Goal: Task Accomplishment & Management: Manage account settings

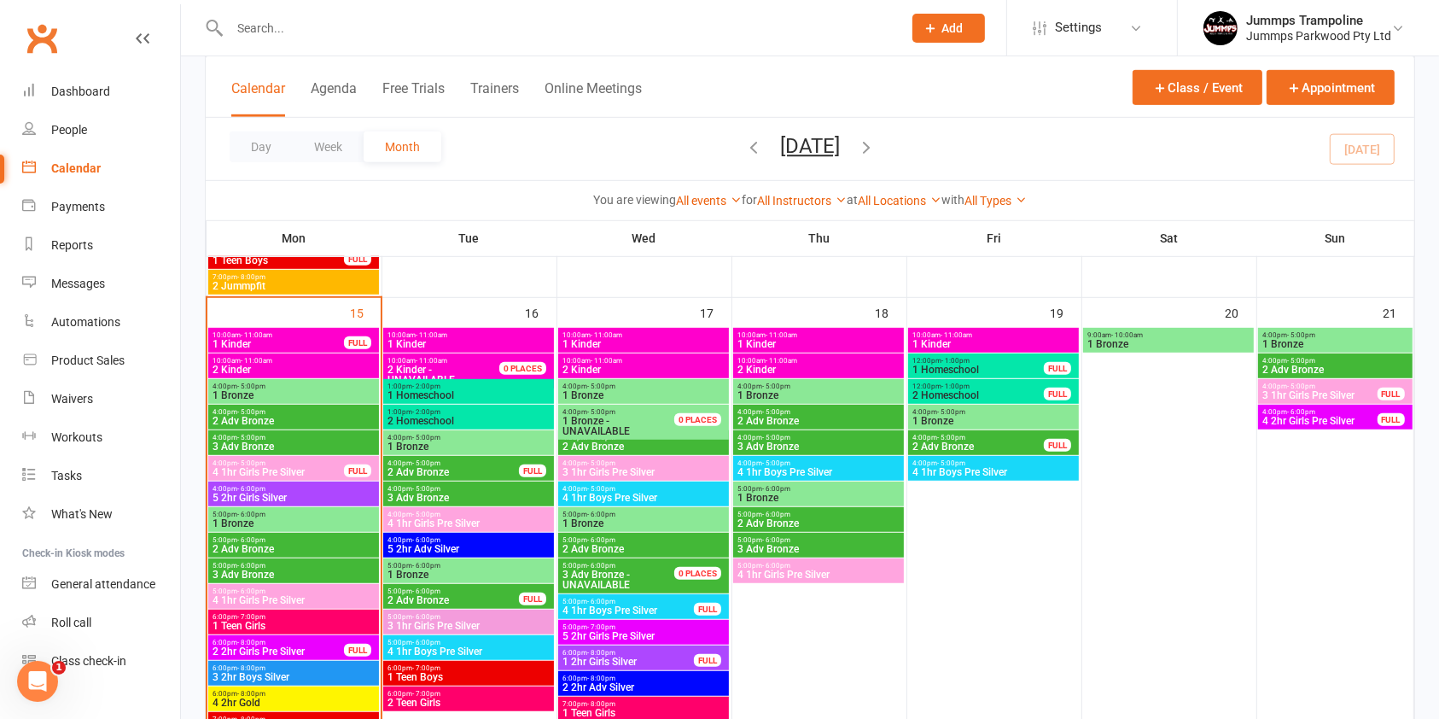
click at [1390, 365] on span "2 Adv Bronze" at bounding box center [1335, 370] width 147 height 10
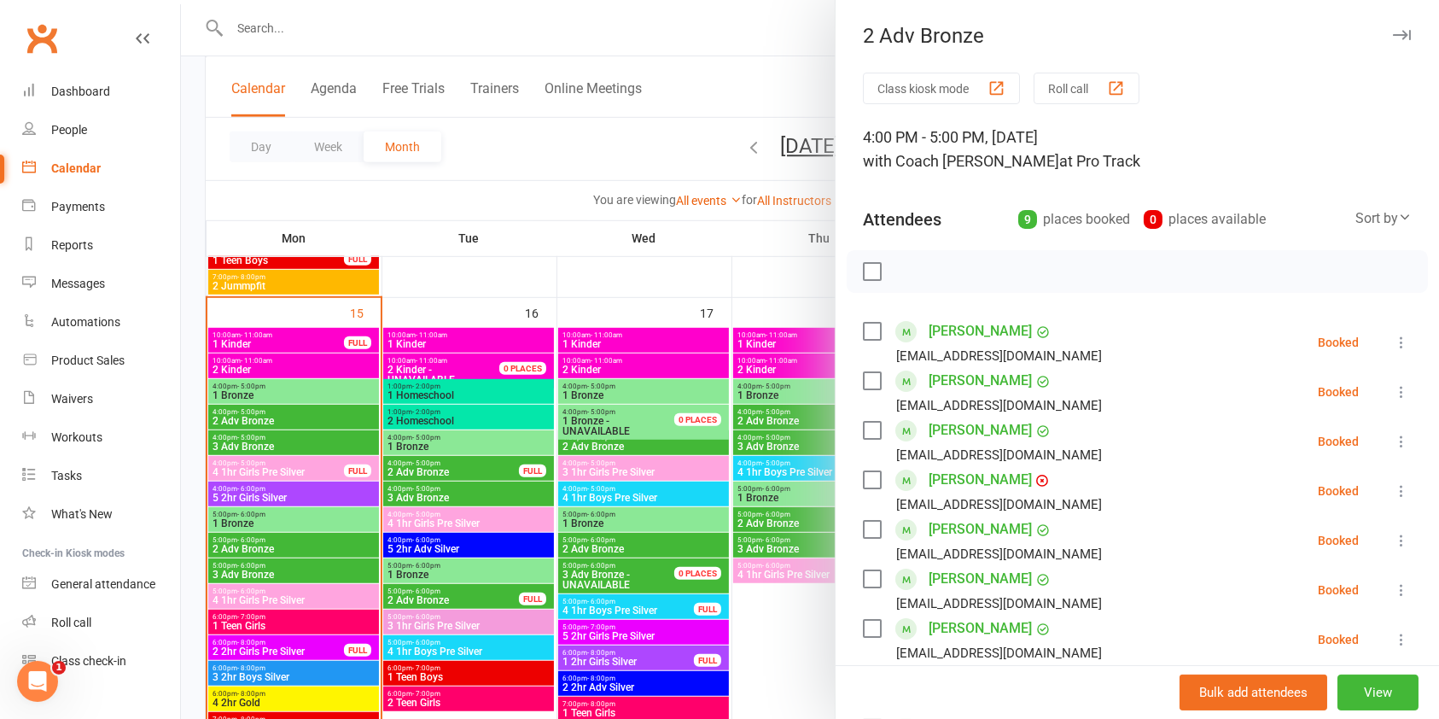
click at [983, 479] on link "[PERSON_NAME]" at bounding box center [980, 479] width 103 height 27
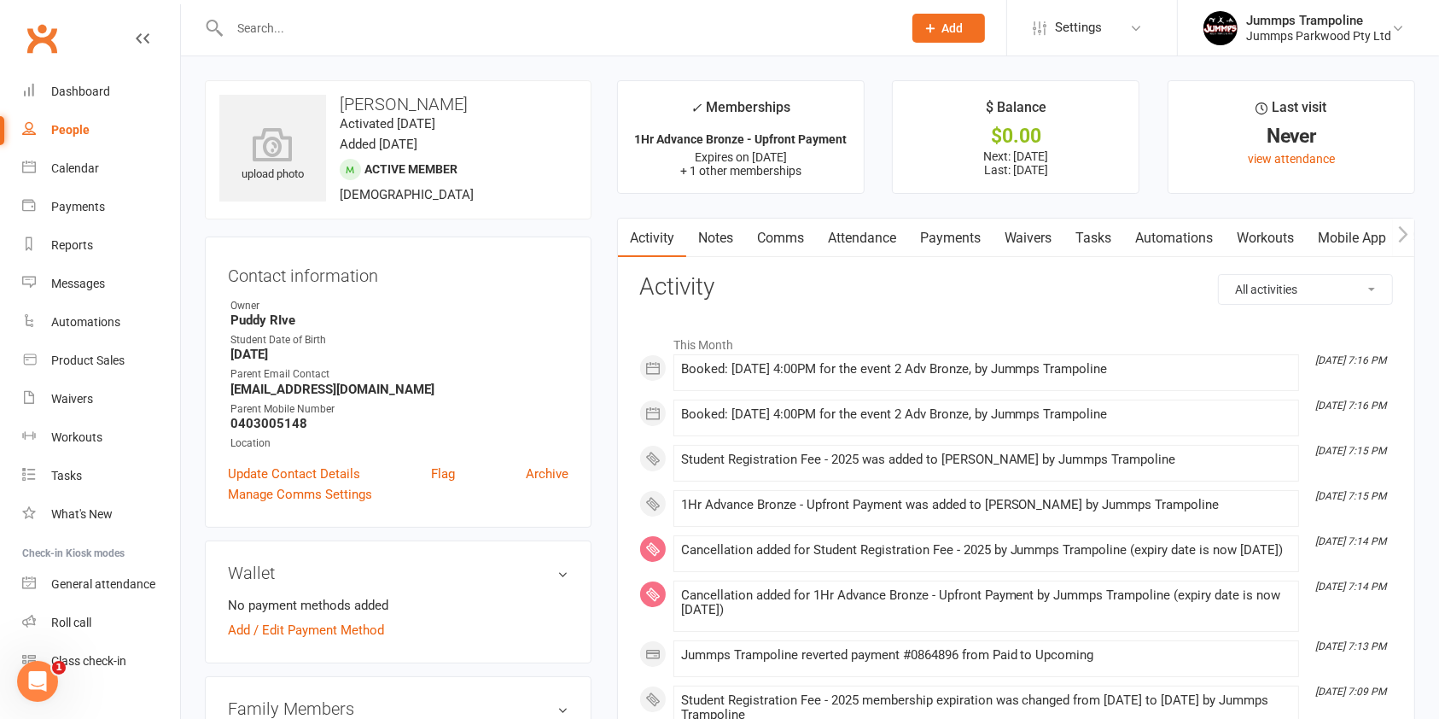
click at [965, 244] on link "Payments" at bounding box center [950, 238] width 85 height 39
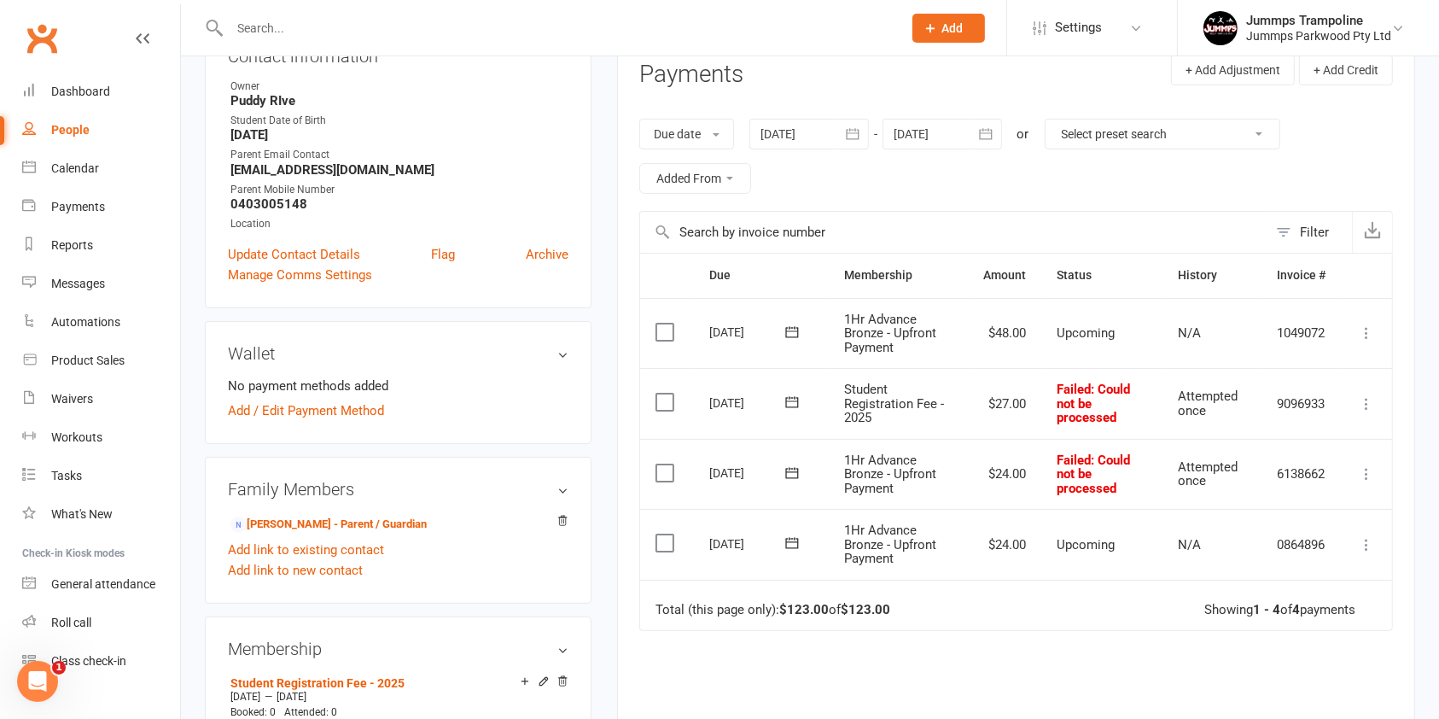
scroll to position [221, 0]
click at [1093, 456] on span ": Could not be processed" at bounding box center [1094, 473] width 73 height 44
click at [1373, 467] on icon at bounding box center [1366, 472] width 17 height 17
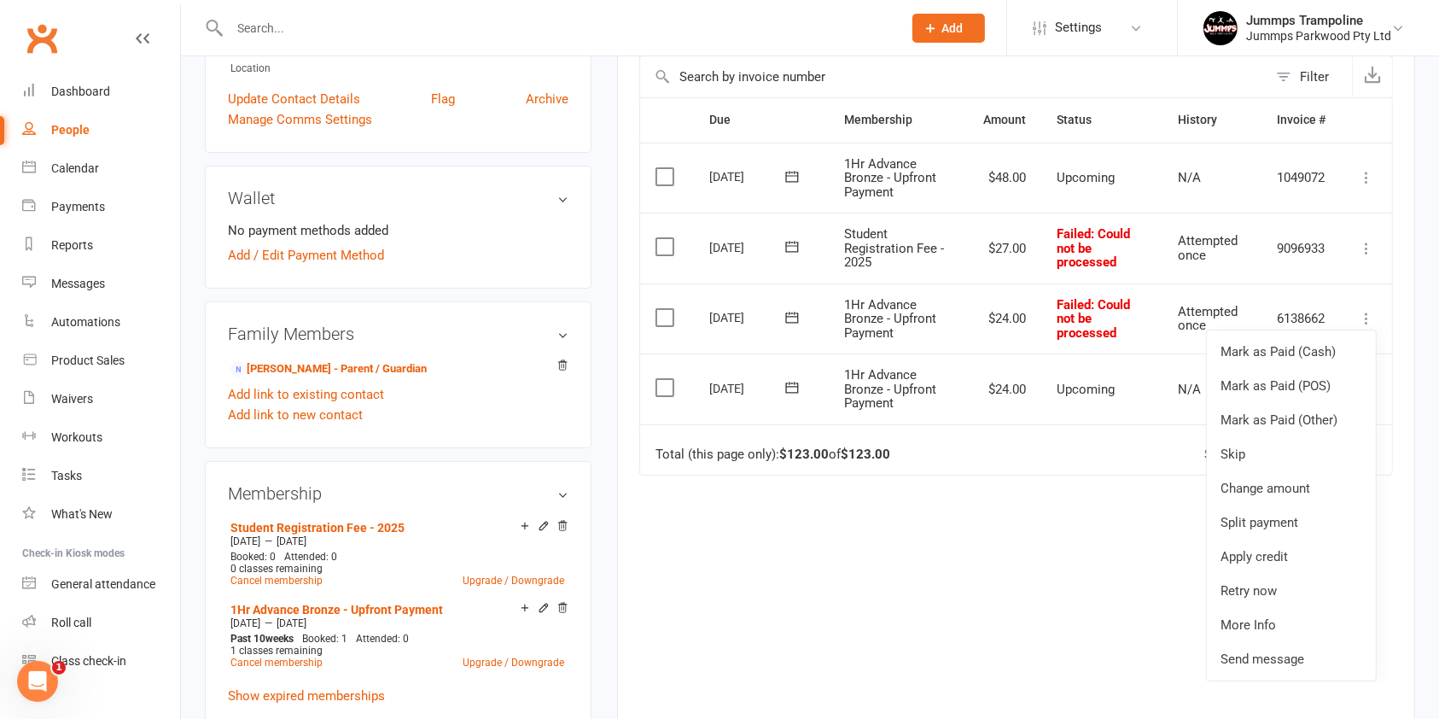
scroll to position [382, 0]
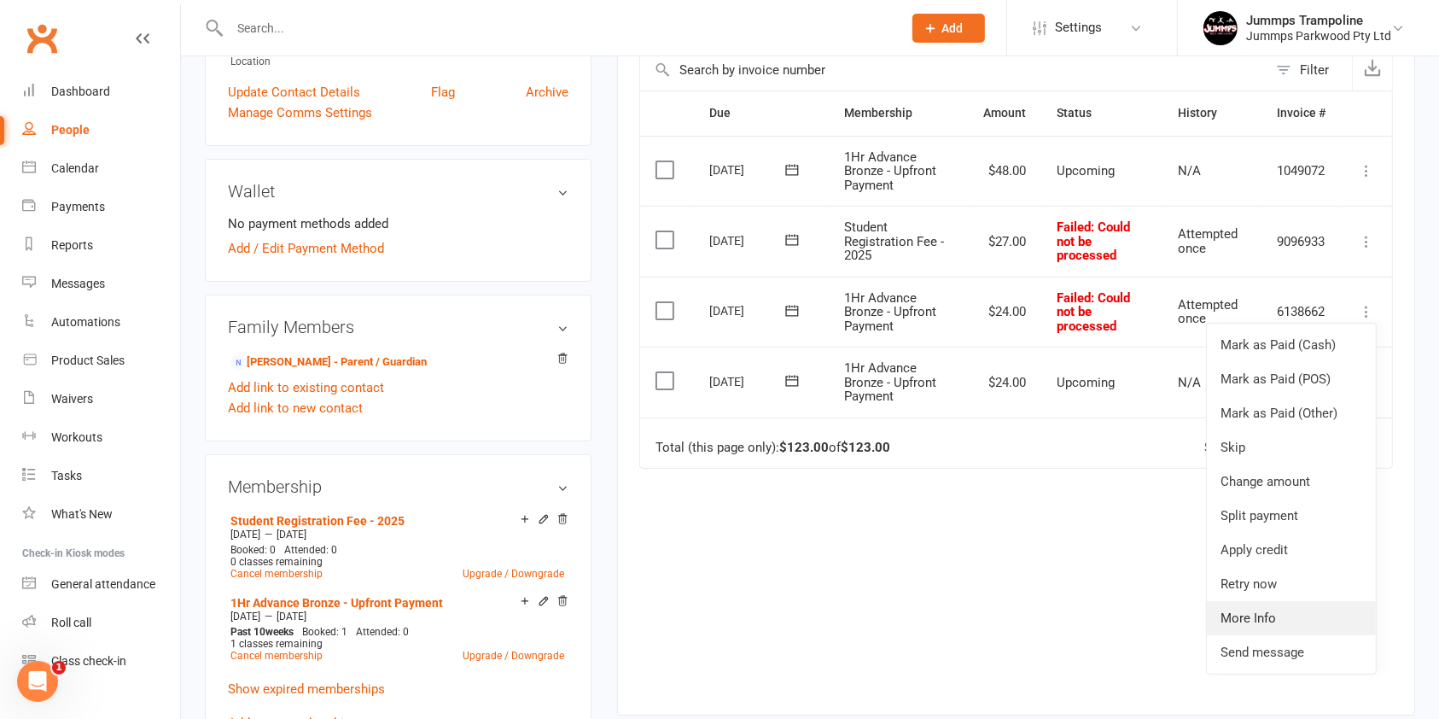
click at [1282, 606] on link "More Info" at bounding box center [1291, 618] width 169 height 34
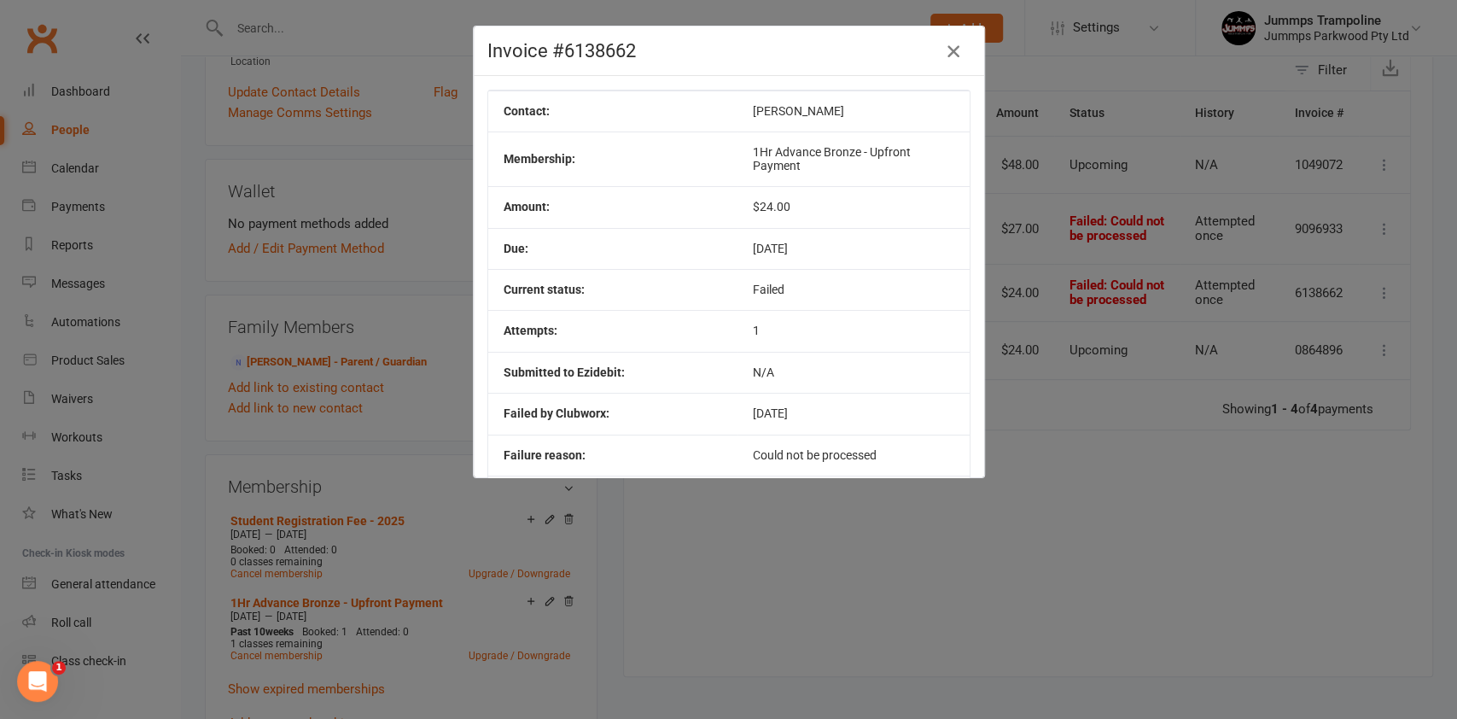
click at [948, 55] on icon "button" at bounding box center [953, 51] width 20 height 20
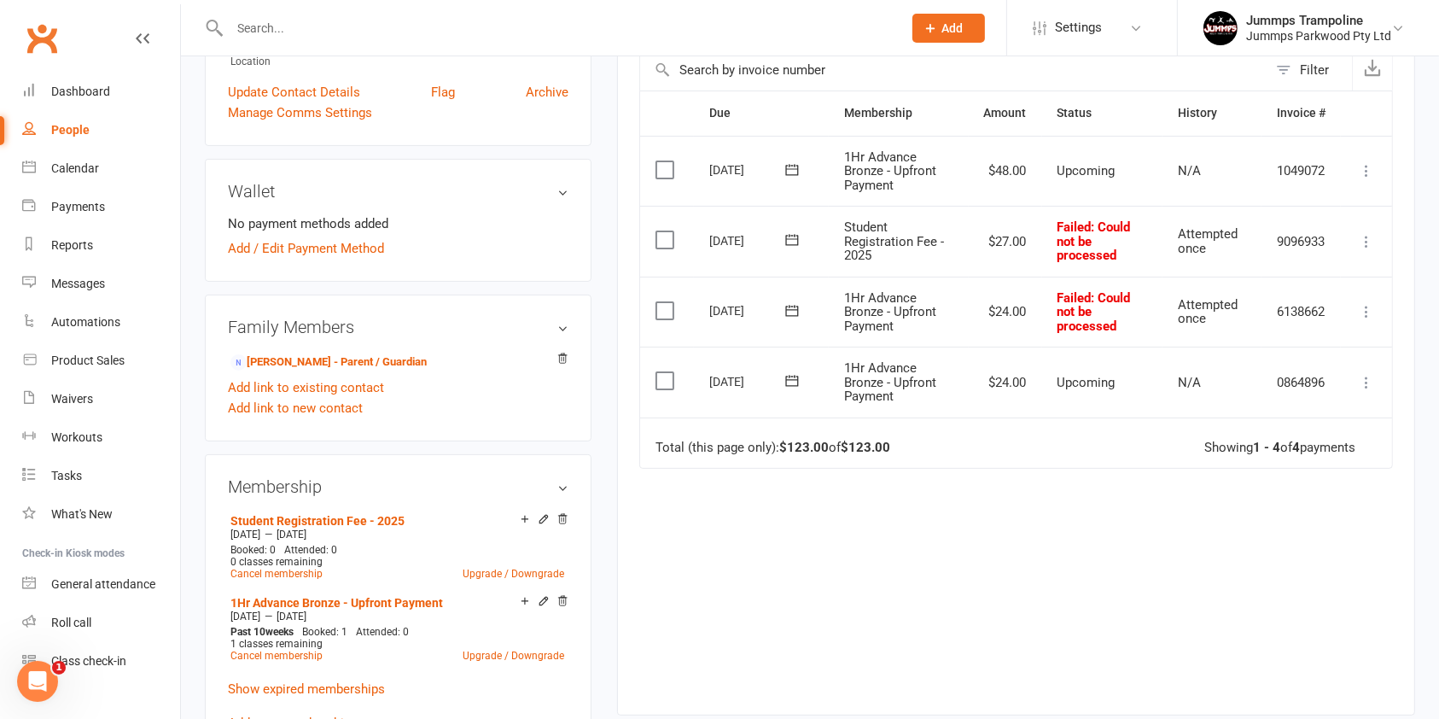
click at [1370, 309] on icon at bounding box center [1366, 311] width 17 height 17
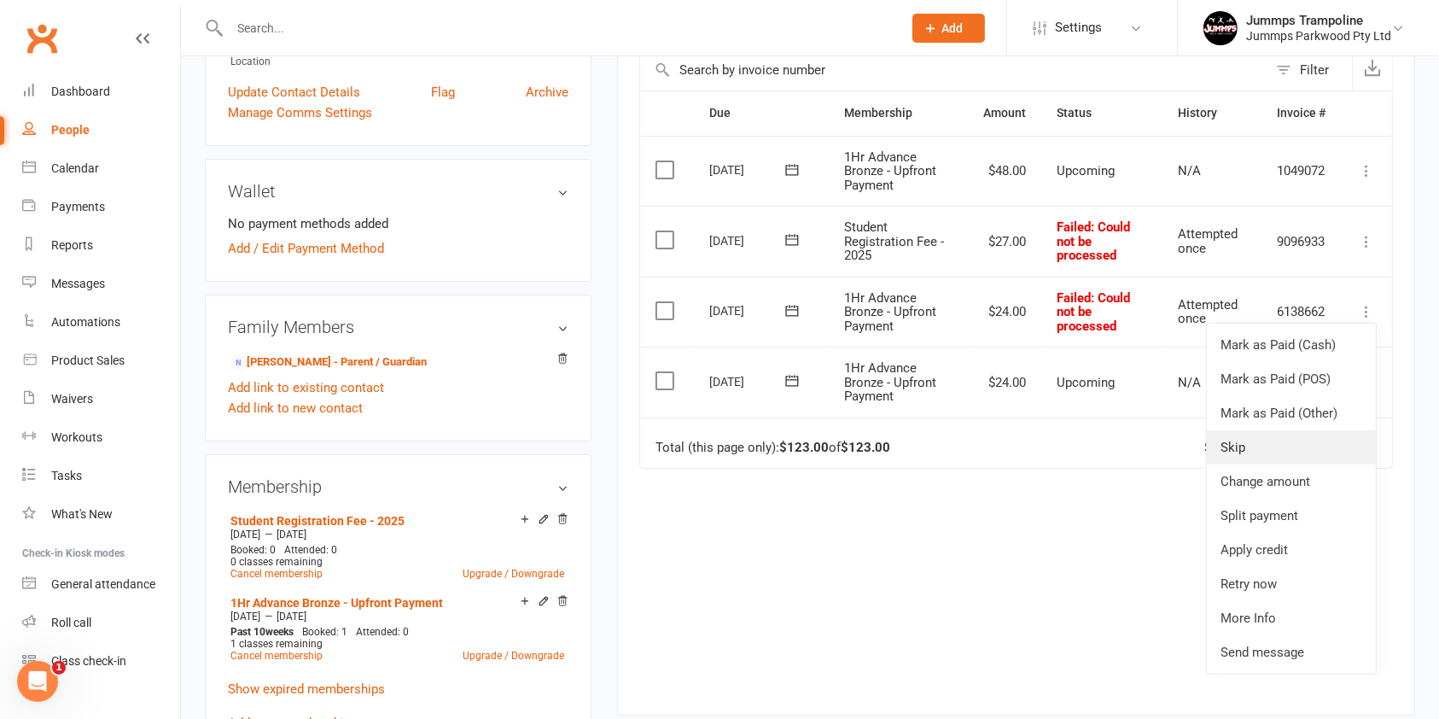
click at [1245, 449] on link "Skip" at bounding box center [1291, 447] width 169 height 34
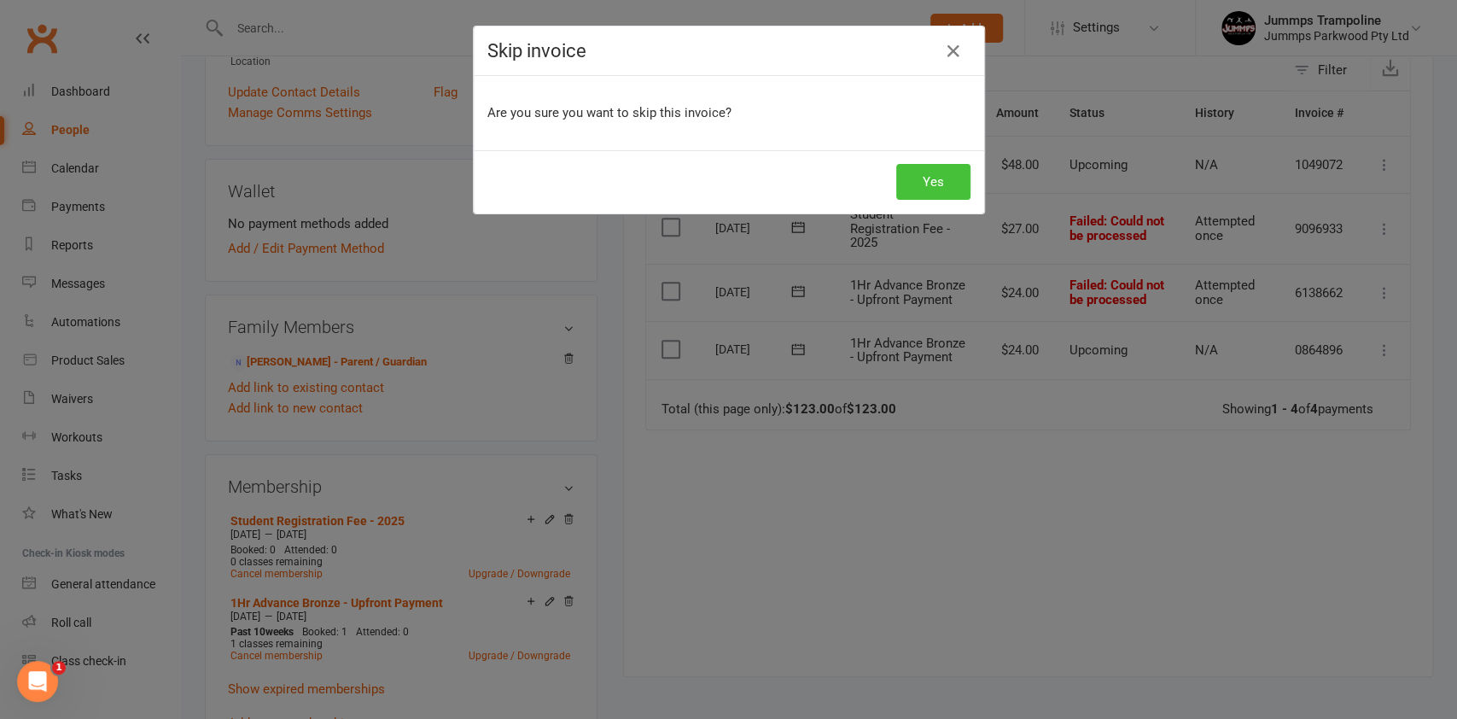
click at [950, 186] on button "Yes" at bounding box center [933, 182] width 74 height 36
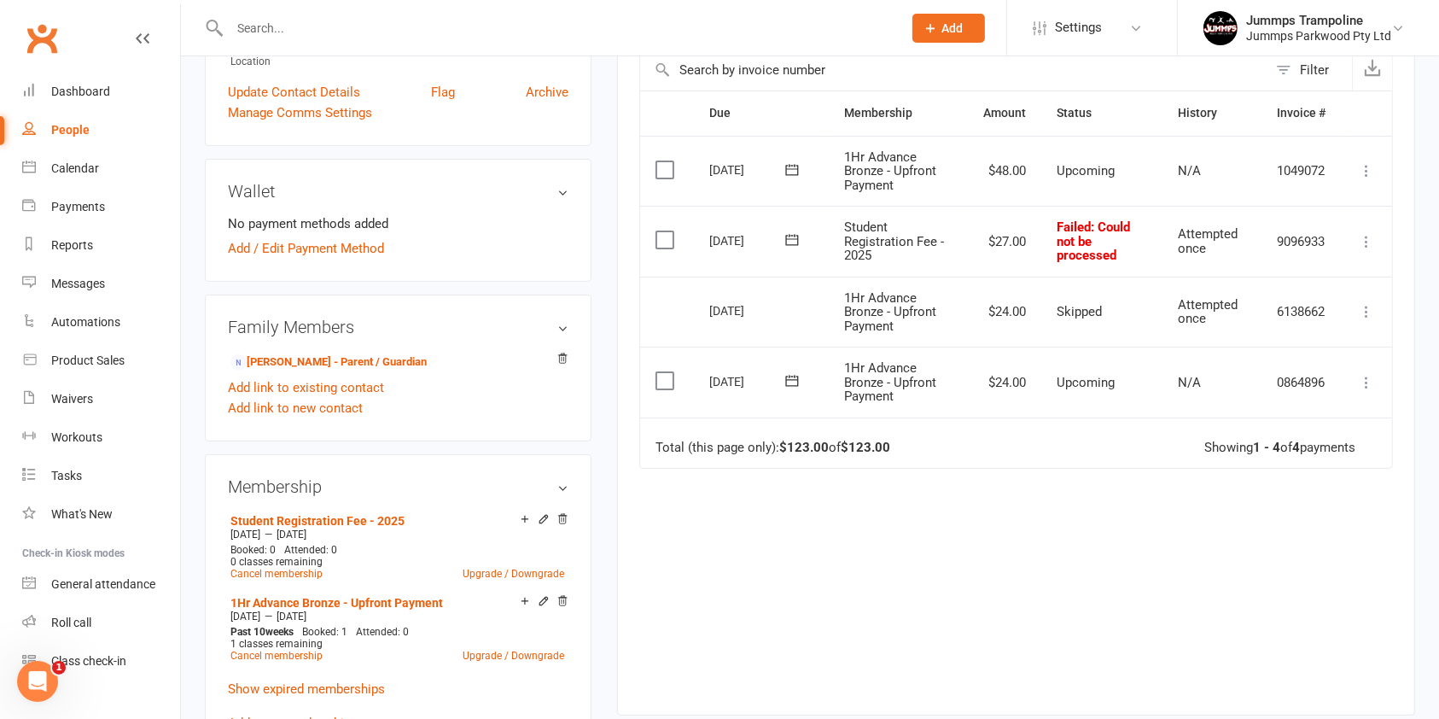
click at [1374, 382] on icon at bounding box center [1366, 382] width 17 height 17
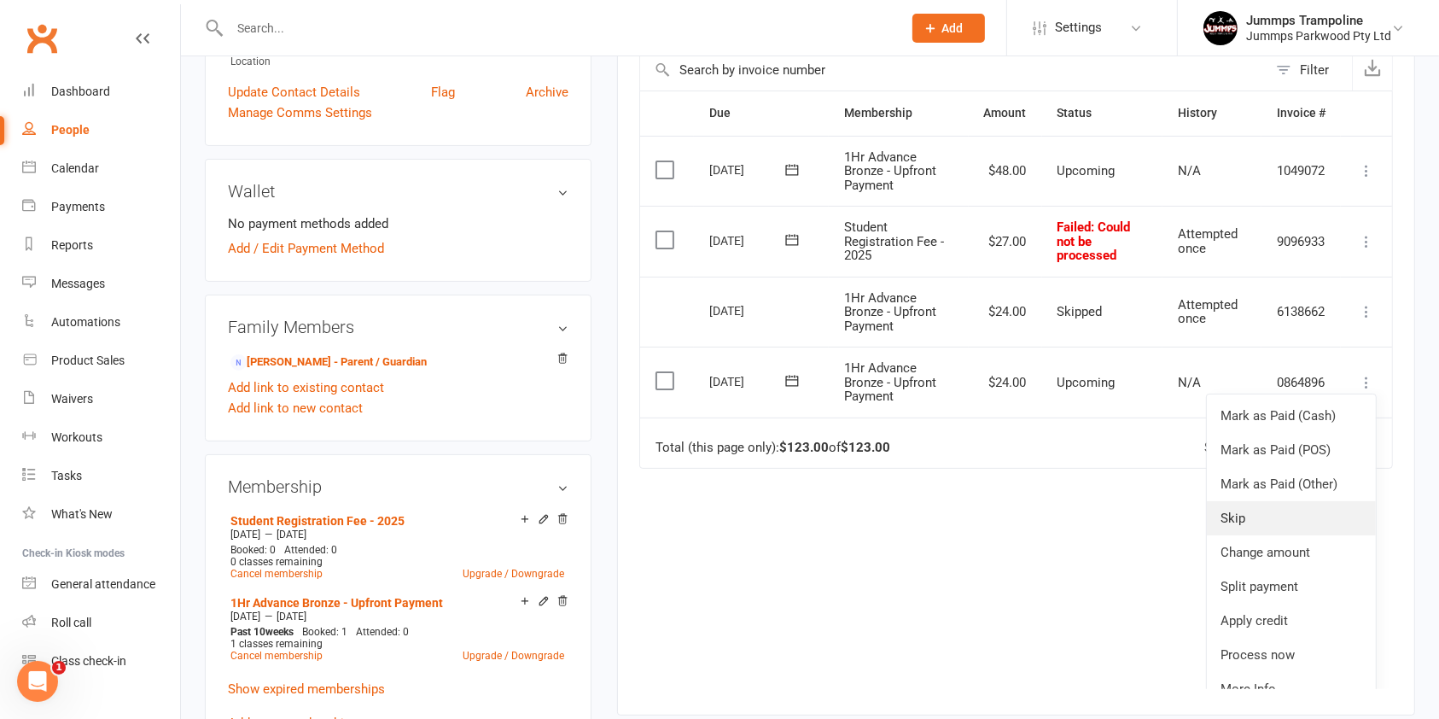
click at [1227, 511] on link "Skip" at bounding box center [1291, 518] width 169 height 34
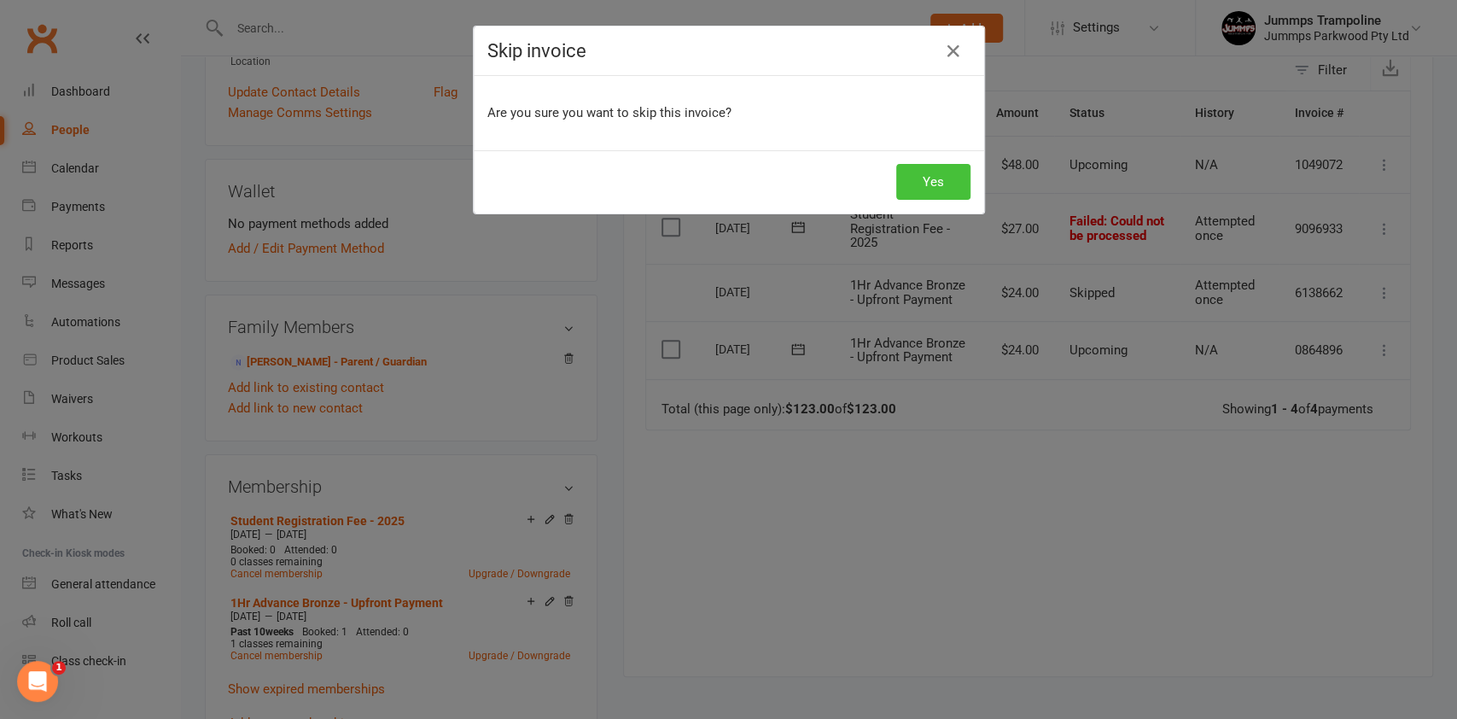
click at [949, 182] on button "Yes" at bounding box center [933, 182] width 74 height 36
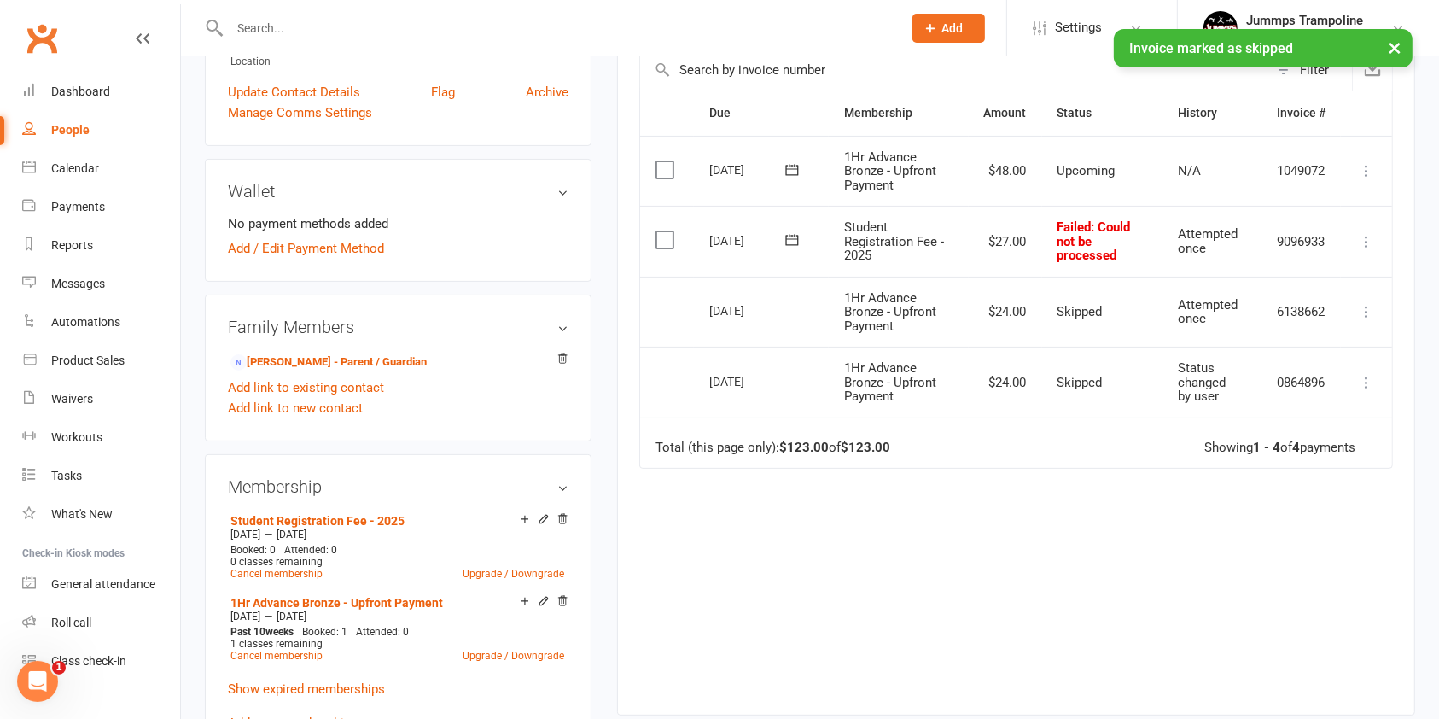
click at [1374, 240] on icon at bounding box center [1366, 241] width 17 height 17
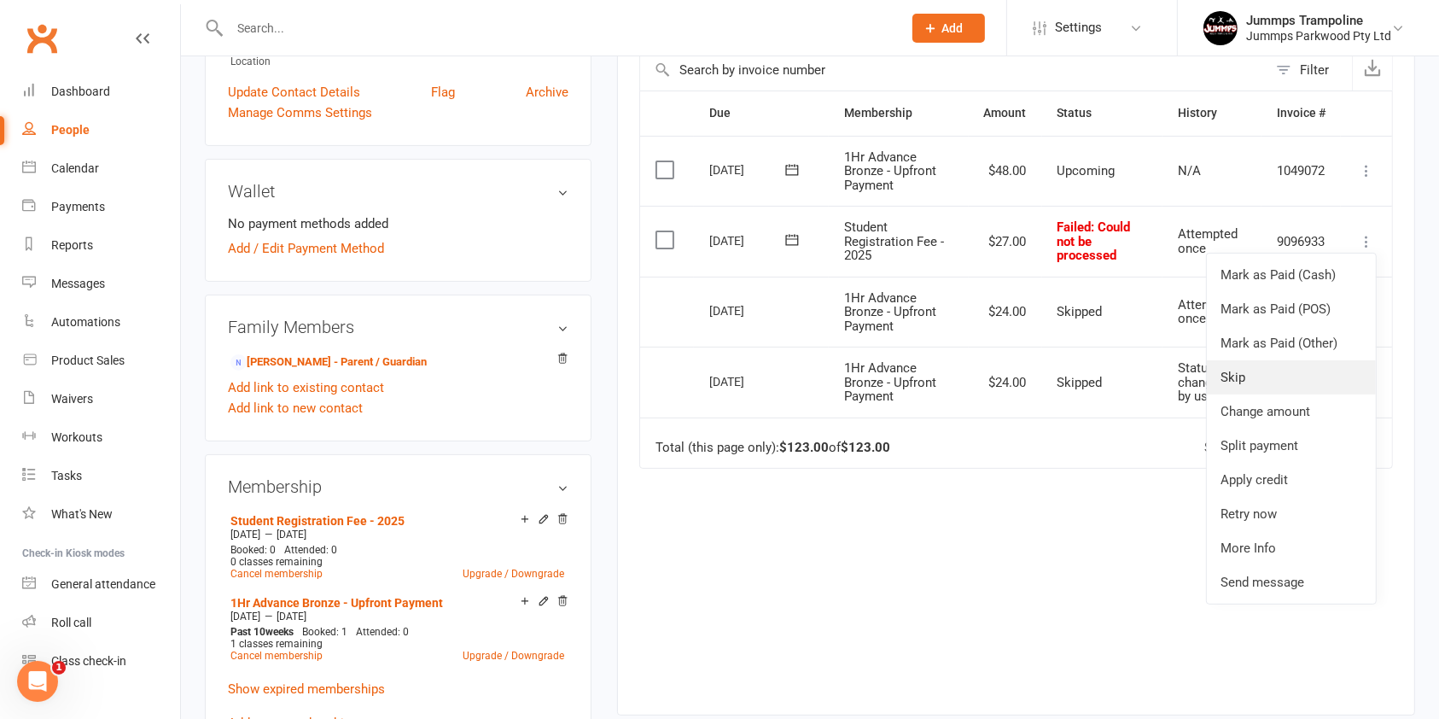
click at [1239, 377] on link "Skip" at bounding box center [1291, 377] width 169 height 34
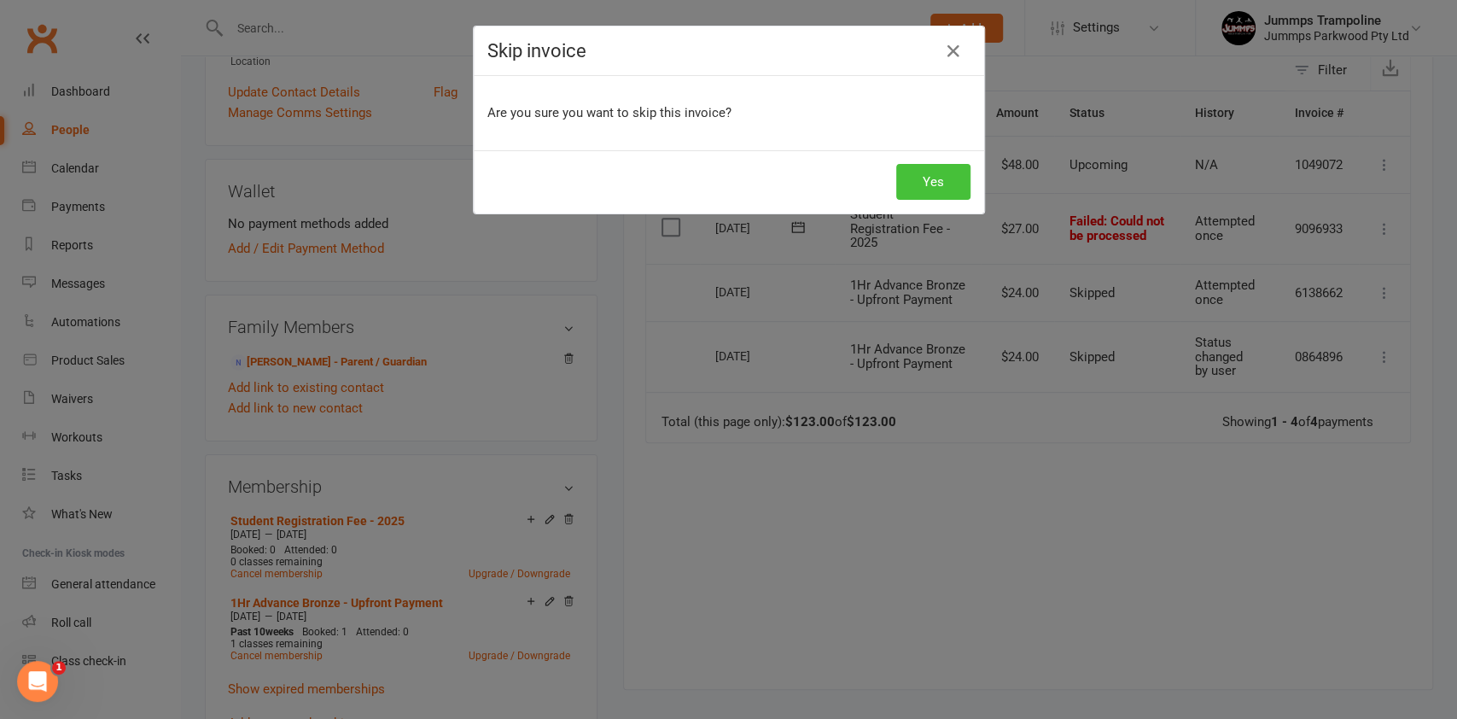
click at [927, 178] on button "Yes" at bounding box center [933, 182] width 74 height 36
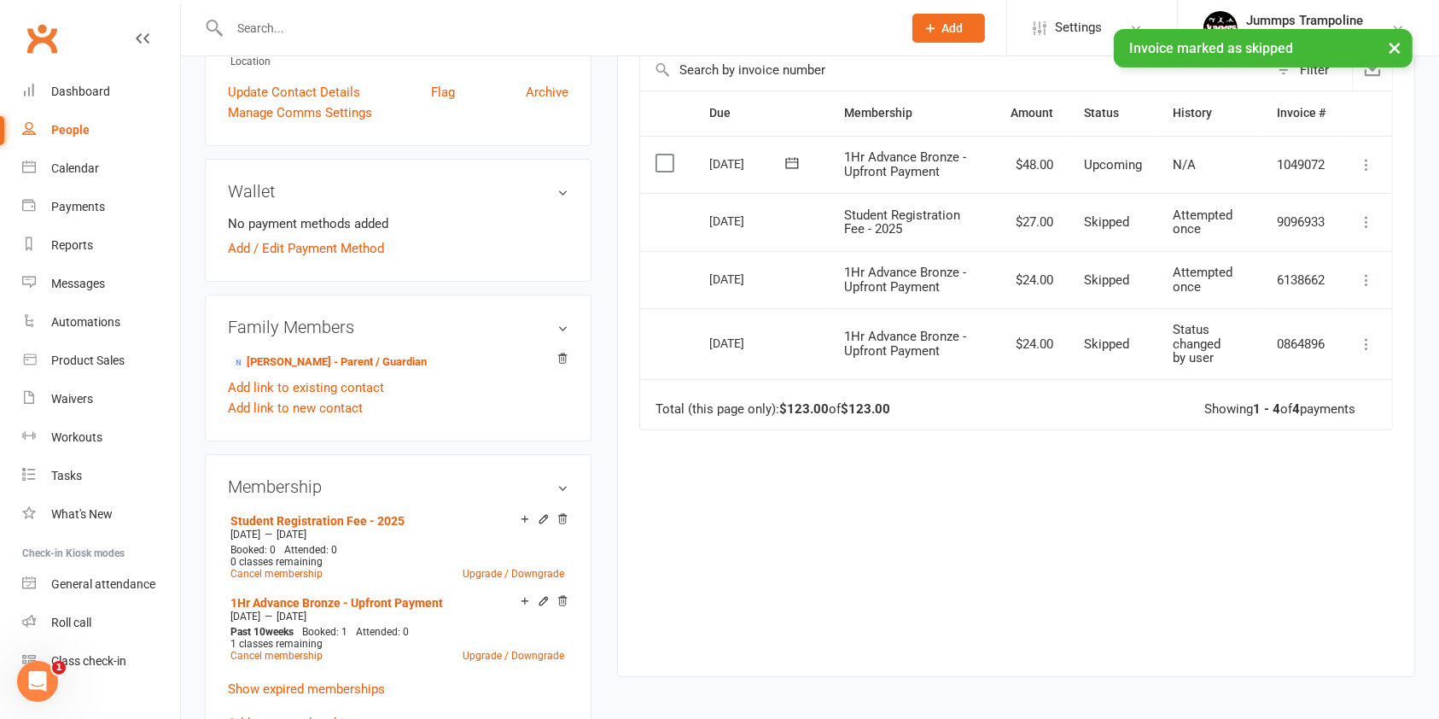
click at [1368, 168] on icon at bounding box center [1366, 164] width 17 height 17
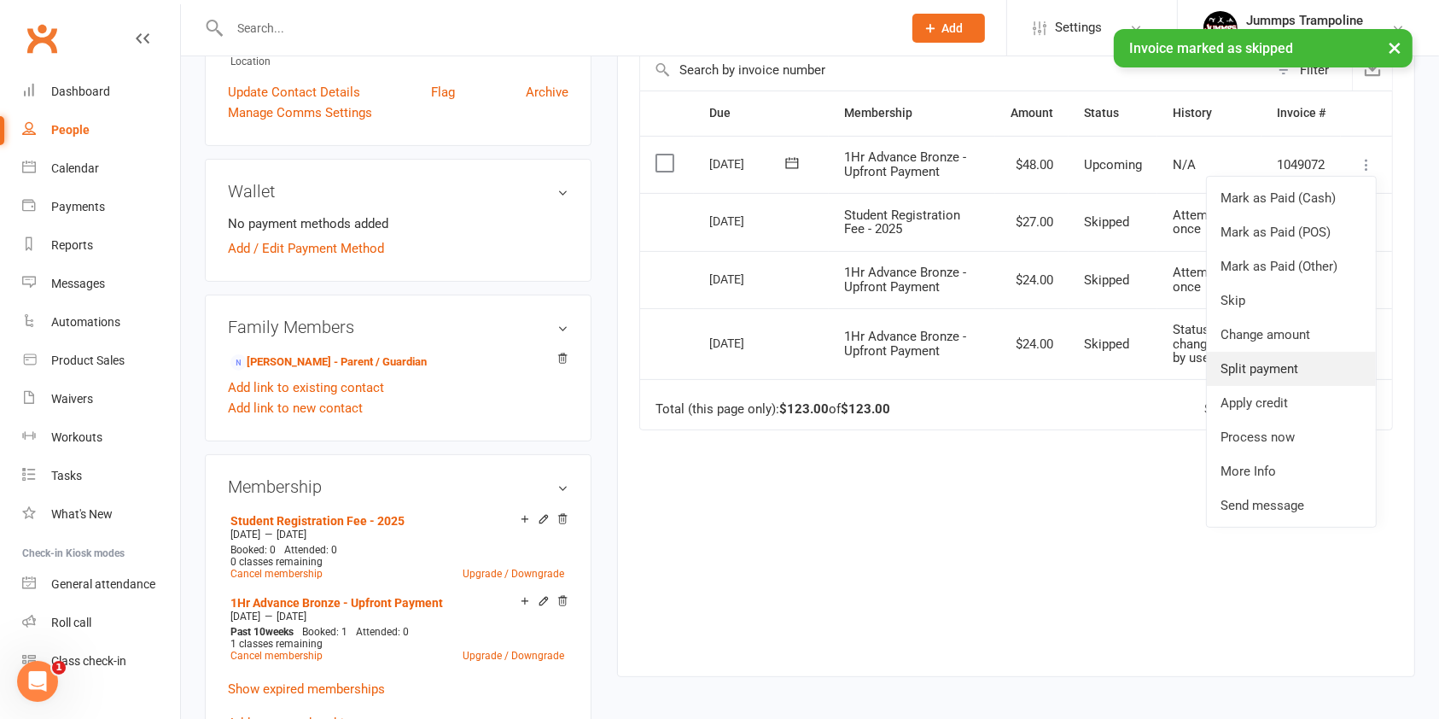
click at [1286, 362] on link "Split payment" at bounding box center [1291, 369] width 169 height 34
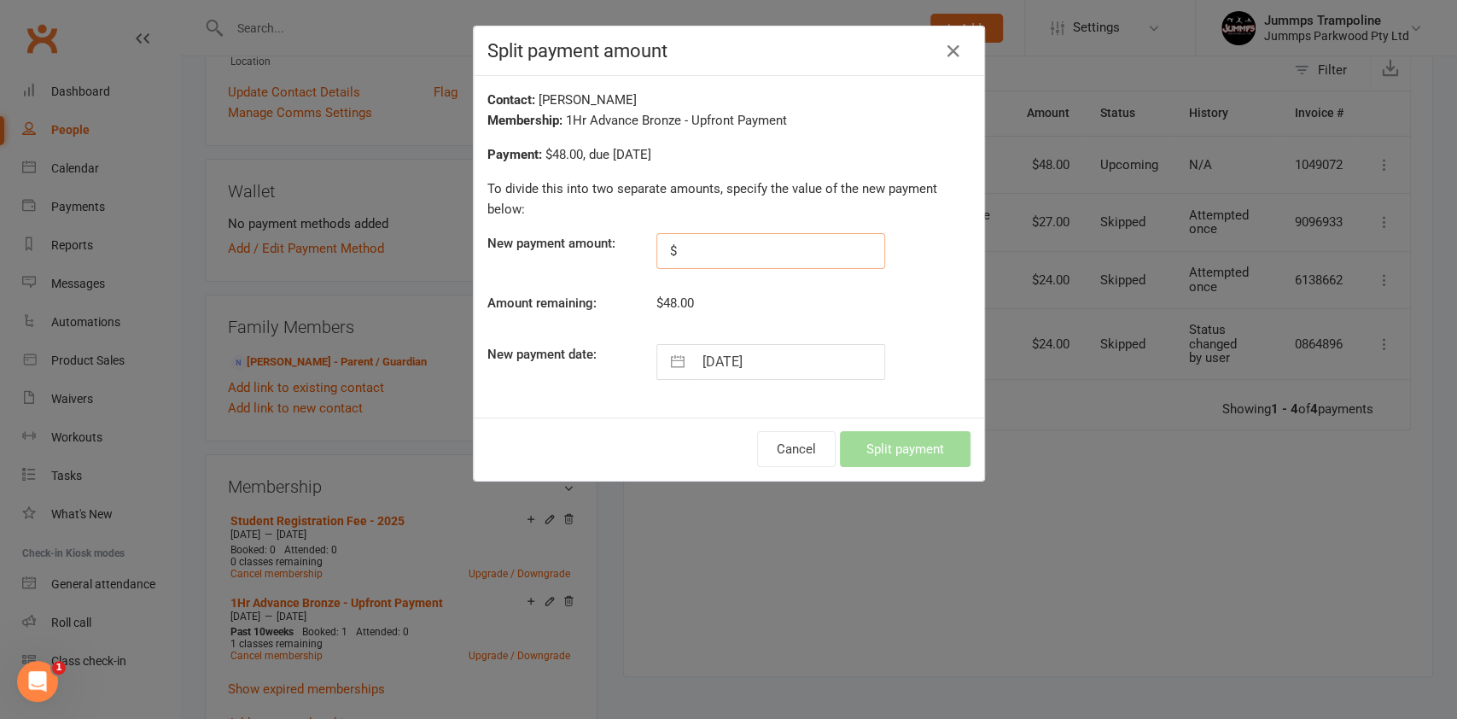
click at [810, 254] on input "text" at bounding box center [770, 251] width 229 height 36
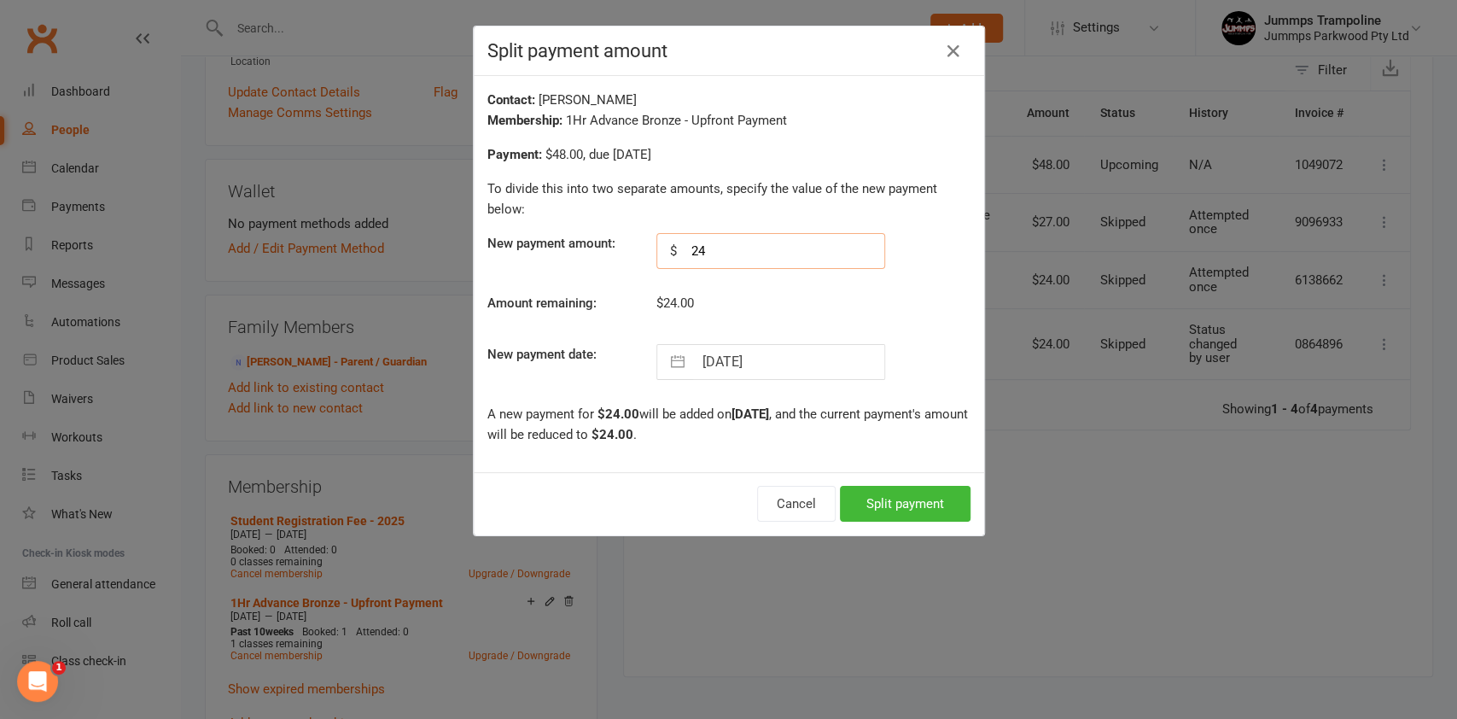
type input "24"
click at [904, 499] on button "Split payment" at bounding box center [905, 504] width 131 height 36
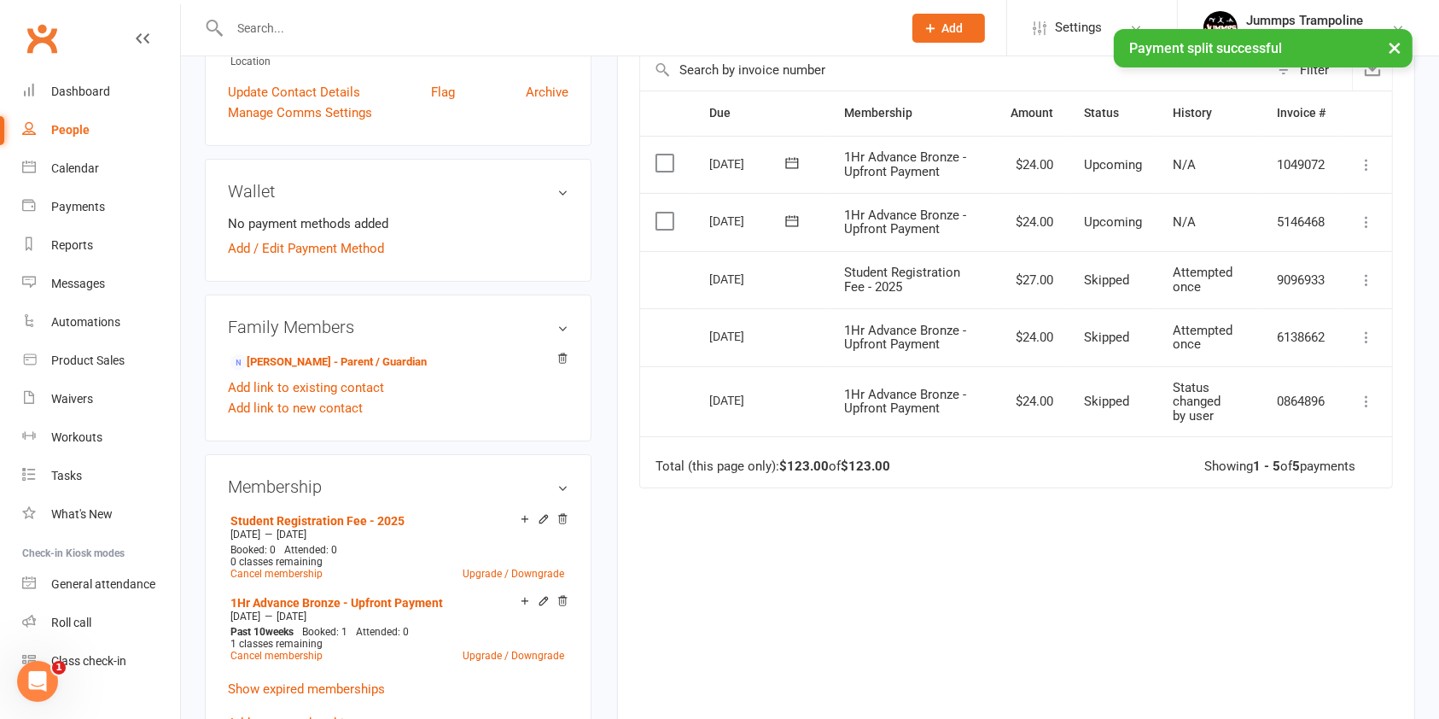
click at [1372, 222] on icon at bounding box center [1366, 221] width 17 height 17
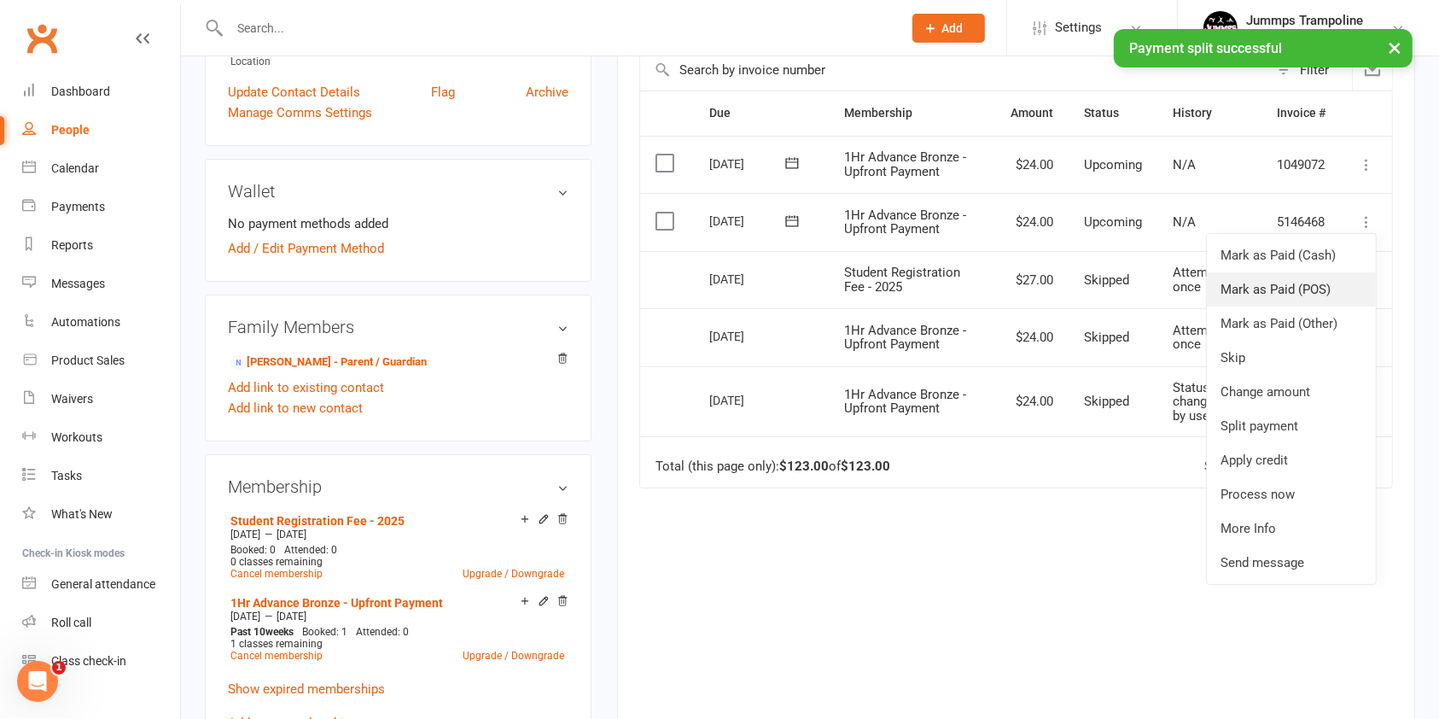
click at [1298, 288] on link "Mark as Paid (POS)" at bounding box center [1291, 289] width 169 height 34
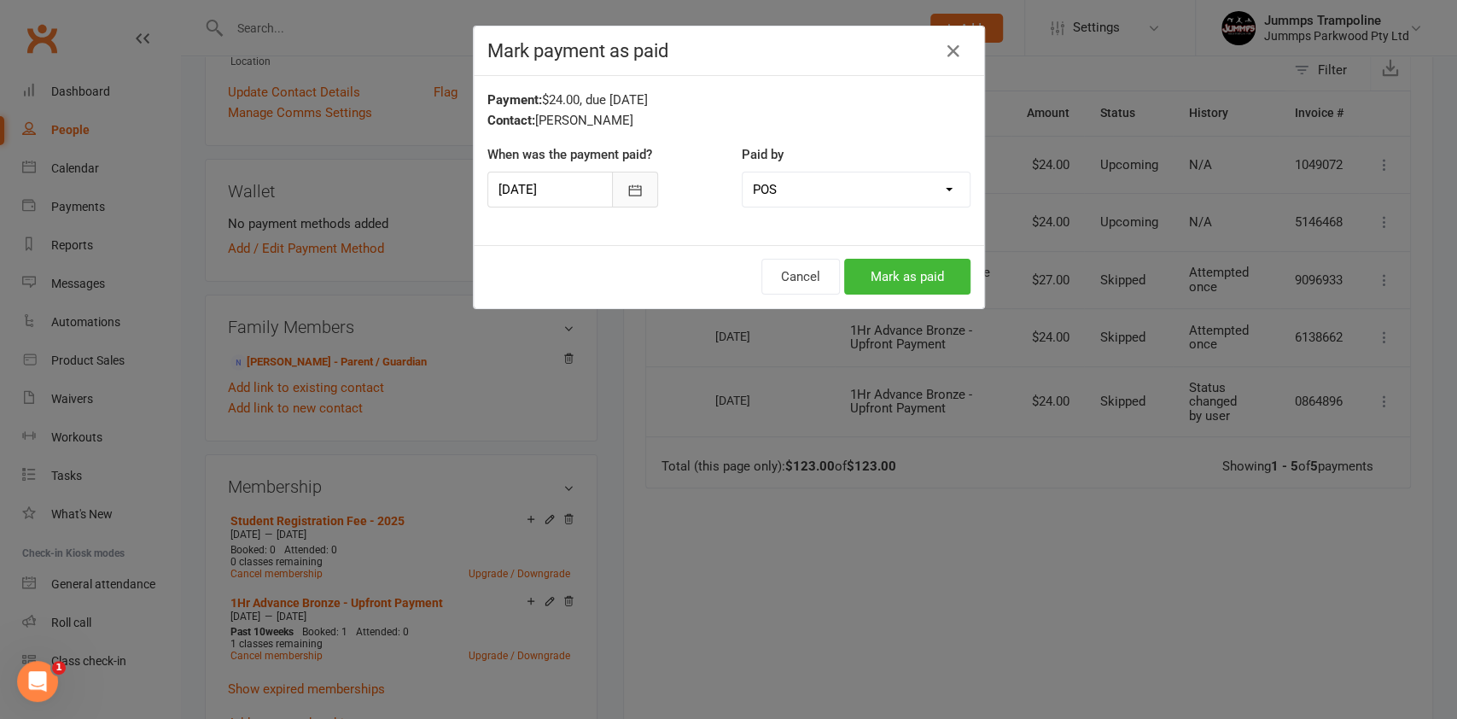
click at [627, 188] on icon "button" at bounding box center [635, 190] width 17 height 17
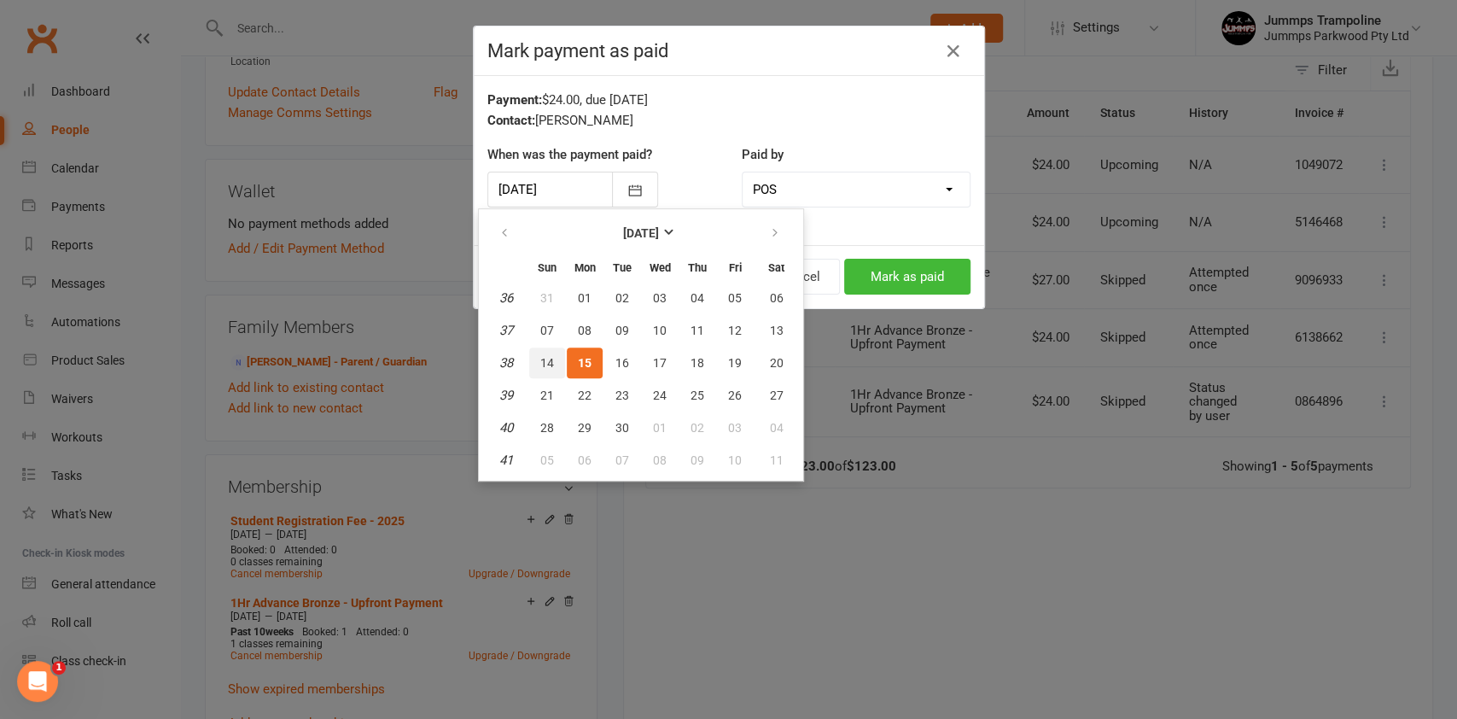
click at [546, 361] on span "14" at bounding box center [547, 363] width 14 height 14
type input "14 Sep 2025"
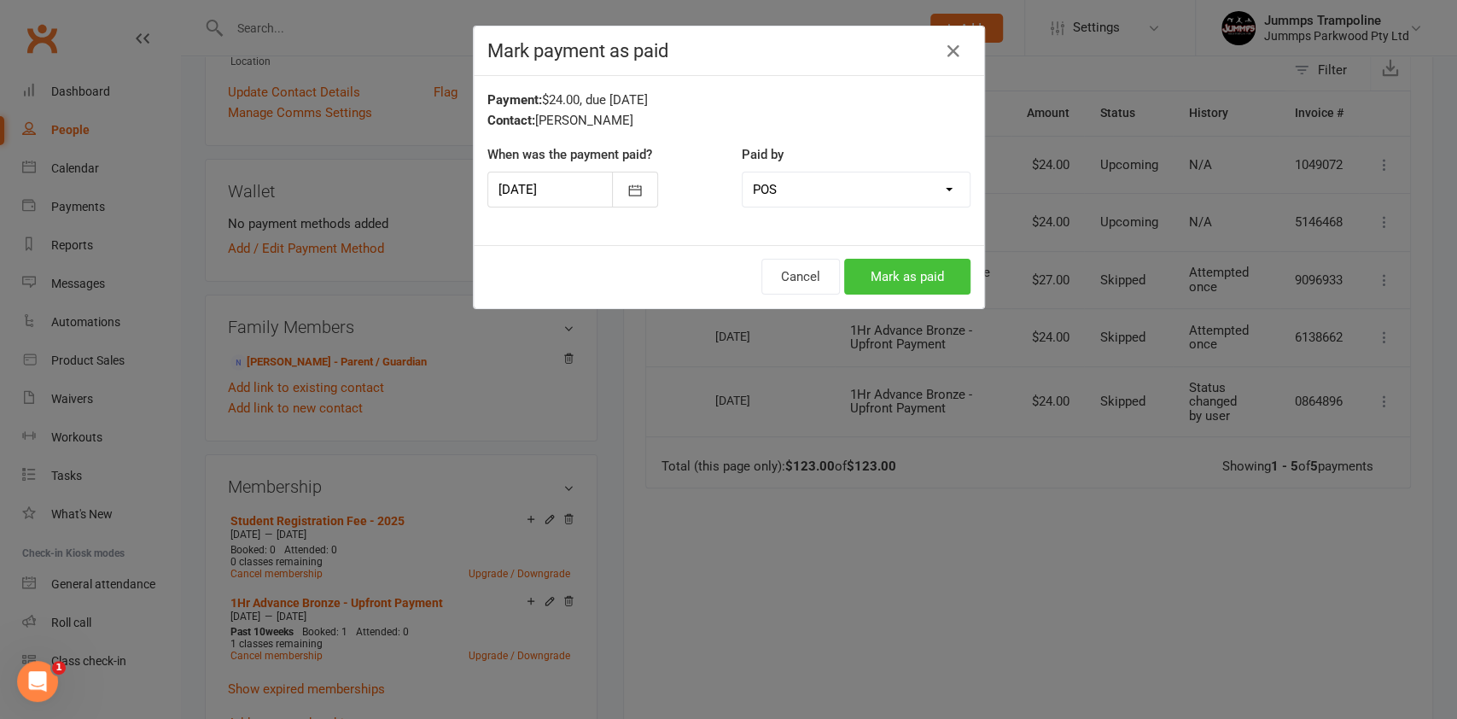
click at [899, 259] on button "Mark as paid" at bounding box center [907, 277] width 126 height 36
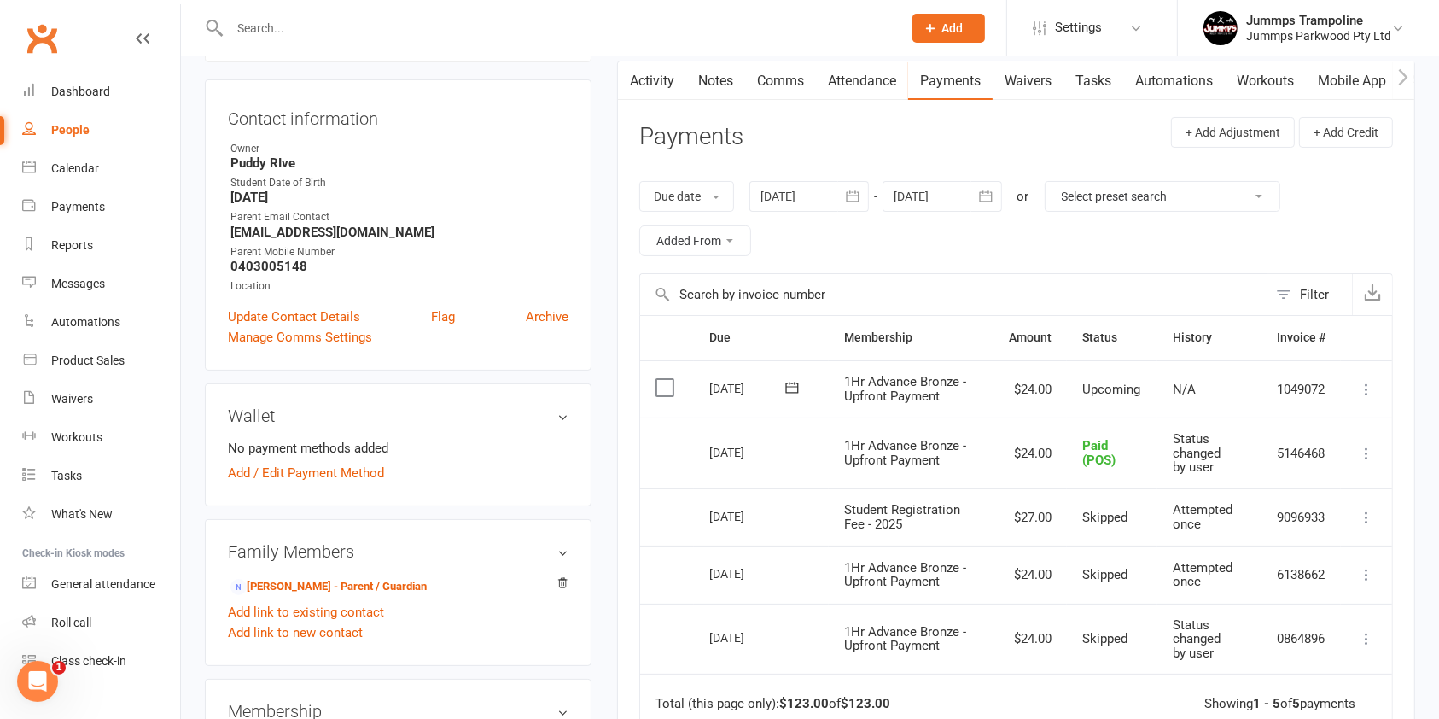
scroll to position [157, 0]
click at [989, 195] on icon "button" at bounding box center [985, 196] width 17 height 17
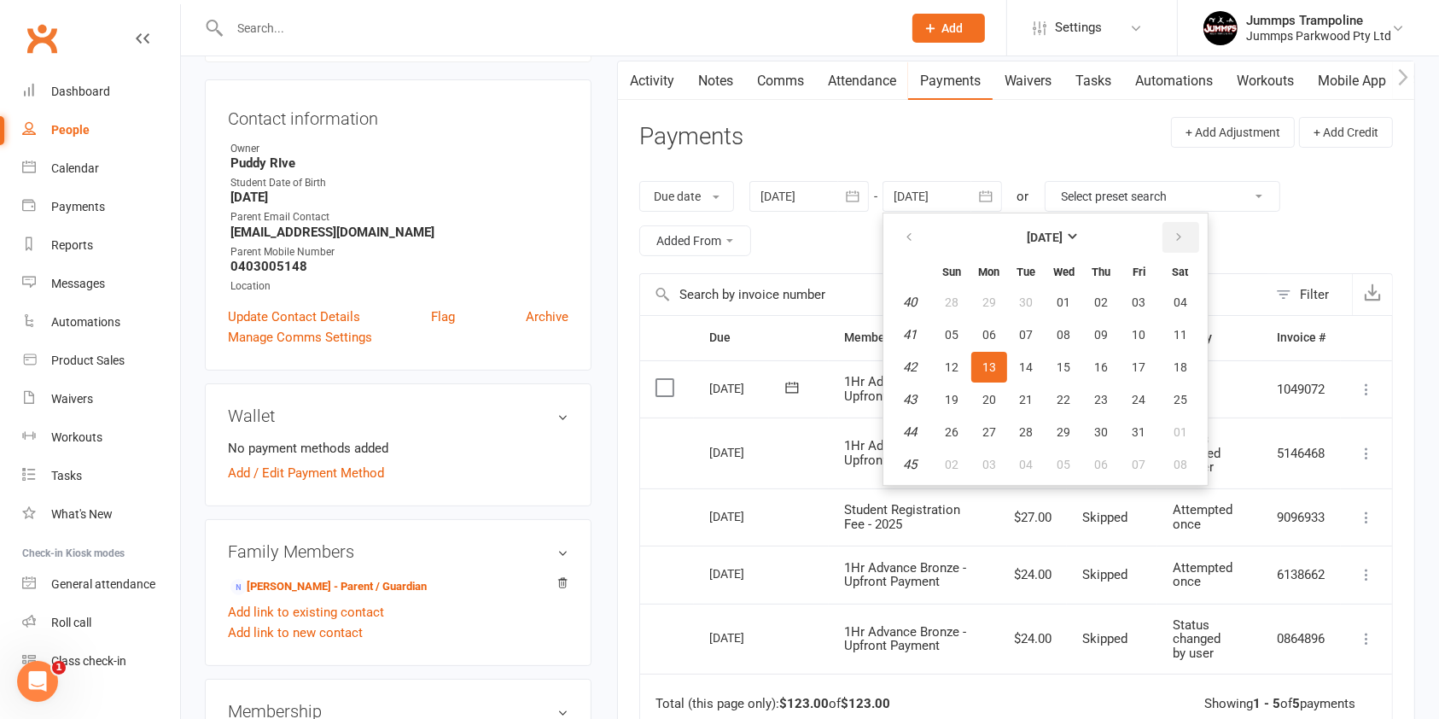
click at [1178, 235] on icon "button" at bounding box center [1180, 237] width 12 height 14
click at [1179, 239] on icon "button" at bounding box center [1180, 237] width 12 height 14
click at [1064, 428] on span "31" at bounding box center [1065, 432] width 14 height 14
type input "31 Dec 2025"
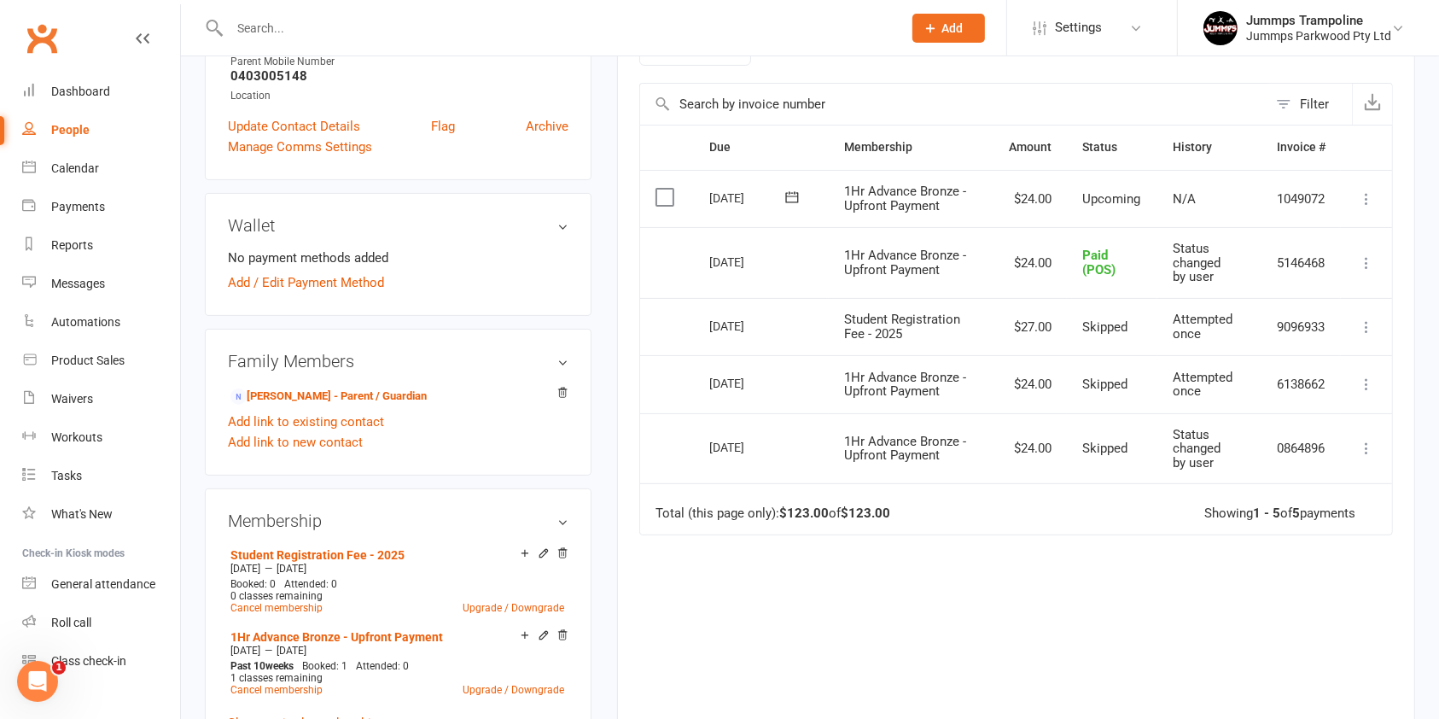
scroll to position [411, 0]
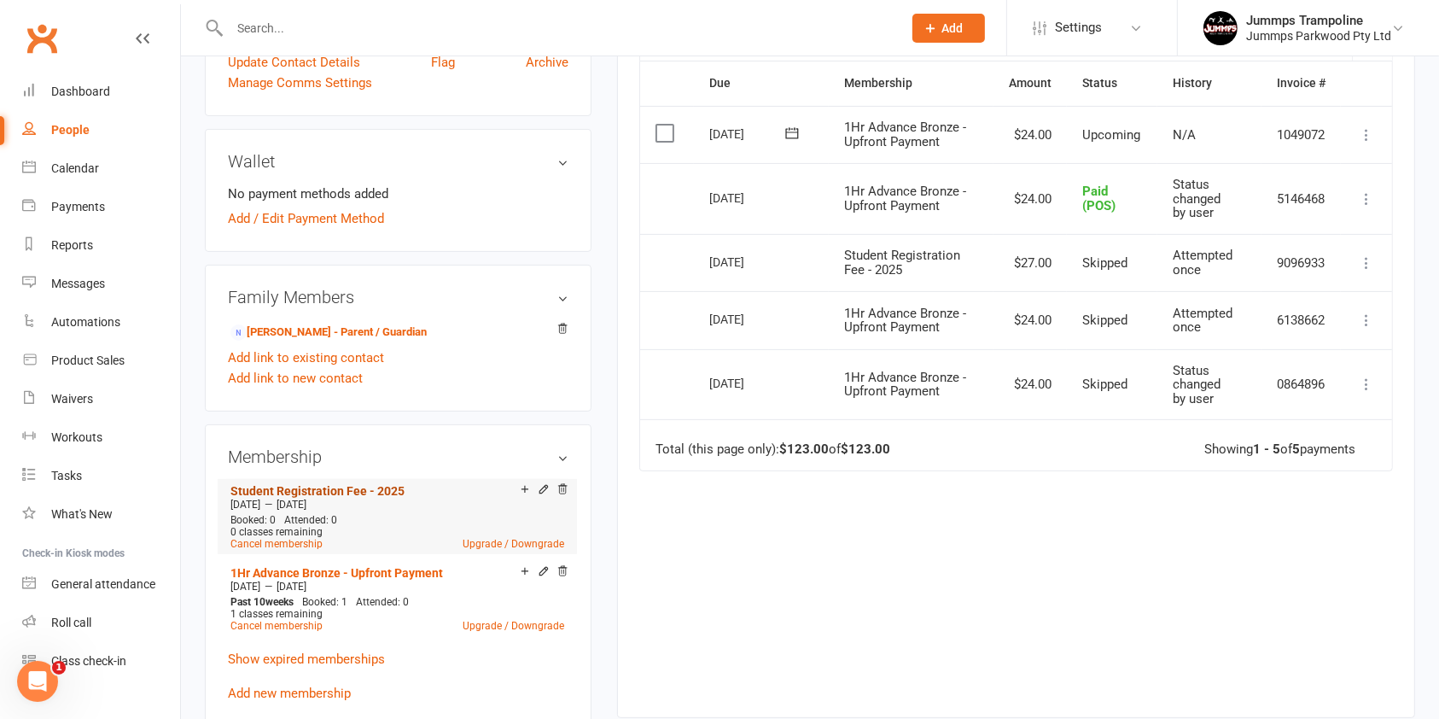
click at [383, 485] on link "Student Registration Fee - 2025" at bounding box center [317, 491] width 174 height 14
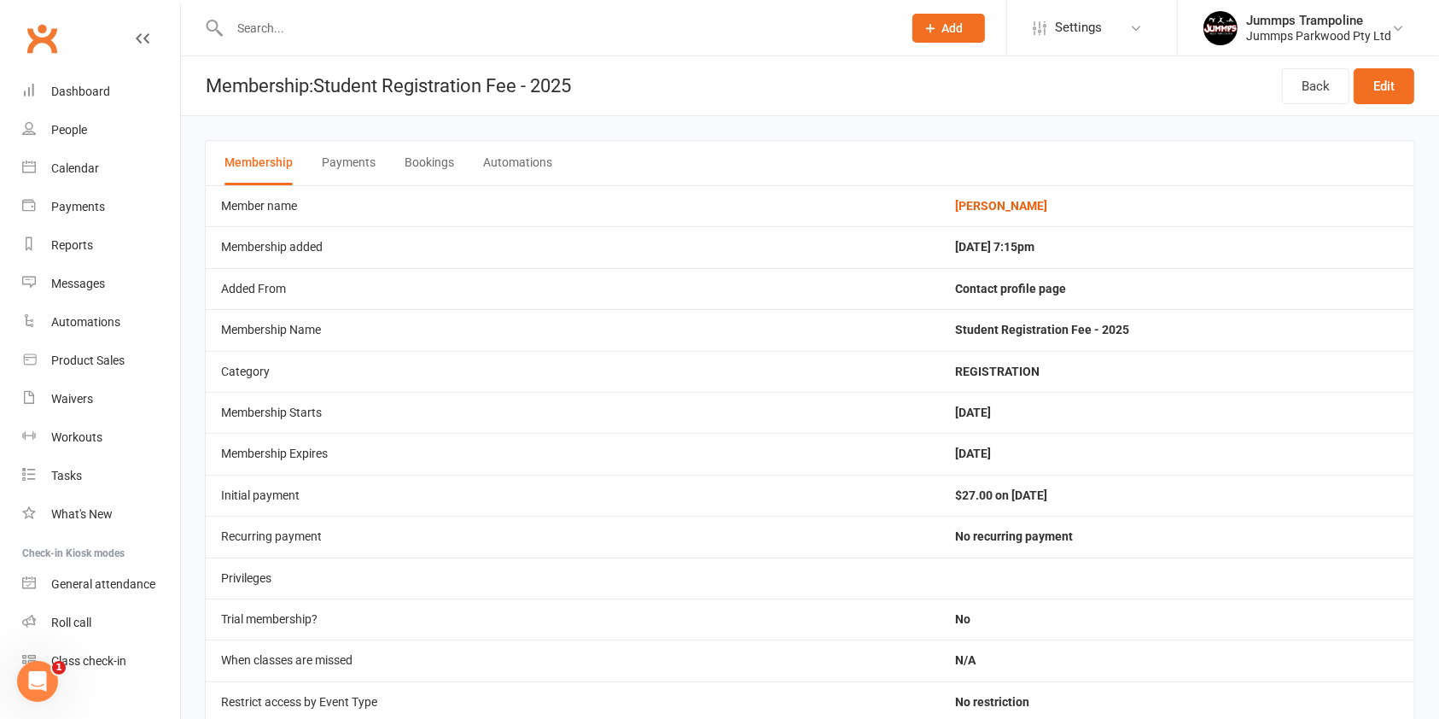
click at [347, 166] on button "Payments" at bounding box center [349, 163] width 54 height 44
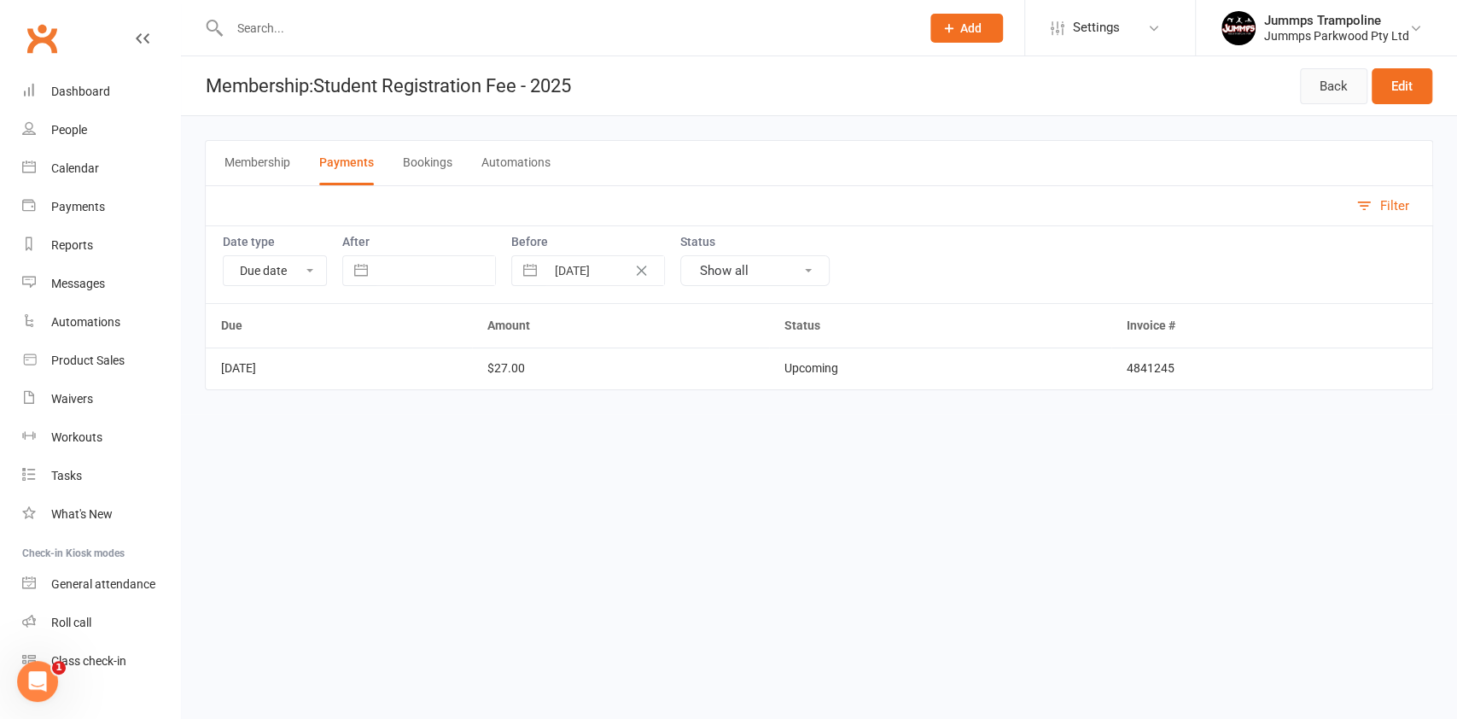
click at [1321, 86] on link "Back" at bounding box center [1333, 86] width 67 height 36
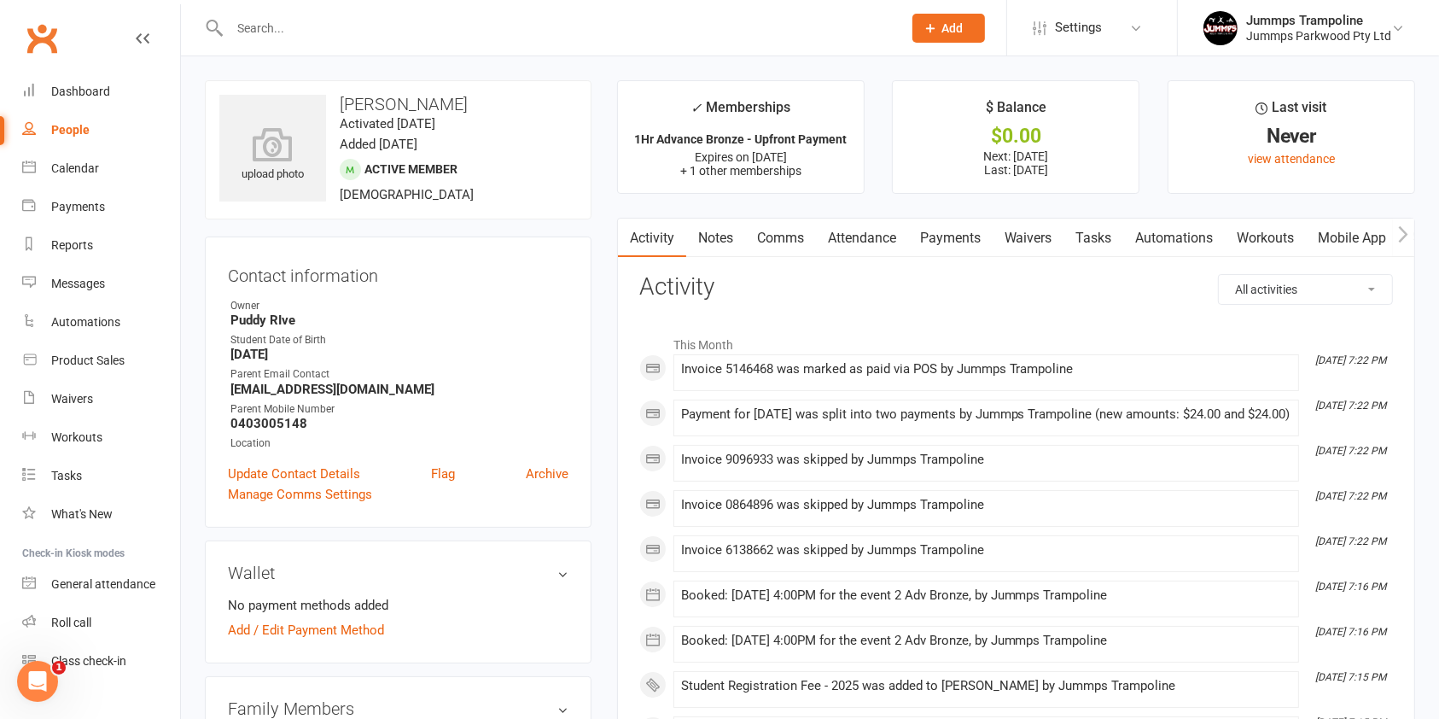
click at [963, 236] on link "Payments" at bounding box center [950, 238] width 85 height 39
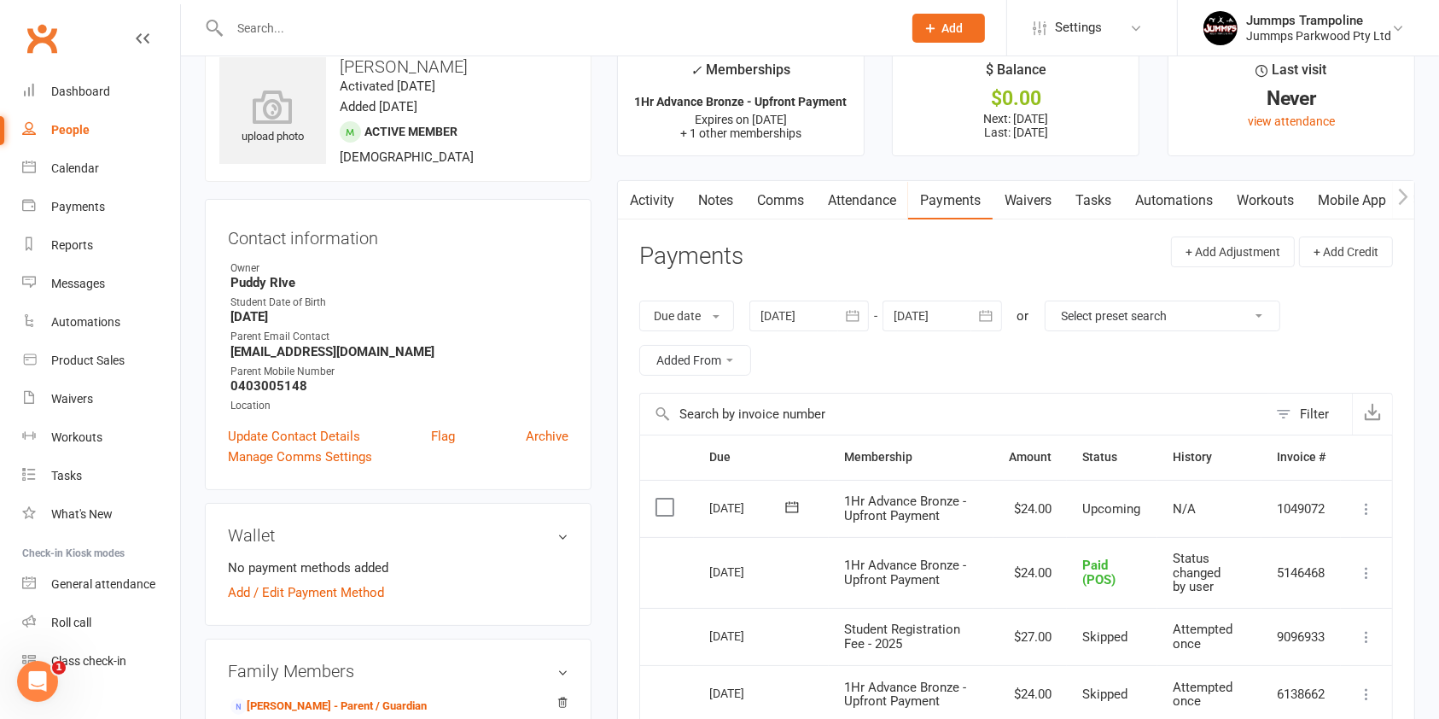
scroll to position [37, 0]
click at [854, 315] on icon "button" at bounding box center [852, 316] width 17 height 17
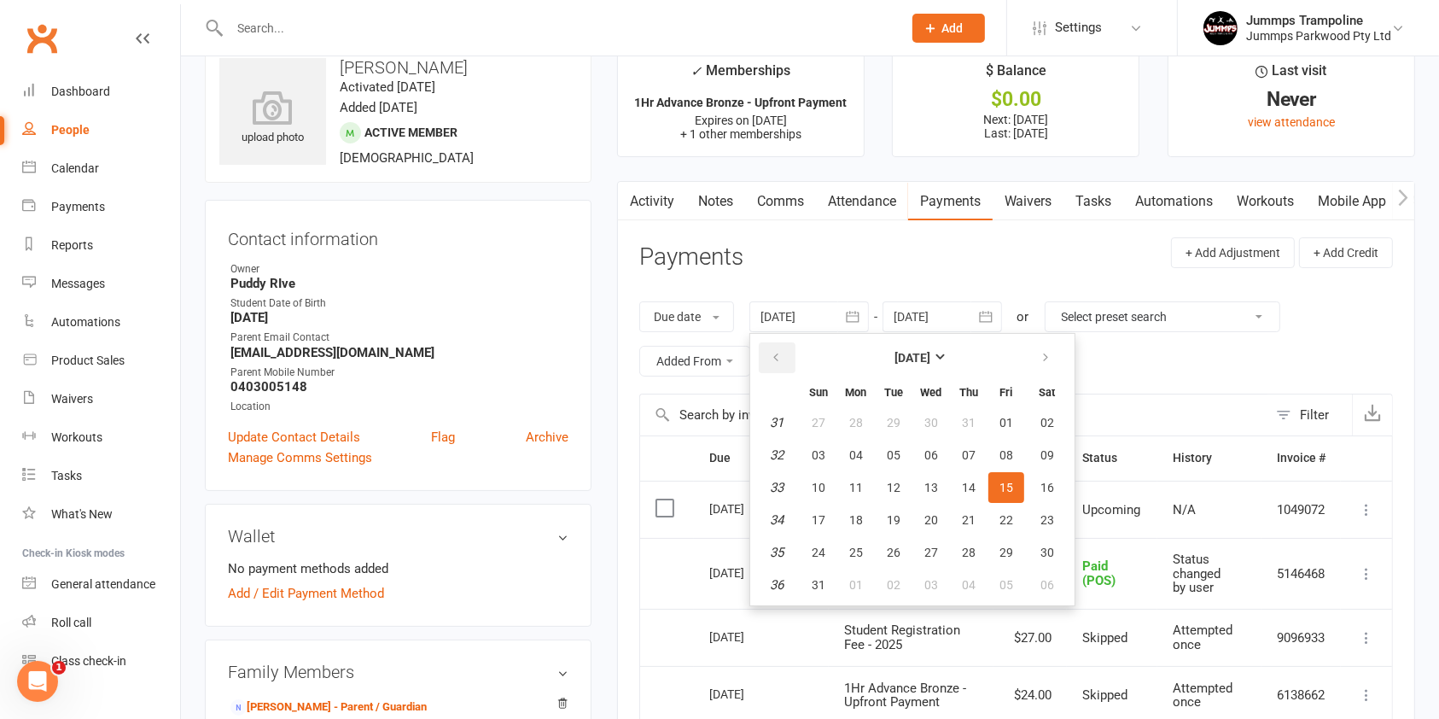
click at [775, 355] on icon "button" at bounding box center [776, 358] width 12 height 14
click at [857, 481] on span "14" at bounding box center [856, 488] width 14 height 14
type input "14 Jul 2025"
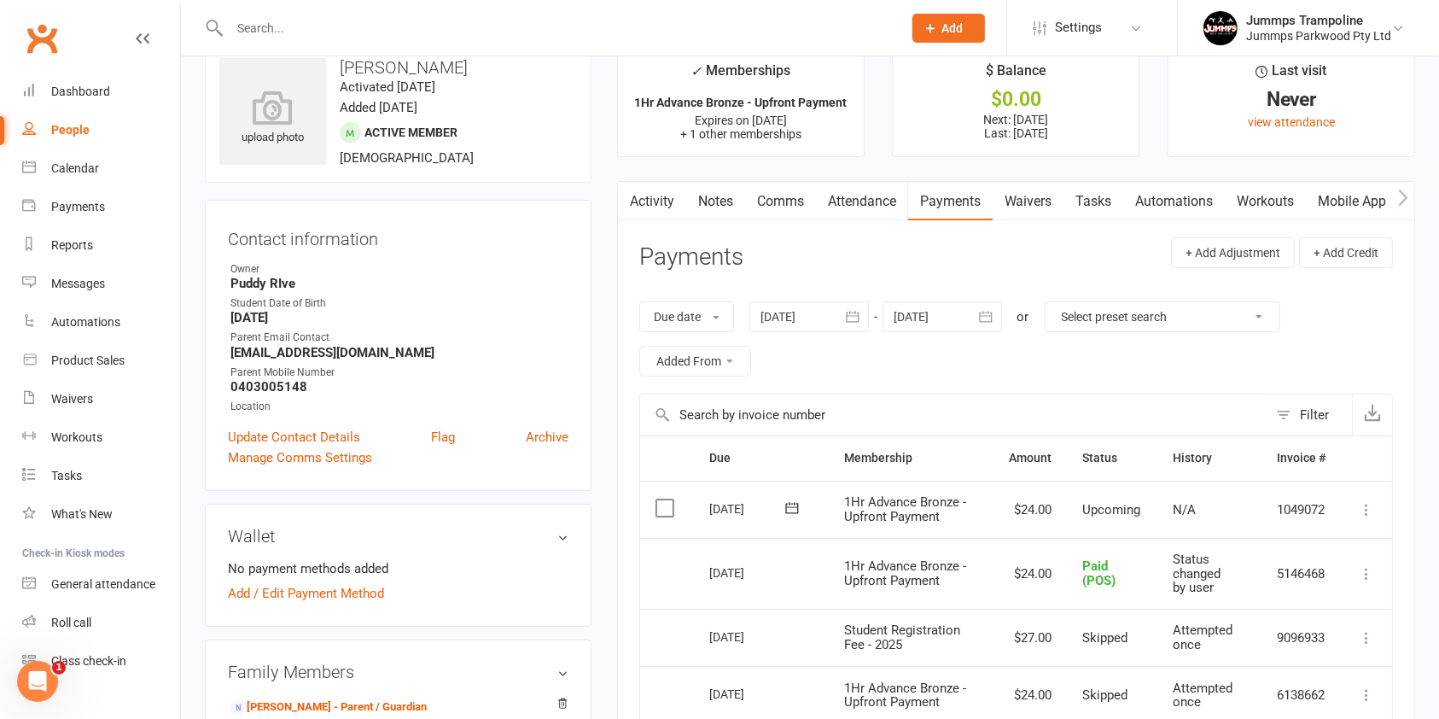
click at [989, 315] on icon "button" at bounding box center [985, 316] width 17 height 17
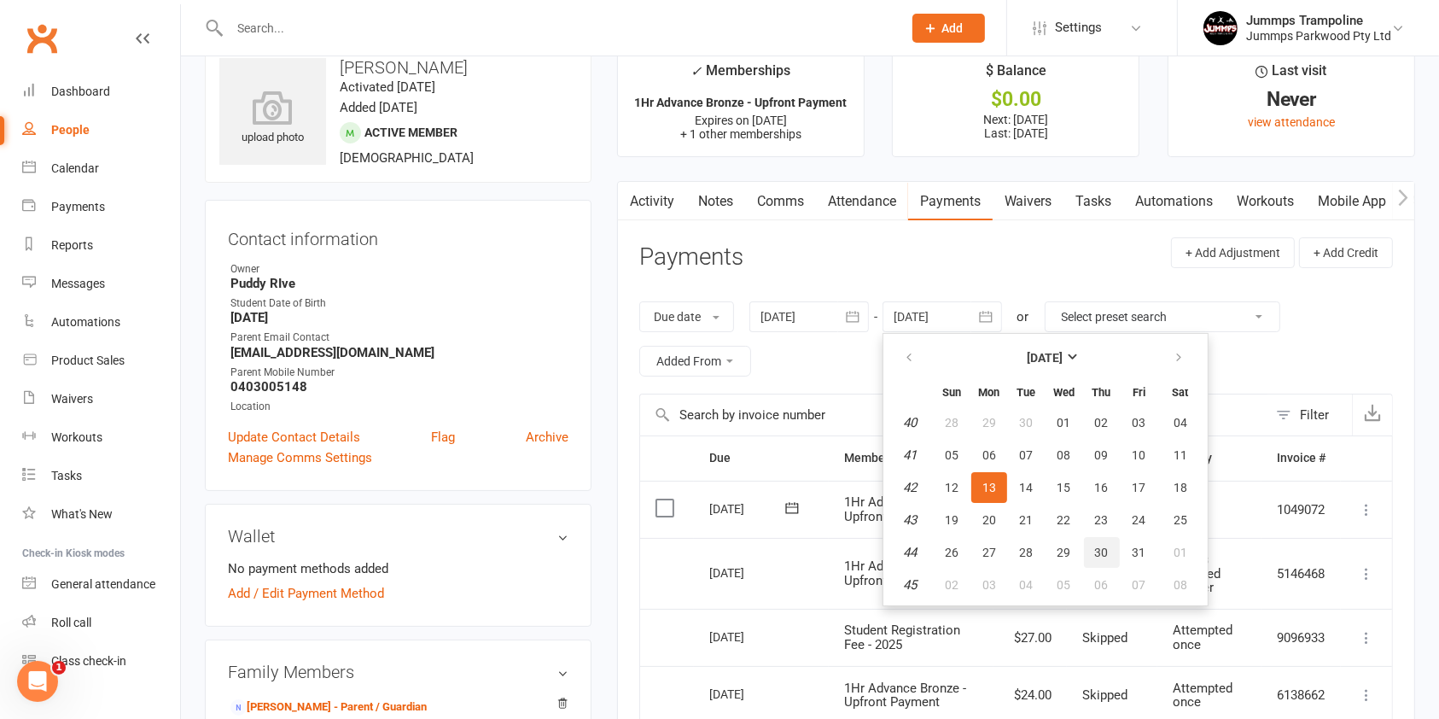
click at [1104, 546] on span "30" at bounding box center [1102, 552] width 14 height 14
type input "30 Oct 2025"
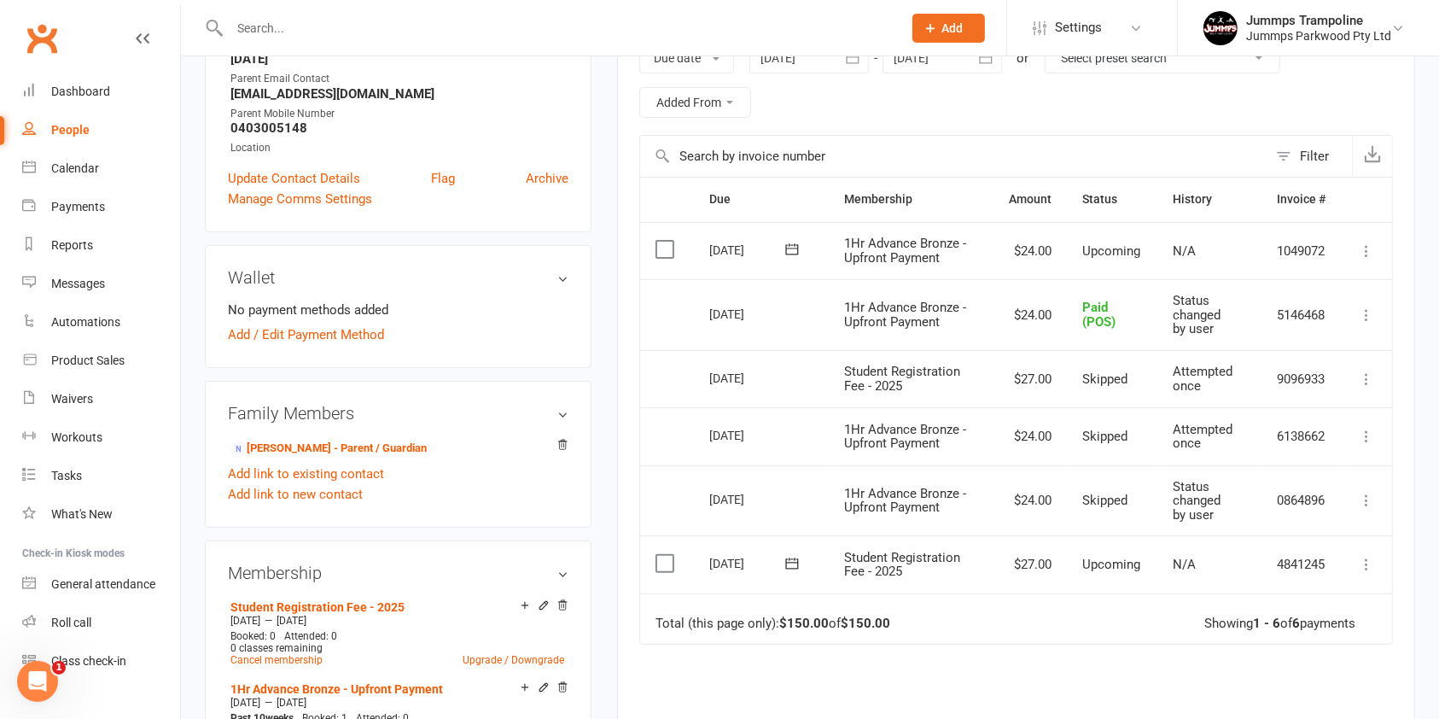
scroll to position [297, 0]
click at [365, 606] on link "Student Registration Fee - 2025" at bounding box center [317, 605] width 174 height 14
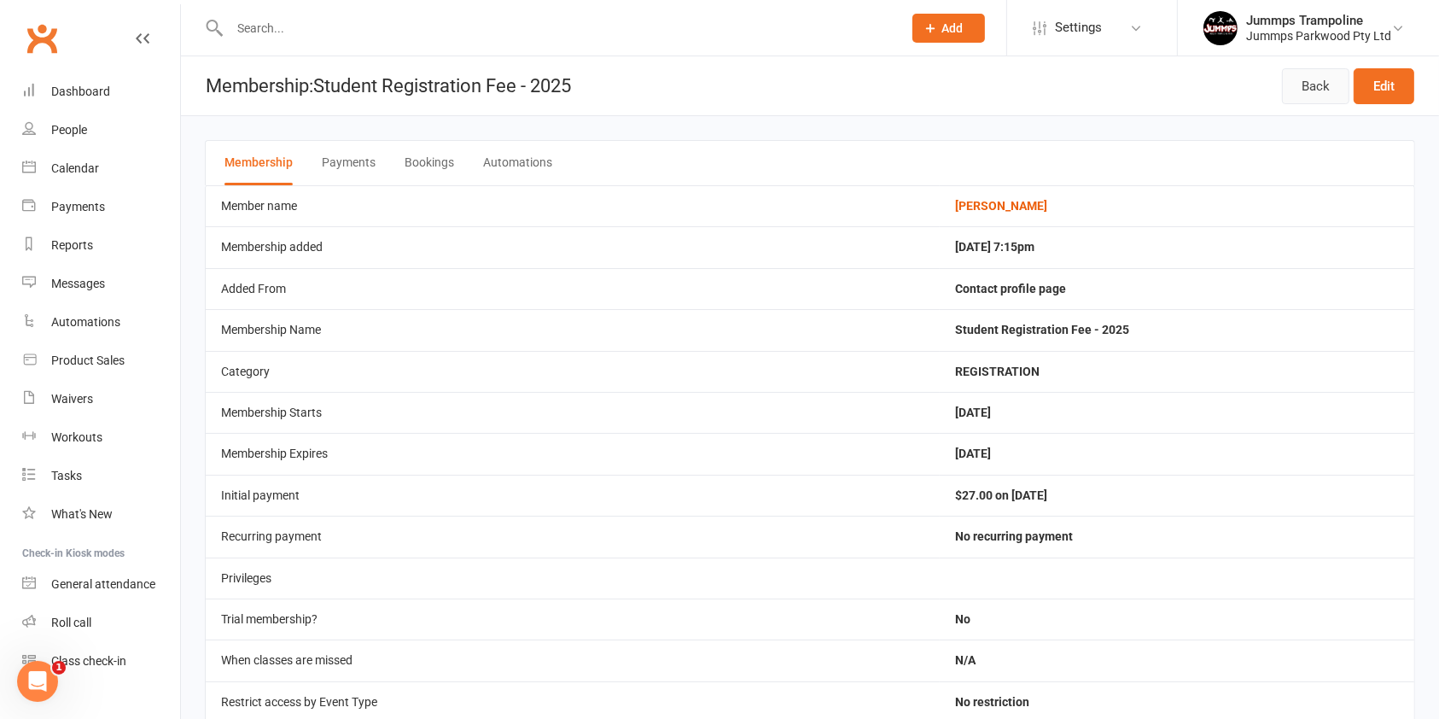
click at [1308, 80] on link "Back" at bounding box center [1315, 86] width 67 height 36
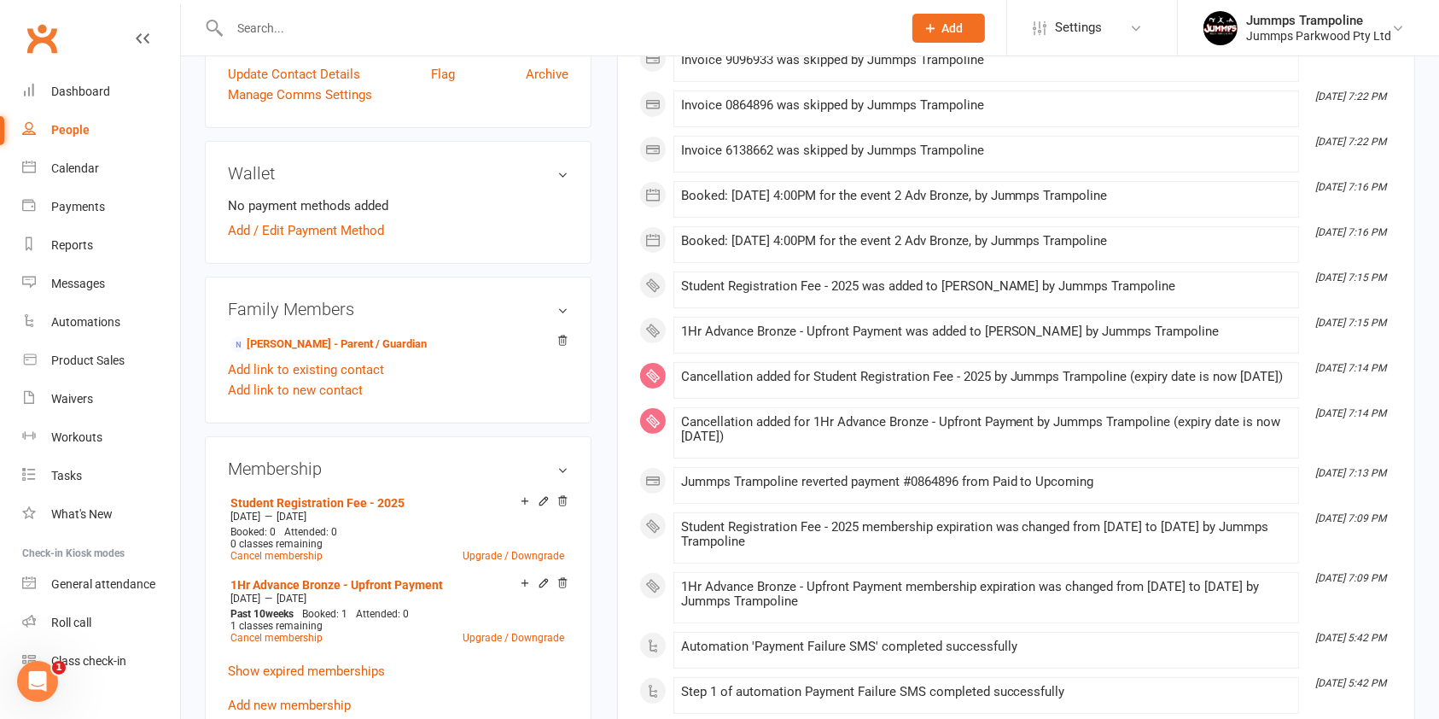
scroll to position [403, 0]
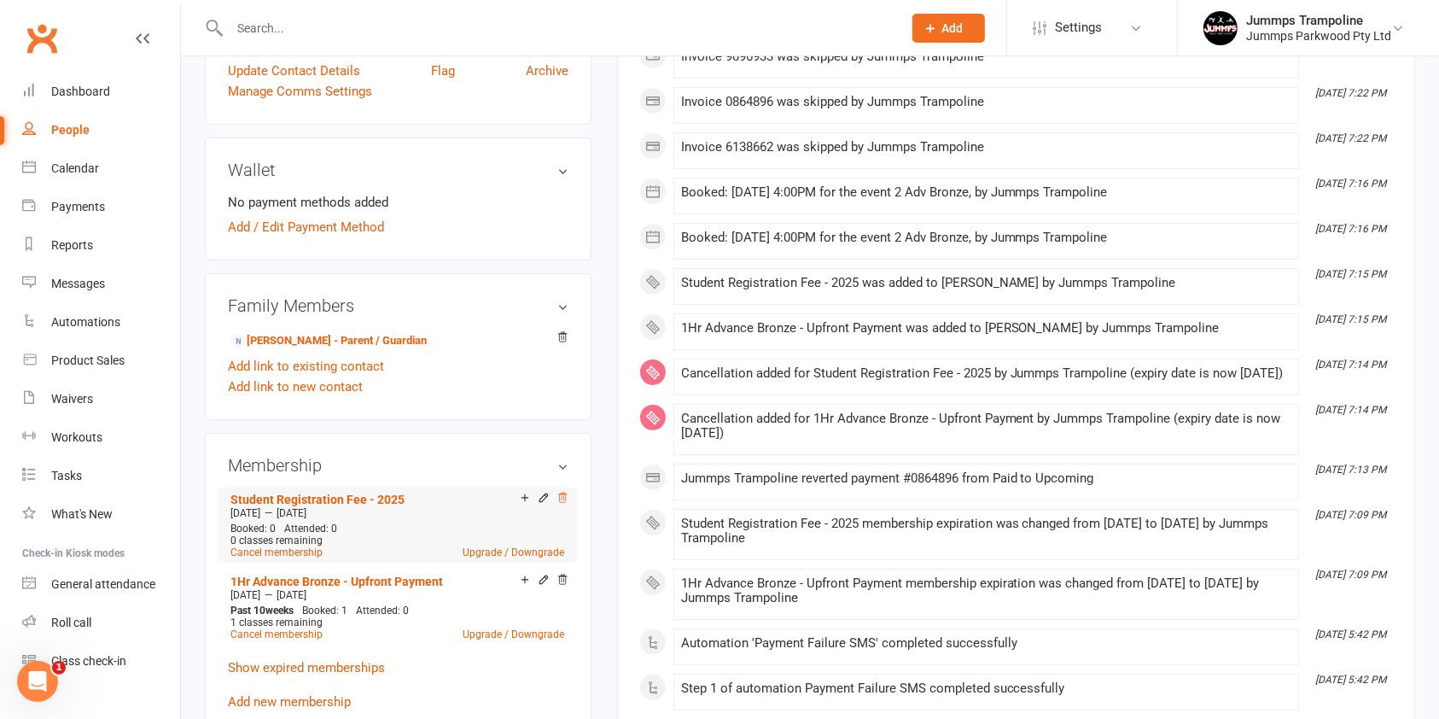
click at [564, 499] on icon at bounding box center [563, 498] width 12 height 12
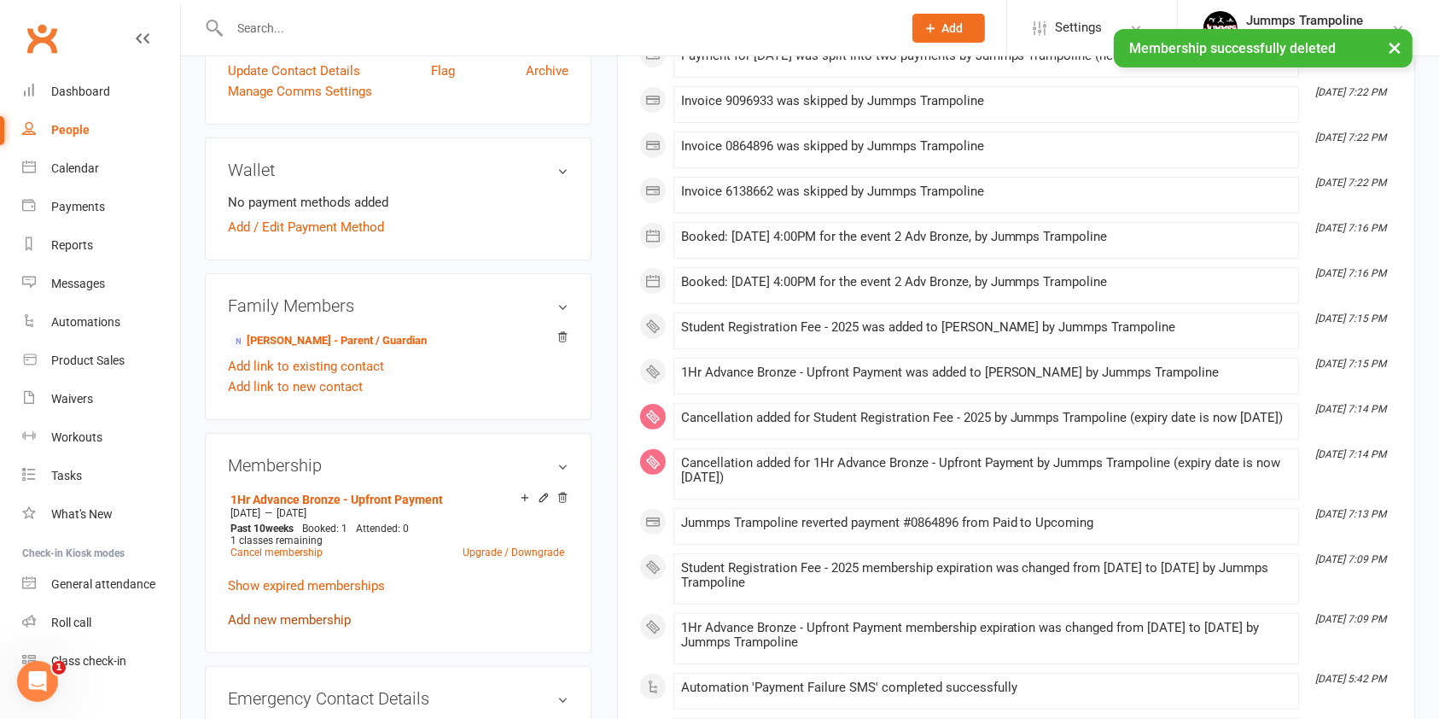
click at [325, 618] on link "Add new membership" at bounding box center [289, 619] width 123 height 15
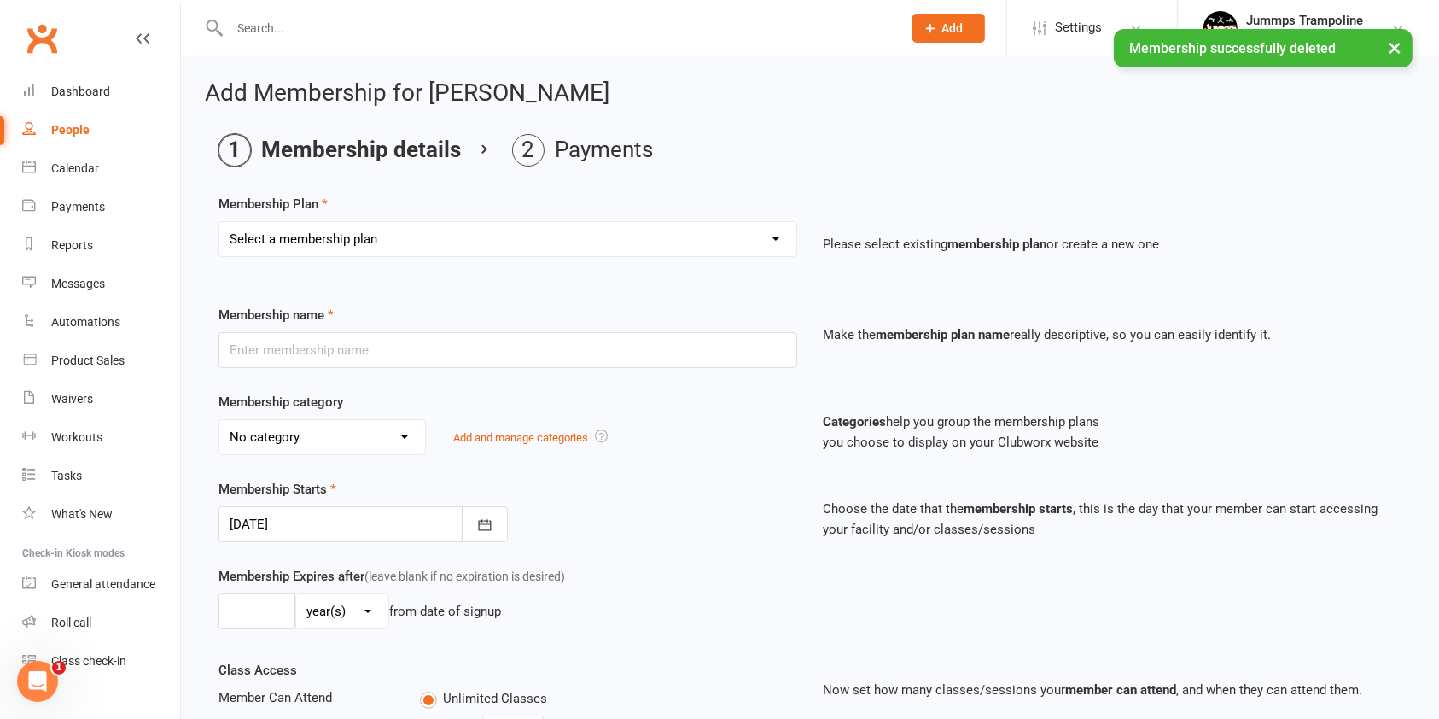
click at [469, 235] on select "Select a membership plan Create new Membership Plan Student Registration Fee - …" at bounding box center [507, 239] width 577 height 34
select select "1"
click at [219, 222] on select "Select a membership plan Create new Membership Plan Student Registration Fee - …" at bounding box center [507, 239] width 577 height 34
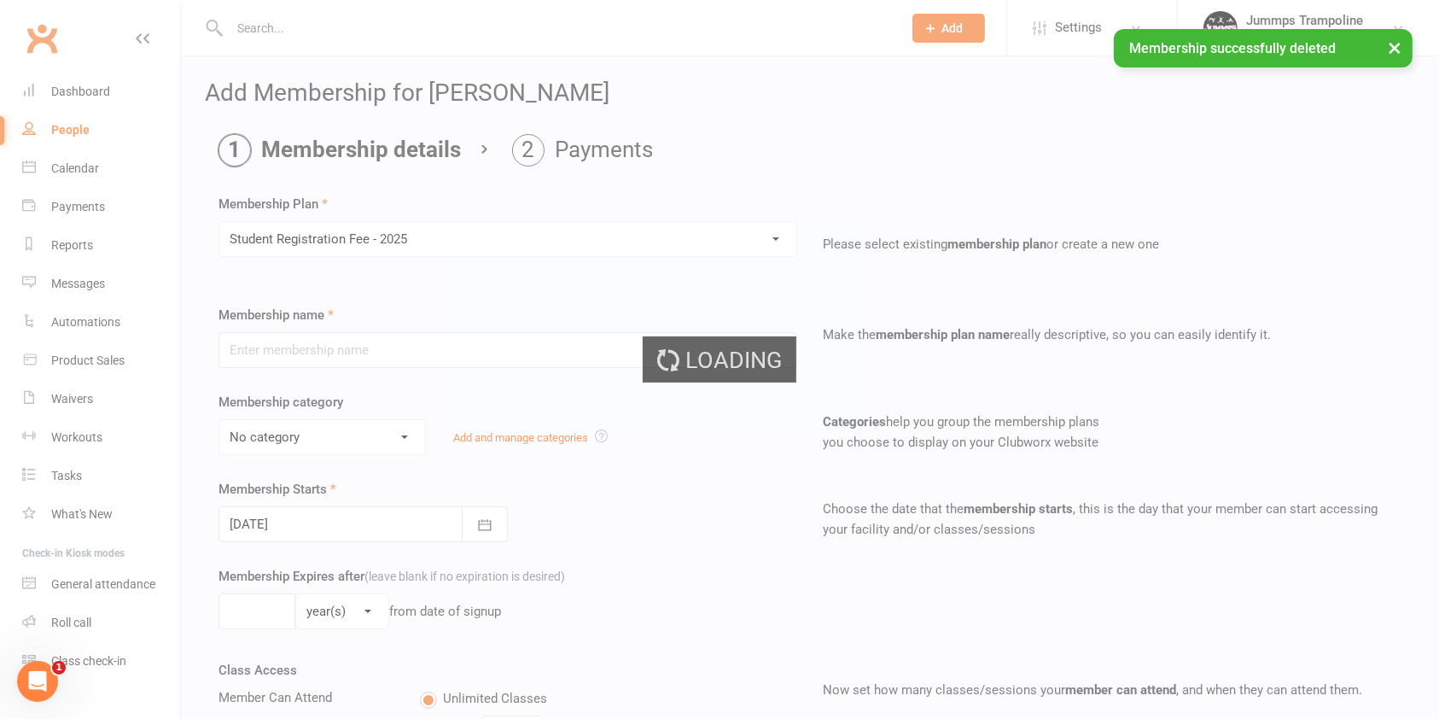
type input "Student Registration Fee - 2025"
select select "6"
type input "10"
select select "1"
type input "0"
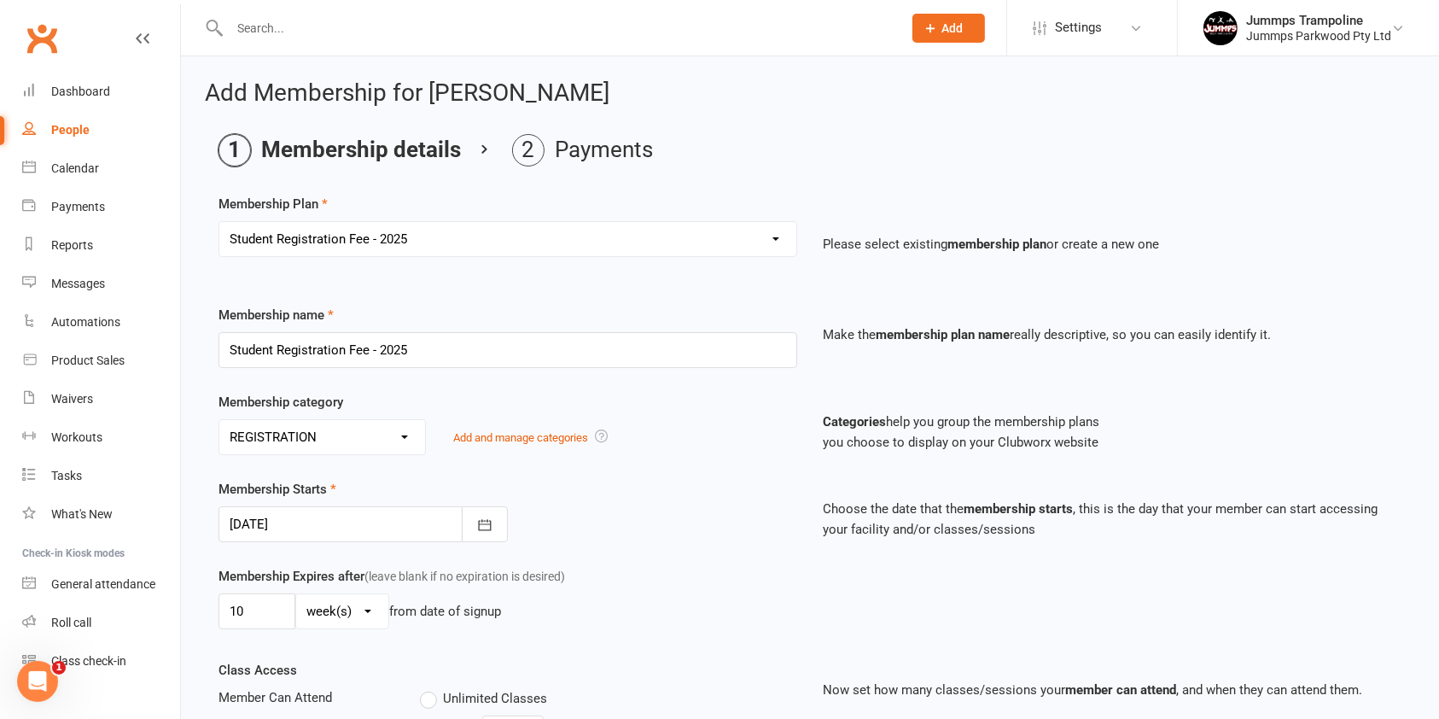
click at [435, 528] on div at bounding box center [363, 524] width 289 height 36
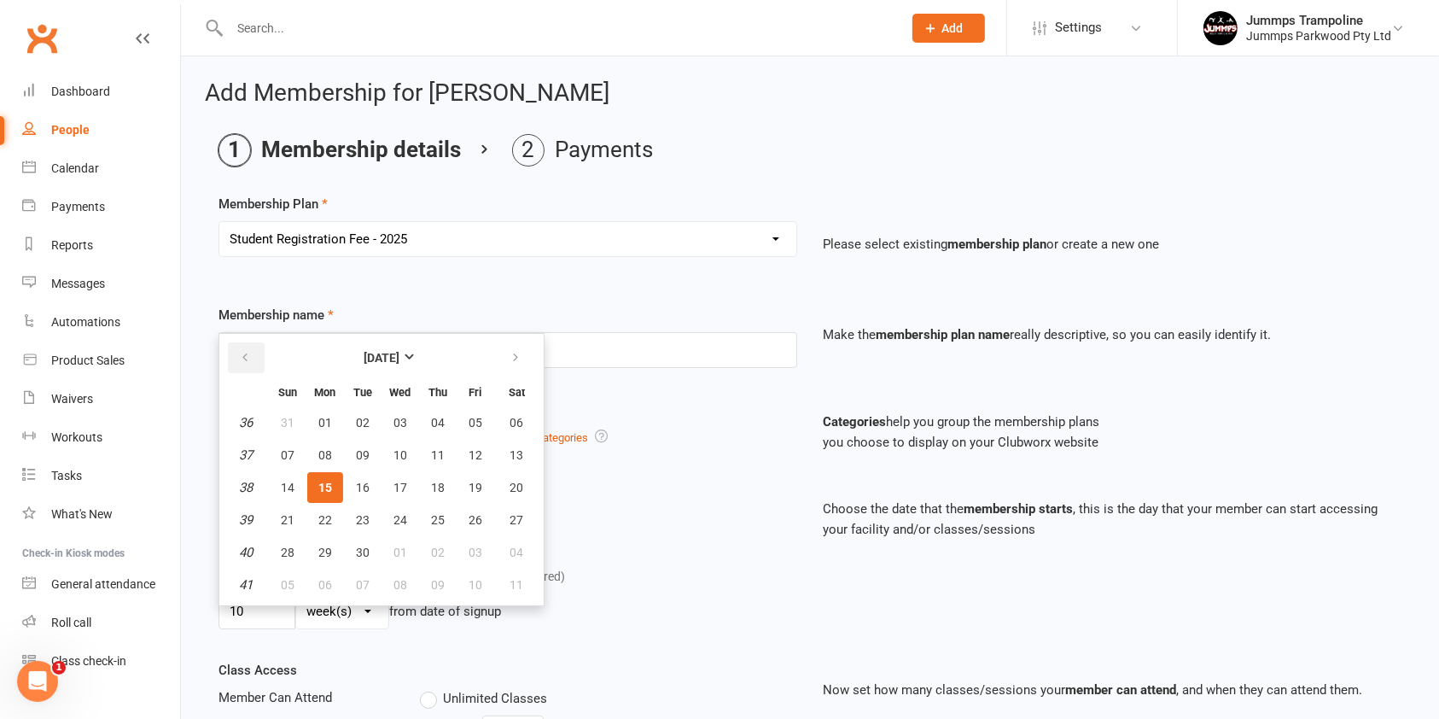
click at [241, 353] on icon "button" at bounding box center [245, 358] width 12 height 14
click at [243, 355] on icon "button" at bounding box center [245, 358] width 12 height 14
click at [327, 487] on span "14" at bounding box center [325, 488] width 14 height 14
type input "14 Jul 2025"
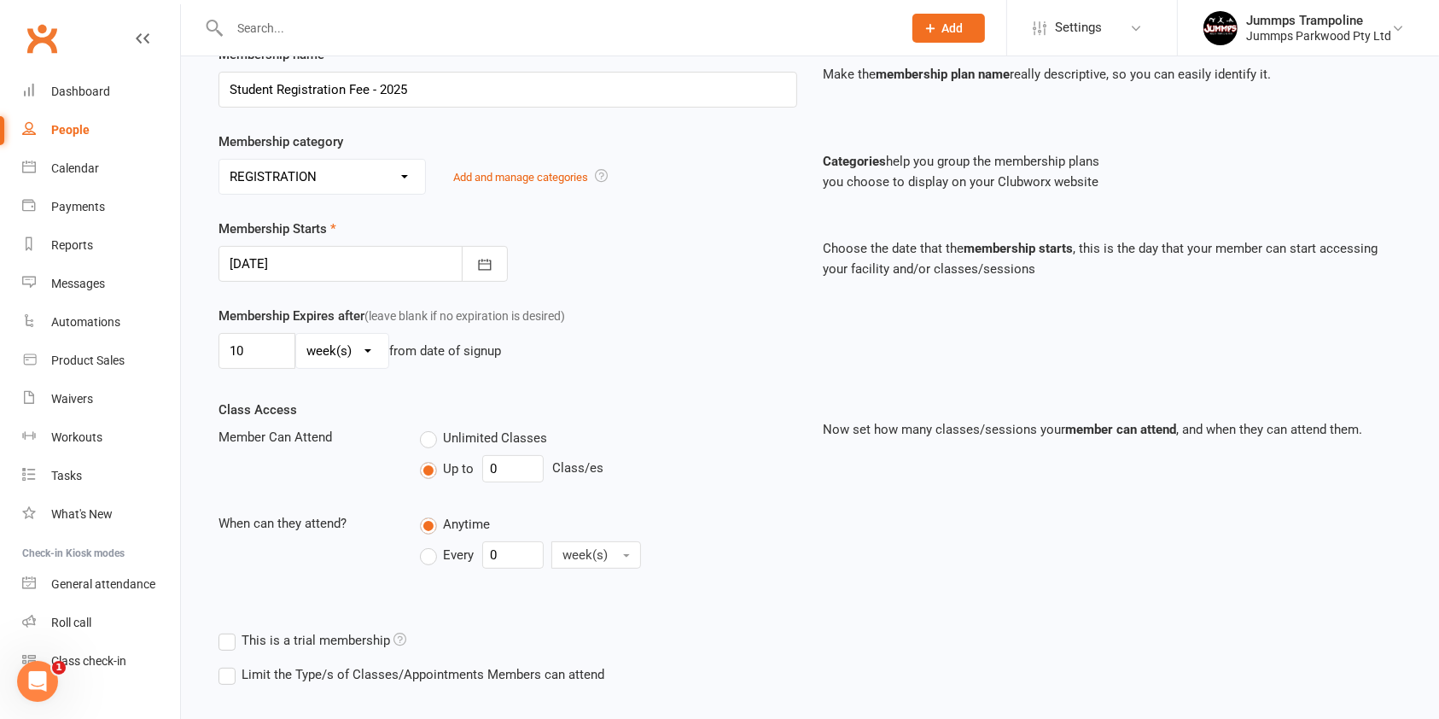
scroll to position [344, 0]
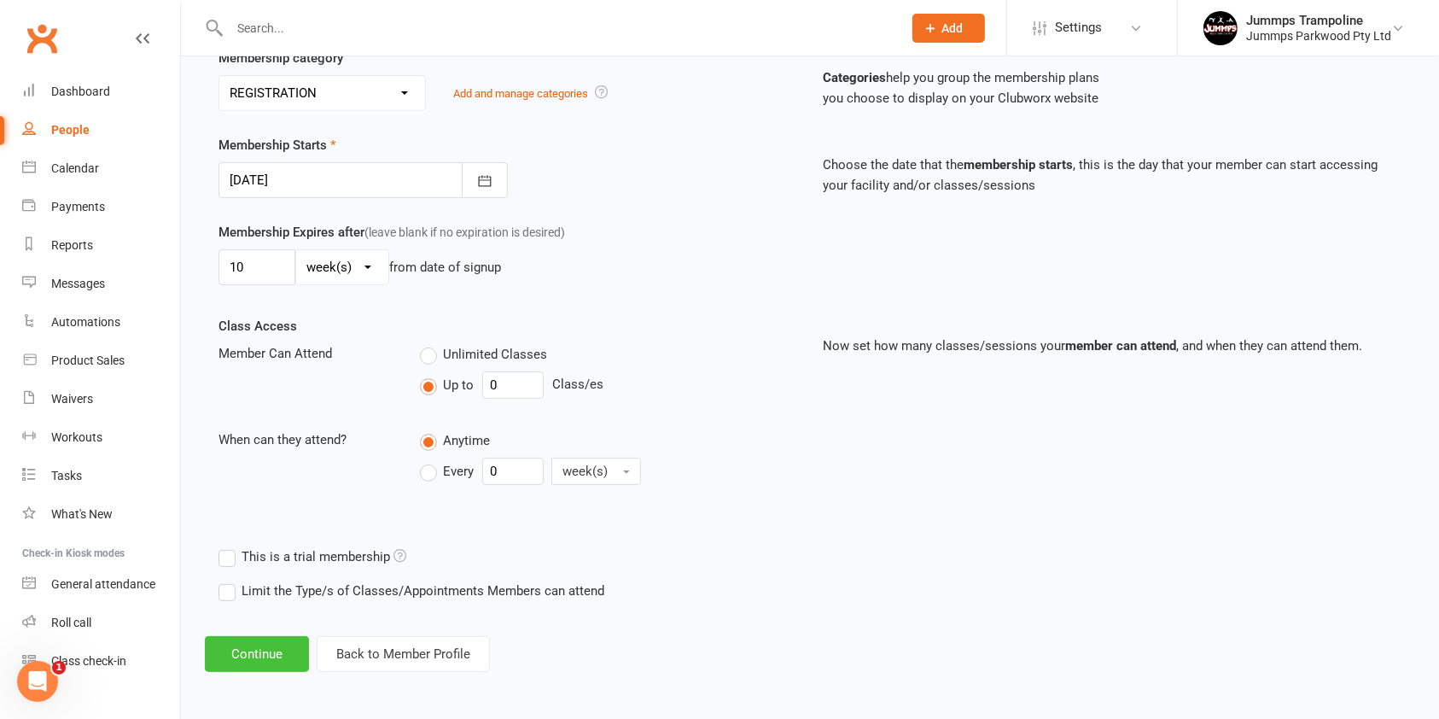
click at [238, 656] on button "Continue" at bounding box center [257, 654] width 104 height 36
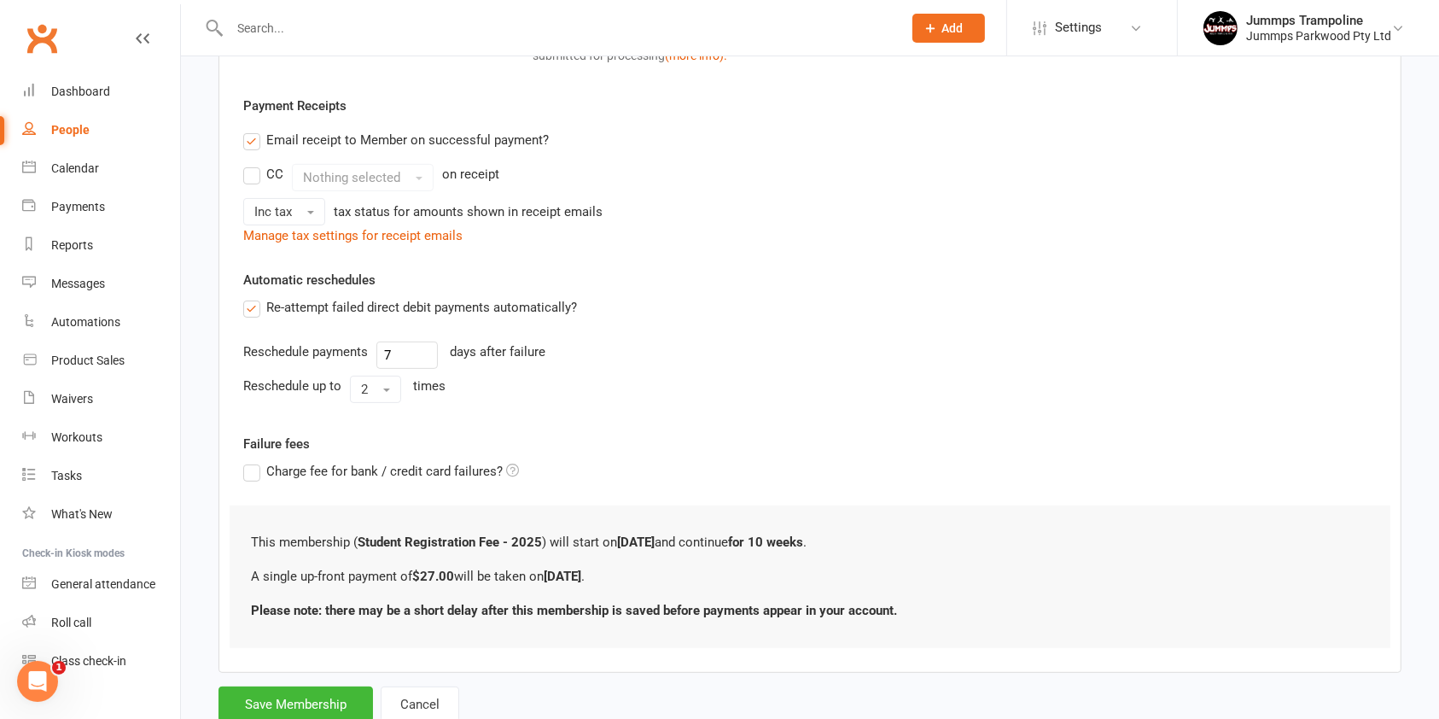
scroll to position [0, 0]
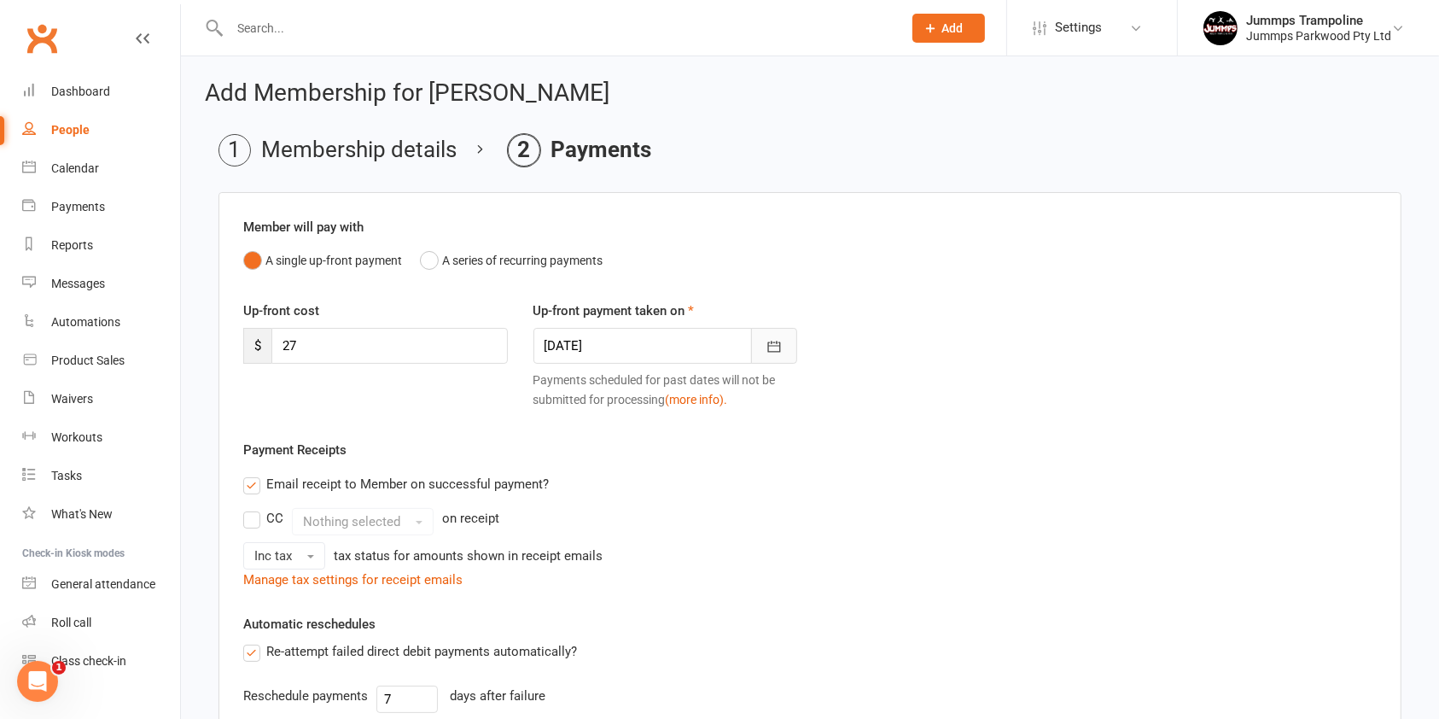
click at [774, 346] on icon "button" at bounding box center [774, 346] width 17 height 17
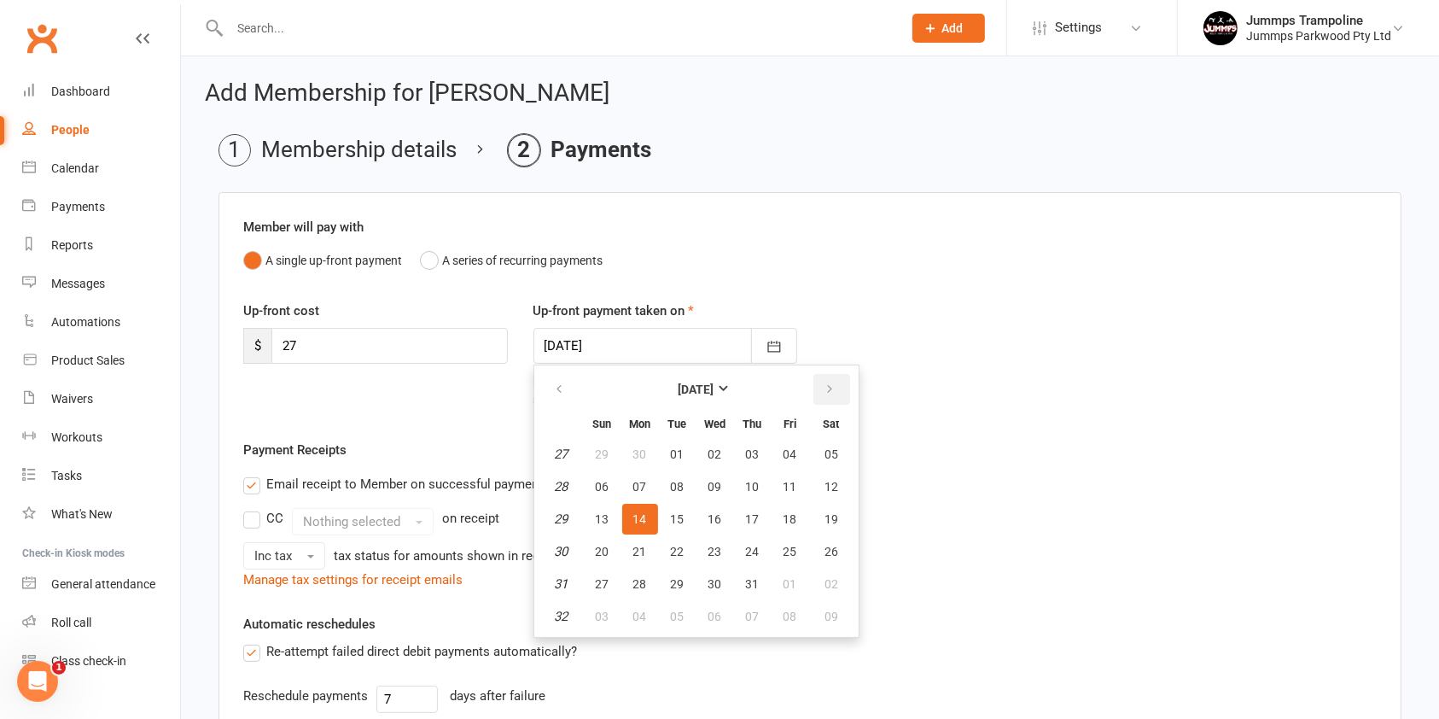
click at [826, 389] on icon "button" at bounding box center [831, 389] width 12 height 14
click at [826, 388] on icon "button" at bounding box center [831, 389] width 12 height 14
click at [585, 556] on button "21" at bounding box center [603, 551] width 36 height 31
type input "21 Sep 2025"
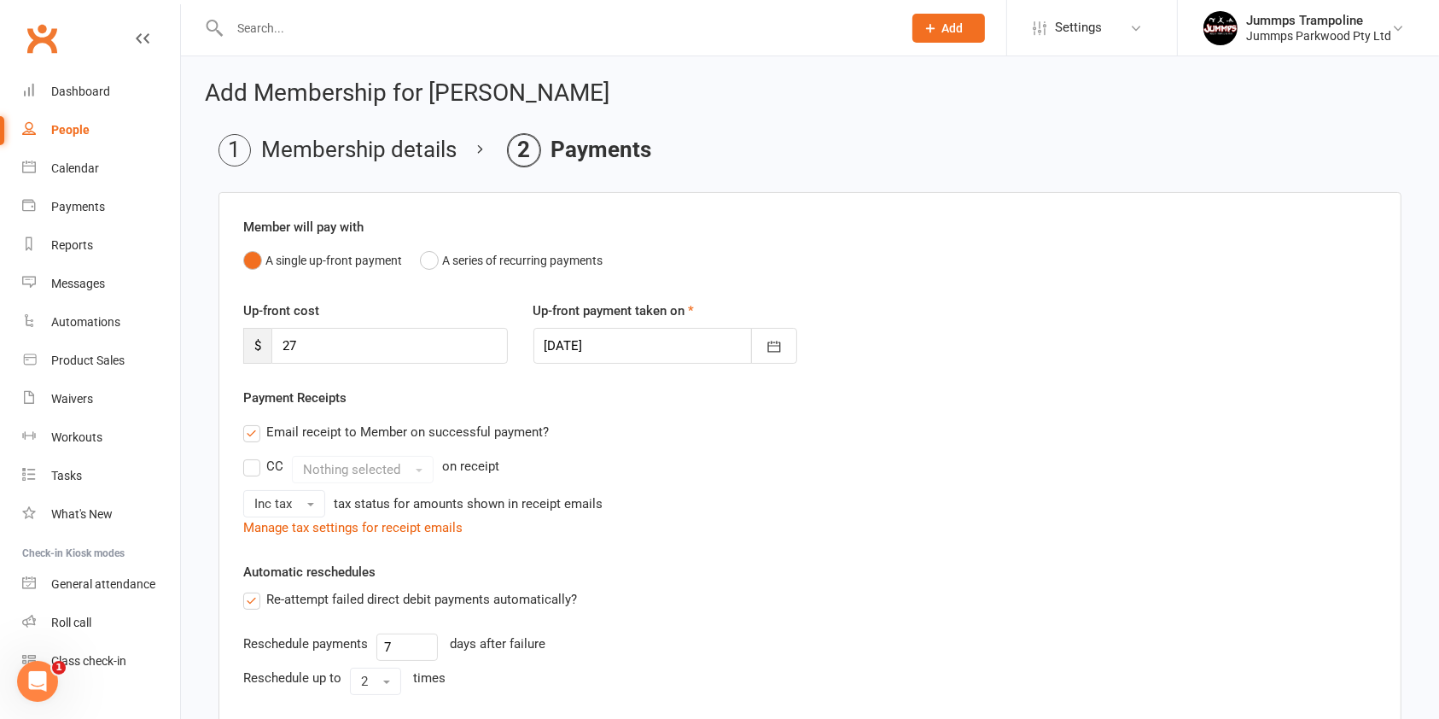
click at [569, 598] on label "Re-attempt failed direct debit payments automatically?" at bounding box center [410, 599] width 334 height 20
click at [254, 589] on input "Re-attempt failed direct debit payments automatically?" at bounding box center [248, 589] width 11 height 0
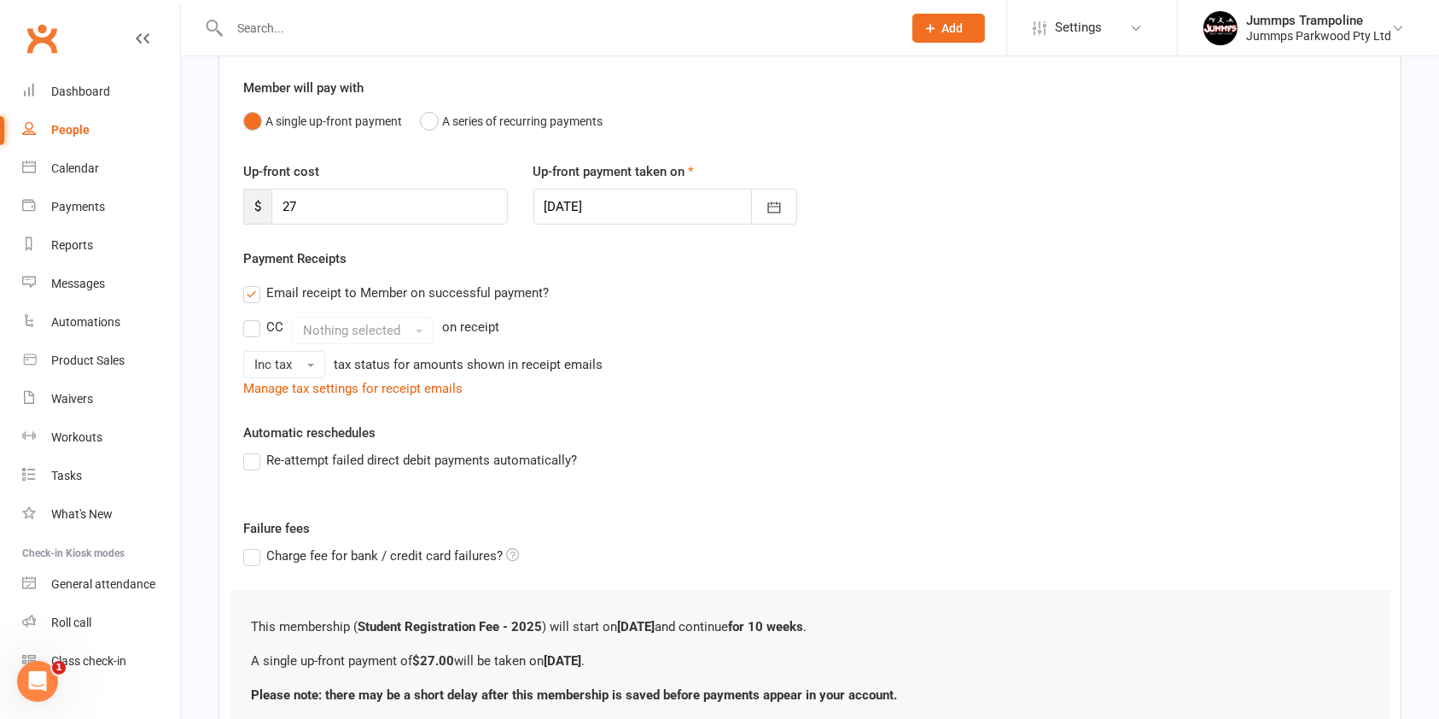
scroll to position [278, 0]
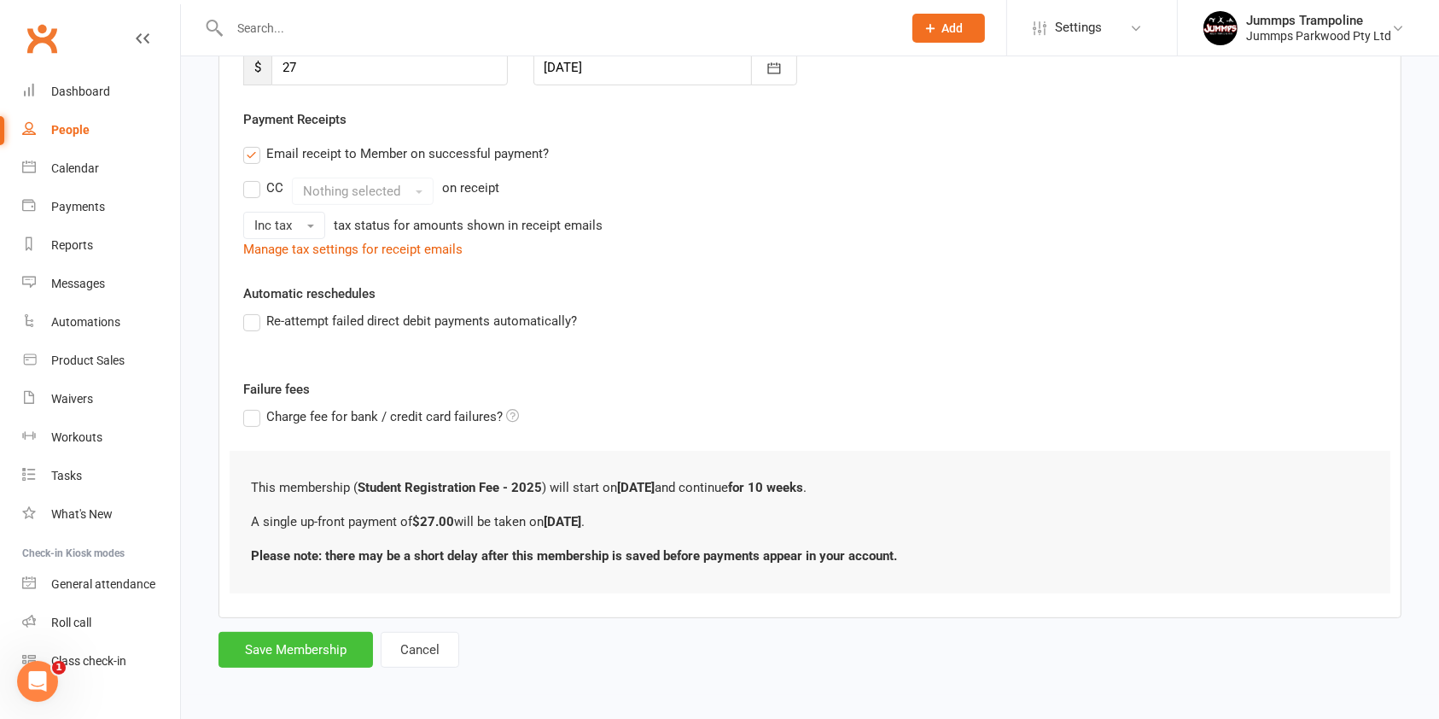
click at [280, 649] on button "Save Membership" at bounding box center [296, 650] width 155 height 36
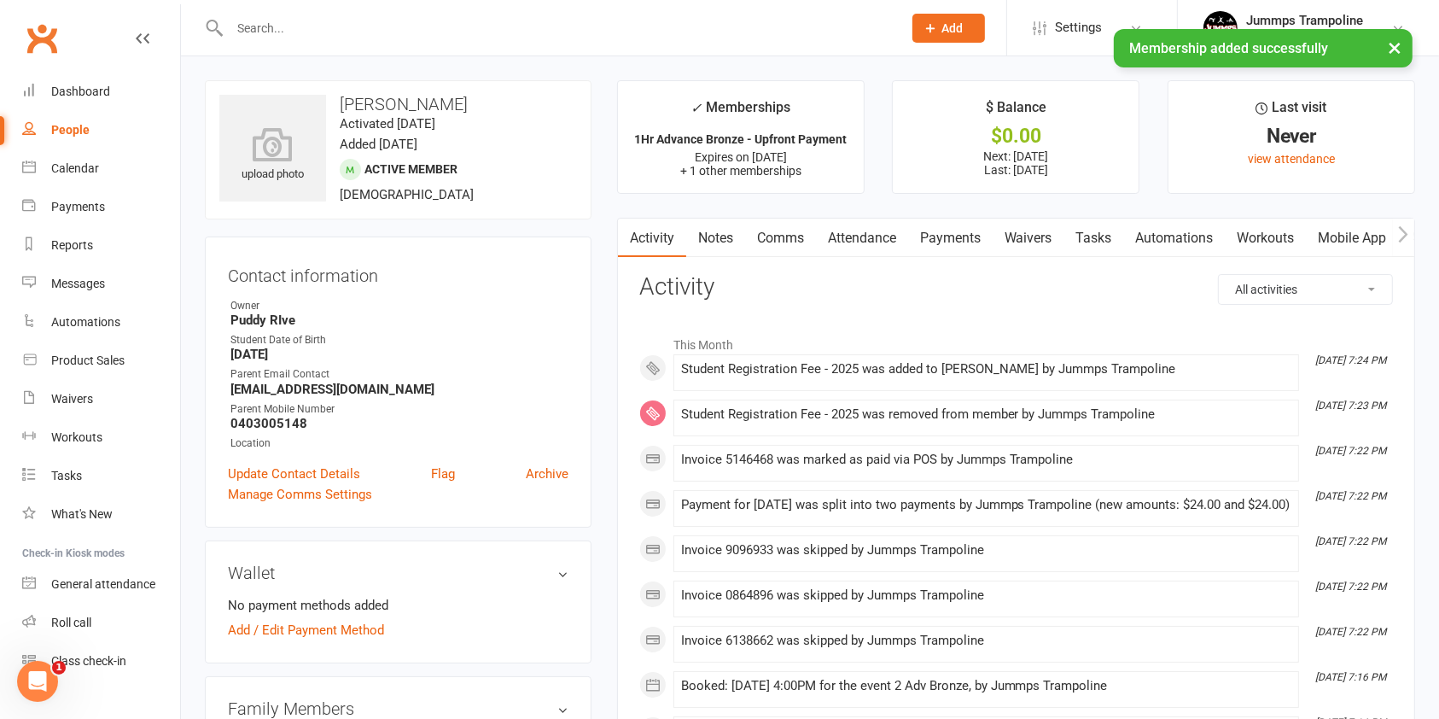
click at [965, 236] on link "Payments" at bounding box center [950, 238] width 85 height 39
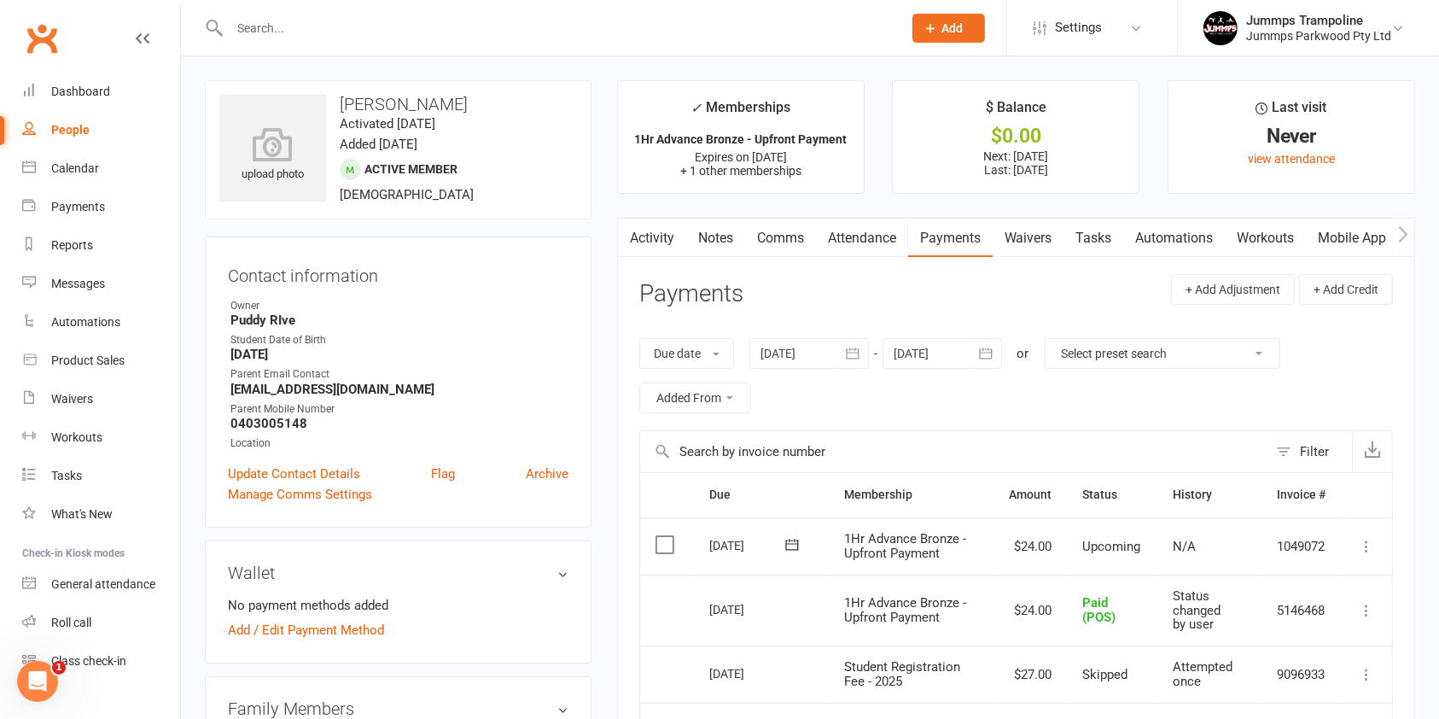
click at [1223, 346] on select "Select preset search All failures All skipped payments All pending payments Suc…" at bounding box center [1163, 353] width 234 height 29
click at [1391, 391] on div "Due date Due date Date paid Date failed Date settled 15 Aug 2025 August 2025 Su…" at bounding box center [1016, 375] width 754 height 109
click at [726, 344] on button "Due date" at bounding box center [686, 353] width 95 height 31
click at [1236, 353] on select "Select preset search All failures All skipped payments All pending payments Suc…" at bounding box center [1163, 353] width 234 height 29
click at [1386, 348] on div "Due date Due date Date paid Date failed Date settled 15 Aug 2025 August 2025 Su…" at bounding box center [1016, 375] width 754 height 109
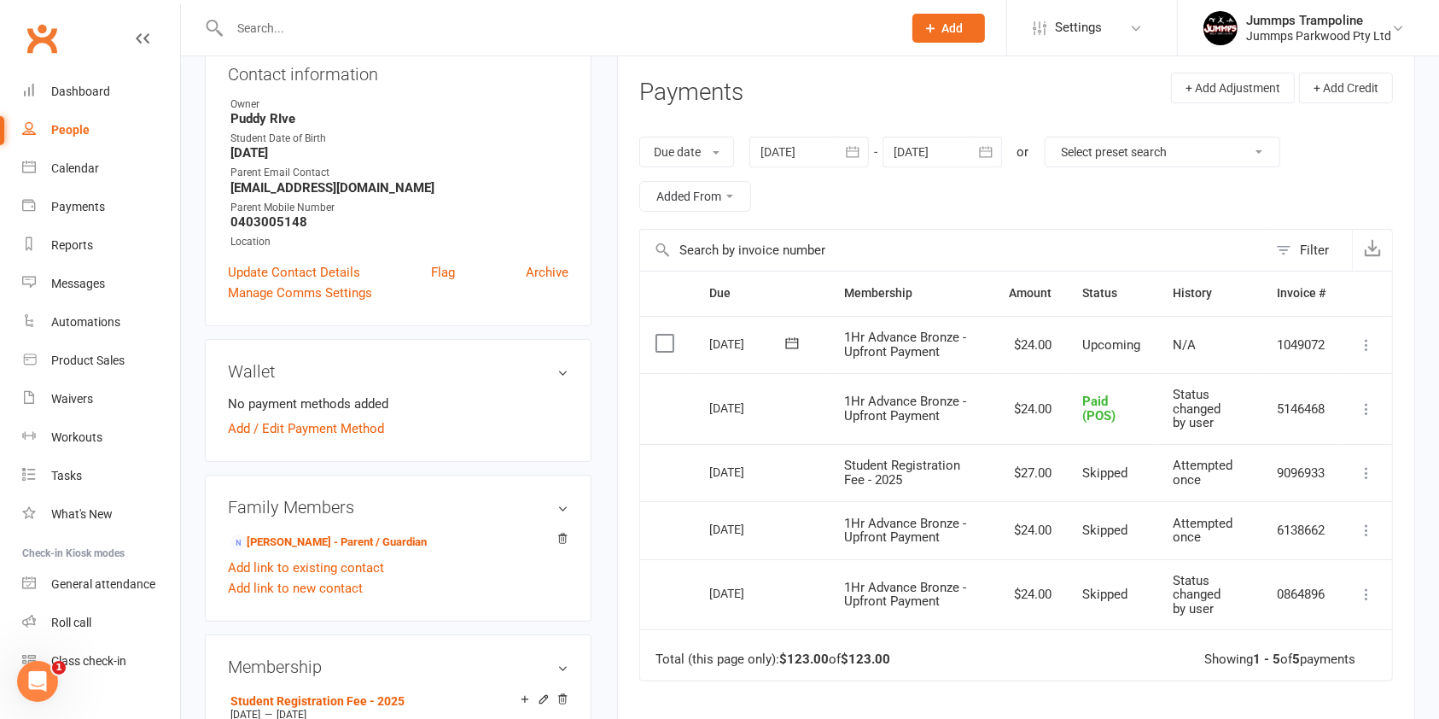
scroll to position [202, 0]
click at [992, 152] on icon "button" at bounding box center [985, 151] width 17 height 17
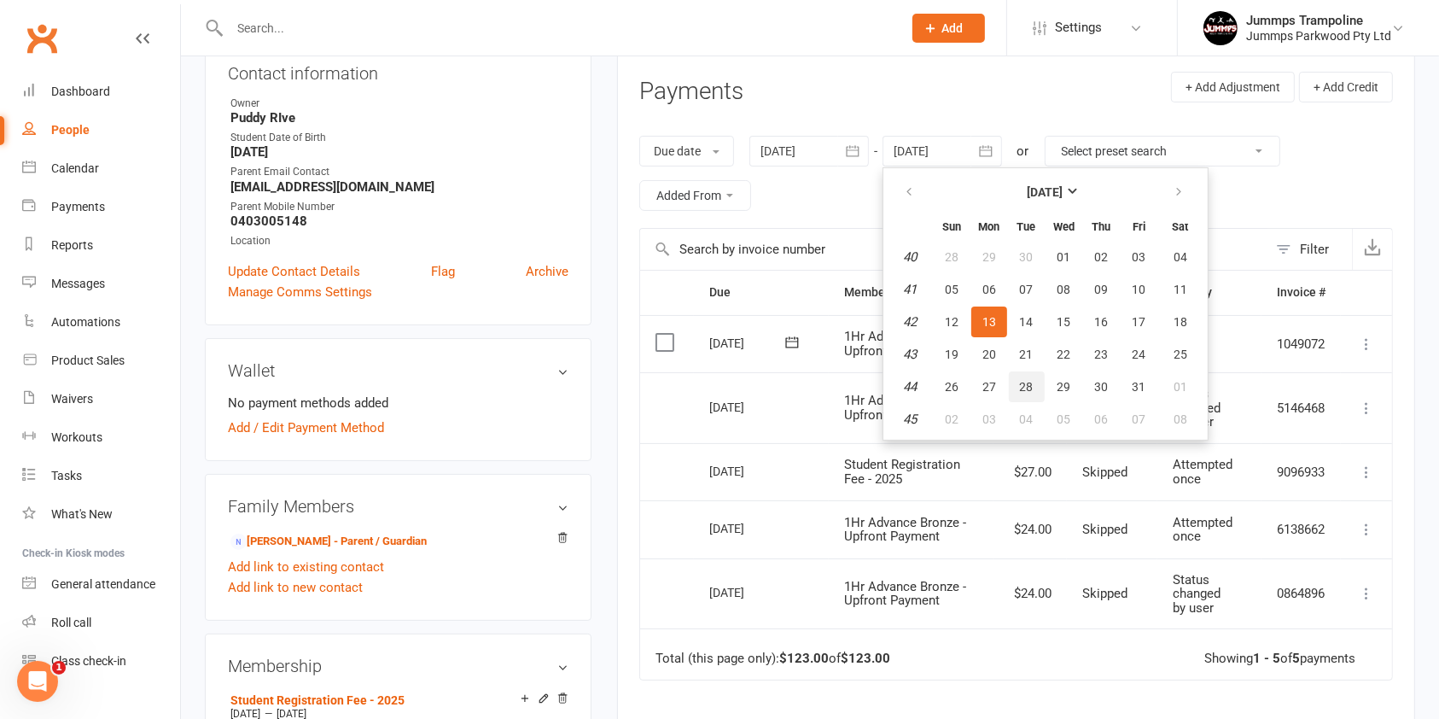
click at [1027, 384] on span "28" at bounding box center [1027, 387] width 14 height 14
type input "28 Oct 2025"
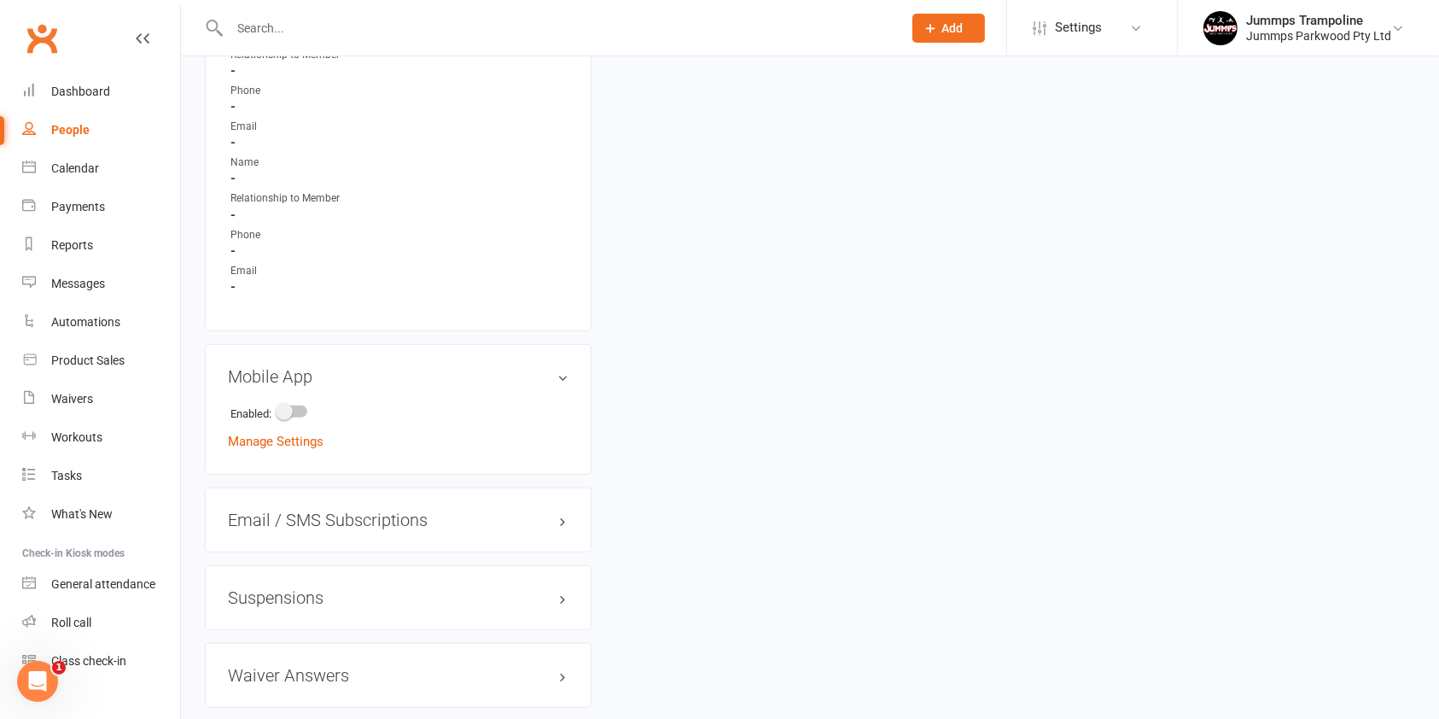
scroll to position [1198, 0]
click at [280, 396] on li "Enabled:" at bounding box center [398, 409] width 341 height 26
click at [288, 403] on span at bounding box center [284, 408] width 17 height 17
click at [278, 406] on input "checkbox" at bounding box center [278, 406] width 0 height 0
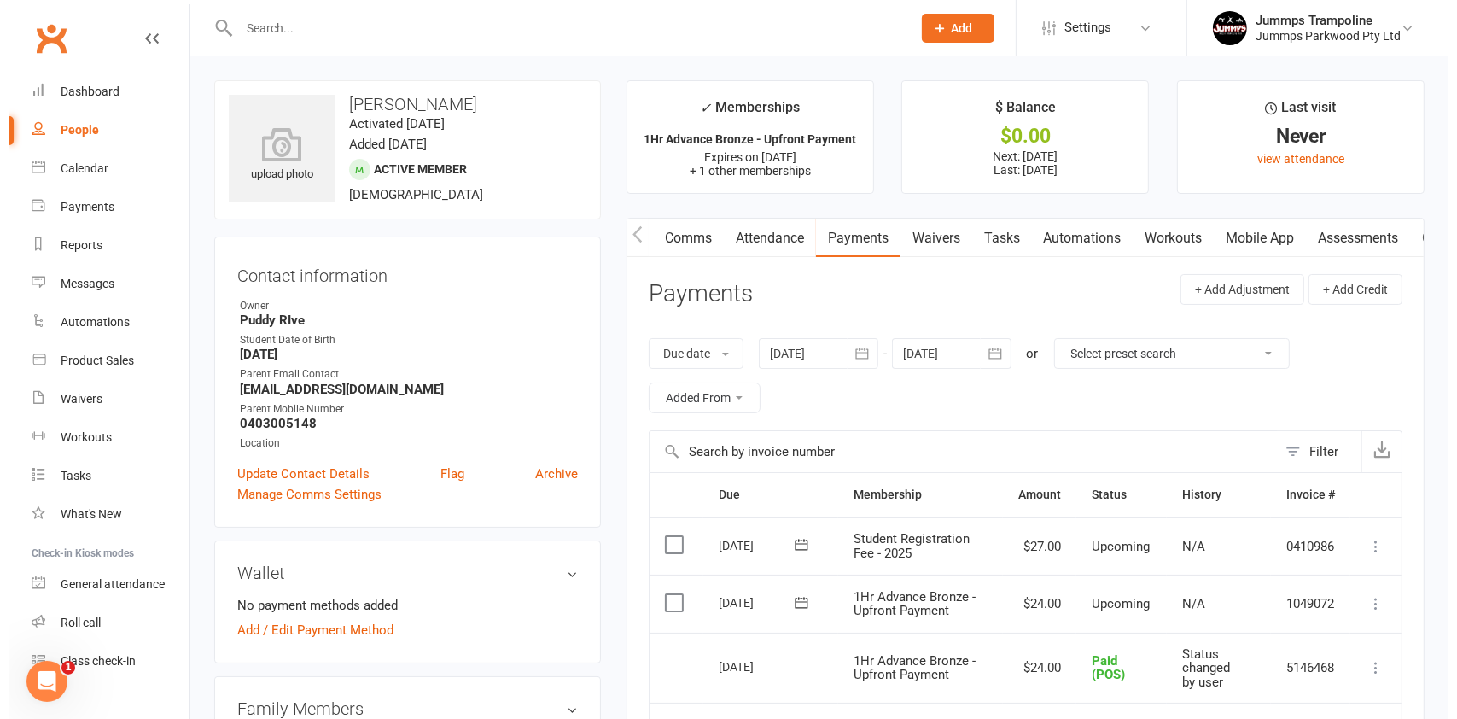
scroll to position [0, 207]
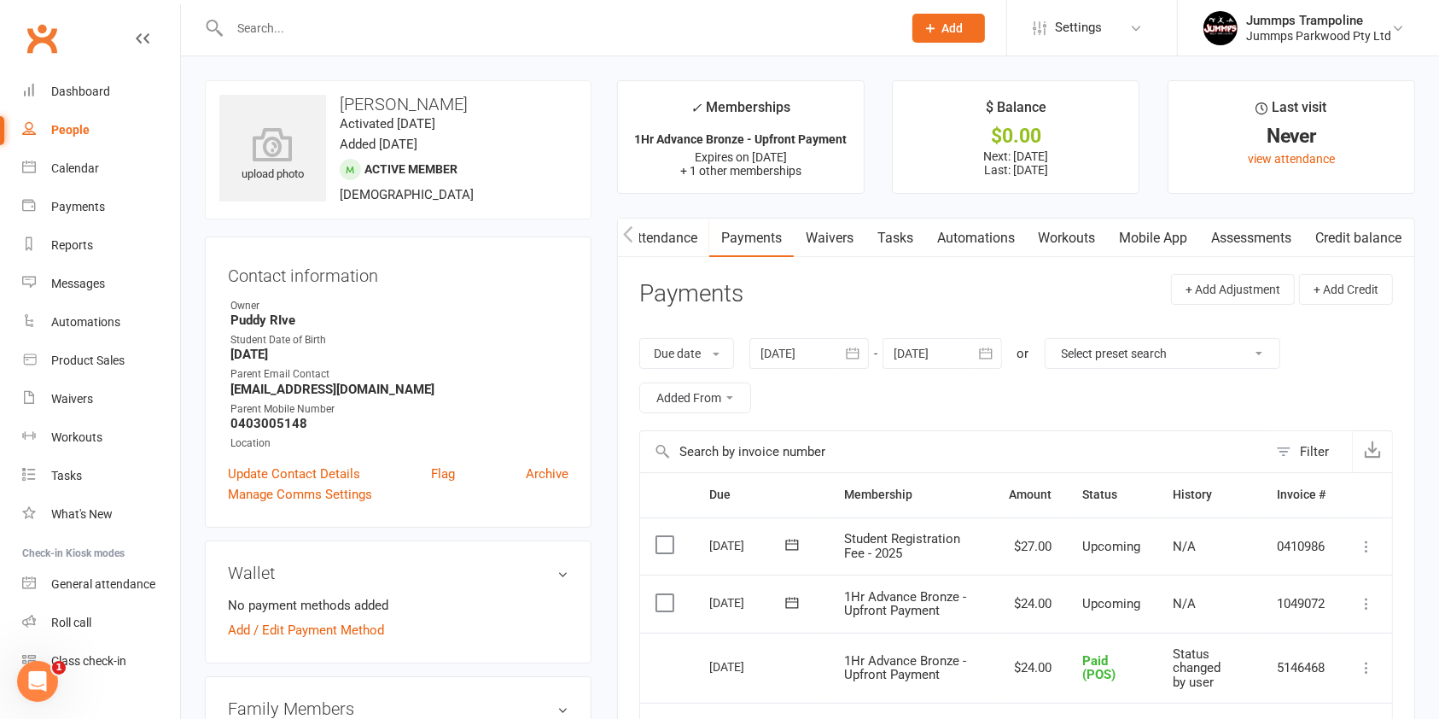
click at [1164, 220] on link "Mobile App" at bounding box center [1154, 238] width 92 height 39
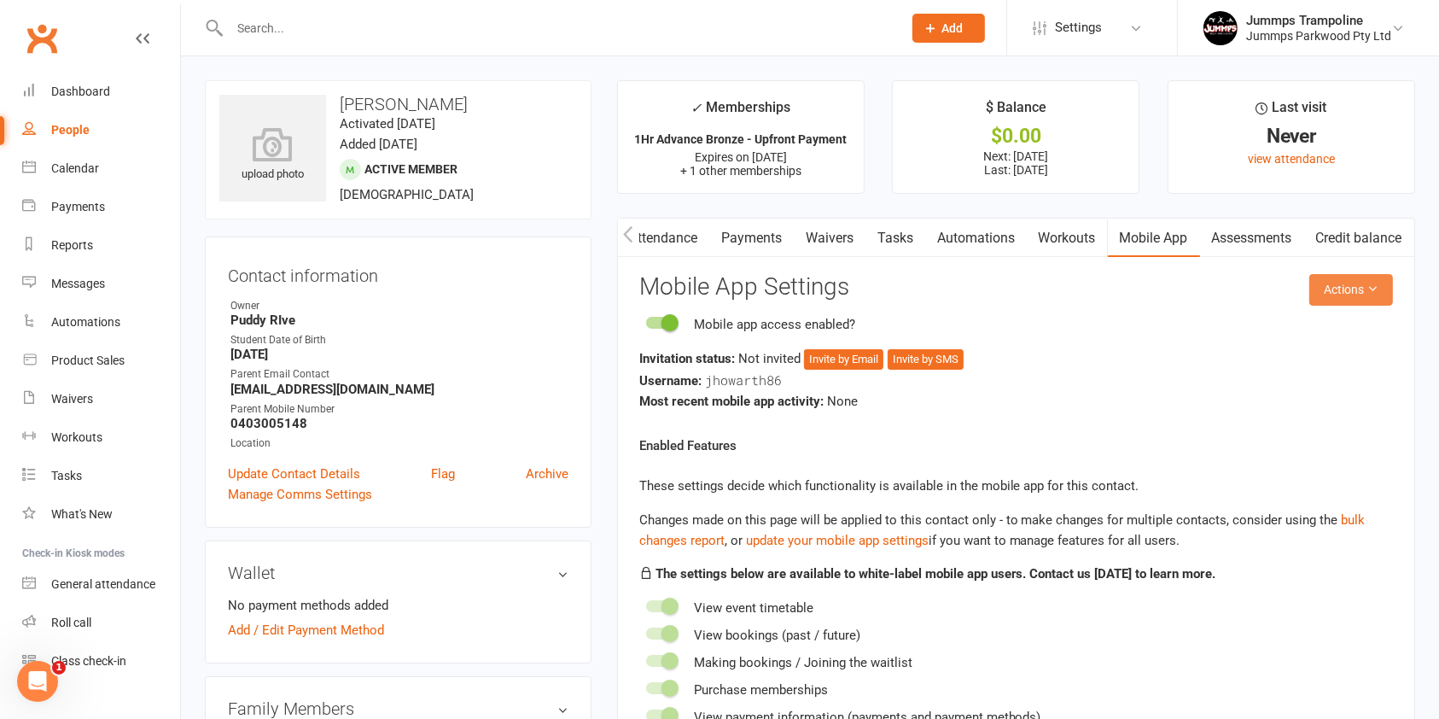
click at [1373, 290] on icon at bounding box center [1373, 289] width 12 height 12
click at [1333, 331] on link "Send invitation email" at bounding box center [1289, 328] width 169 height 34
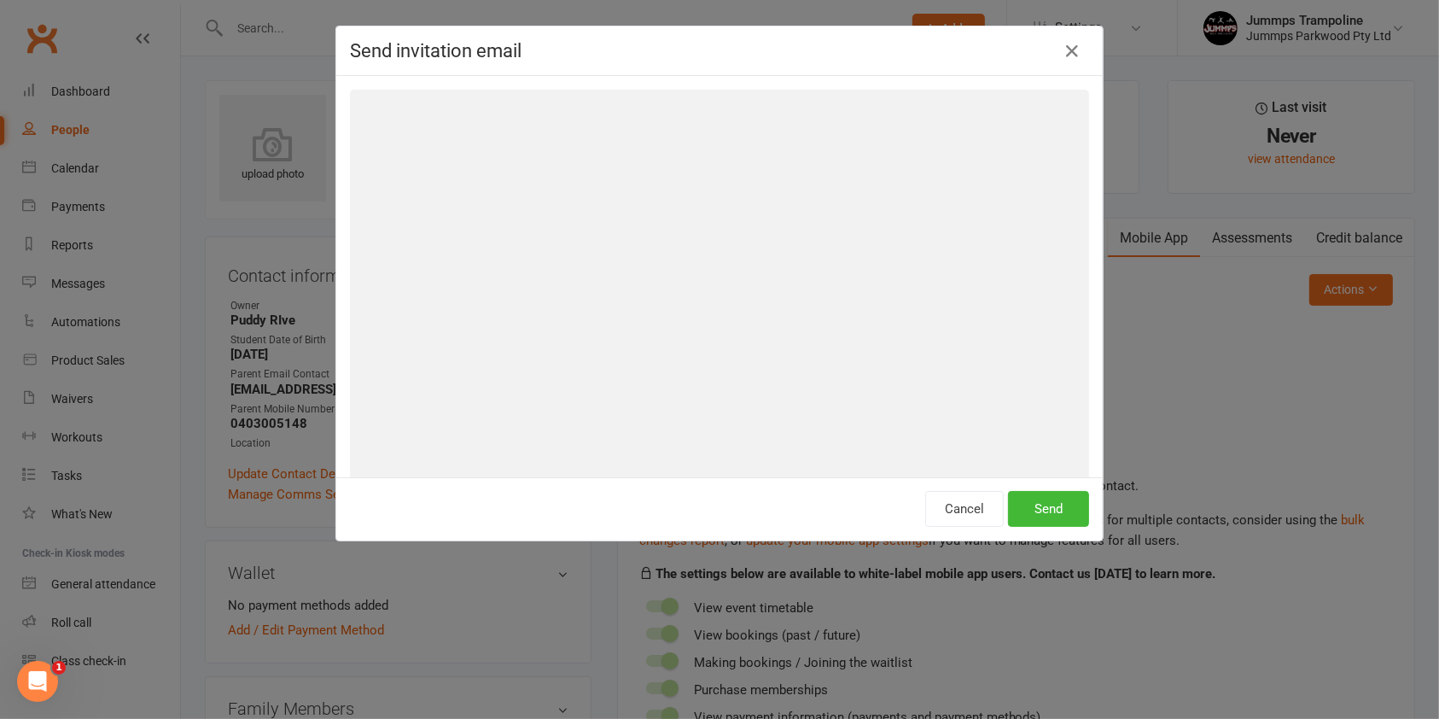
scroll to position [0, 195]
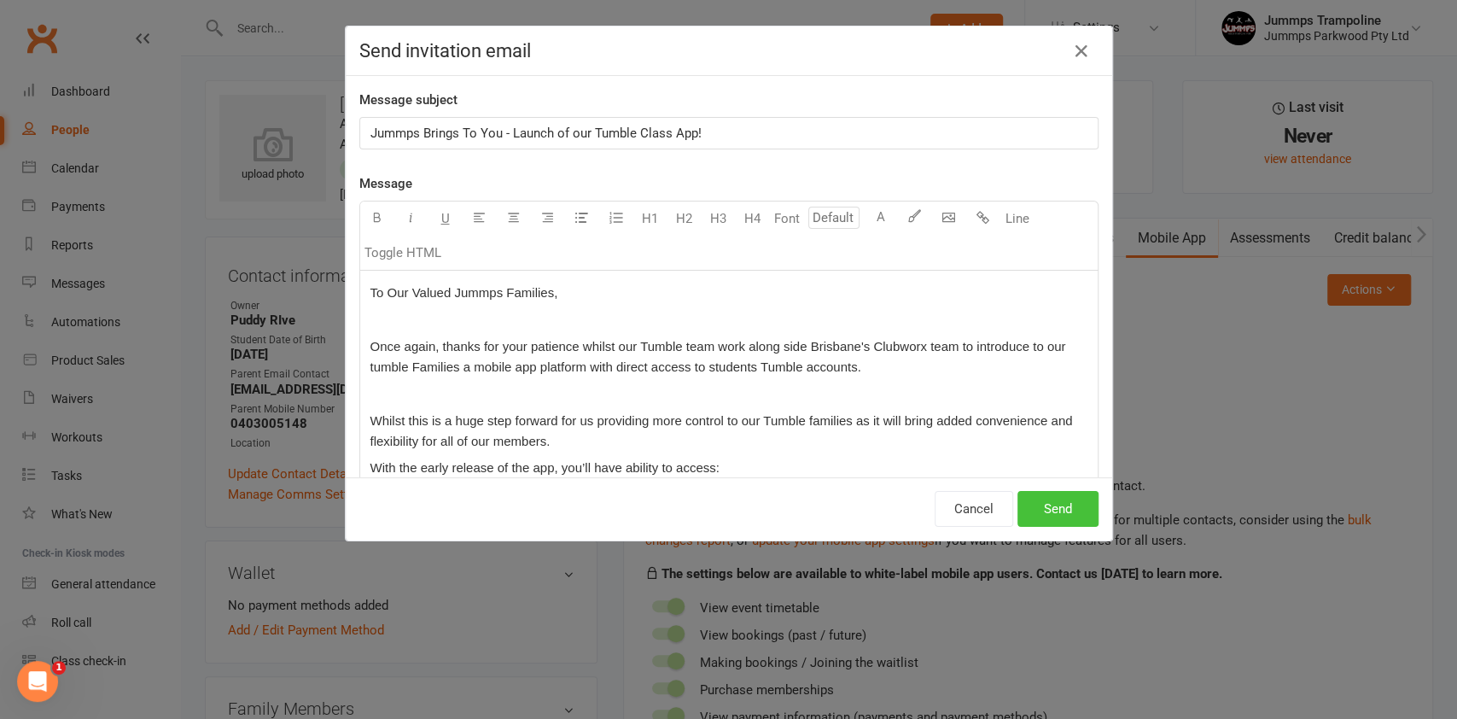
click at [1050, 507] on button "Send" at bounding box center [1058, 509] width 81 height 36
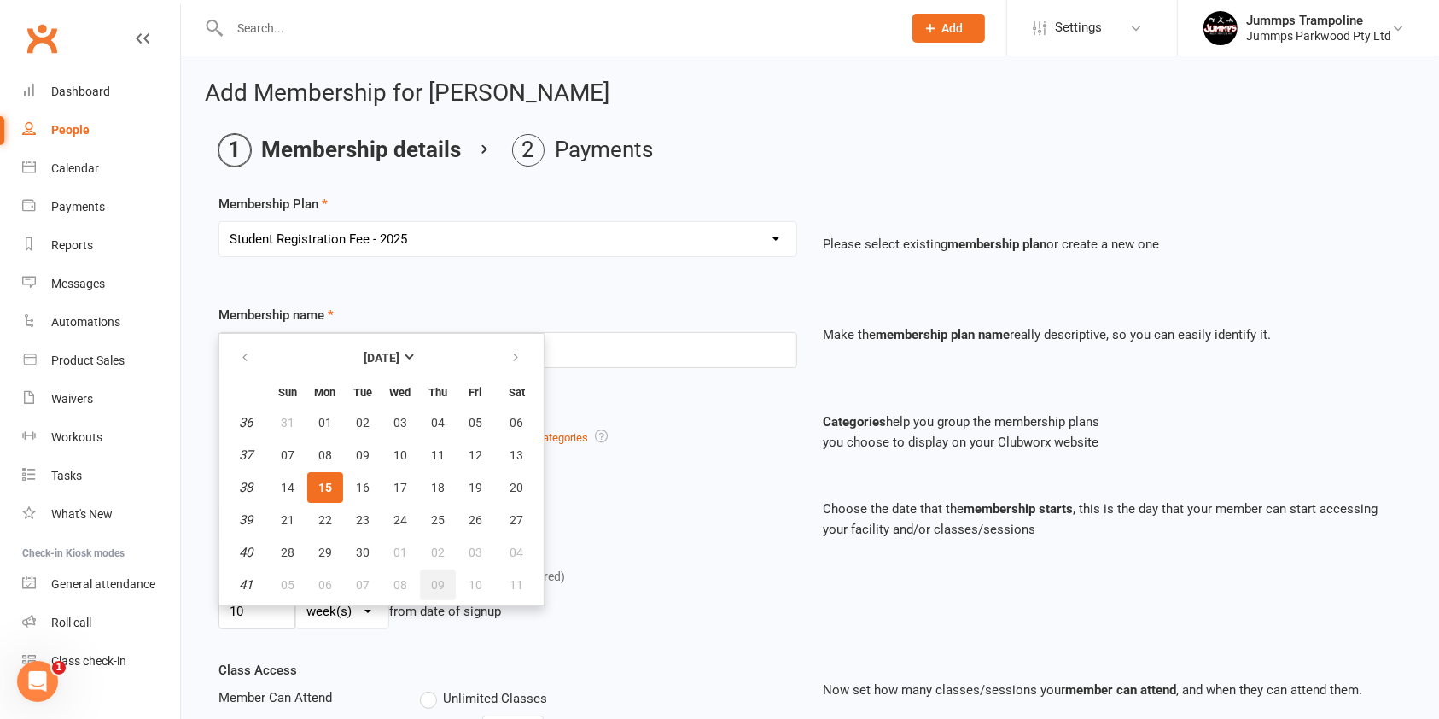
click at [431, 586] on span "09" at bounding box center [438, 585] width 14 height 14
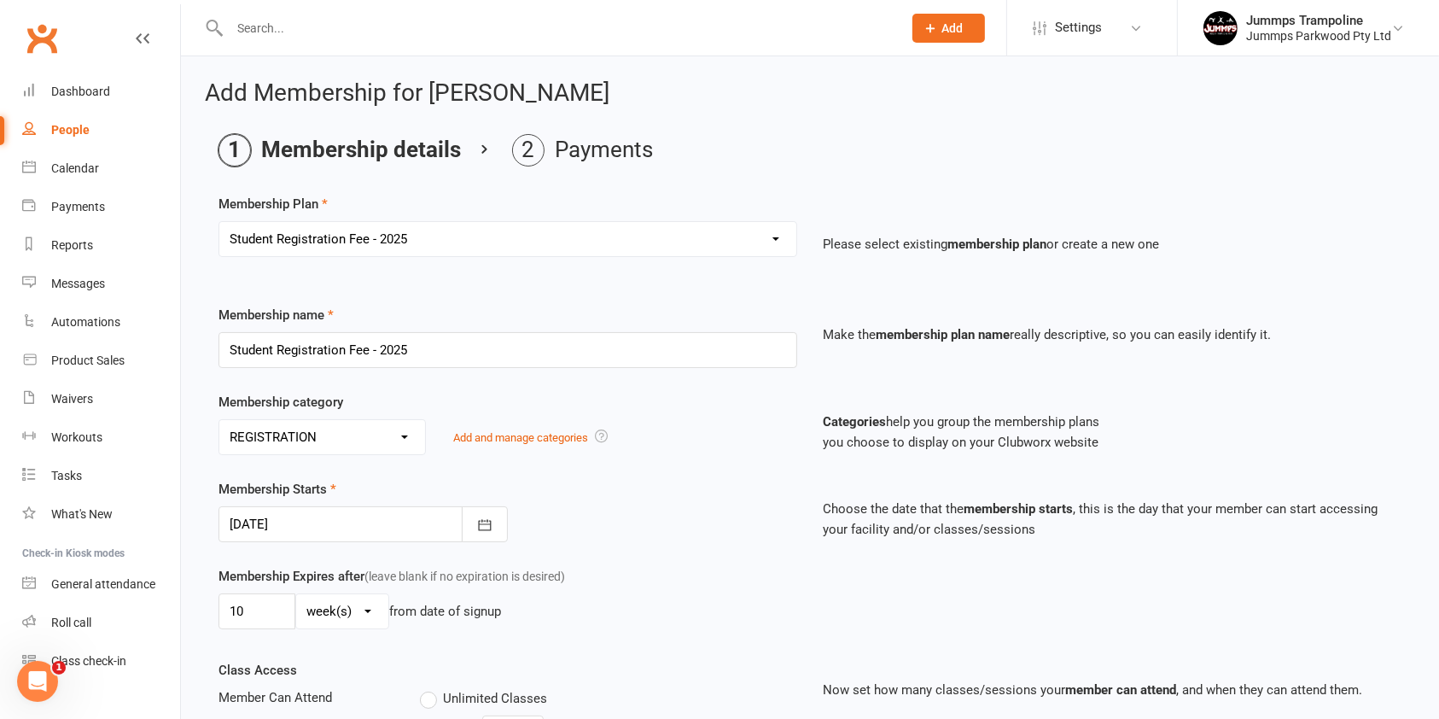
click at [391, 437] on select "No category 3XSPLIT BY BANK TRANSFER 3XSPLIT BY DIRECT DEBIT FORTNIGHTLY DIRECT…" at bounding box center [322, 437] width 206 height 34
click at [487, 528] on icon "button" at bounding box center [484, 524] width 17 height 17
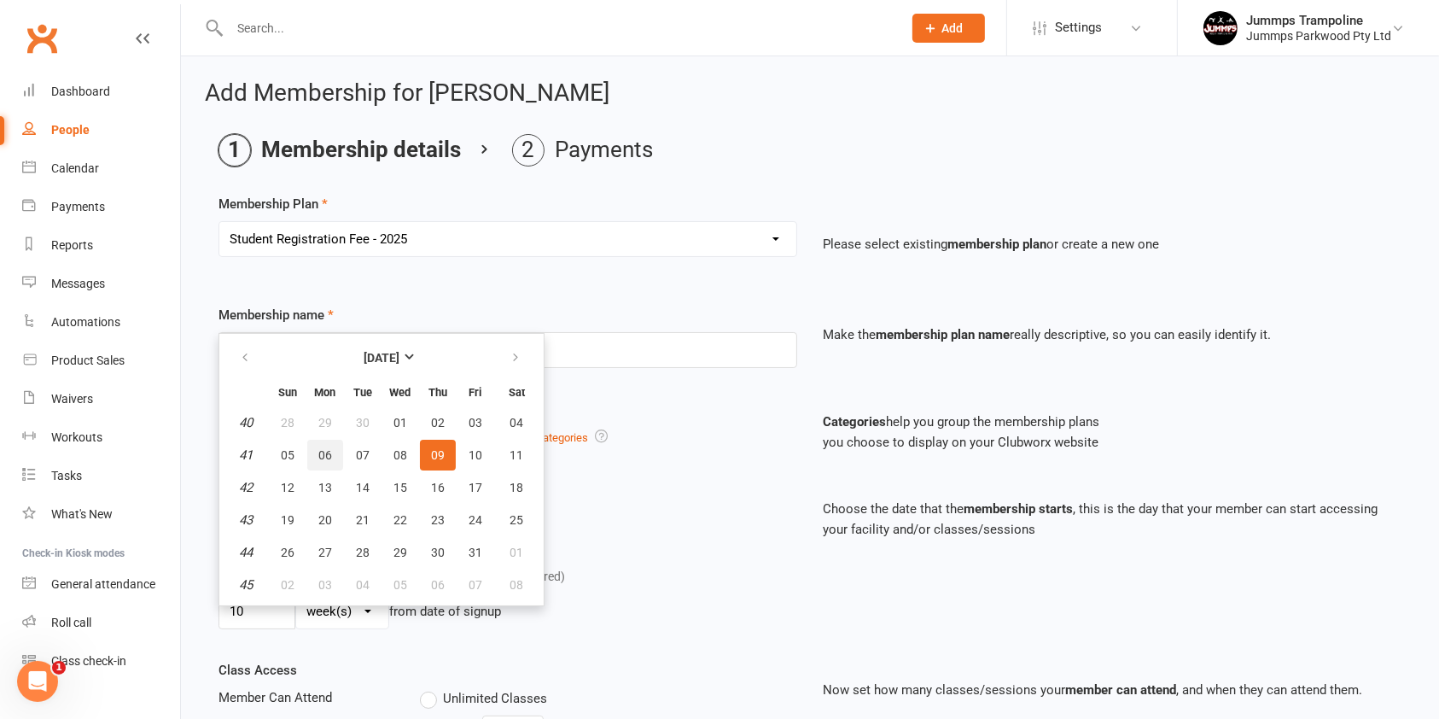
click at [321, 455] on span "06" at bounding box center [325, 455] width 14 height 14
type input "[DATE]"
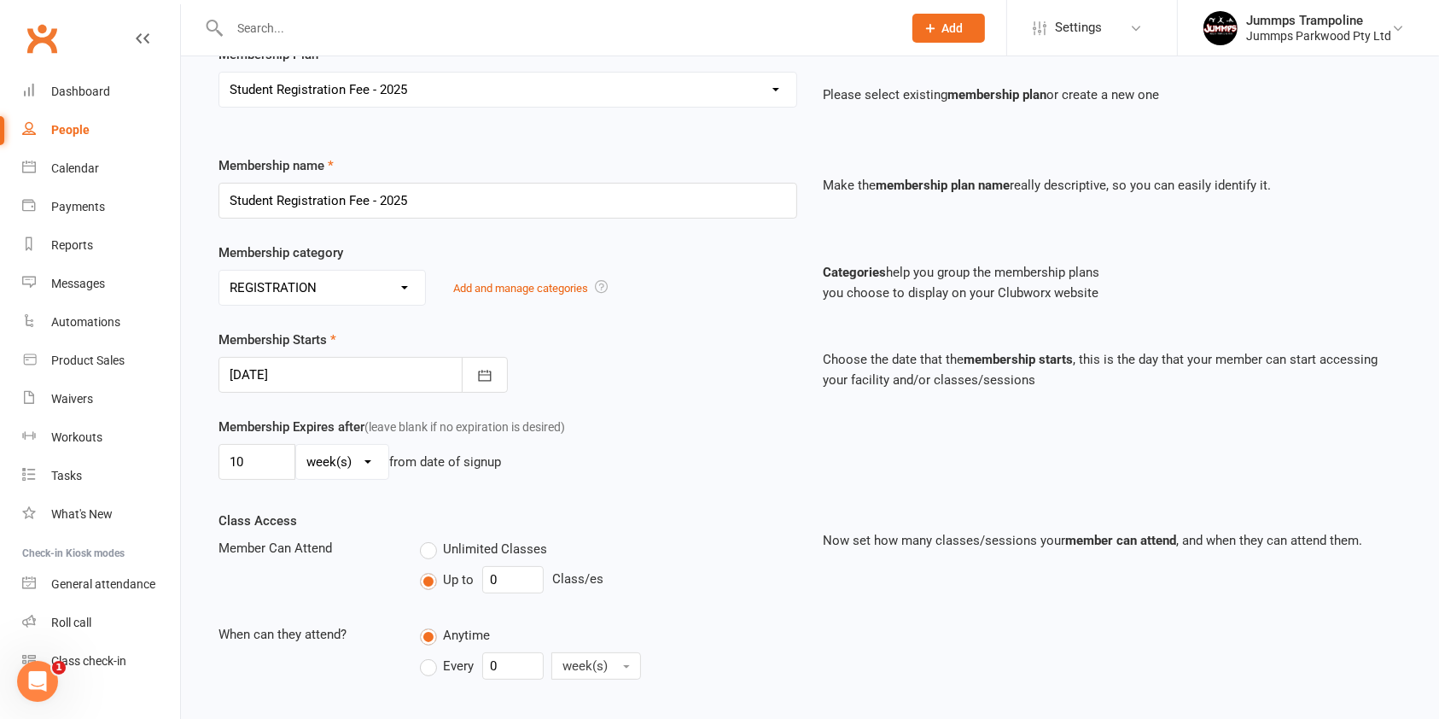
scroll to position [344, 0]
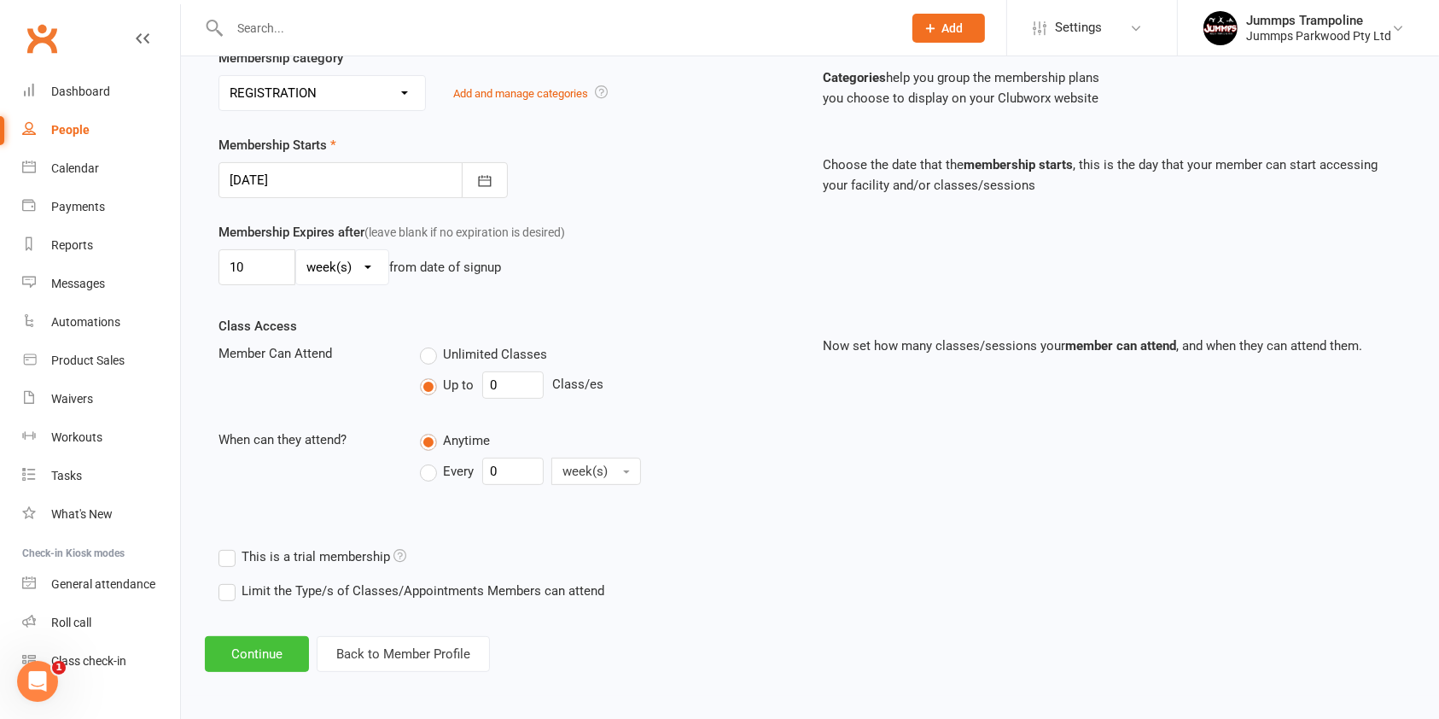
click at [248, 648] on button "Continue" at bounding box center [257, 654] width 104 height 36
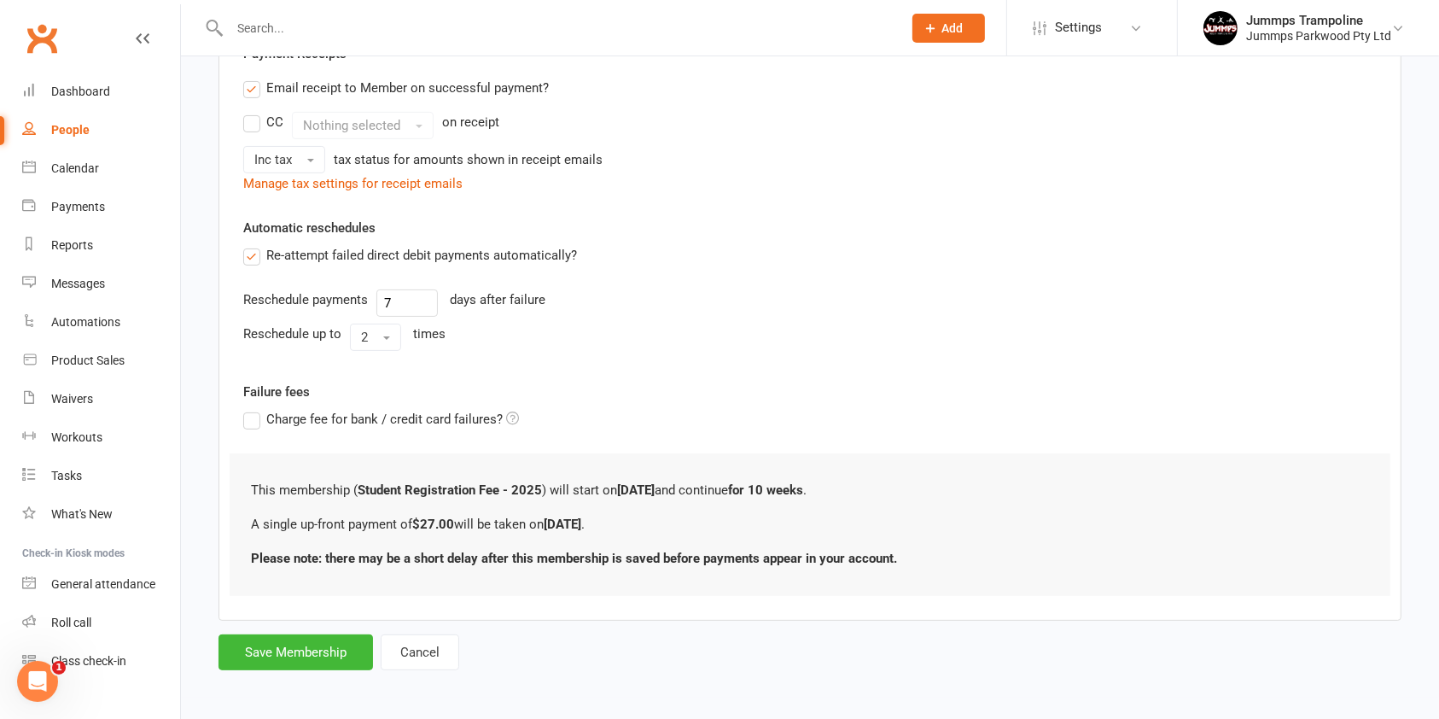
scroll to position [0, 0]
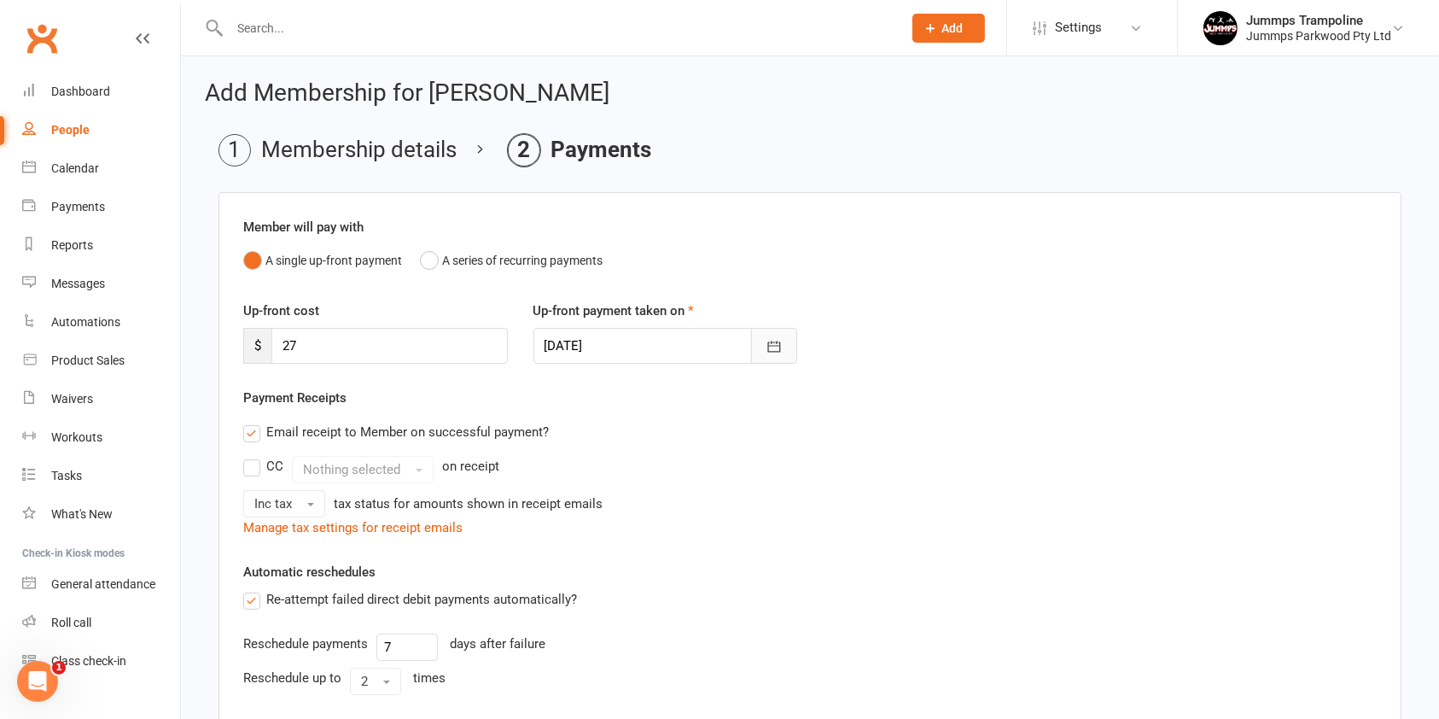
click at [774, 344] on icon "button" at bounding box center [774, 346] width 17 height 17
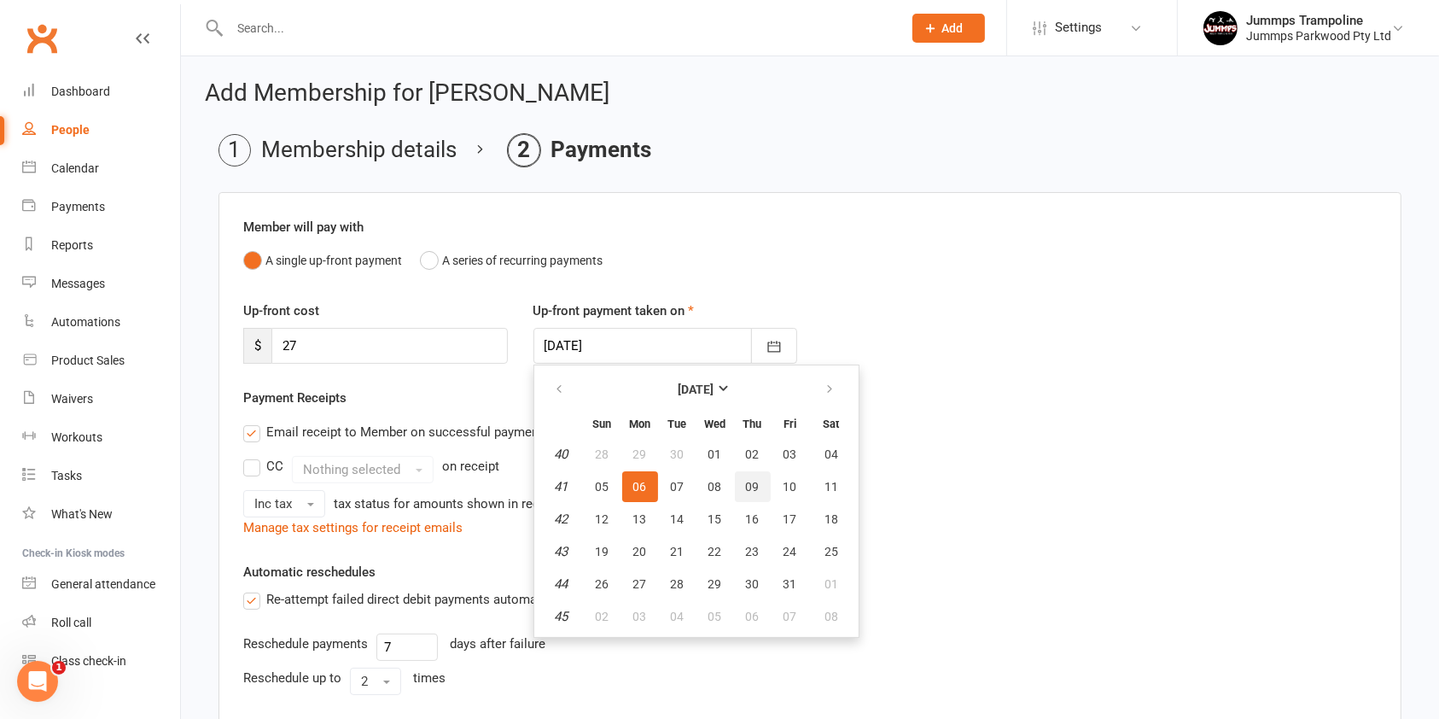
click at [749, 485] on span "09" at bounding box center [753, 487] width 14 height 14
type input "[DATE]"
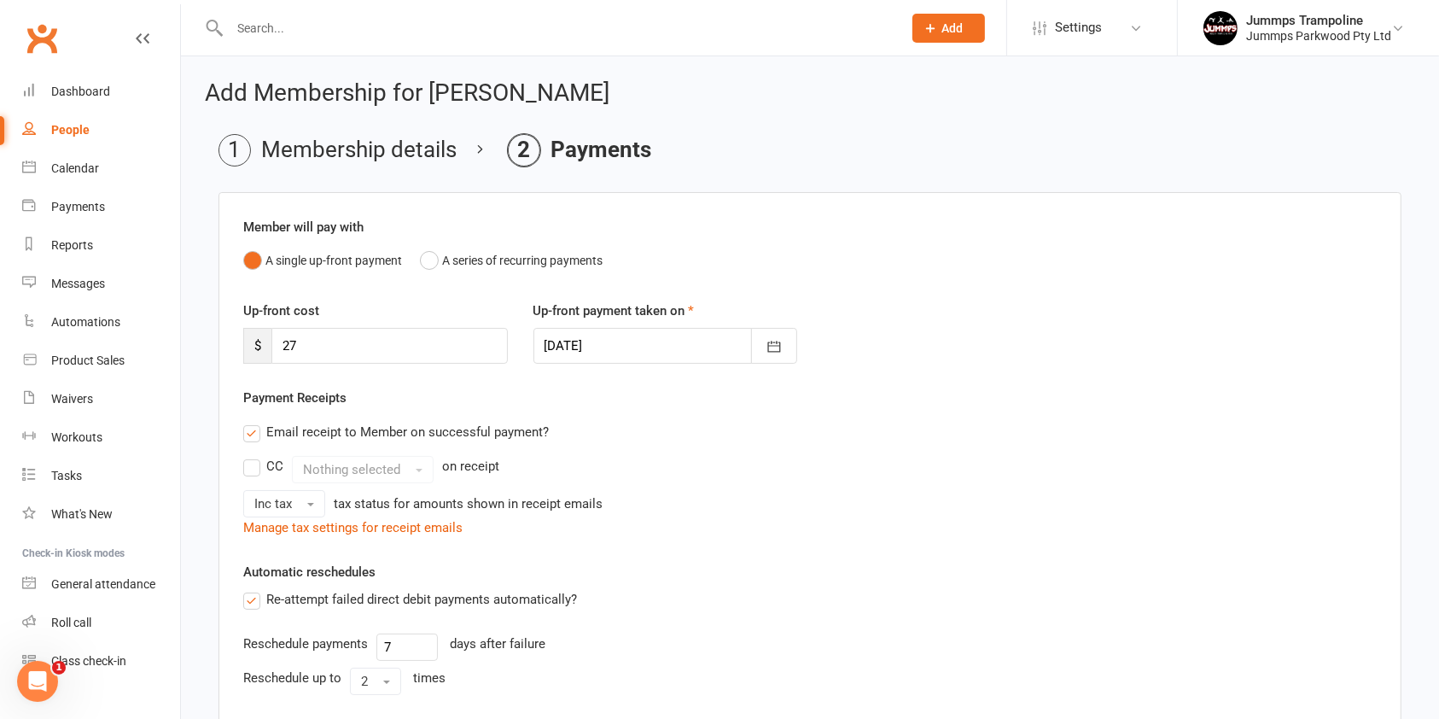
click at [563, 593] on label "Re-attempt failed direct debit payments automatically?" at bounding box center [410, 599] width 334 height 20
click at [254, 589] on input "Re-attempt failed direct debit payments automatically?" at bounding box center [248, 589] width 11 height 0
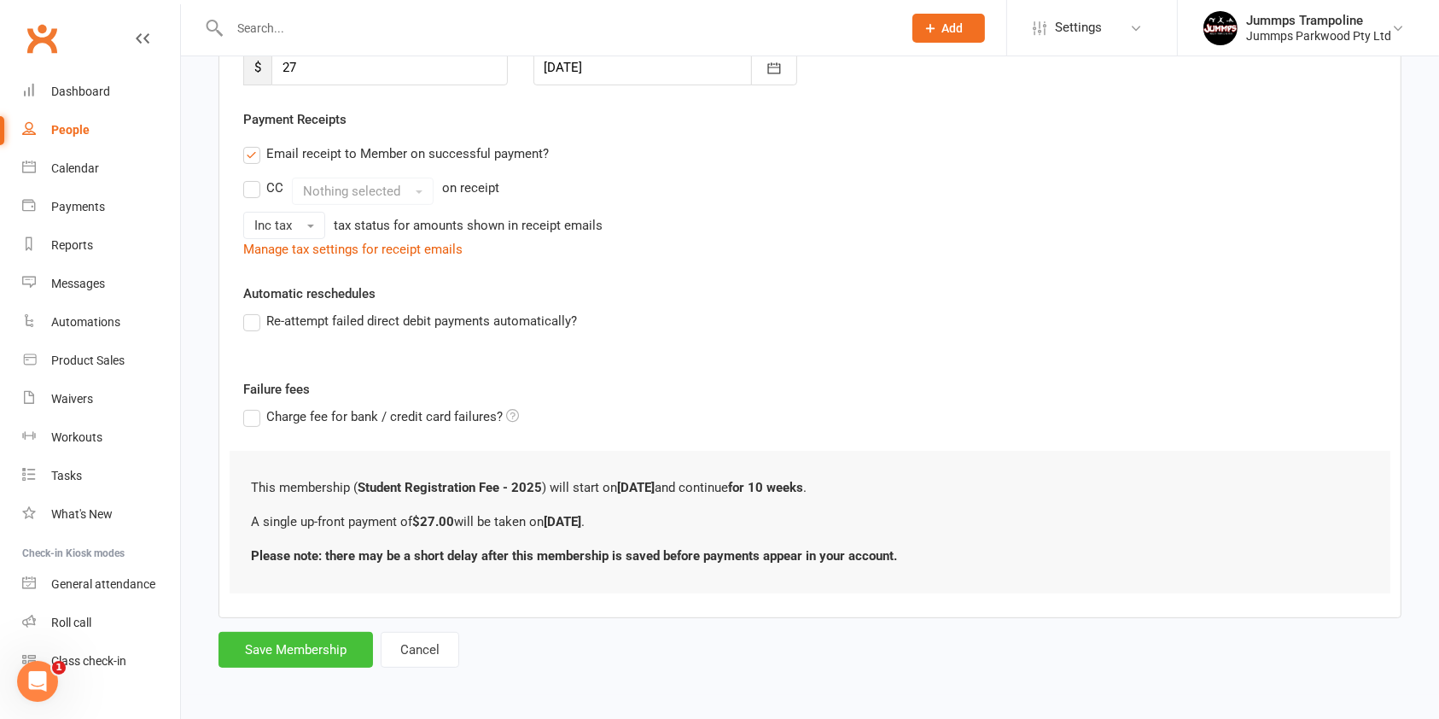
click at [289, 649] on button "Save Membership" at bounding box center [296, 650] width 155 height 36
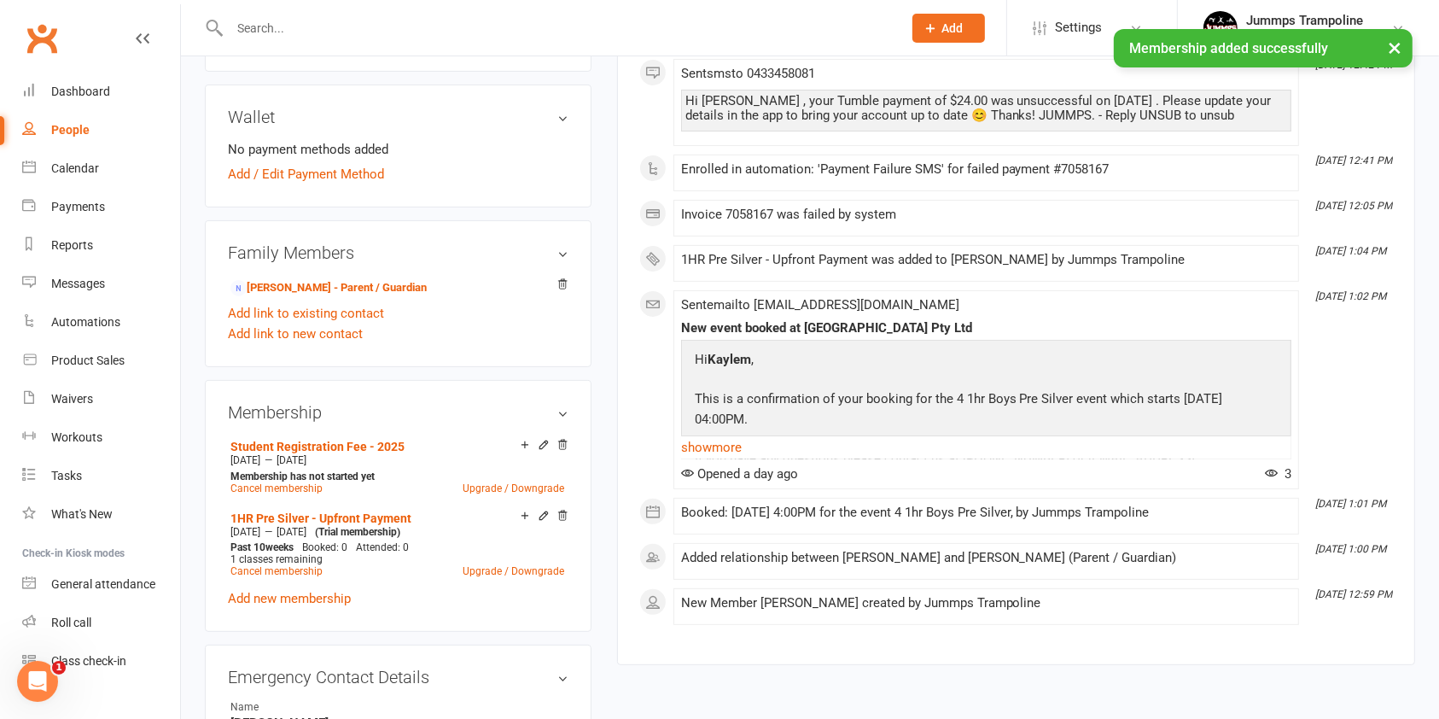
scroll to position [478, 0]
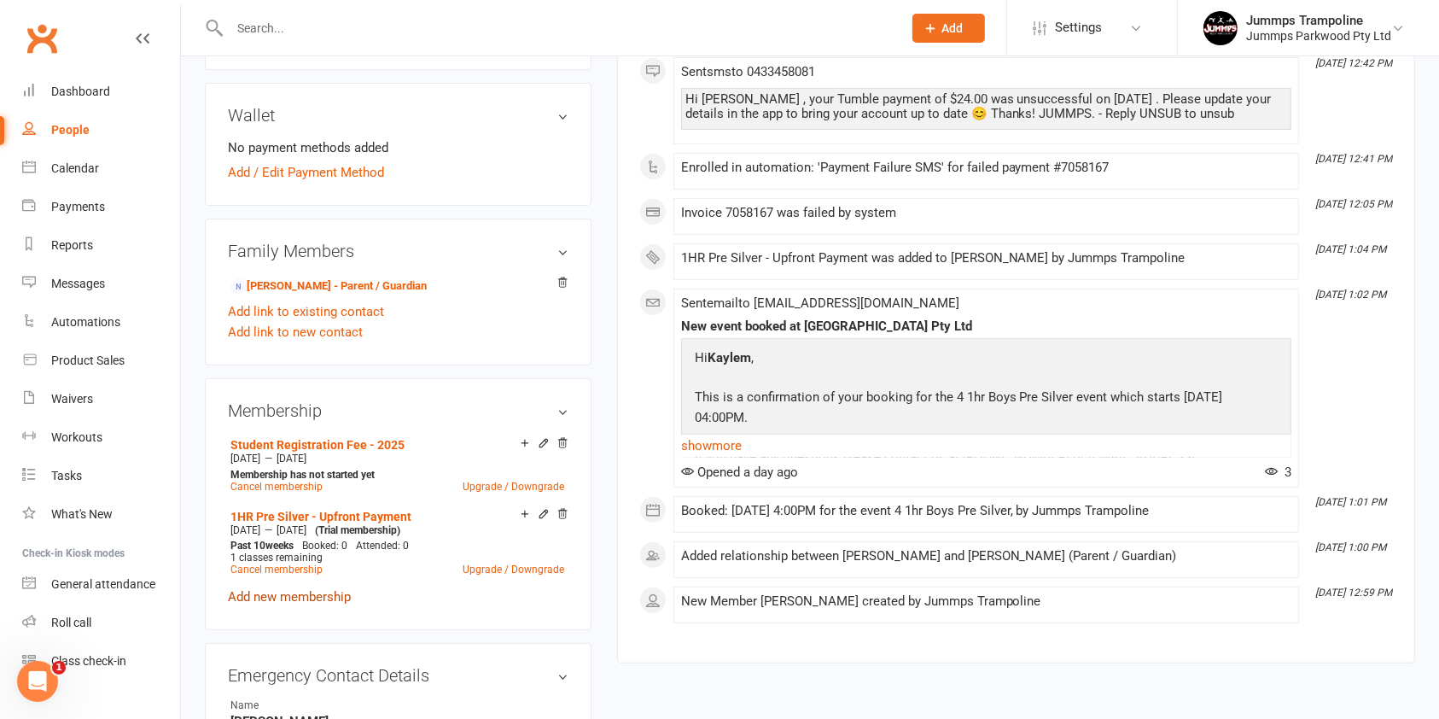
click at [316, 592] on link "Add new membership" at bounding box center [289, 596] width 123 height 15
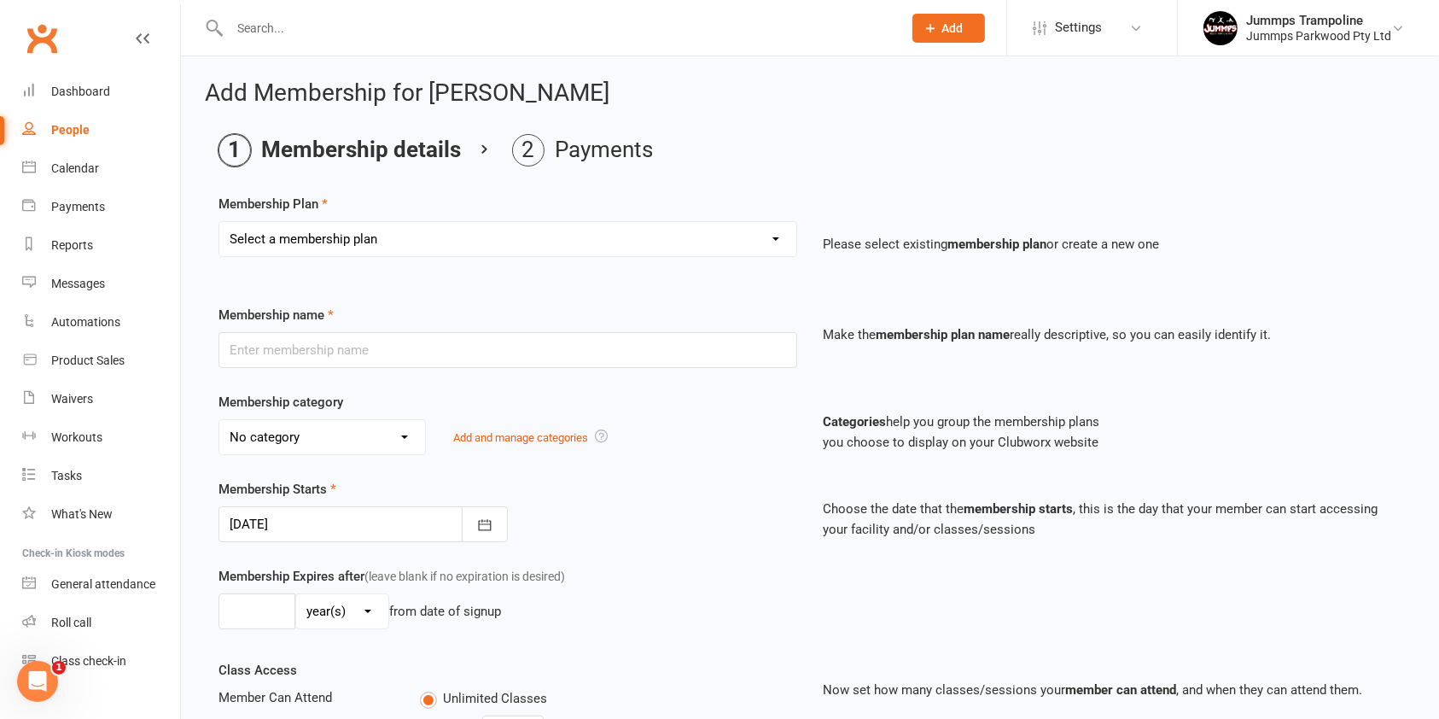
click at [506, 230] on select "Select a membership plan Create new Membership Plan Student Registration Fee - …" at bounding box center [507, 239] width 577 height 34
select select "2"
click at [219, 222] on select "Select a membership plan Create new Membership Plan Student Registration Fee - …" at bounding box center [507, 239] width 577 height 34
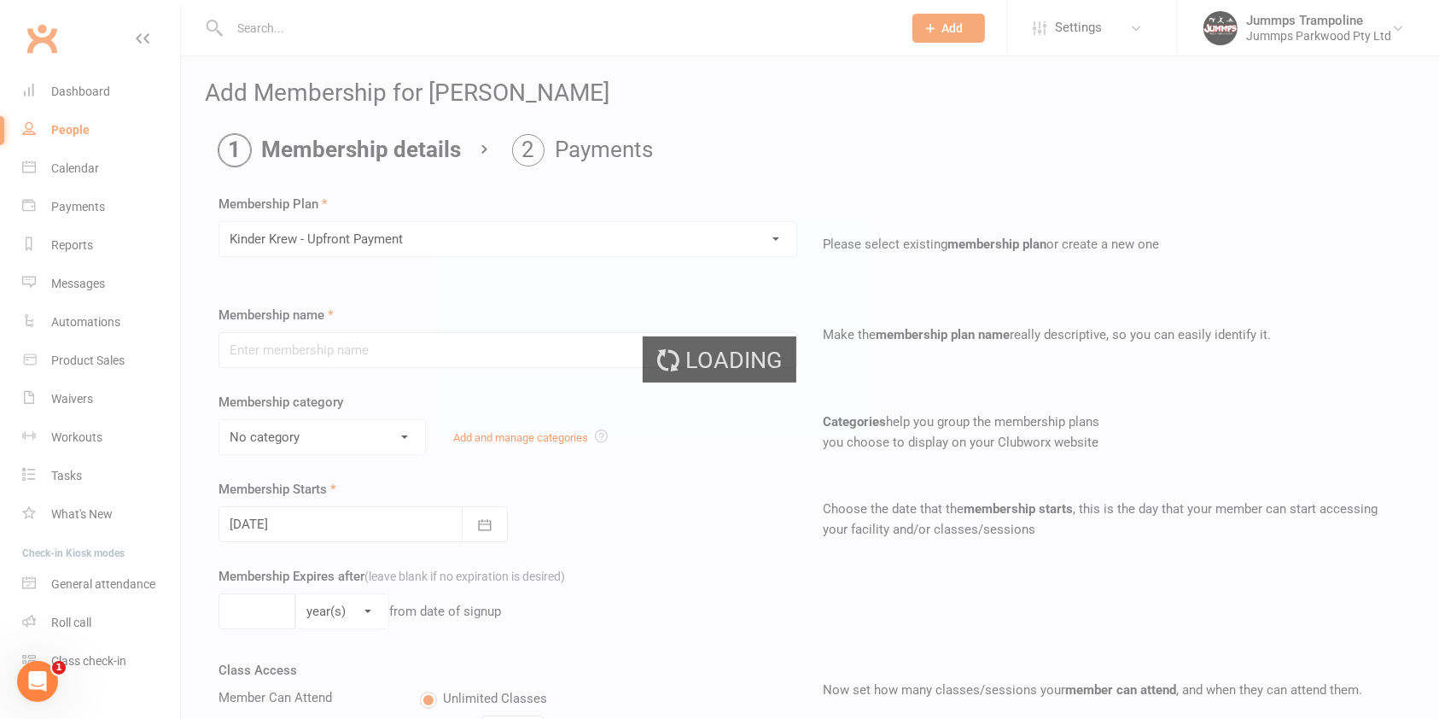
type input "Kinder Krew - Upfront Payment"
select select "10"
type input "10"
select select "1"
type input "10"
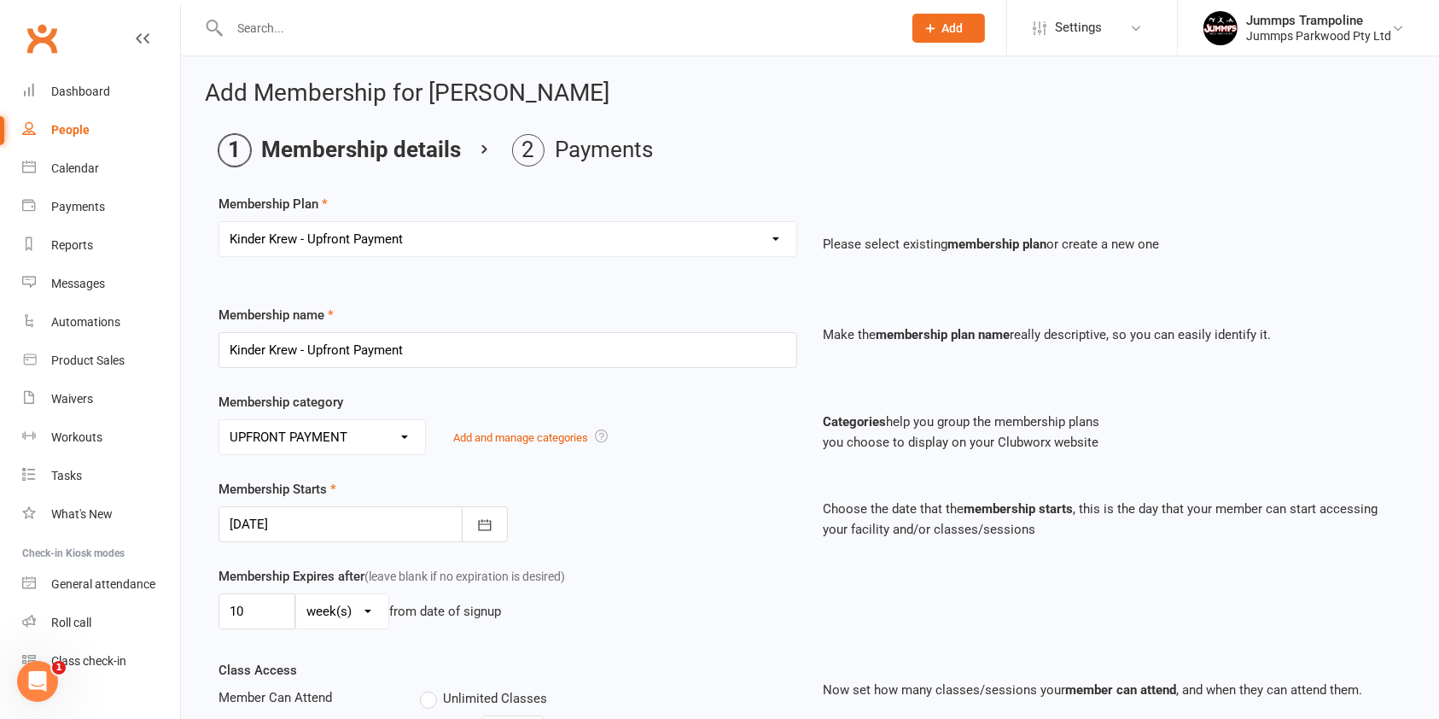
click at [470, 248] on select "Select a membership plan Create new Membership Plan Student Registration Fee - …" at bounding box center [507, 239] width 577 height 34
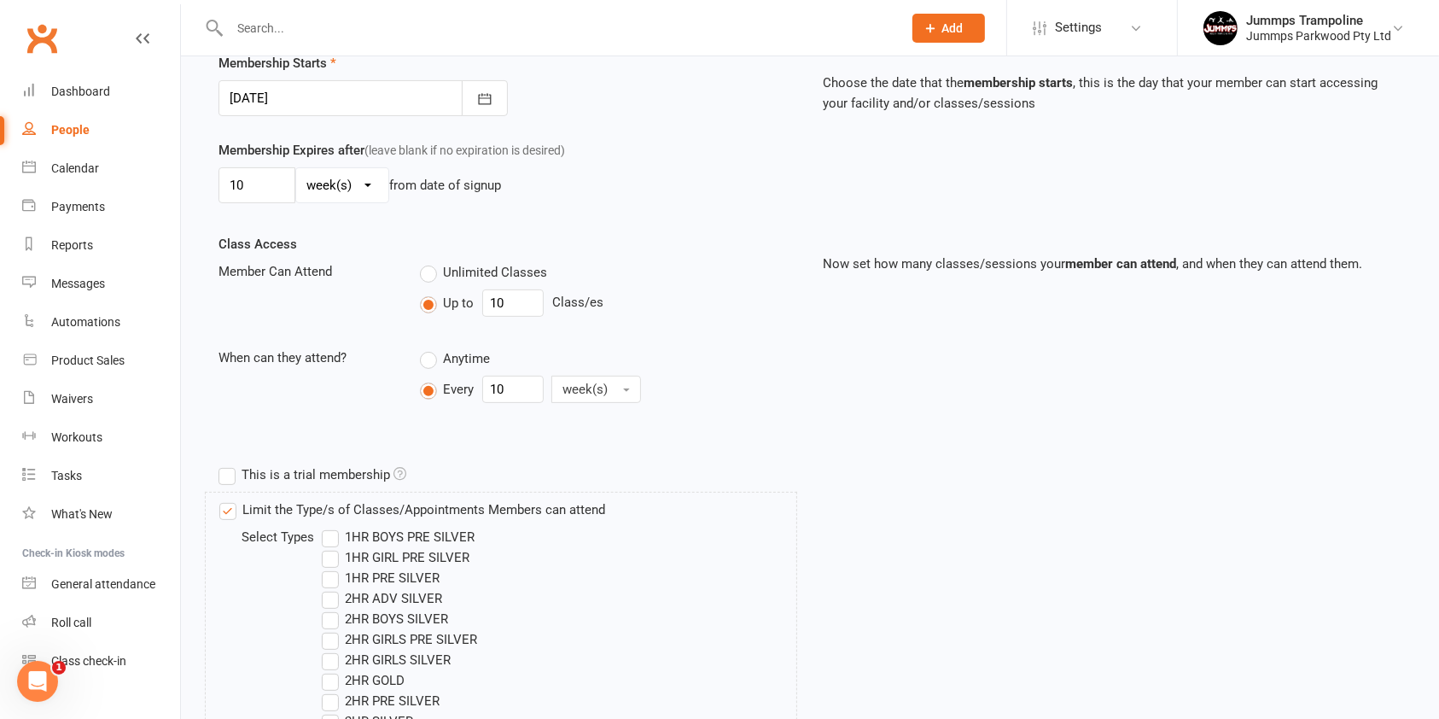
scroll to position [903, 0]
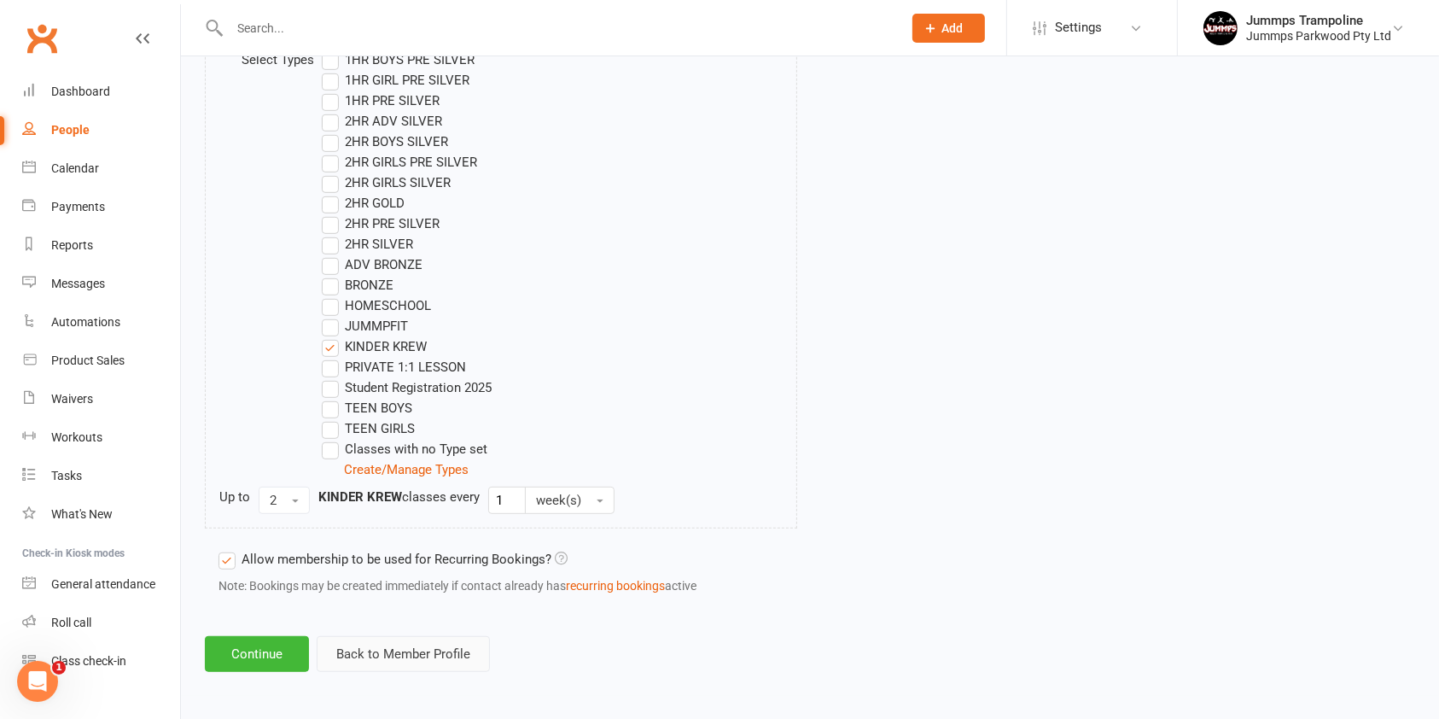
click at [393, 661] on button "Back to Member Profile" at bounding box center [403, 654] width 173 height 36
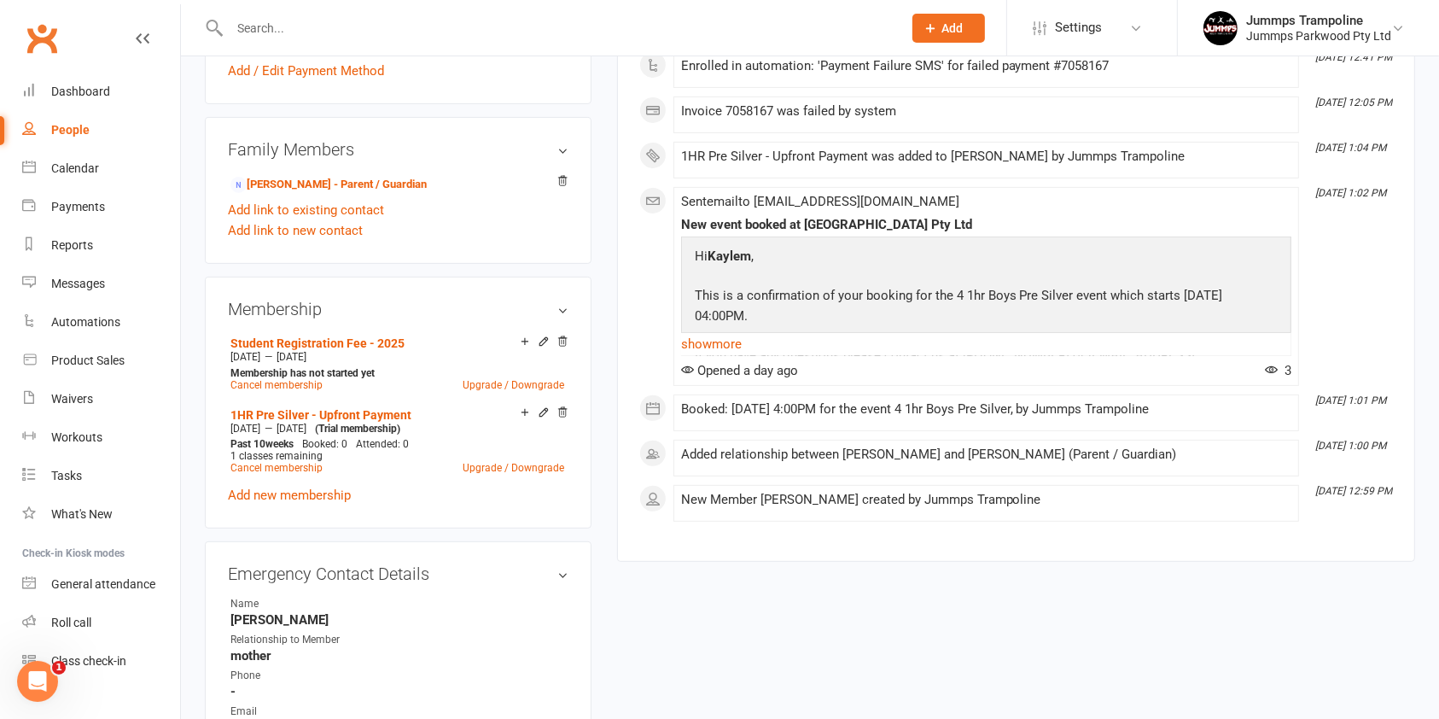
scroll to position [594, 0]
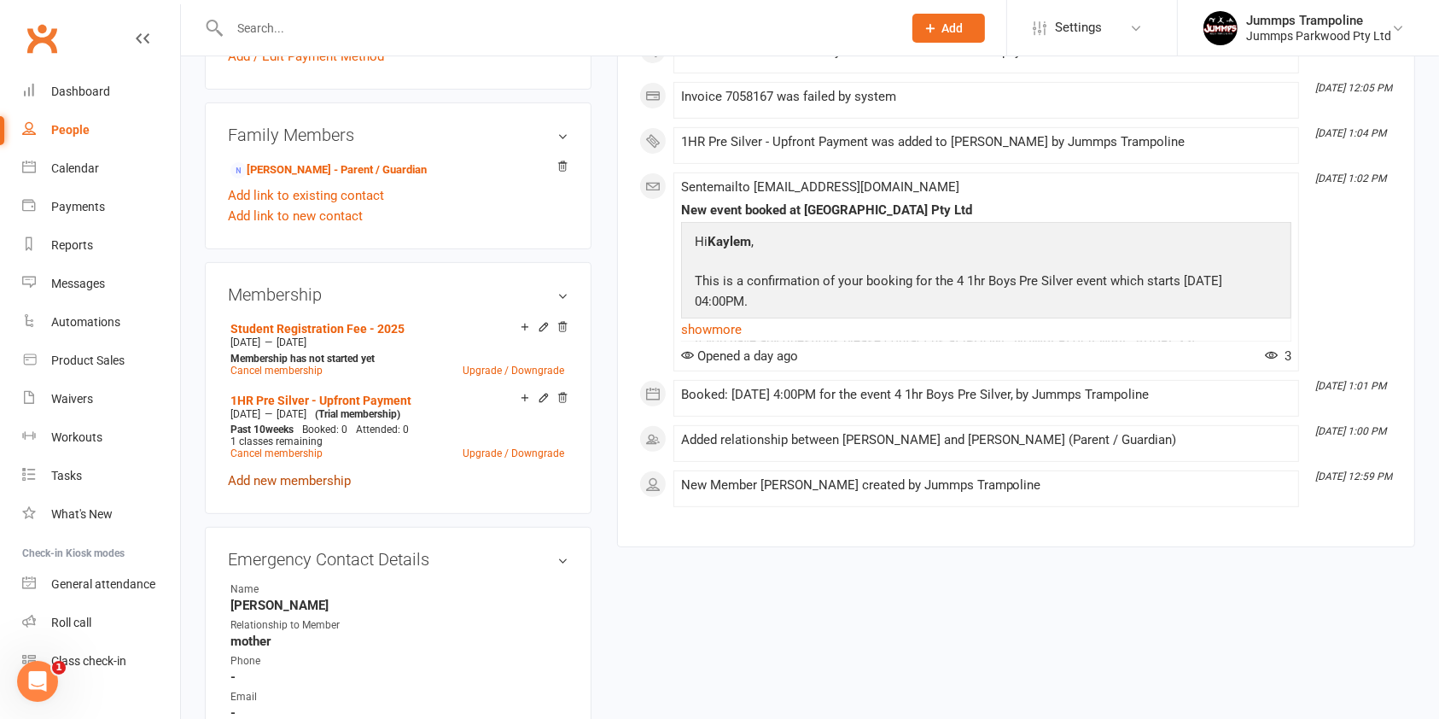
click at [335, 475] on link "Add new membership" at bounding box center [289, 480] width 123 height 15
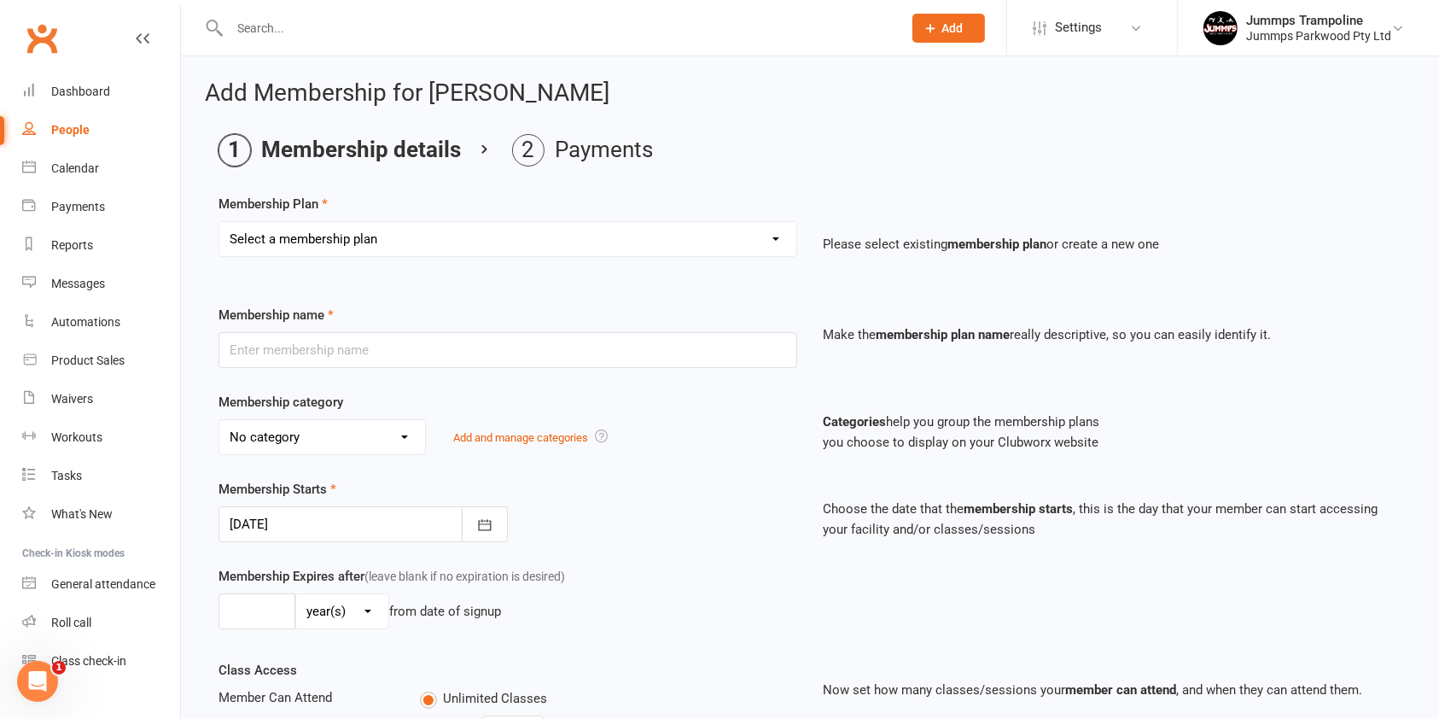
click at [470, 231] on select "Select a membership plan Create new Membership Plan Student Registration Fee - …" at bounding box center [507, 239] width 577 height 34
select select "10"
click at [219, 222] on select "Select a membership plan Create new Membership Plan Student Registration Fee - …" at bounding box center [507, 239] width 577 height 34
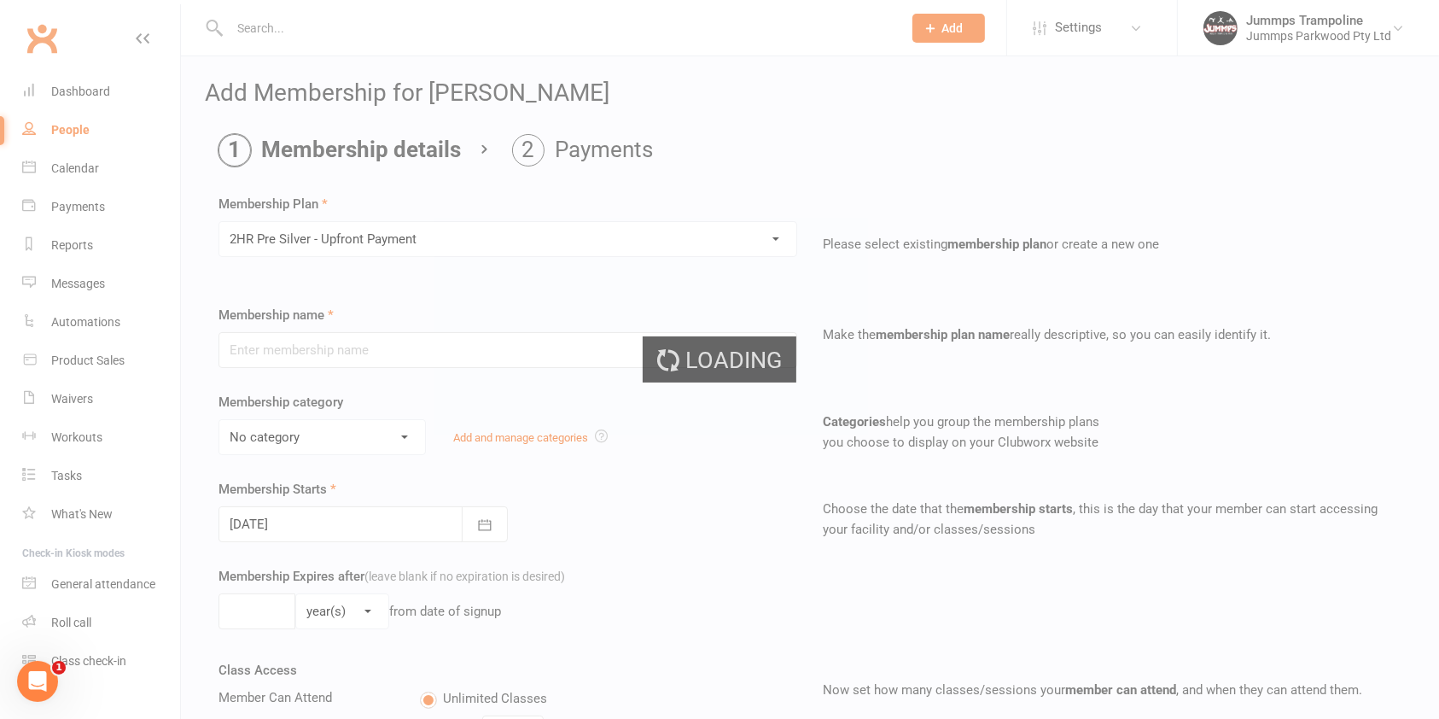
type input "2HR Pre Silver - Upfront Payment"
select select "10"
type input "10"
select select "1"
type input "10"
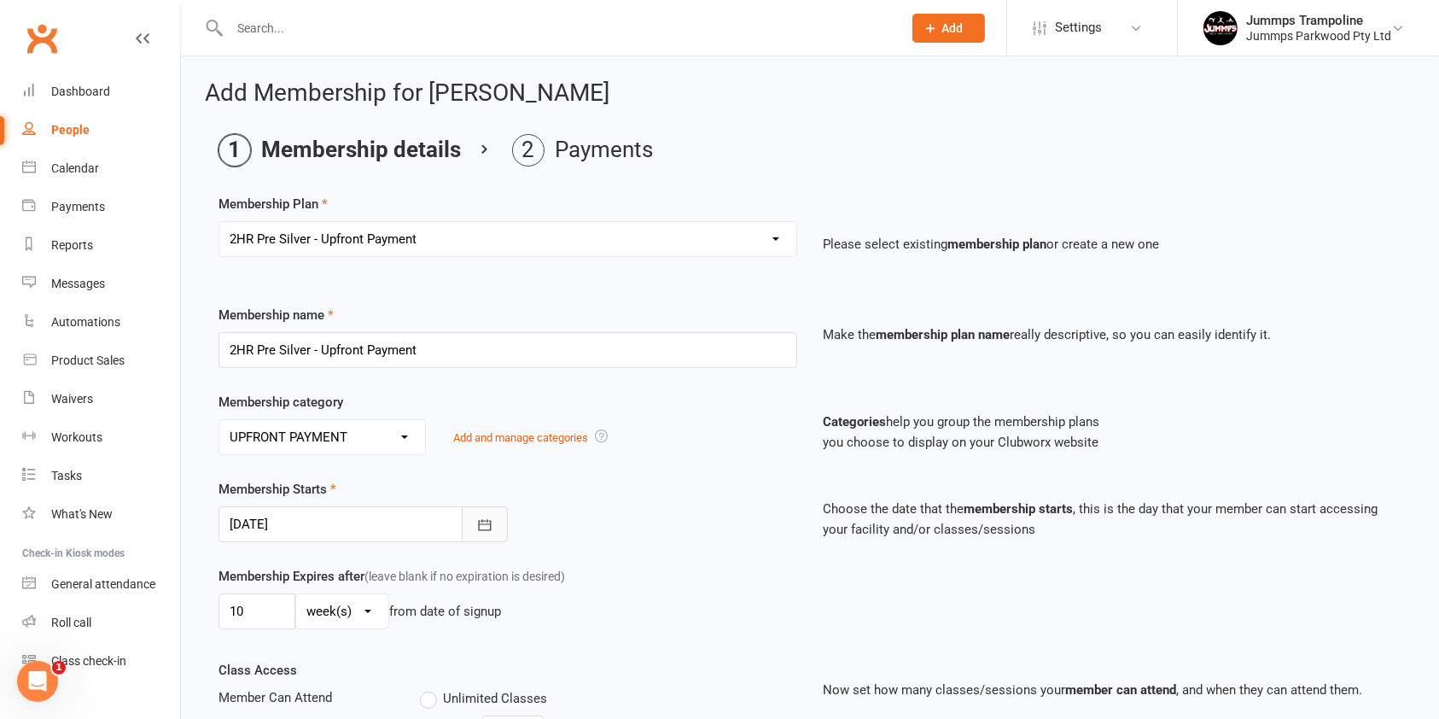
click at [505, 526] on button "button" at bounding box center [485, 524] width 46 height 36
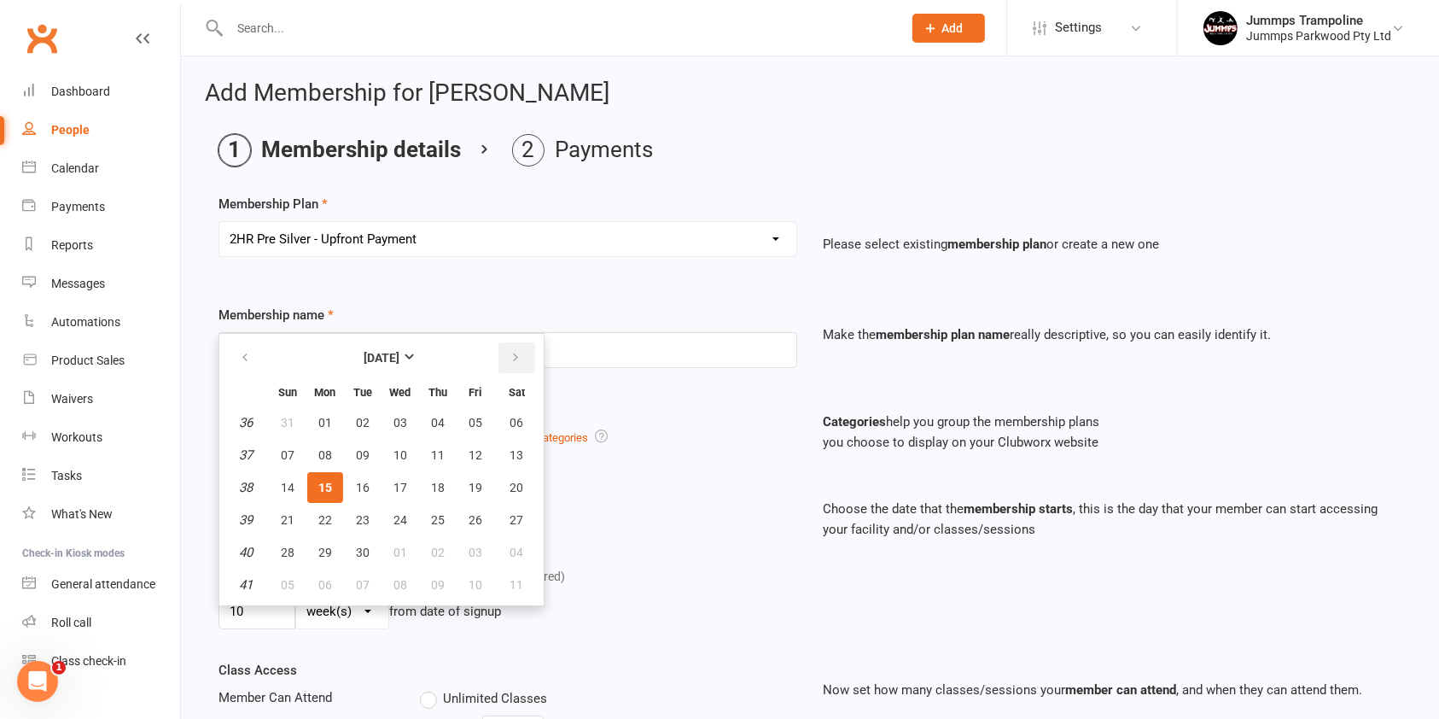
click at [517, 362] on icon "button" at bounding box center [516, 358] width 12 height 14
click at [319, 458] on span "06" at bounding box center [325, 455] width 14 height 14
type input "06 Oct 2025"
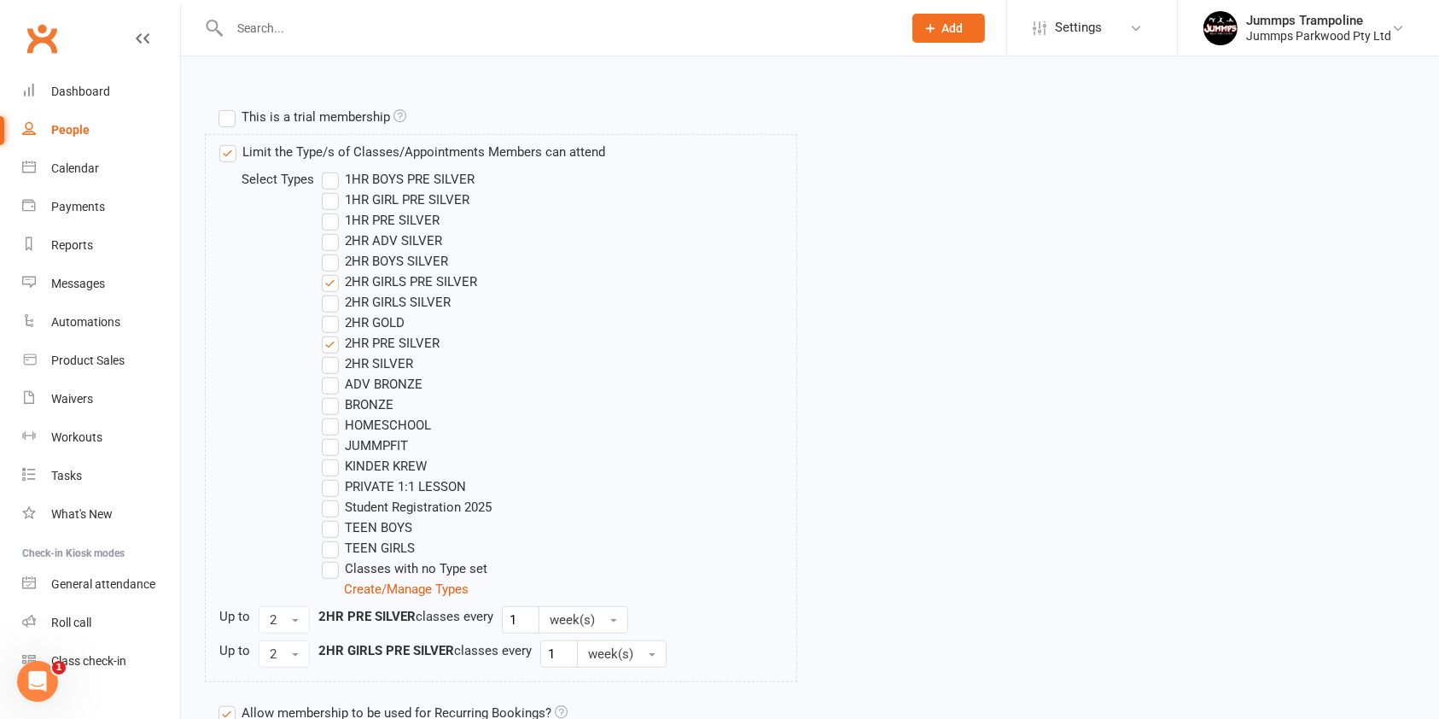
scroll to position [937, 0]
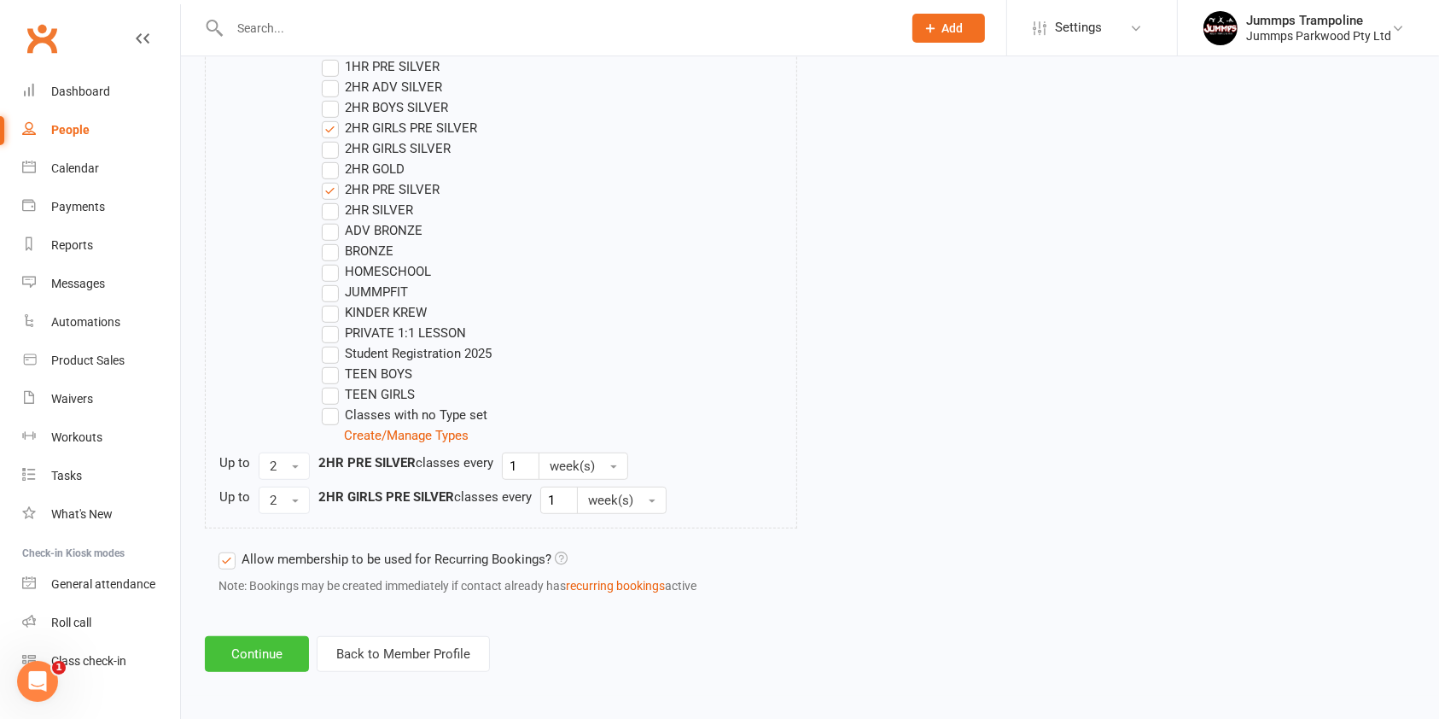
click at [236, 658] on button "Continue" at bounding box center [257, 654] width 104 height 36
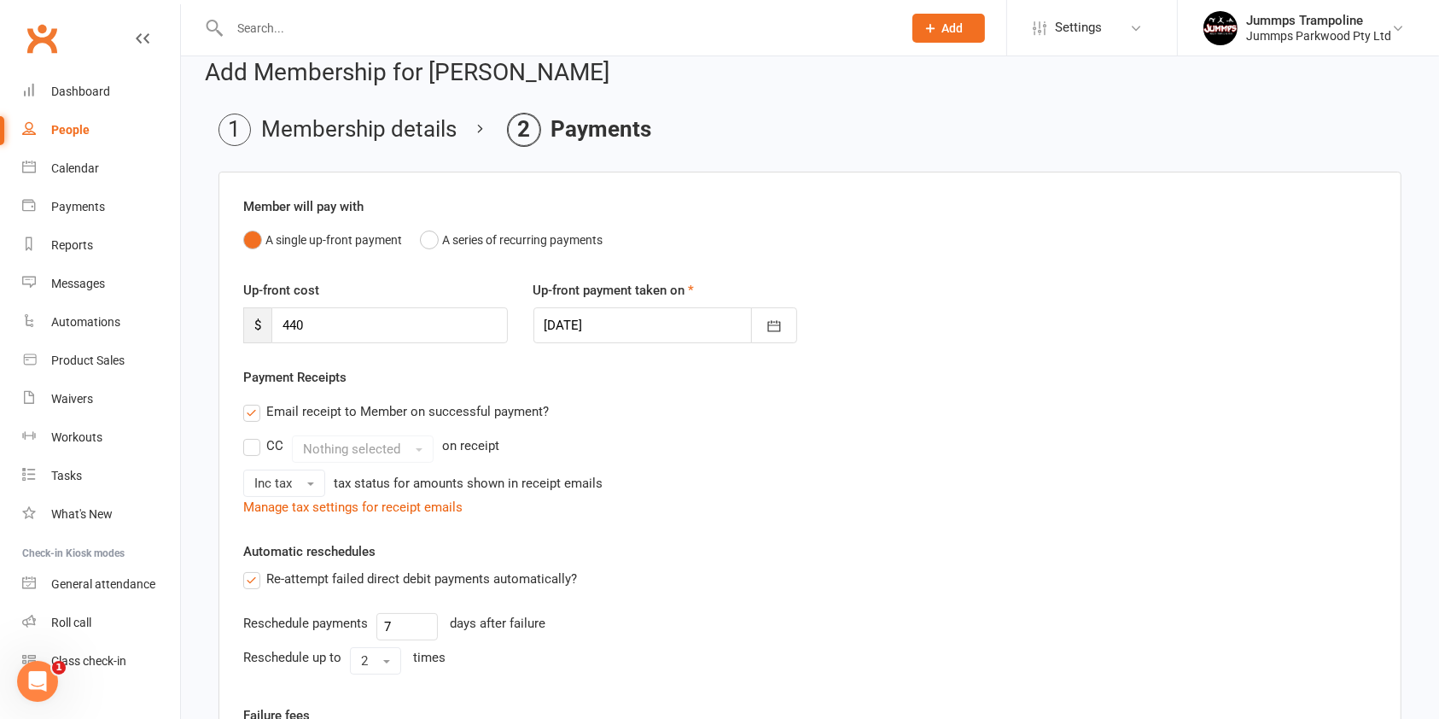
scroll to position [0, 0]
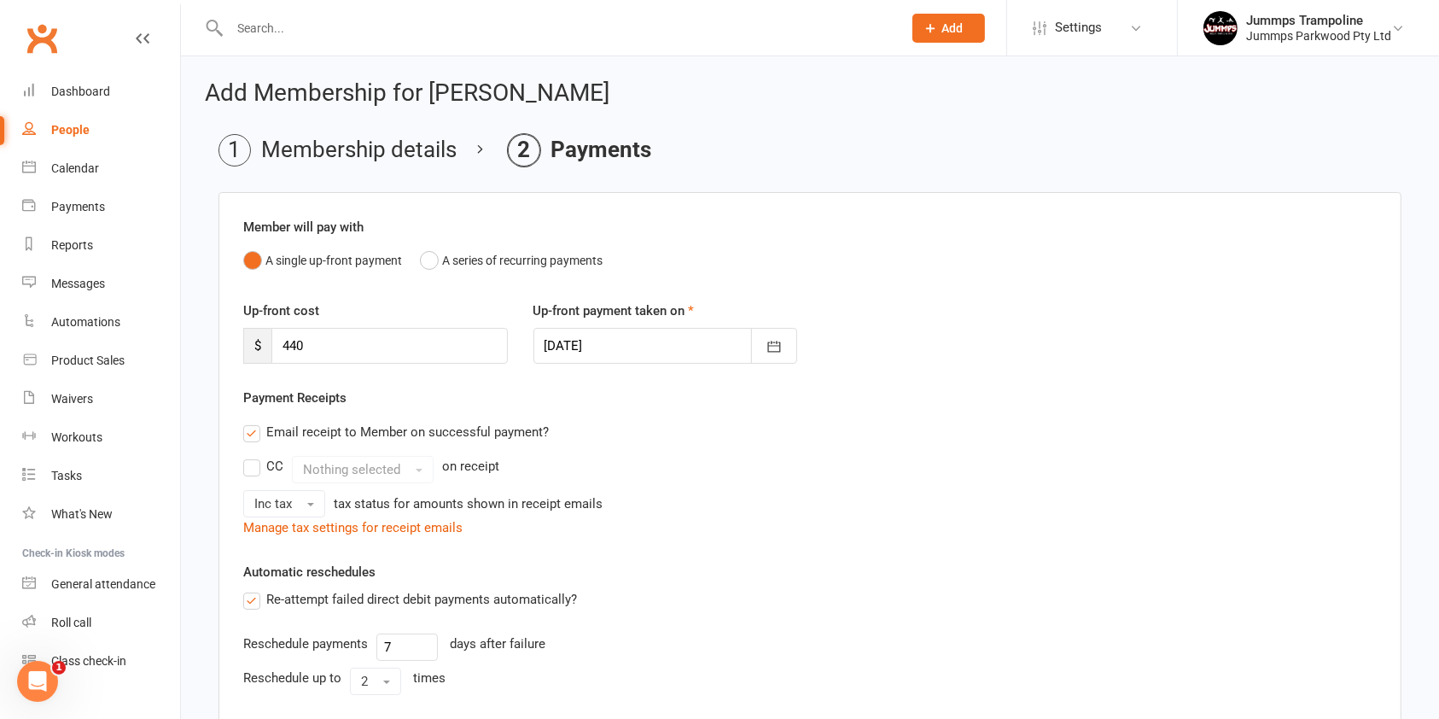
click at [358, 151] on li "Membership details" at bounding box center [338, 150] width 238 height 32
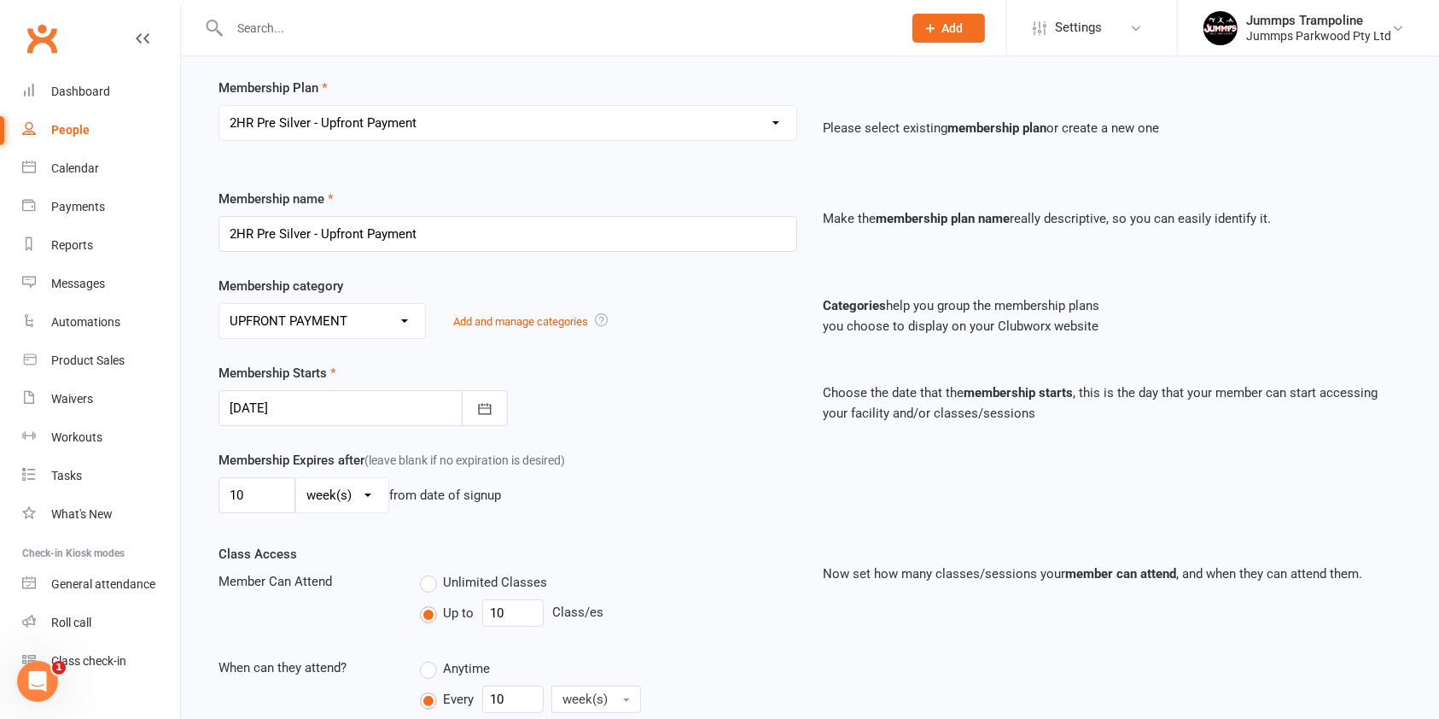
scroll to position [116, 0]
click at [590, 125] on select "Select a membership plan Create new Membership Plan Student Registration Fee - …" at bounding box center [507, 123] width 577 height 34
select select "8"
click at [219, 106] on select "Select a membership plan Create new Membership Plan Student Registration Fee - …" at bounding box center [507, 123] width 577 height 34
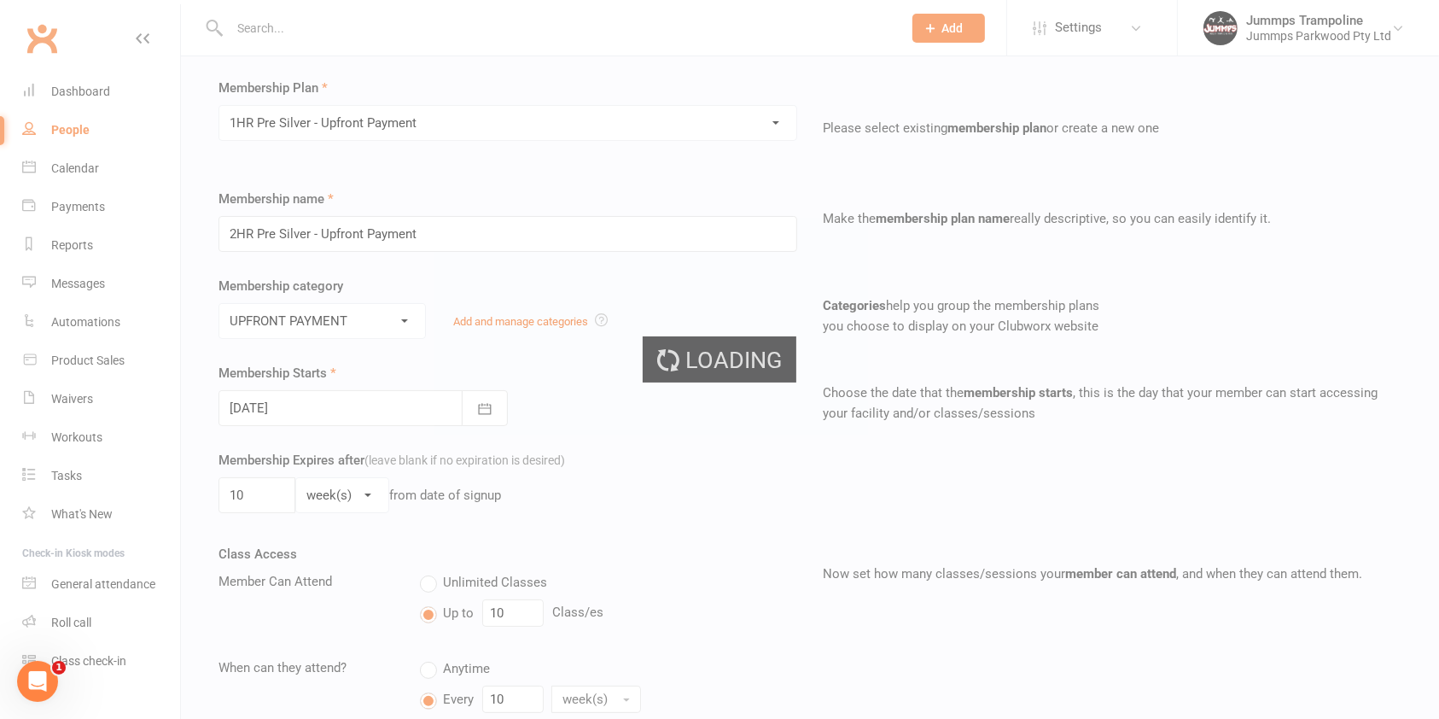
type input "1HR Pre Silver - Upfront Payment"
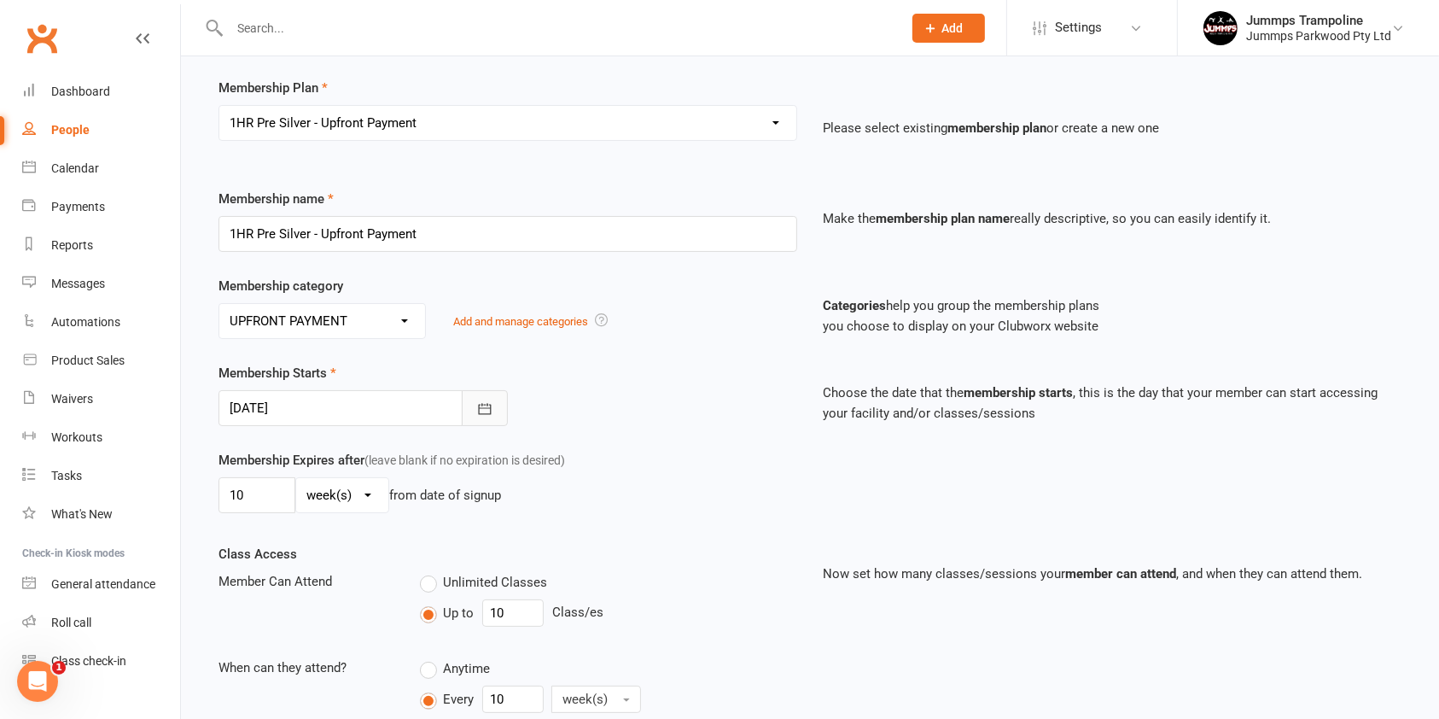
click at [486, 406] on icon "button" at bounding box center [484, 408] width 17 height 17
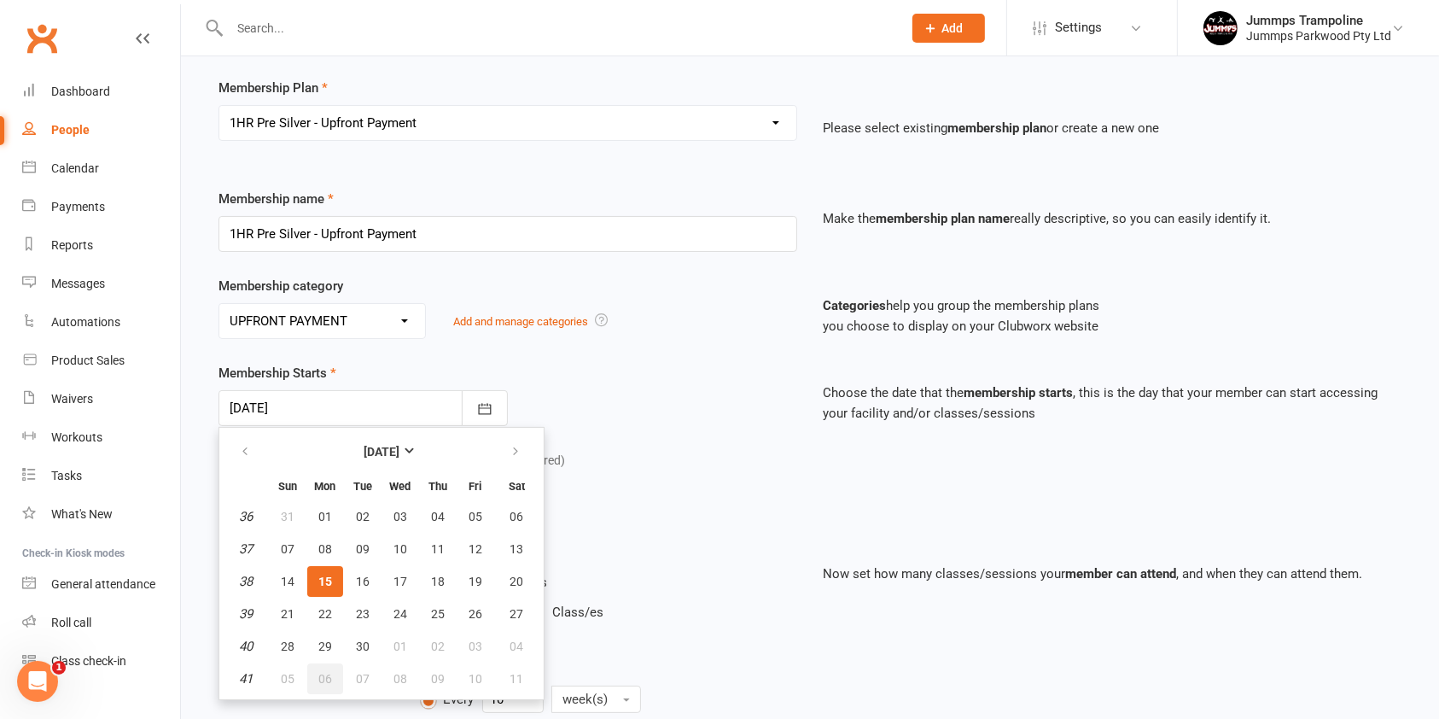
click at [324, 675] on span "06" at bounding box center [325, 679] width 14 height 14
type input "06 Oct 2025"
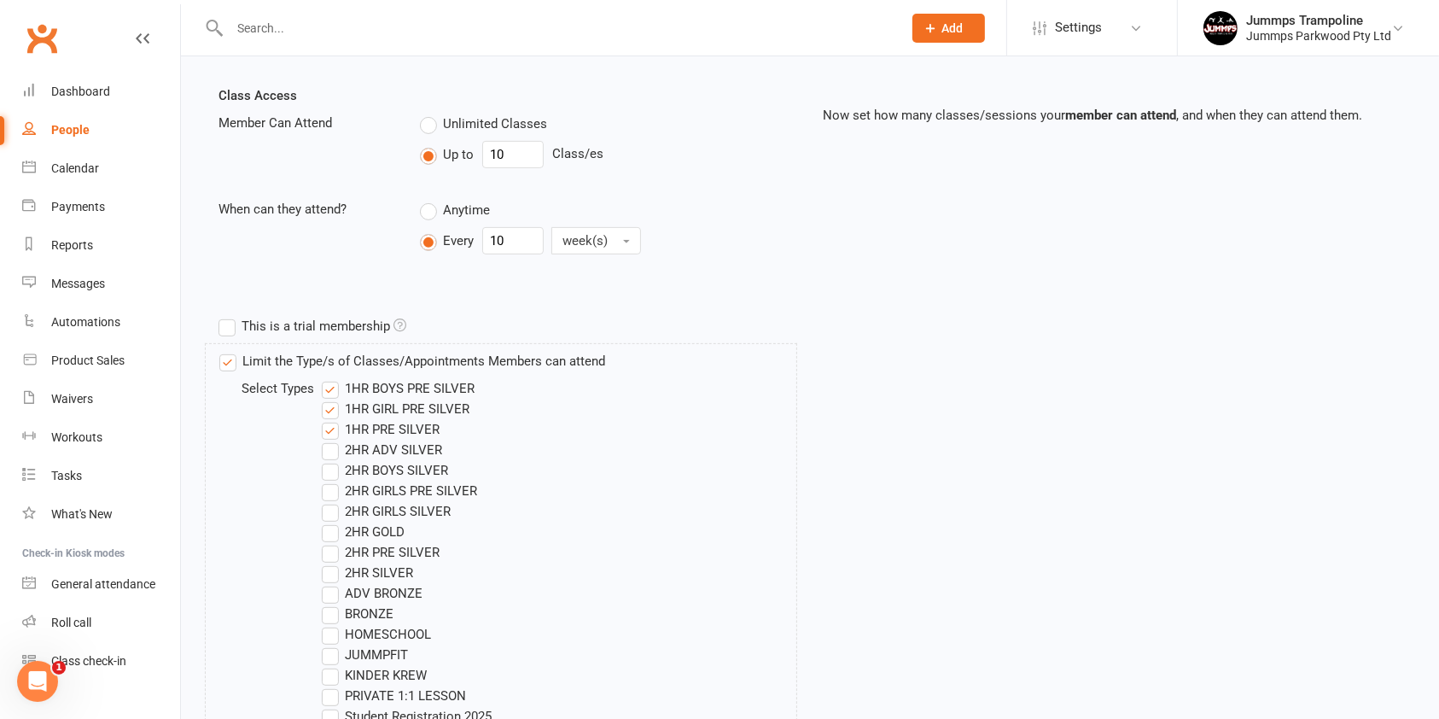
scroll to position [971, 0]
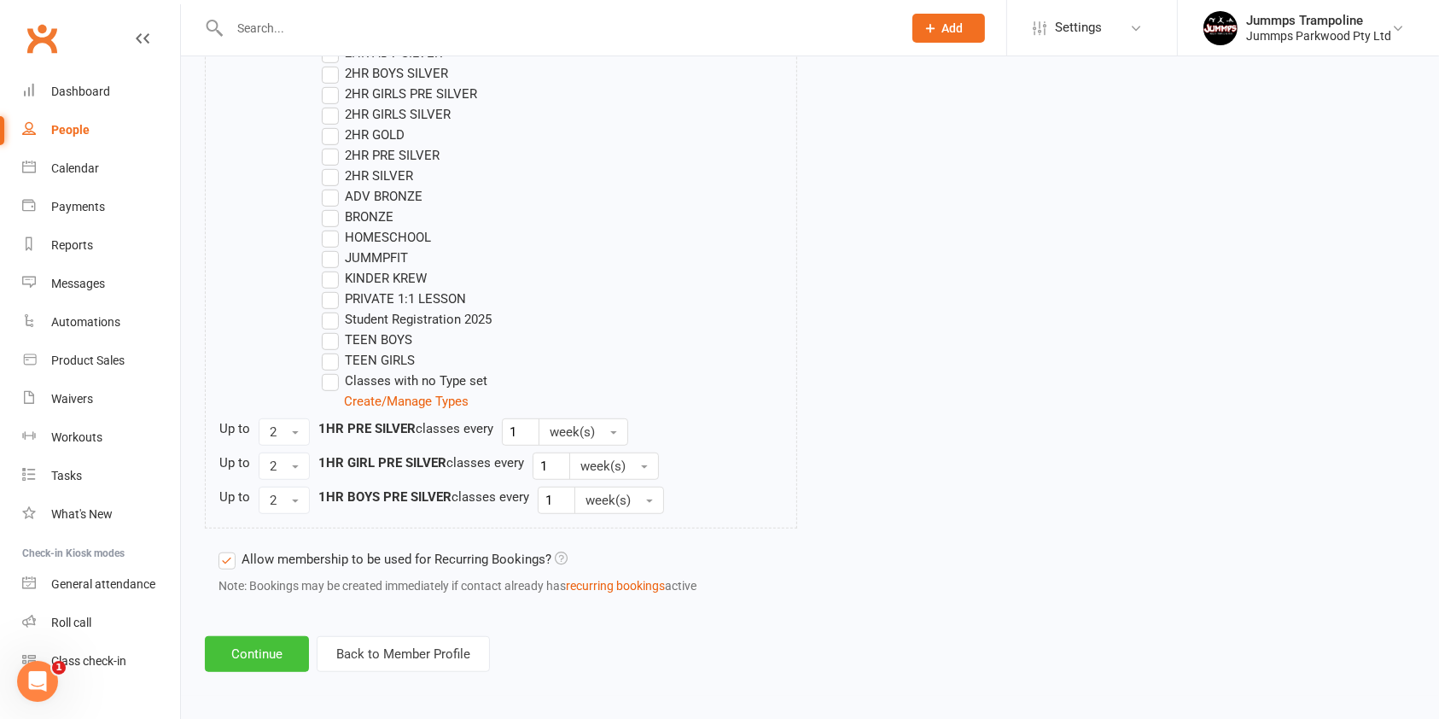
click at [234, 667] on button "Continue" at bounding box center [257, 654] width 104 height 36
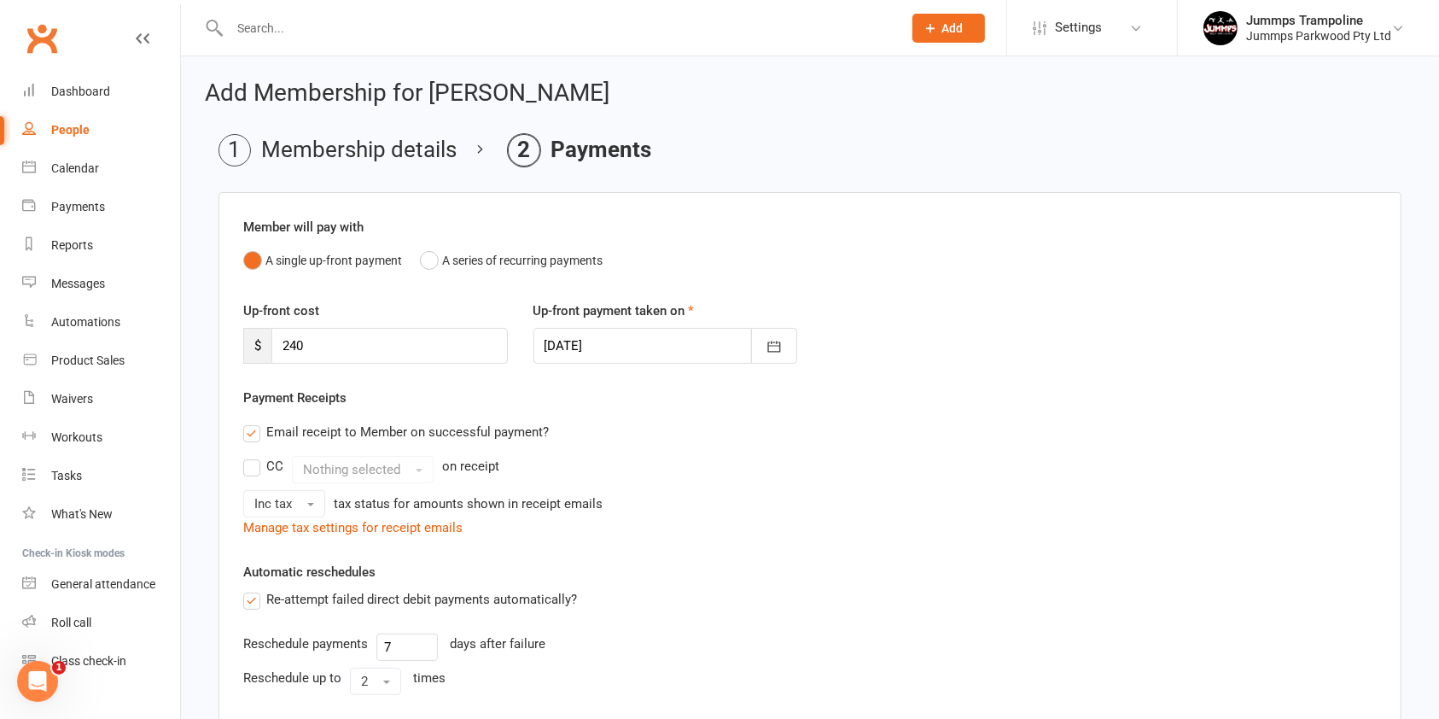
click at [254, 644] on div "Reschedule payments" at bounding box center [305, 643] width 125 height 20
click at [678, 341] on div at bounding box center [666, 346] width 265 height 36
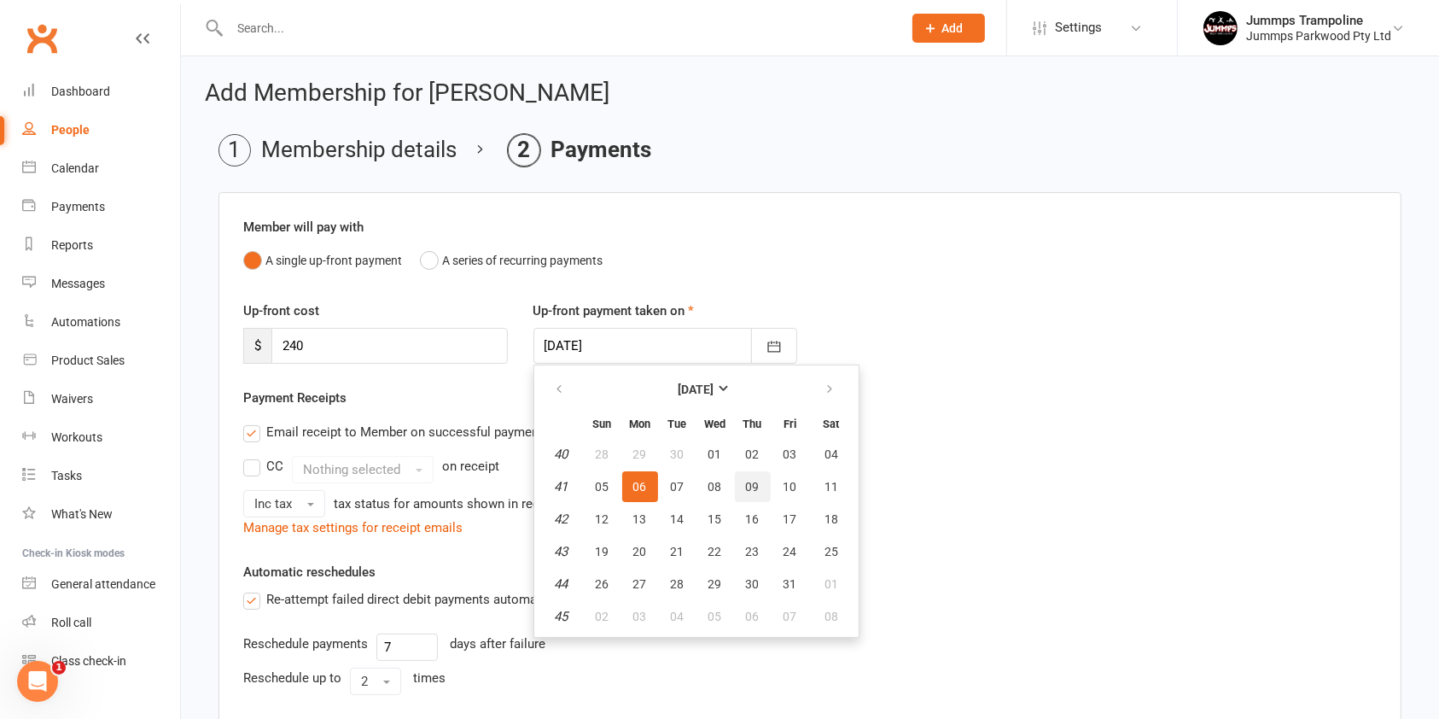
click at [754, 486] on span "09" at bounding box center [753, 487] width 14 height 14
type input "09 Oct 2025"
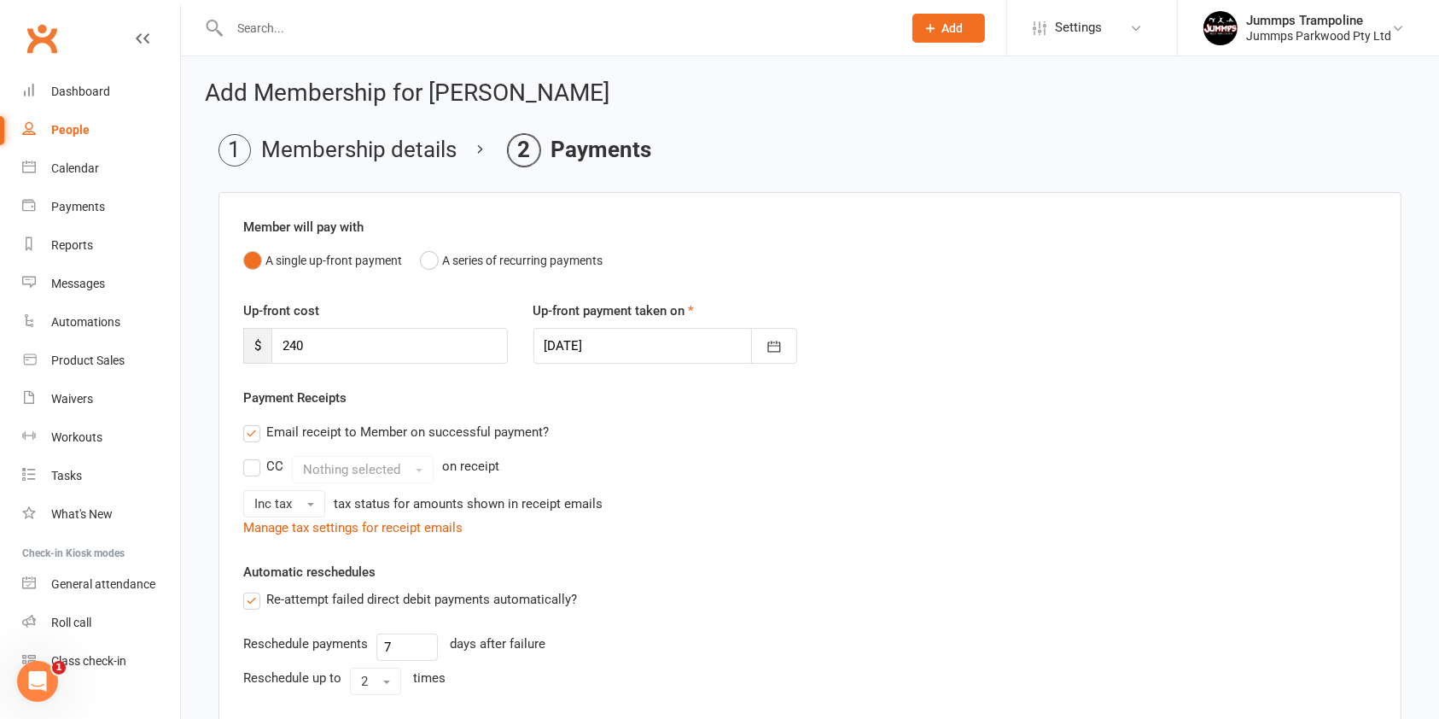
click at [541, 591] on label "Re-attempt failed direct debit payments automatically?" at bounding box center [410, 599] width 334 height 20
click at [254, 589] on input "Re-attempt failed direct debit payments automatically?" at bounding box center [248, 589] width 11 height 0
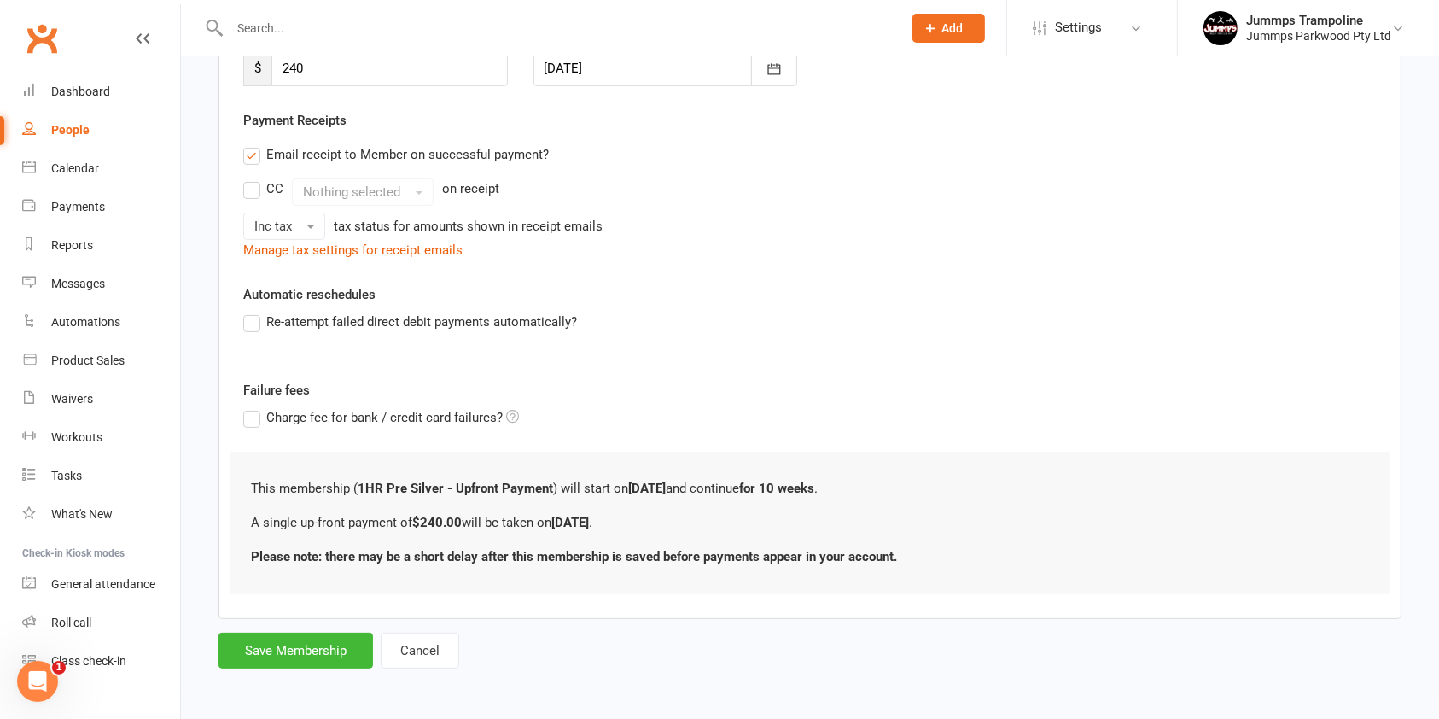
scroll to position [271, 0]
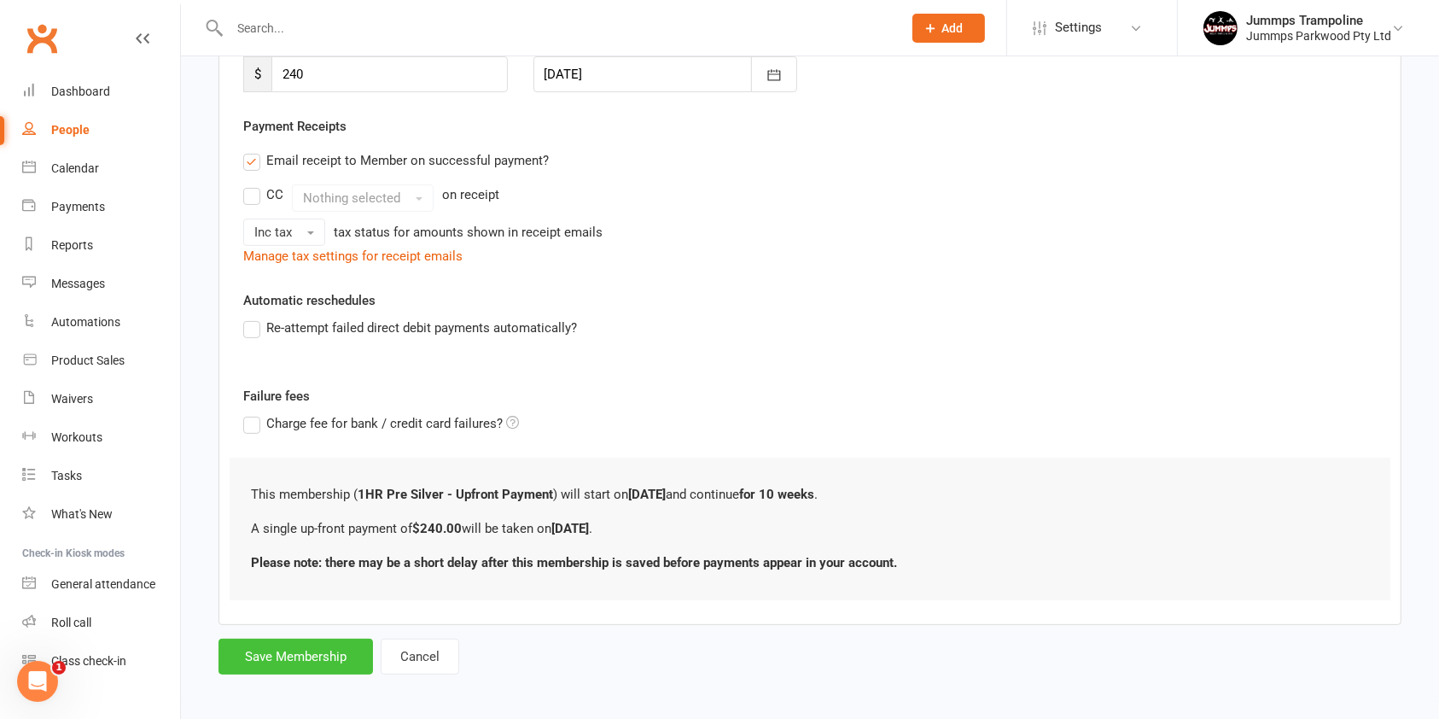
click at [277, 655] on button "Save Membership" at bounding box center [296, 657] width 155 height 36
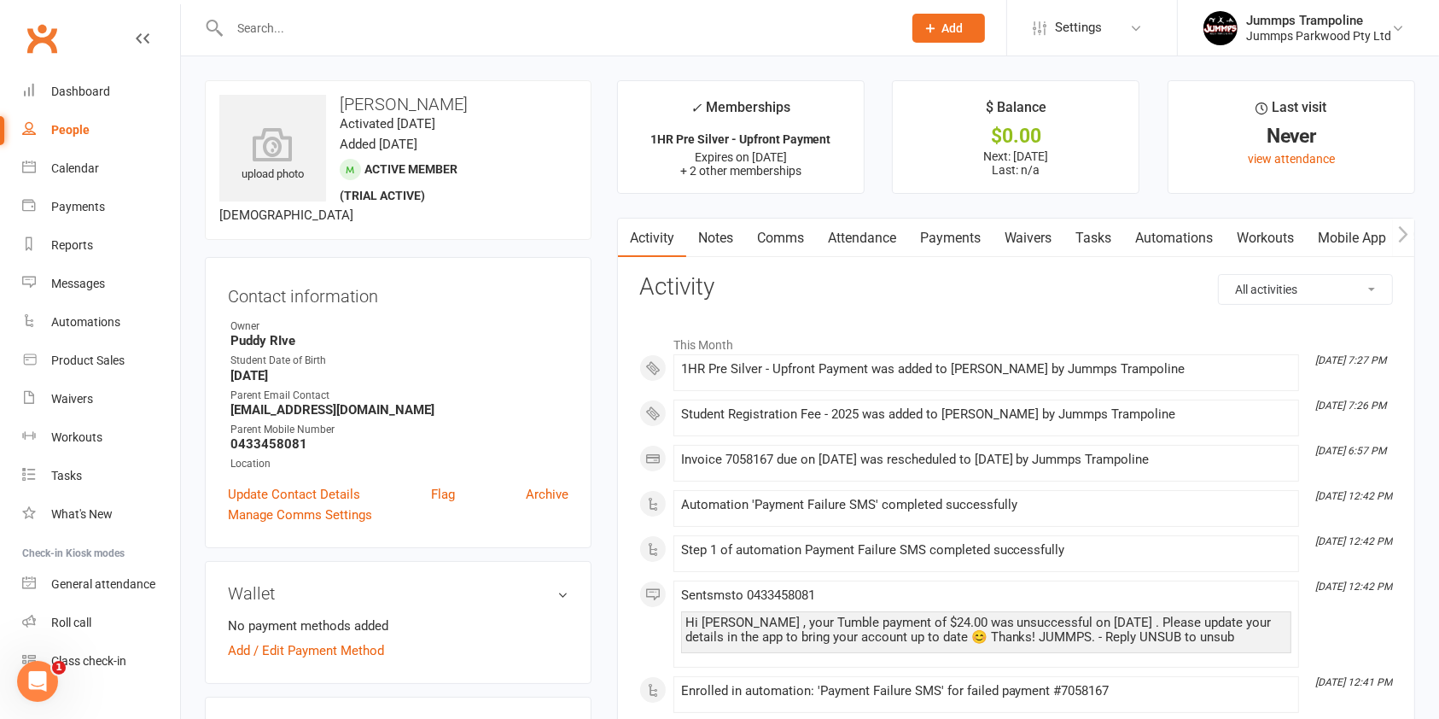
click at [308, 25] on input "text" at bounding box center [558, 28] width 666 height 24
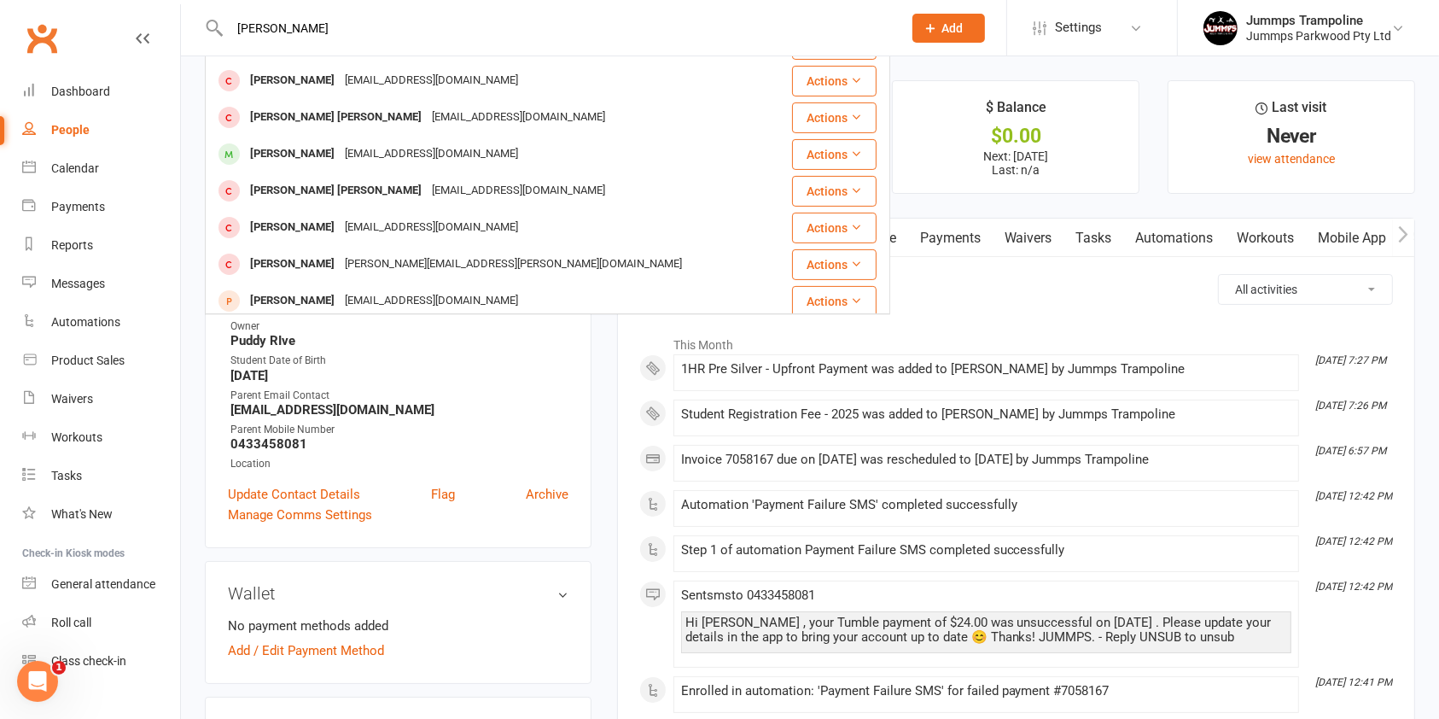
scroll to position [478, 0]
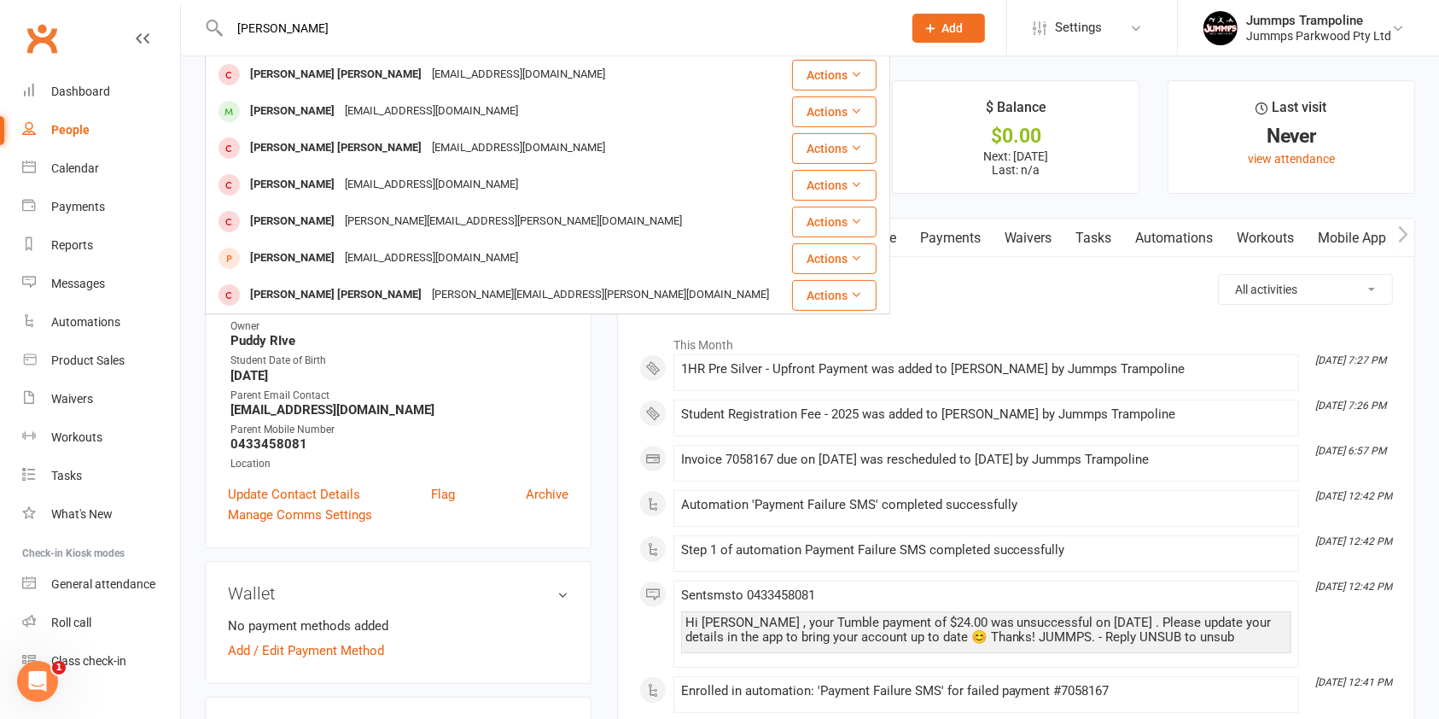
type input "archer"
click at [681, 498] on span at bounding box center [681, 498] width 0 height 0
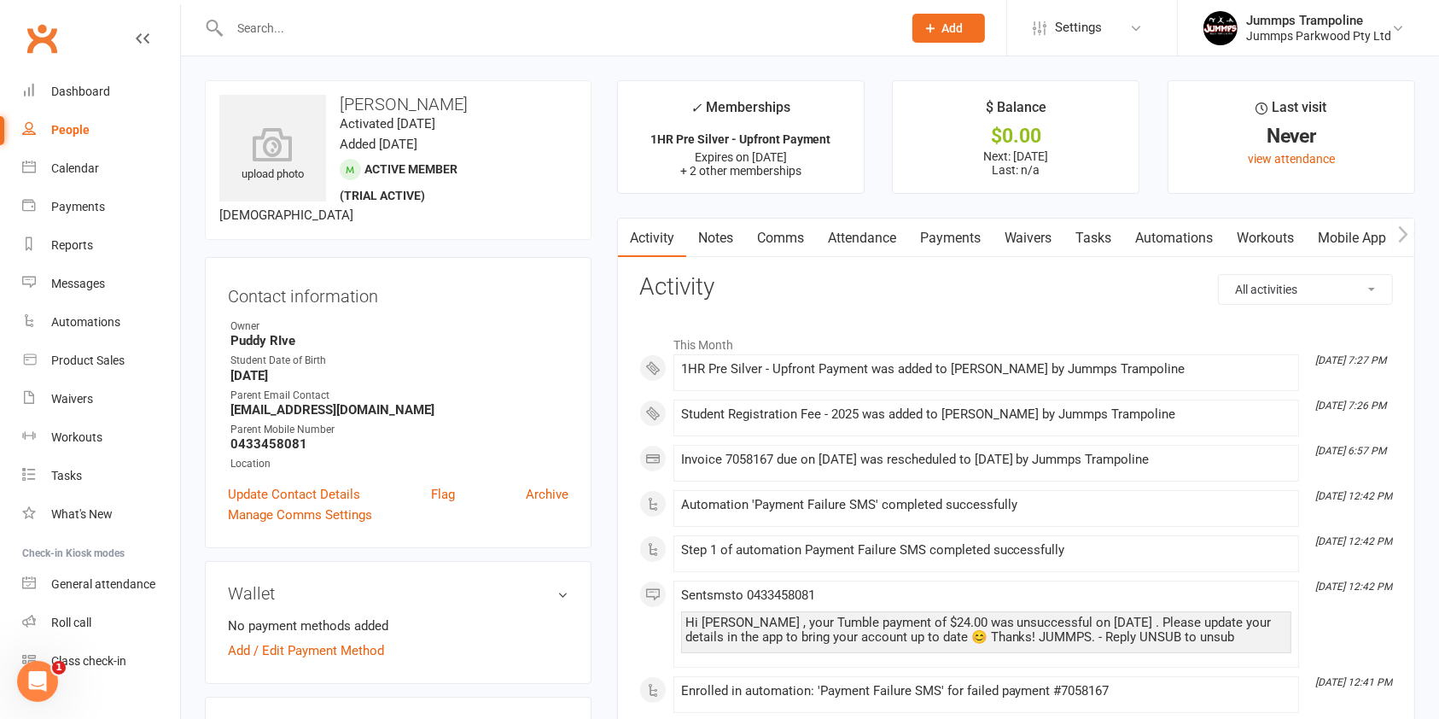
click at [564, 587] on h3 "Wallet" at bounding box center [398, 593] width 341 height 19
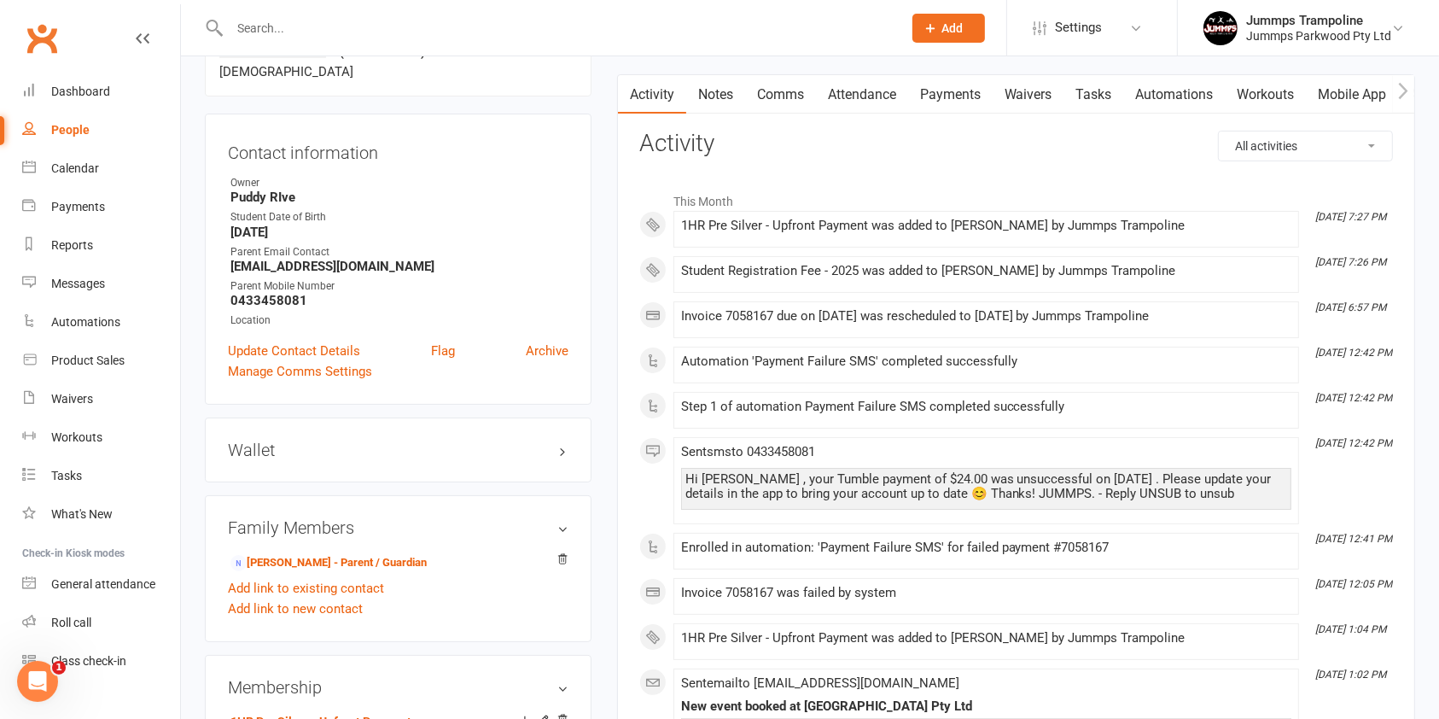
scroll to position [0, 0]
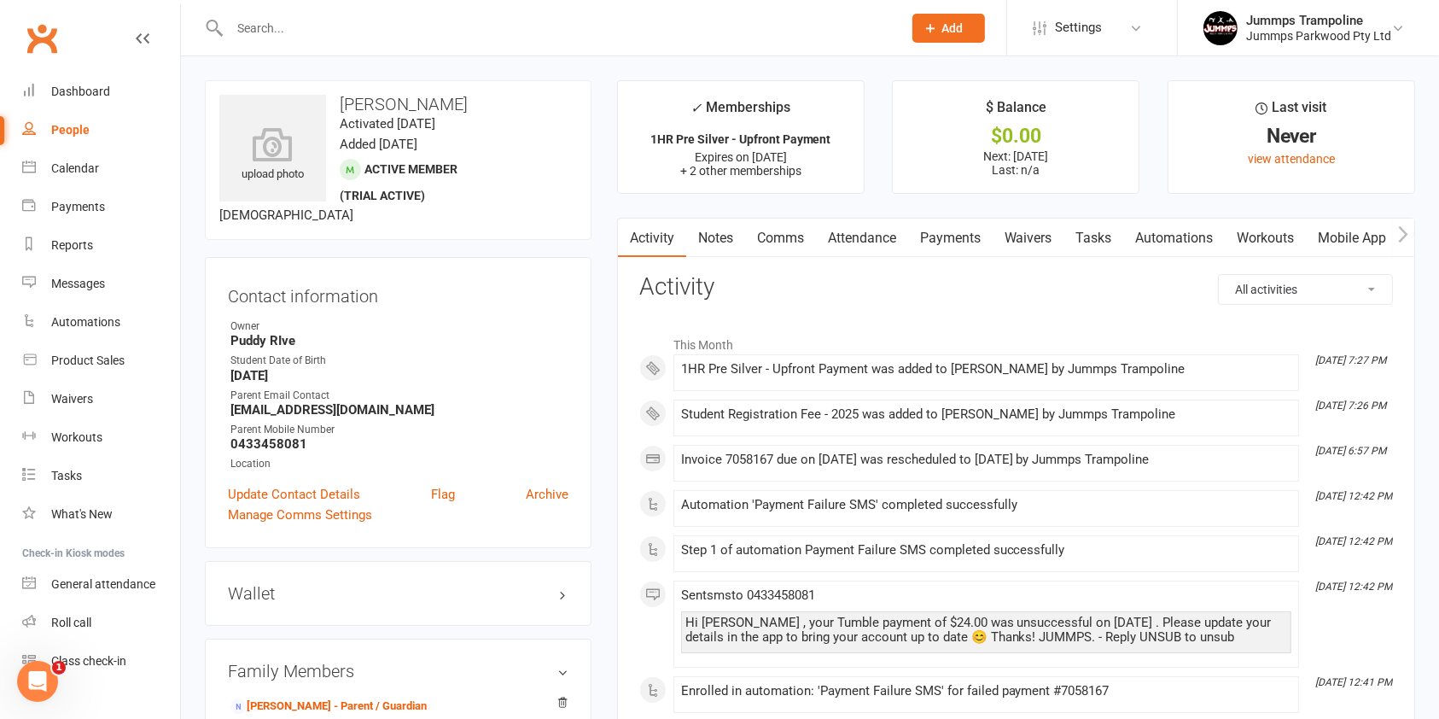
click at [878, 228] on link "Attendance" at bounding box center [862, 238] width 92 height 39
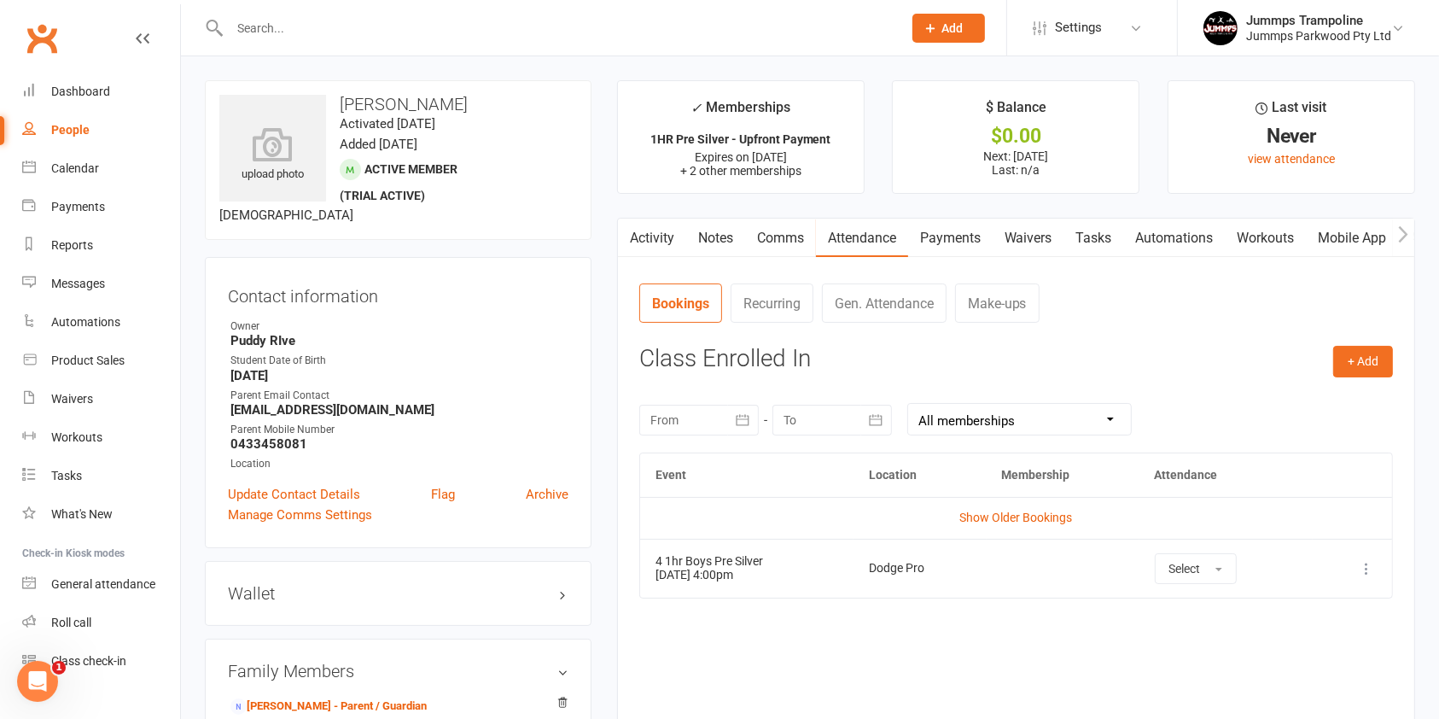
click at [1370, 570] on icon at bounding box center [1366, 568] width 17 height 17
click at [1315, 601] on link "More info" at bounding box center [1291, 602] width 169 height 34
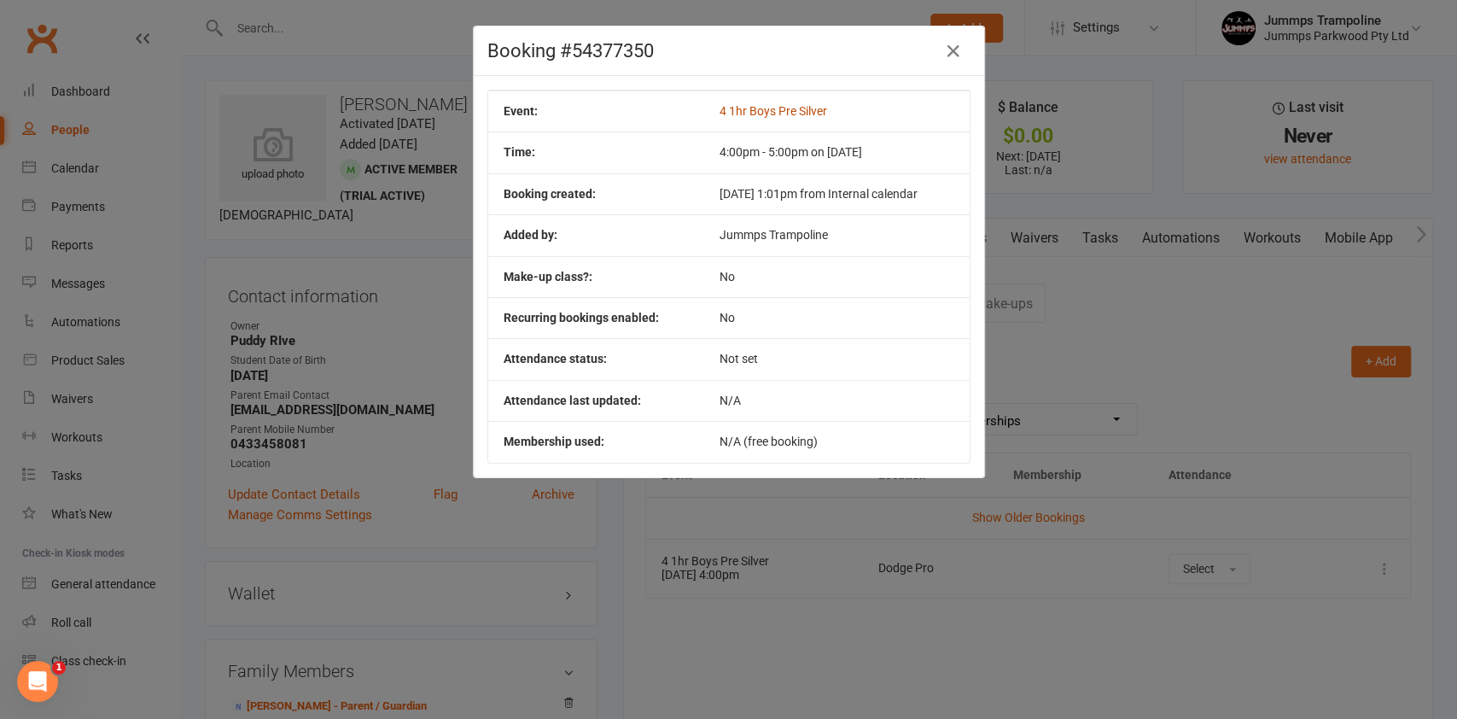
click at [756, 106] on link "4 1hr Boys Pre Silver" at bounding box center [773, 111] width 108 height 14
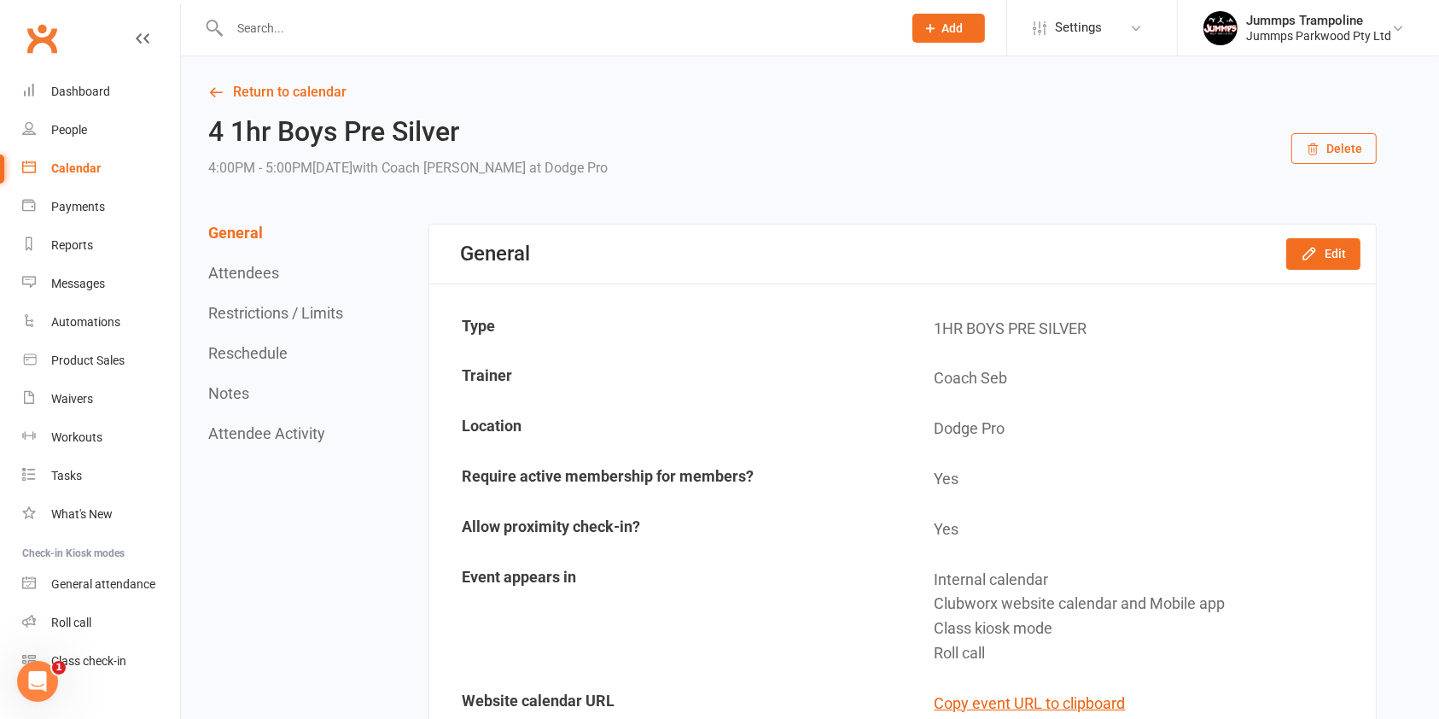
click at [98, 172] on div "Calendar" at bounding box center [76, 168] width 50 height 14
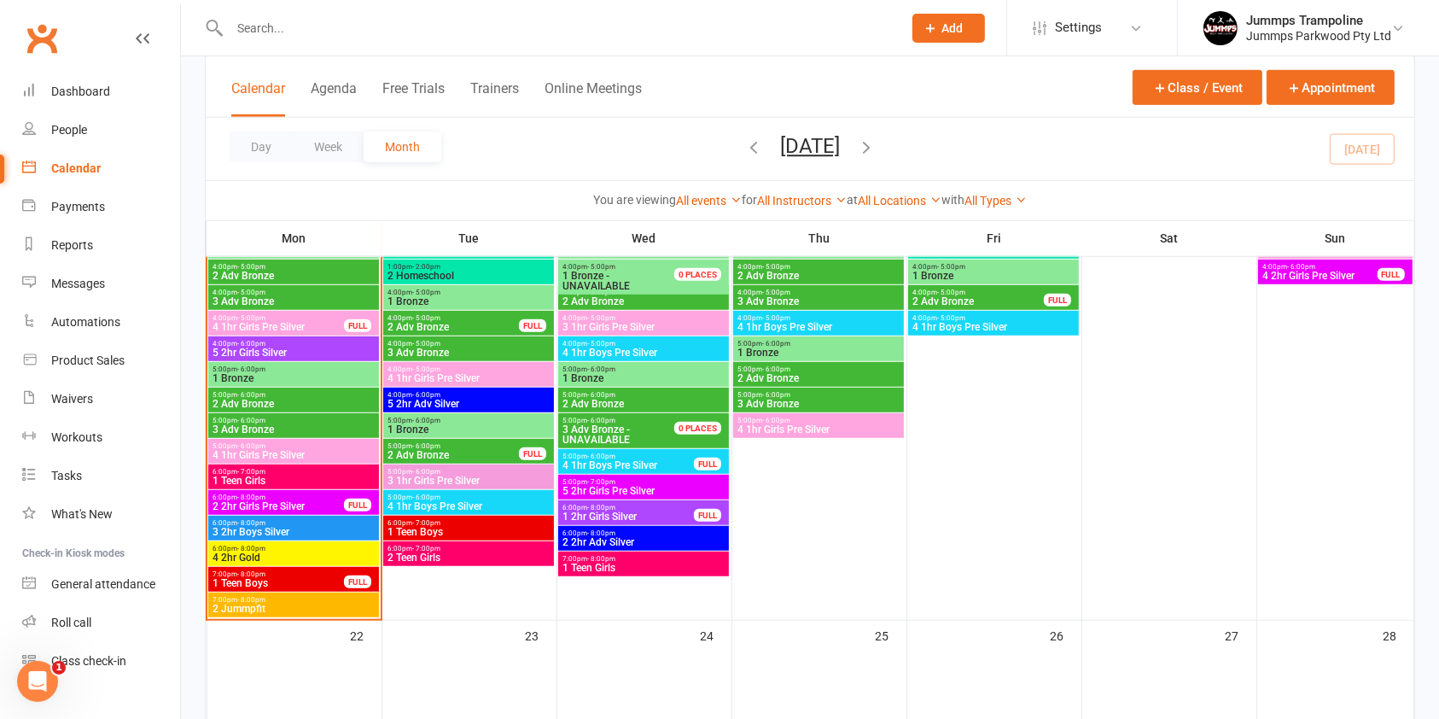
scroll to position [1035, 0]
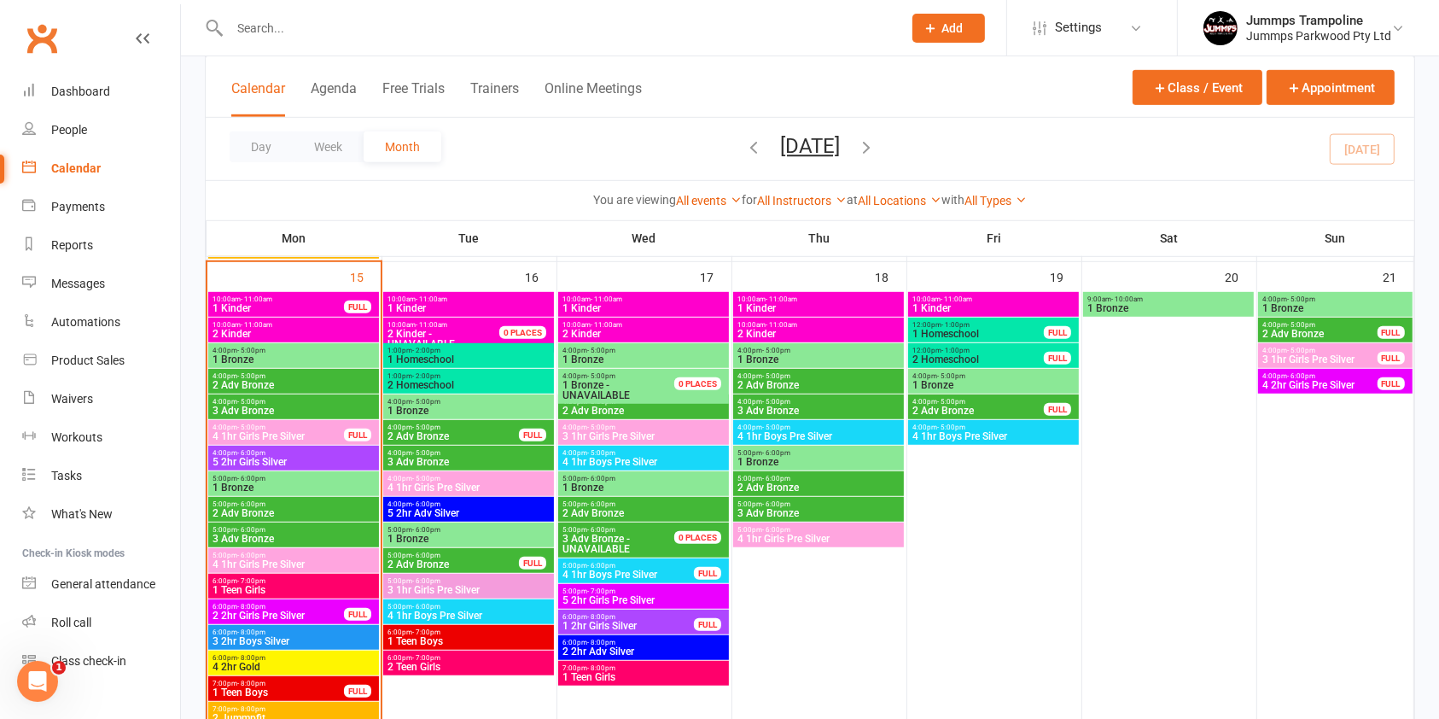
click at [826, 431] on span "4 1hr Boys Pre Silver" at bounding box center [819, 436] width 164 height 10
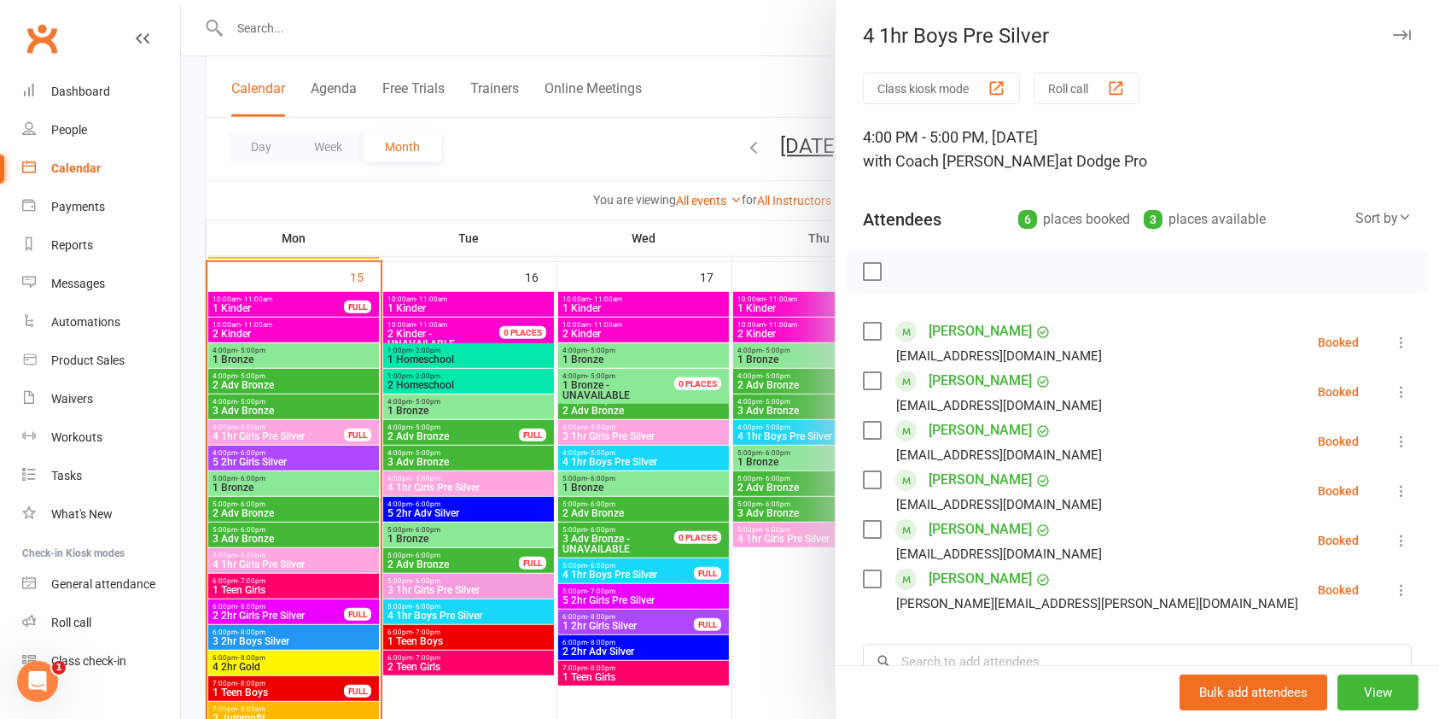
click at [1393, 341] on icon at bounding box center [1401, 342] width 17 height 17
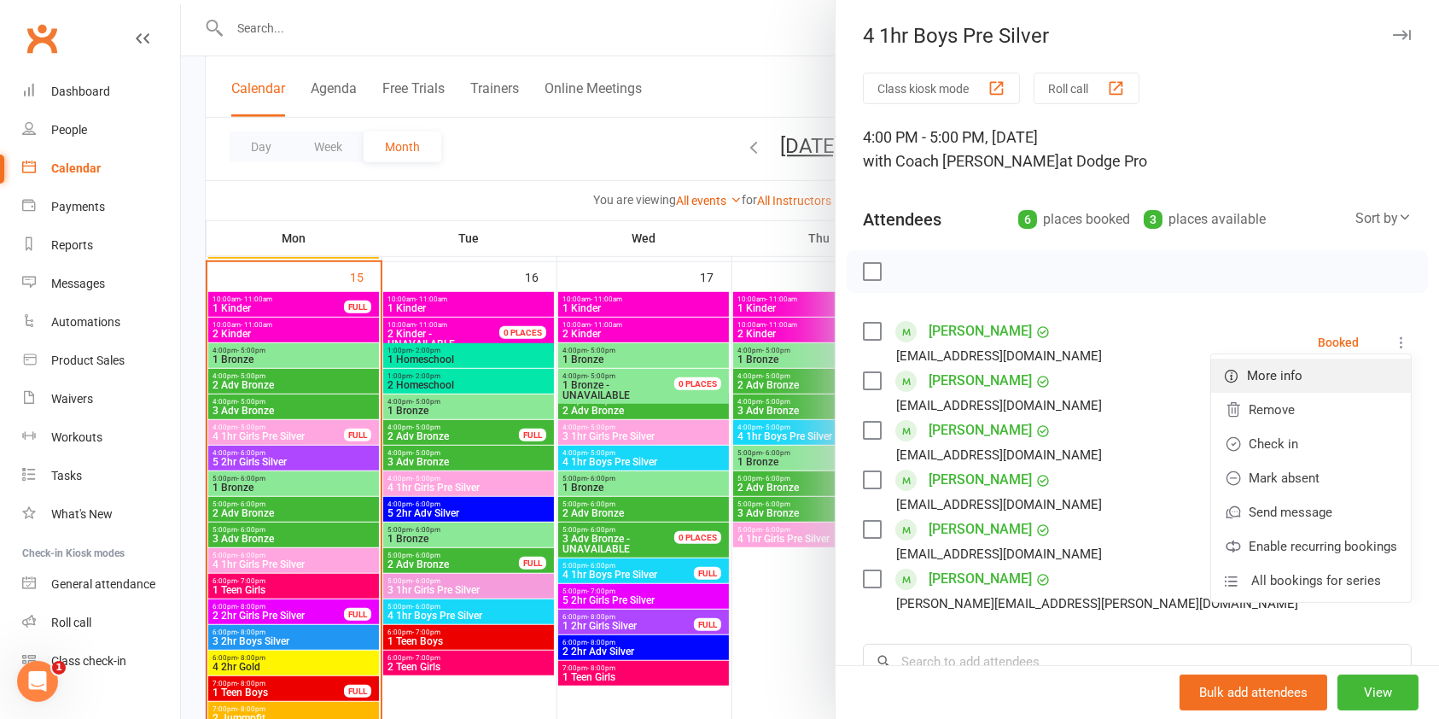
click at [1289, 376] on link "More info" at bounding box center [1311, 376] width 200 height 34
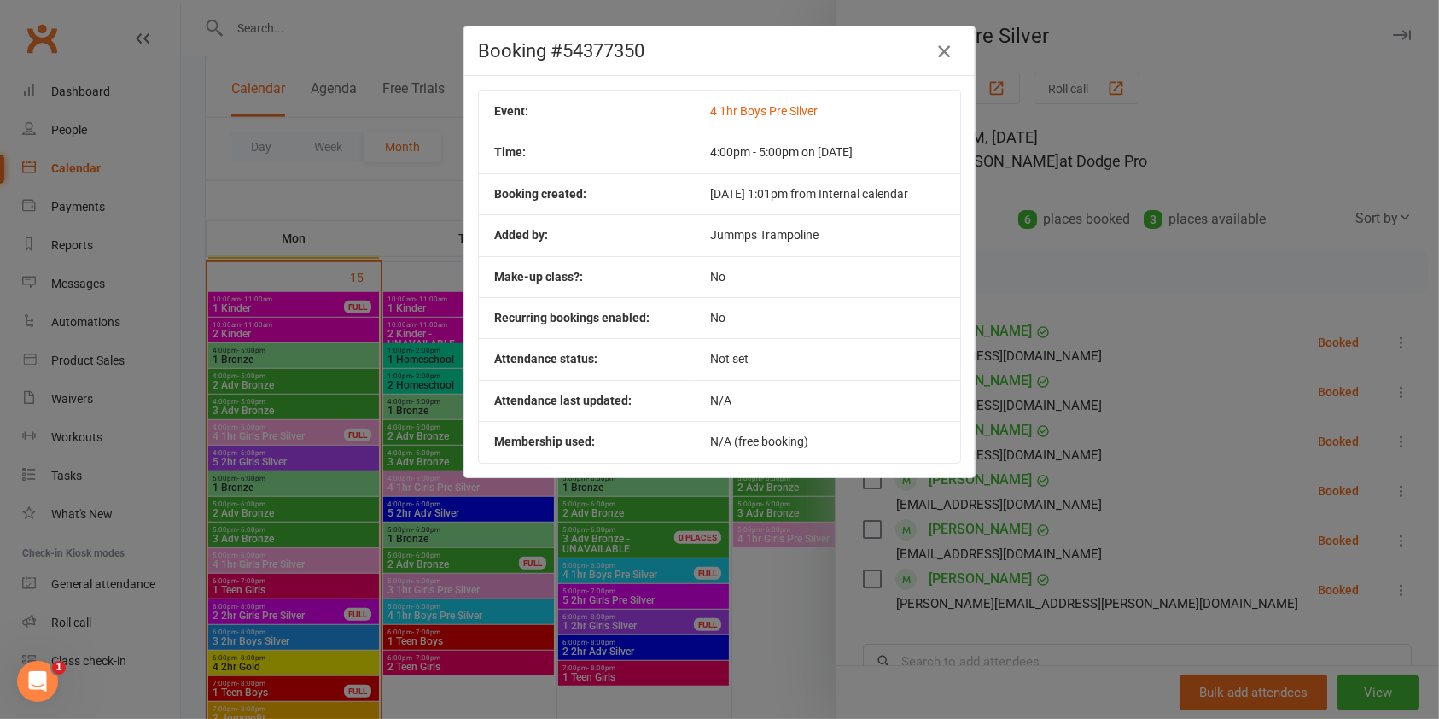
click at [936, 51] on icon "button" at bounding box center [944, 51] width 20 height 20
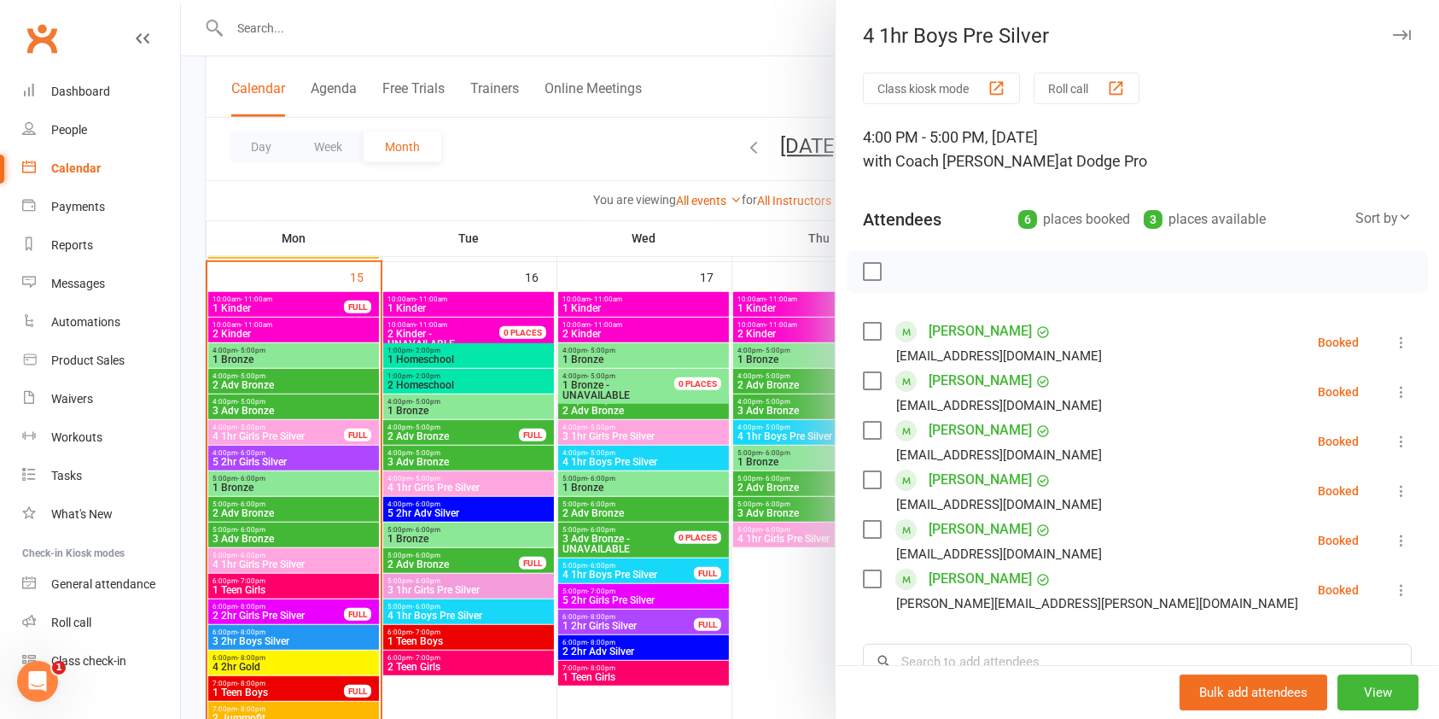
click at [1393, 341] on icon at bounding box center [1401, 342] width 17 height 17
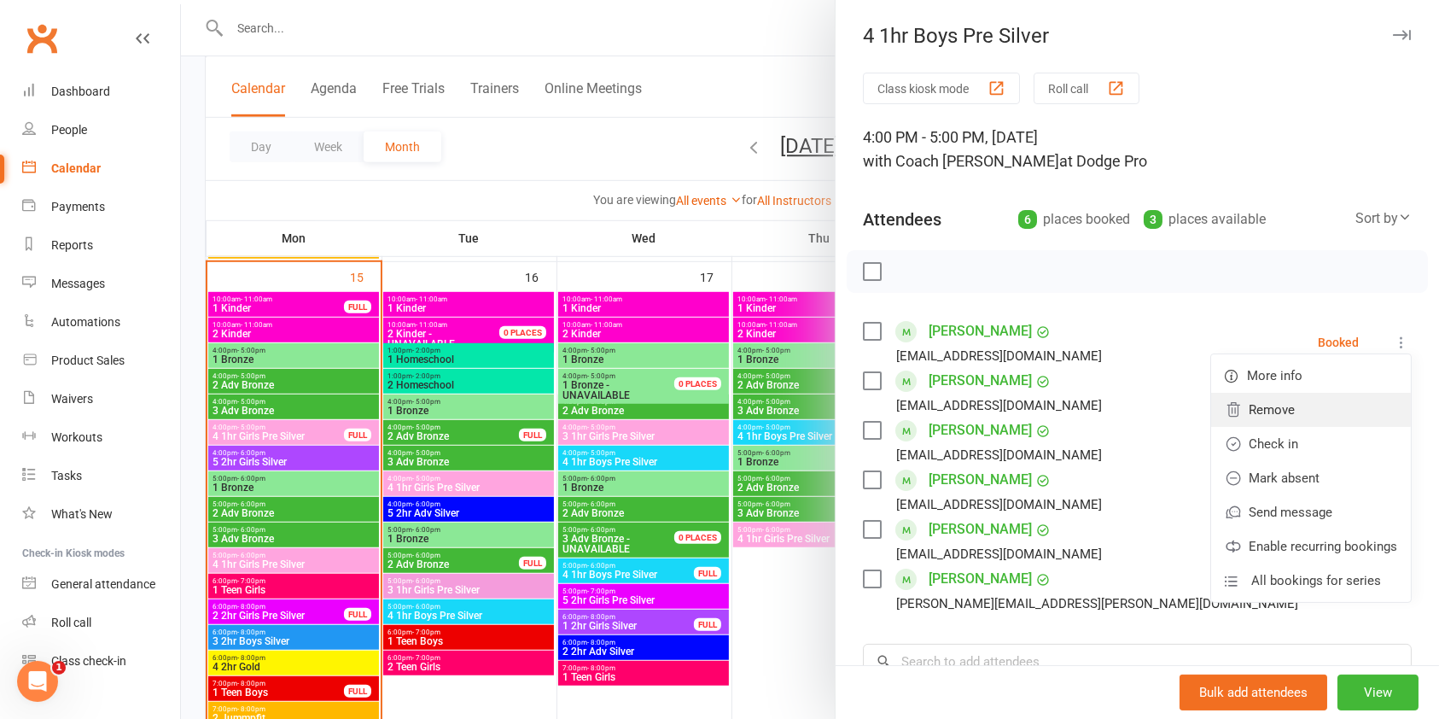
click at [1298, 412] on link "Remove" at bounding box center [1311, 410] width 200 height 34
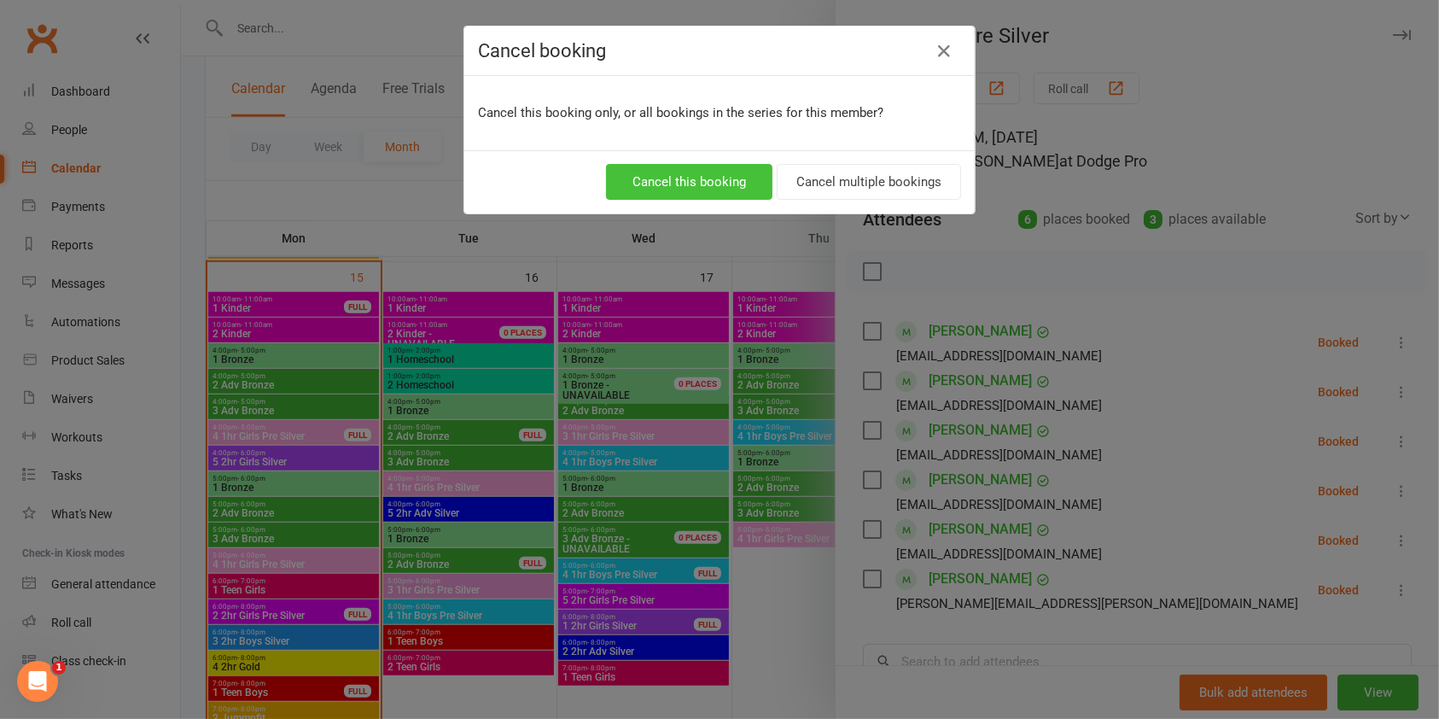
click at [678, 175] on button "Cancel this booking" at bounding box center [689, 182] width 166 height 36
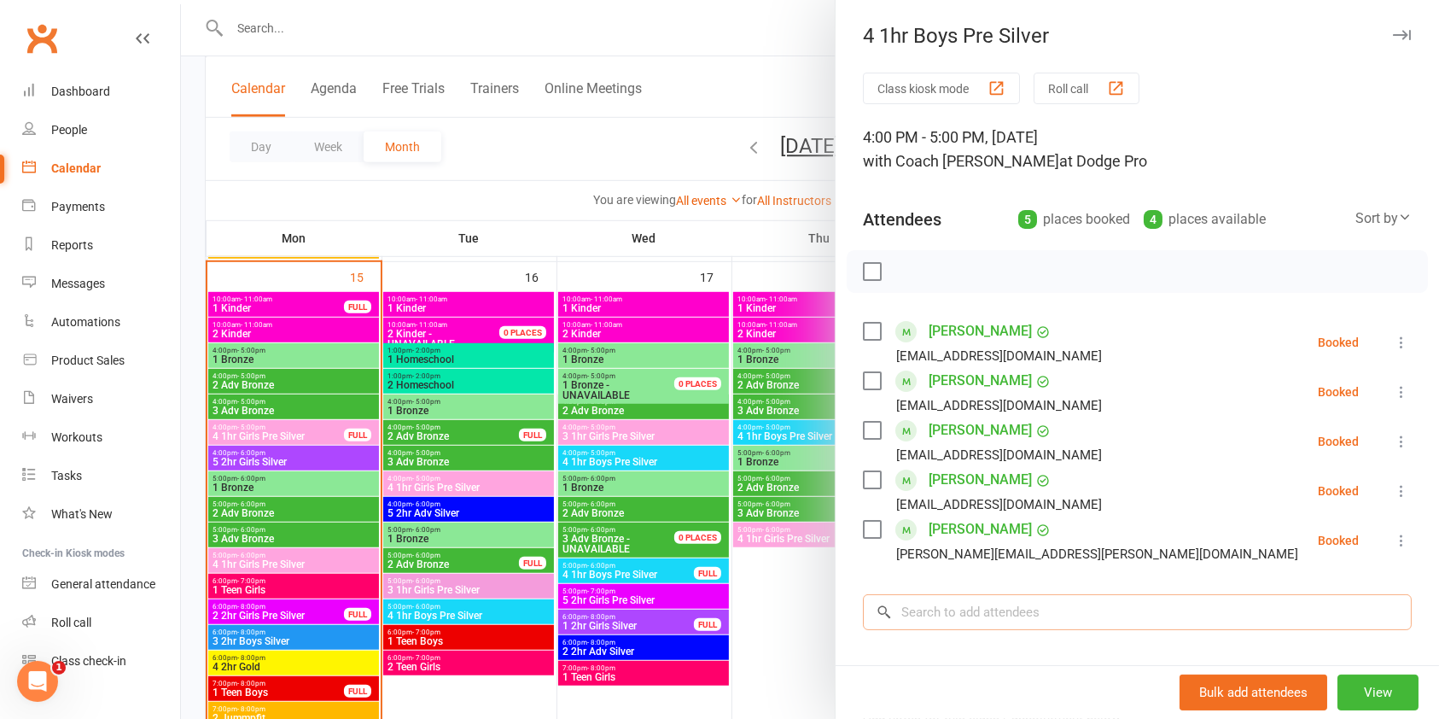
click at [1069, 611] on input "search" at bounding box center [1137, 612] width 549 height 36
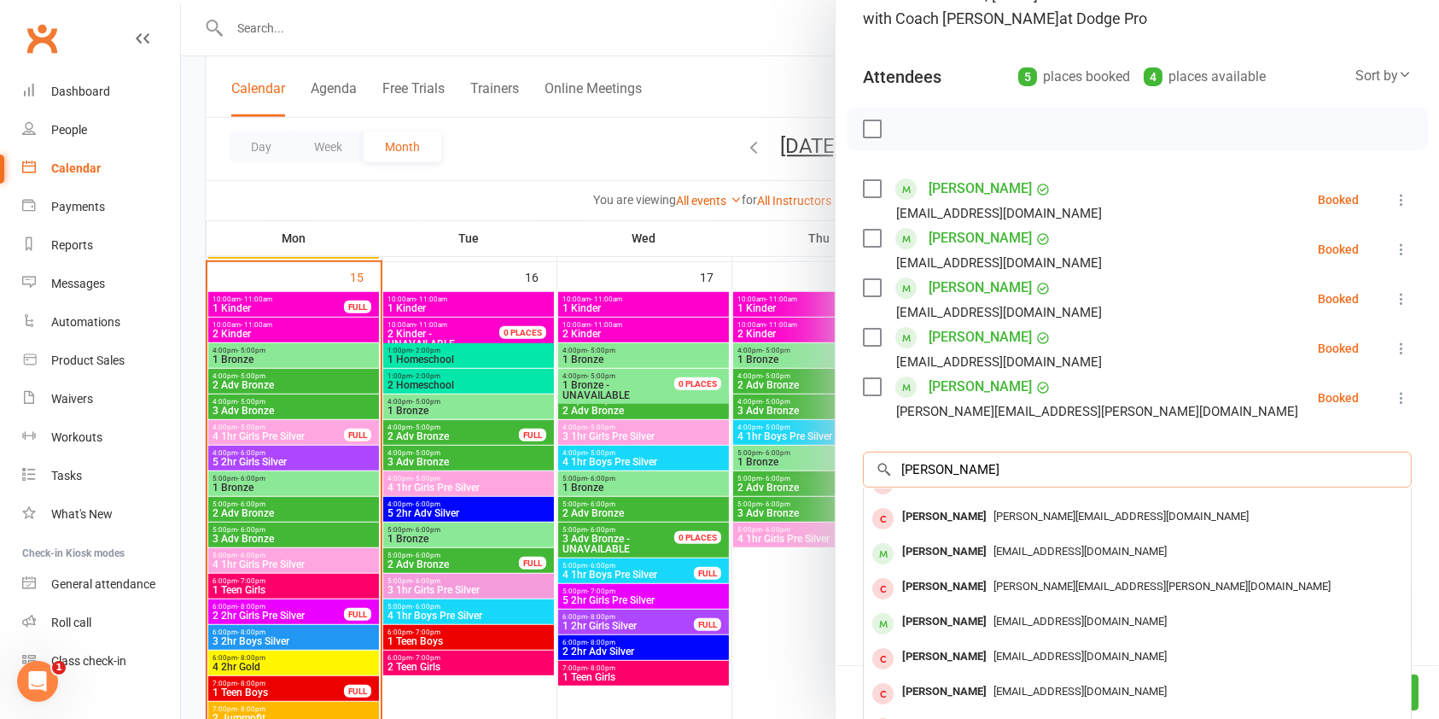
scroll to position [206, 0]
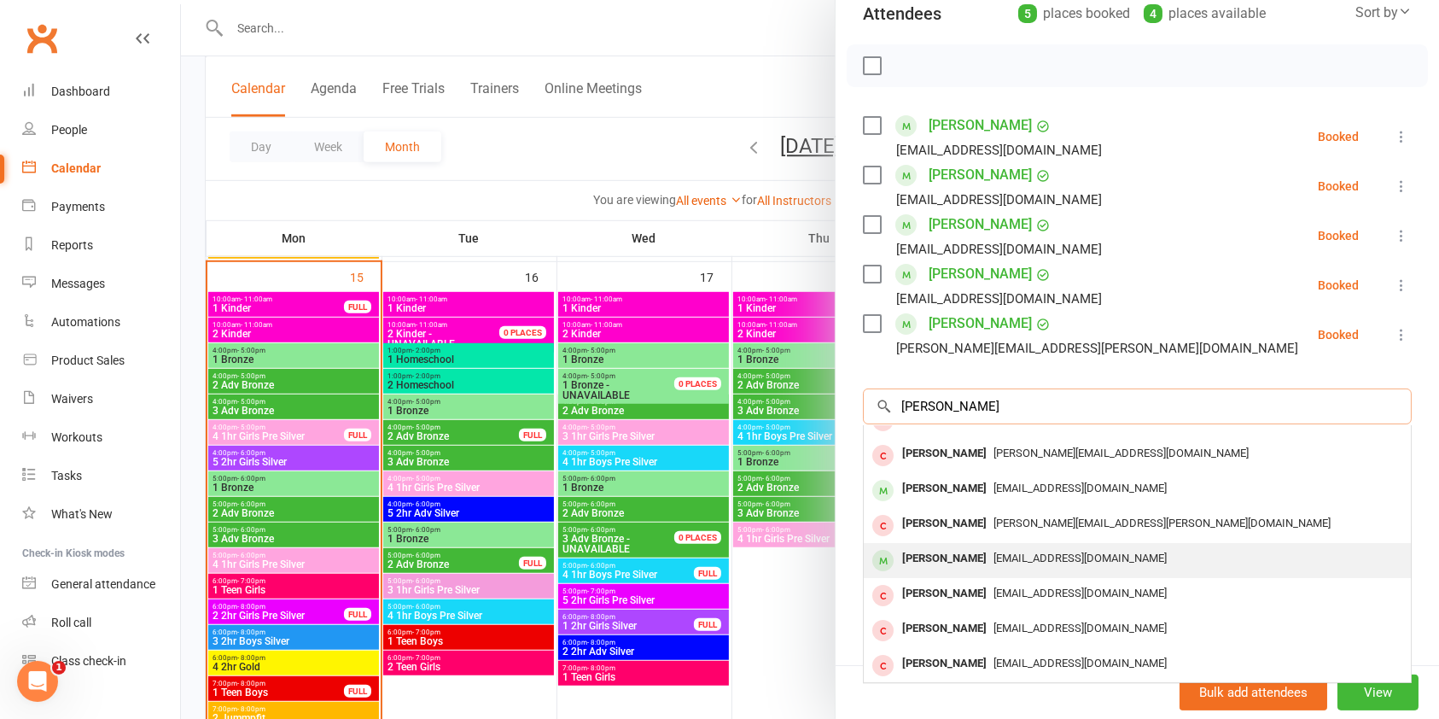
type input "kayl"
click at [1147, 552] on span "catherinecoleman29@yahoo.com" at bounding box center [1080, 557] width 173 height 13
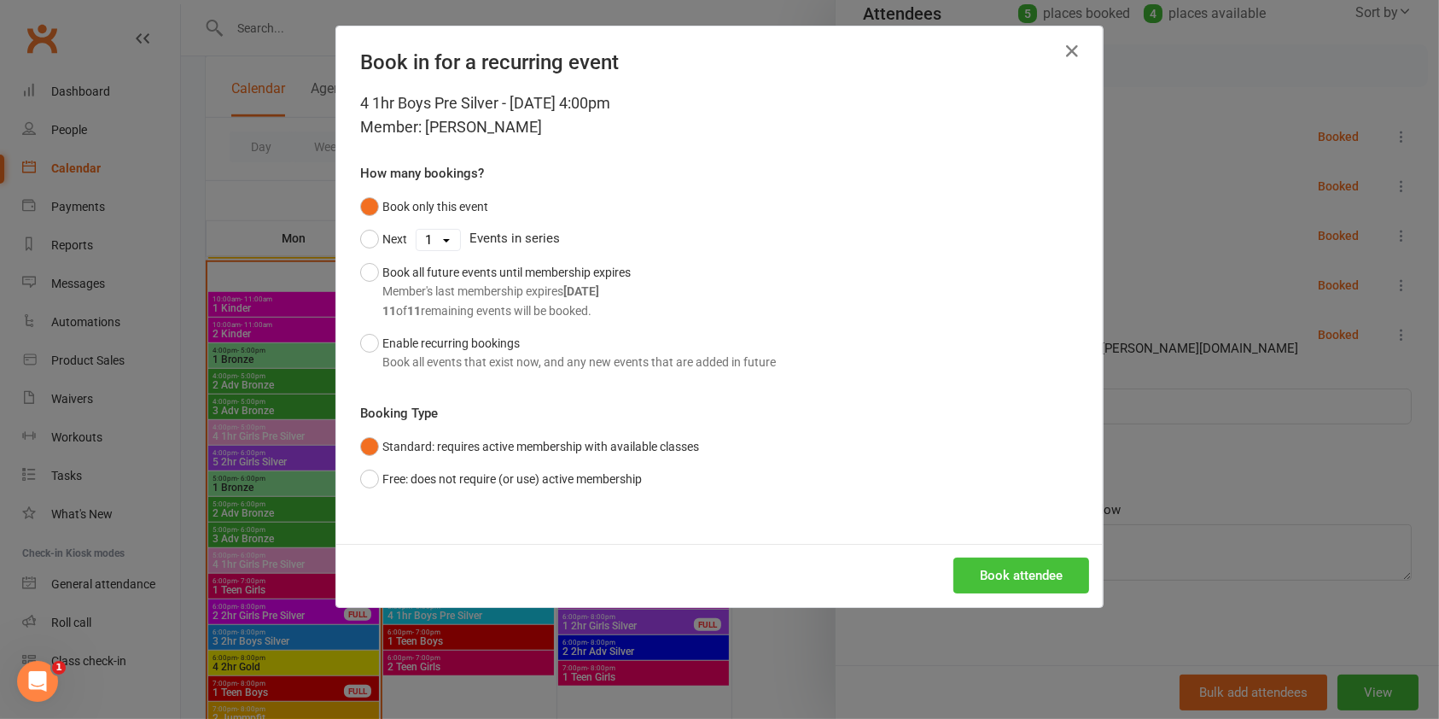
click at [1045, 579] on button "Book attendee" at bounding box center [1022, 575] width 136 height 36
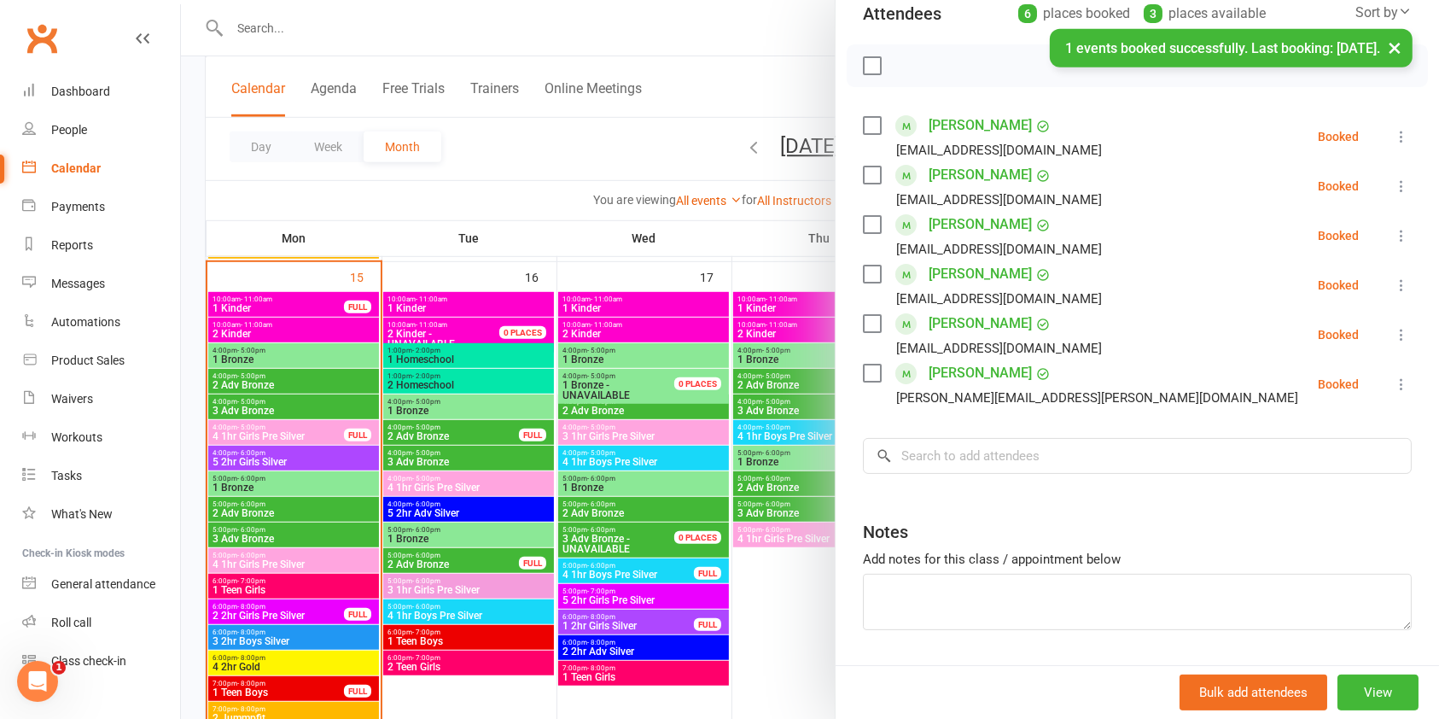
click at [973, 124] on link "Kaylem Coleman" at bounding box center [980, 125] width 103 height 27
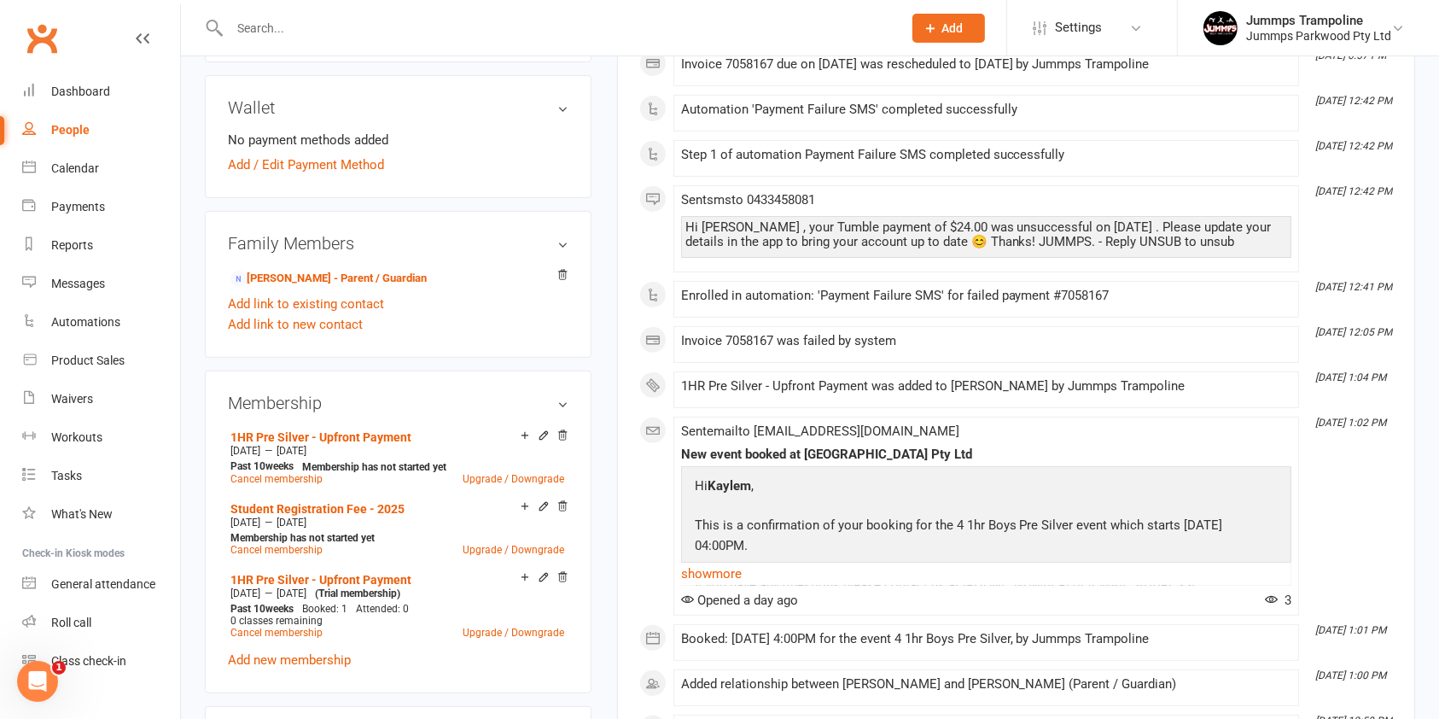
scroll to position [487, 0]
click at [84, 169] on div "Calendar" at bounding box center [75, 168] width 48 height 14
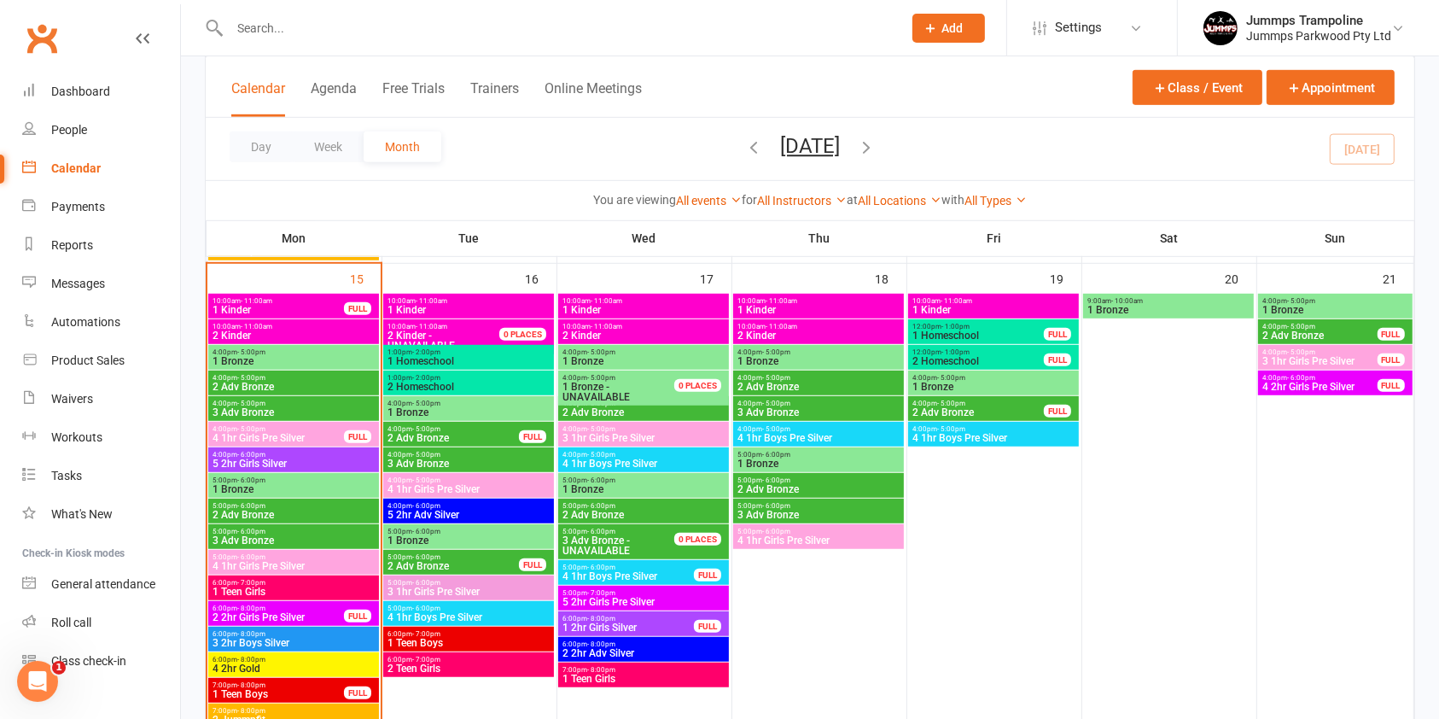
scroll to position [1032, 0]
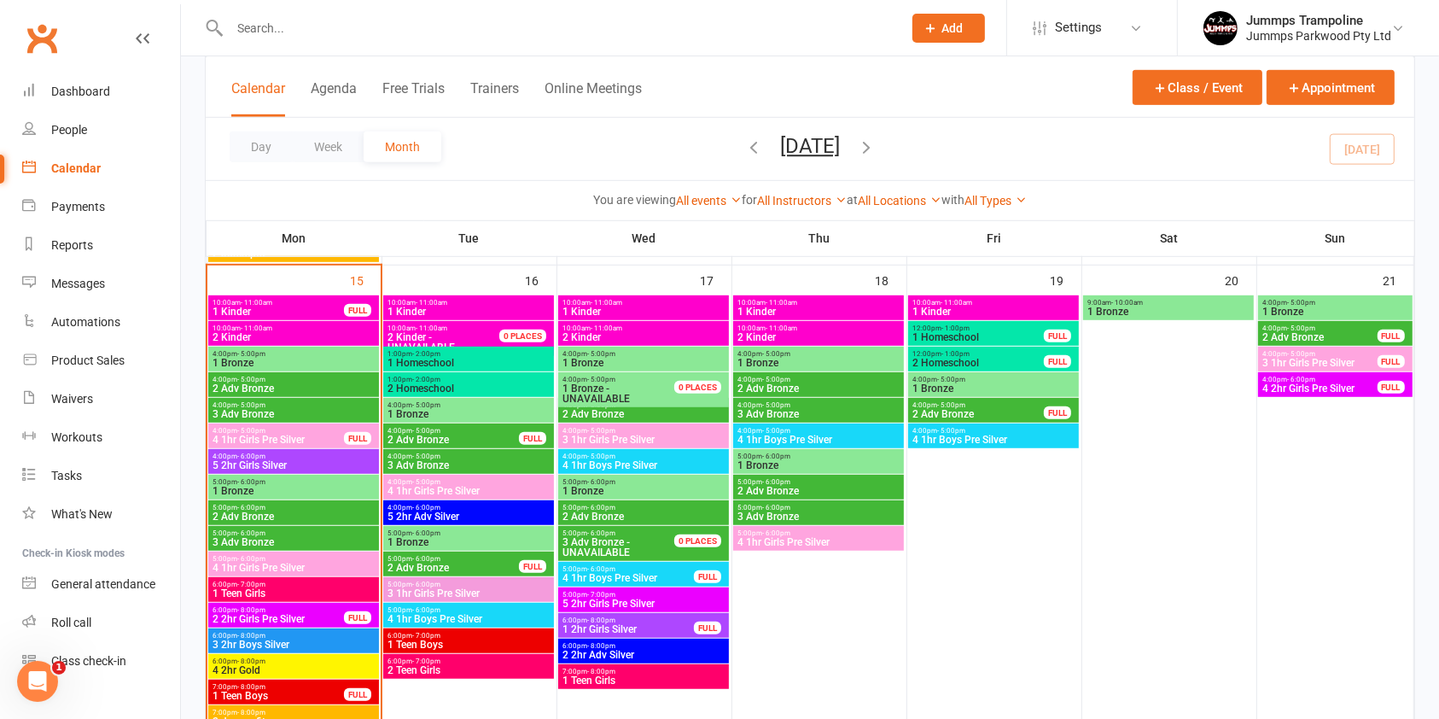
click at [881, 437] on span "4 1hr Boys Pre Silver" at bounding box center [819, 440] width 164 height 10
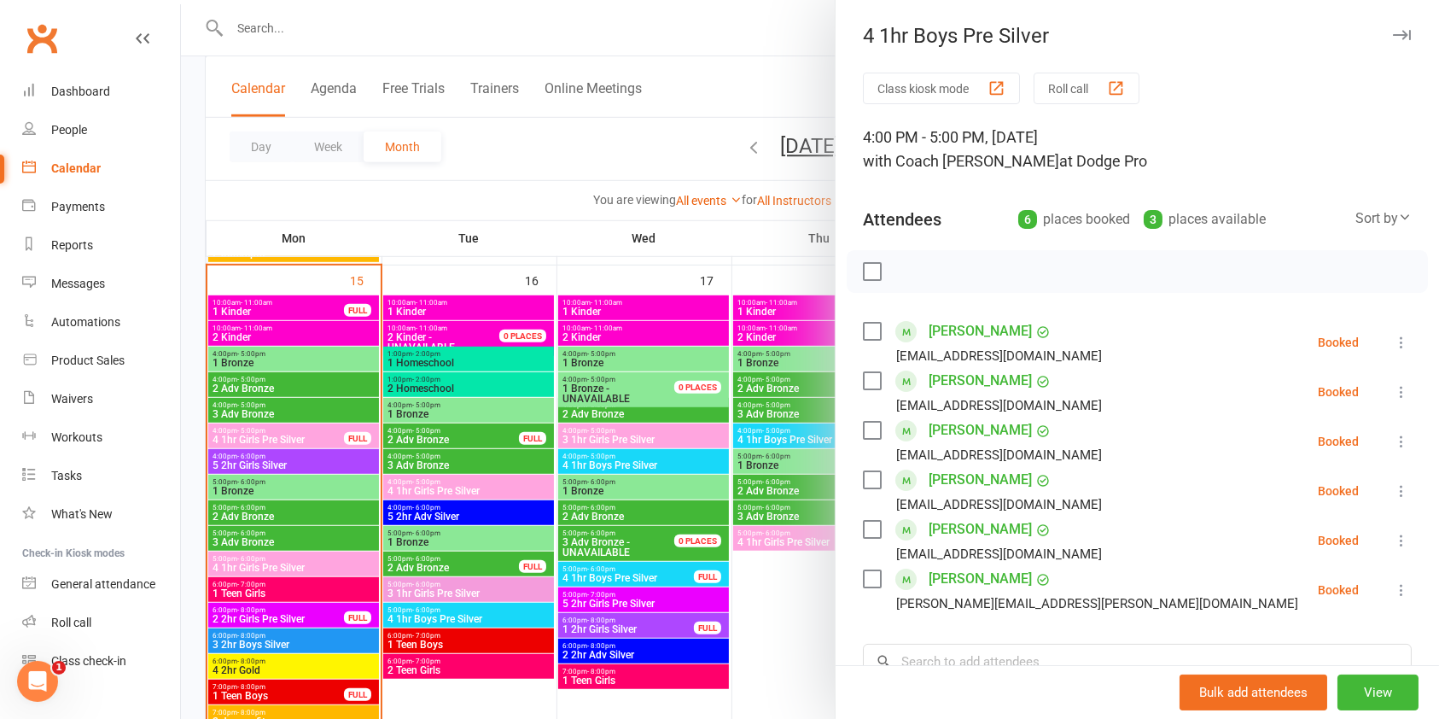
click at [777, 621] on div at bounding box center [810, 359] width 1258 height 719
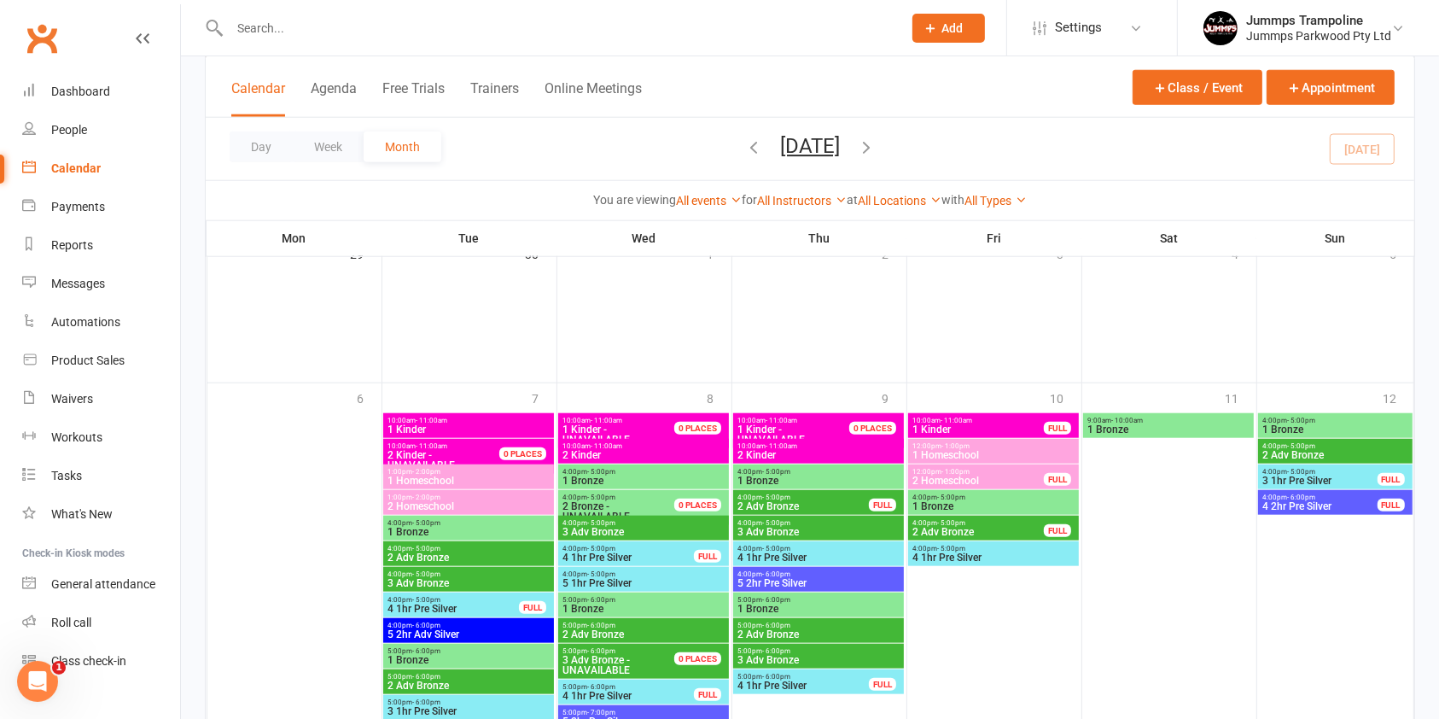
scroll to position [1679, 0]
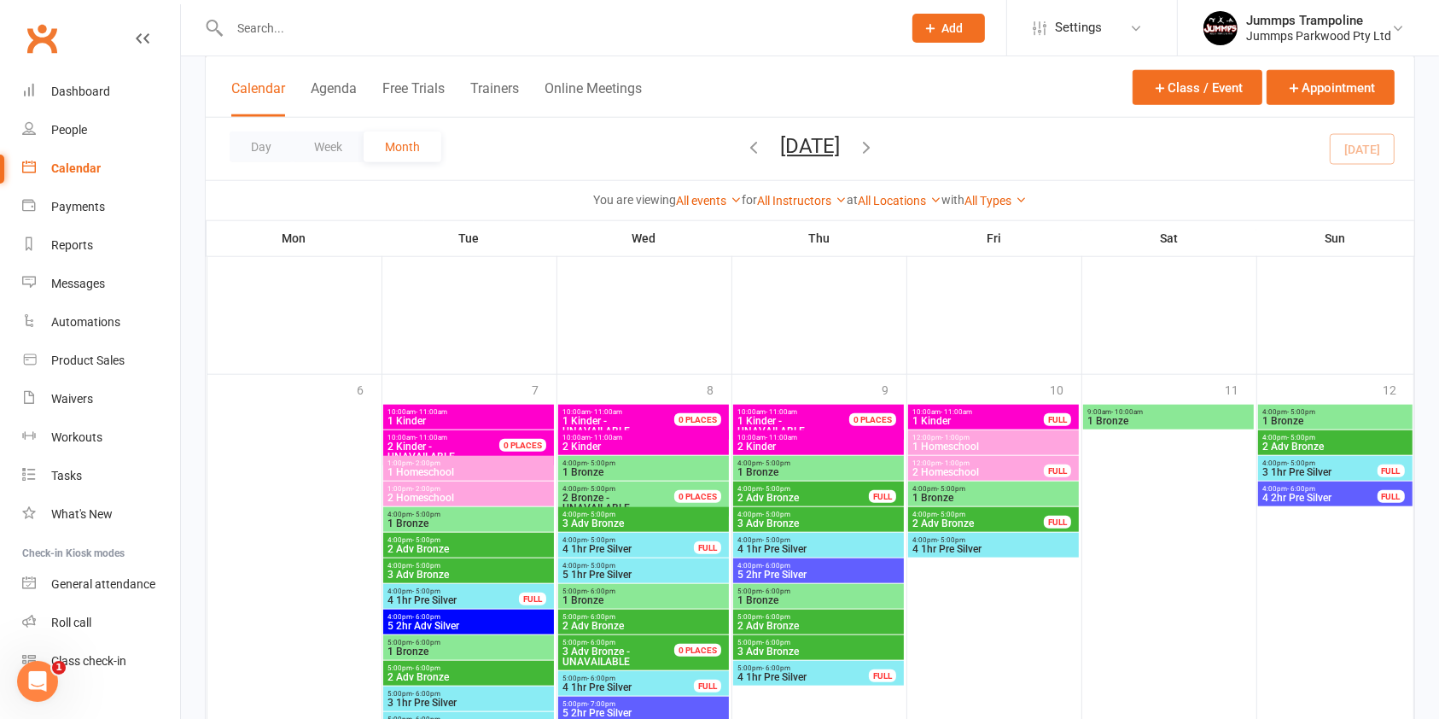
click at [870, 545] on span "4 1hr Pre Silver" at bounding box center [819, 549] width 164 height 10
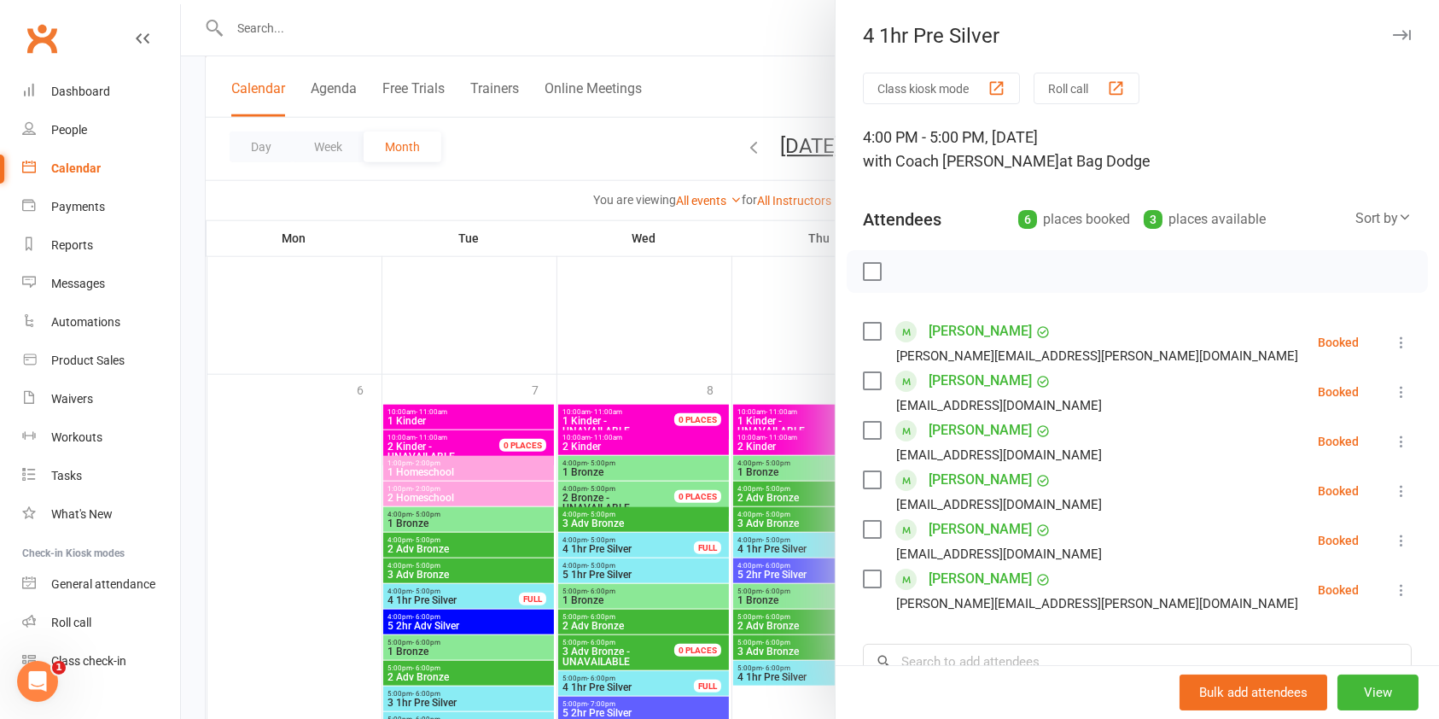
click at [1044, 666] on div "Bulk add attendees View" at bounding box center [1138, 692] width 604 height 54
click at [971, 665] on div "Bulk add attendees View" at bounding box center [1138, 692] width 604 height 54
click at [1024, 654] on input "search" at bounding box center [1137, 662] width 549 height 36
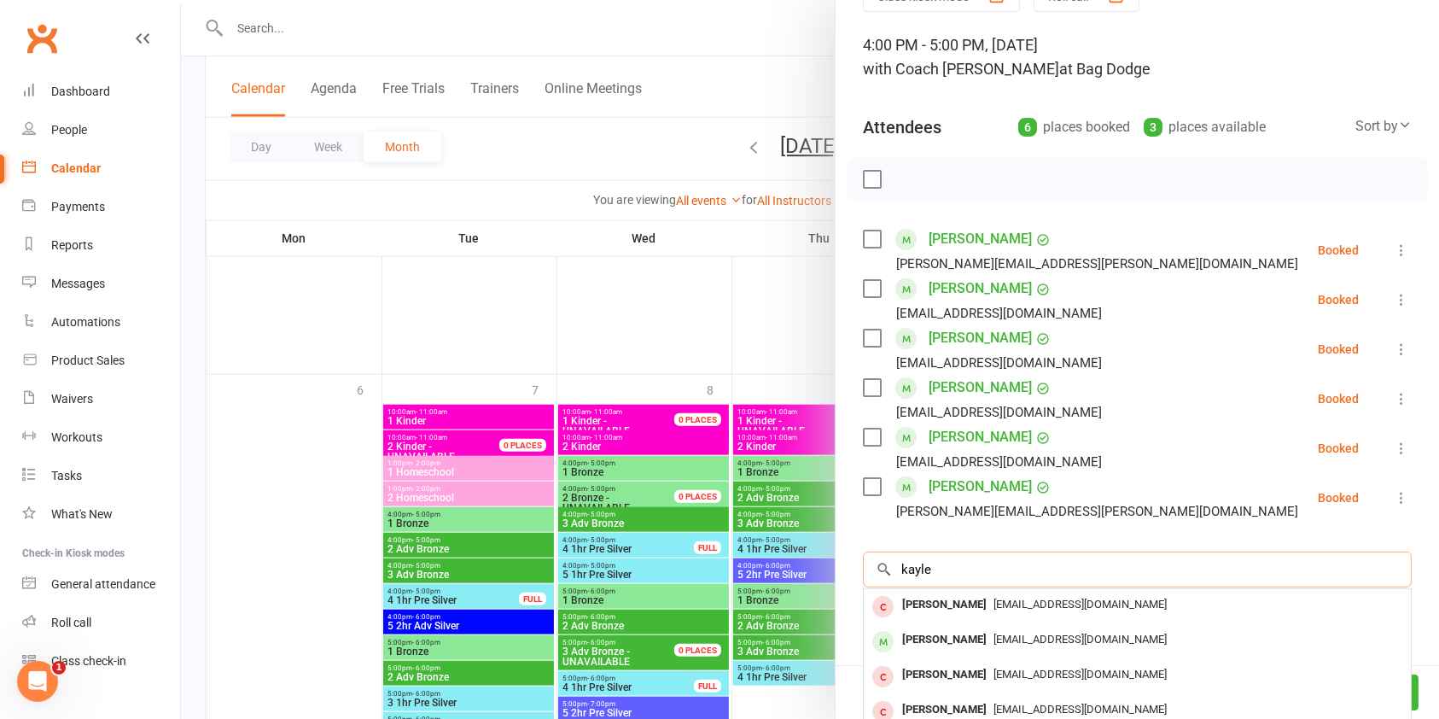
scroll to position [255, 0]
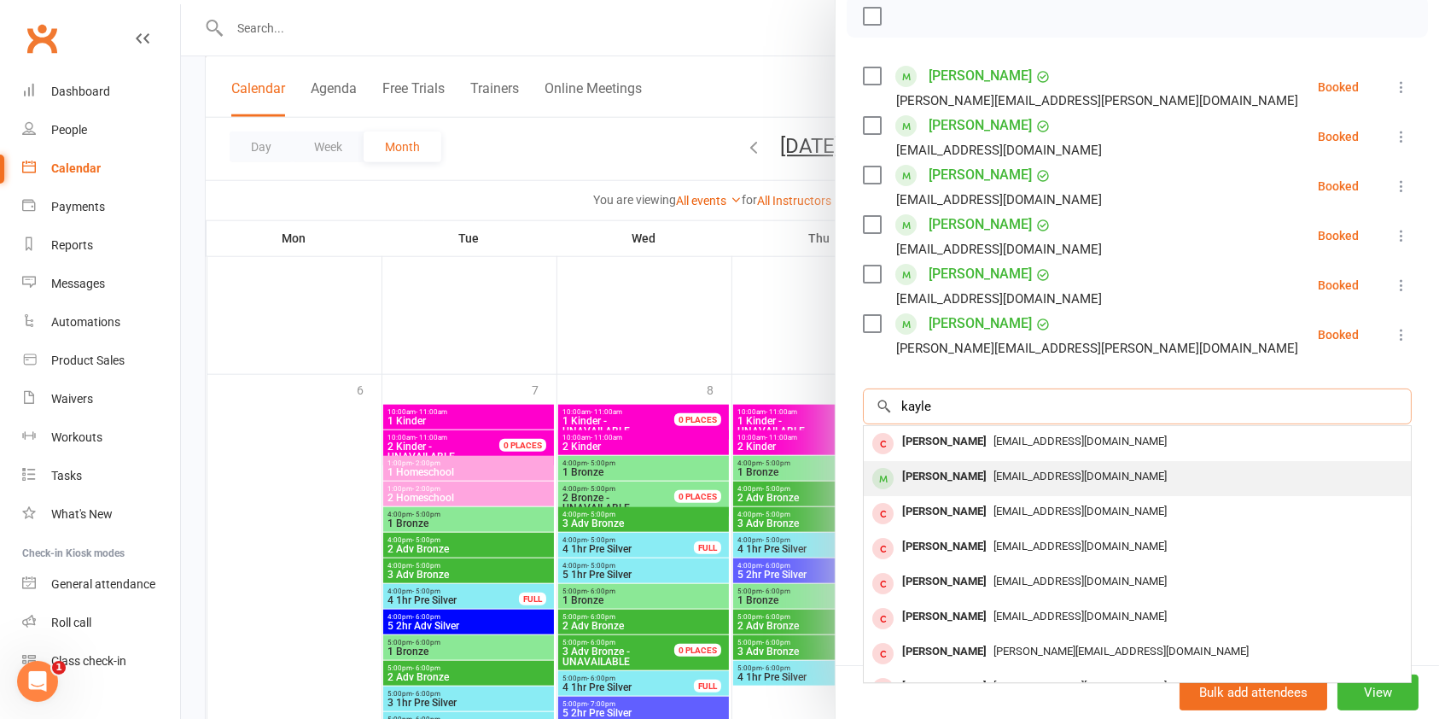
type input "kayle"
click at [1059, 478] on span "catherinecoleman29@yahoo.com" at bounding box center [1080, 476] width 173 height 13
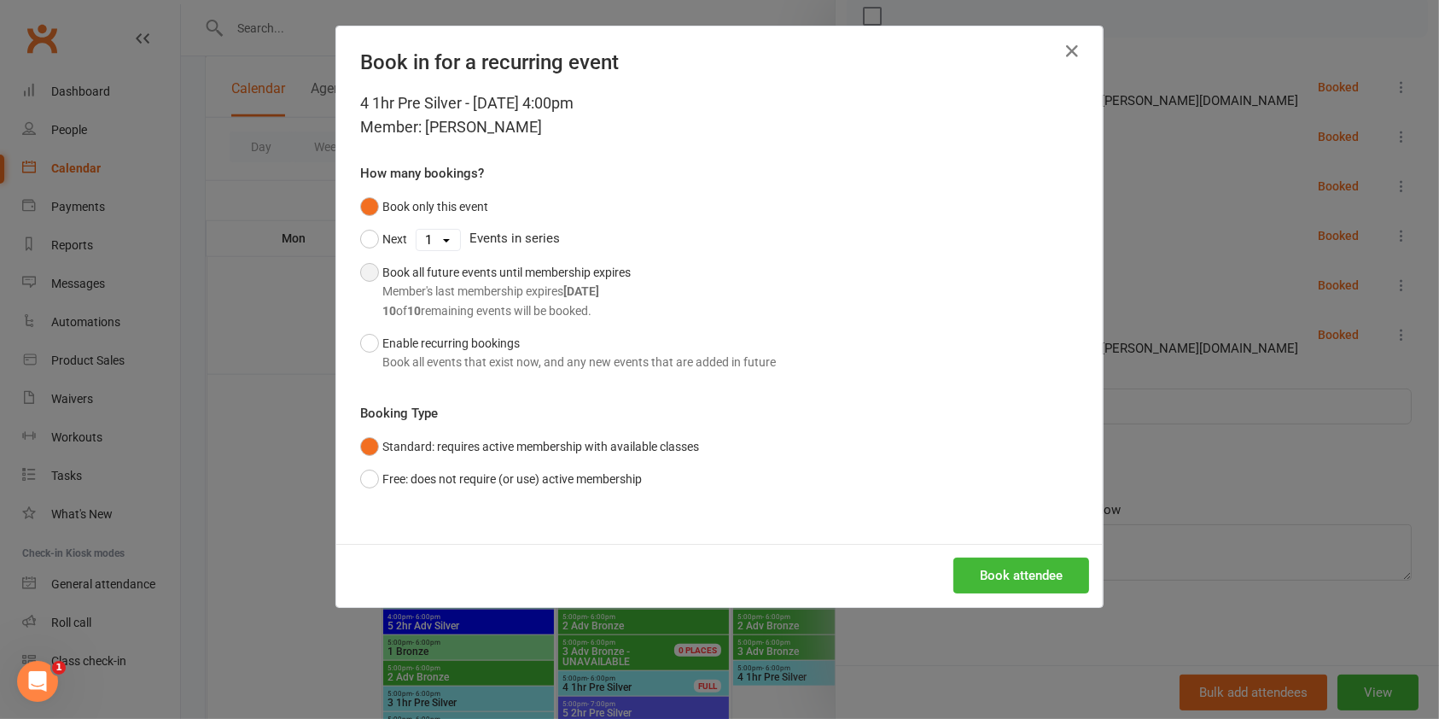
click at [360, 272] on button "Book all future events until membership expires Member's last membership expire…" at bounding box center [495, 291] width 271 height 71
click at [1038, 569] on button "Book attendee" at bounding box center [1022, 575] width 136 height 36
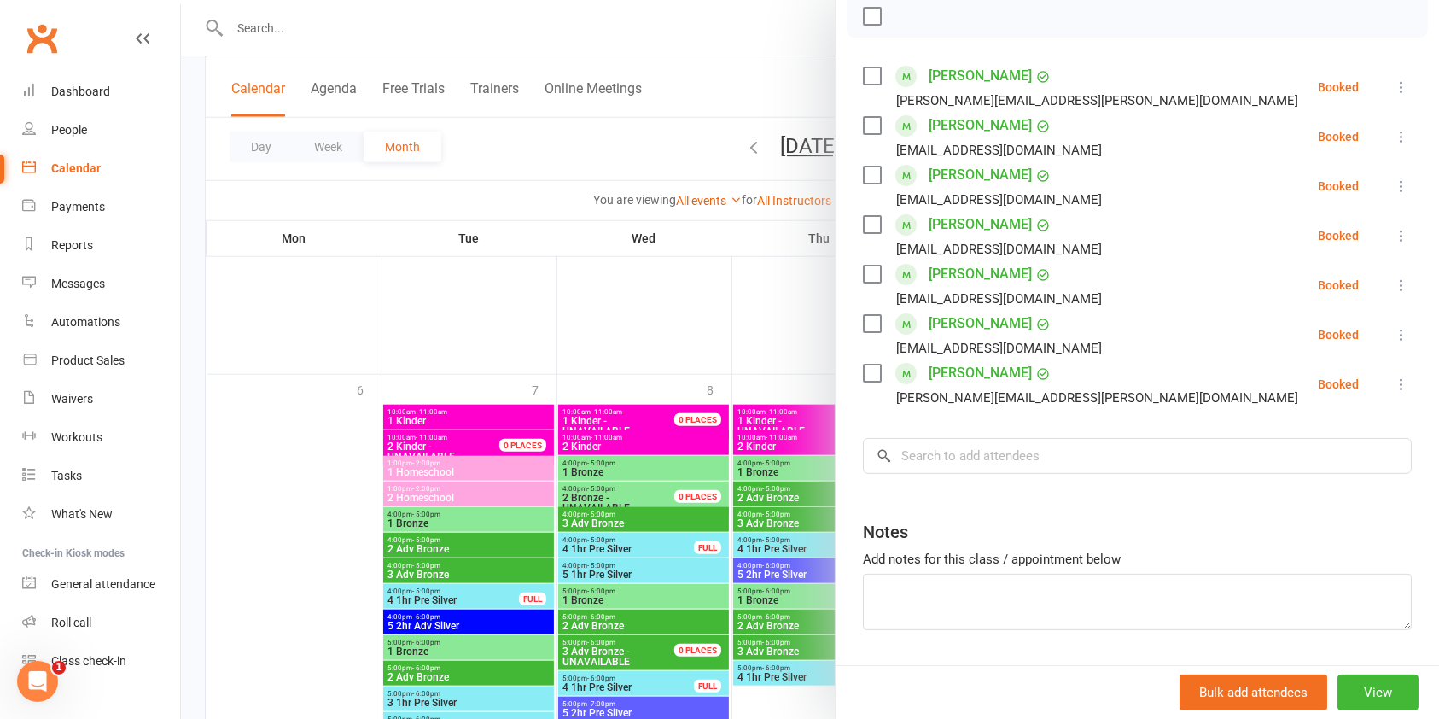
click at [269, 534] on div at bounding box center [810, 359] width 1258 height 719
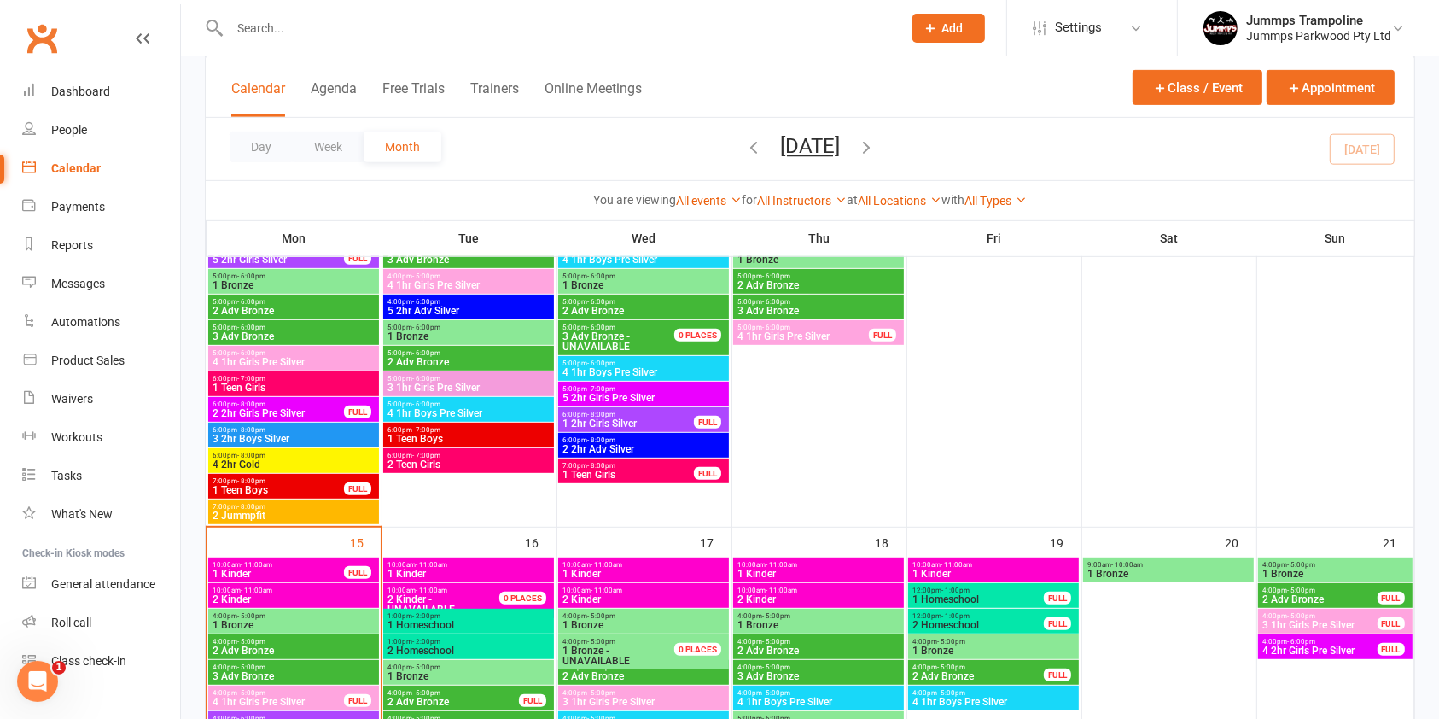
scroll to position [766, 0]
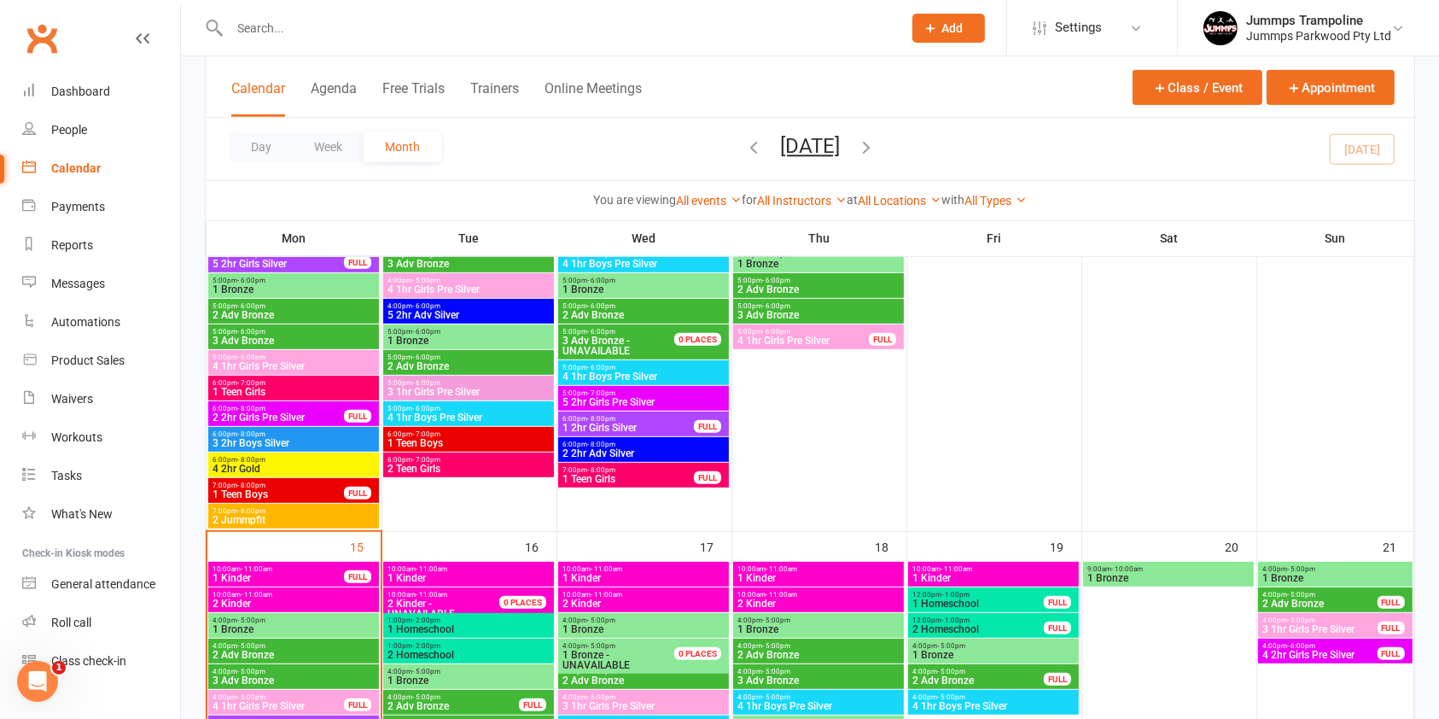
click at [1324, 587] on div "4:00pm - 5:00pm 2 Adv Bronze FULL" at bounding box center [1335, 599] width 154 height 25
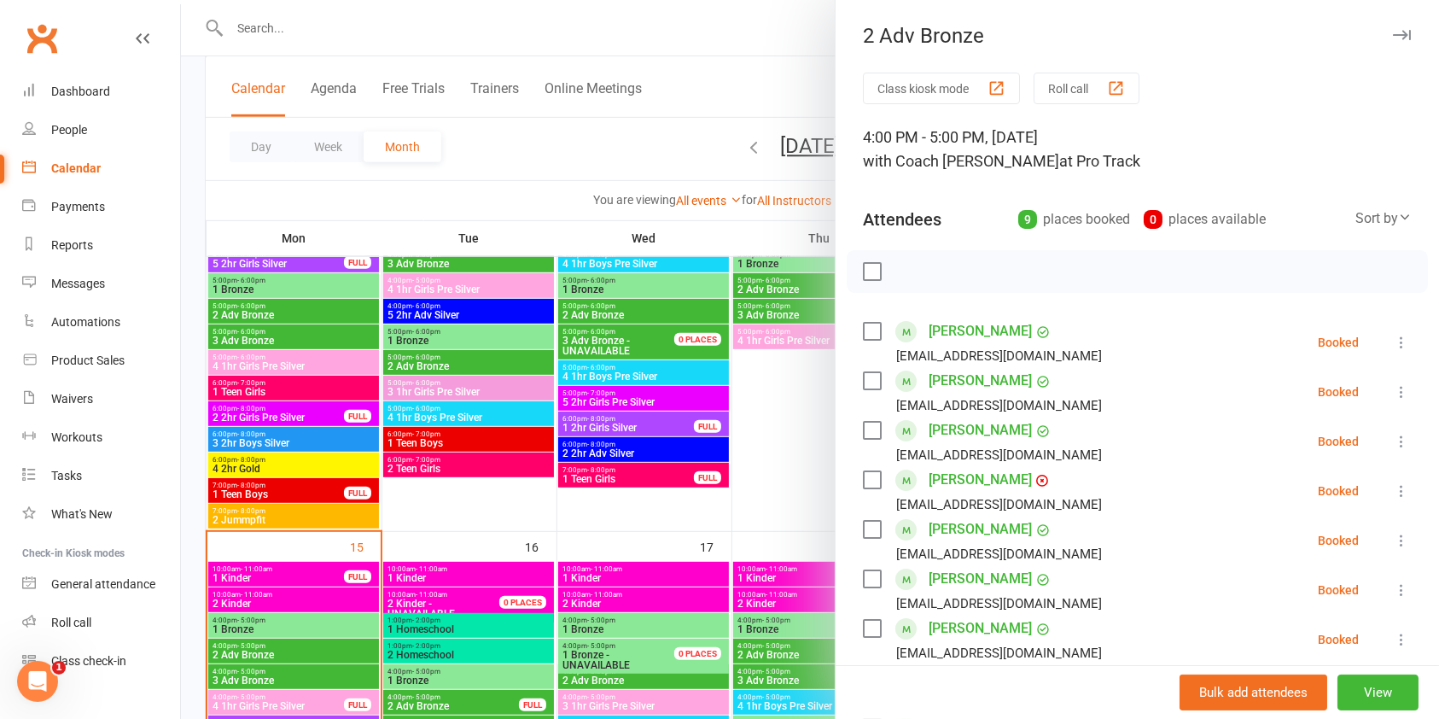
click at [989, 473] on link "Jaxon Howarth" at bounding box center [980, 479] width 103 height 27
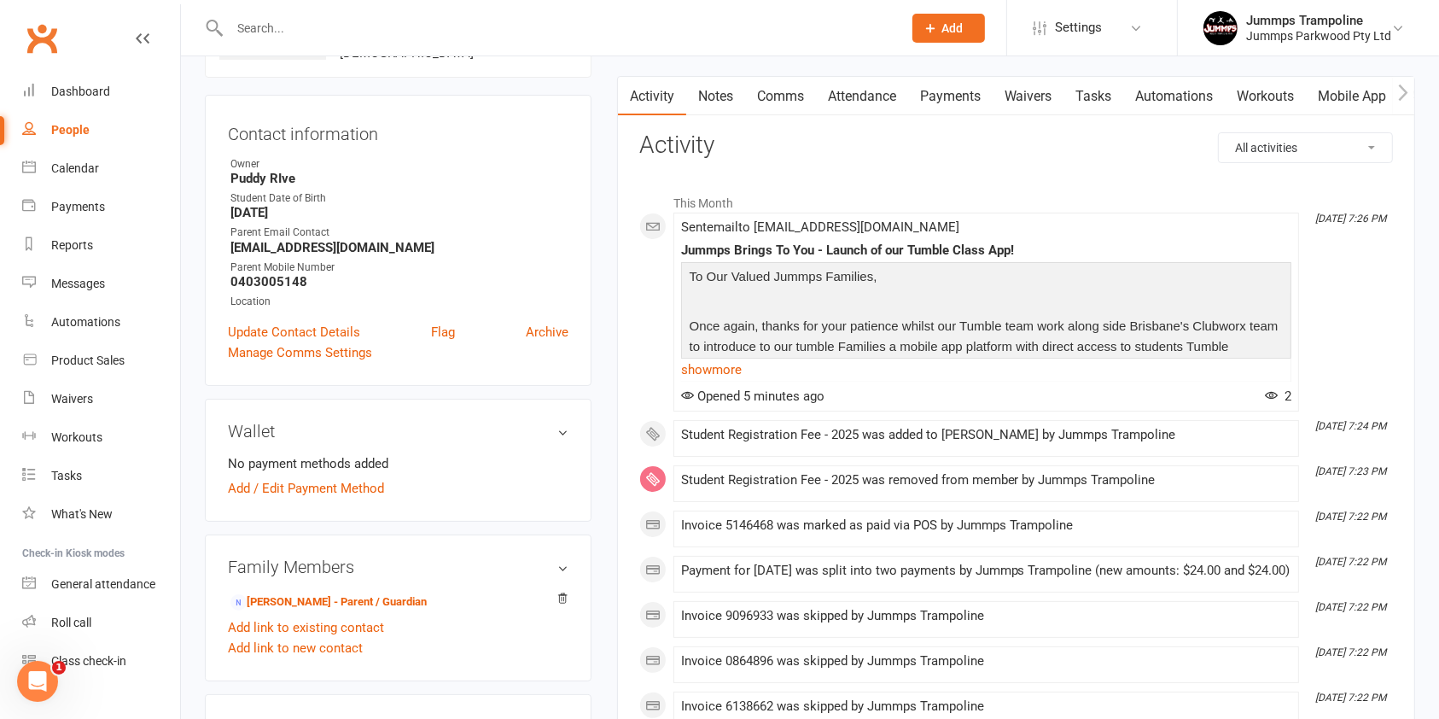
scroll to position [141, 0]
click at [856, 99] on link "Attendance" at bounding box center [862, 97] width 92 height 39
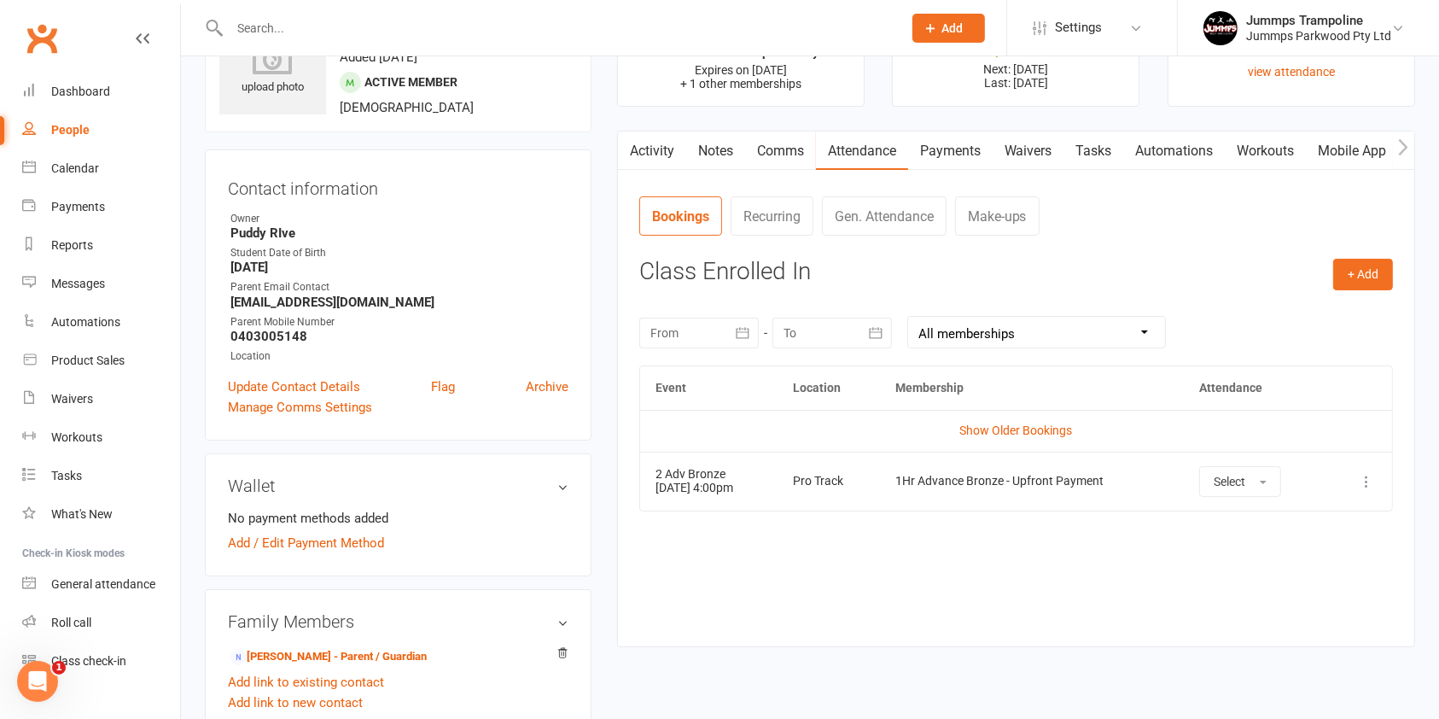
scroll to position [86, 0]
click at [997, 430] on link "Show Older Bookings" at bounding box center [1015, 431] width 113 height 14
click at [1370, 482] on icon at bounding box center [1366, 482] width 17 height 17
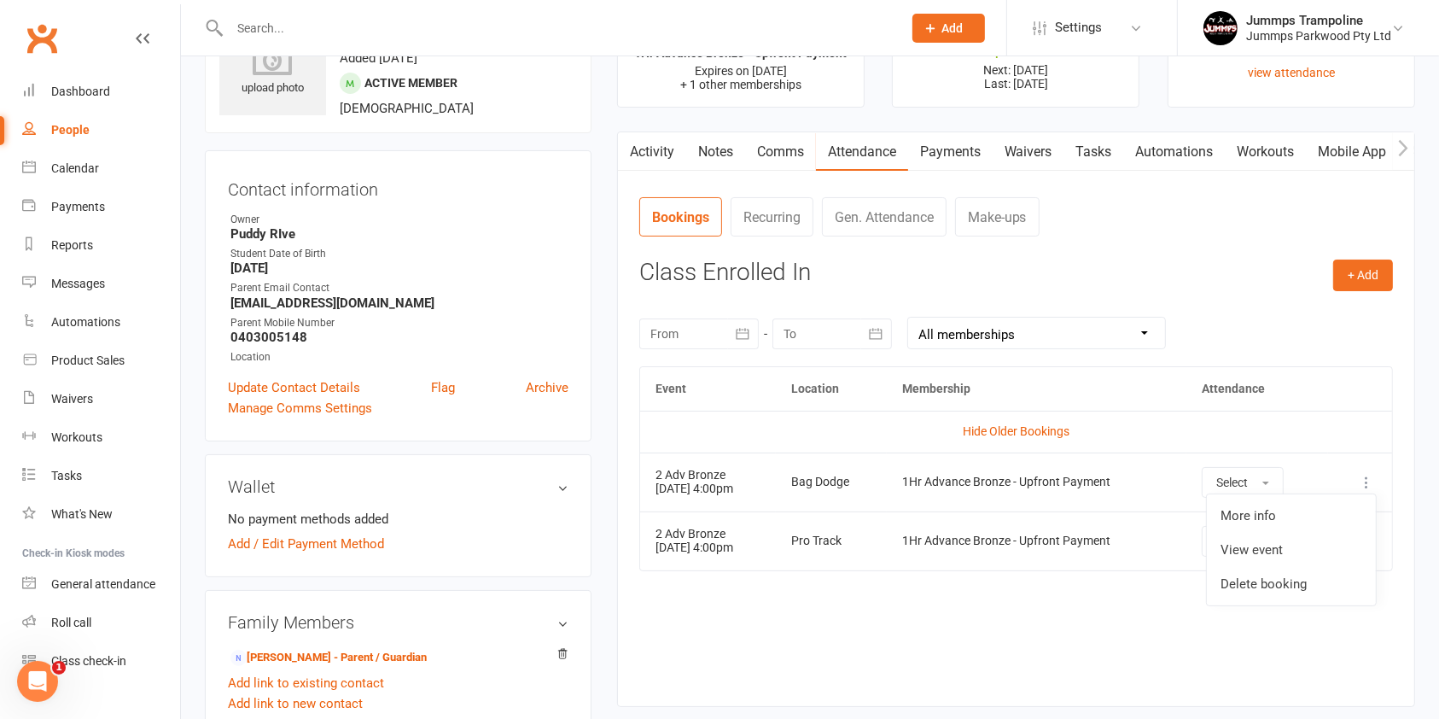
click at [1322, 665] on div "Event Location Membership Attendance Hide Older Bookings 2 Adv Bronze 14 Sep 20…" at bounding box center [1016, 523] width 754 height 314
click at [1260, 481] on button "Select" at bounding box center [1243, 482] width 82 height 31
click at [1268, 519] on span "Attended" at bounding box center [1241, 520] width 51 height 15
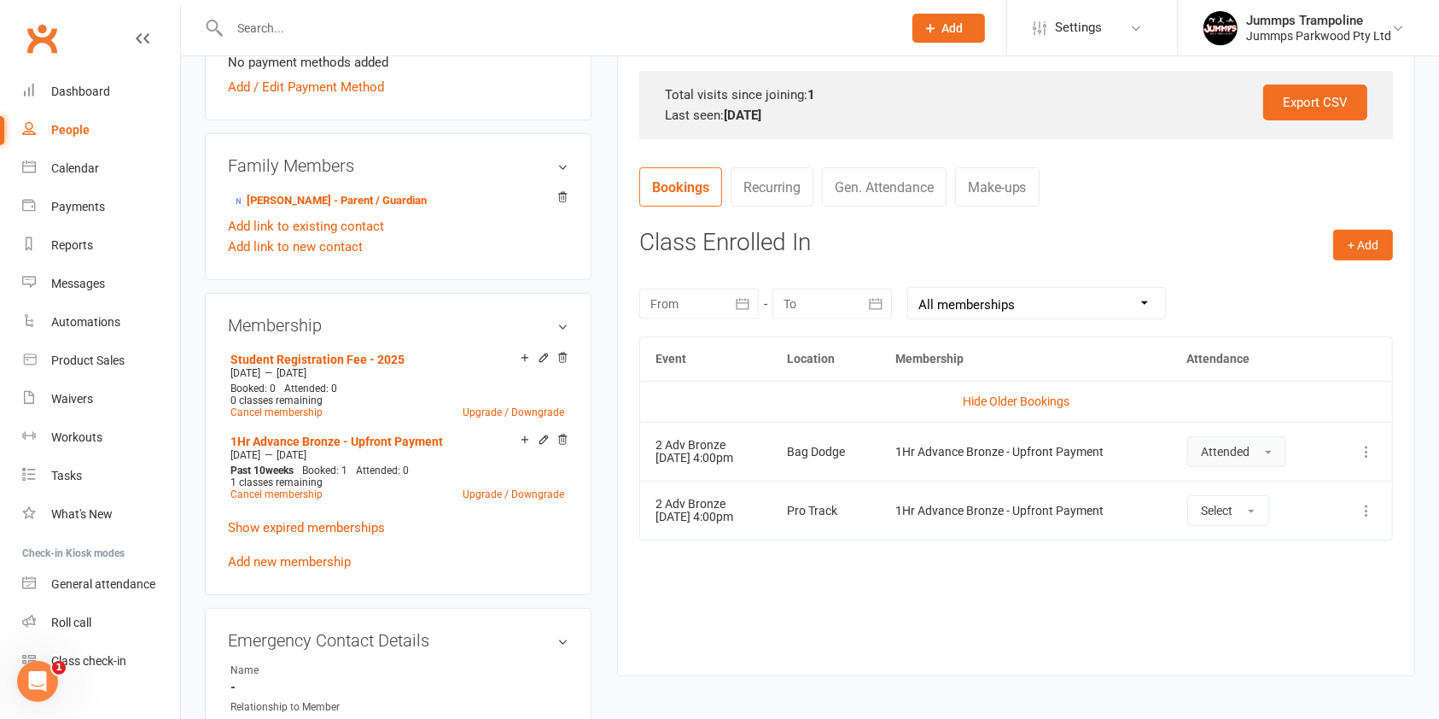
scroll to position [545, 0]
click at [1272, 450] on span "button" at bounding box center [1268, 450] width 7 height 3
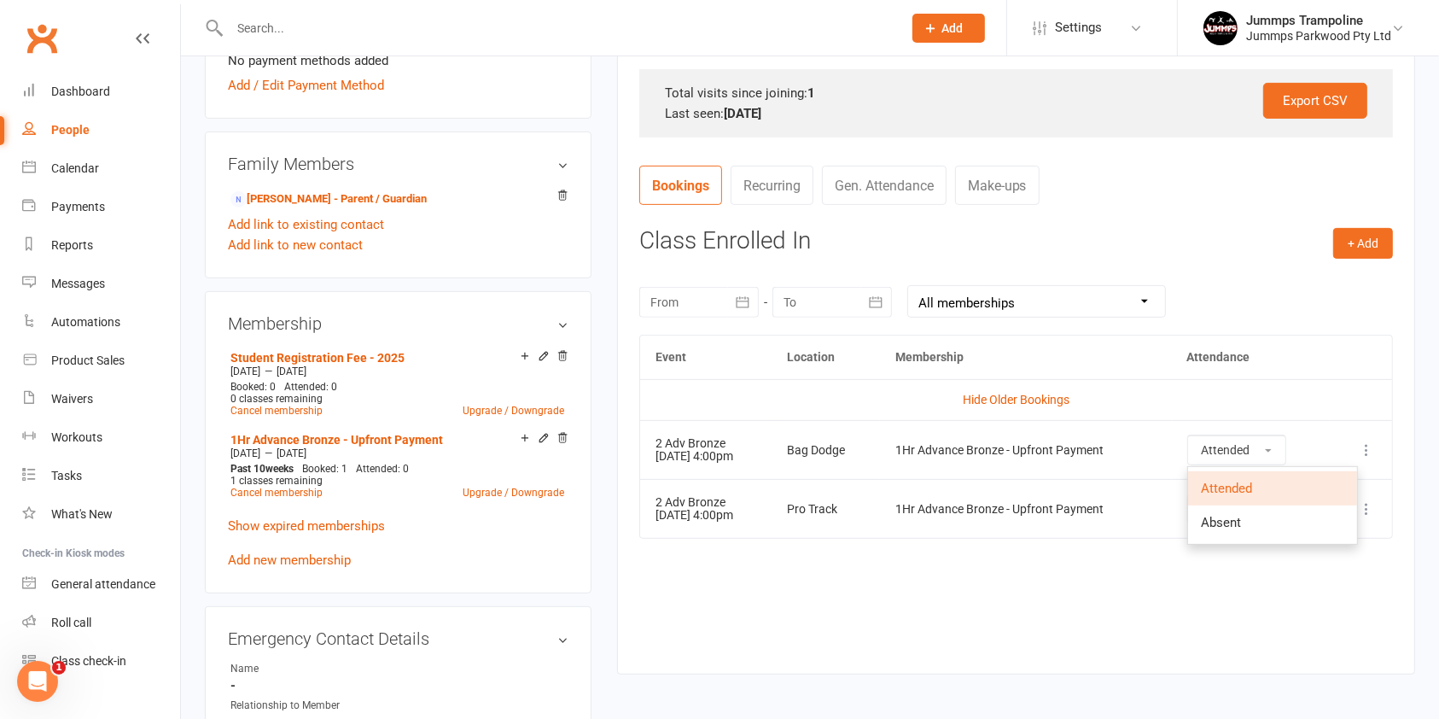
click at [1372, 442] on icon at bounding box center [1366, 449] width 17 height 17
click at [108, 172] on link "Calendar" at bounding box center [101, 168] width 158 height 38
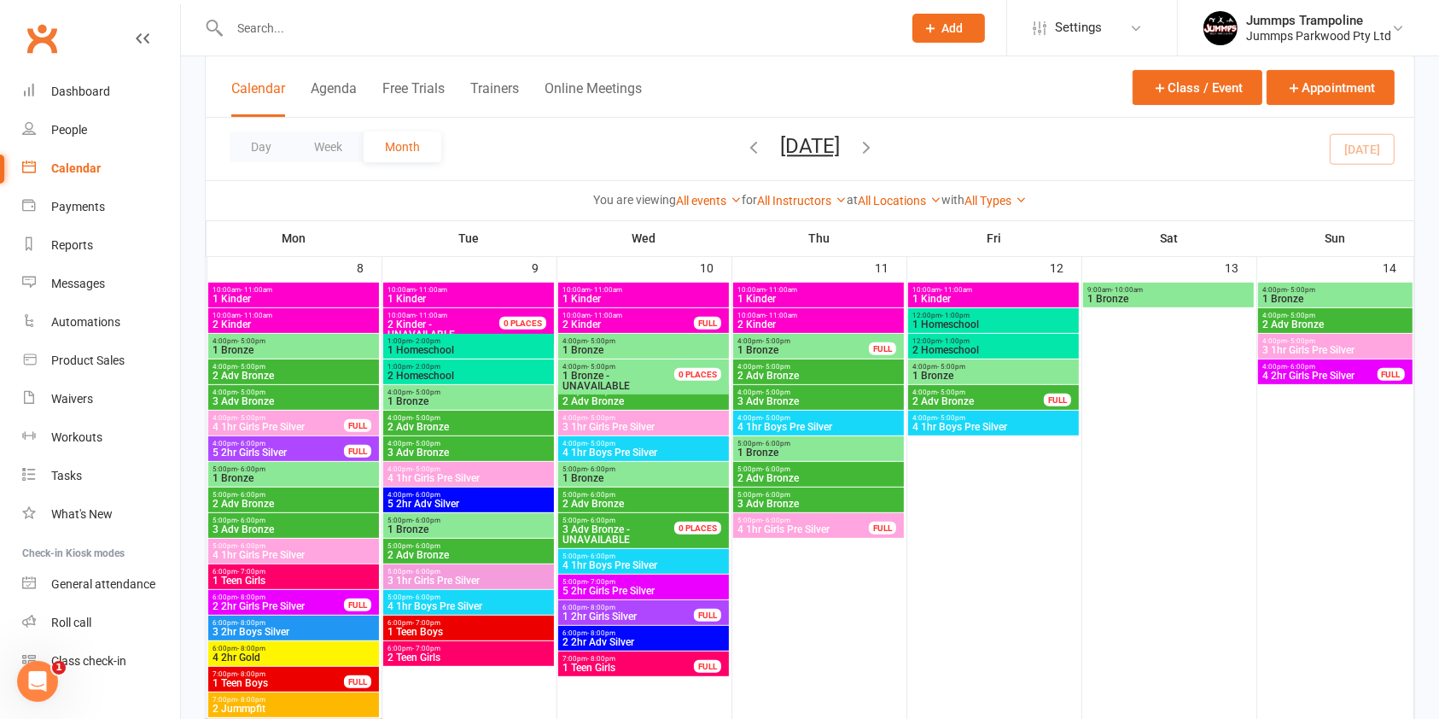
scroll to position [578, 0]
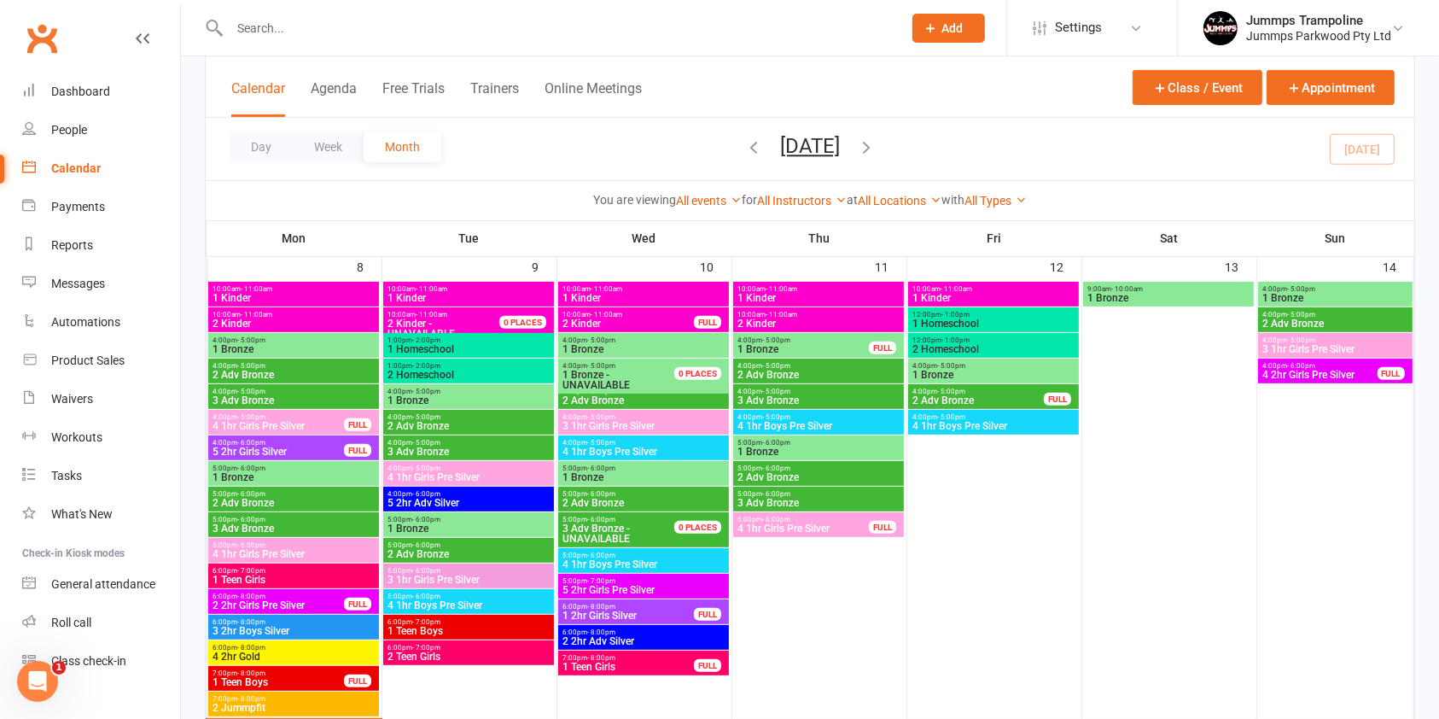
click at [1353, 315] on span "4:00pm - 5:00pm" at bounding box center [1335, 315] width 147 height 8
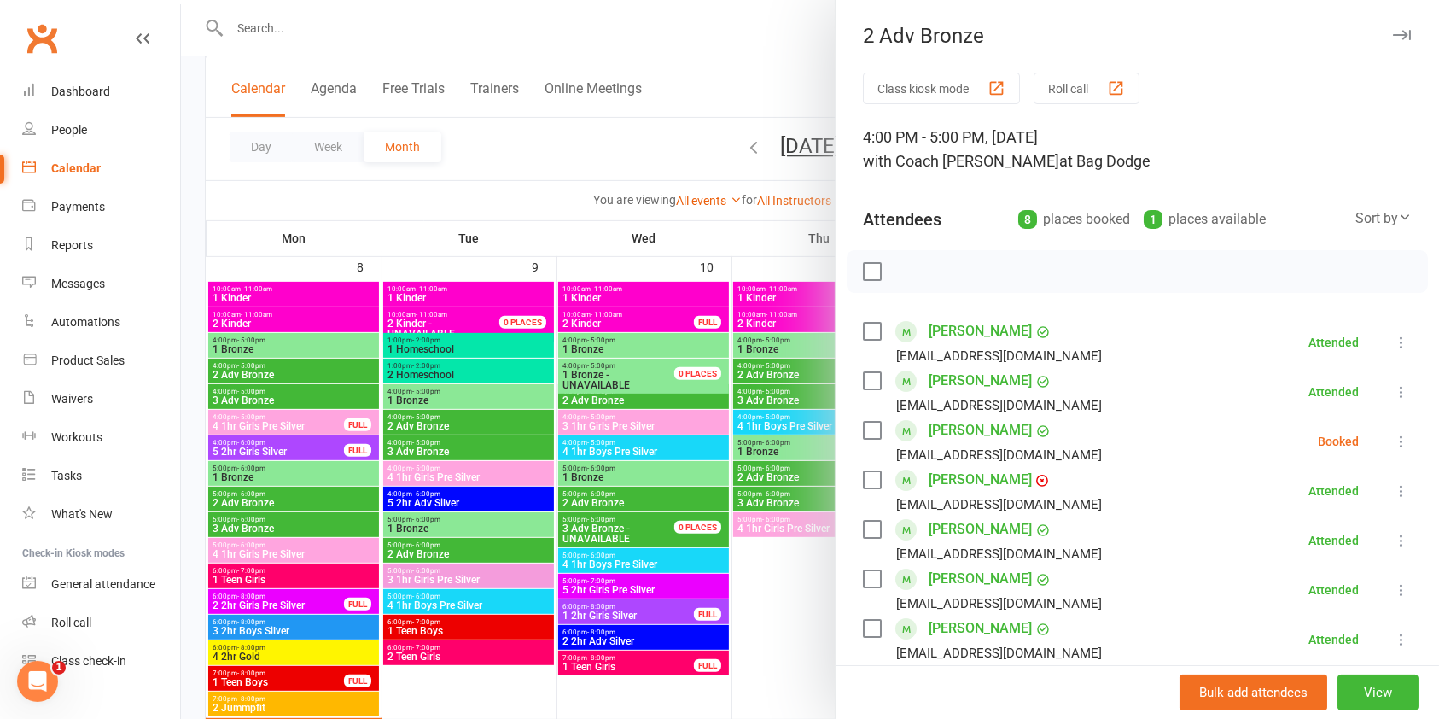
click at [1393, 495] on icon at bounding box center [1401, 490] width 17 height 17
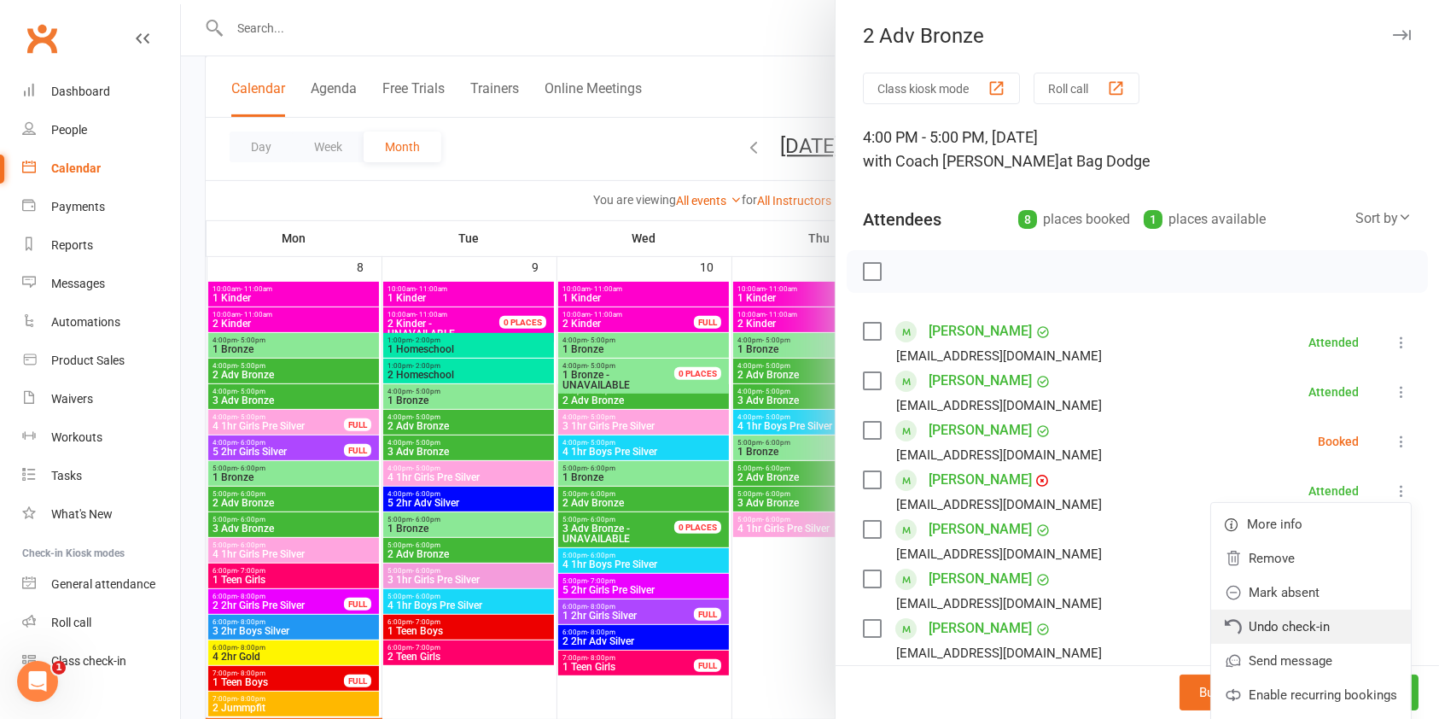
click at [1265, 618] on link "Undo check-in" at bounding box center [1311, 626] width 200 height 34
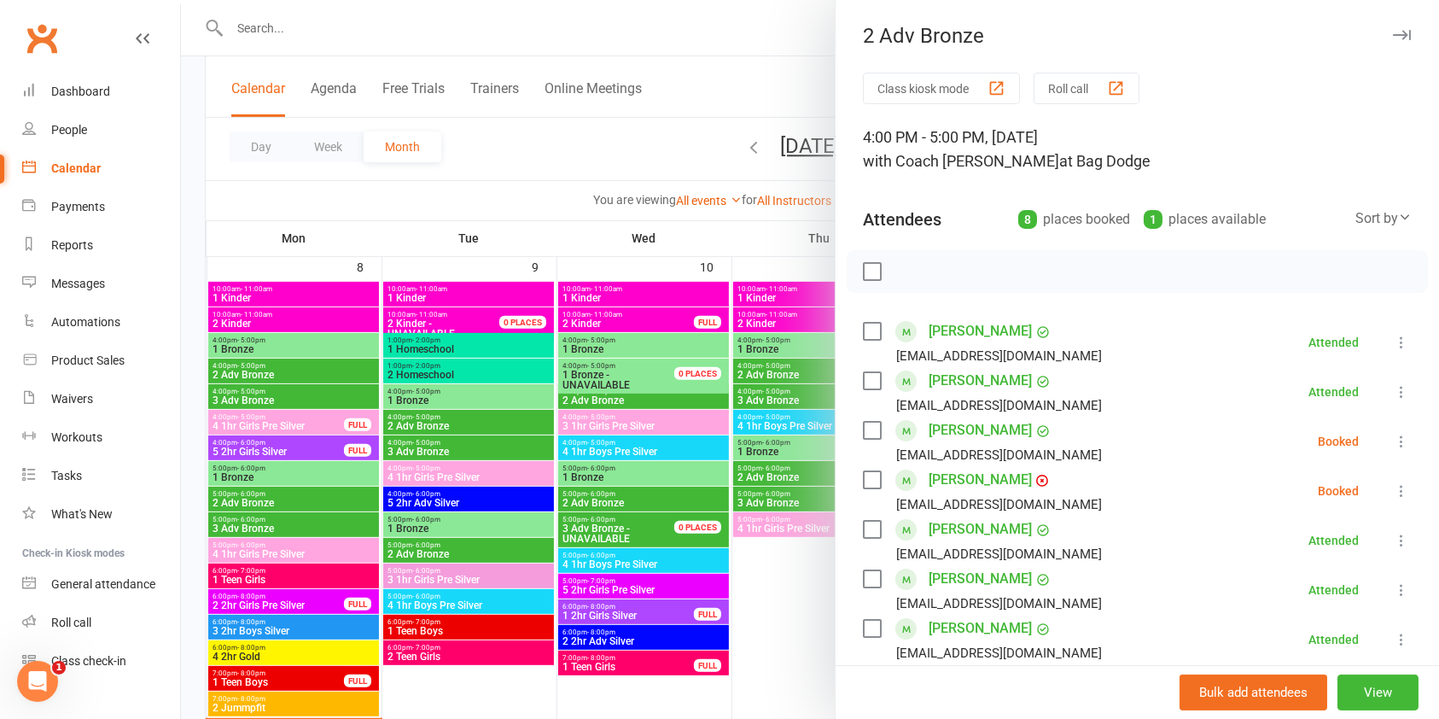
click at [982, 481] on link "Jaxon Howarth" at bounding box center [980, 479] width 103 height 27
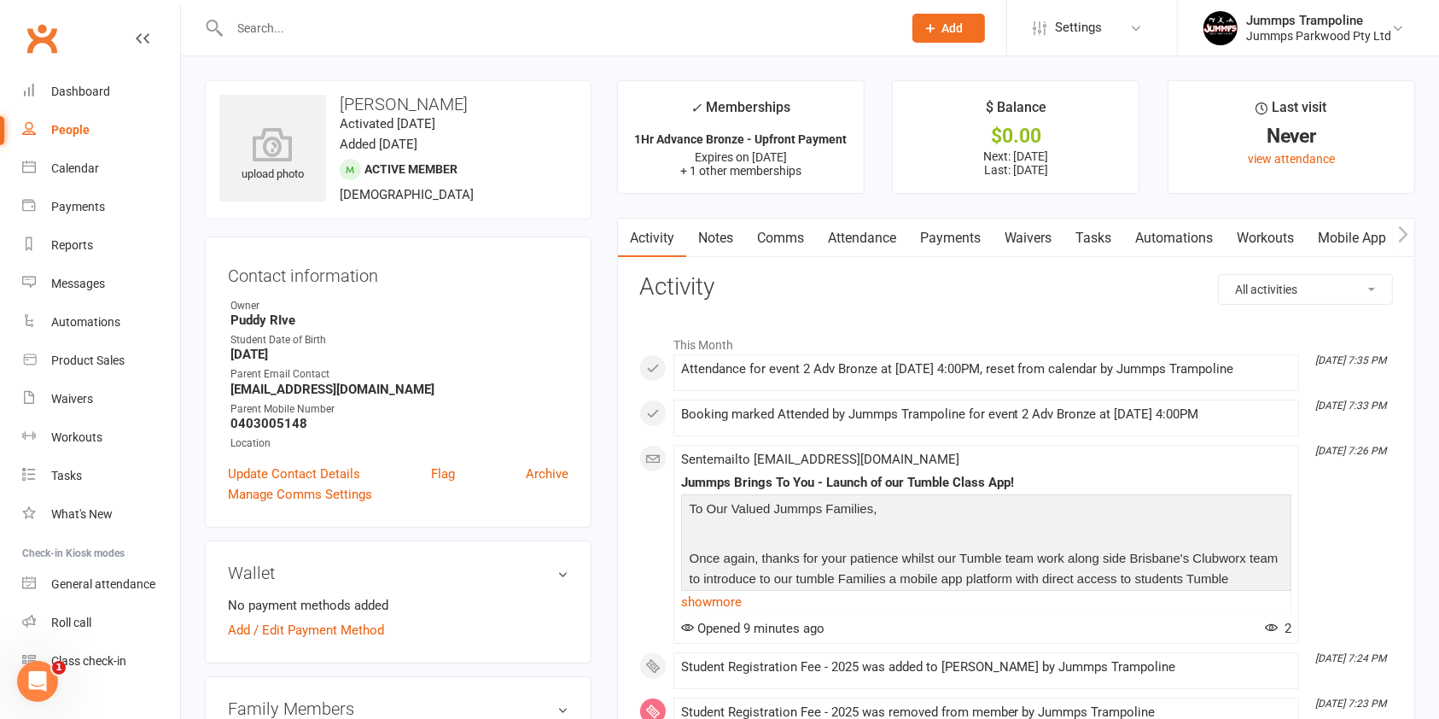
click at [858, 233] on link "Attendance" at bounding box center [862, 238] width 92 height 39
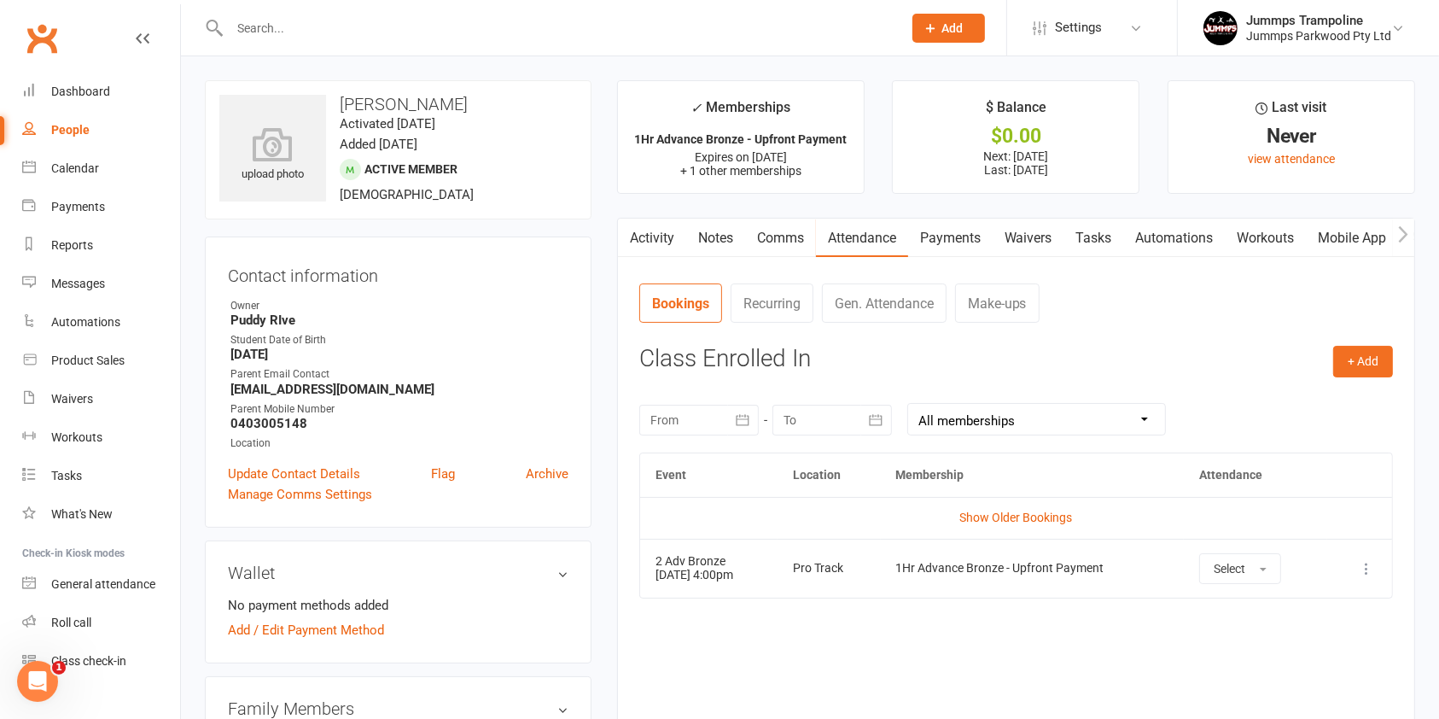
click at [1368, 569] on icon at bounding box center [1366, 568] width 17 height 17
click at [1044, 520] on link "Show Older Bookings" at bounding box center [1015, 517] width 113 height 14
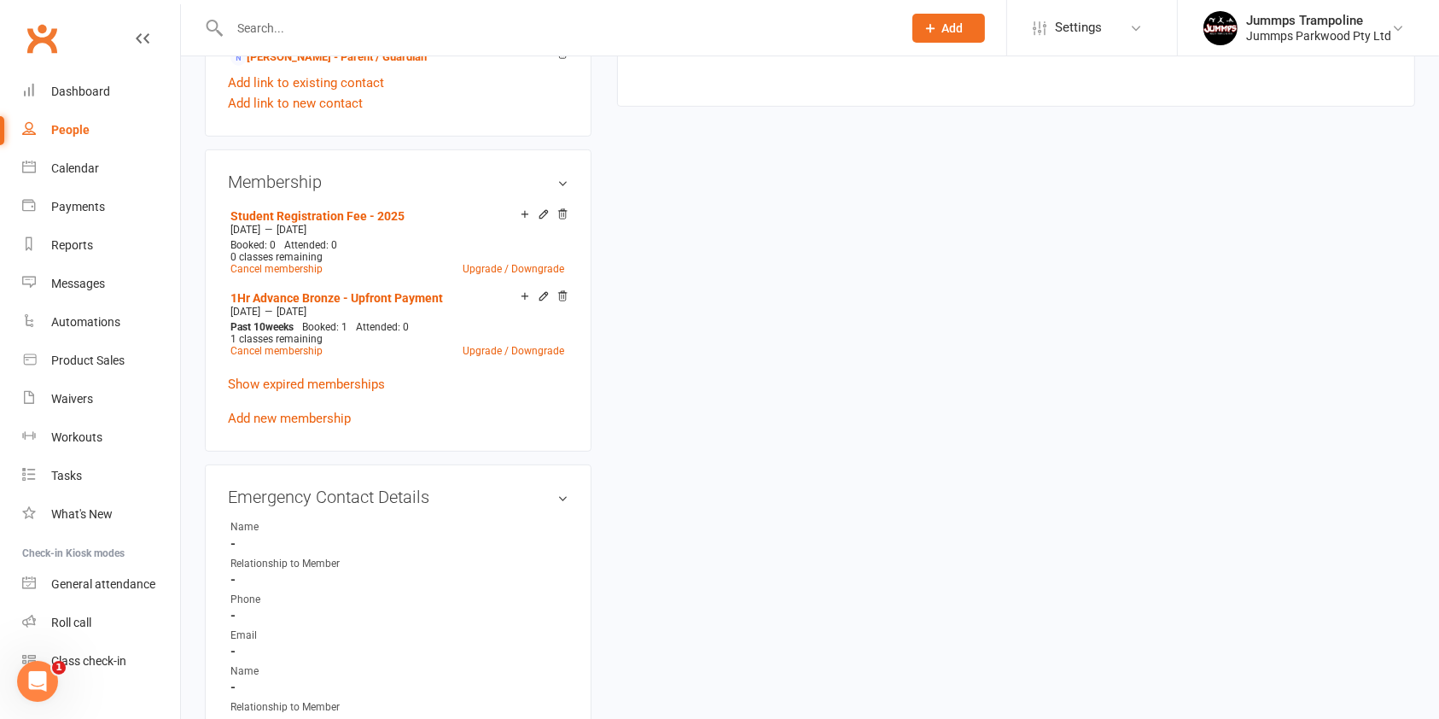
scroll to position [691, 0]
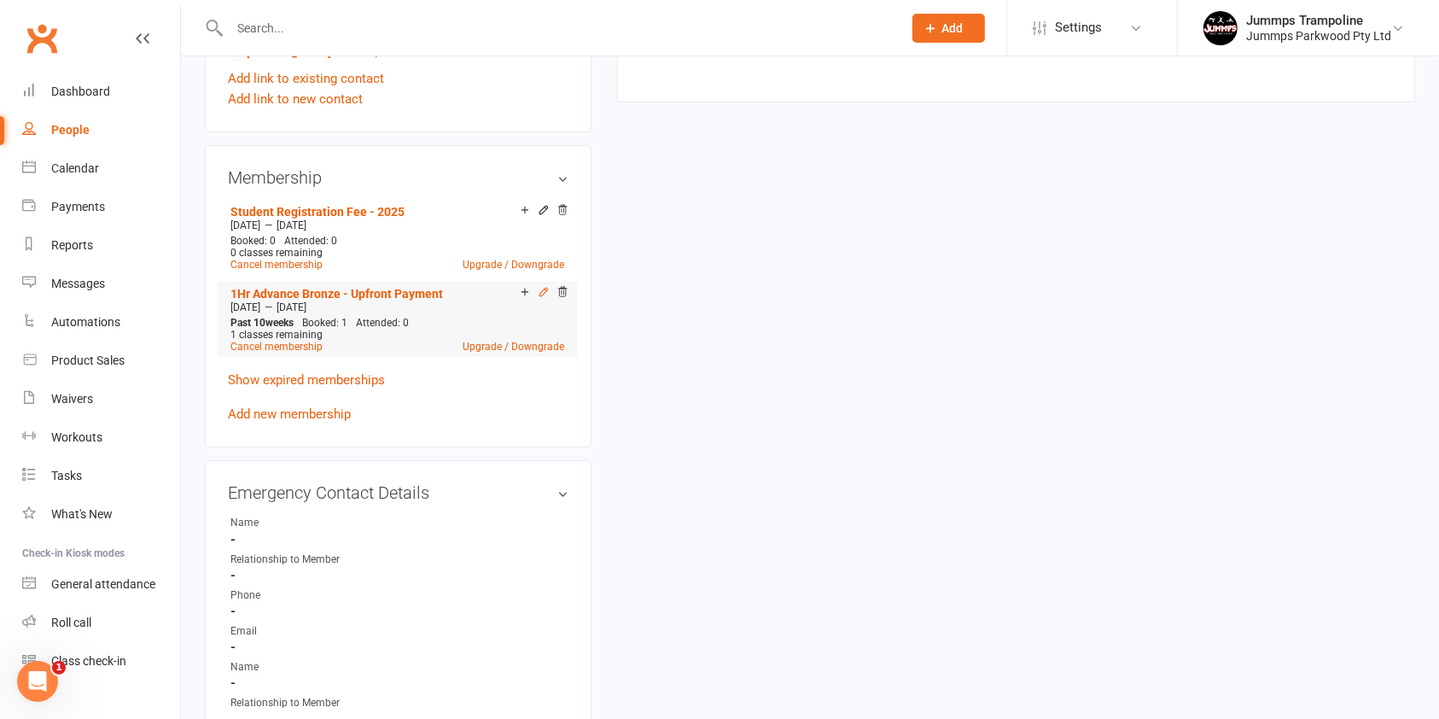
click at [546, 293] on icon at bounding box center [544, 292] width 12 height 12
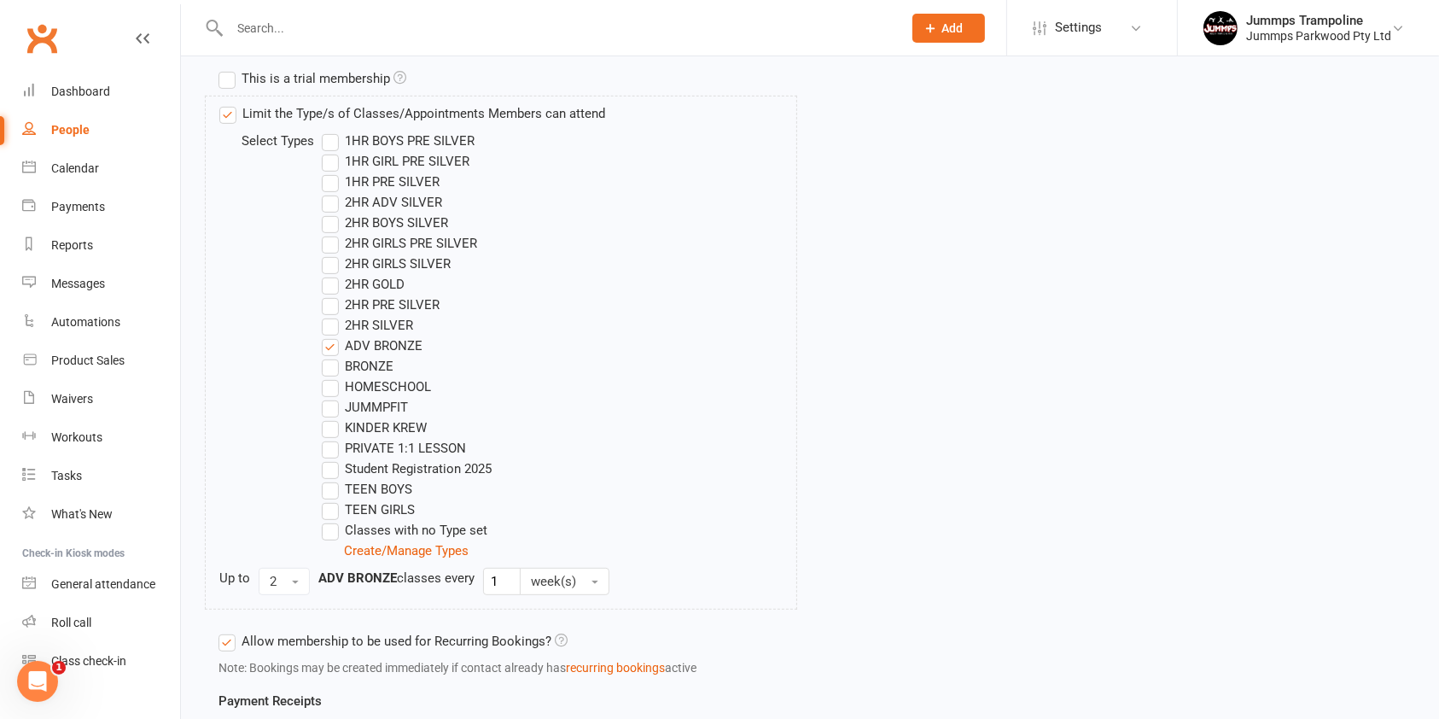
scroll to position [615, 0]
click at [294, 580] on span "button" at bounding box center [295, 581] width 7 height 3
click at [295, 648] on link "1" at bounding box center [344, 651] width 169 height 34
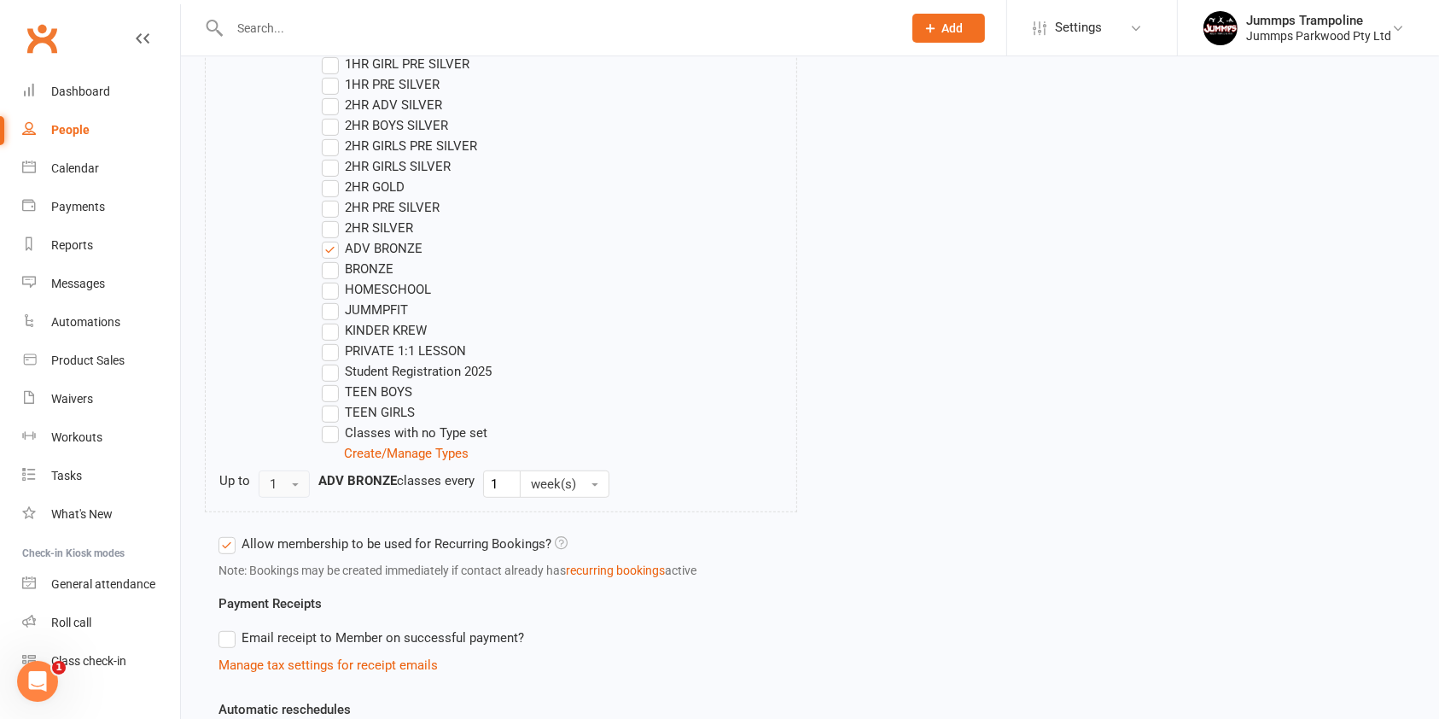
scroll to position [980, 0]
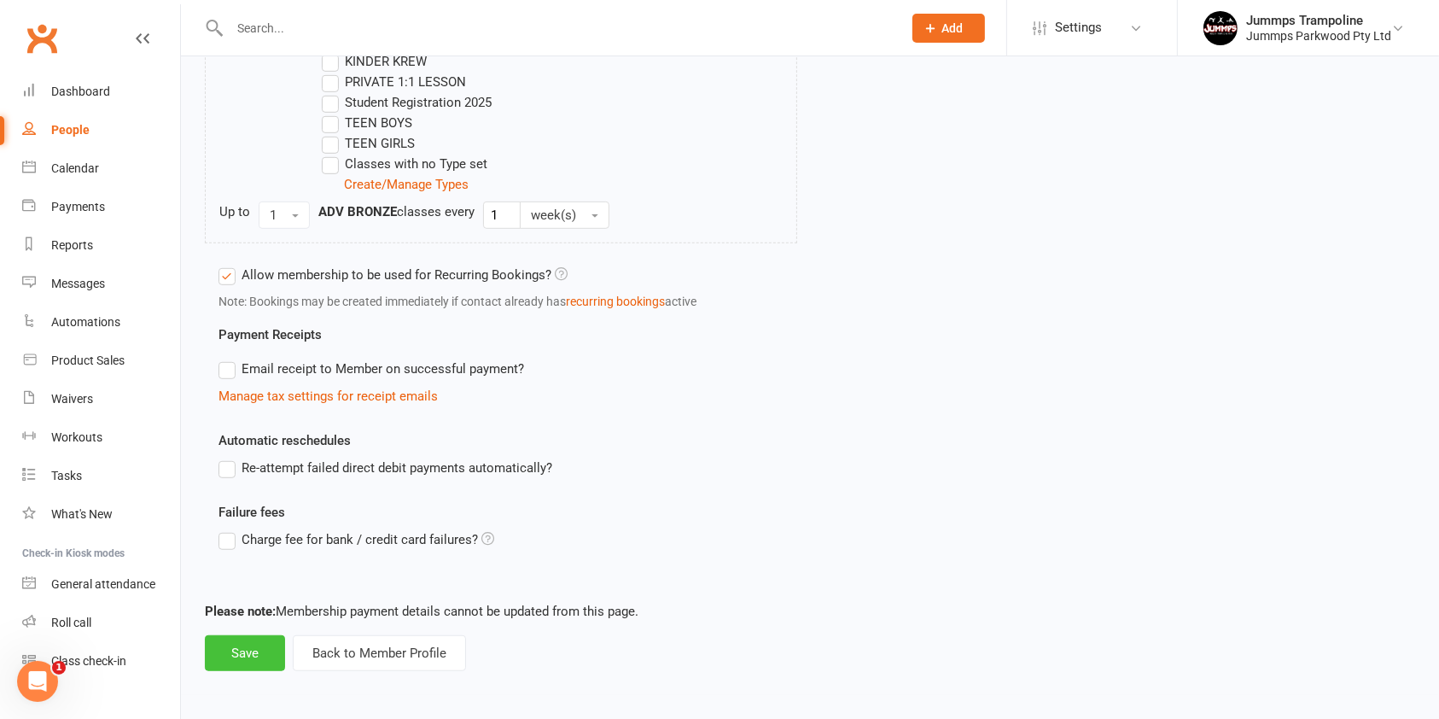
click at [250, 654] on button "Save" at bounding box center [245, 653] width 80 height 36
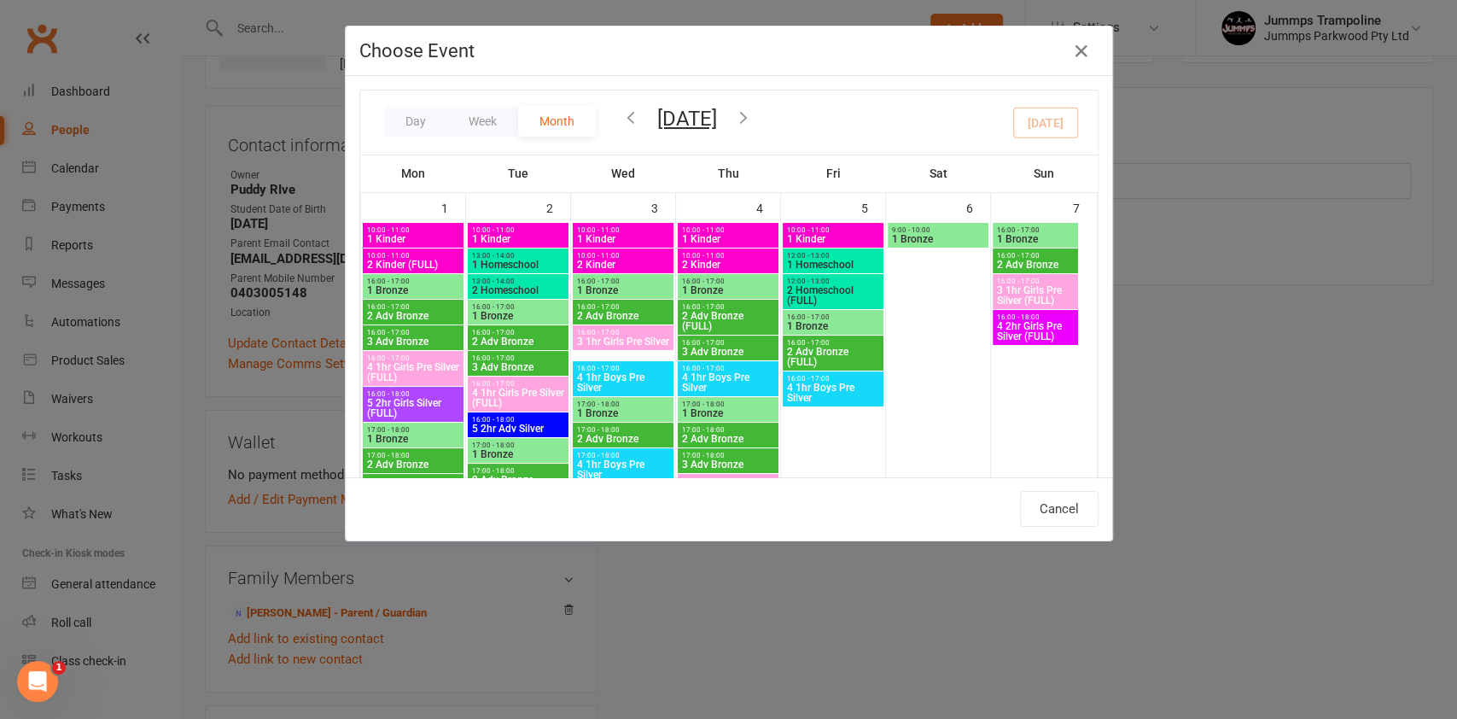
click at [1052, 255] on span "16:00 - 17:00" at bounding box center [1035, 256] width 79 height 8
type input "2 Adv Bronze - Sep 7, 2025 4:00:00 PM"
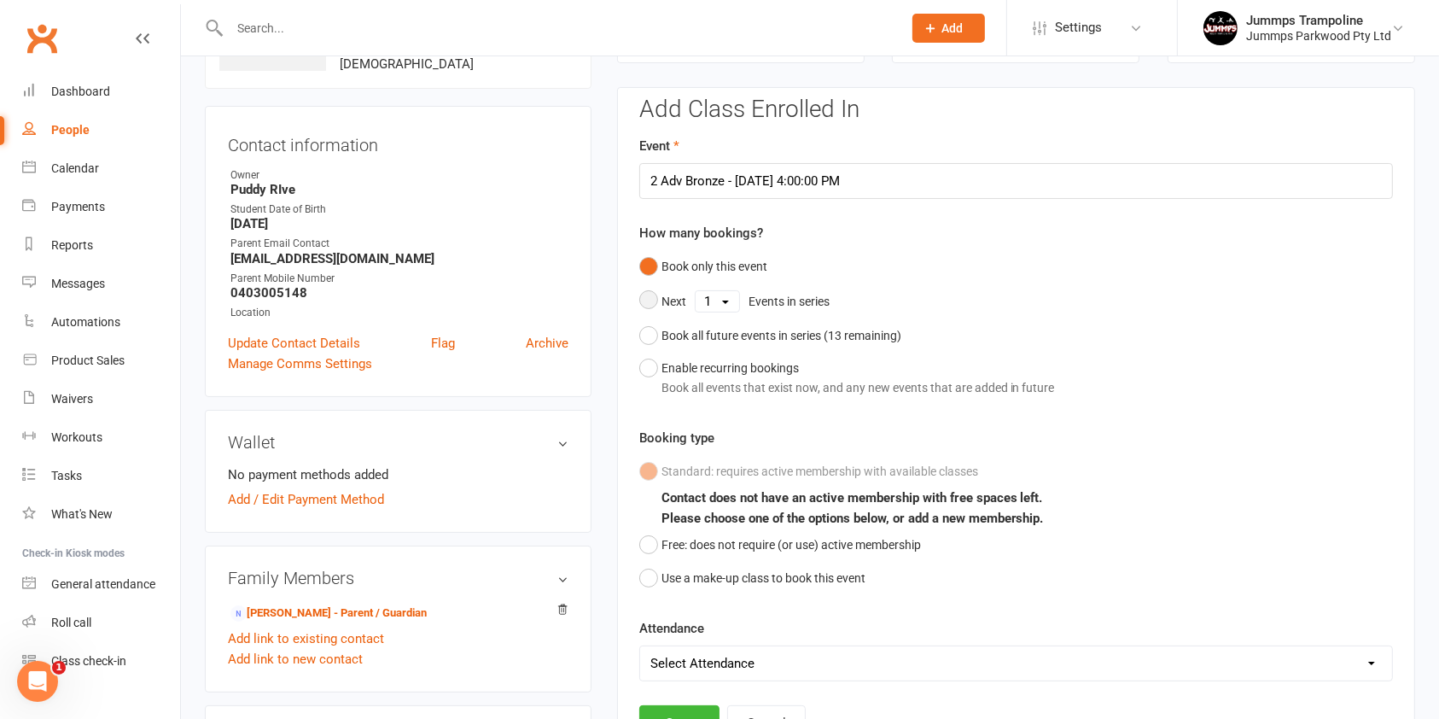
click at [649, 298] on button "Next 1 2 3 4 5 6 7 8 9 10 11 12 13 Events in series" at bounding box center [738, 301] width 199 height 36
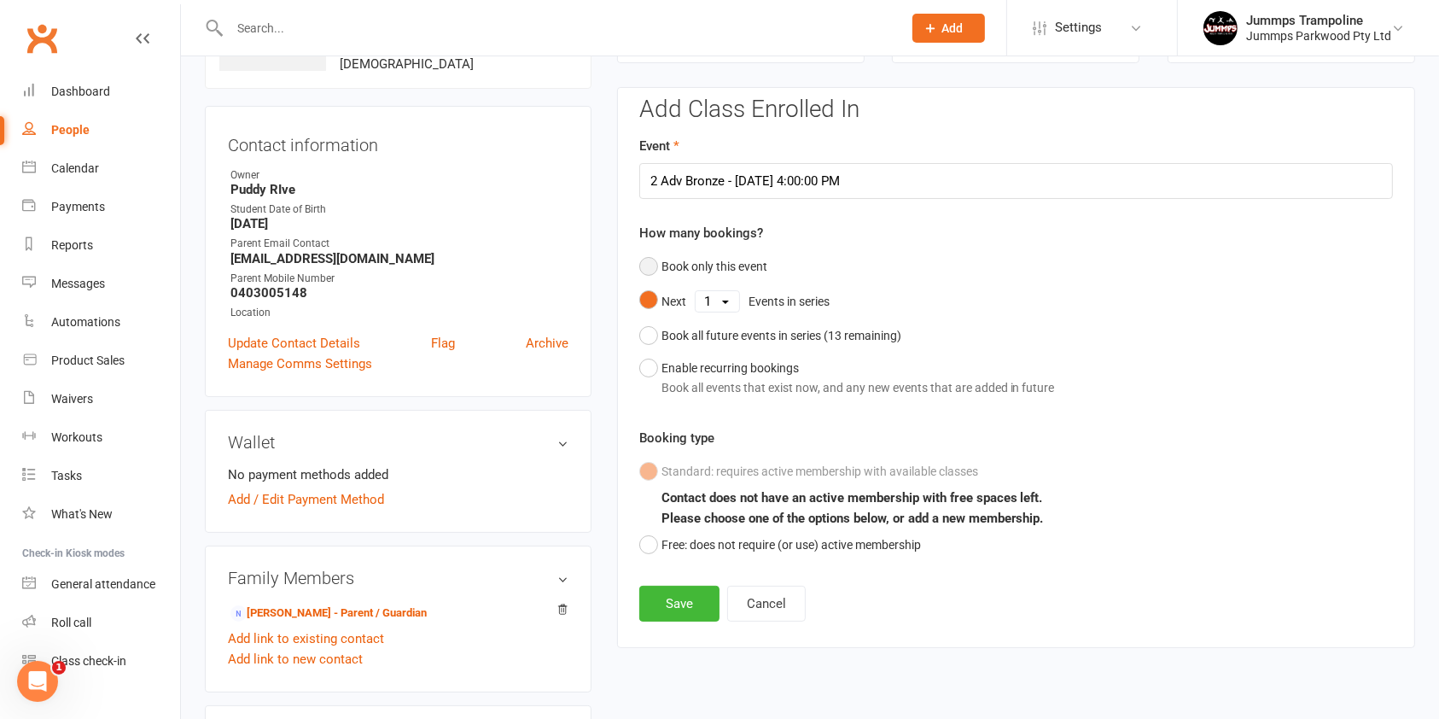
click at [656, 265] on button "Book only this event" at bounding box center [703, 266] width 128 height 32
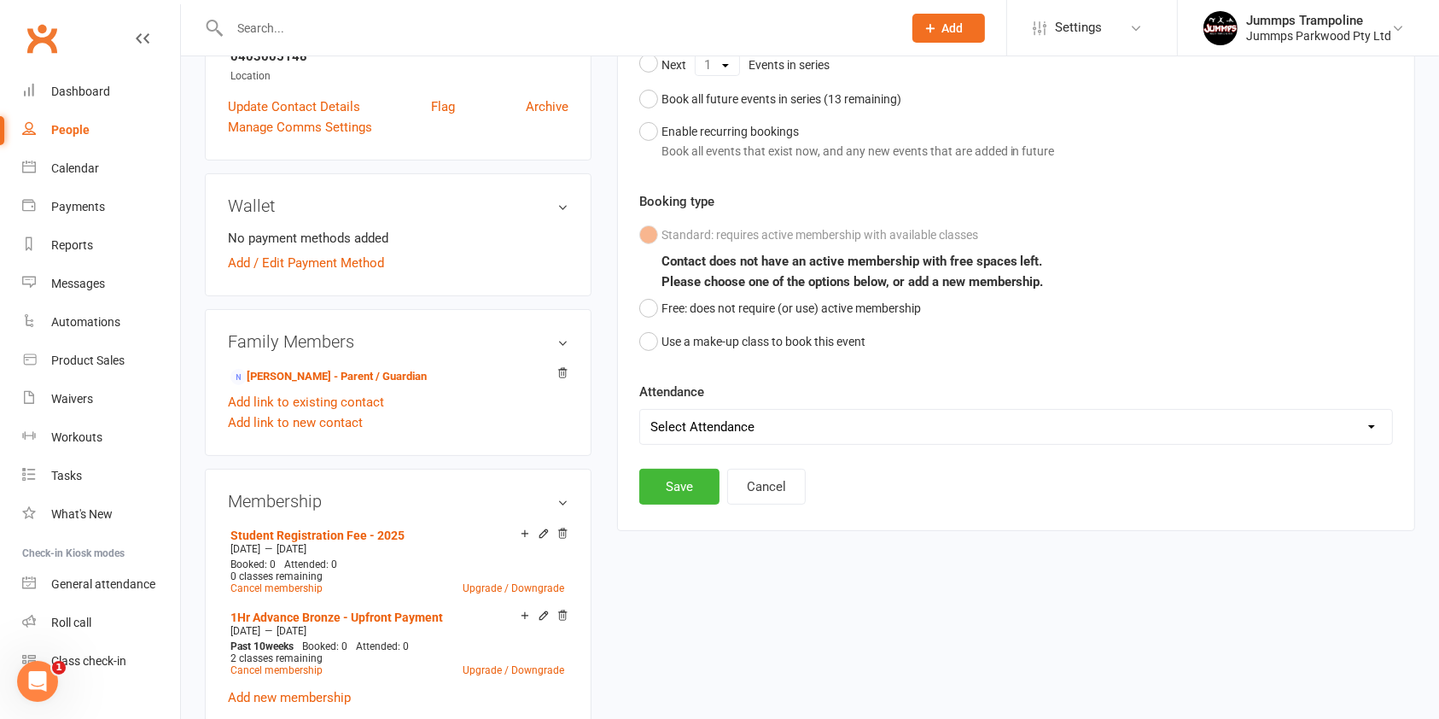
scroll to position [369, 0]
click at [919, 431] on select "Select Attendance Attended Absent" at bounding box center [1016, 425] width 752 height 34
select select "0"
click at [640, 408] on select "Select Attendance Attended Absent" at bounding box center [1016, 425] width 752 height 34
click at [666, 477] on button "Save" at bounding box center [679, 485] width 80 height 36
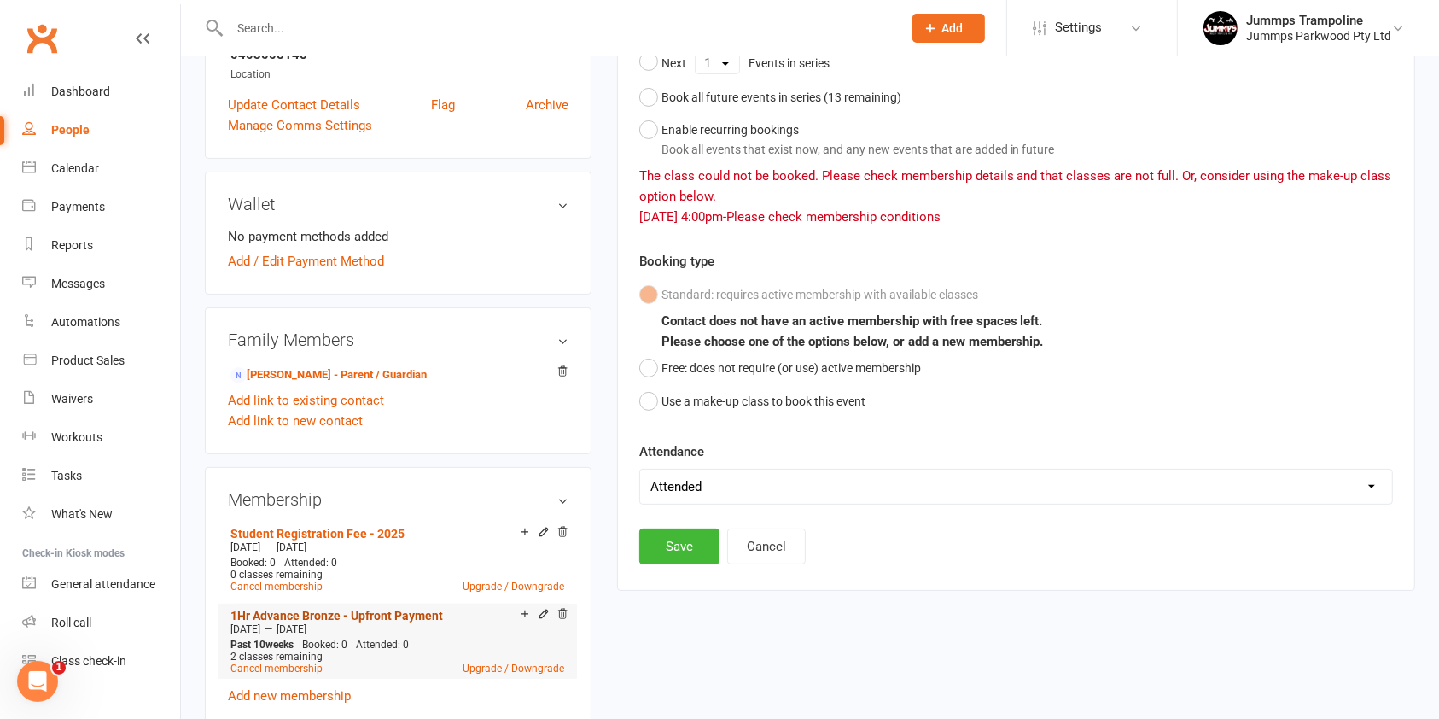
click at [397, 612] on link "1Hr Advance Bronze - Upfront Payment" at bounding box center [336, 616] width 213 height 14
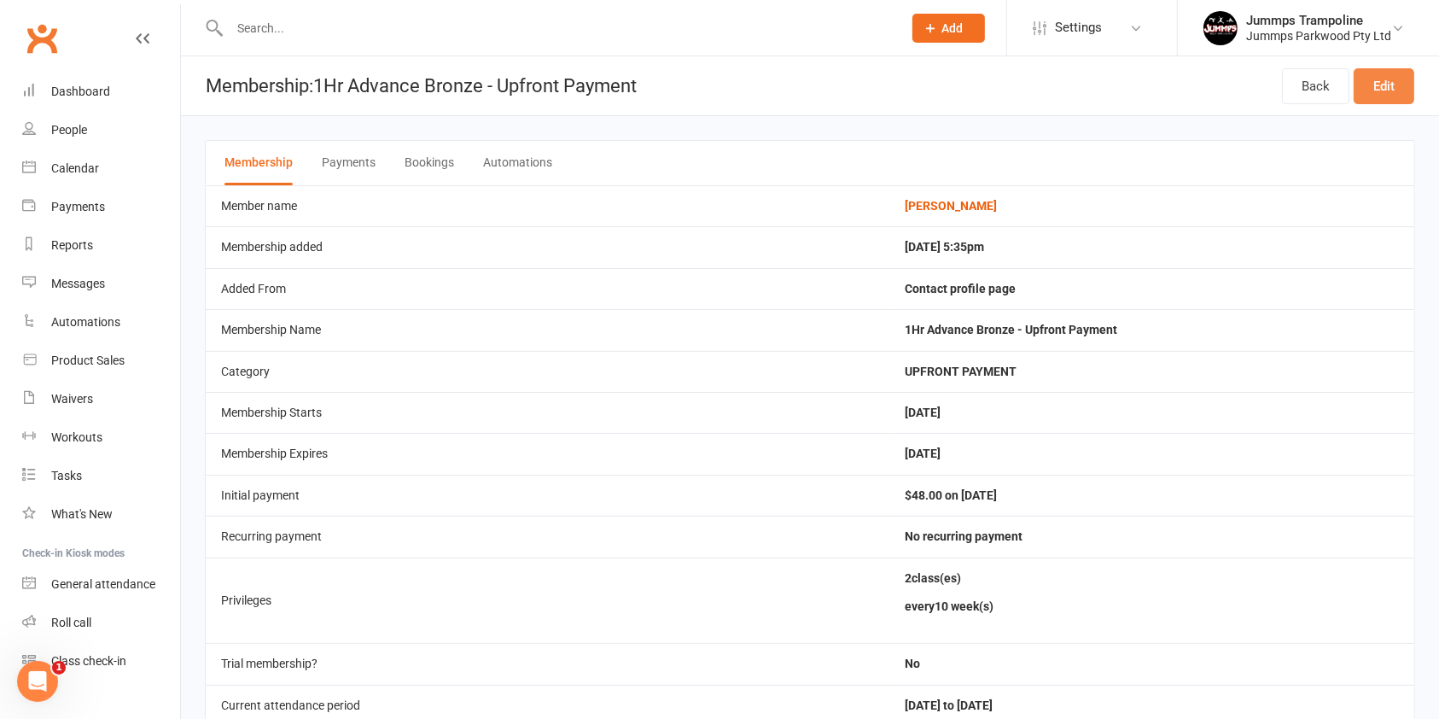
click at [1386, 82] on link "Edit" at bounding box center [1384, 86] width 61 height 36
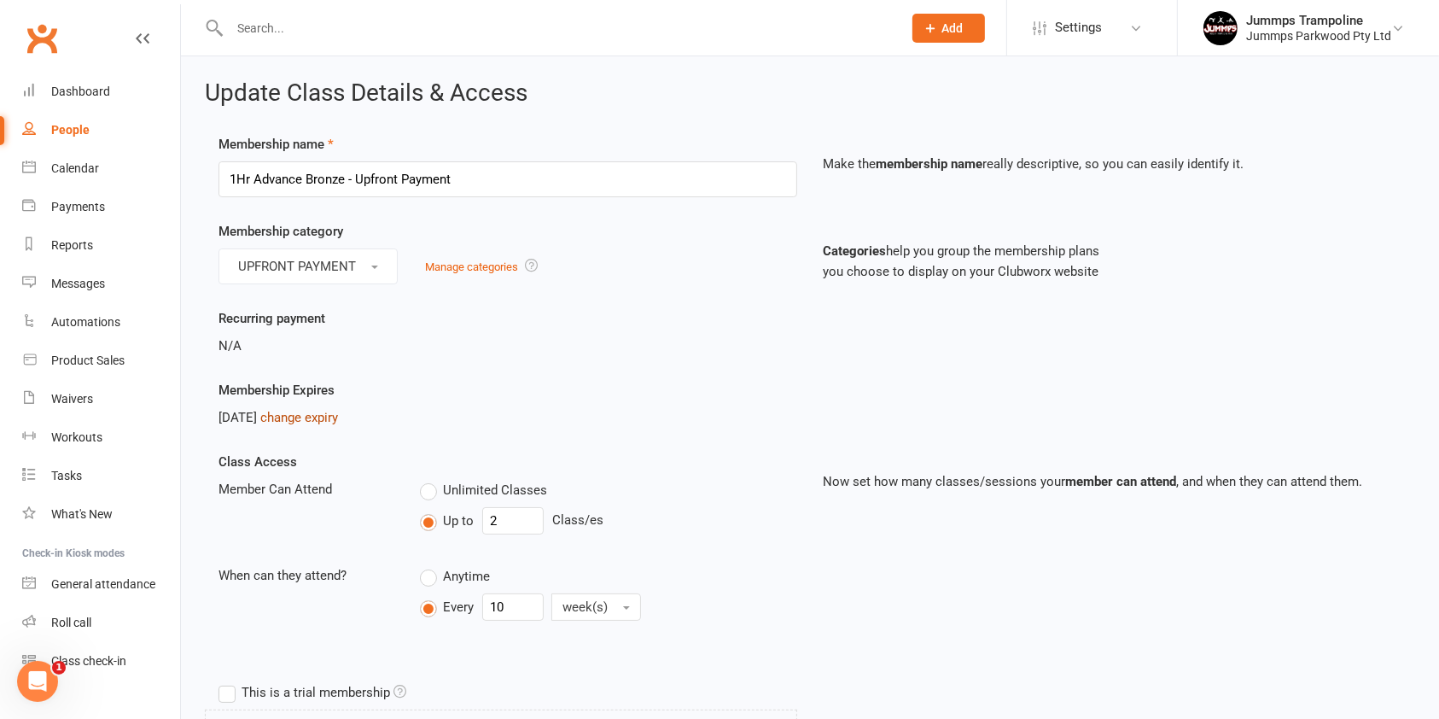
click at [335, 420] on link "change expiry" at bounding box center [299, 417] width 78 height 15
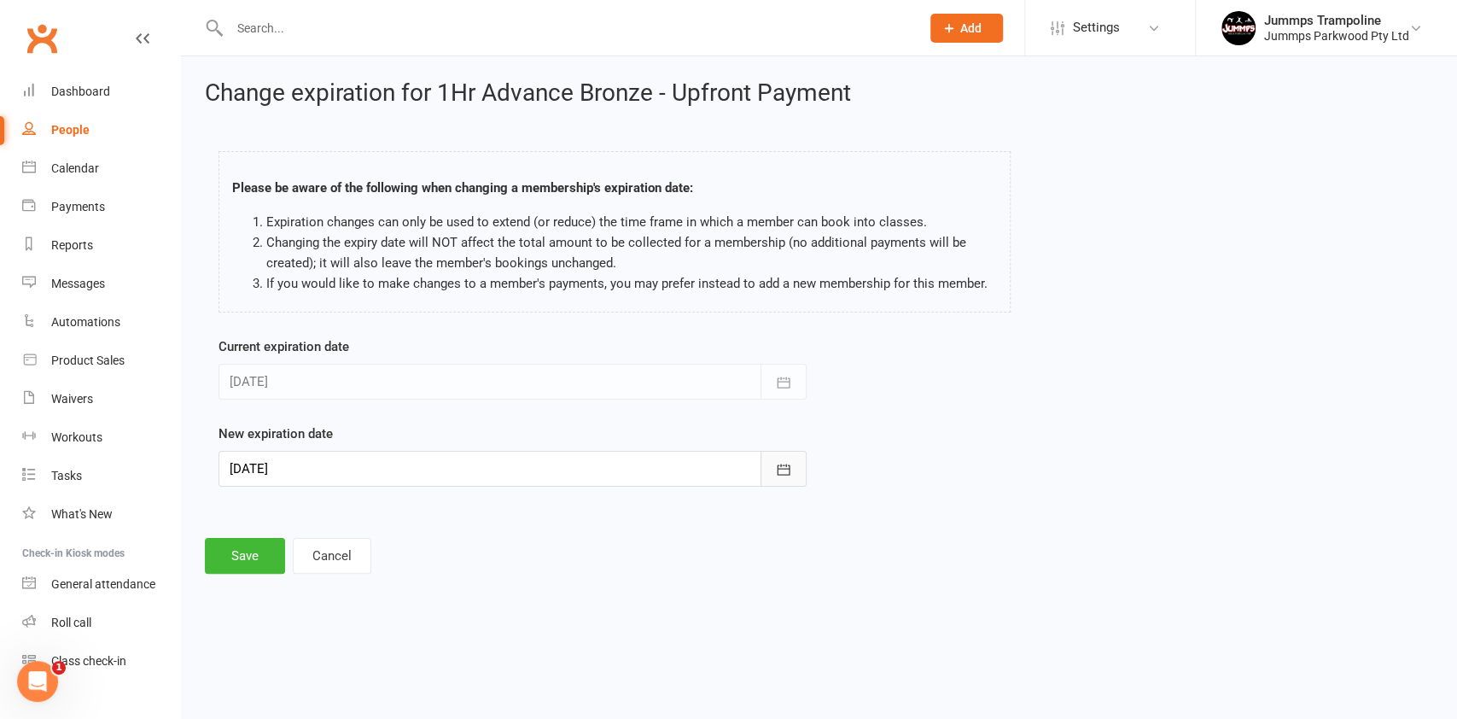
click at [783, 469] on icon "button" at bounding box center [783, 469] width 17 height 17
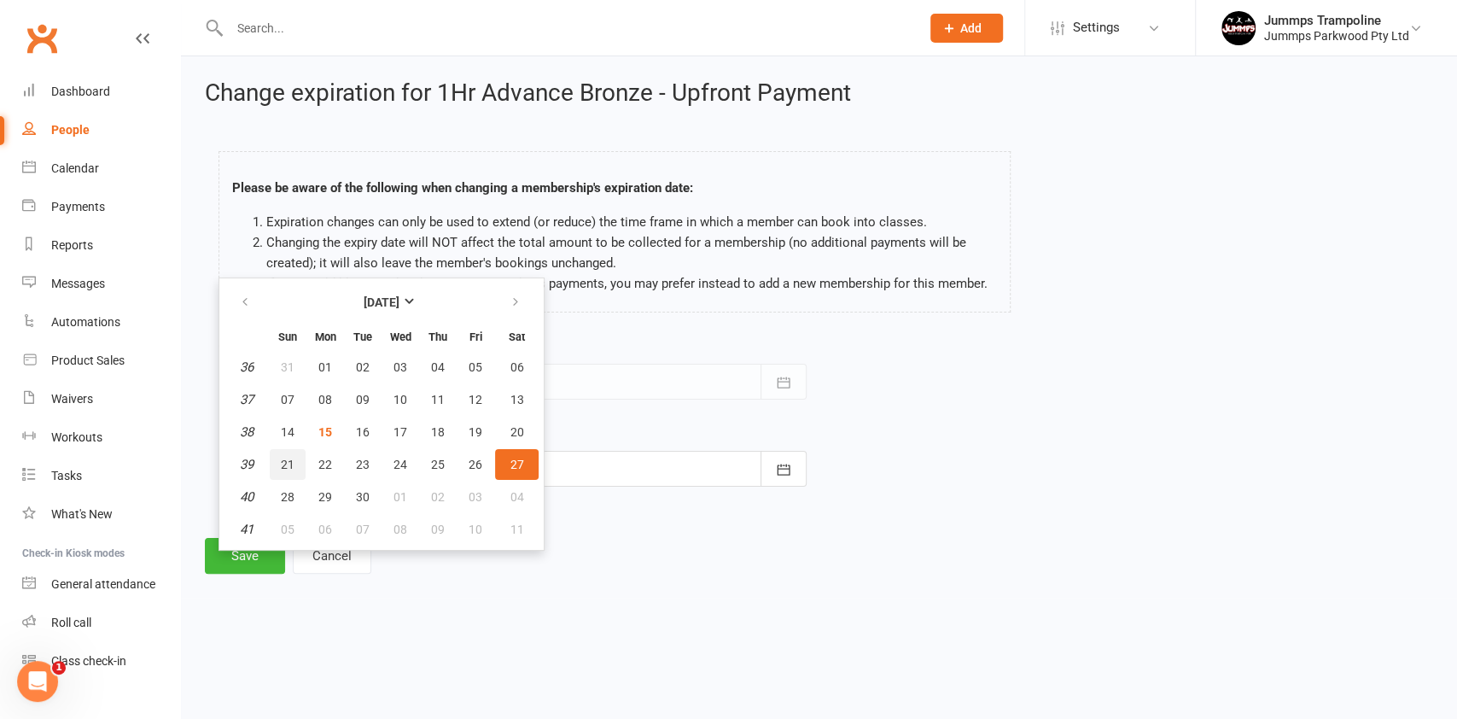
click at [287, 463] on span "21" at bounding box center [288, 465] width 14 height 14
type input "21 Sep 2025"
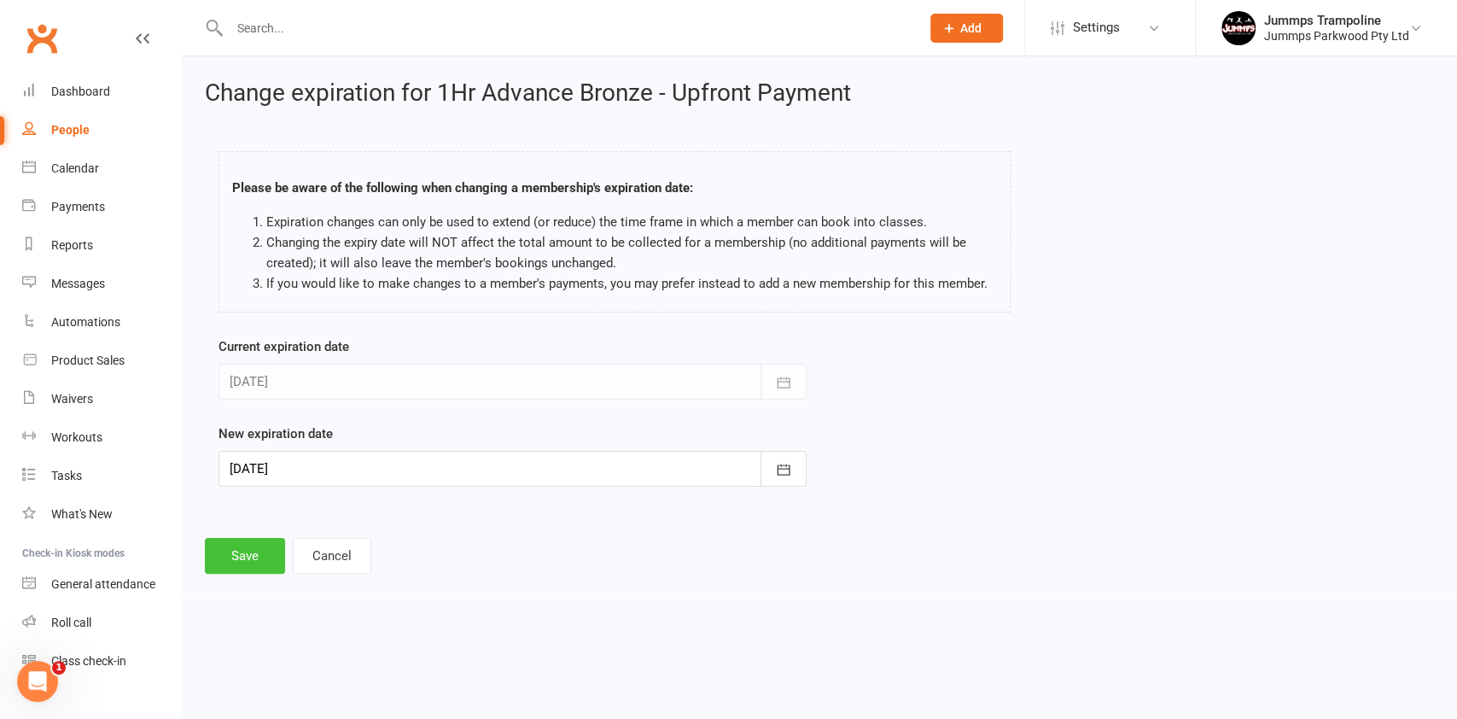
click at [245, 553] on button "Save" at bounding box center [245, 556] width 80 height 36
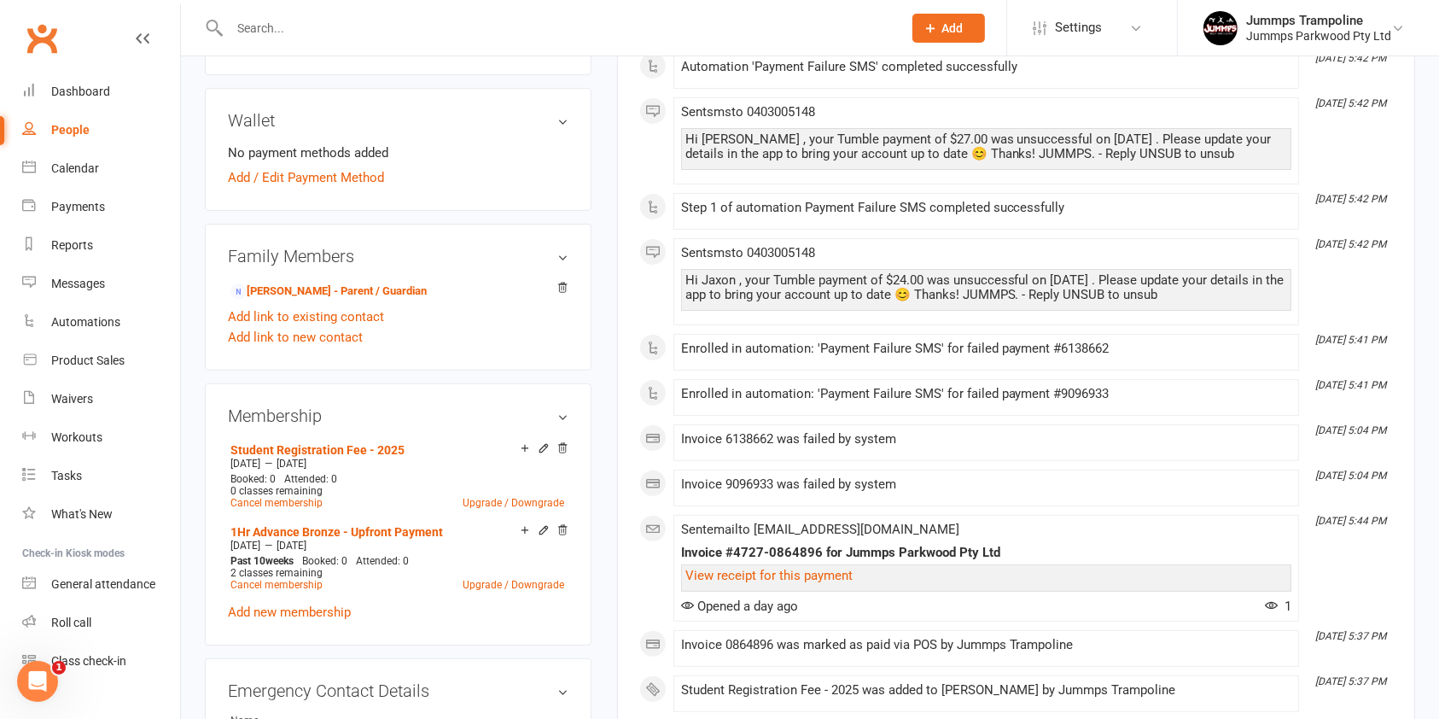
scroll to position [452, 0]
click at [353, 449] on link "Student Registration Fee - 2025" at bounding box center [317, 451] width 174 height 14
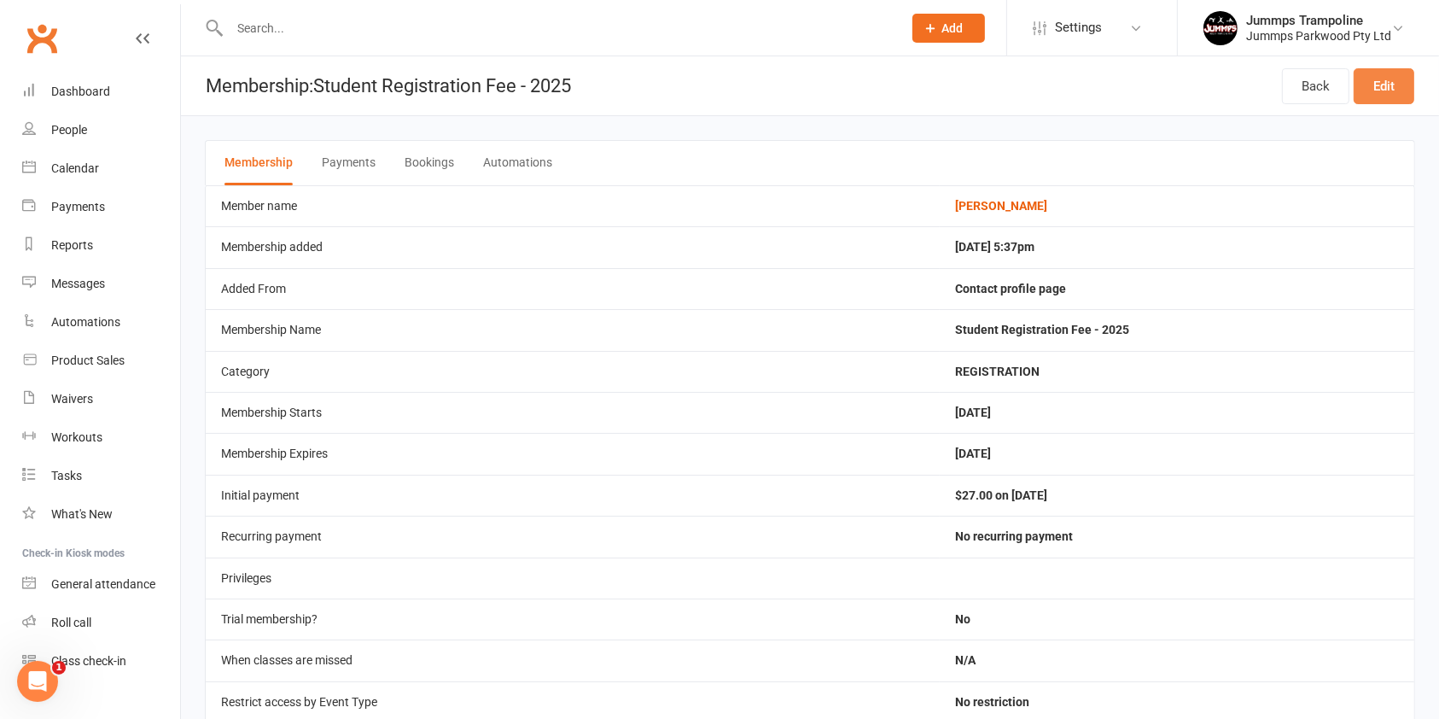
click at [1384, 85] on link "Edit" at bounding box center [1384, 86] width 61 height 36
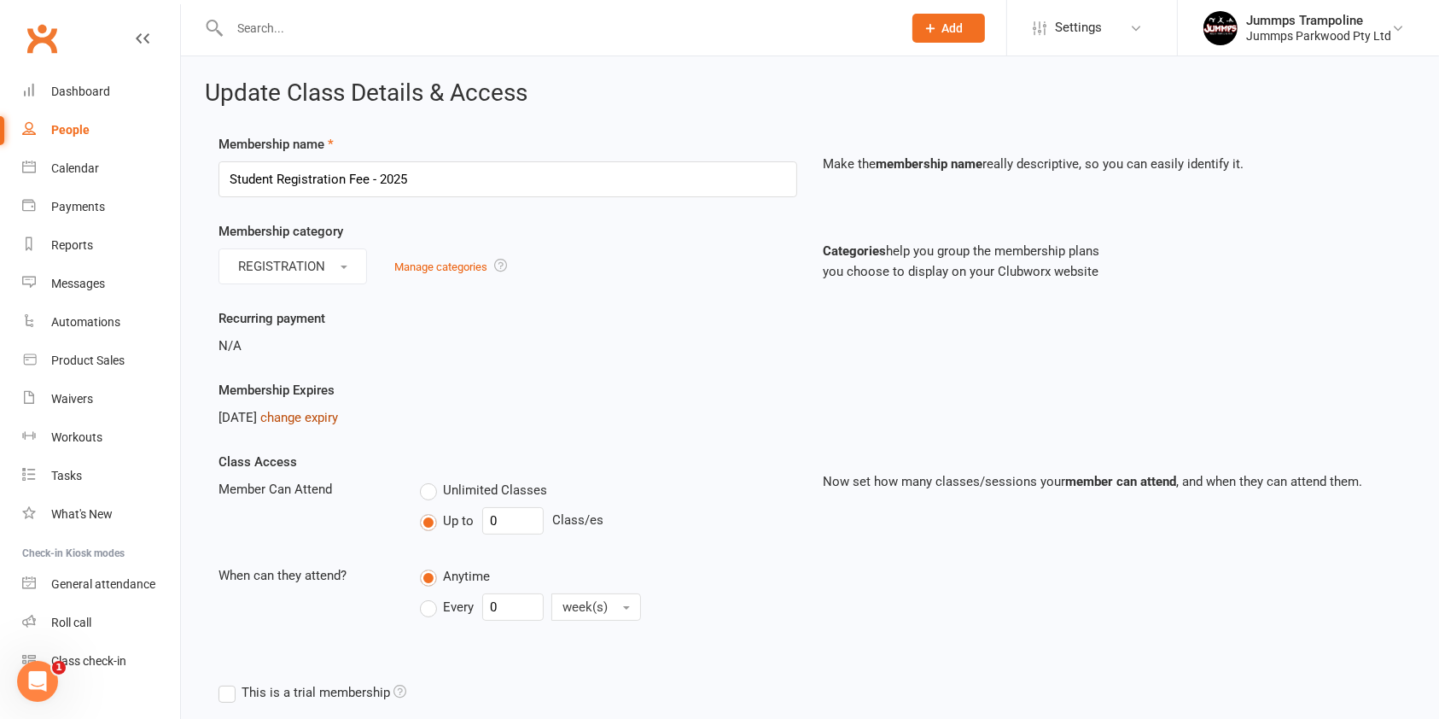
click at [338, 416] on link "change expiry" at bounding box center [299, 417] width 78 height 15
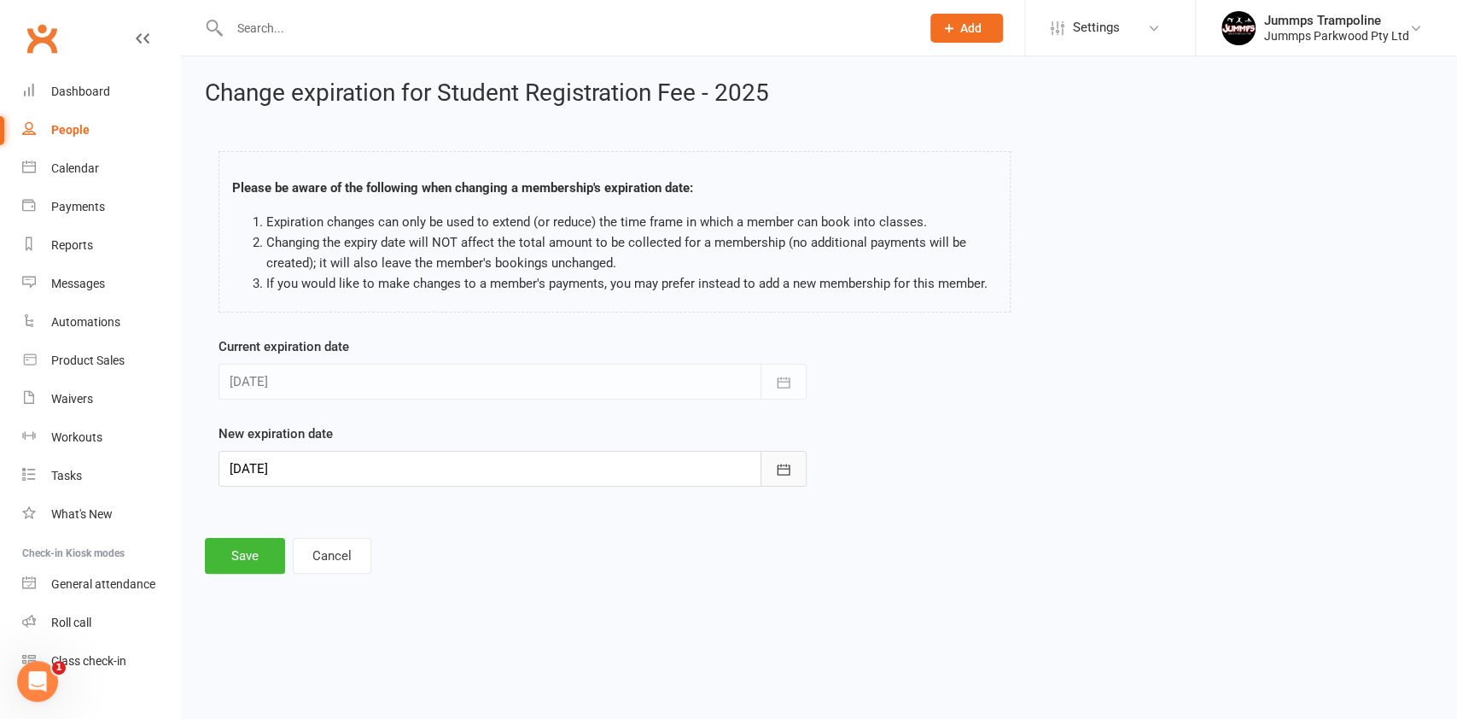
click at [779, 474] on icon "button" at bounding box center [783, 469] width 13 height 11
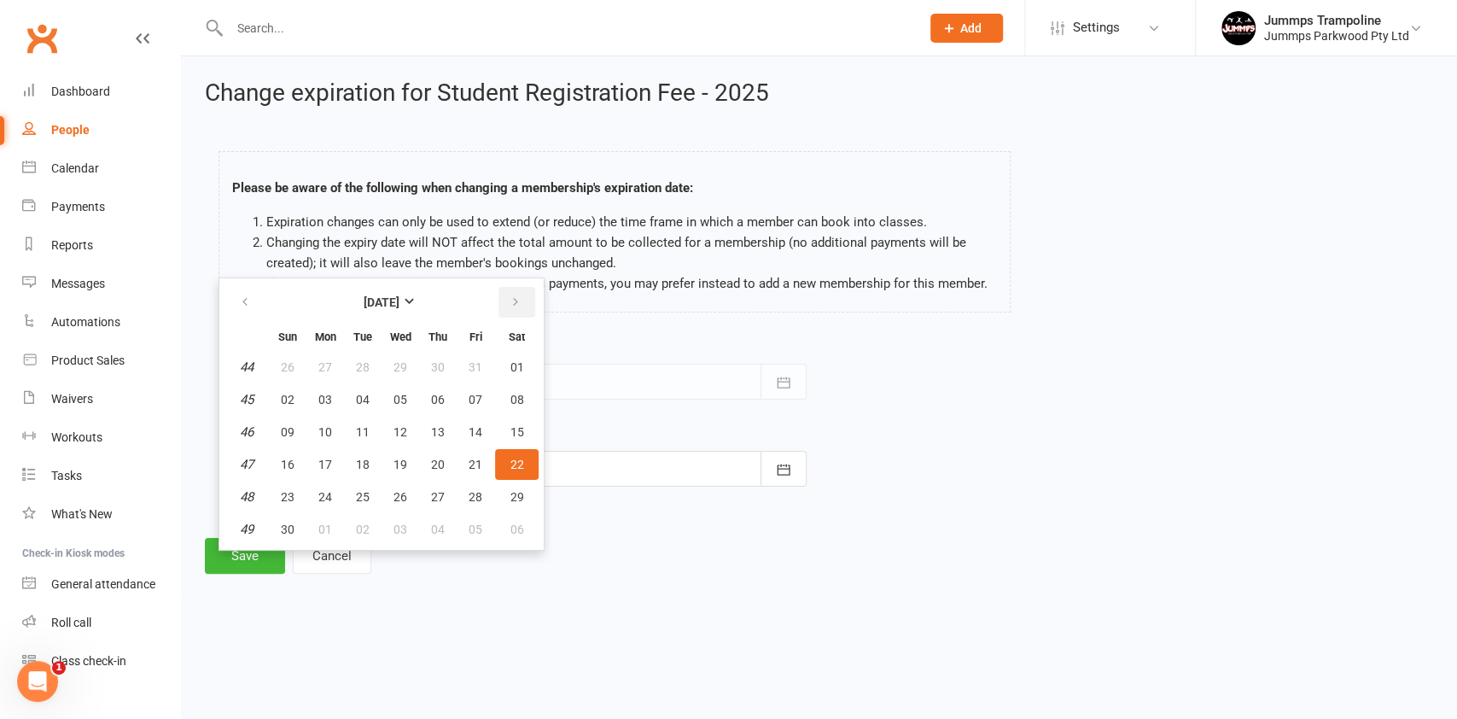
click at [512, 307] on icon "button" at bounding box center [516, 302] width 12 height 14
click at [395, 494] on span "31" at bounding box center [401, 497] width 14 height 14
type input "31 Dec 2025"
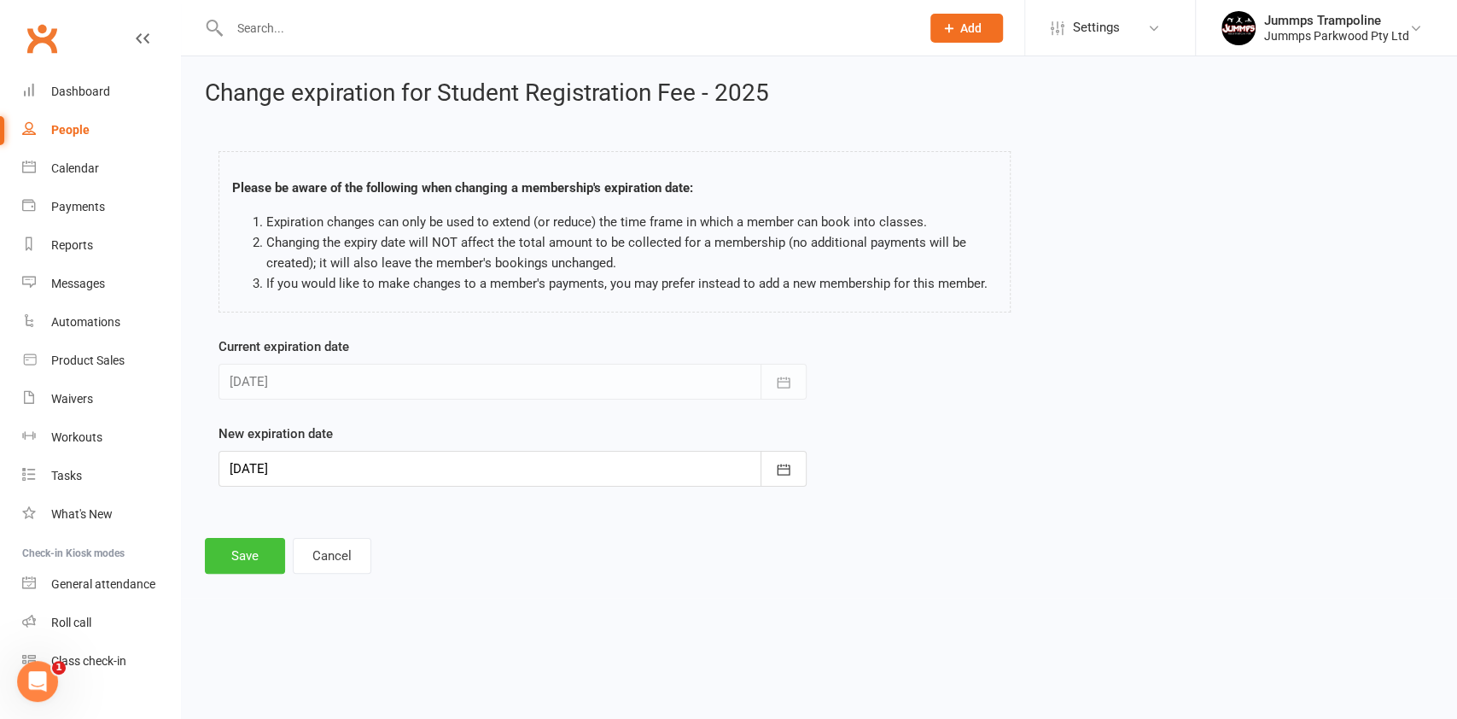
click at [232, 562] on button "Save" at bounding box center [245, 556] width 80 height 36
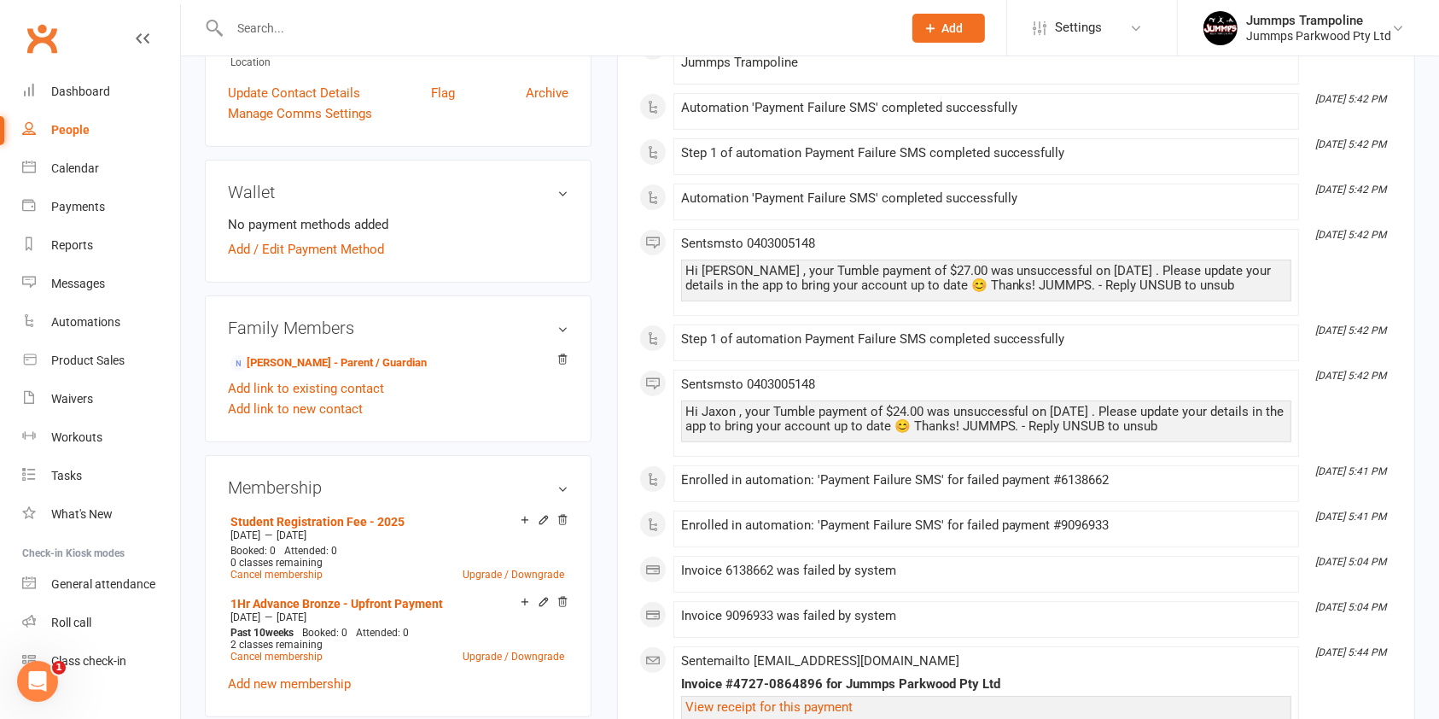
scroll to position [380, 0]
click at [87, 171] on div "Calendar" at bounding box center [75, 168] width 48 height 14
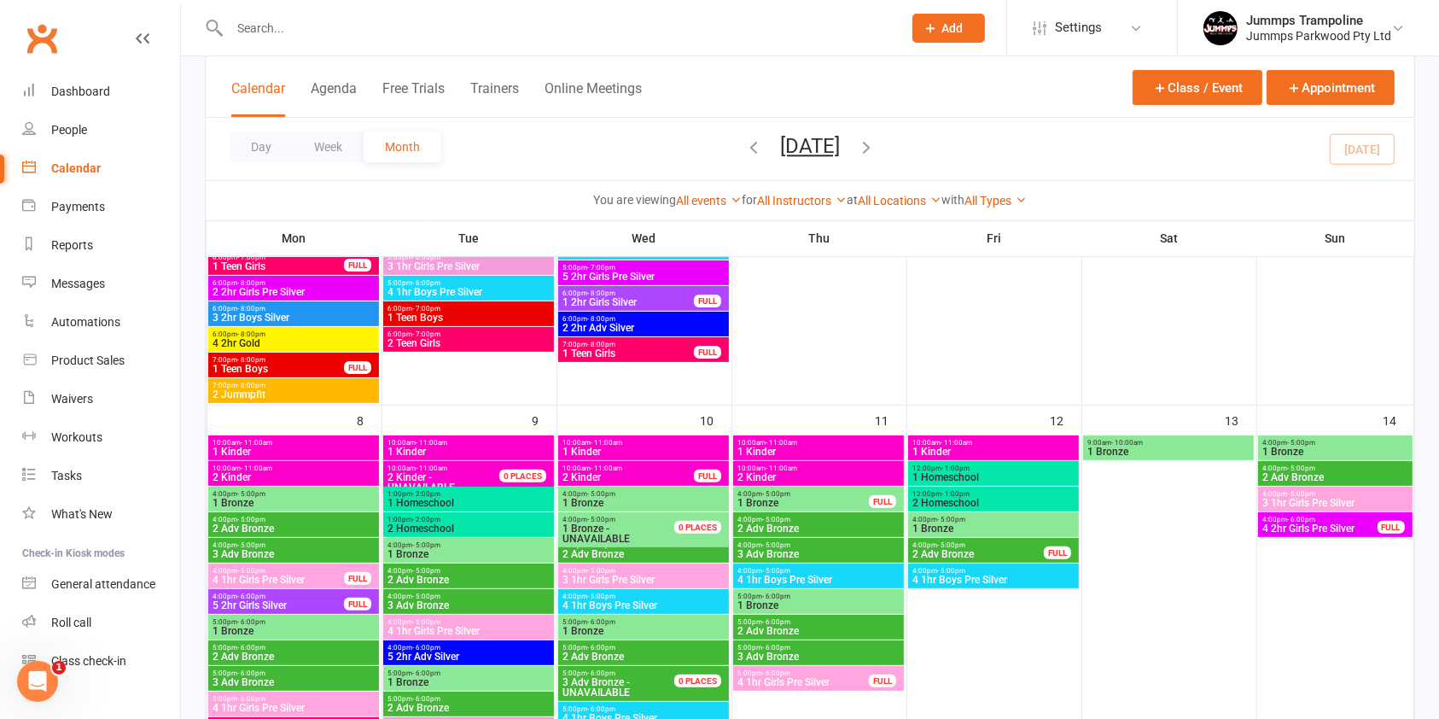
scroll to position [420, 0]
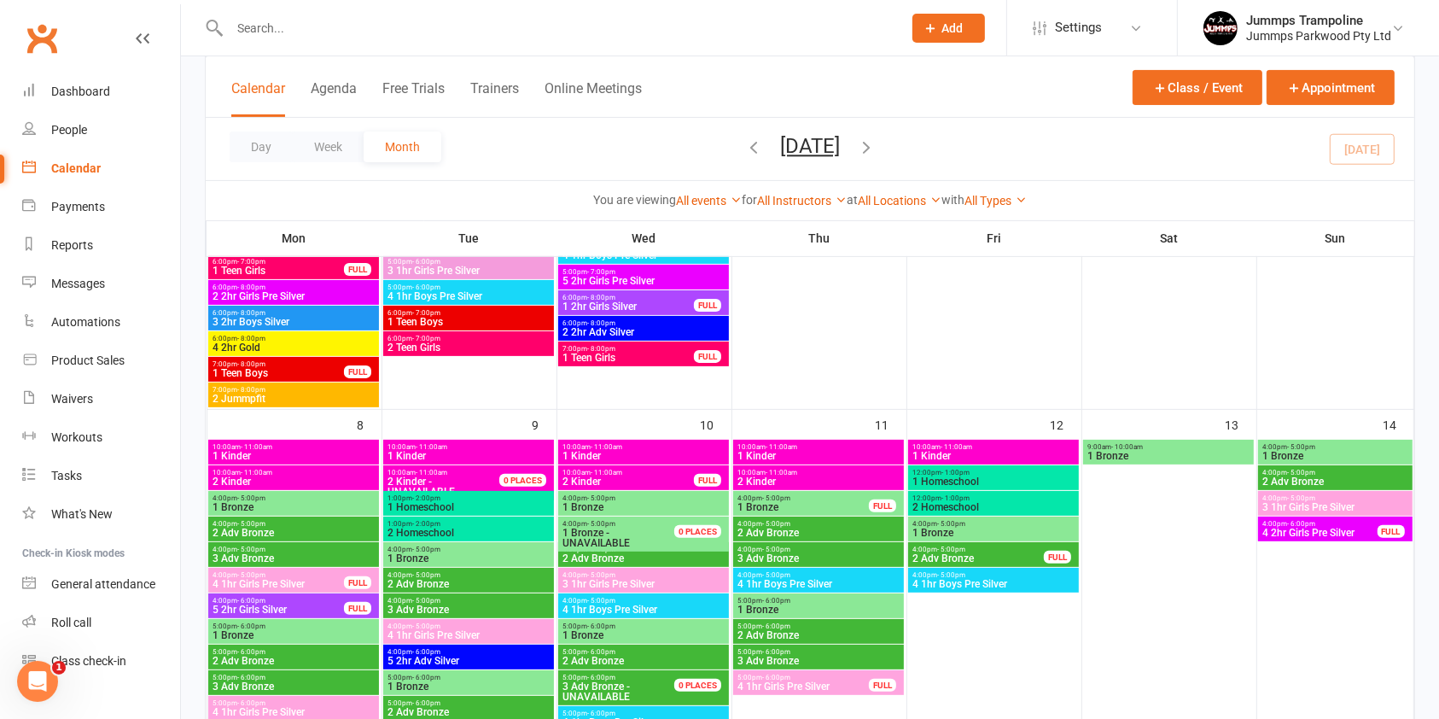
click at [1342, 471] on span "4:00pm - 5:00pm" at bounding box center [1335, 473] width 147 height 8
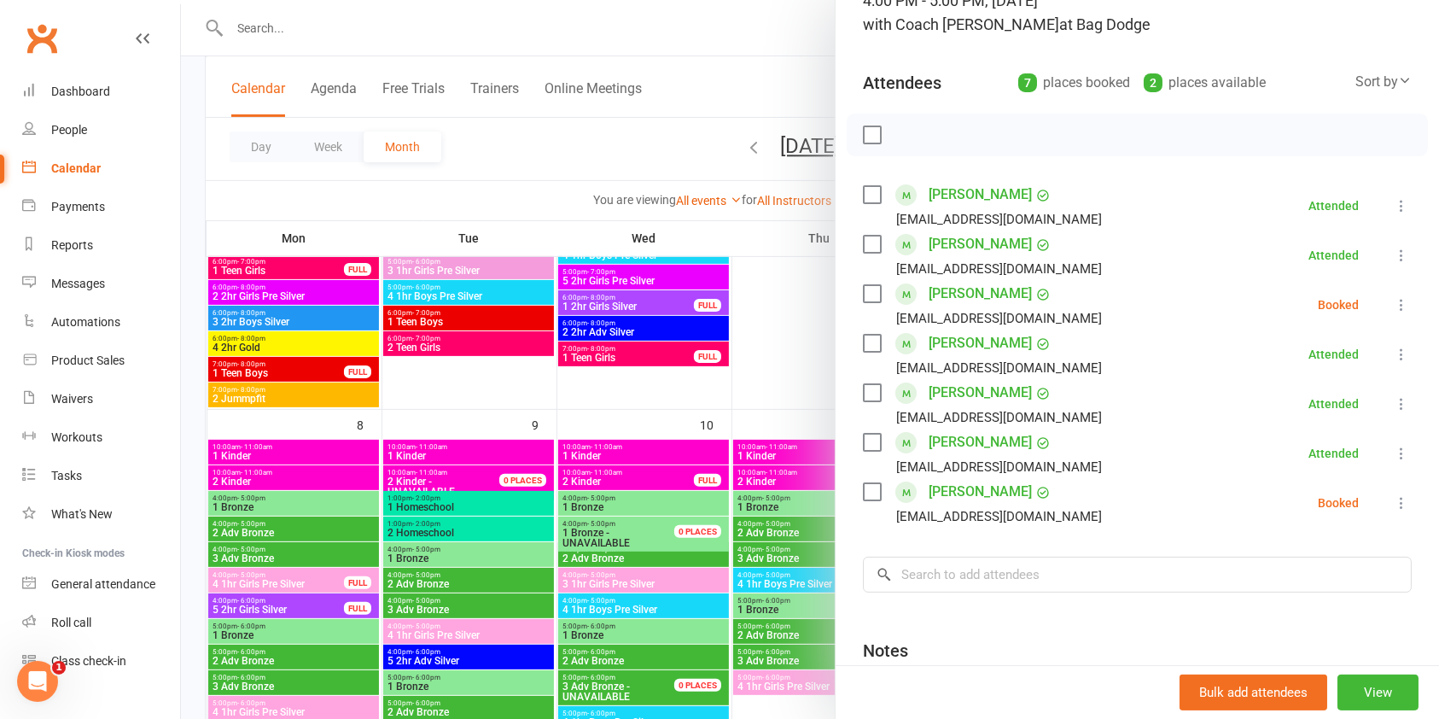
scroll to position [137, 0]
click at [1046, 577] on input "search" at bounding box center [1137, 574] width 549 height 36
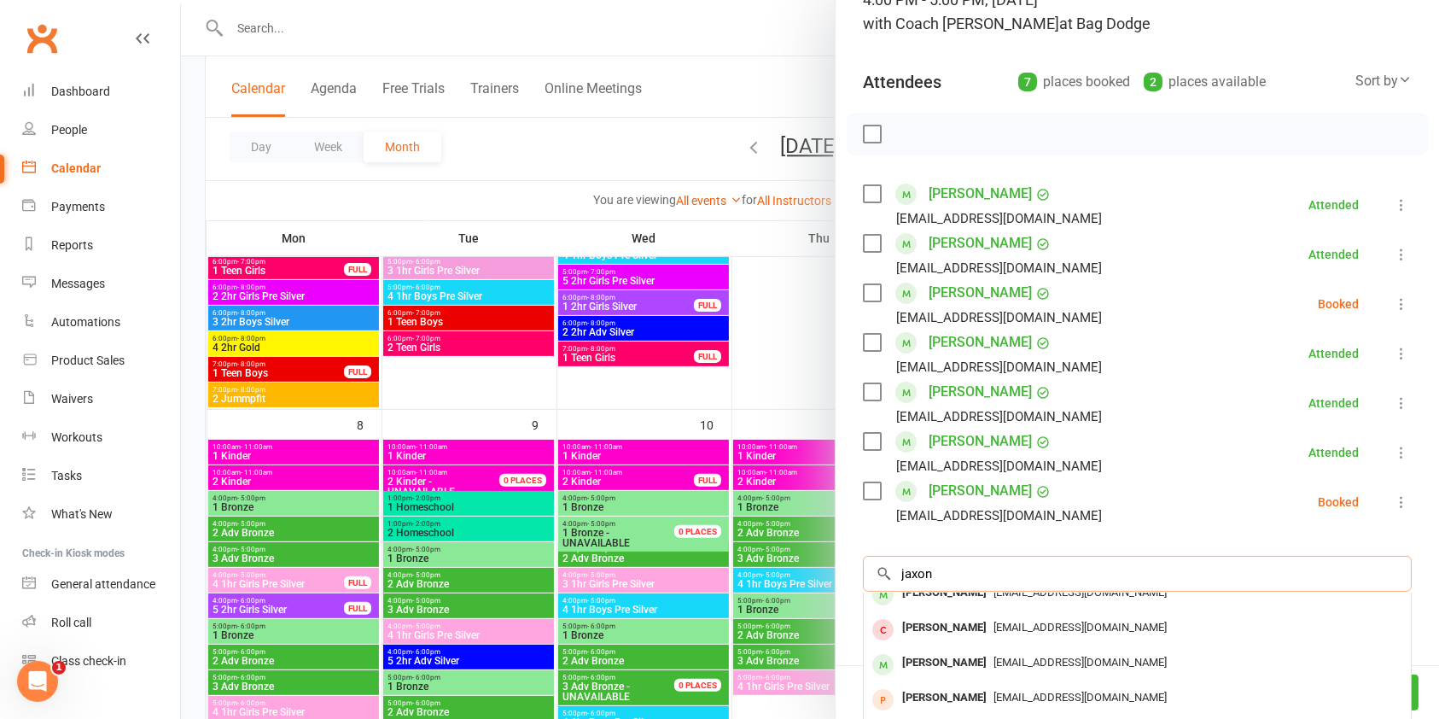
scroll to position [93, 0]
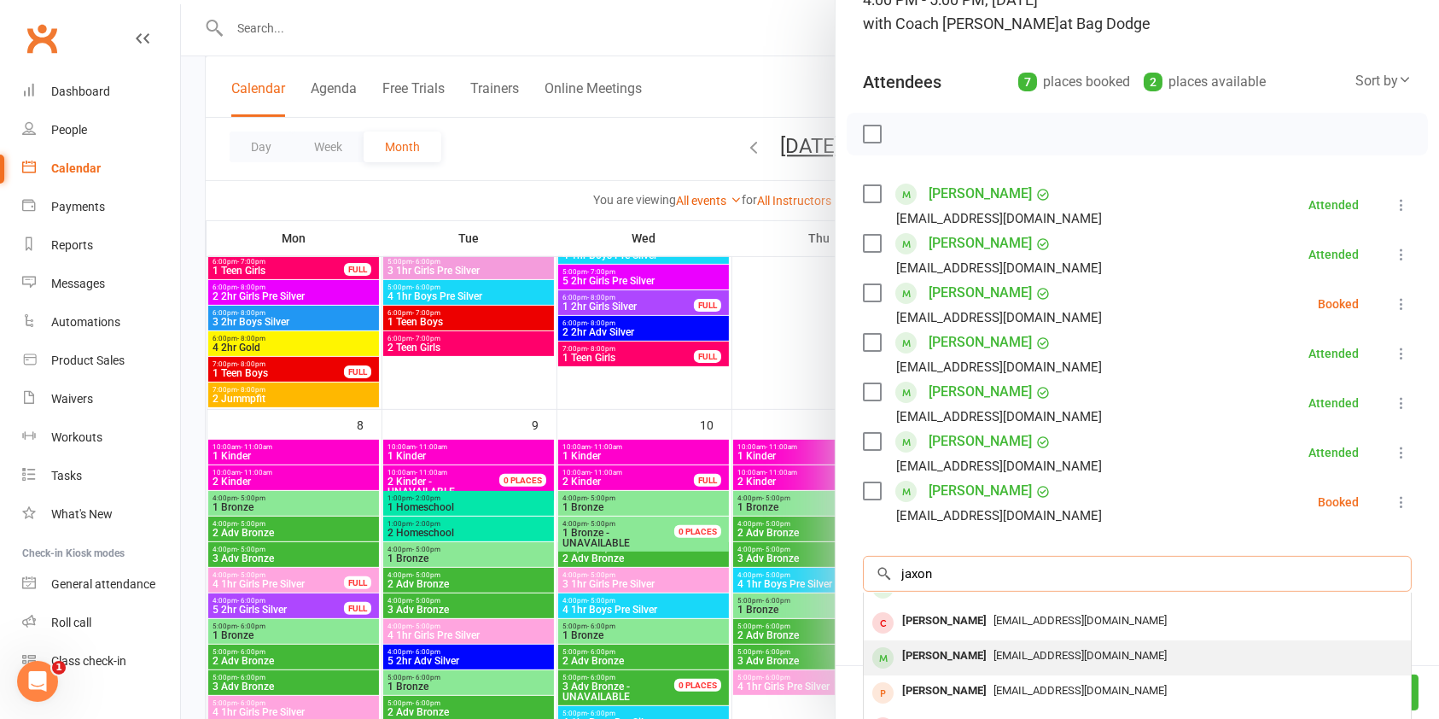
type input "jaxon"
click at [1058, 656] on span "[EMAIL_ADDRESS][DOMAIN_NAME]" at bounding box center [1080, 655] width 173 height 13
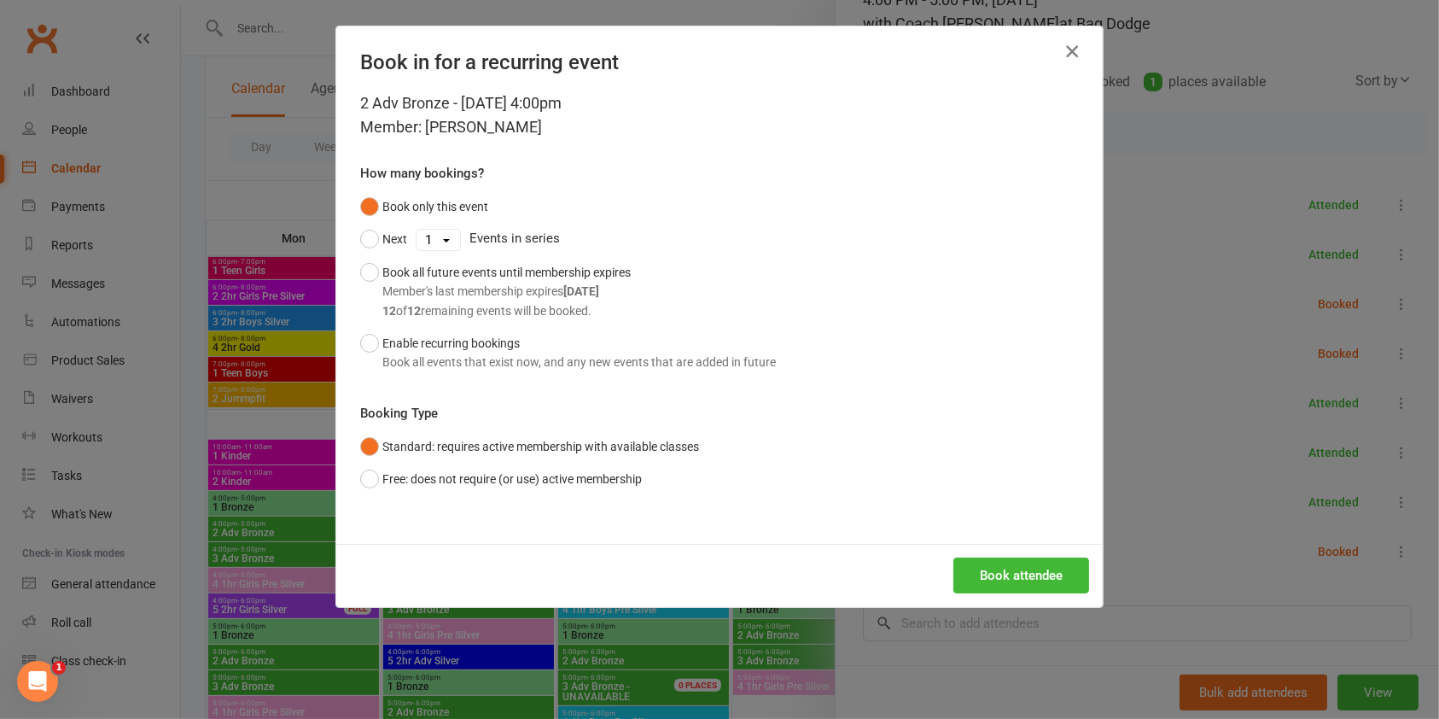
click at [1070, 54] on icon "button" at bounding box center [1072, 51] width 20 height 20
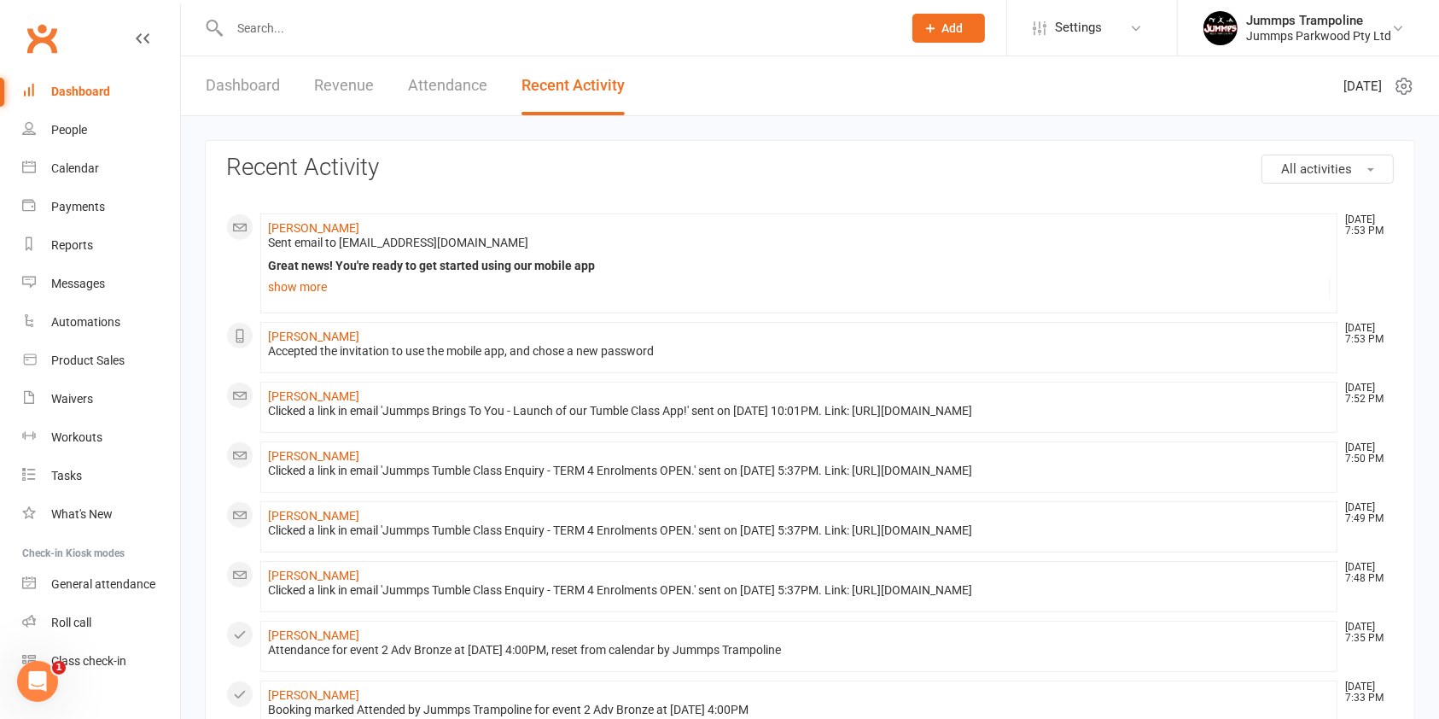
click at [292, 31] on input "text" at bounding box center [558, 28] width 666 height 24
click at [75, 171] on div "Calendar" at bounding box center [75, 168] width 48 height 14
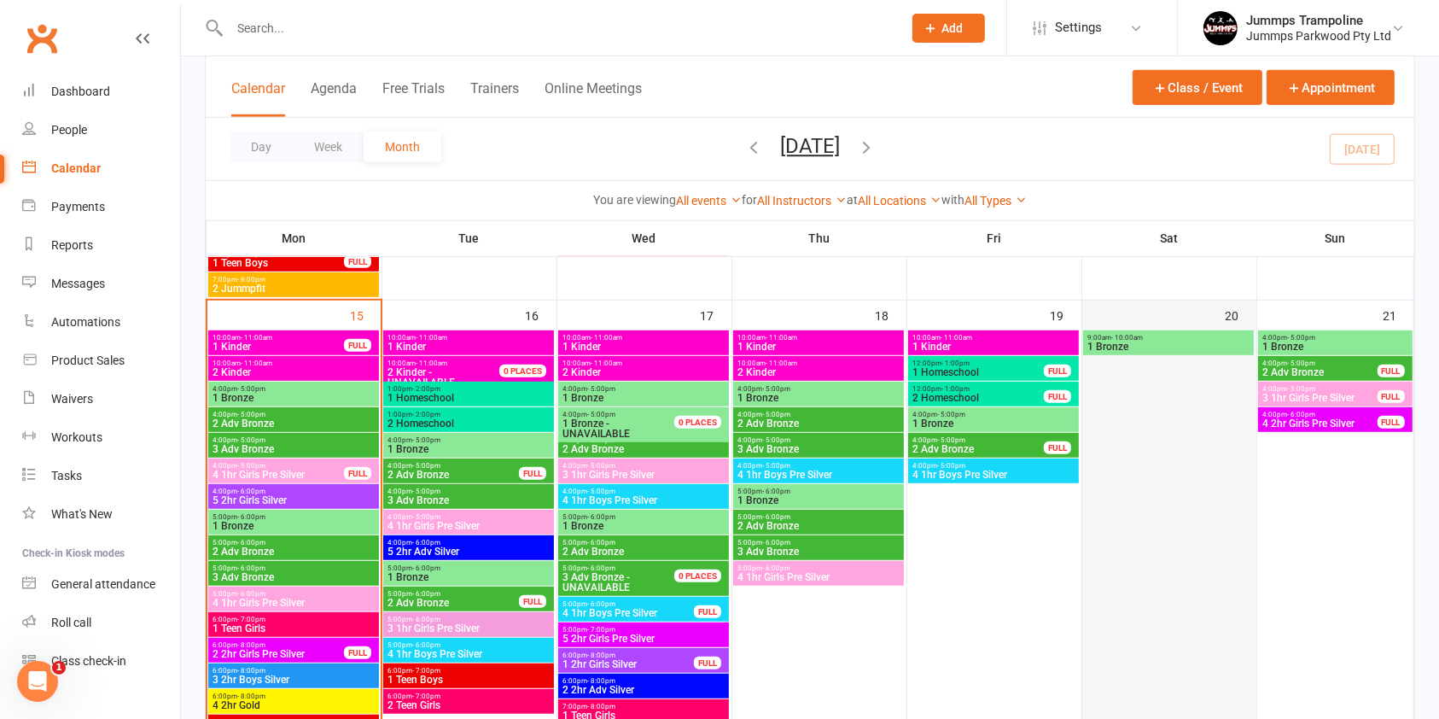
click at [938, 523] on div at bounding box center [1169, 547] width 171 height 435
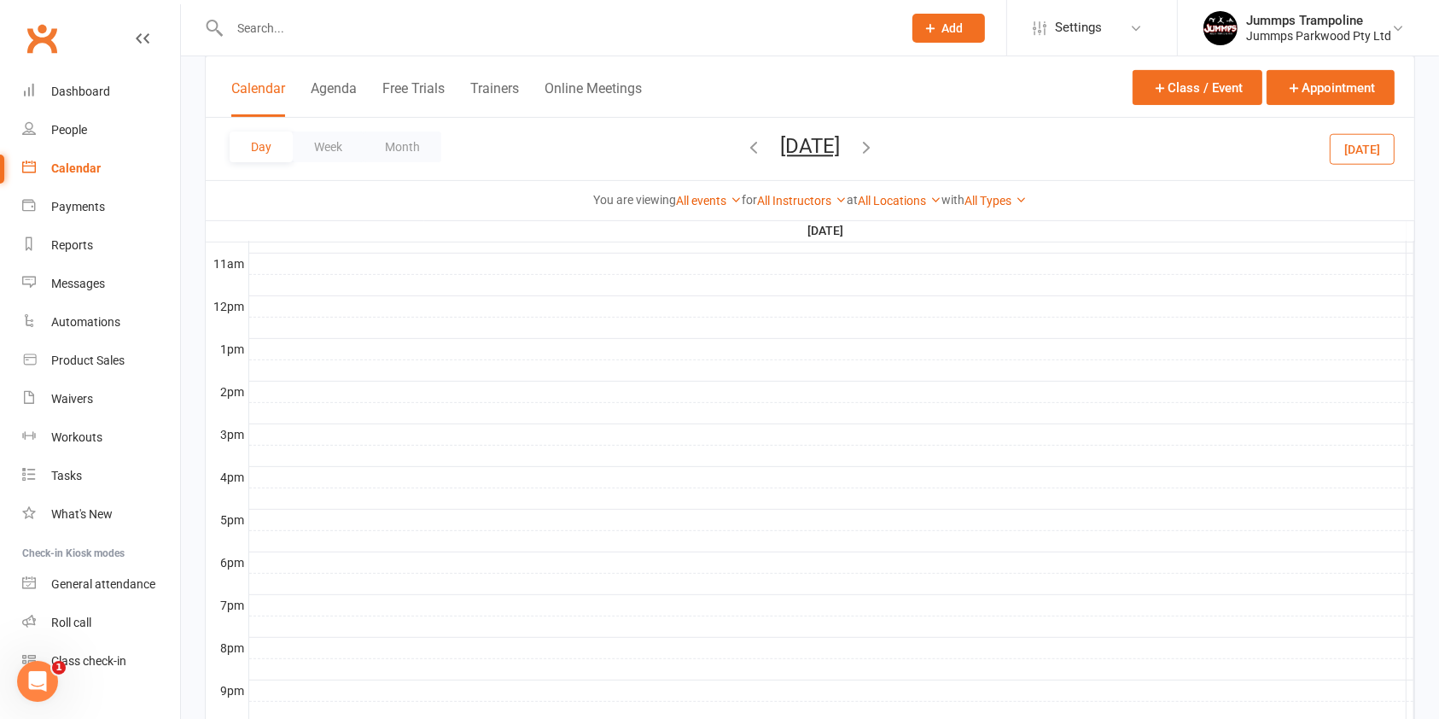
click at [744, 137] on icon "button" at bounding box center [753, 146] width 19 height 19
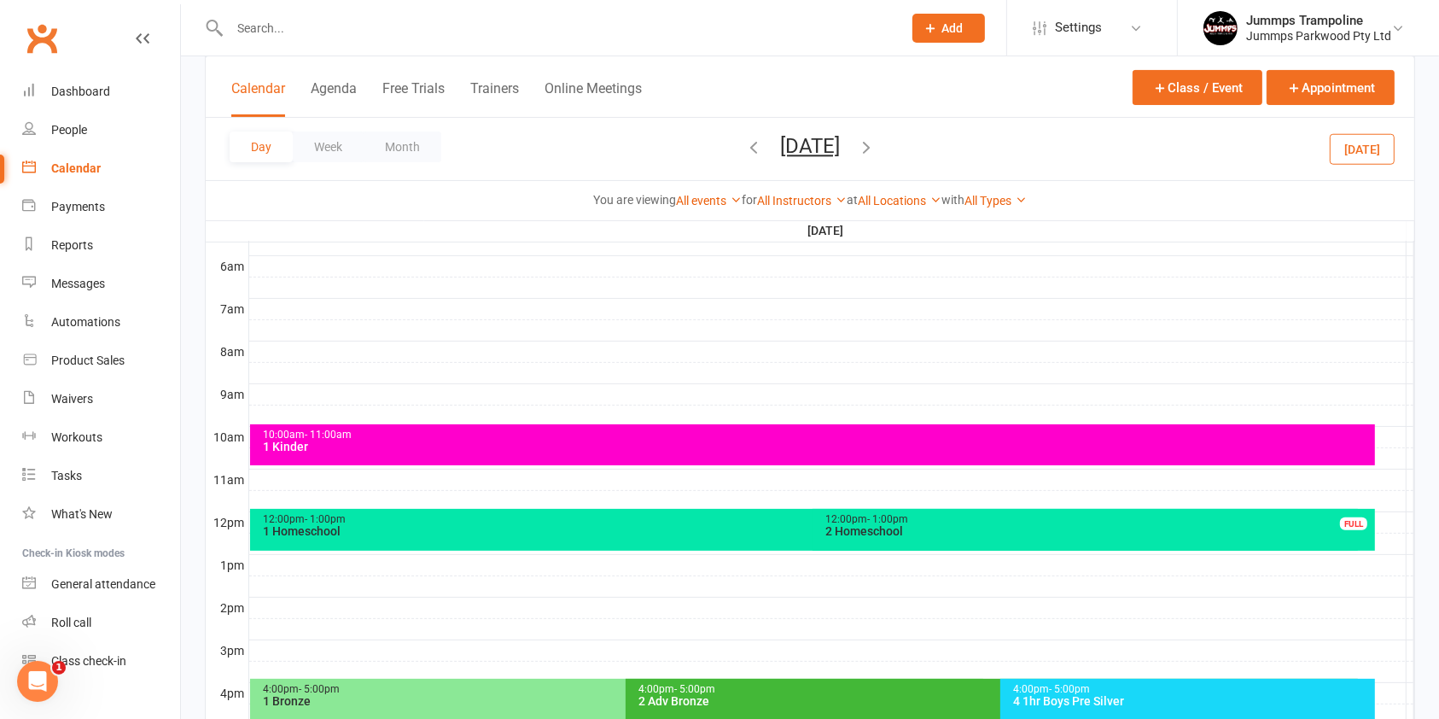
scroll to position [347, 0]
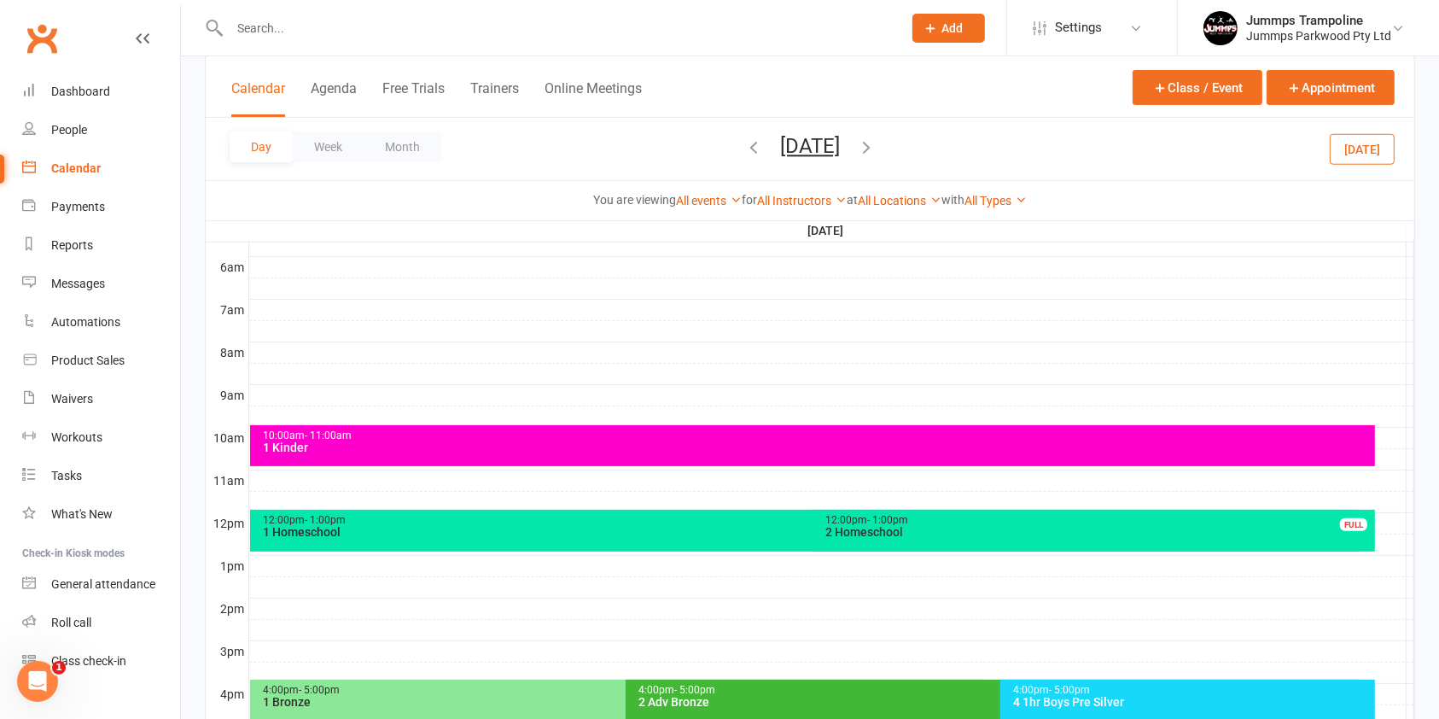
click at [699, 524] on div "12:00pm - 1:00pm" at bounding box center [808, 520] width 1093 height 11
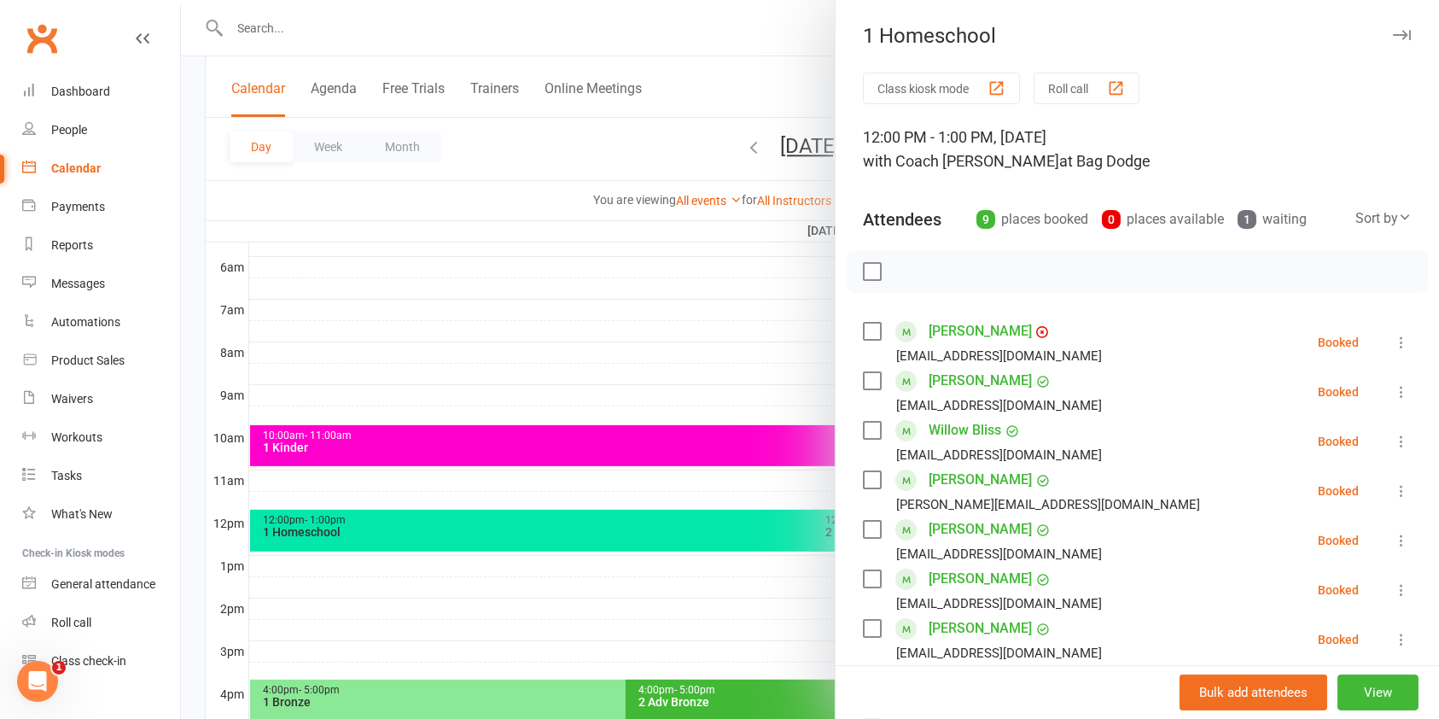
click at [353, 518] on div at bounding box center [810, 359] width 1258 height 719
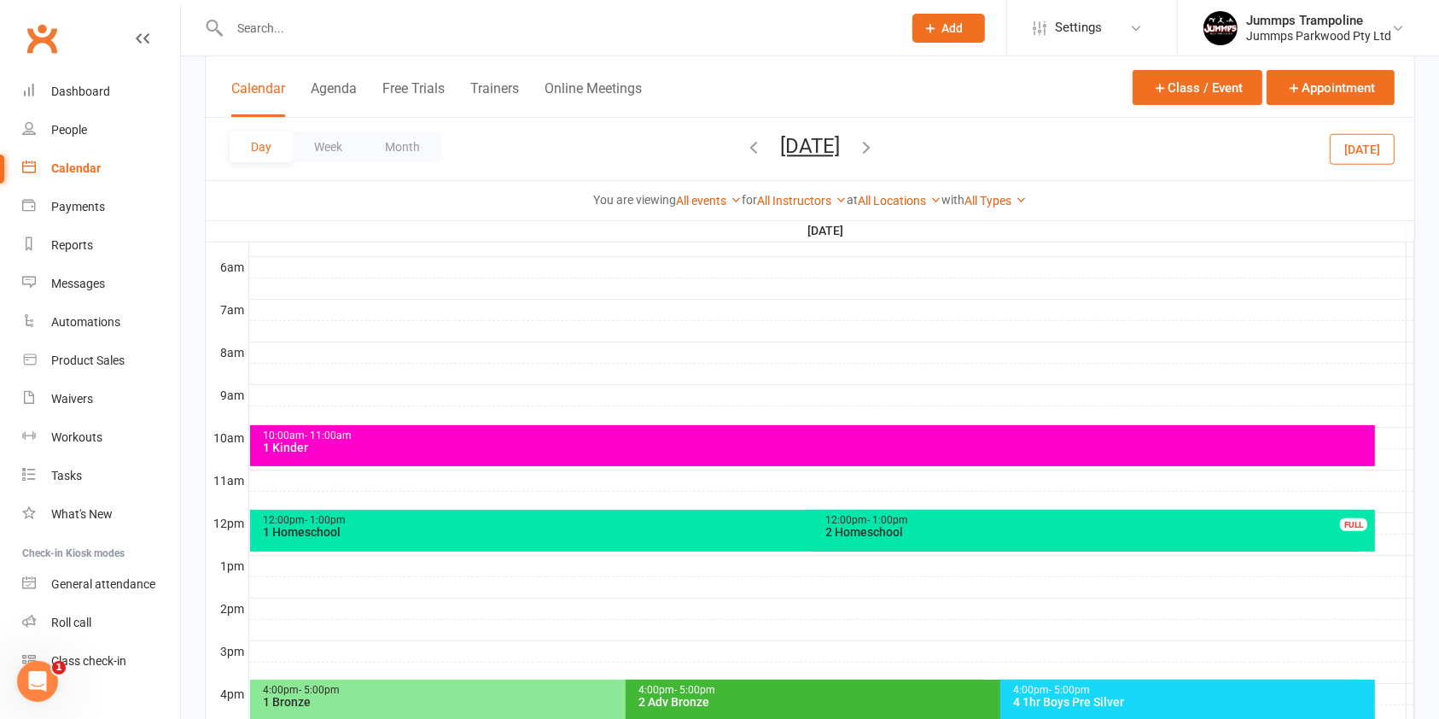
click at [365, 515] on div "12:00pm - 1:00pm" at bounding box center [808, 520] width 1093 height 11
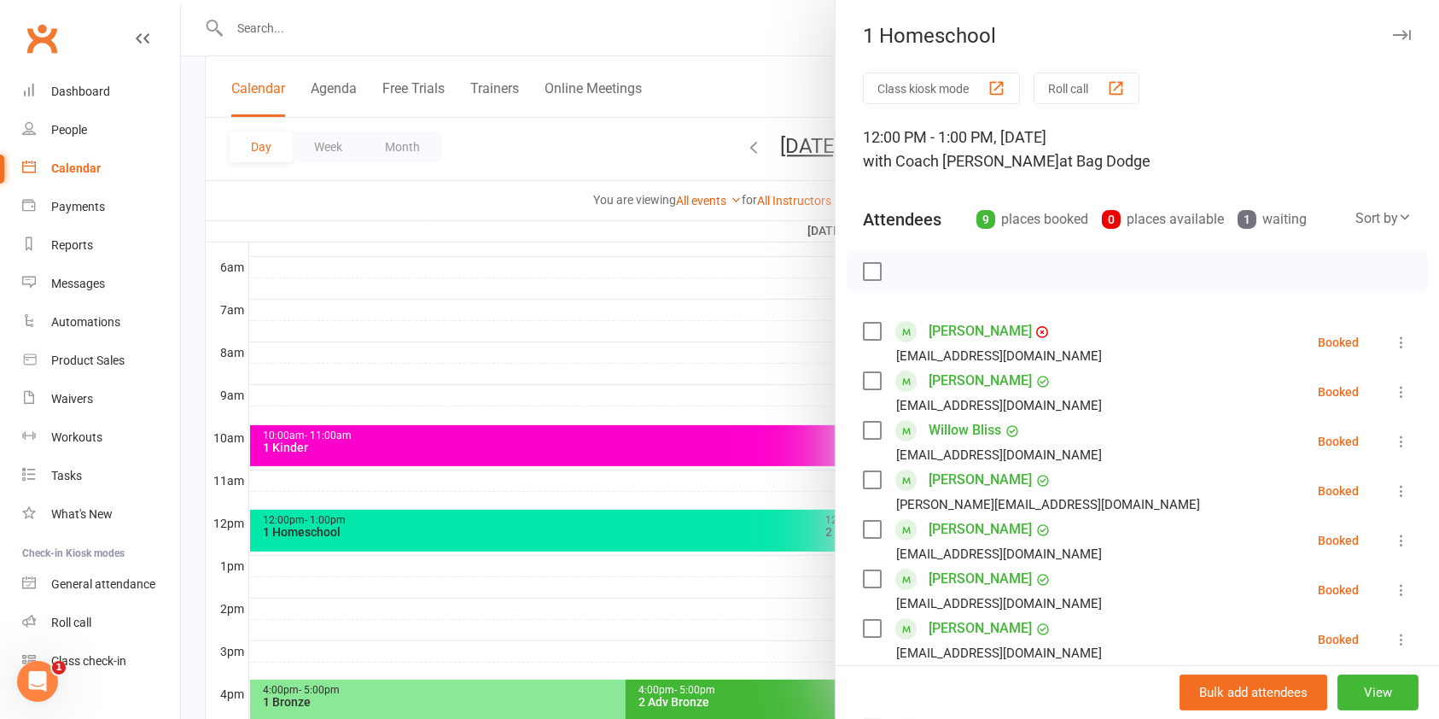
click at [624, 580] on div at bounding box center [810, 359] width 1258 height 719
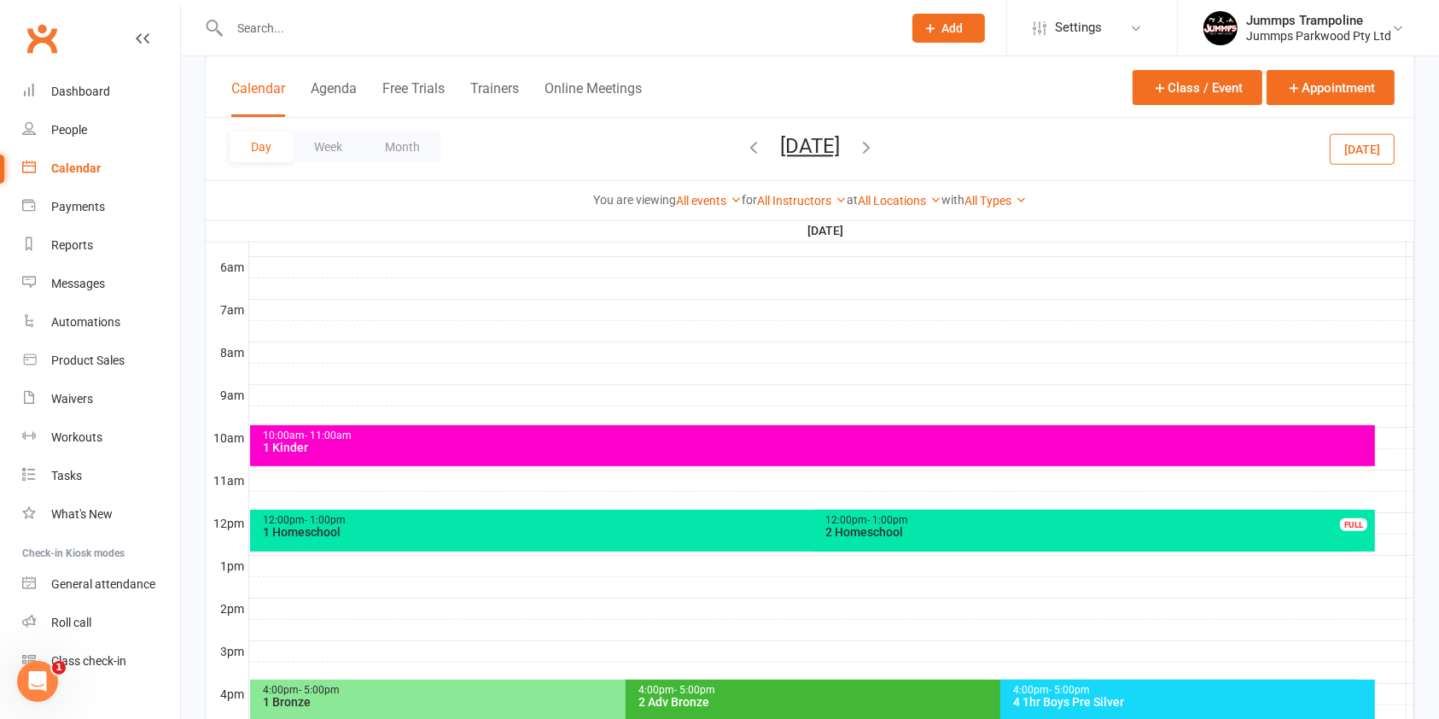
click at [938, 547] on div "12:00pm - 1:00pm 2 Homeschool FULL" at bounding box center [1094, 531] width 563 height 42
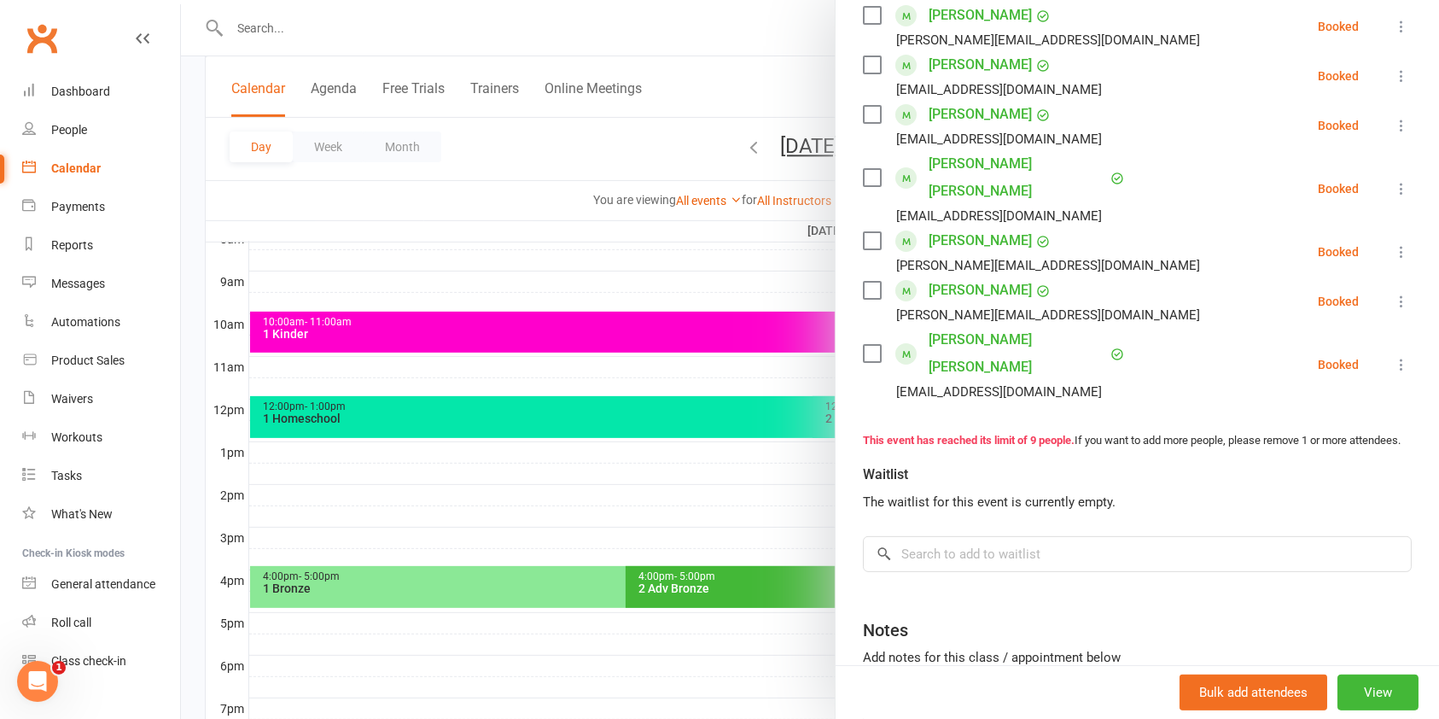
scroll to position [526, 0]
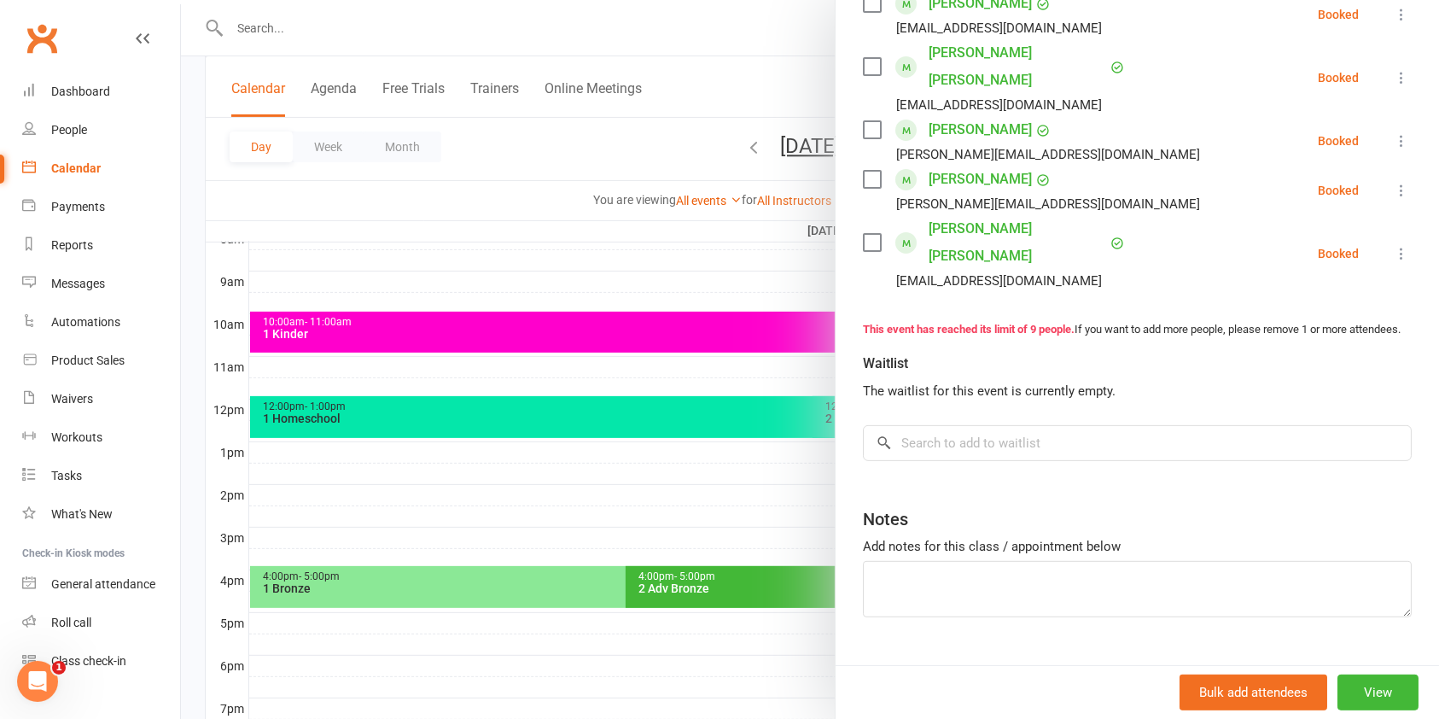
click at [386, 411] on div at bounding box center [810, 359] width 1258 height 719
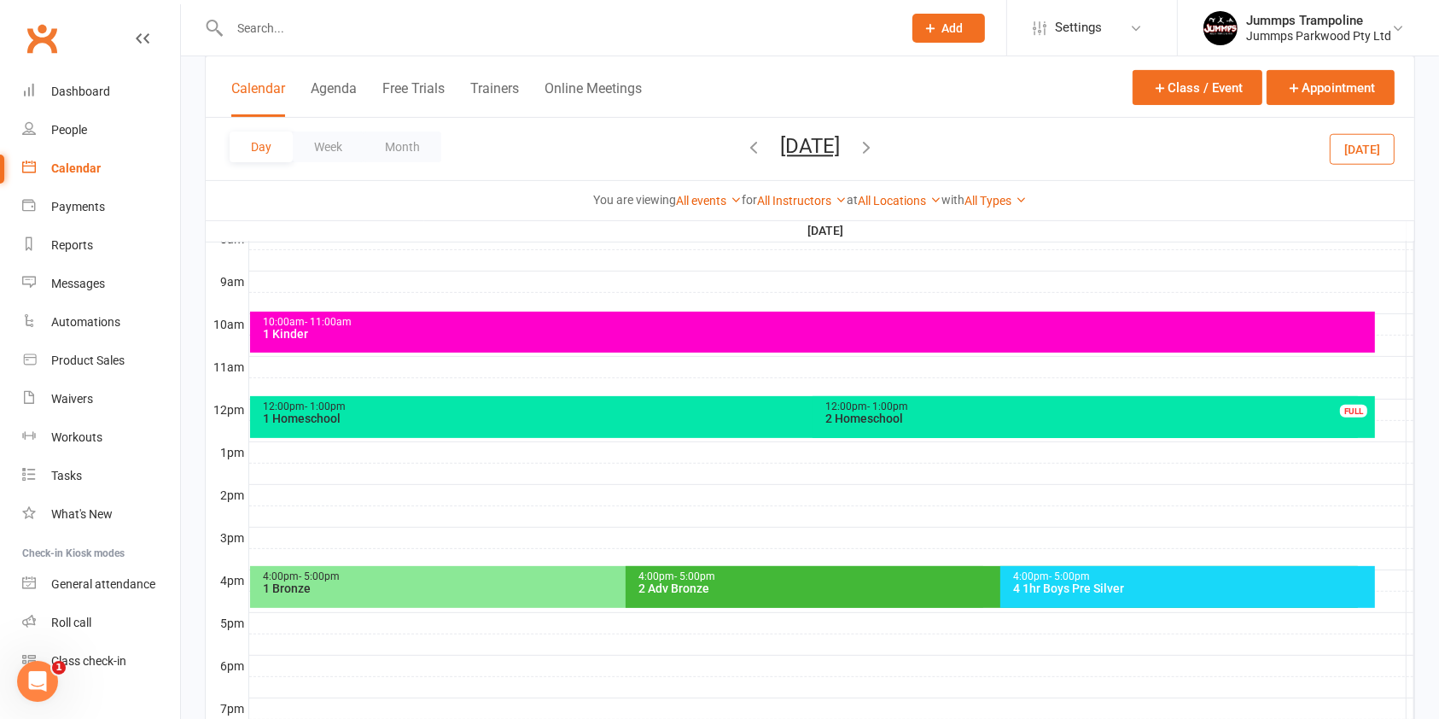
click at [352, 413] on div "1 Homeschool" at bounding box center [808, 418] width 1093 height 12
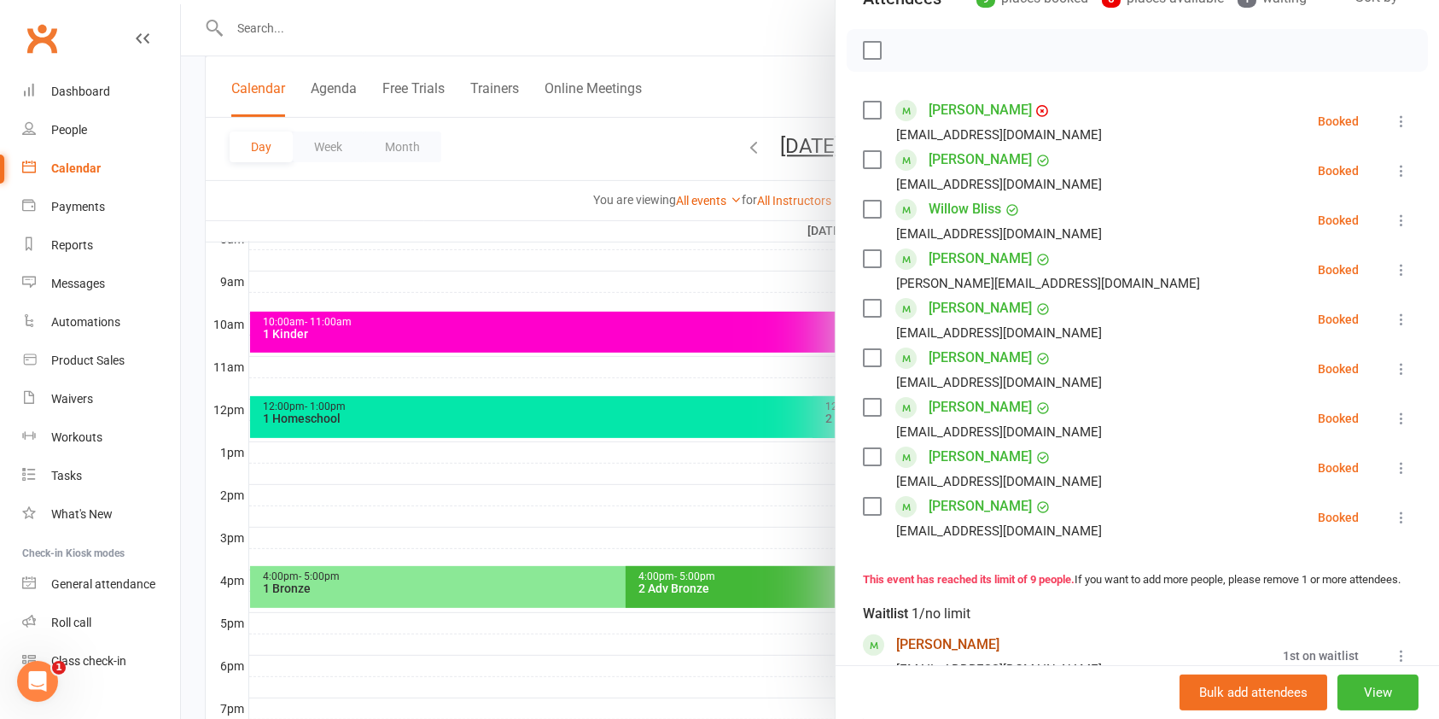
scroll to position [219, 0]
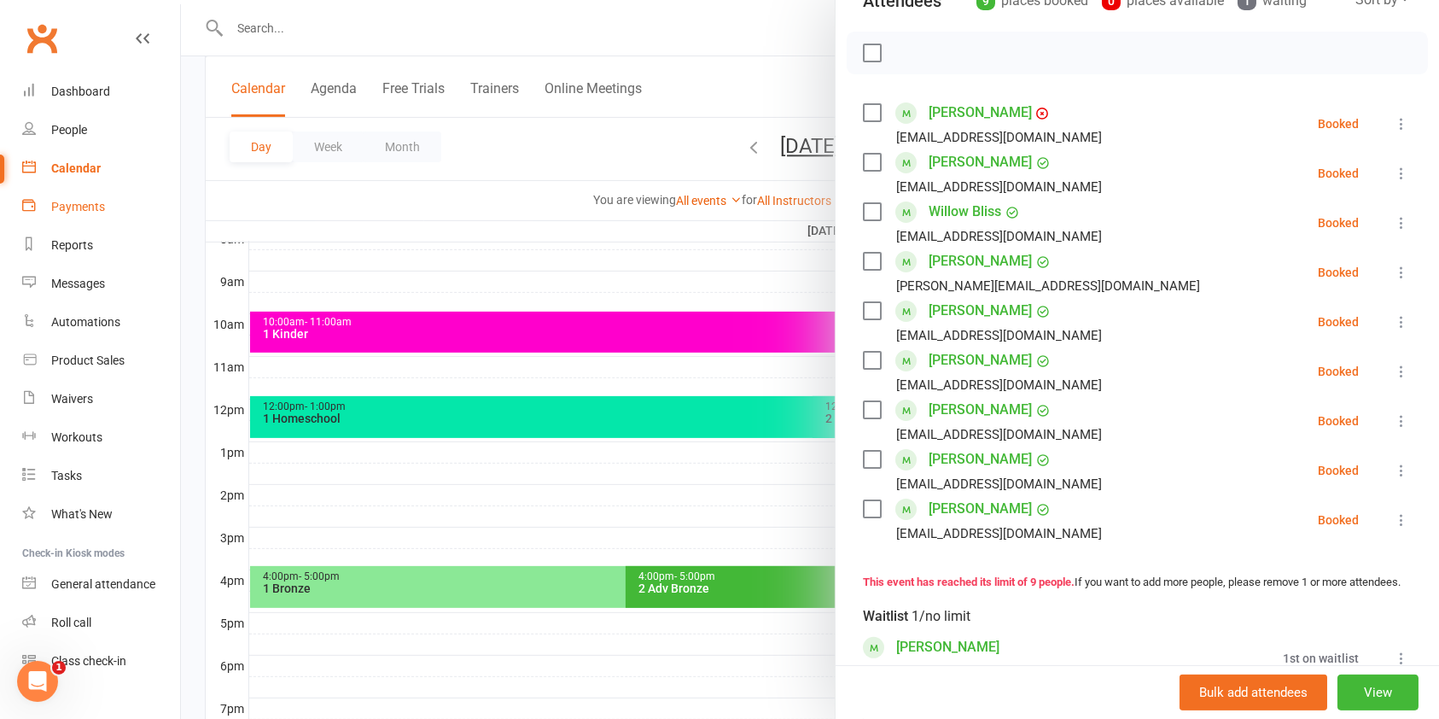
drag, startPoint x: 79, startPoint y: 205, endPoint x: 310, endPoint y: 238, distance: 233.7
click at [79, 205] on div "Payments" at bounding box center [78, 207] width 54 height 14
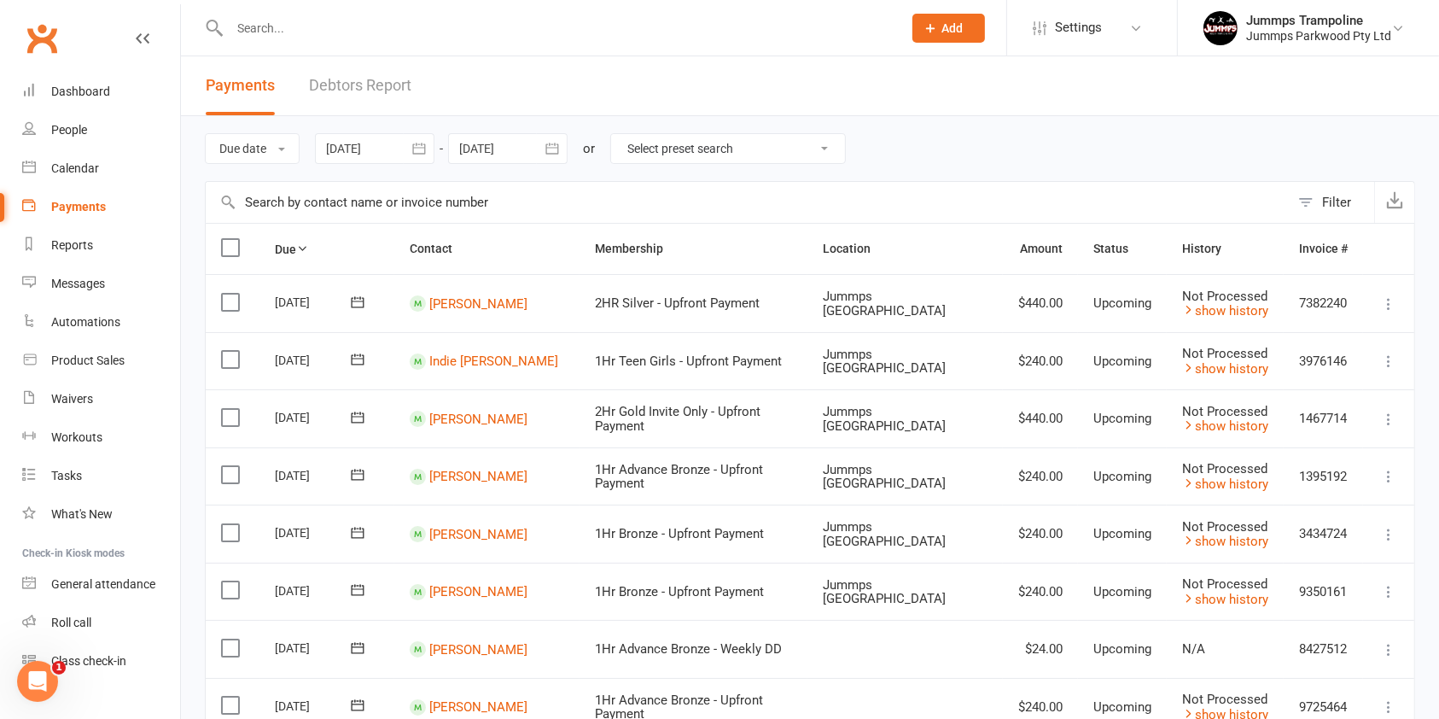
click at [354, 198] on input "text" at bounding box center [748, 202] width 1084 height 41
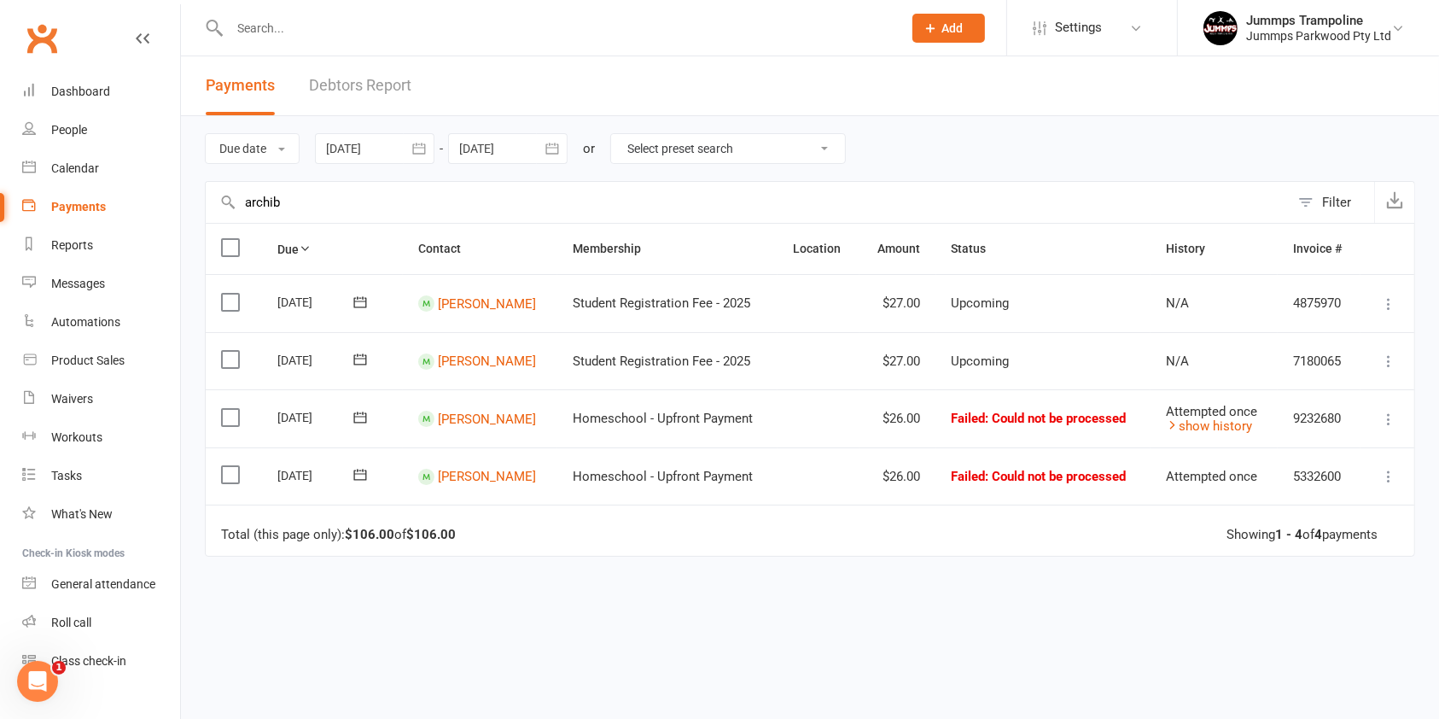
type input "archib"
click at [232, 247] on label at bounding box center [232, 247] width 23 height 17
click at [232, 239] on input "checkbox" at bounding box center [226, 239] width 11 height 0
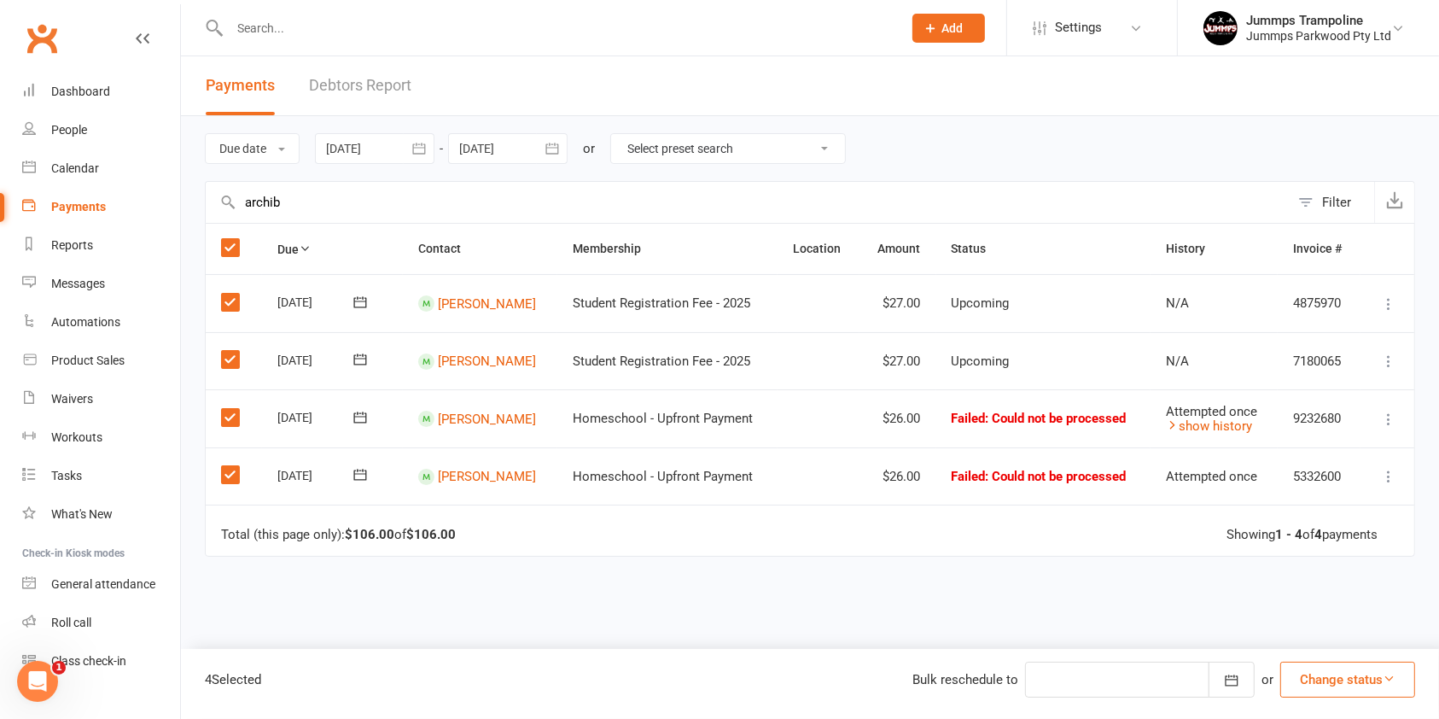
click at [938, 672] on button "Change status" at bounding box center [1347, 680] width 135 height 36
click at [938, 683] on icon "button" at bounding box center [1231, 680] width 17 height 17
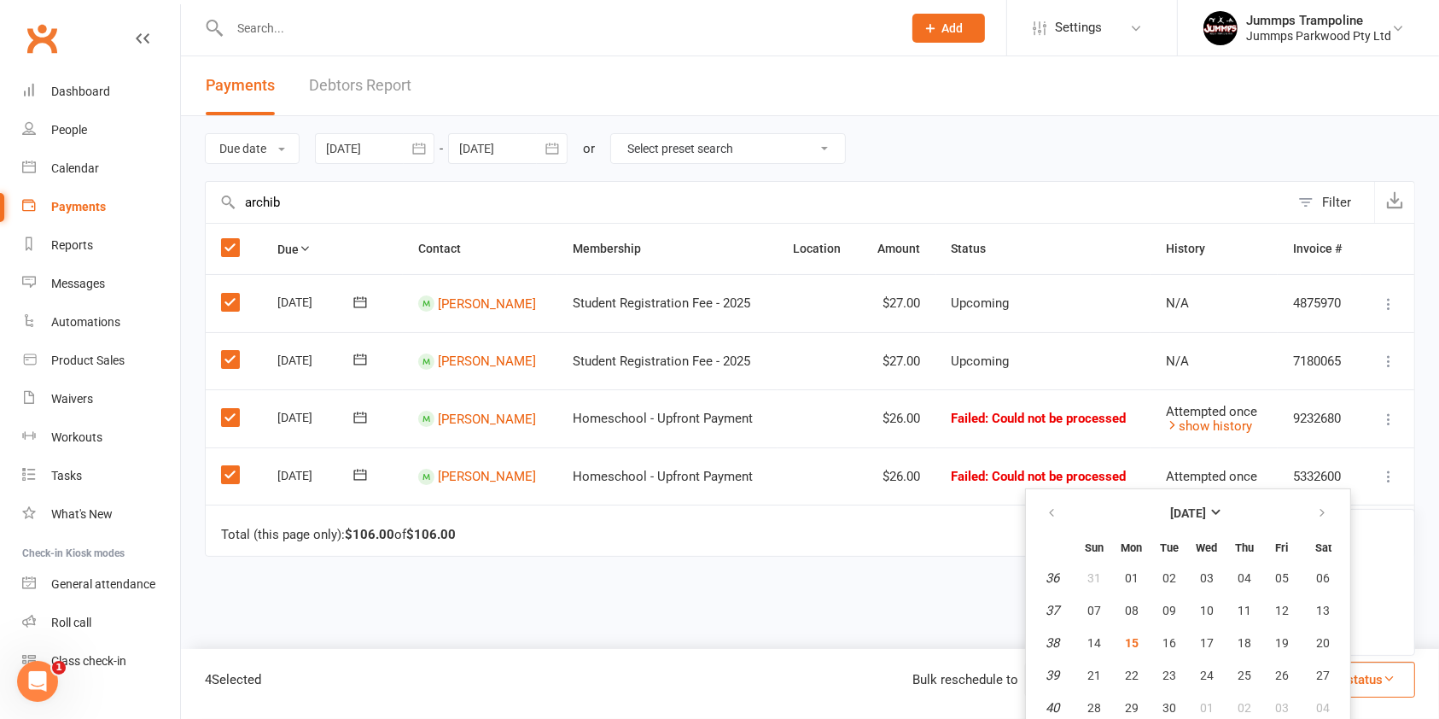
drag, startPoint x: 226, startPoint y: 297, endPoint x: 230, endPoint y: 311, distance: 14.3
click at [227, 297] on label at bounding box center [232, 302] width 23 height 17
click at [227, 294] on input "checkbox" at bounding box center [226, 294] width 11 height 0
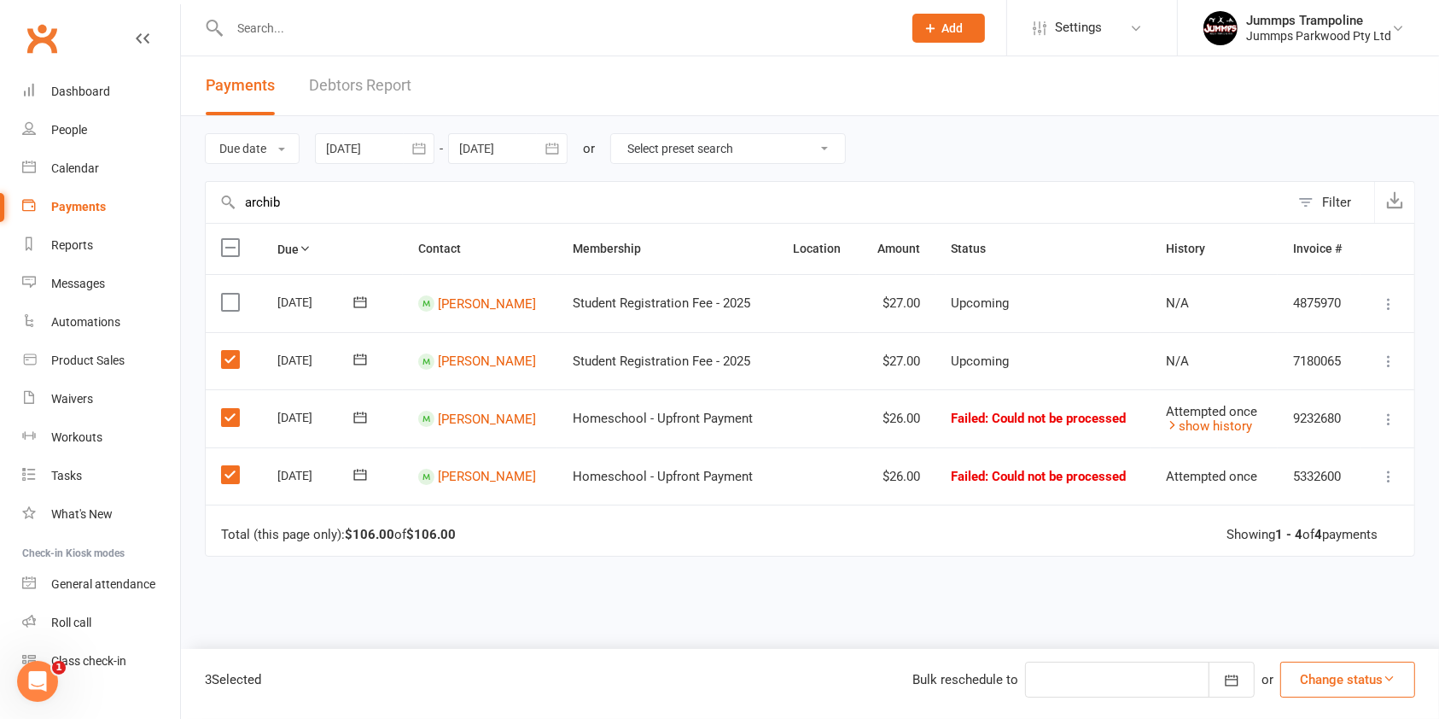
click at [228, 359] on label at bounding box center [232, 359] width 23 height 17
click at [228, 351] on input "checkbox" at bounding box center [226, 351] width 11 height 0
click at [938, 686] on icon "button" at bounding box center [1231, 680] width 17 height 17
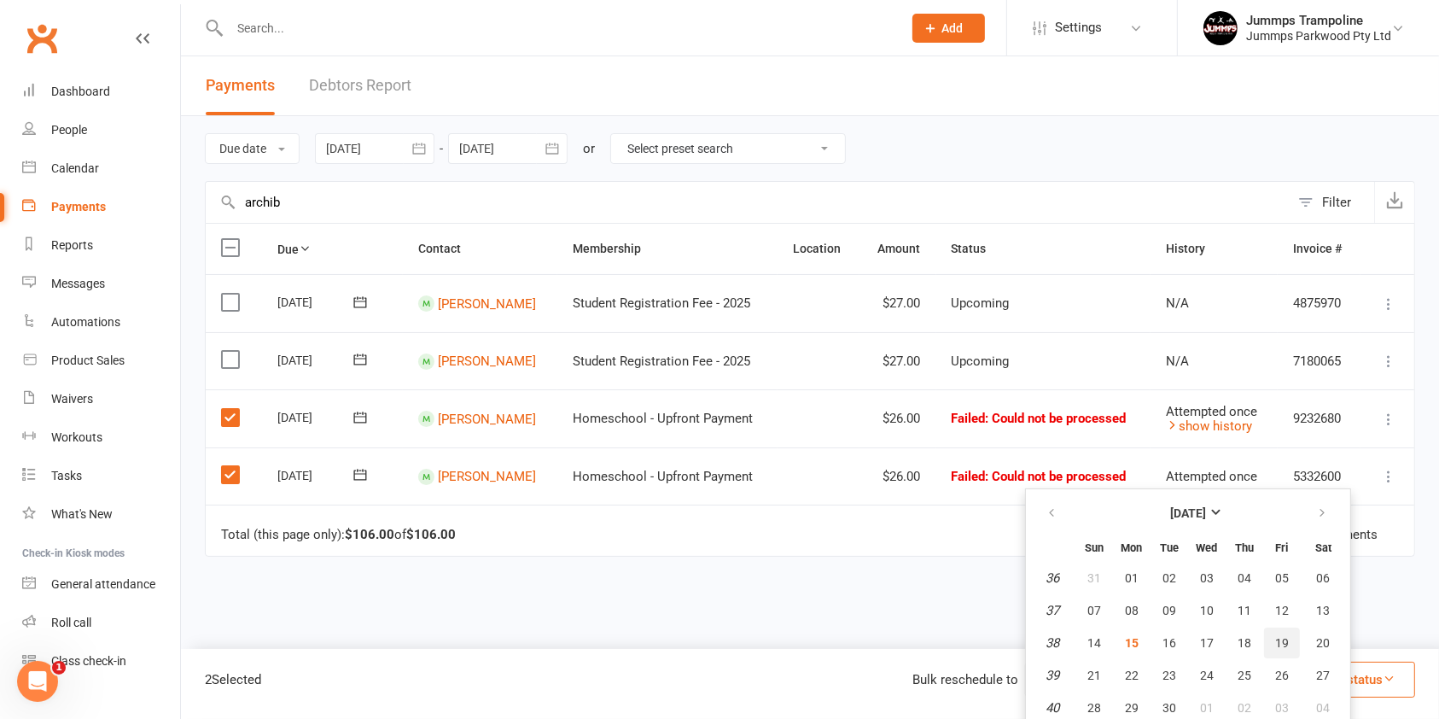
click at [938, 646] on span "19" at bounding box center [1282, 643] width 14 height 14
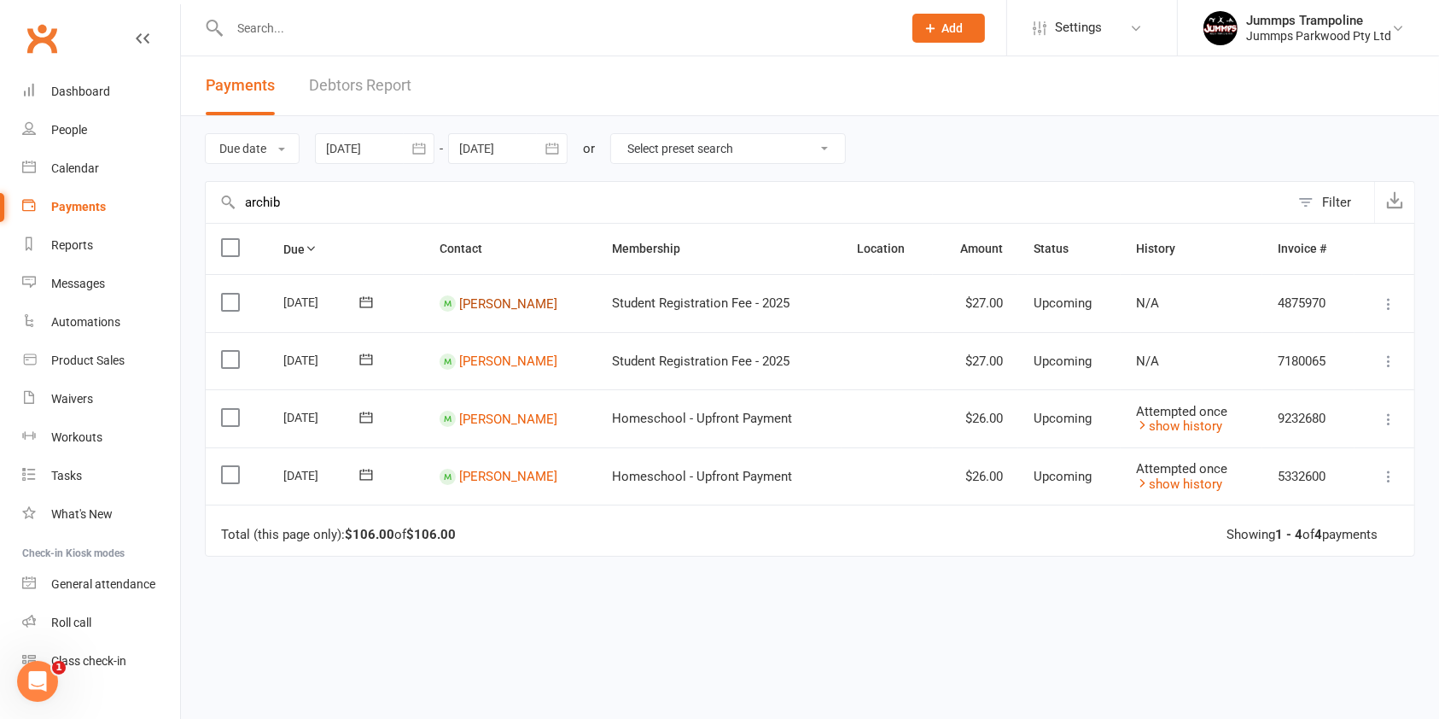
click at [533, 295] on link "[PERSON_NAME]" at bounding box center [508, 302] width 98 height 15
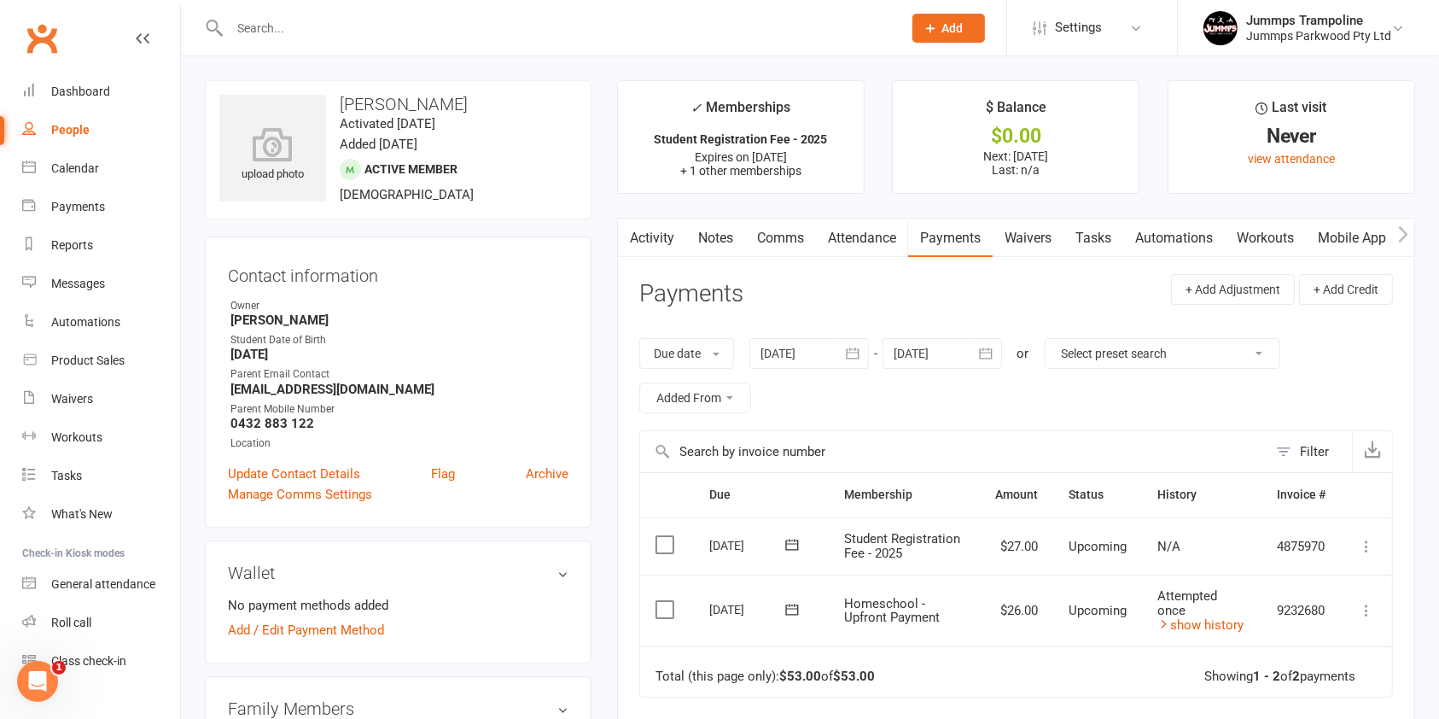
click at [938, 232] on link "Waivers" at bounding box center [1029, 238] width 72 height 39
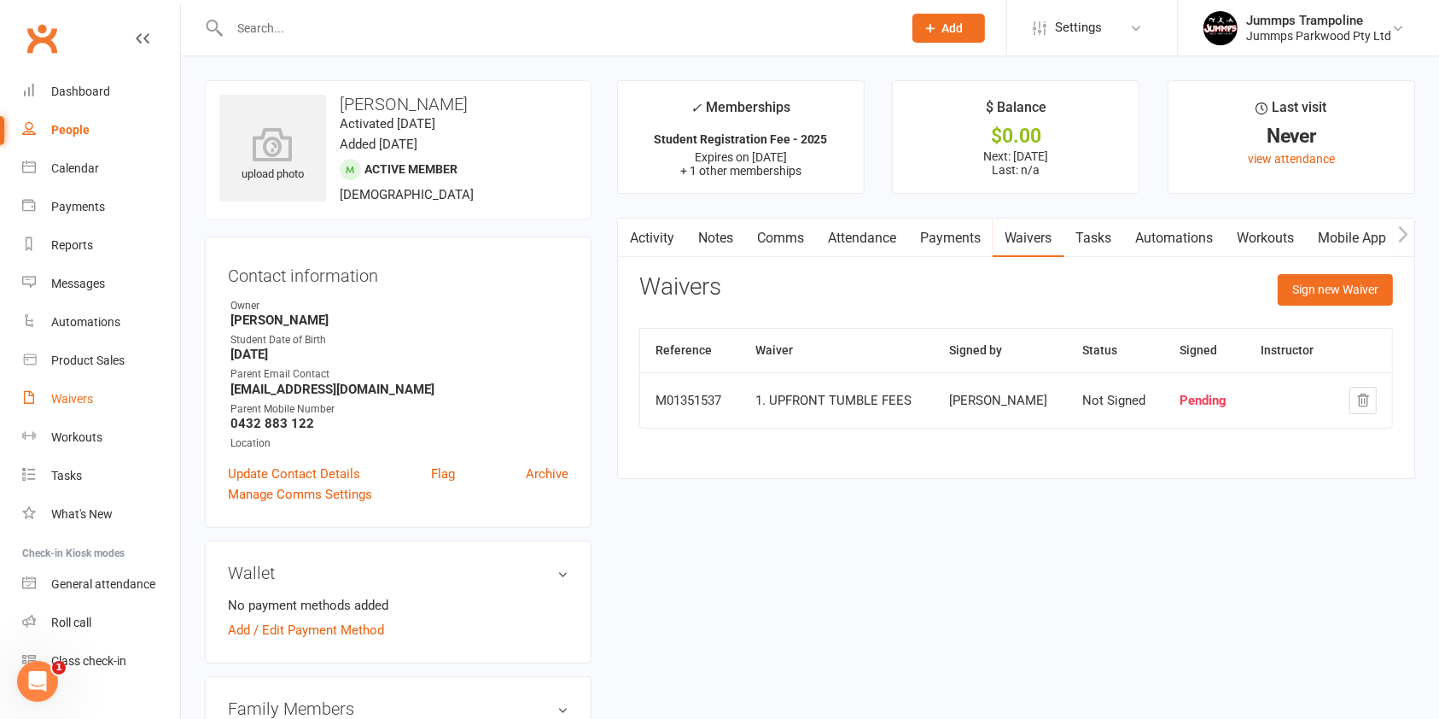
click at [84, 390] on link "Waivers" at bounding box center [101, 399] width 158 height 38
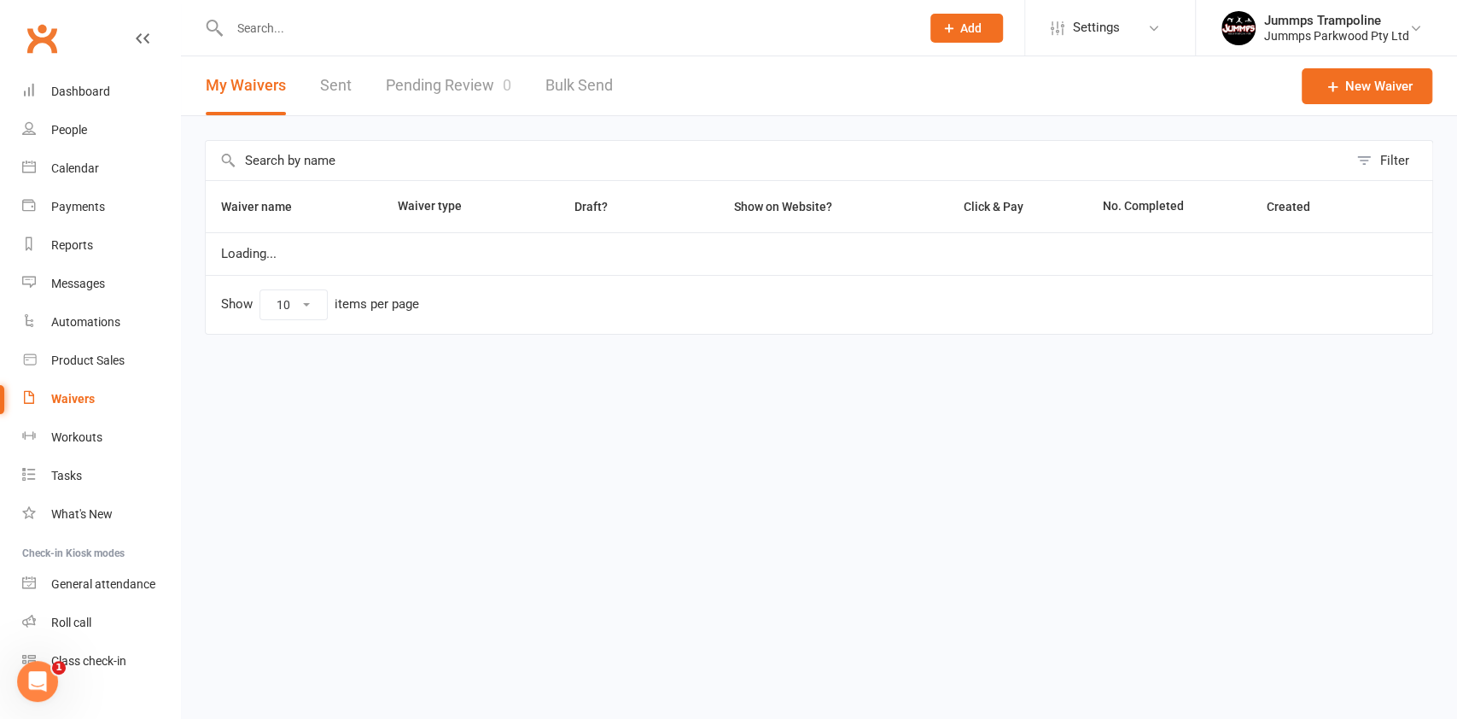
select select "25"
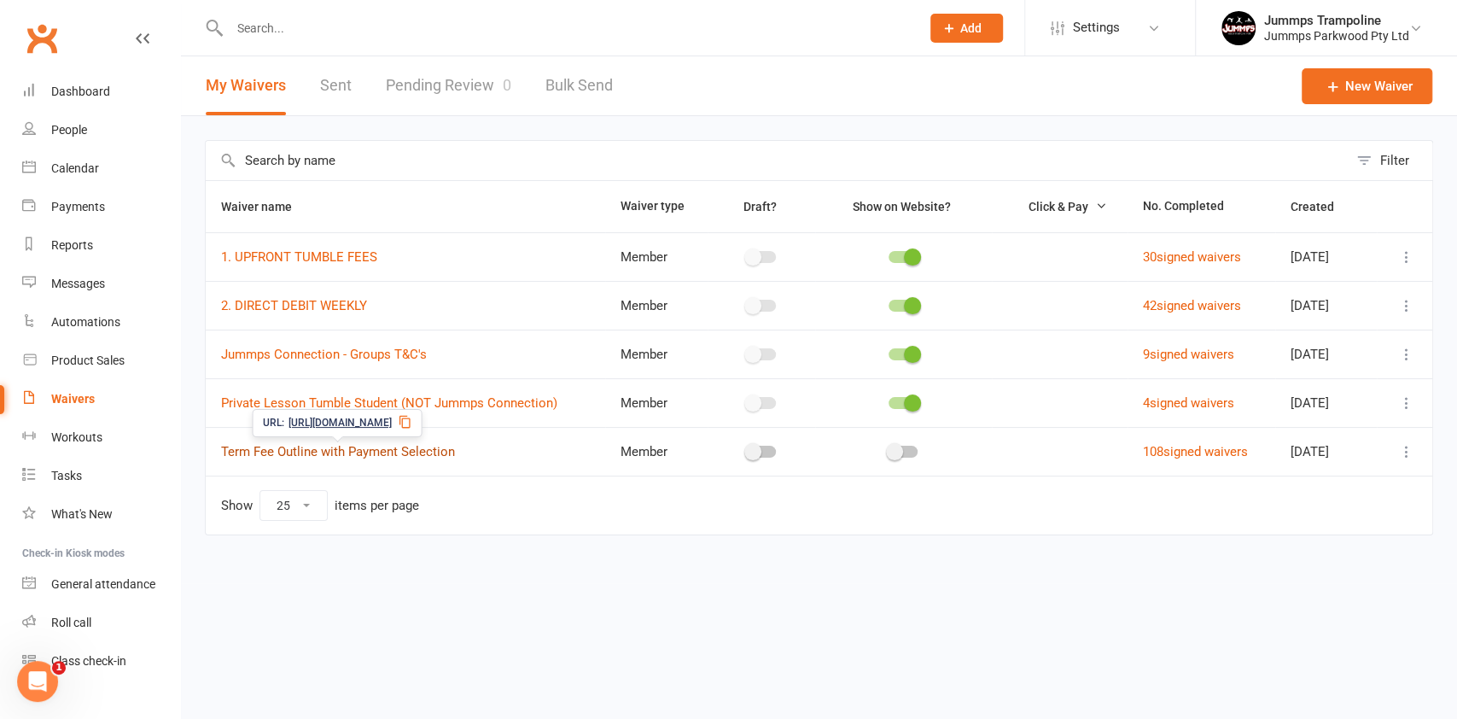
click at [341, 452] on link "Term Fee Outline with Payment Selection" at bounding box center [338, 451] width 234 height 15
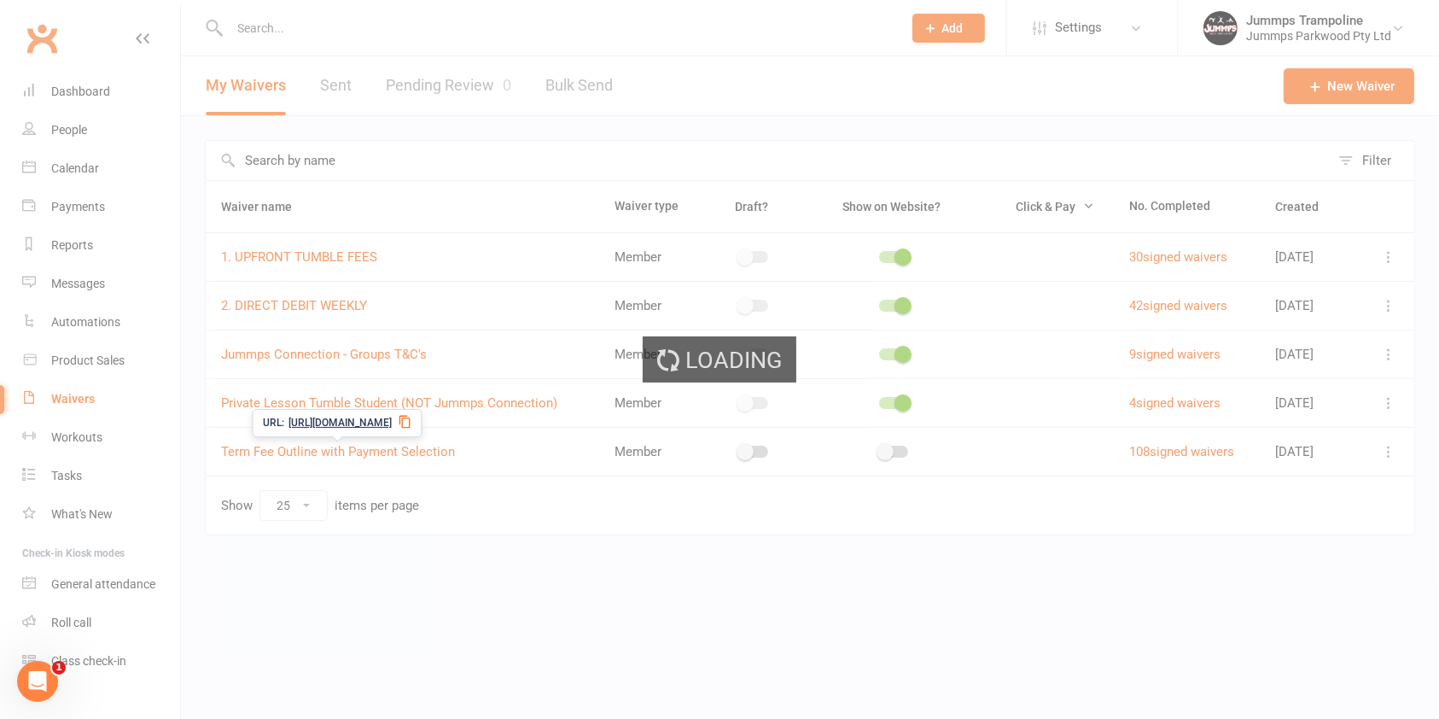
select select "applies_to_primary_signee"
select select "select"
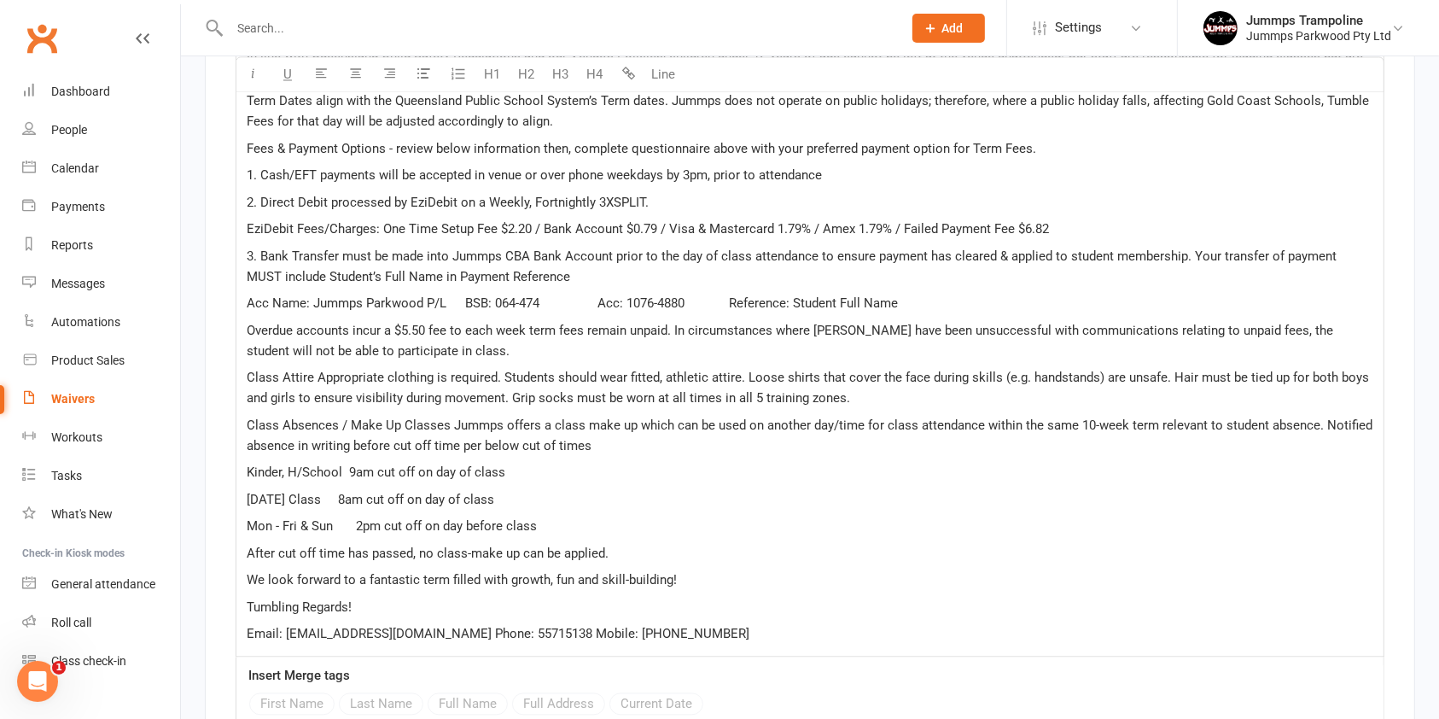
scroll to position [3415, 0]
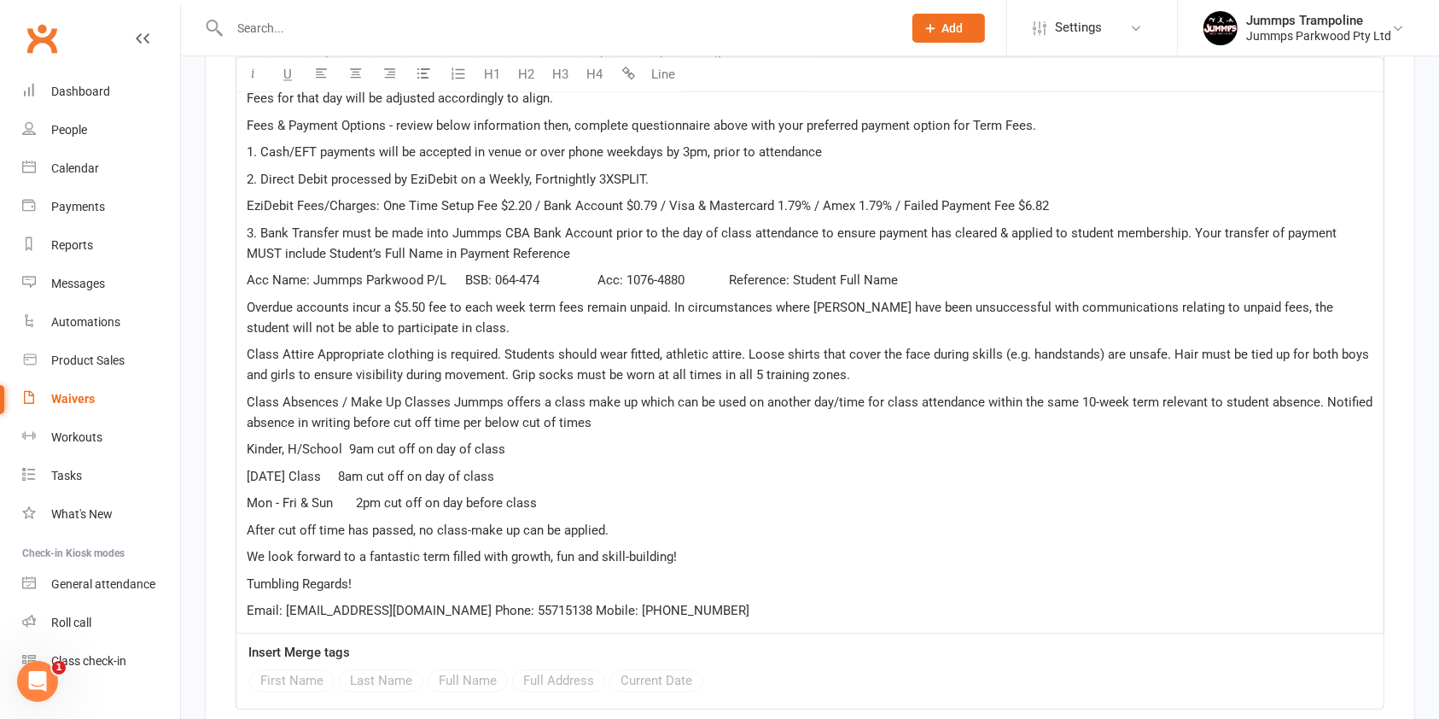
click at [70, 401] on div "Waivers" at bounding box center [73, 399] width 44 height 14
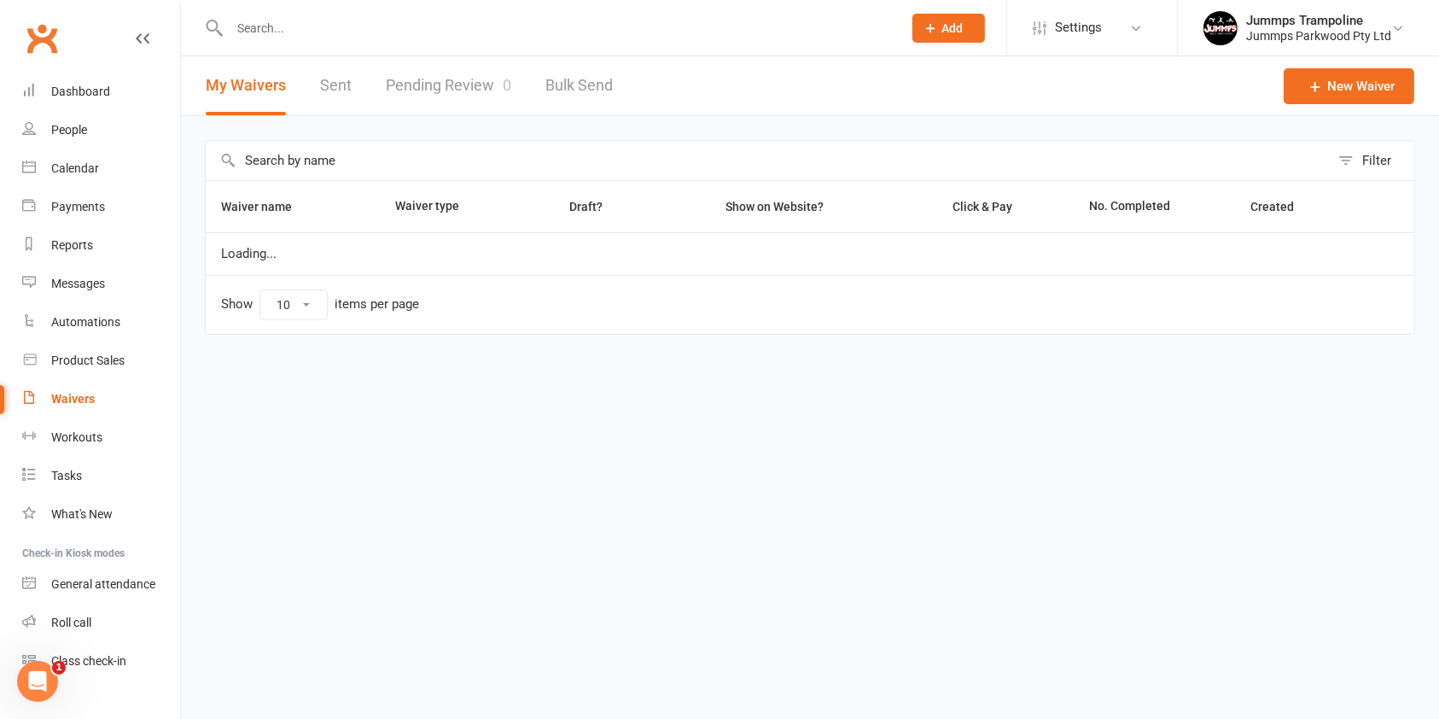
select select "25"
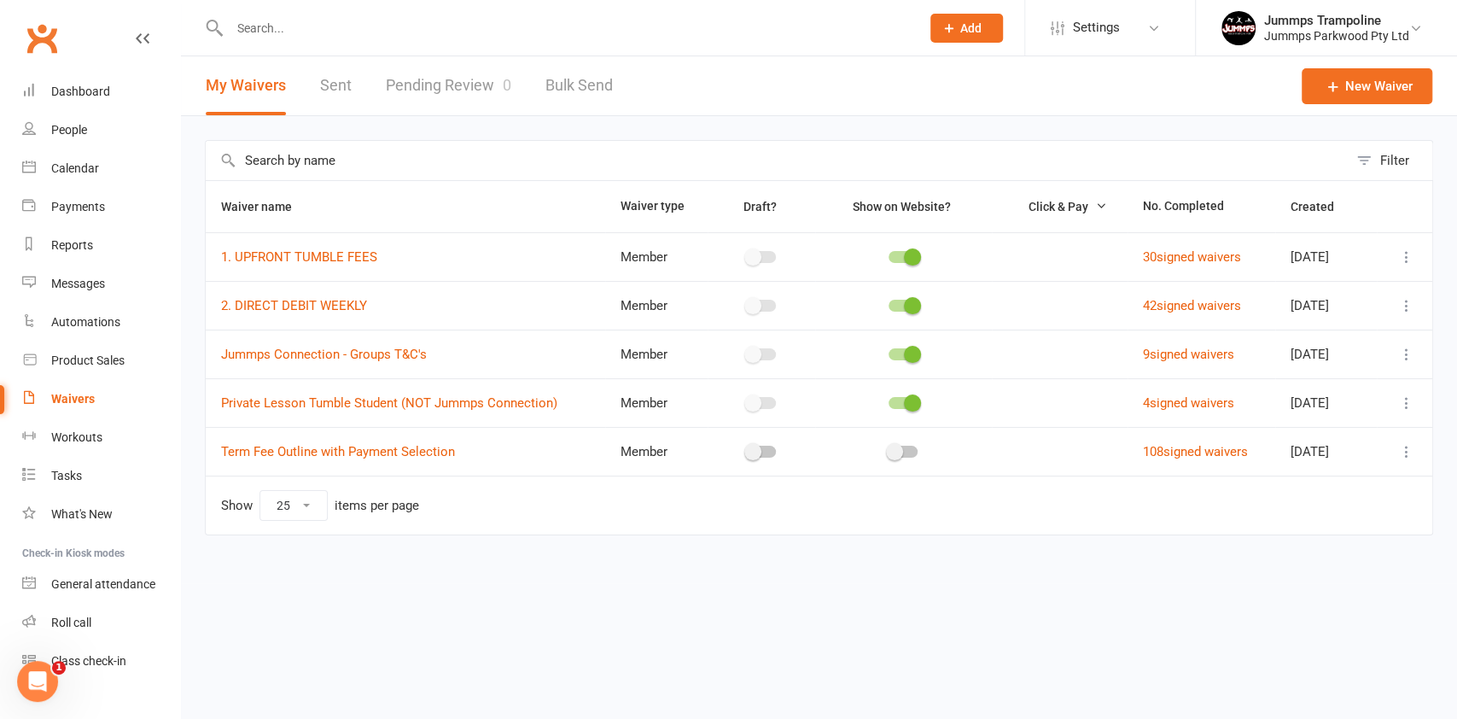
click at [298, 242] on body "Prospect Member Non-attending contact Class / event Appointment Task Membership…" at bounding box center [728, 293] width 1457 height 579
click at [355, 256] on link "1. UPFRONT TUMBLE FEES" at bounding box center [299, 256] width 156 height 15
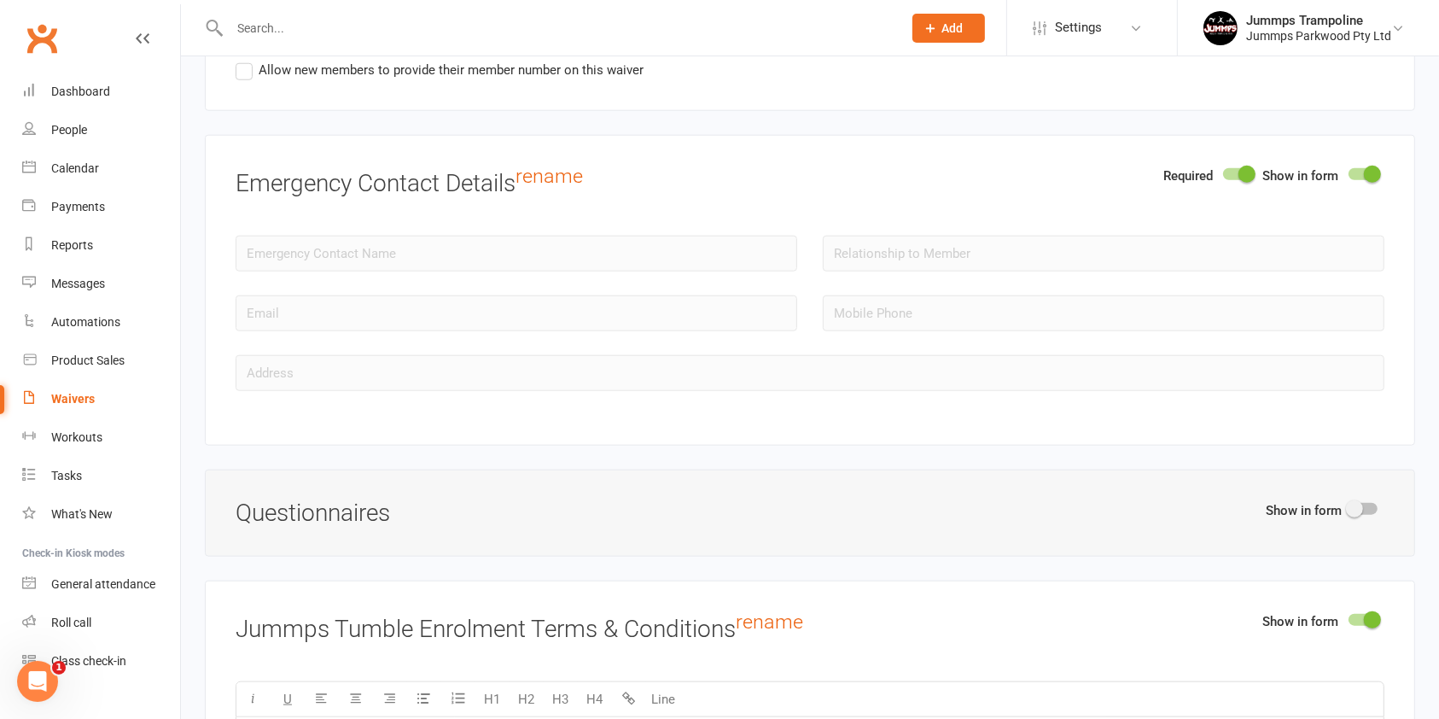
scroll to position [2049, 0]
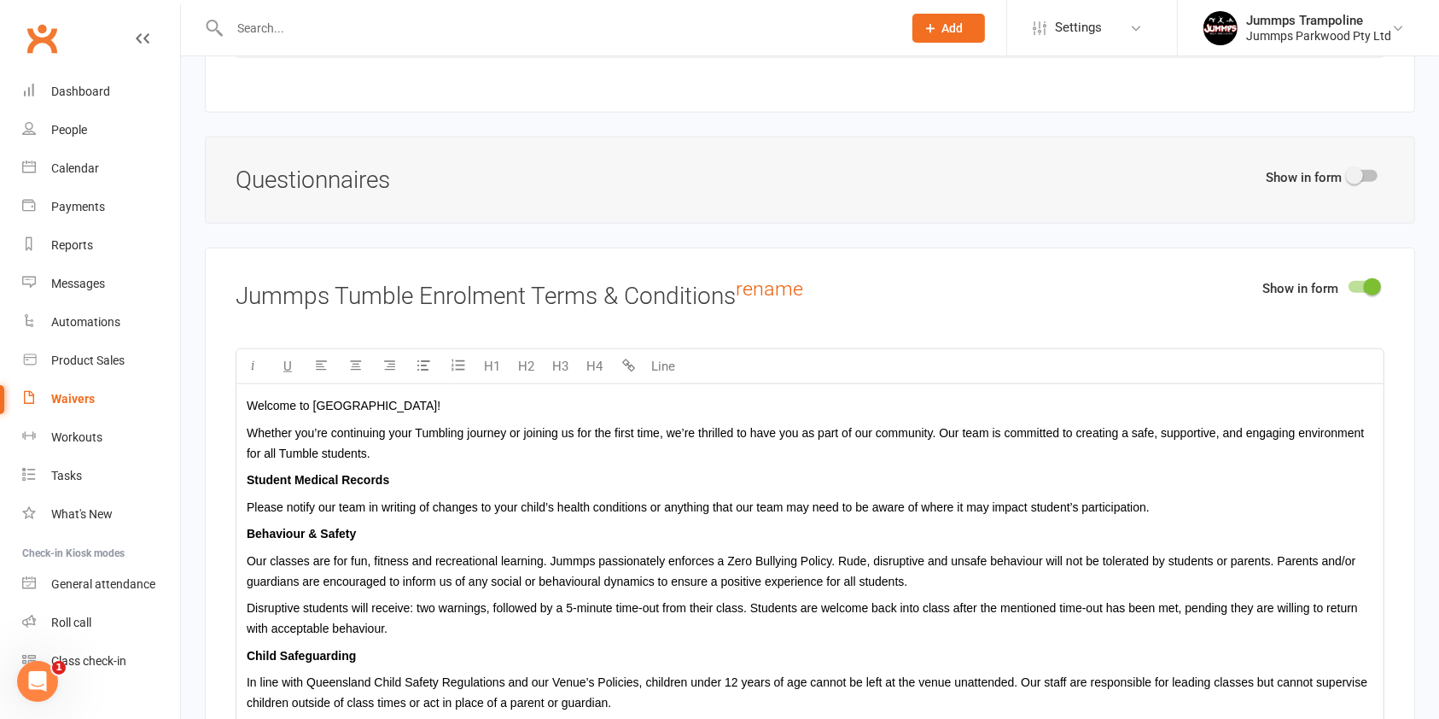
click at [662, 458] on p "Whether you’re continuing your Tumbling journey or joining us for the first tim…" at bounding box center [810, 443] width 1127 height 41
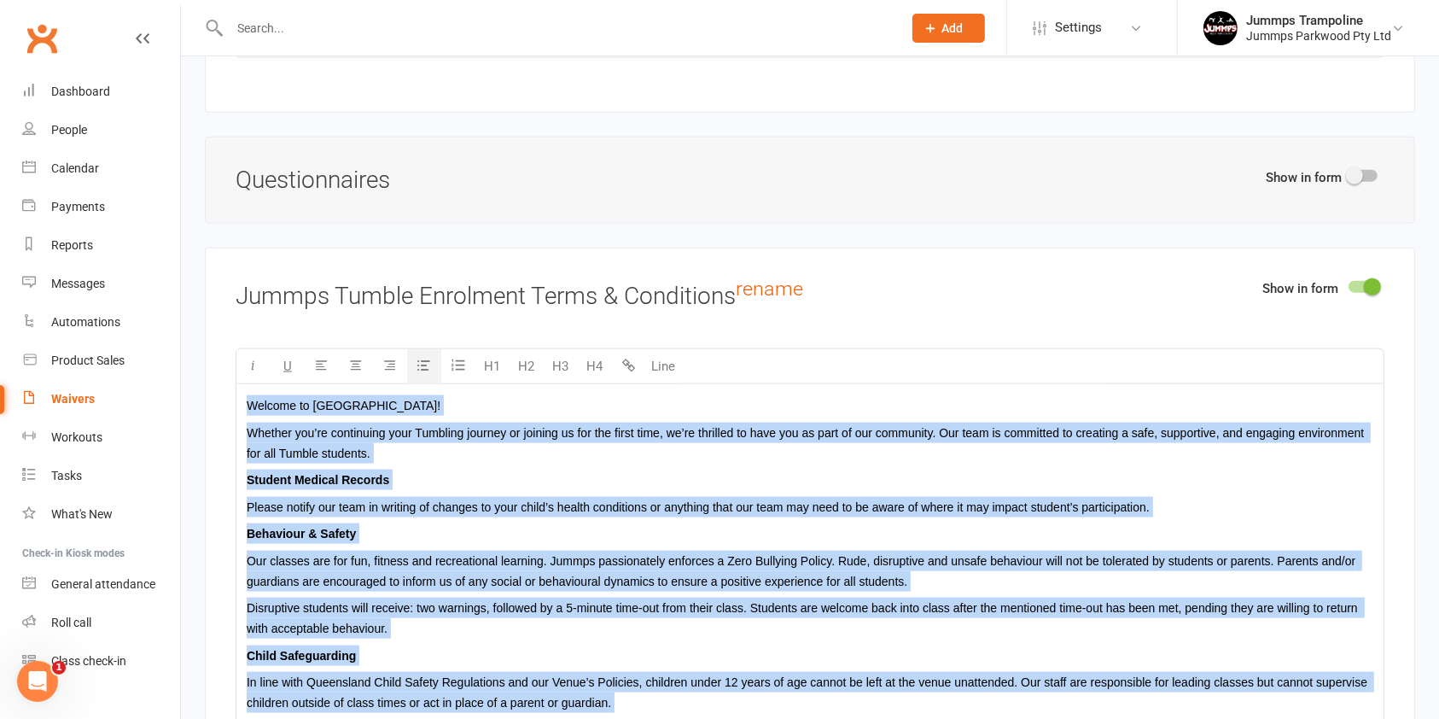
copy div "Welcome to Jummps Parkwood! Whether you’re continuing your Tumbling journey or …"
click at [82, 392] on div "Waivers" at bounding box center [73, 399] width 44 height 14
select select "25"
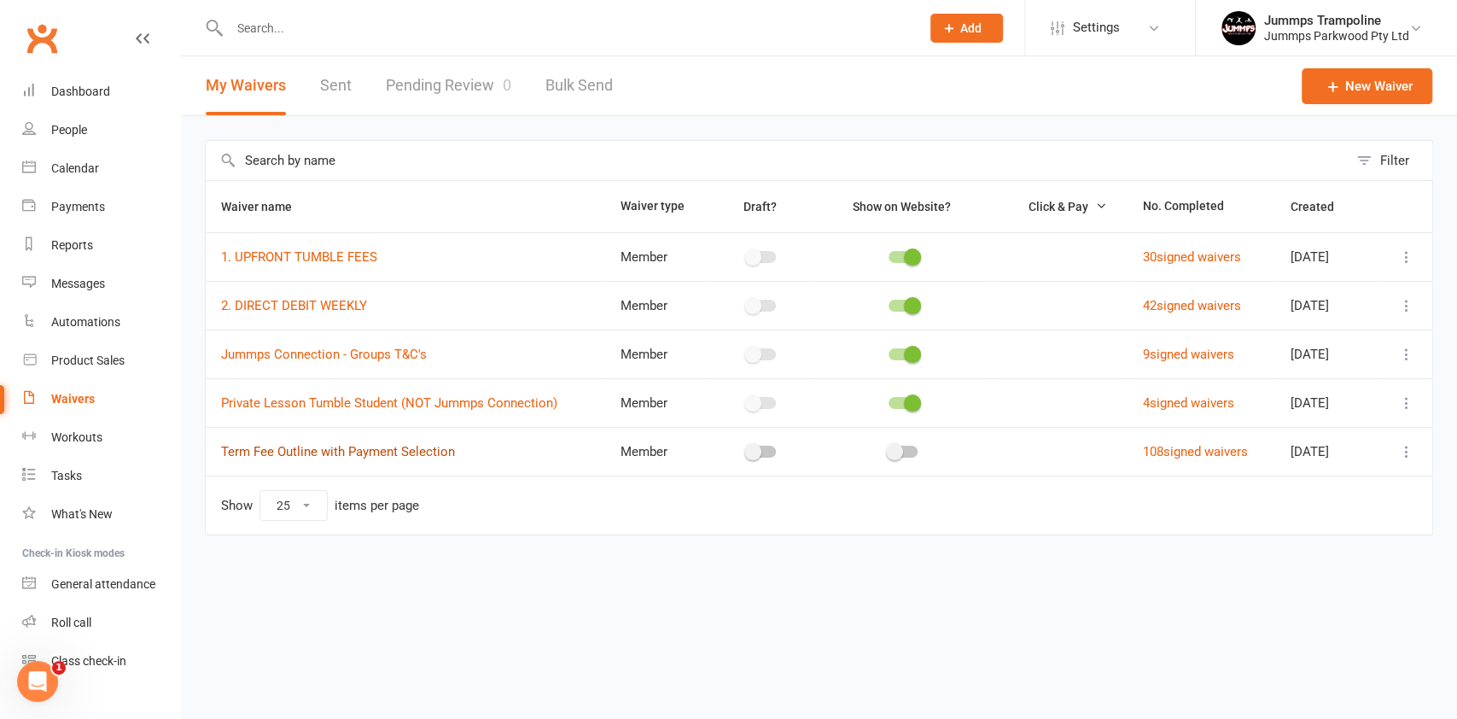
click at [413, 448] on link "Term Fee Outline with Payment Selection" at bounding box center [338, 451] width 234 height 15
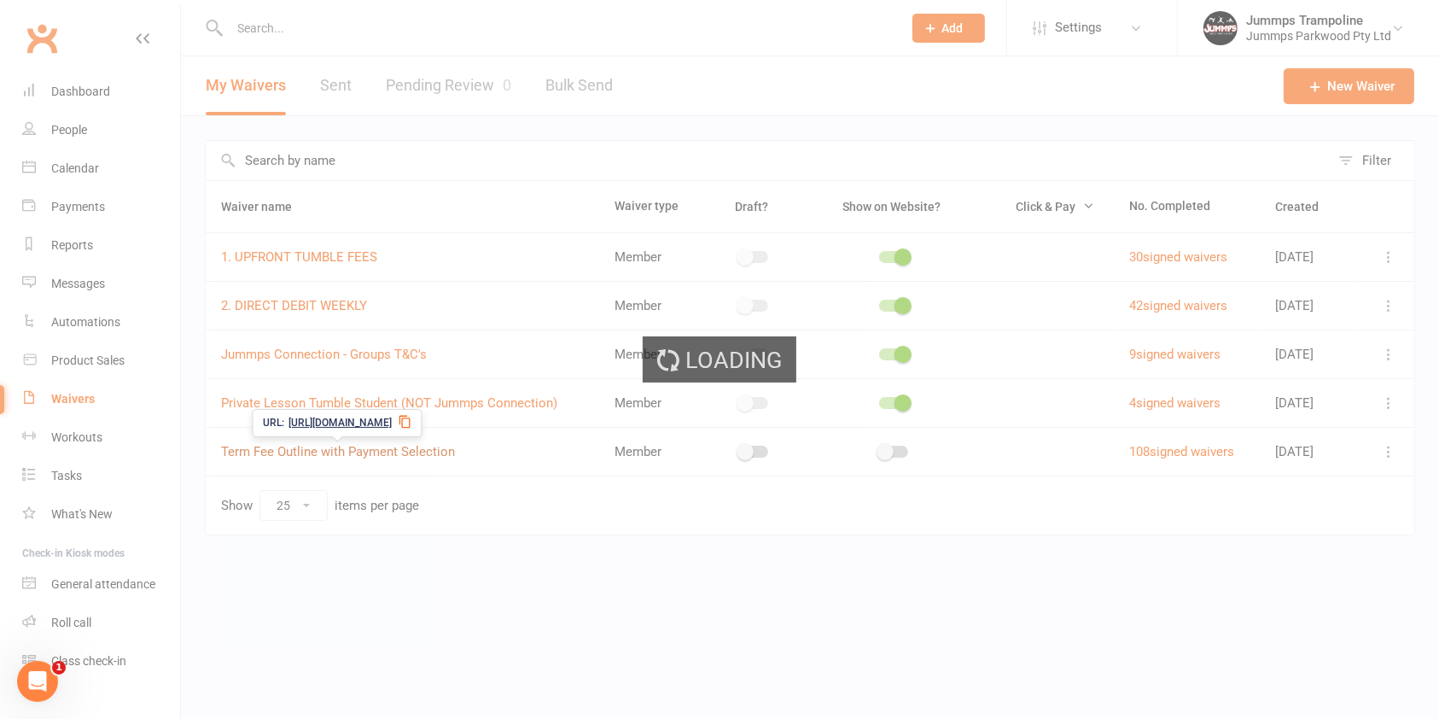
select select "applies_to_primary_signee"
select select "select"
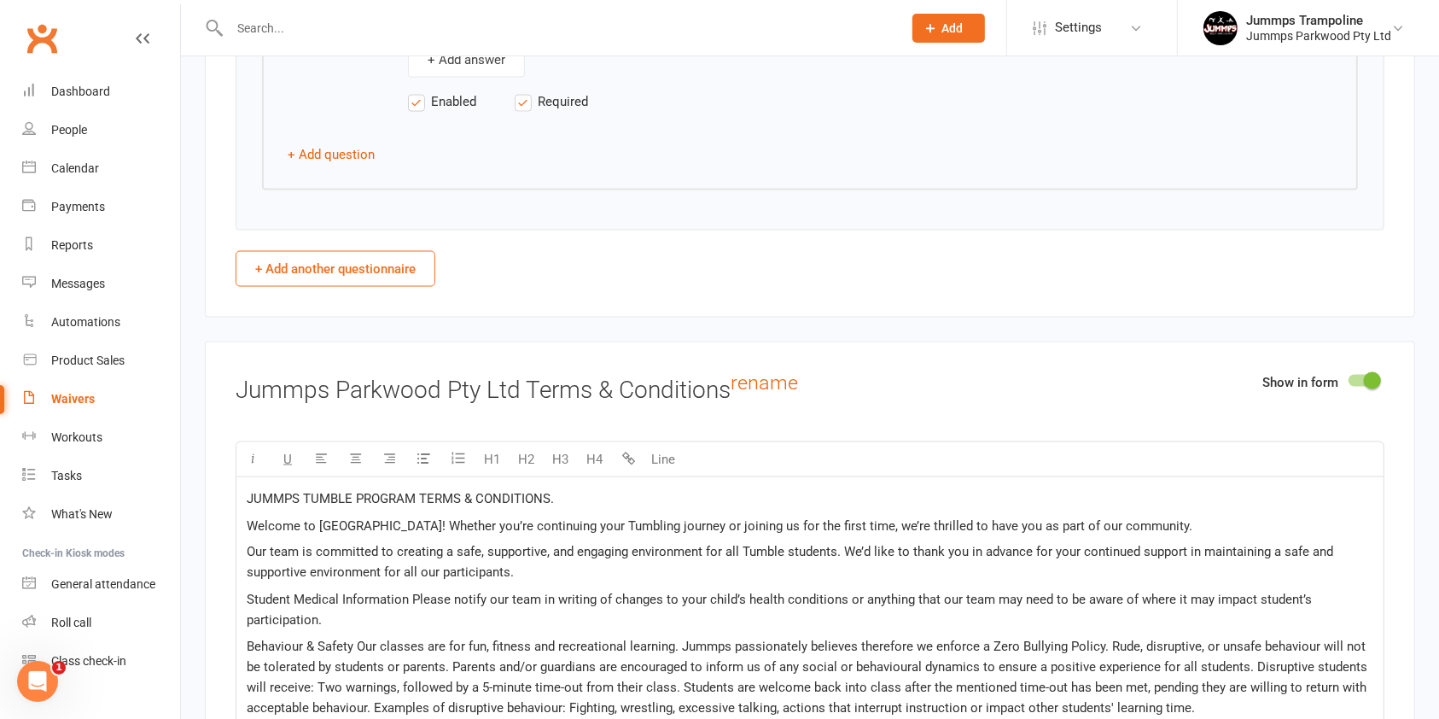
click at [646, 608] on span "Student Medical Information Please notify our team in writing of changes to you…" at bounding box center [781, 610] width 1069 height 36
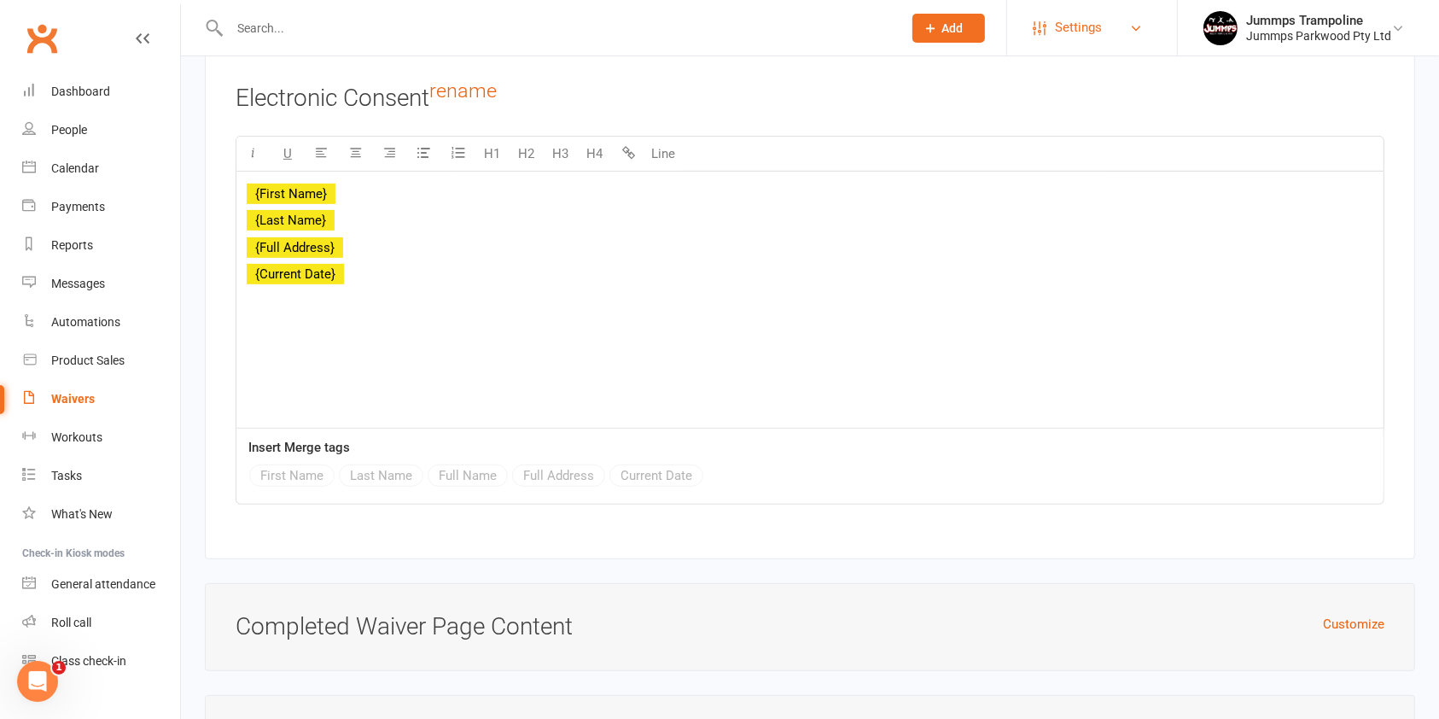
scroll to position [7538, 0]
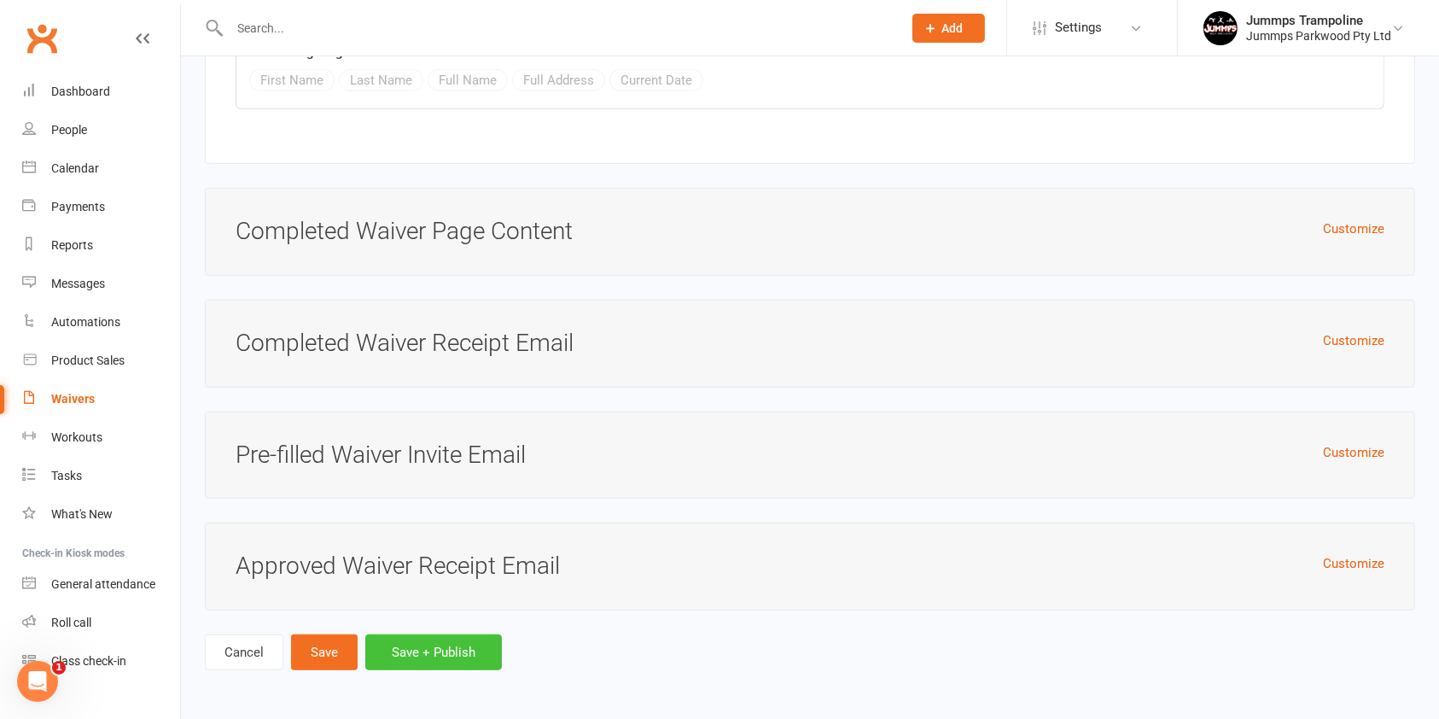
click at [414, 652] on button "Save + Publish" at bounding box center [433, 652] width 137 height 36
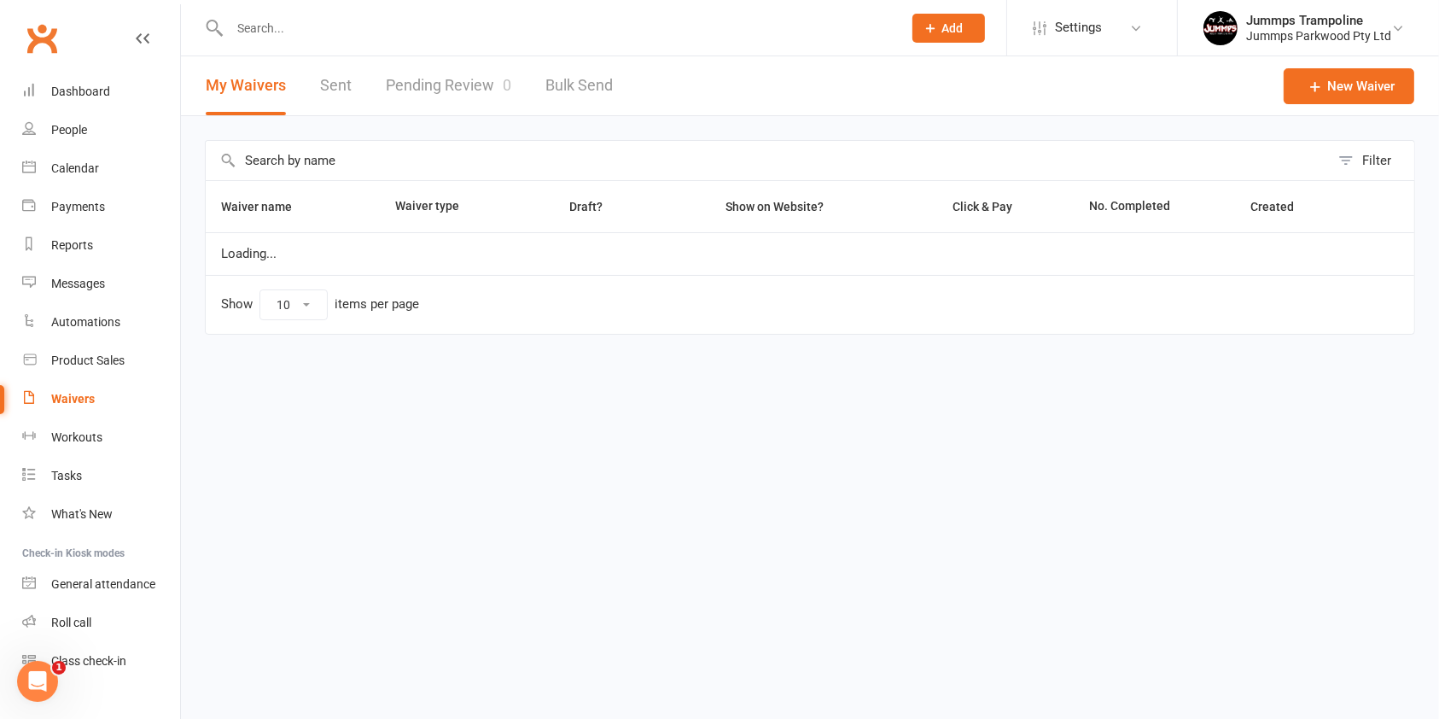
select select "25"
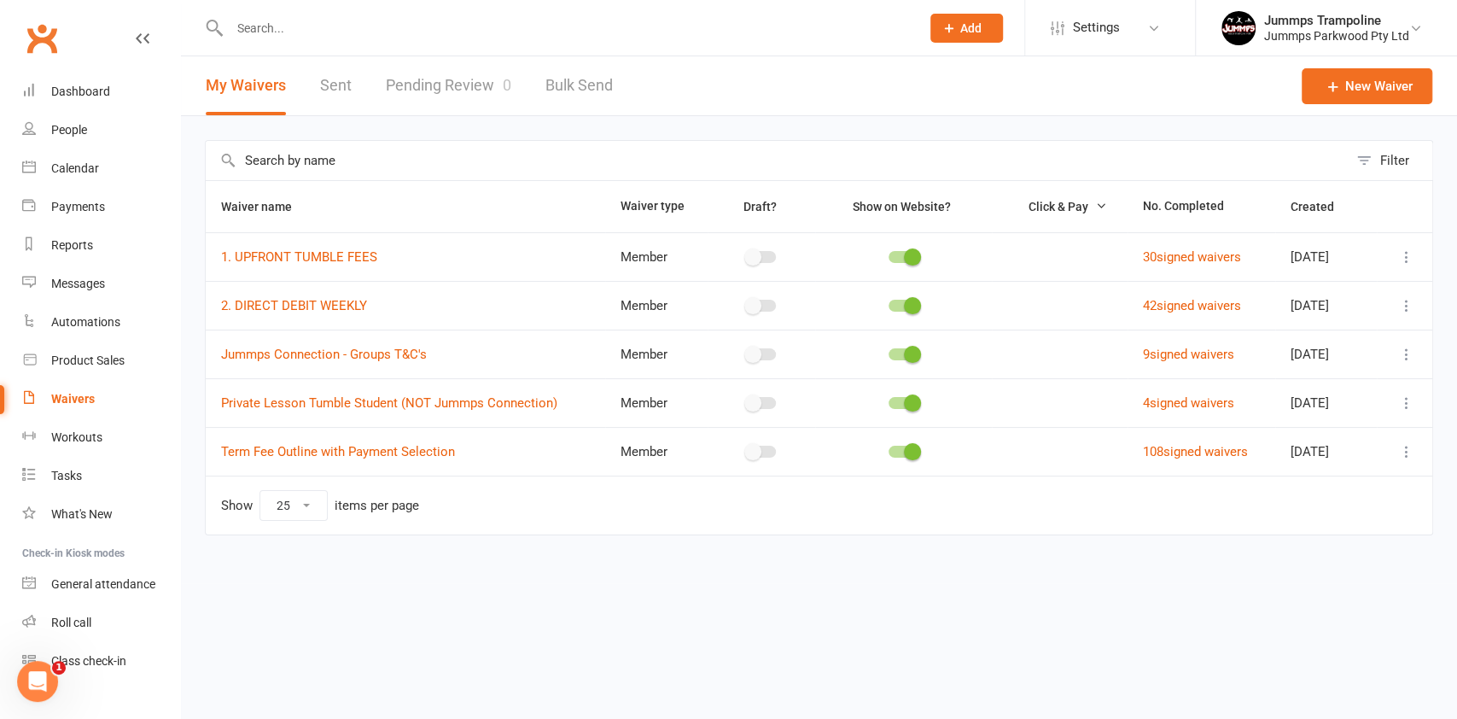
click at [64, 392] on div "Waivers" at bounding box center [73, 399] width 44 height 14
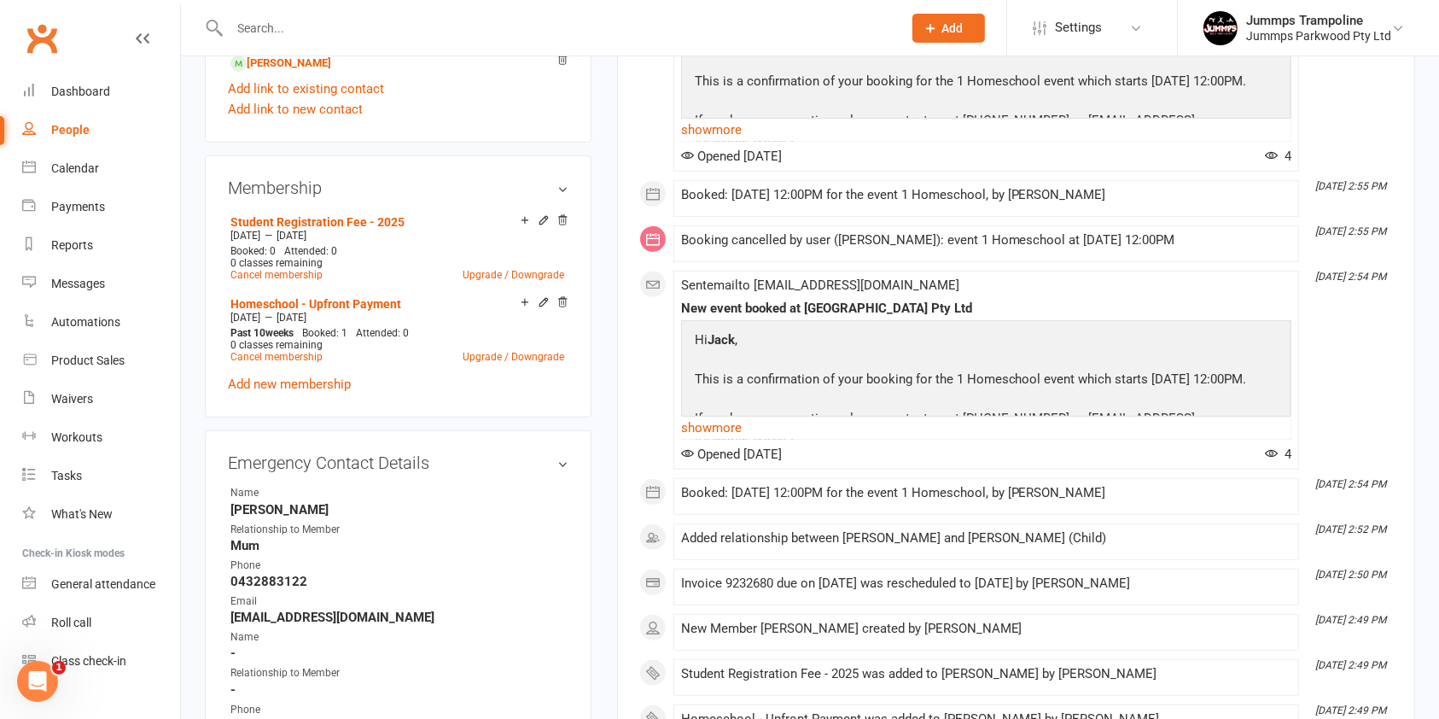
scroll to position [569, 0]
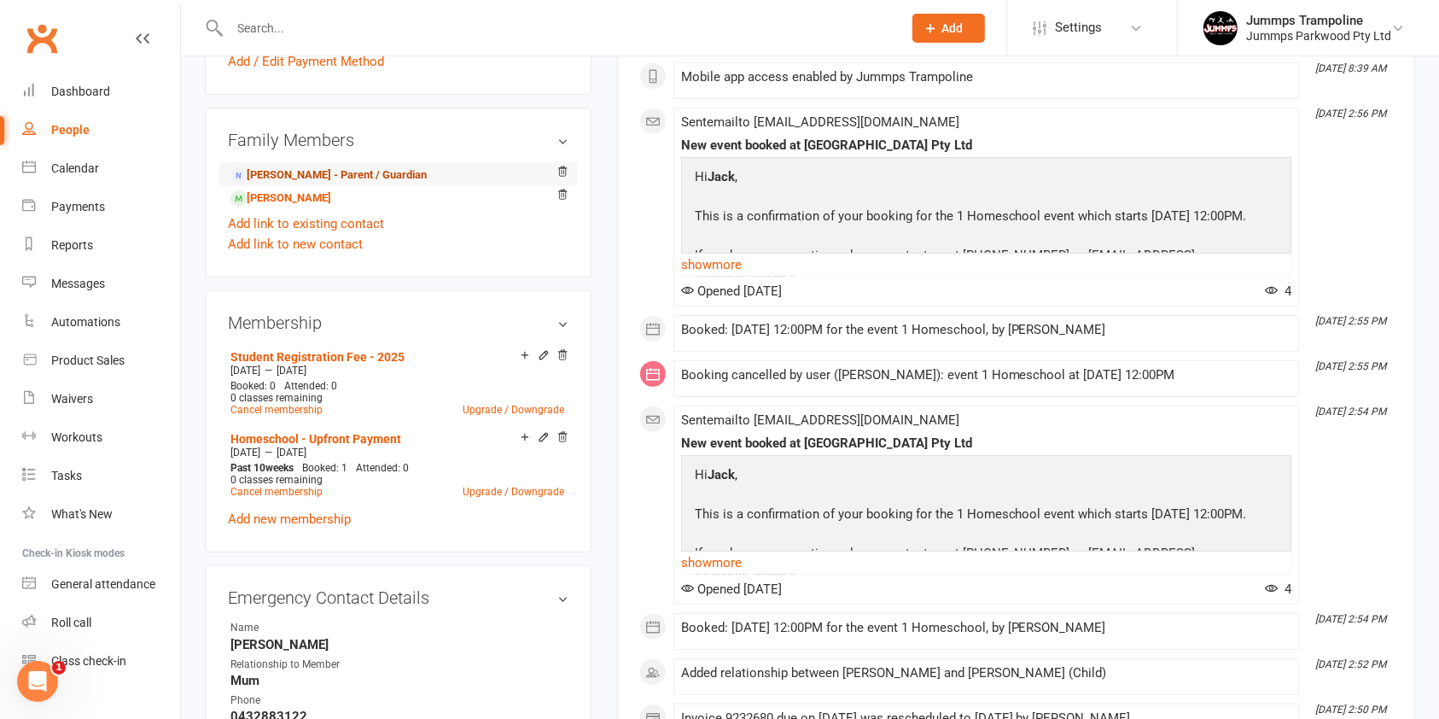
click at [350, 170] on link "[PERSON_NAME] - Parent / Guardian" at bounding box center [328, 175] width 196 height 18
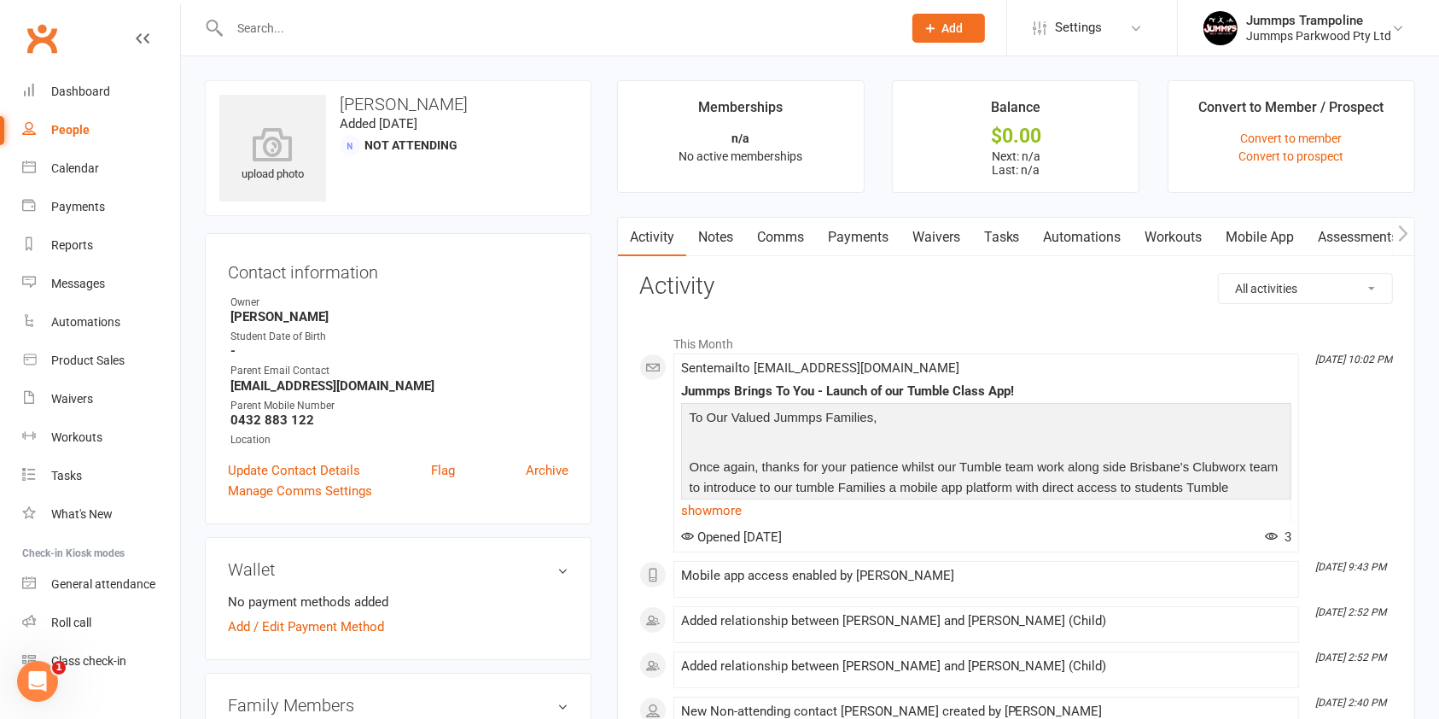
click at [912, 236] on link "Waivers" at bounding box center [937, 237] width 72 height 39
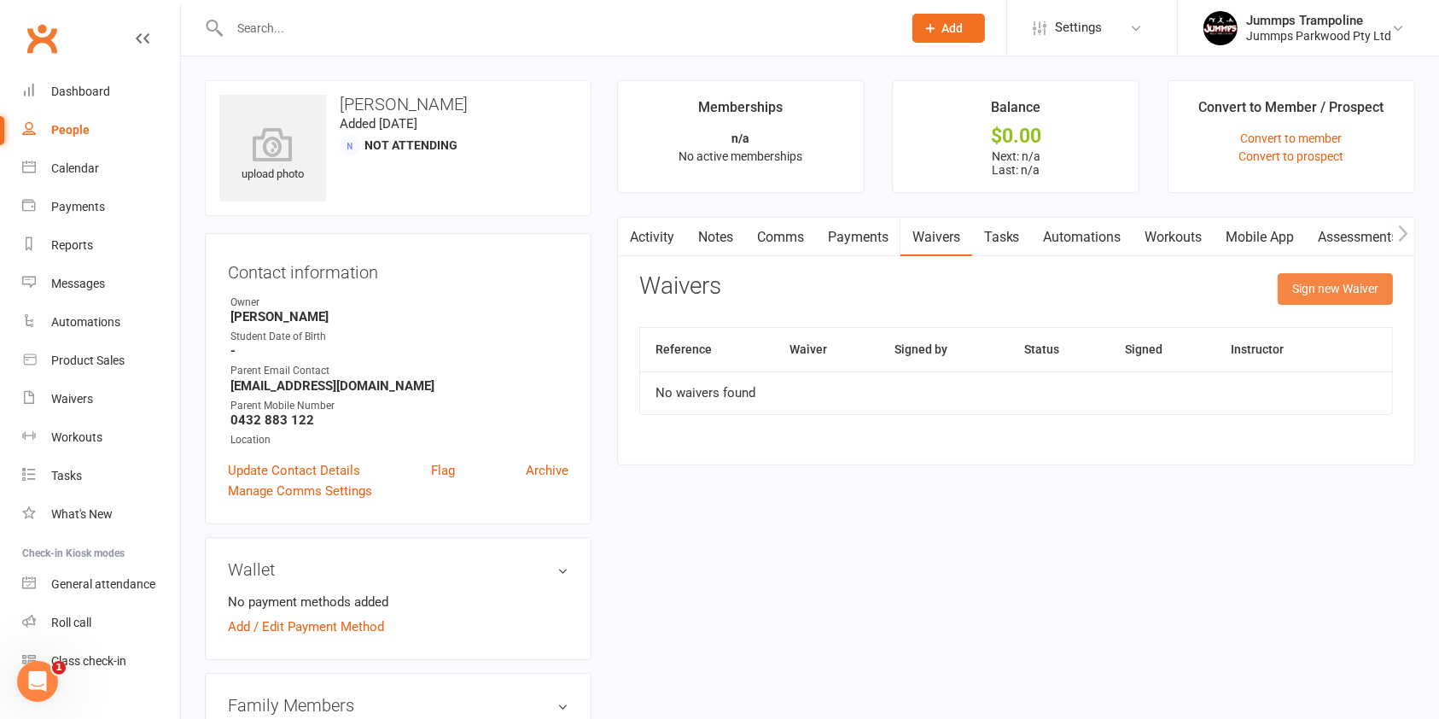
click at [1344, 294] on button "Sign new Waiver" at bounding box center [1335, 288] width 115 height 31
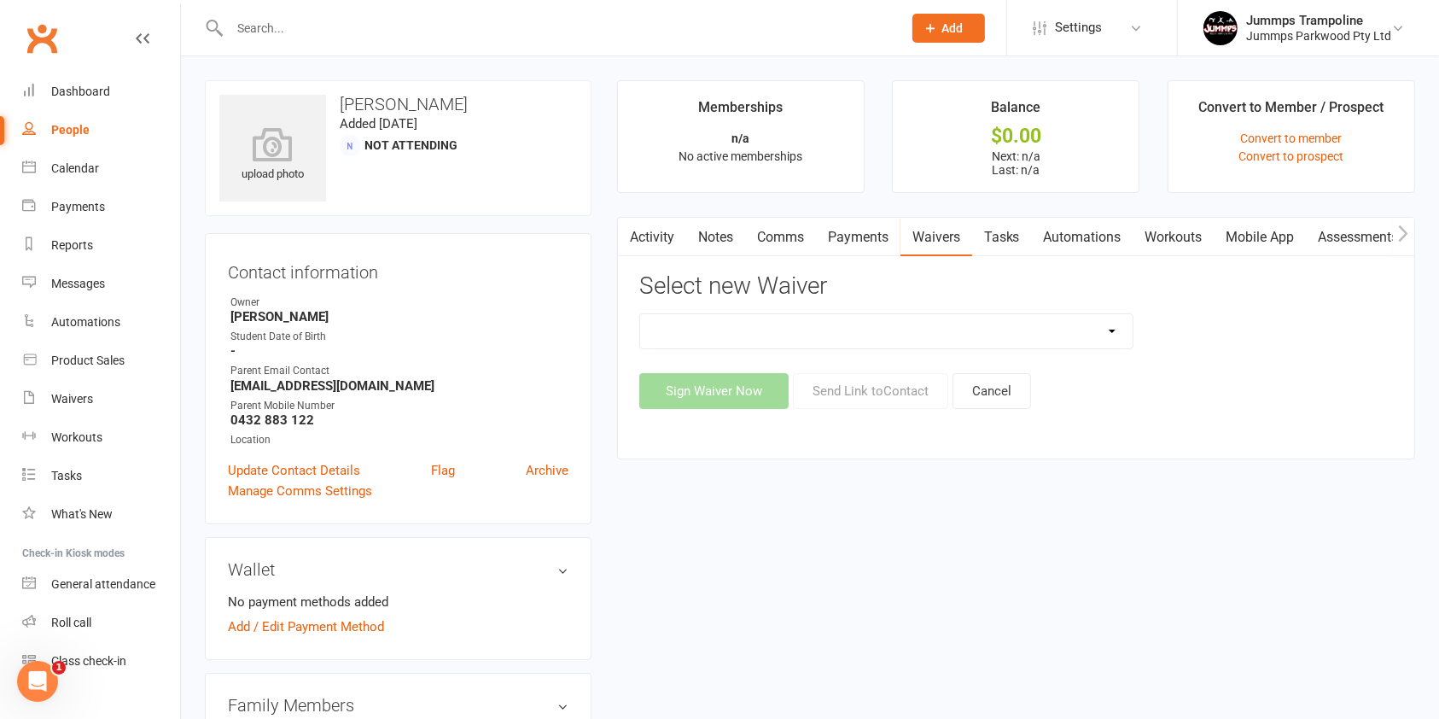
click at [1123, 327] on select "1. UPFRONT TUMBLE FEES 2. DIRECT DEBIT WEEKLY Jummps Connection - Groups T&C's …" at bounding box center [886, 331] width 493 height 34
select select "14411"
click at [640, 314] on select "1. UPFRONT TUMBLE FEES 2. DIRECT DEBIT WEEKLY Jummps Connection - Groups T&C's …" at bounding box center [886, 331] width 493 height 34
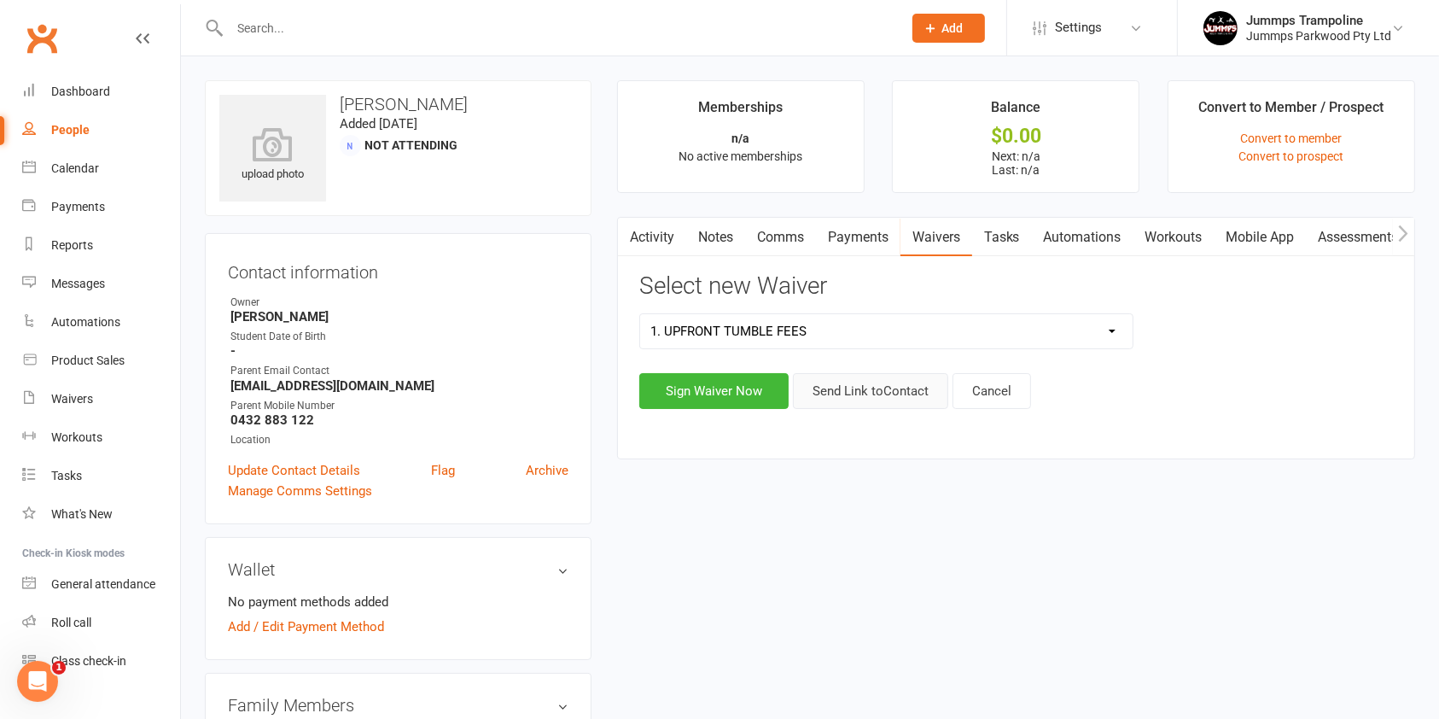
click at [868, 405] on button "Send Link to Contact" at bounding box center [870, 391] width 155 height 36
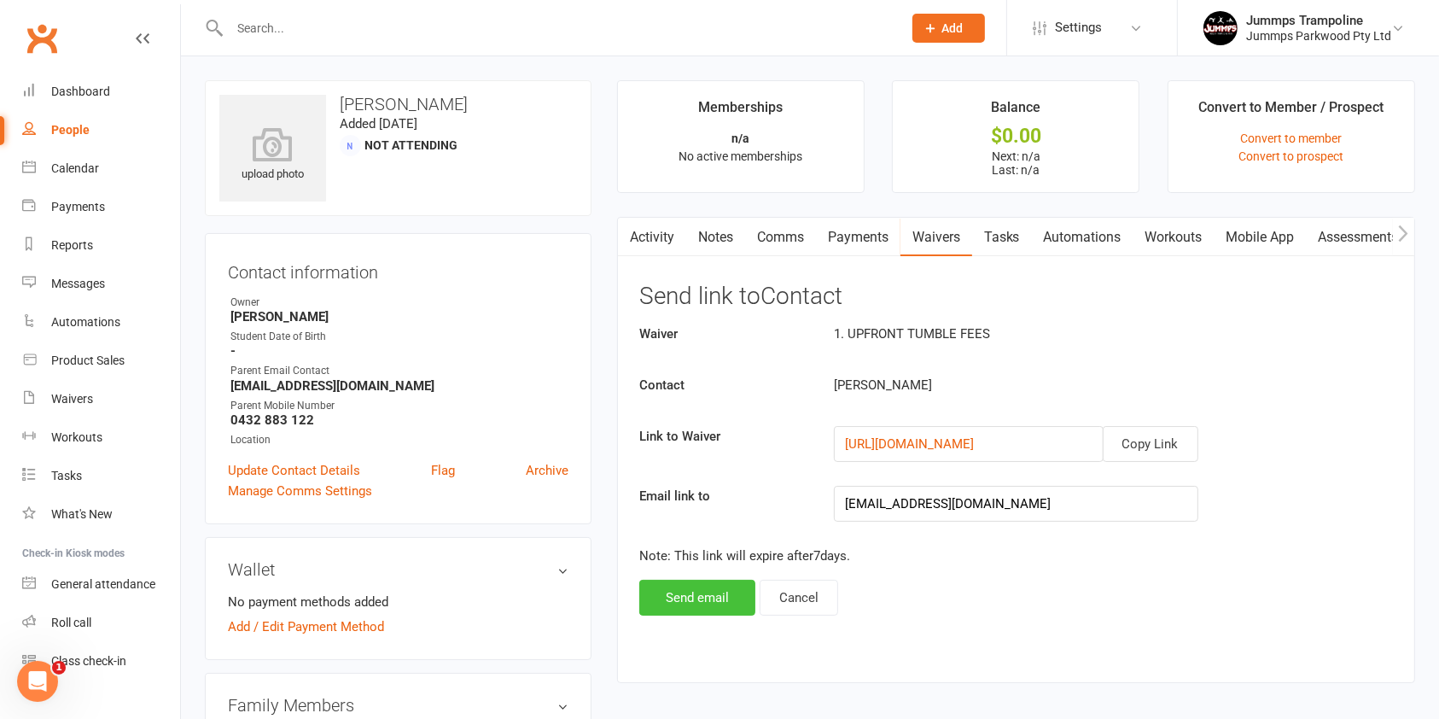
click at [691, 594] on button "Send email" at bounding box center [697, 598] width 116 height 36
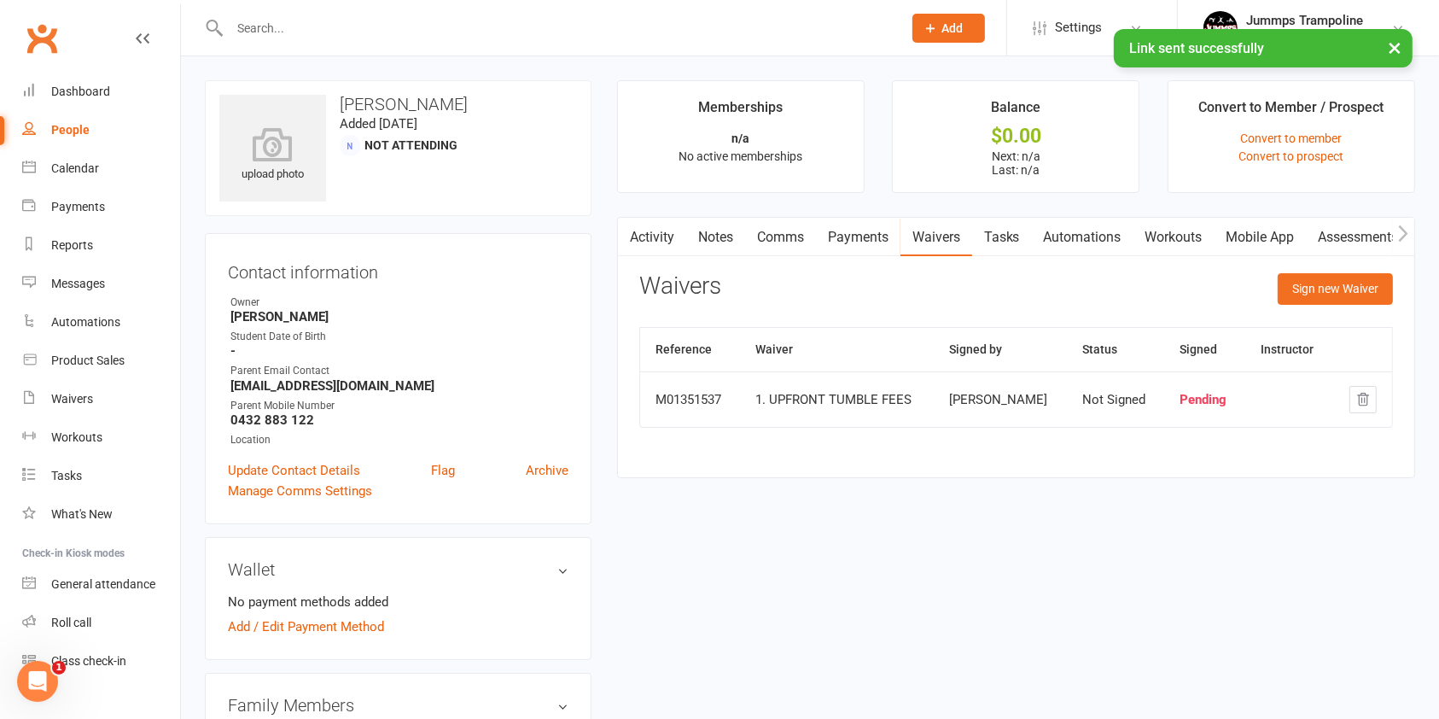
click at [713, 403] on div "M01351537" at bounding box center [690, 400] width 69 height 15
click at [75, 398] on div "Waivers" at bounding box center [72, 399] width 42 height 14
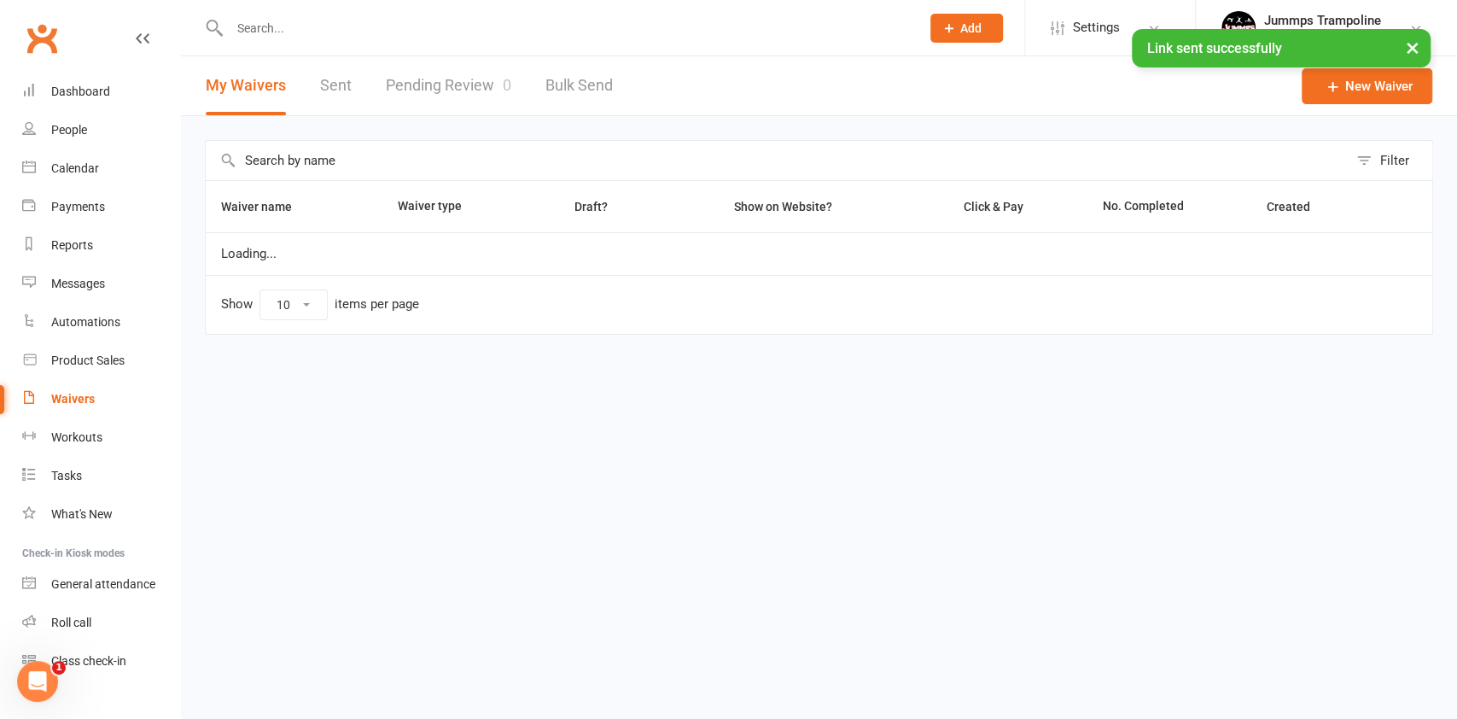
select select "25"
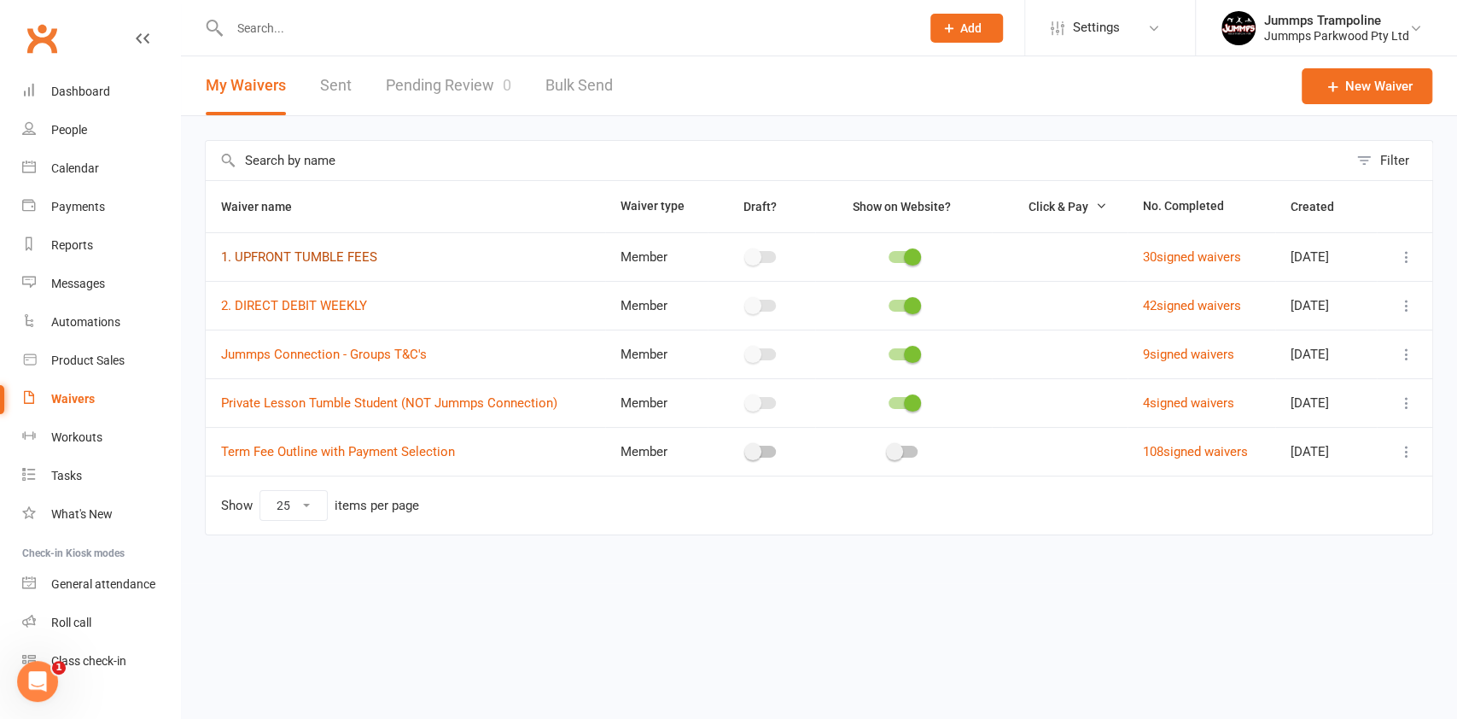
click at [362, 258] on link "1. UPFRONT TUMBLE FEES" at bounding box center [299, 256] width 156 height 15
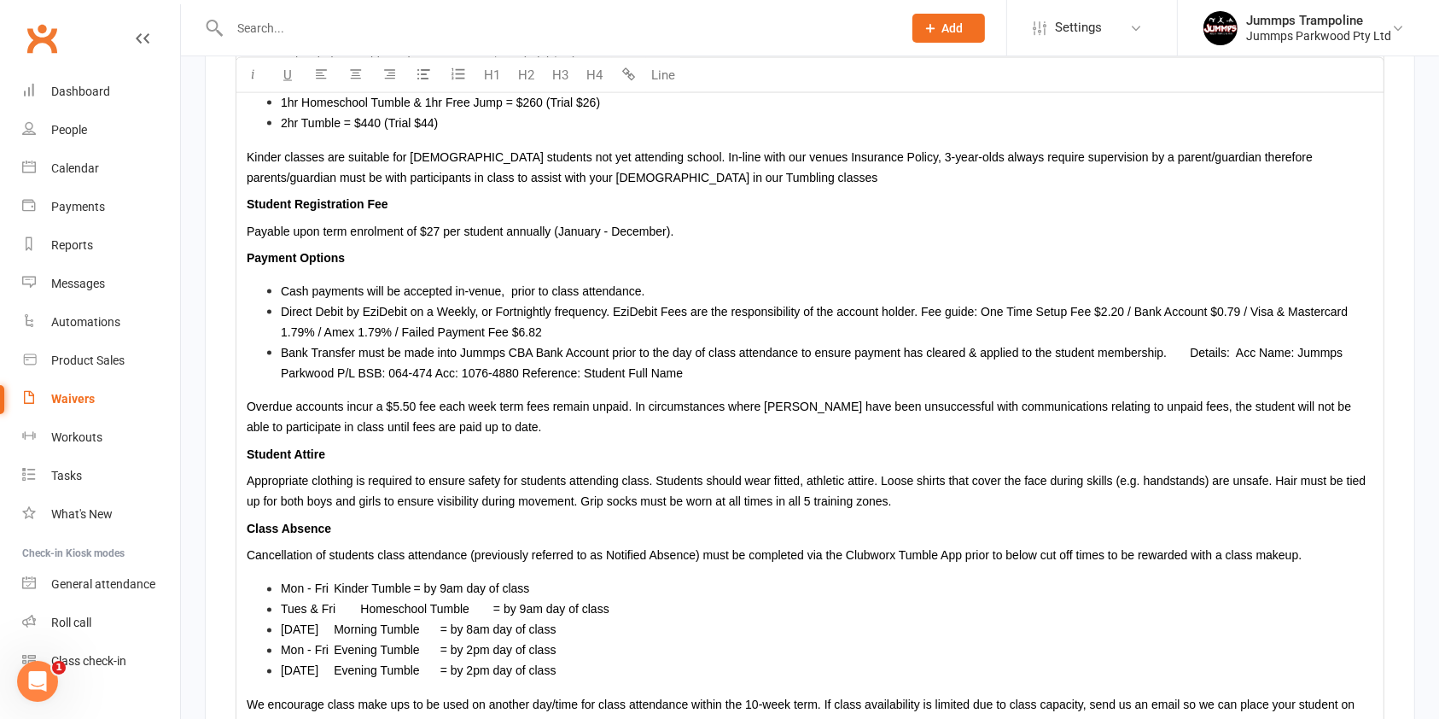
scroll to position [3528, 0]
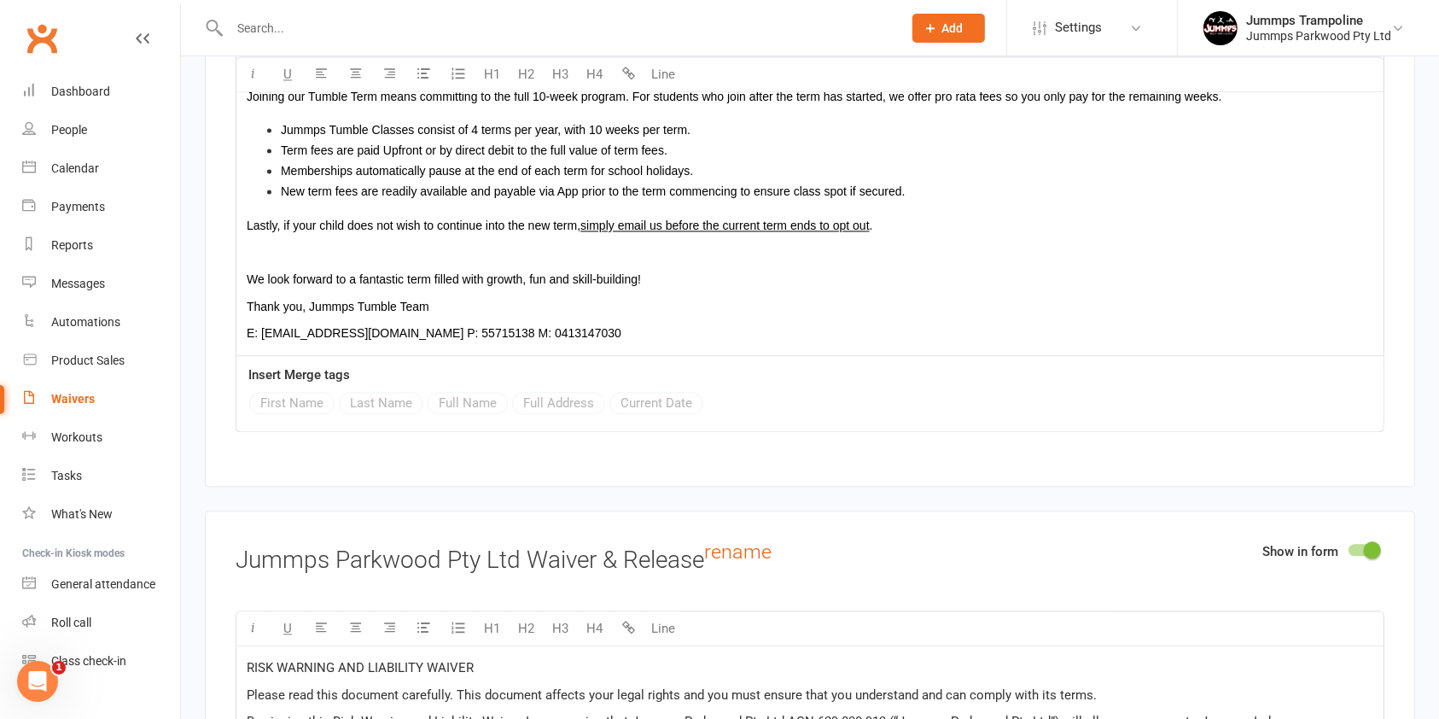
drag, startPoint x: 532, startPoint y: 564, endPoint x: 699, endPoint y: 577, distance: 167.8
click at [708, 565] on h3 "Jummps Parkwood Pty Ltd Waiver & Release rename" at bounding box center [810, 557] width 1149 height 32
copy h3 "Waiver & Release"
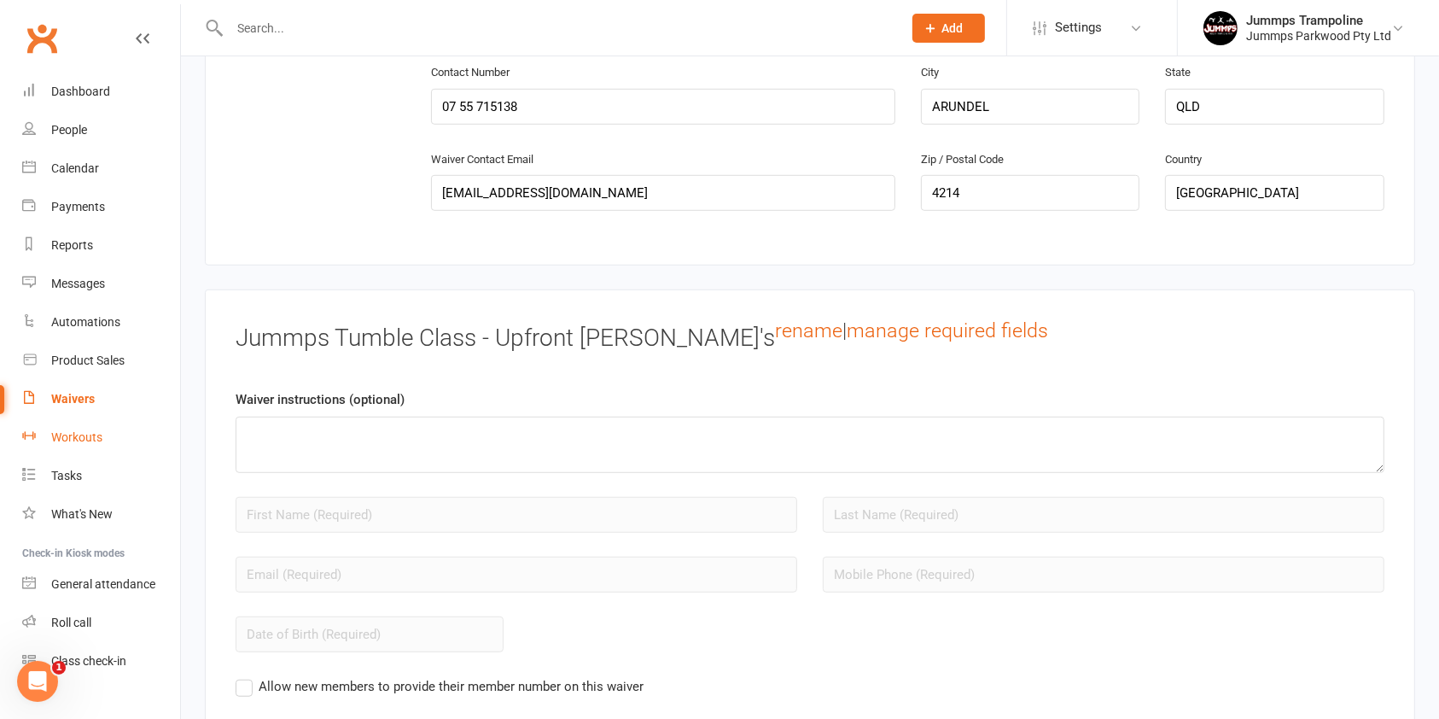
scroll to position [974, 0]
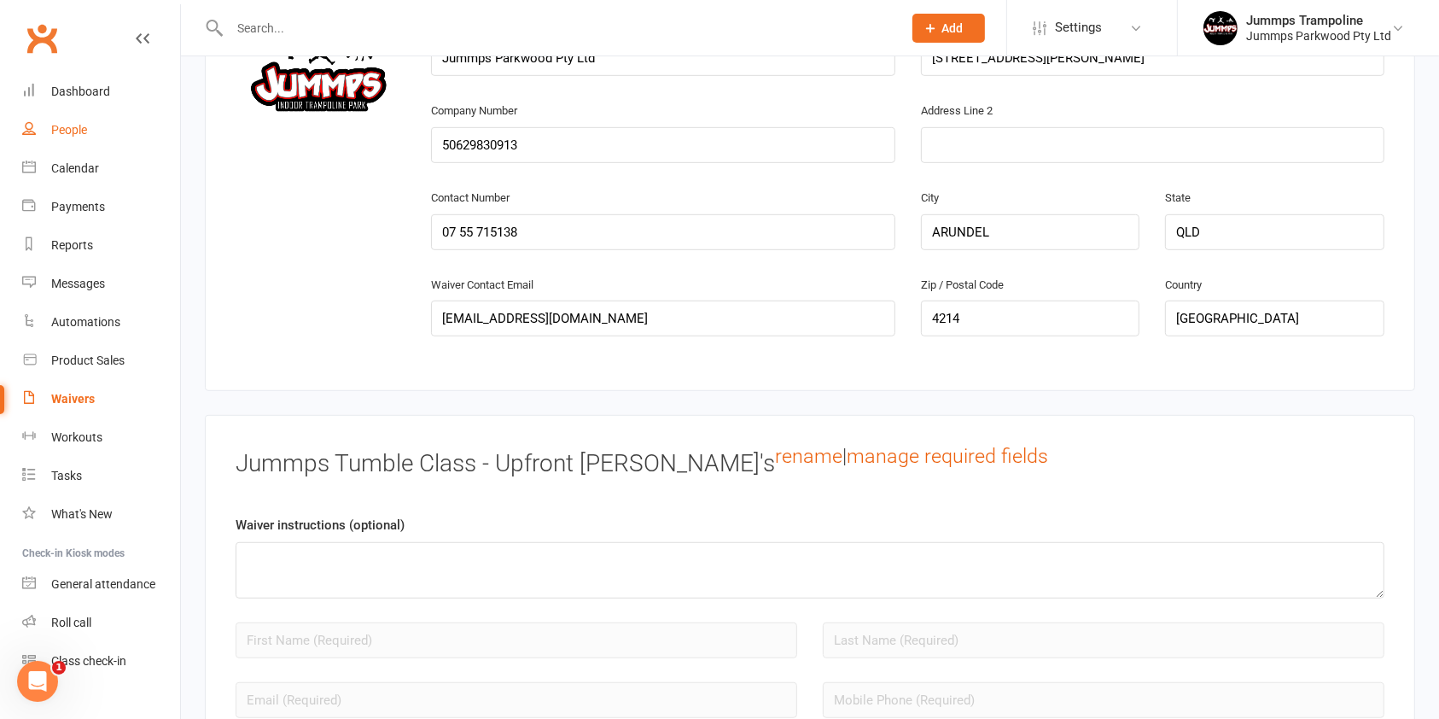
click at [86, 128] on div "People" at bounding box center [69, 130] width 36 height 14
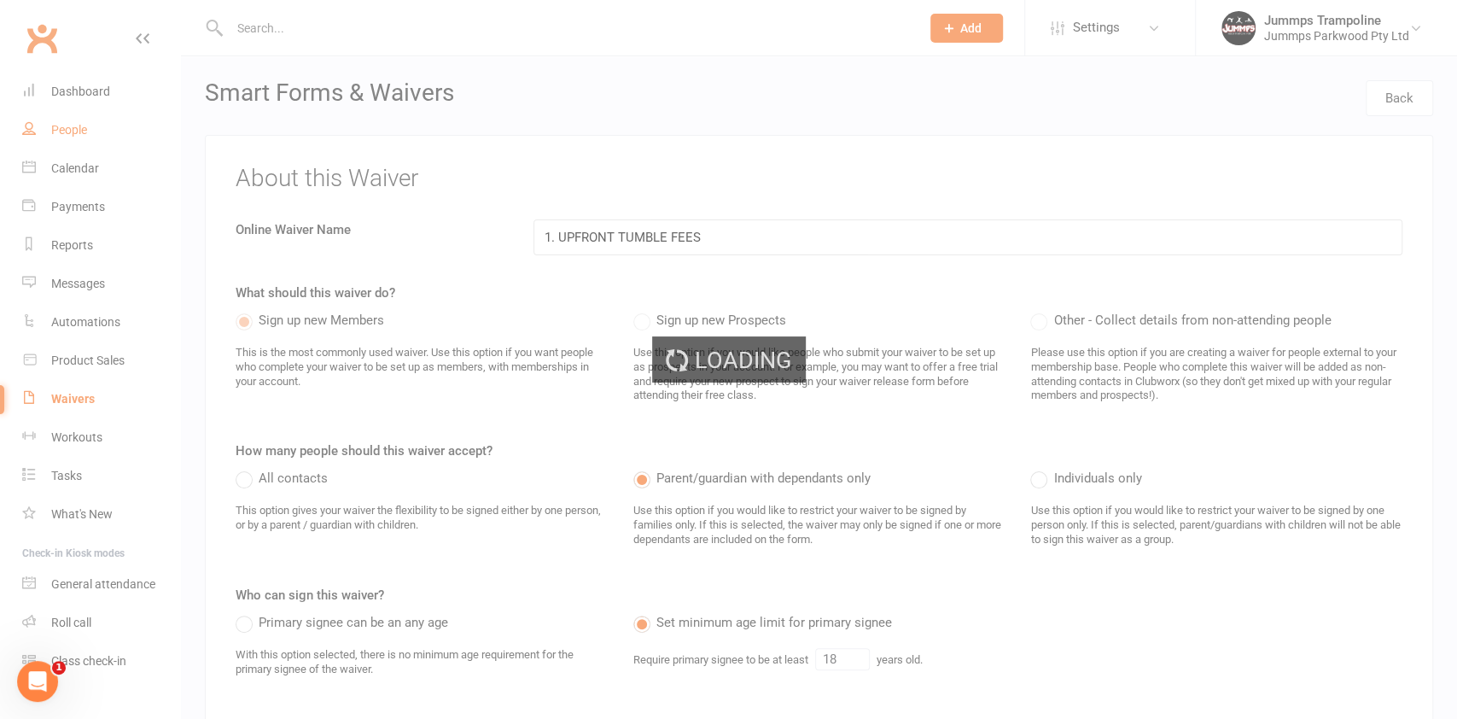
select select "100"
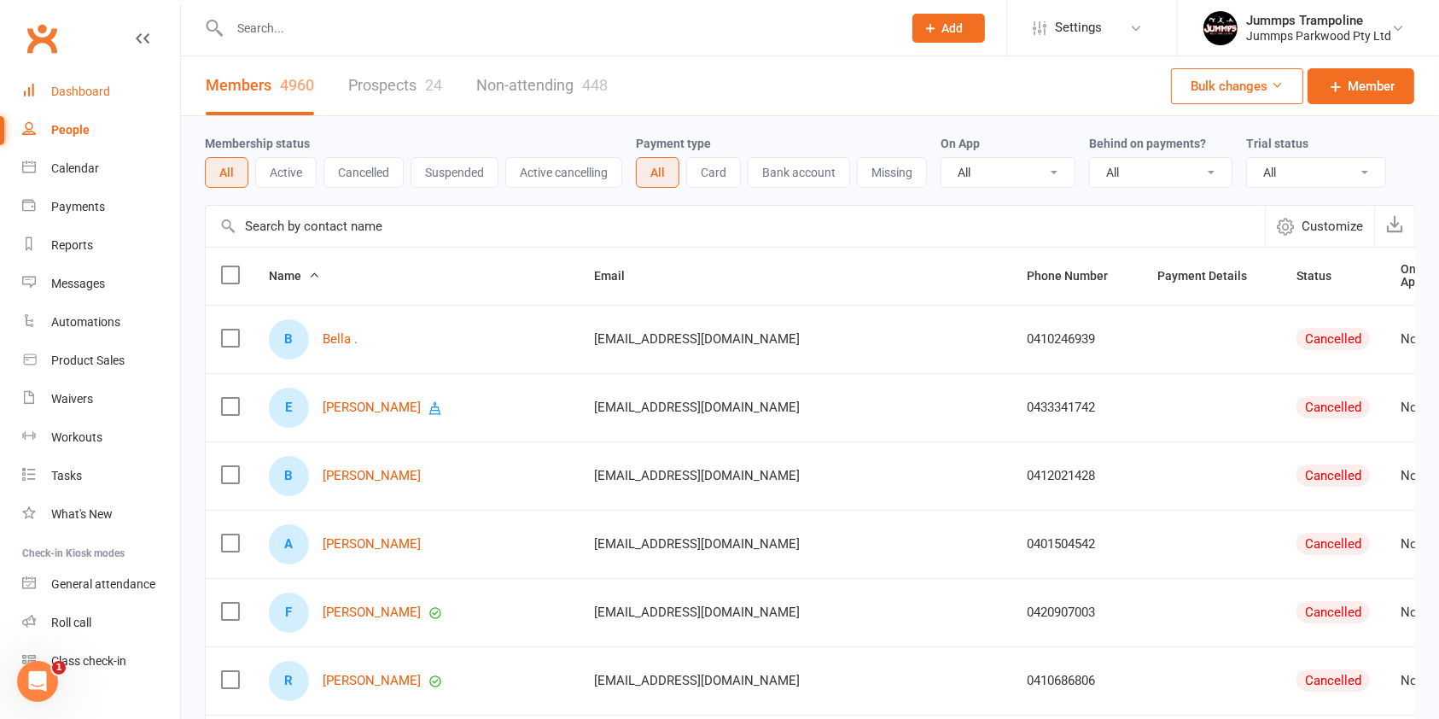
click at [92, 92] on div "Dashboard" at bounding box center [80, 92] width 59 height 14
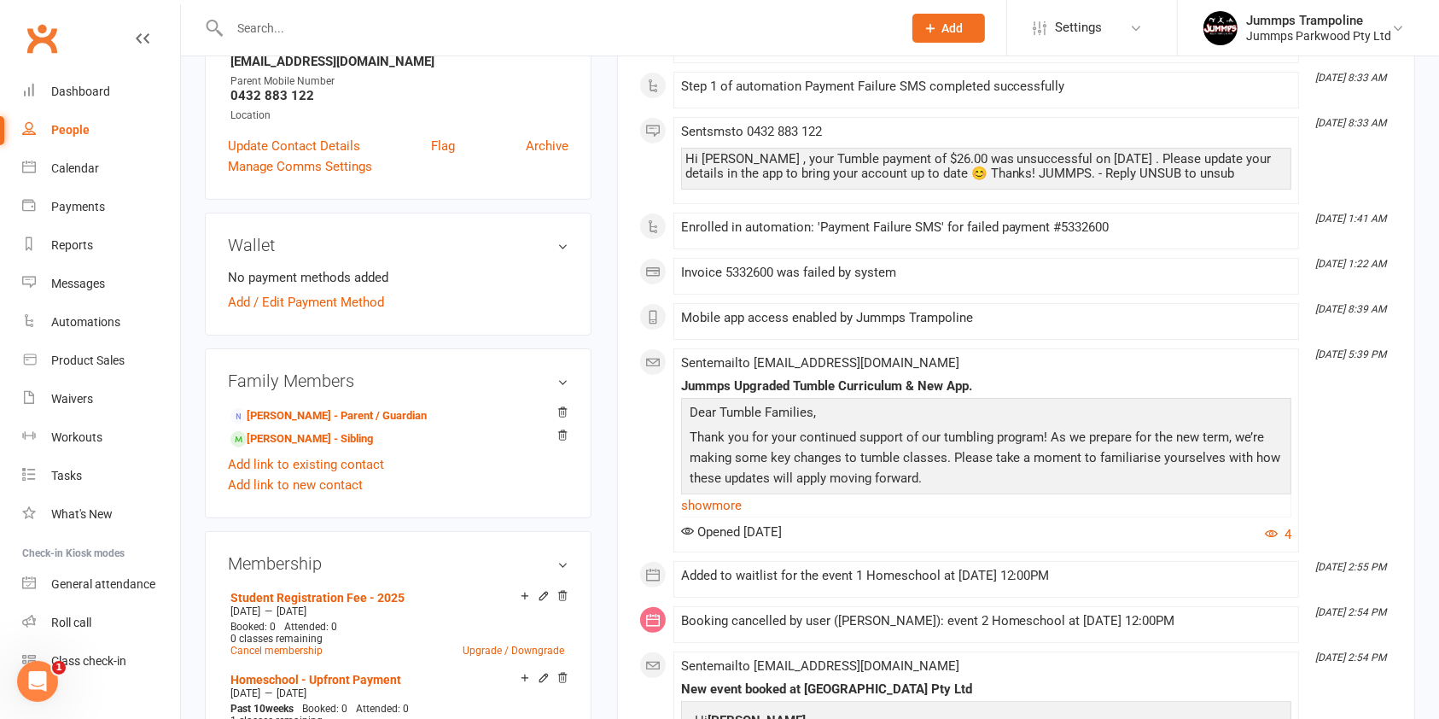
scroll to position [569, 0]
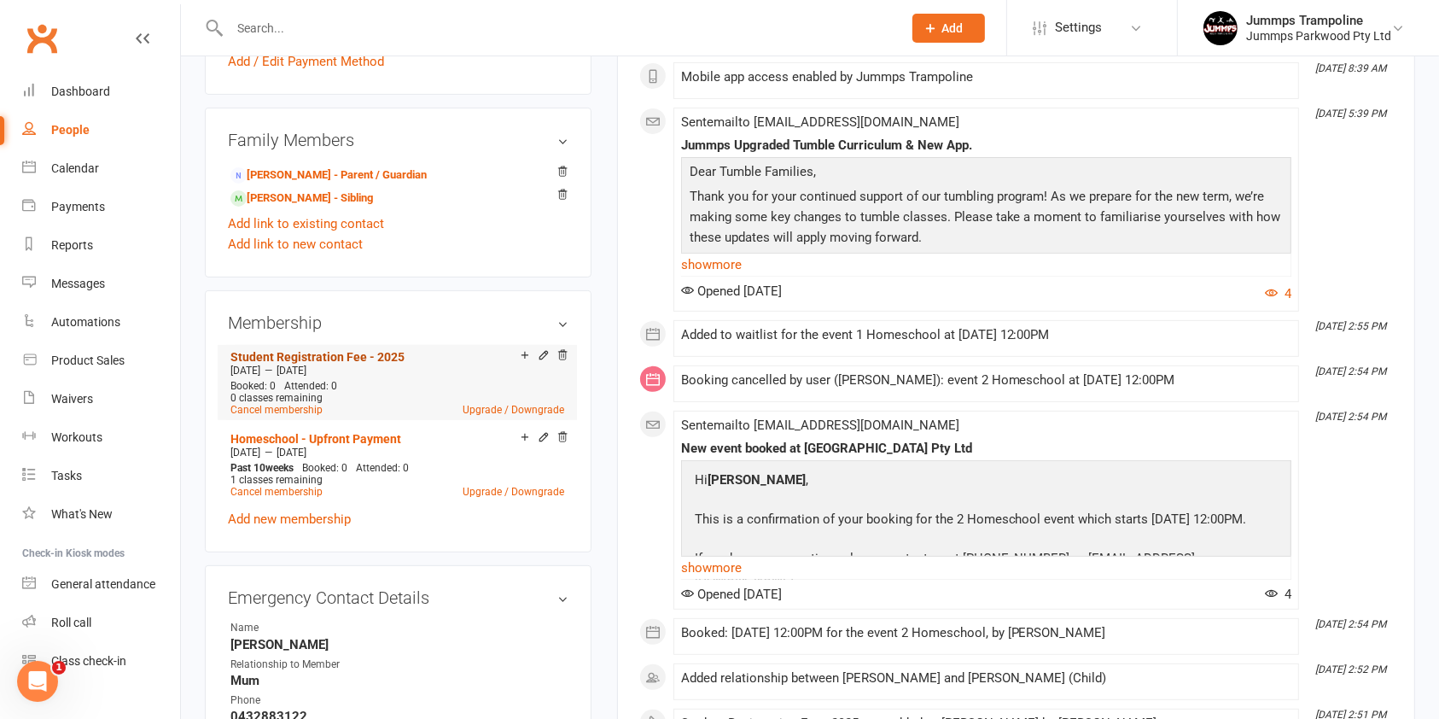
click at [377, 352] on link "Student Registration Fee - 2025" at bounding box center [317, 357] width 174 height 14
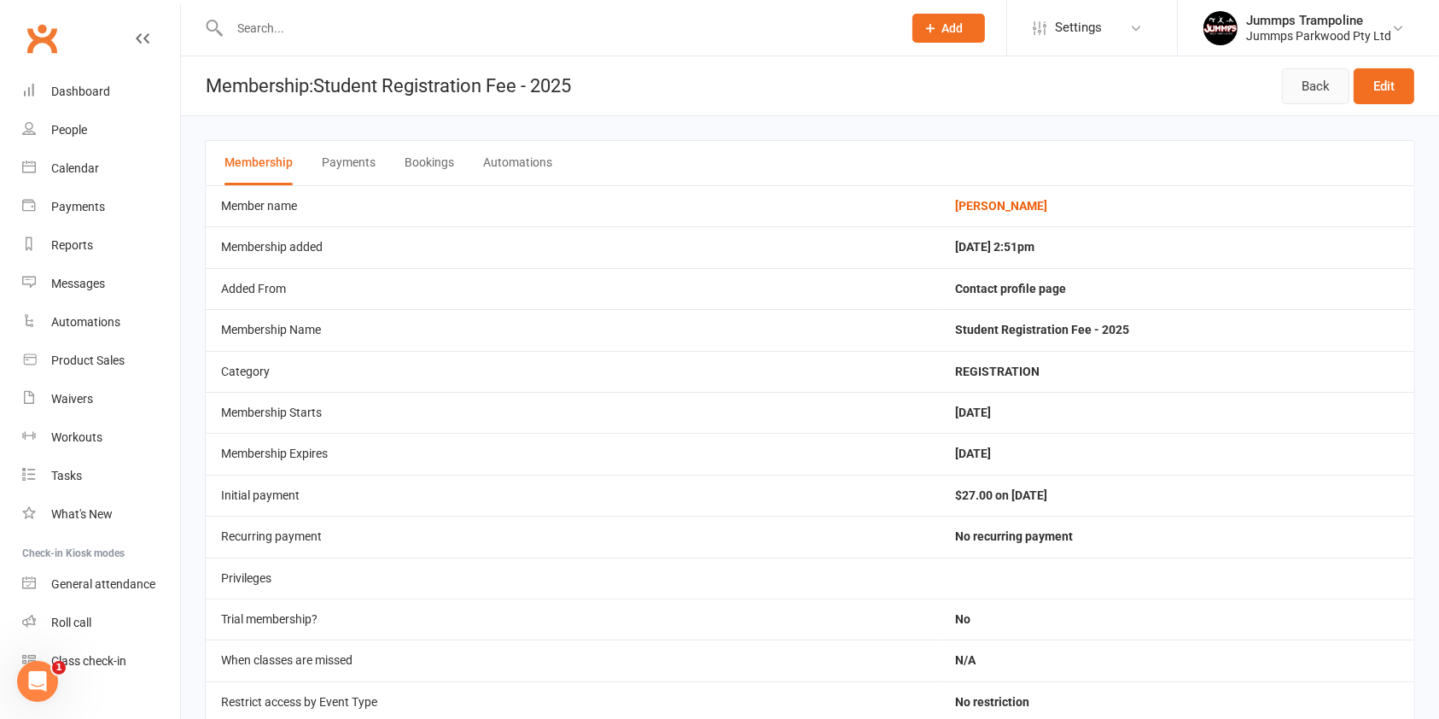
click at [1301, 95] on link "Back" at bounding box center [1315, 86] width 67 height 36
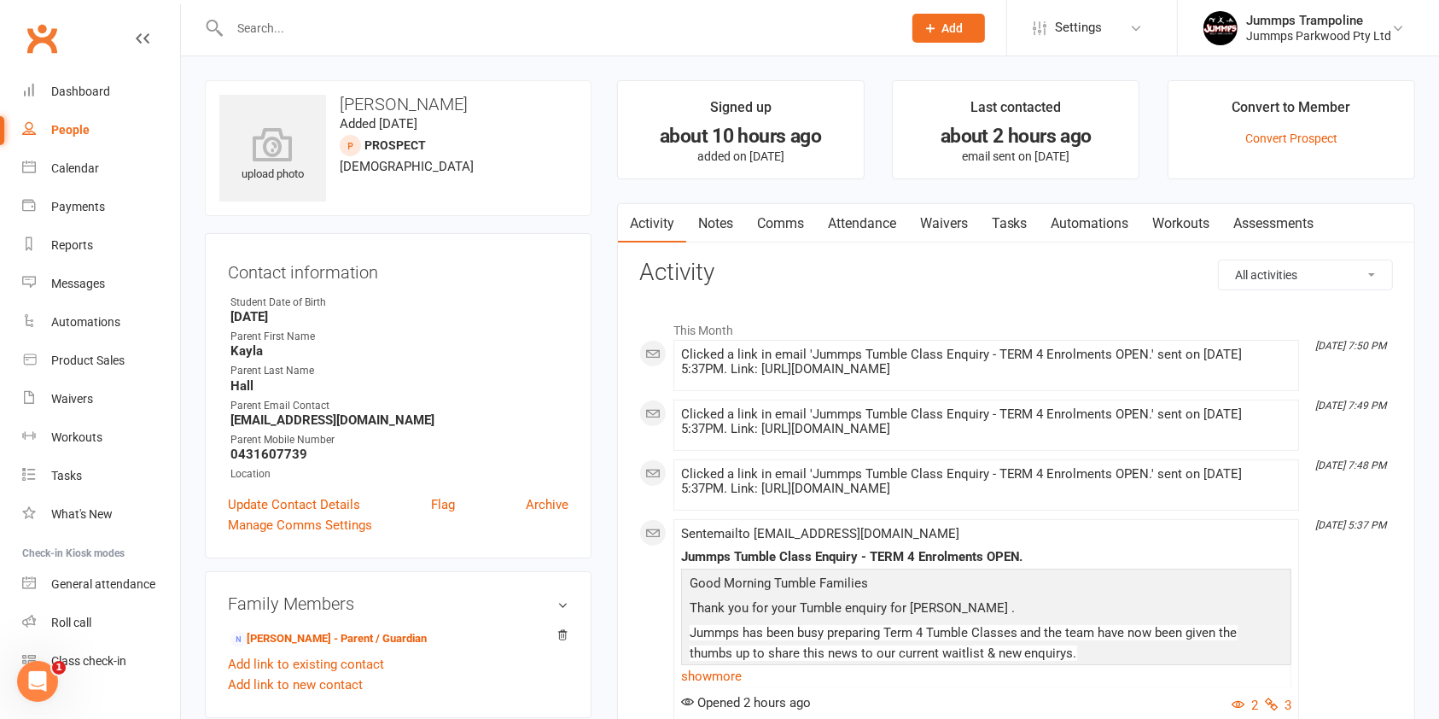
click at [946, 229] on link "Waivers" at bounding box center [944, 223] width 72 height 39
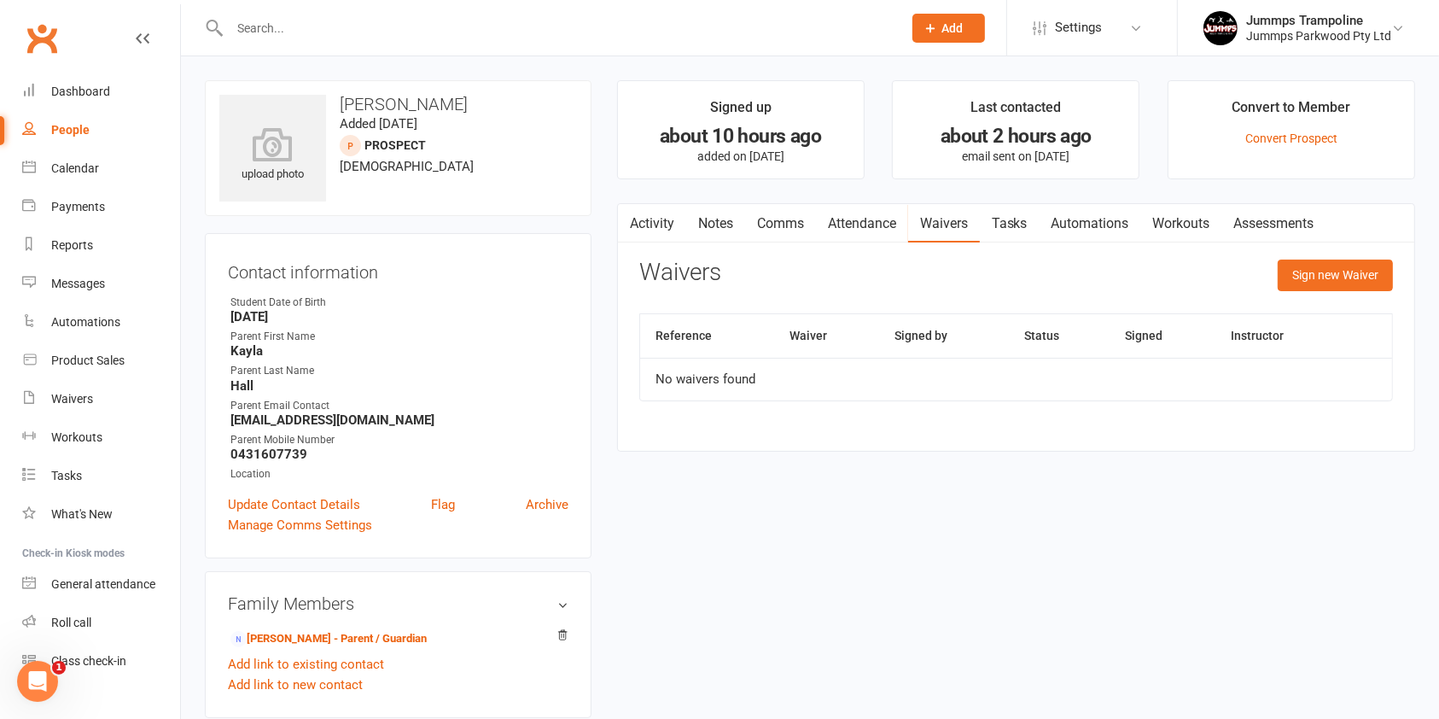
click at [660, 218] on link "Activity" at bounding box center [652, 223] width 68 height 39
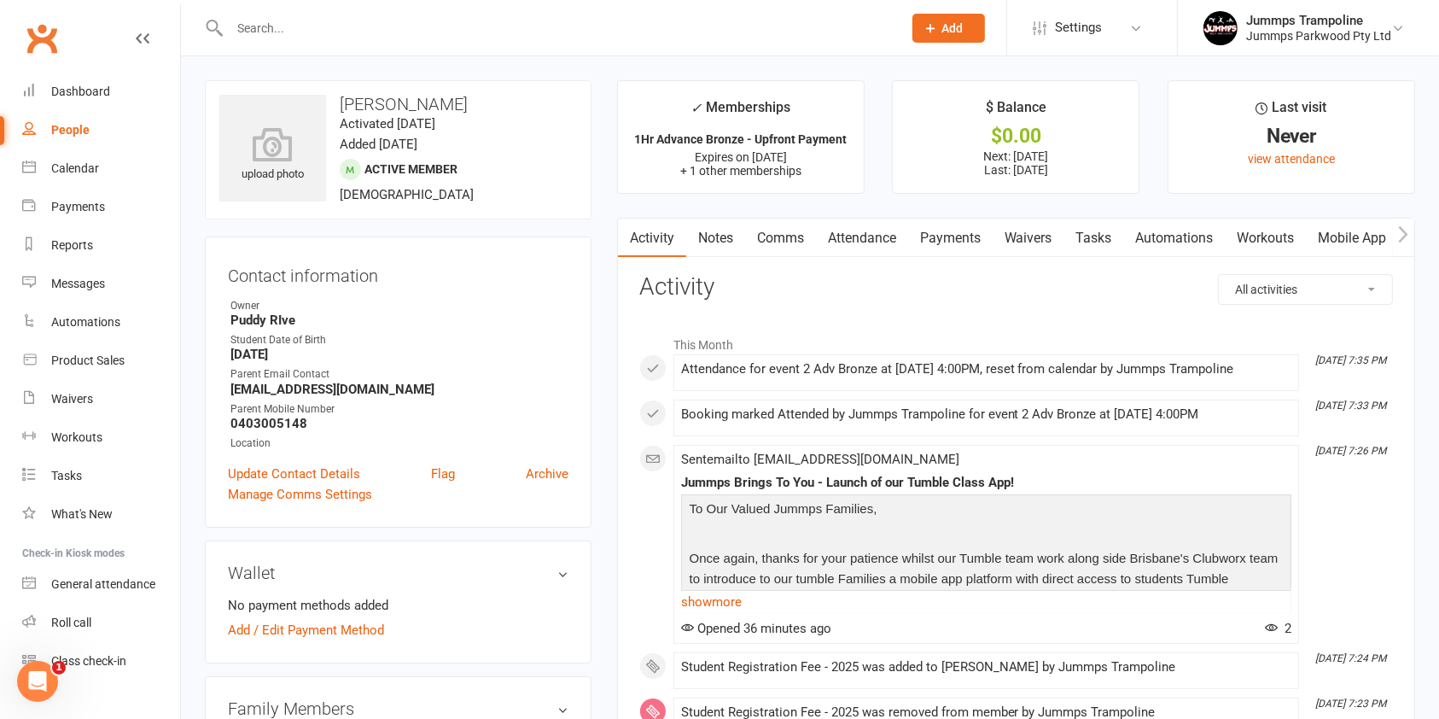
click at [1034, 241] on link "Waivers" at bounding box center [1029, 238] width 72 height 39
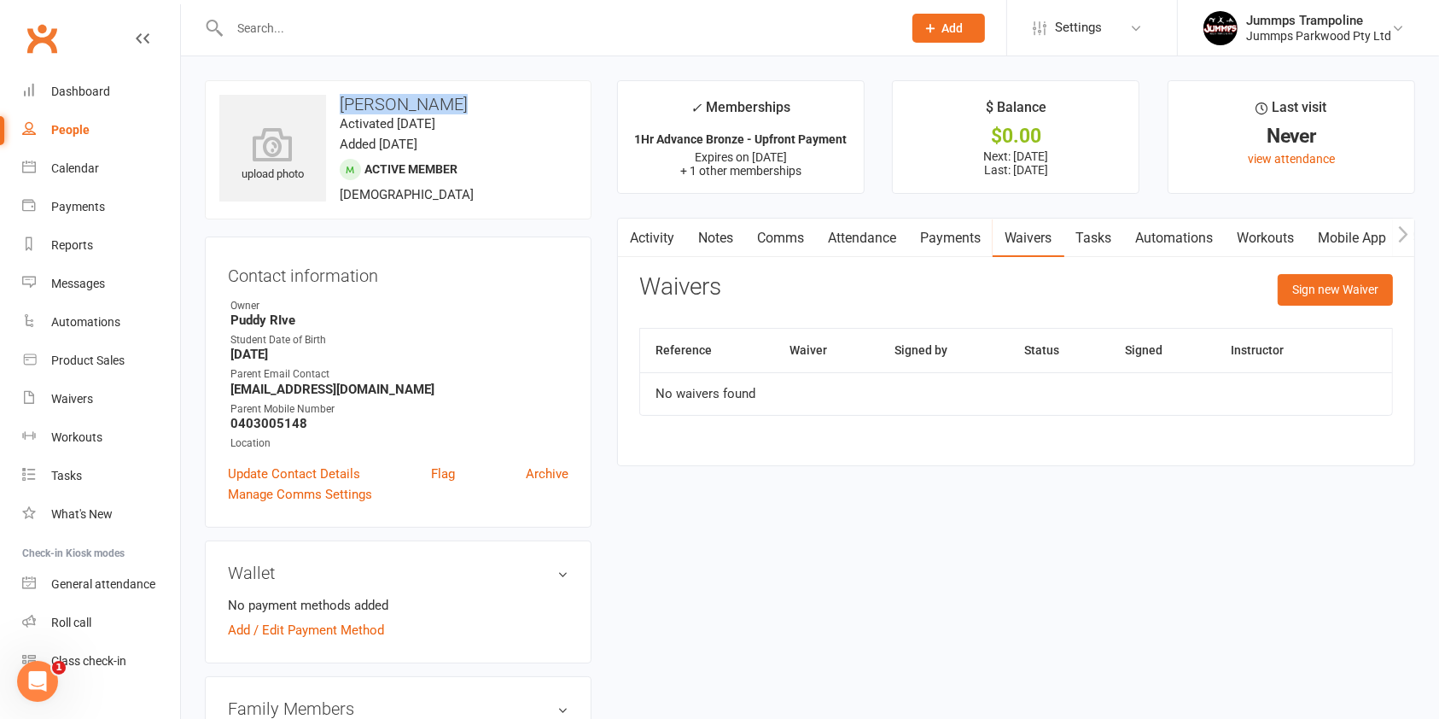
drag, startPoint x: 485, startPoint y: 97, endPoint x: 336, endPoint y: 97, distance: 148.5
click at [335, 97] on h3 "[PERSON_NAME]" at bounding box center [398, 104] width 358 height 19
copy h3 "[PERSON_NAME]"
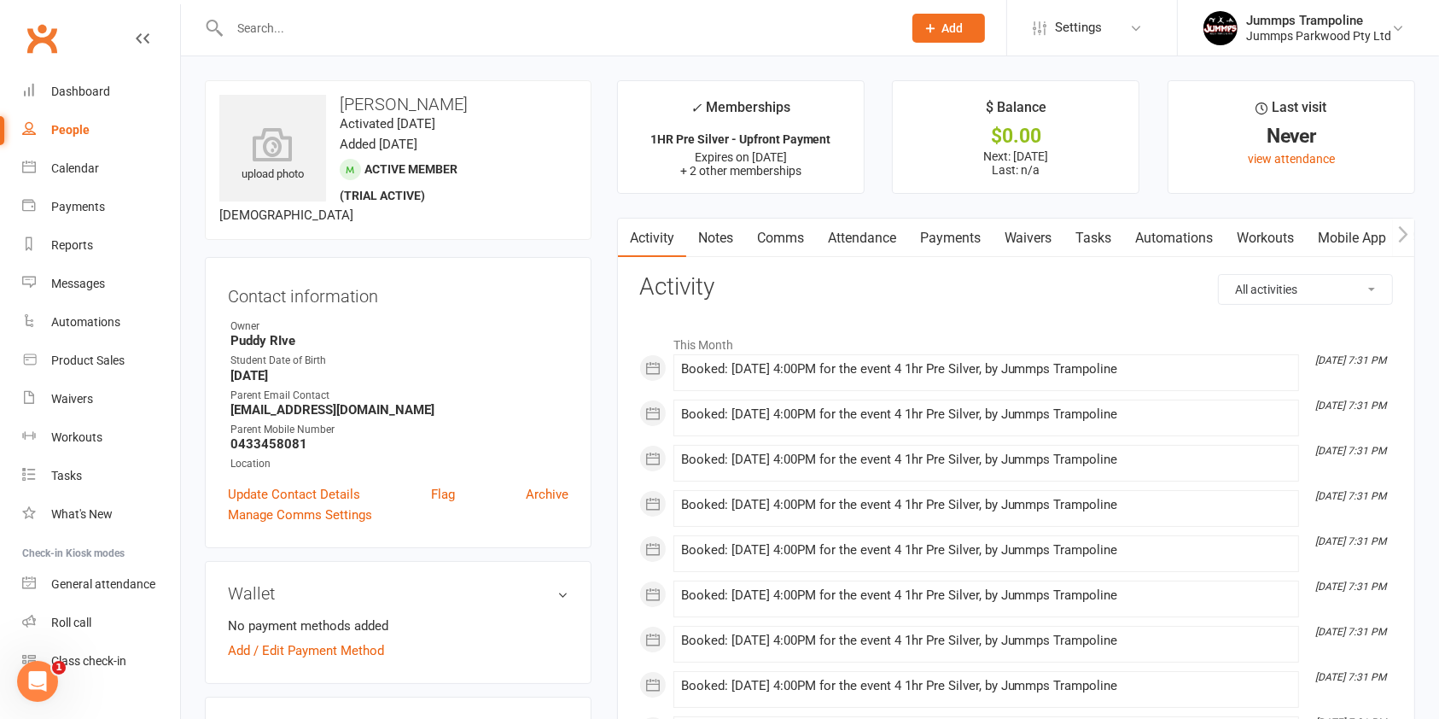
click at [1038, 240] on link "Waivers" at bounding box center [1029, 238] width 72 height 39
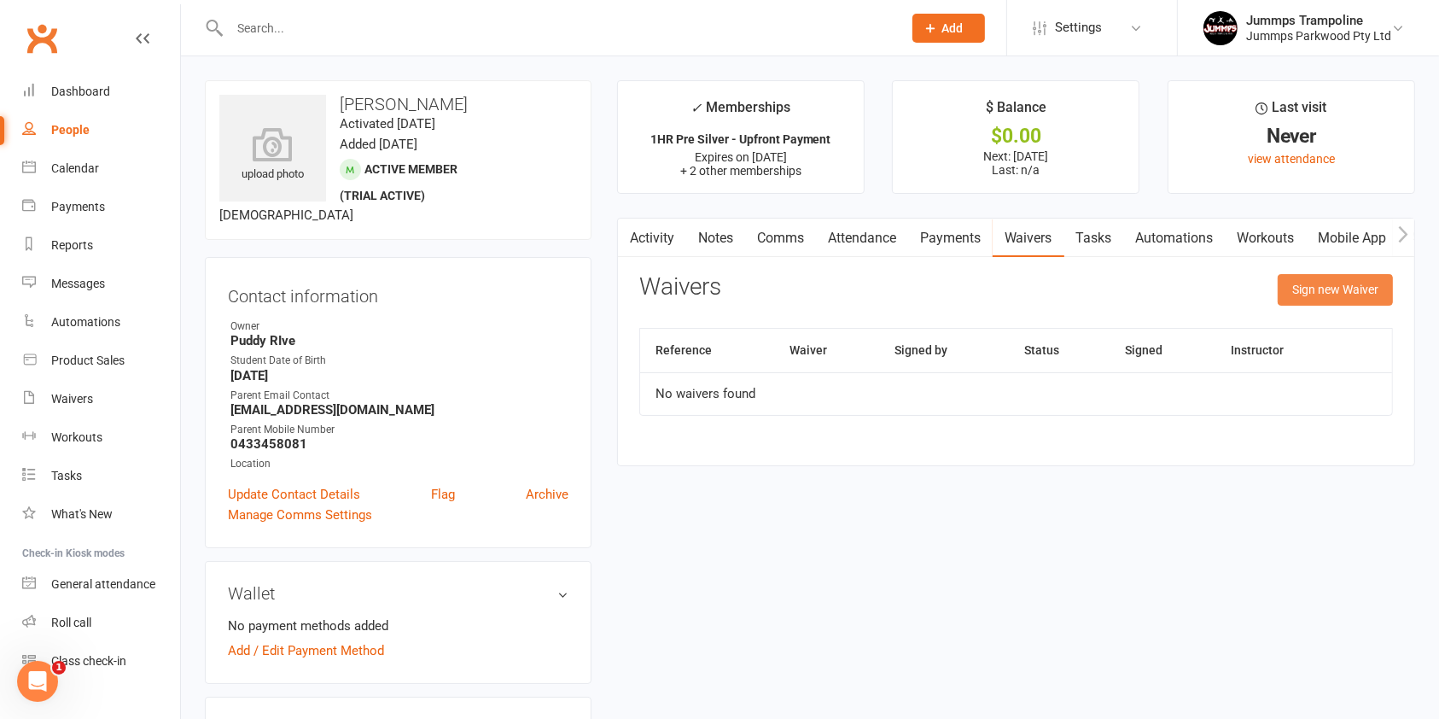
click at [1343, 288] on button "Sign new Waiver" at bounding box center [1335, 289] width 115 height 31
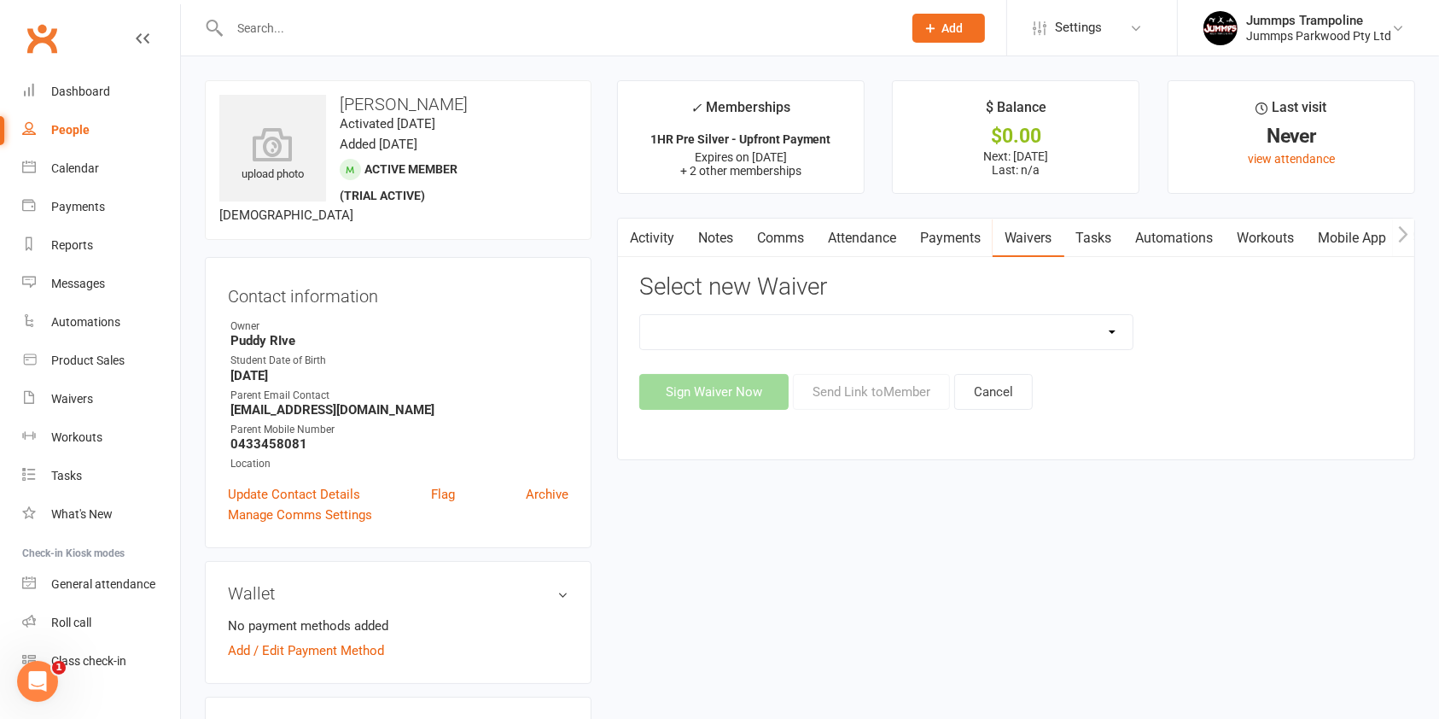
click at [1108, 331] on select "1. UPFRONT TUMBLE FEES 2. DIRECT DEBIT WEEKLY Jummps Connection - Groups T&C's …" at bounding box center [886, 332] width 493 height 34
click at [1113, 322] on select "1. UPFRONT TUMBLE FEES 2. DIRECT DEBIT WEEKLY Jummps Connection - Groups T&C's …" at bounding box center [886, 332] width 493 height 34
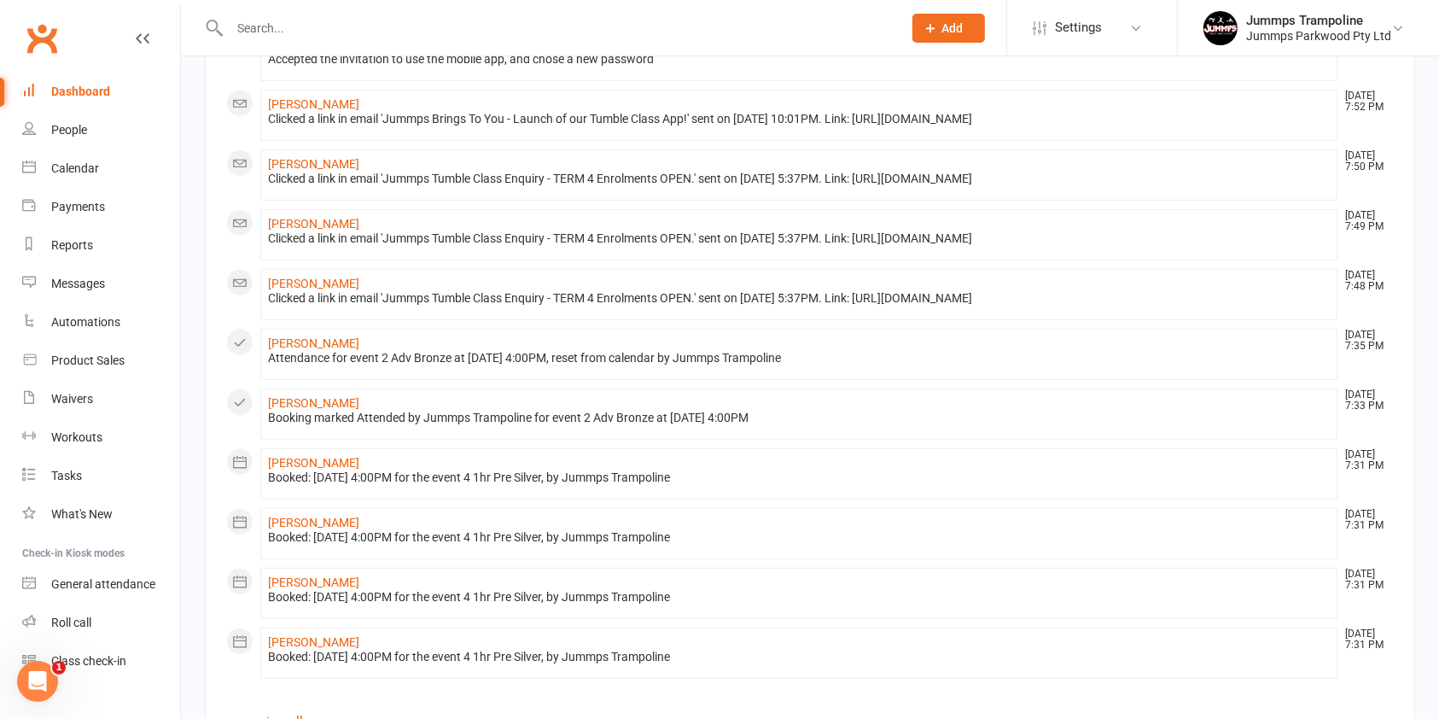
scroll to position [944, 0]
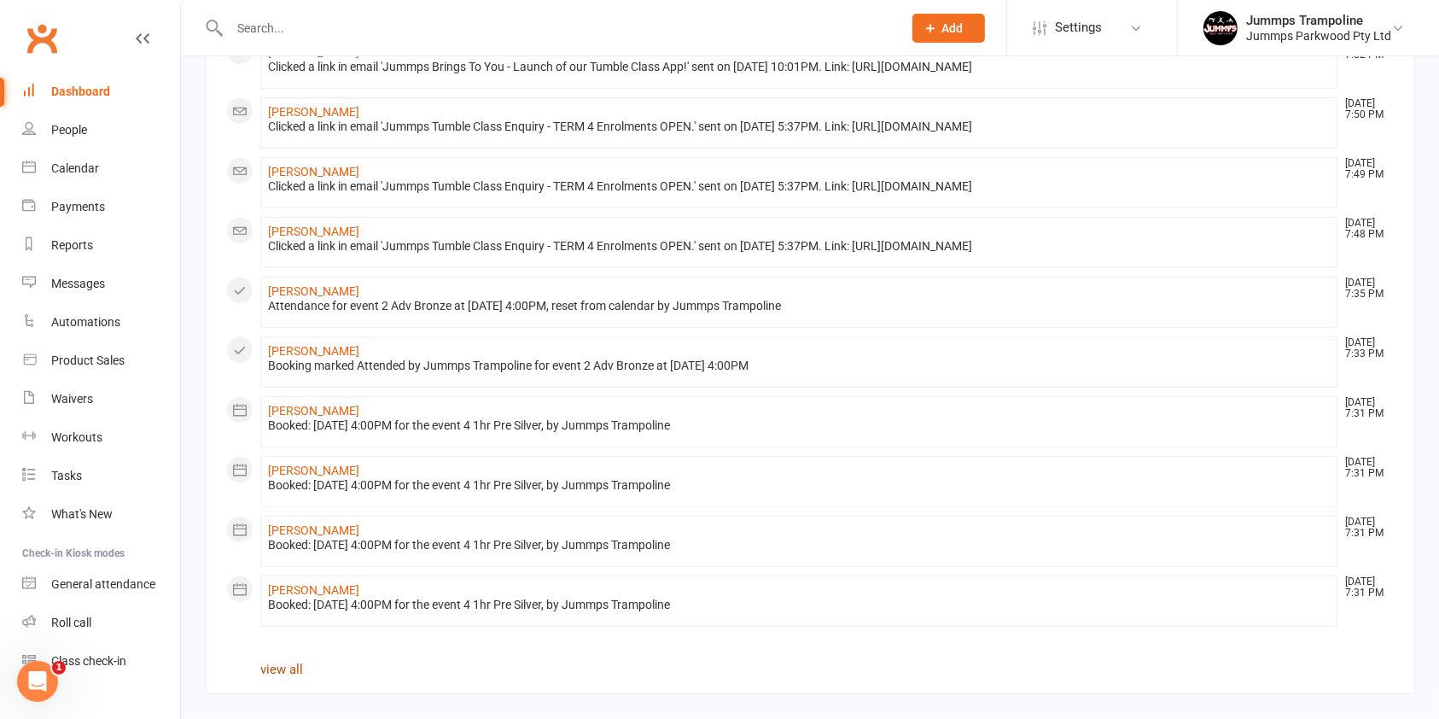
click at [295, 538] on link "view all" at bounding box center [281, 669] width 43 height 15
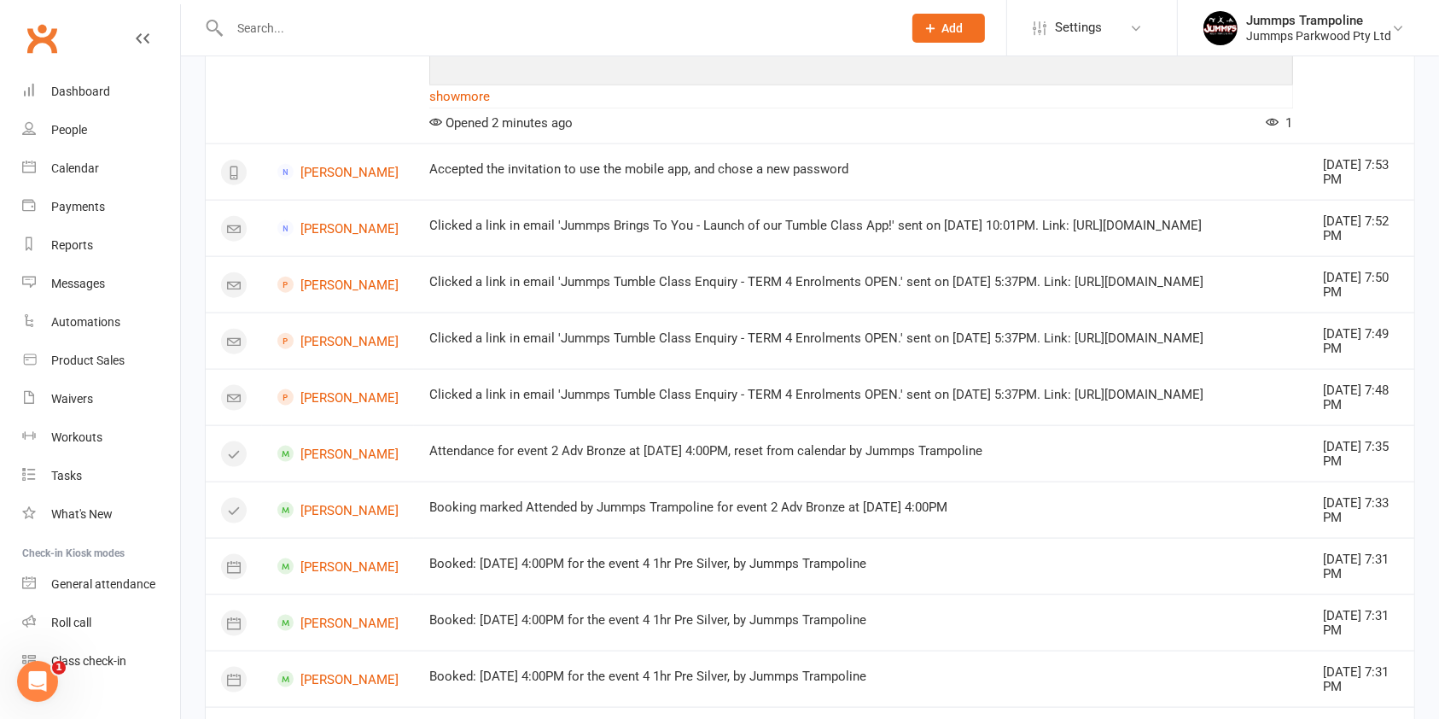
scroll to position [2190, 0]
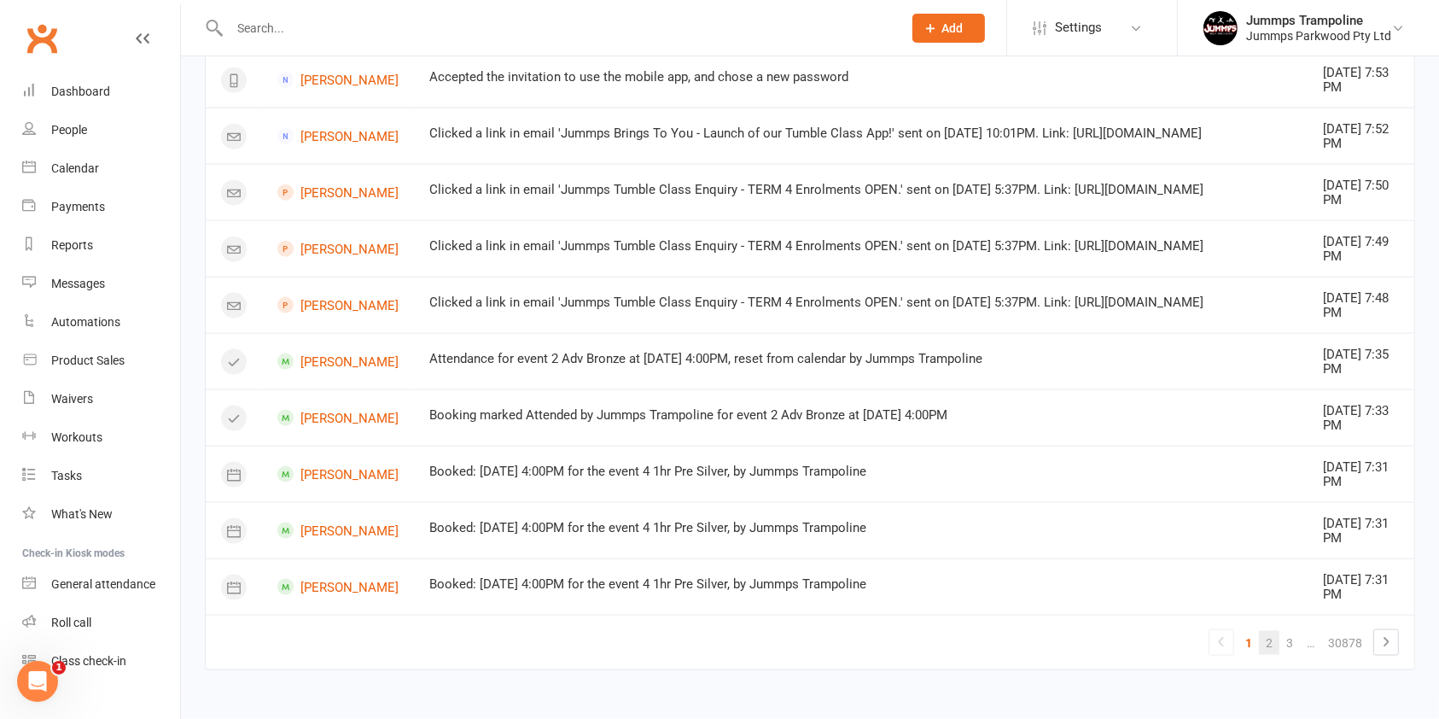
click at [1079, 538] on link "2" at bounding box center [1269, 643] width 20 height 24
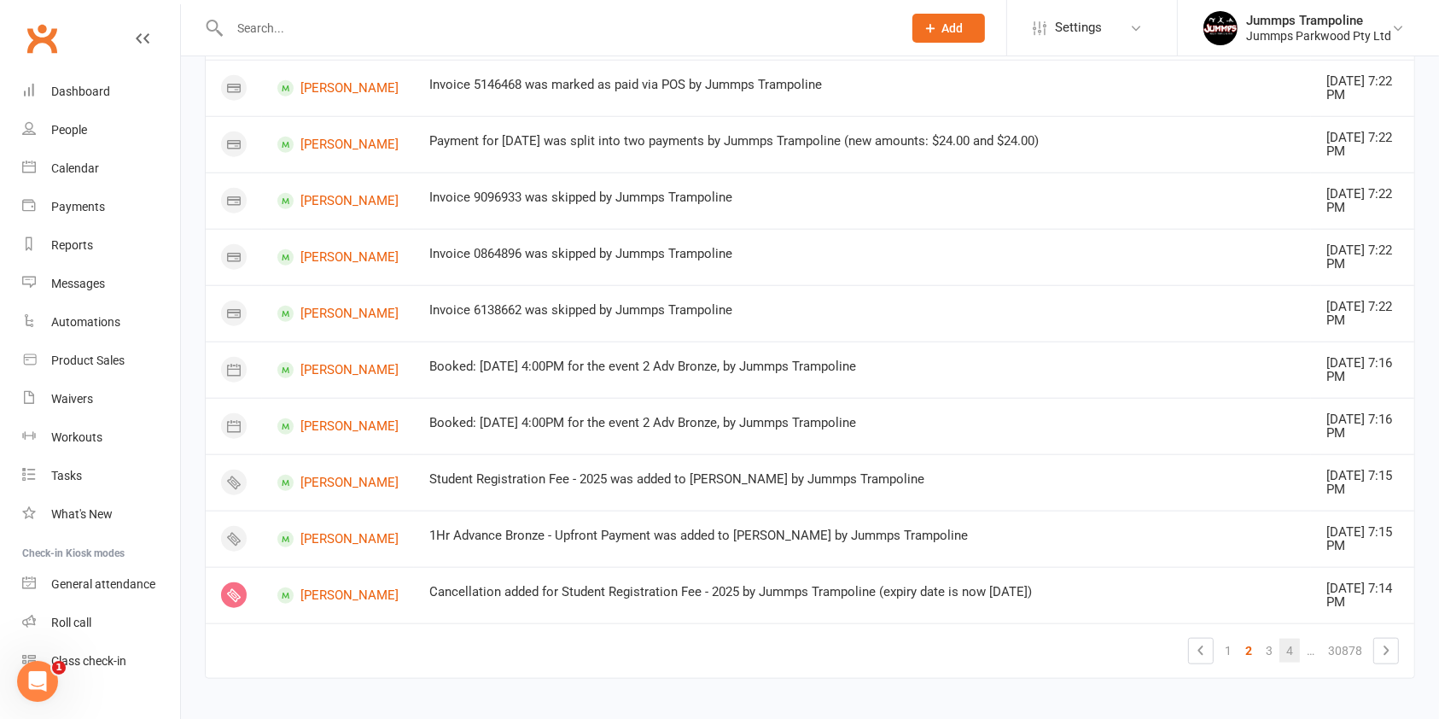
scroll to position [1564, 0]
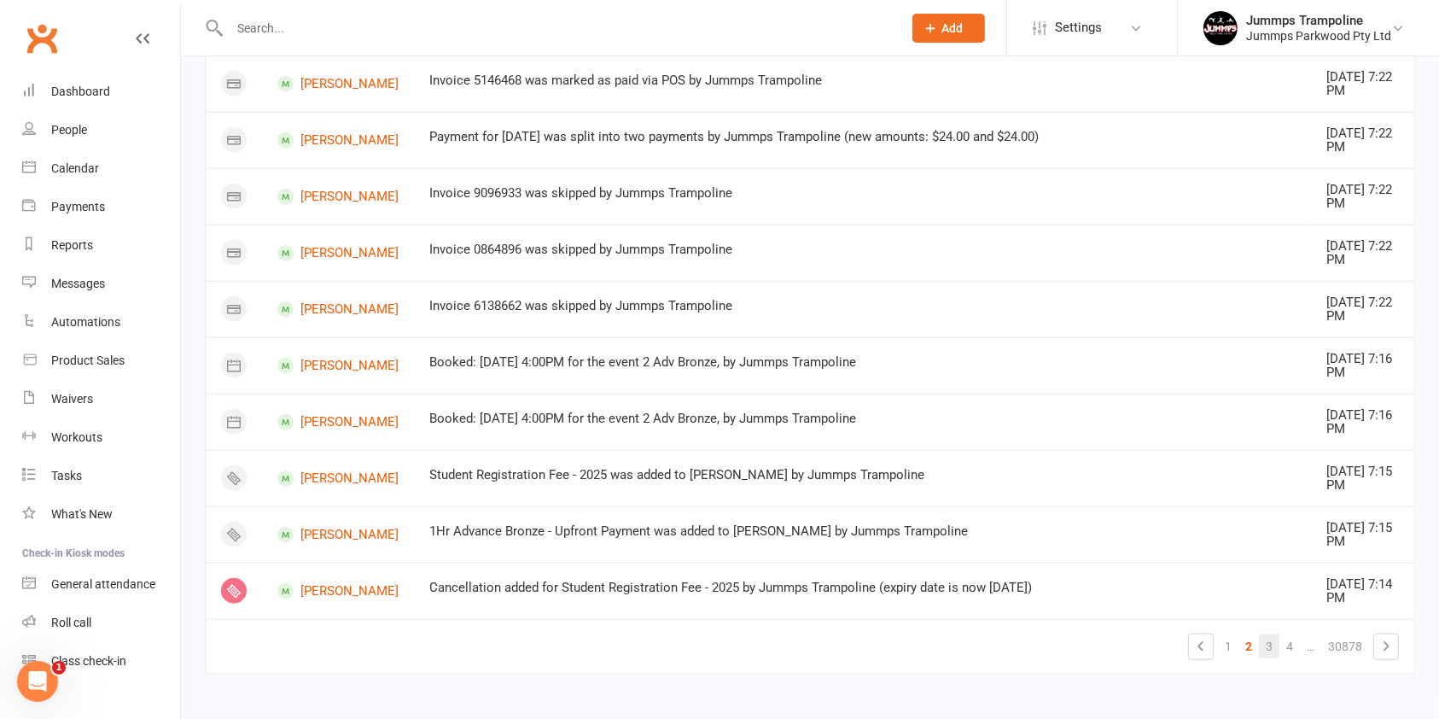
click at [1079, 538] on link "3" at bounding box center [1269, 646] width 20 height 24
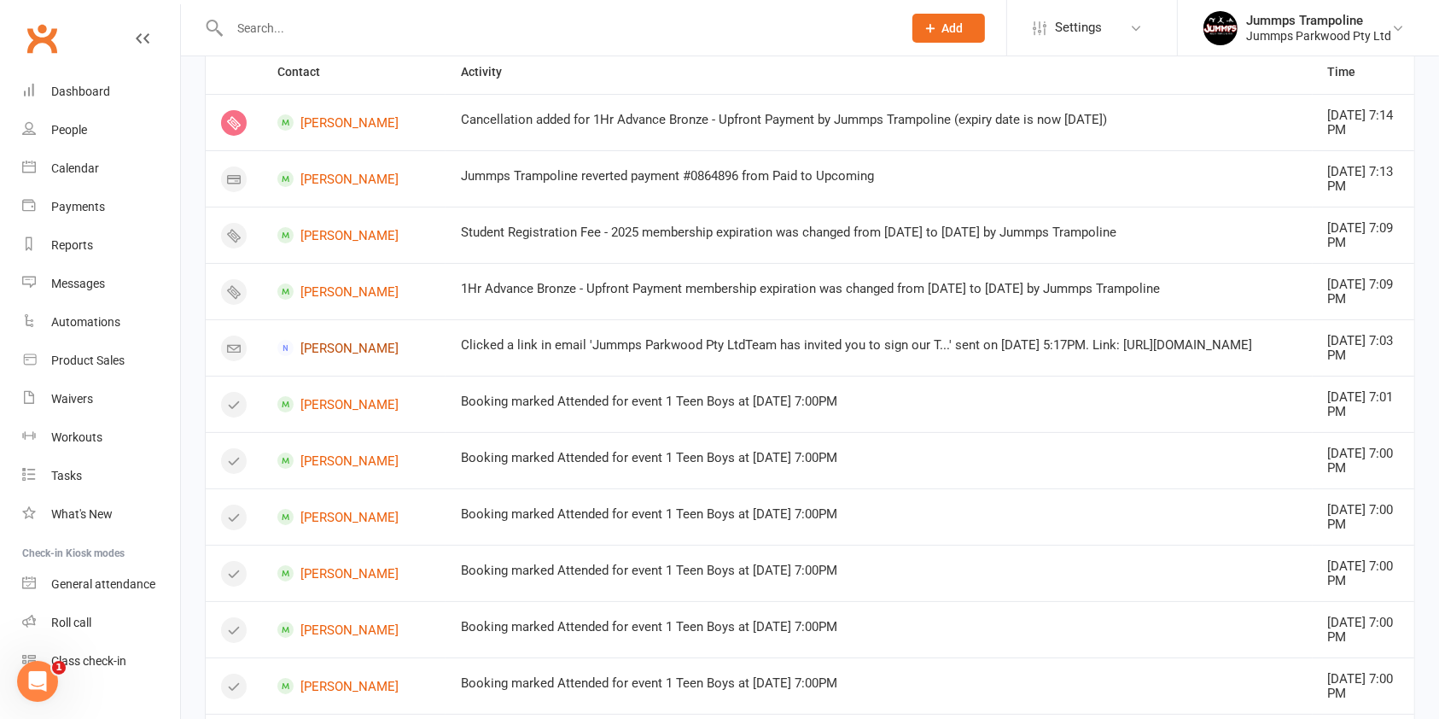
scroll to position [0, 0]
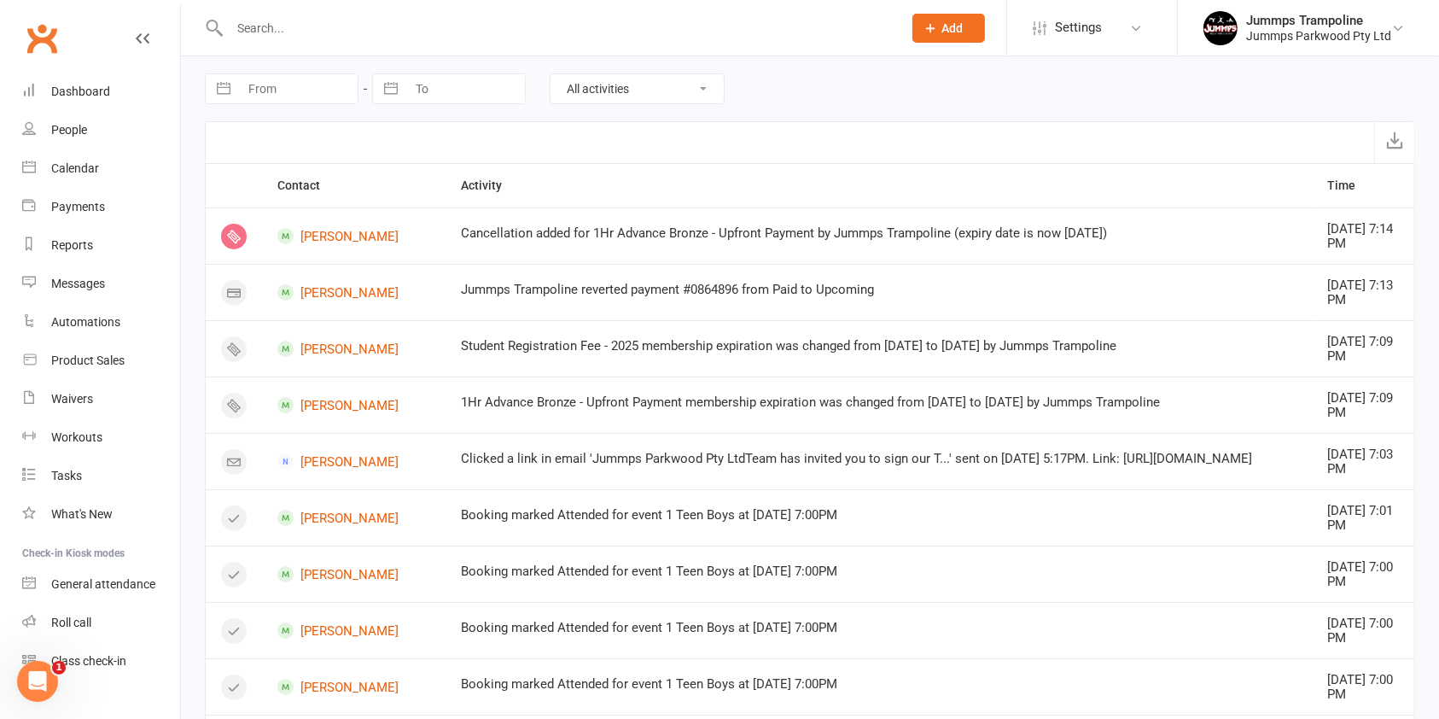
click at [683, 82] on select "All activities Bookings / Attendances Communications Notes Failed SMSes Grading…" at bounding box center [637, 88] width 173 height 29
select select "MembershipLogEntry"
click at [551, 74] on select "All activities Bookings / Attendances Communications Notes Failed SMSes Grading…" at bounding box center [637, 88] width 173 height 29
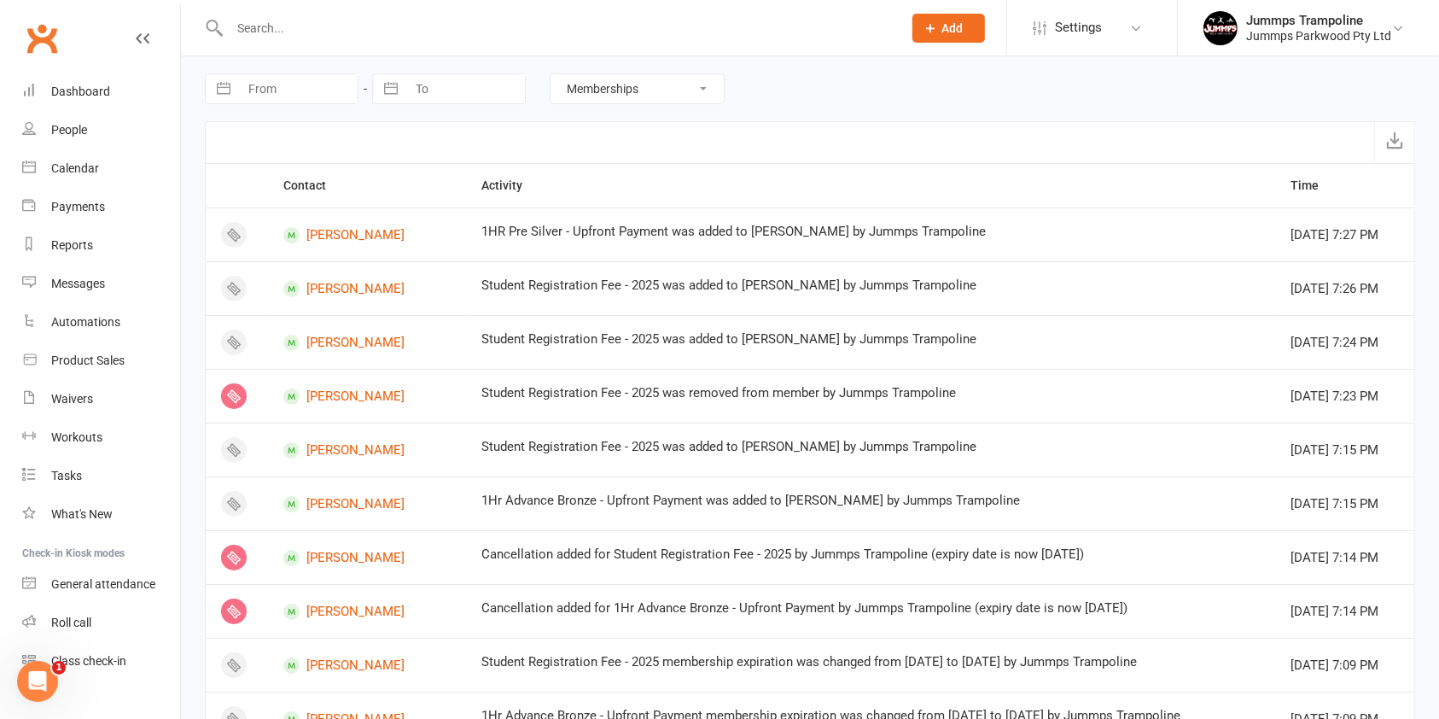
drag, startPoint x: 324, startPoint y: 64, endPoint x: 322, endPoint y: 79, distance: 14.6
click at [322, 72] on div "Navigate forward to interact with the calendar and select a date. Press the que…" at bounding box center [810, 88] width 1210 height 65
click at [333, 95] on input "From" at bounding box center [298, 88] width 119 height 29
select select "7"
select select "2025"
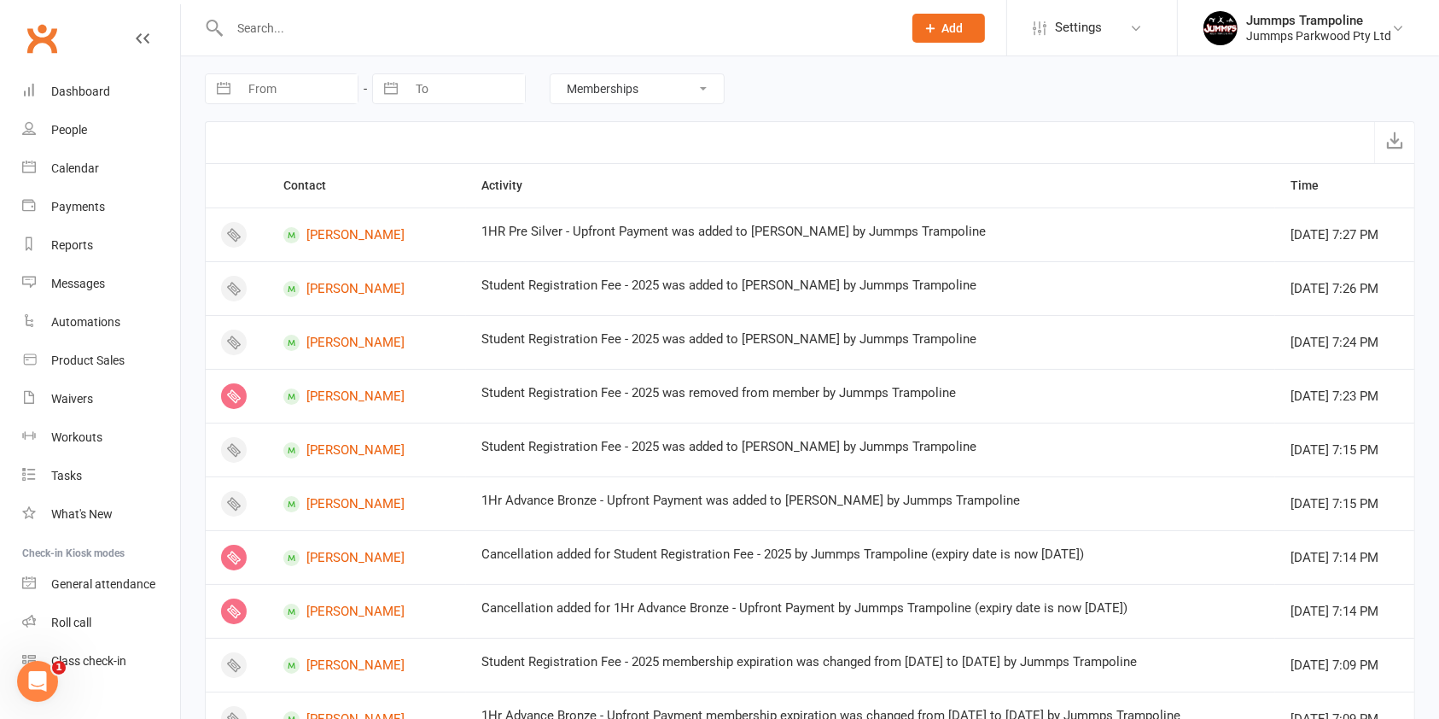
select select "8"
select select "2025"
select select "9"
select select "2025"
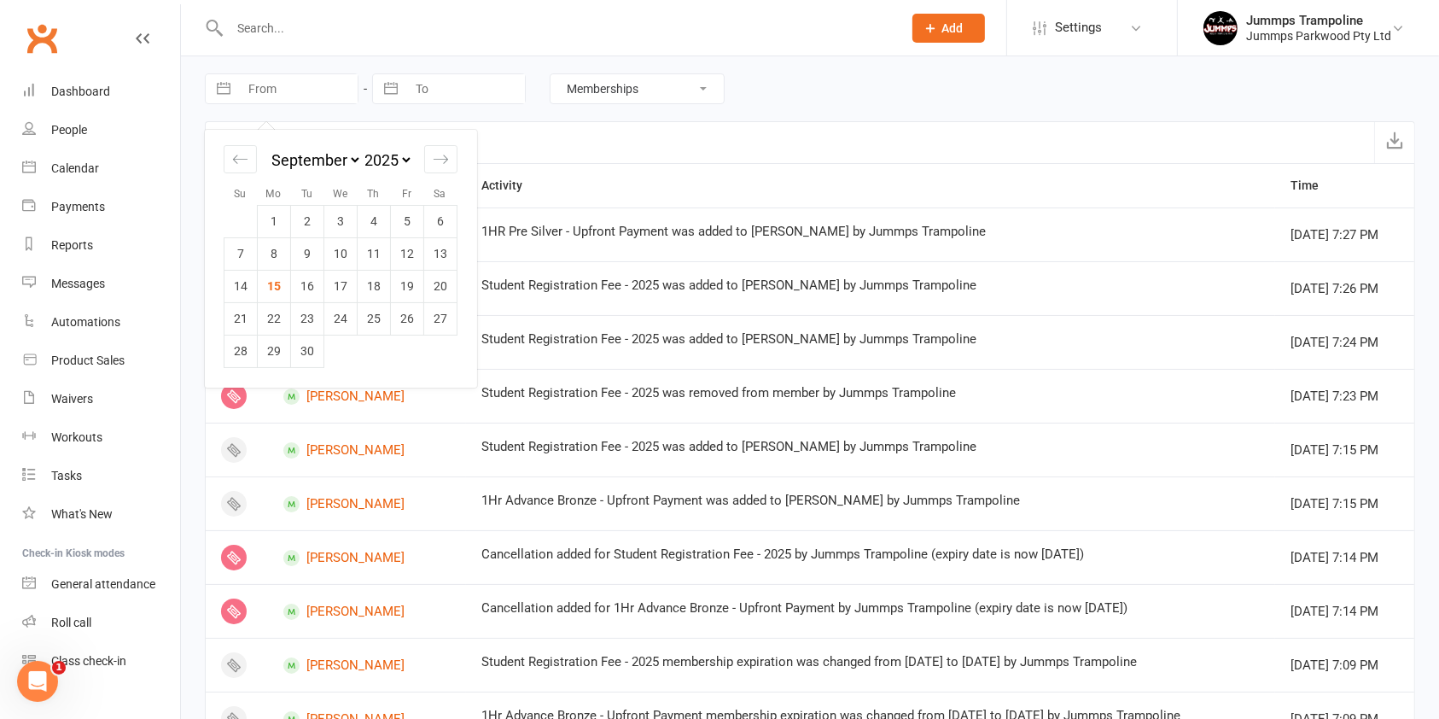
drag, startPoint x: 271, startPoint y: 225, endPoint x: 428, endPoint y: 120, distance: 188.2
click at [273, 223] on td "1" at bounding box center [274, 221] width 33 height 32
type input "01 Sep 2025"
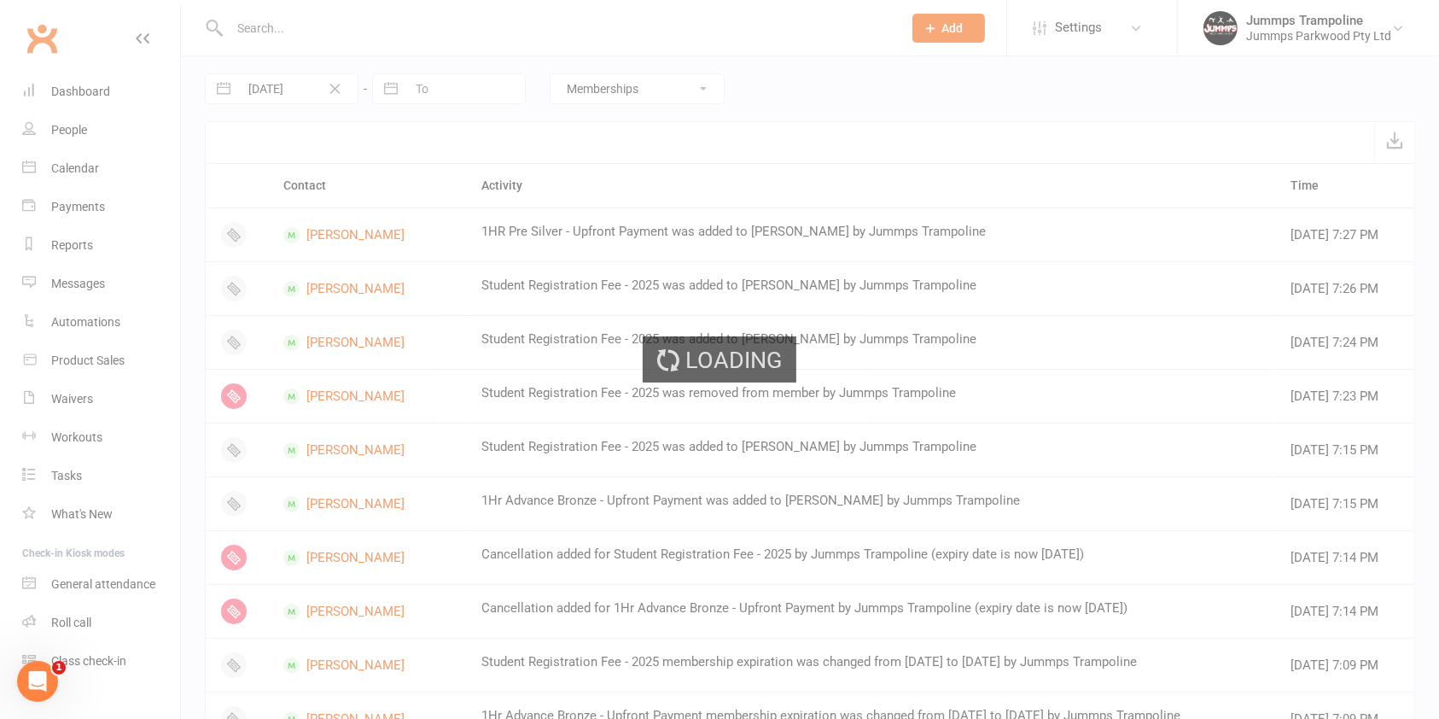
click at [499, 92] on div "Loading" at bounding box center [719, 359] width 1439 height 719
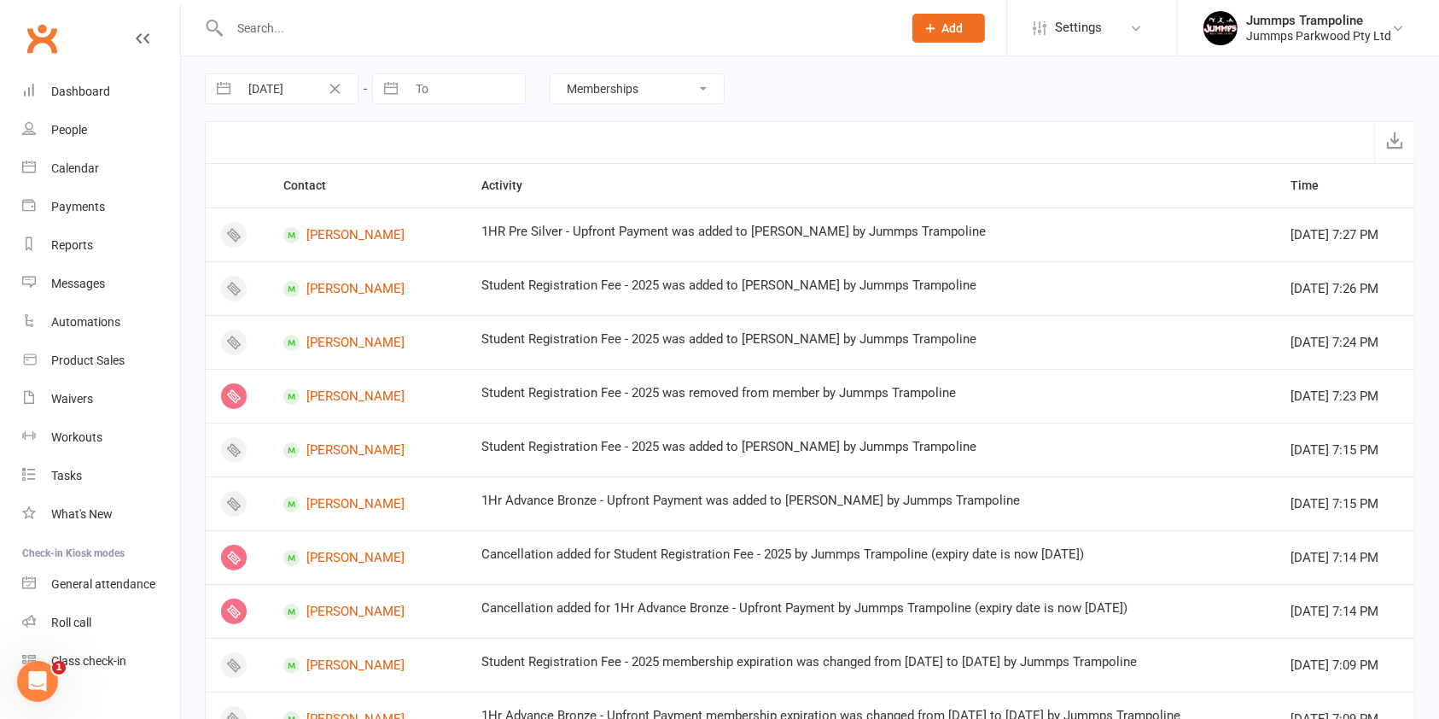
click at [498, 92] on input "To" at bounding box center [465, 88] width 119 height 29
select select "7"
select select "2025"
select select "8"
select select "2025"
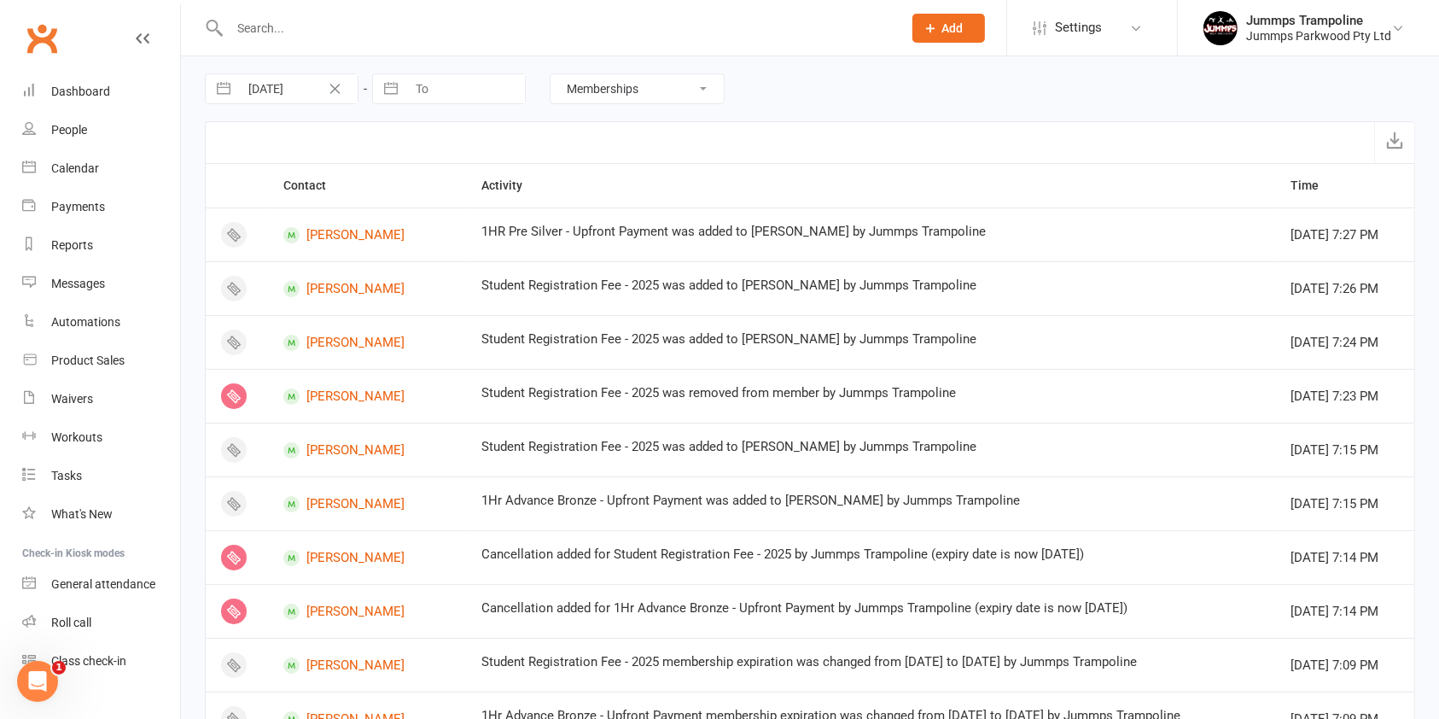
select select "9"
select select "2025"
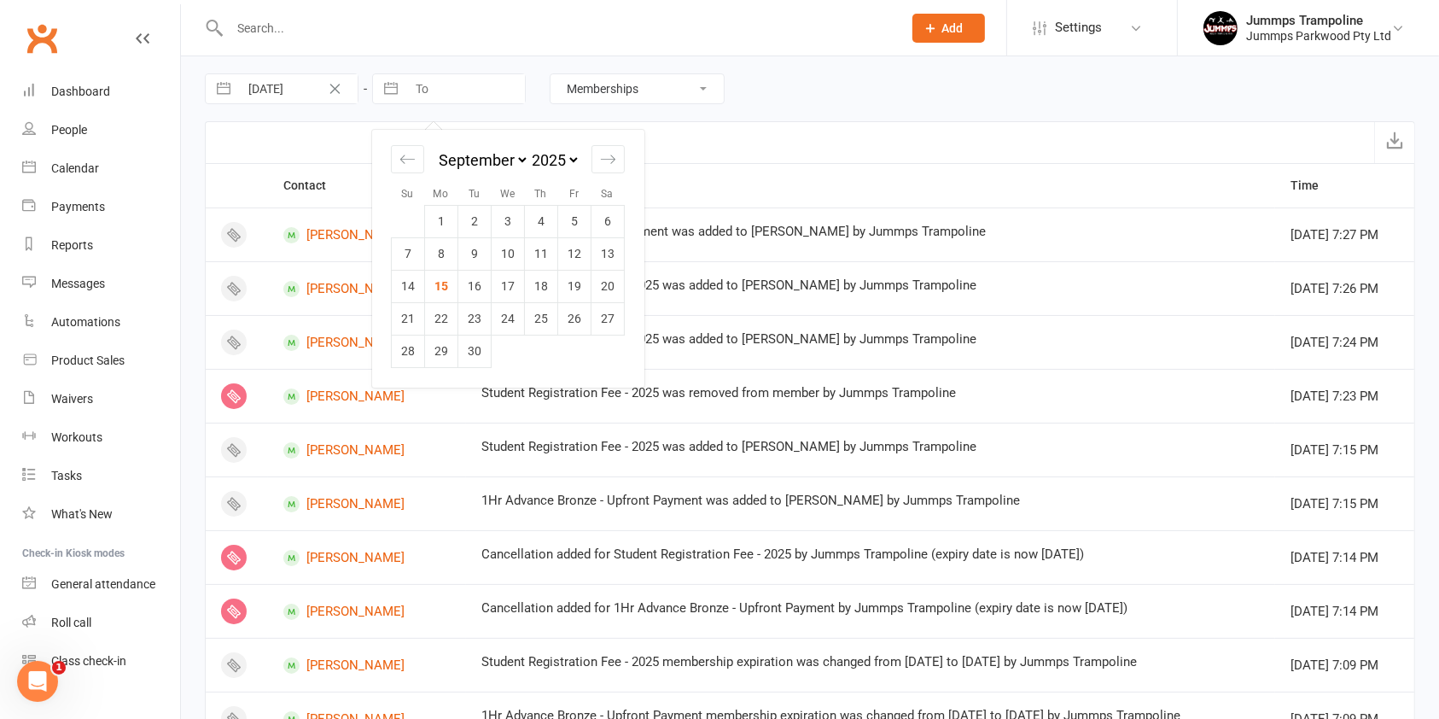
click at [434, 282] on td "15" at bounding box center [441, 286] width 33 height 32
type input "15 Sep 2025"
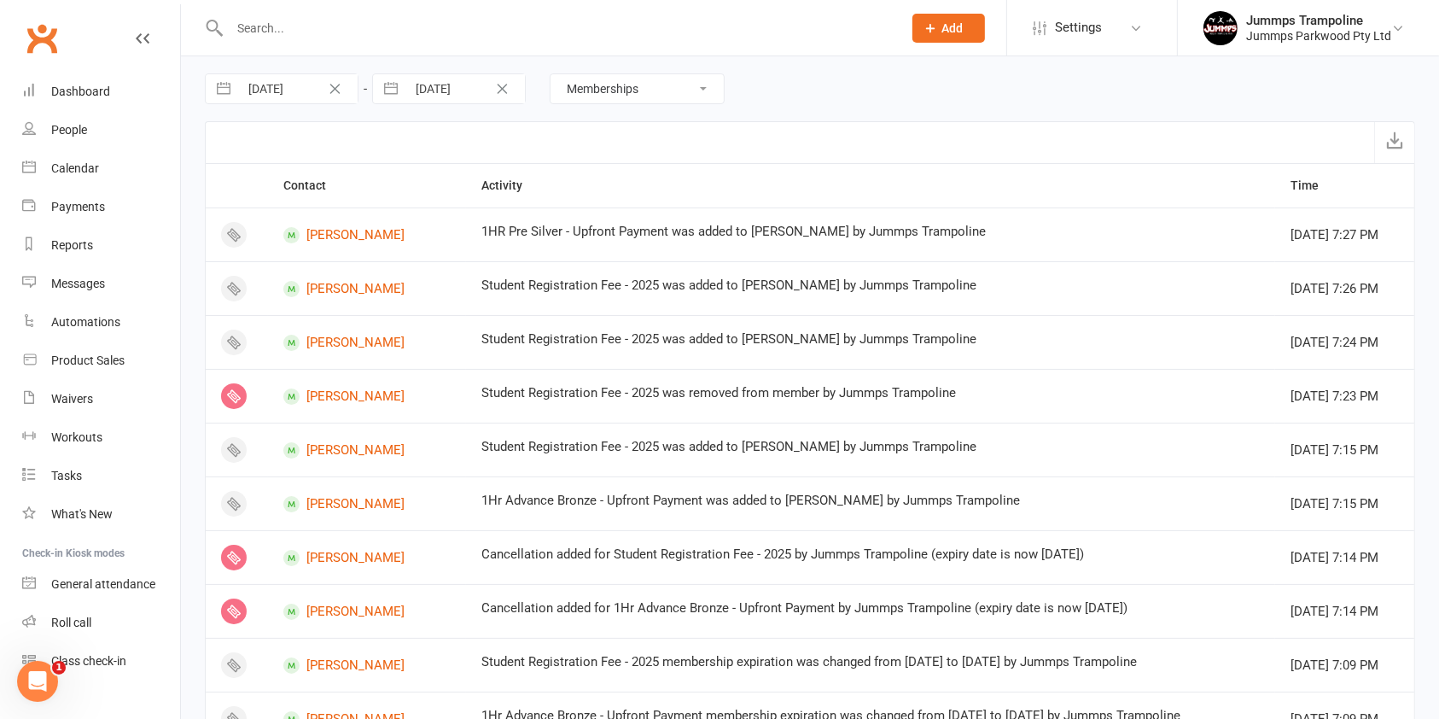
click at [705, 80] on select "All activities Bookings / Attendances Communications Notes Failed SMSes Grading…" at bounding box center [637, 88] width 173 height 29
click at [551, 74] on select "All activities Bookings / Attendances Communications Notes Failed SMSes Grading…" at bounding box center [637, 88] width 173 height 29
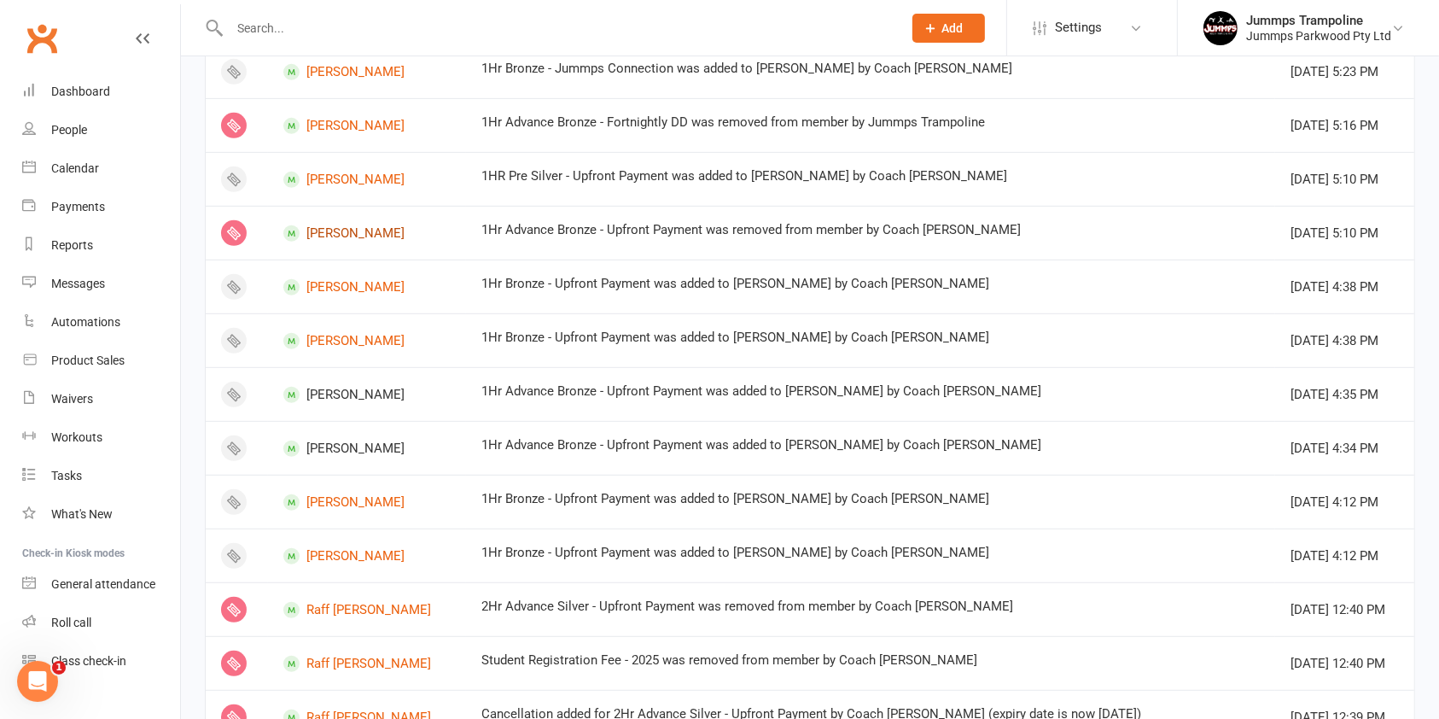
scroll to position [706, 0]
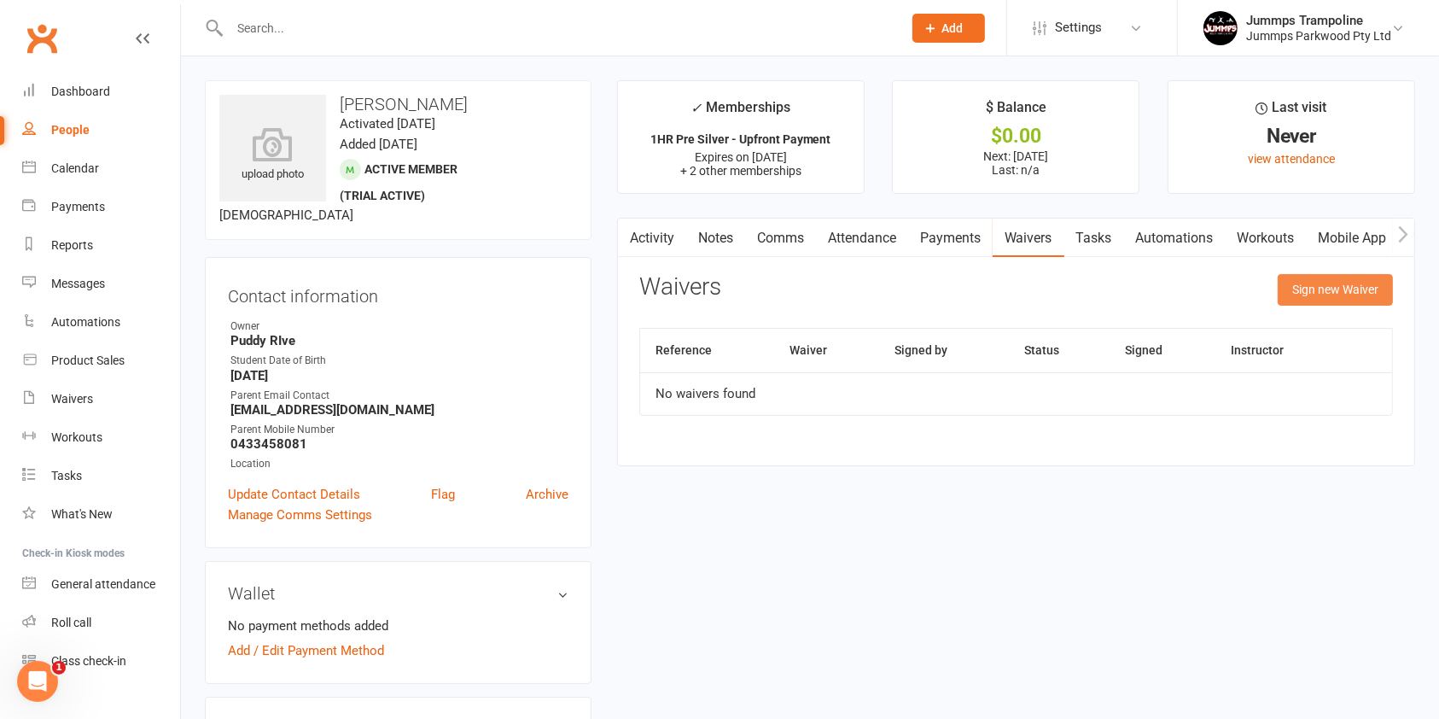
click at [1340, 289] on button "Sign new Waiver" at bounding box center [1335, 289] width 115 height 31
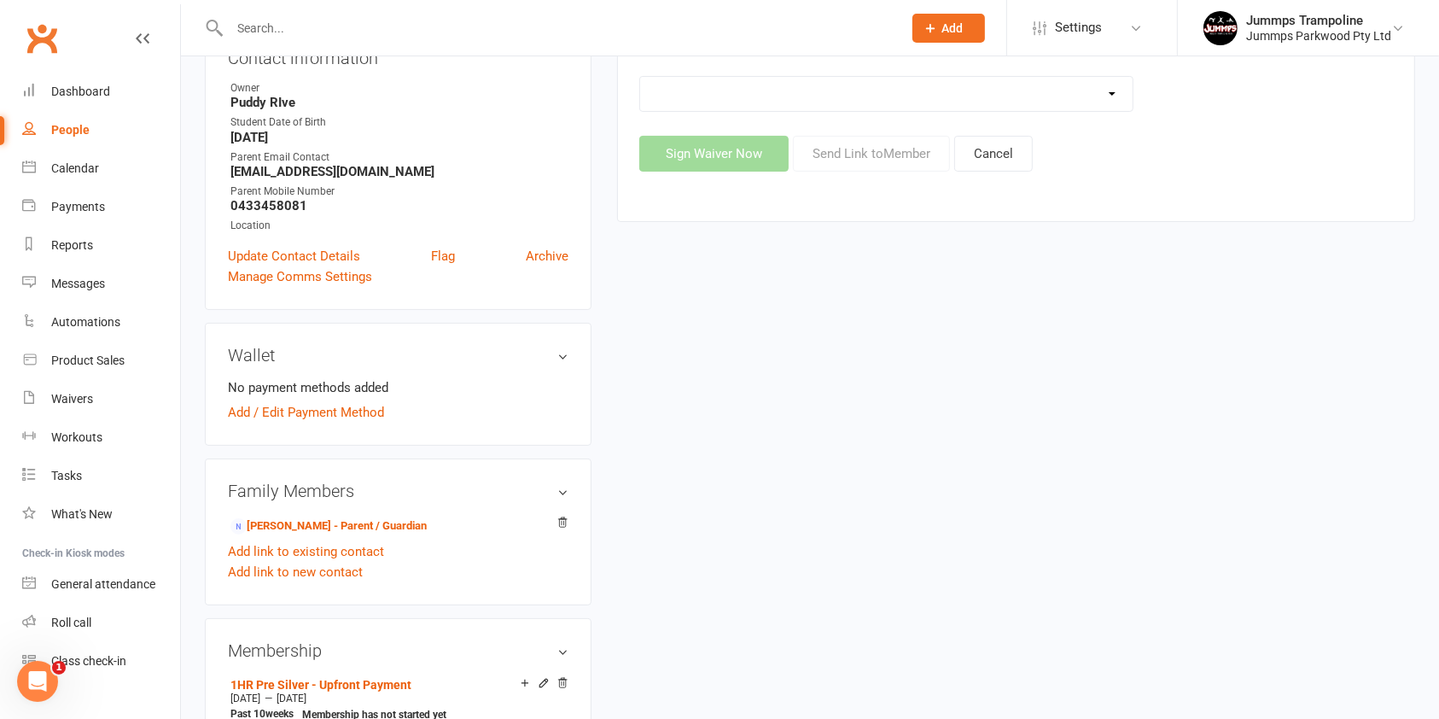
scroll to position [237, 0]
click at [411, 534] on link "[PERSON_NAME] - Parent / Guardian" at bounding box center [328, 527] width 196 height 18
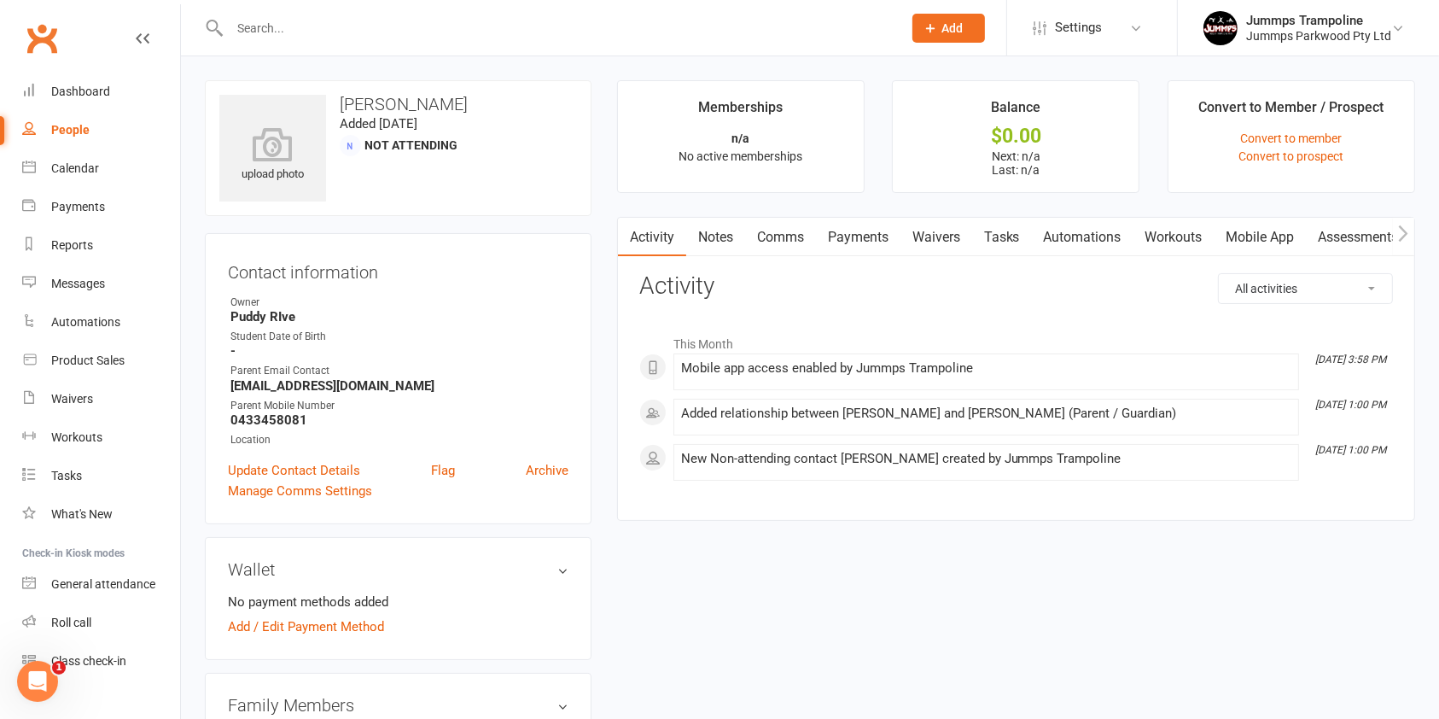
click at [927, 231] on link "Waivers" at bounding box center [937, 237] width 72 height 39
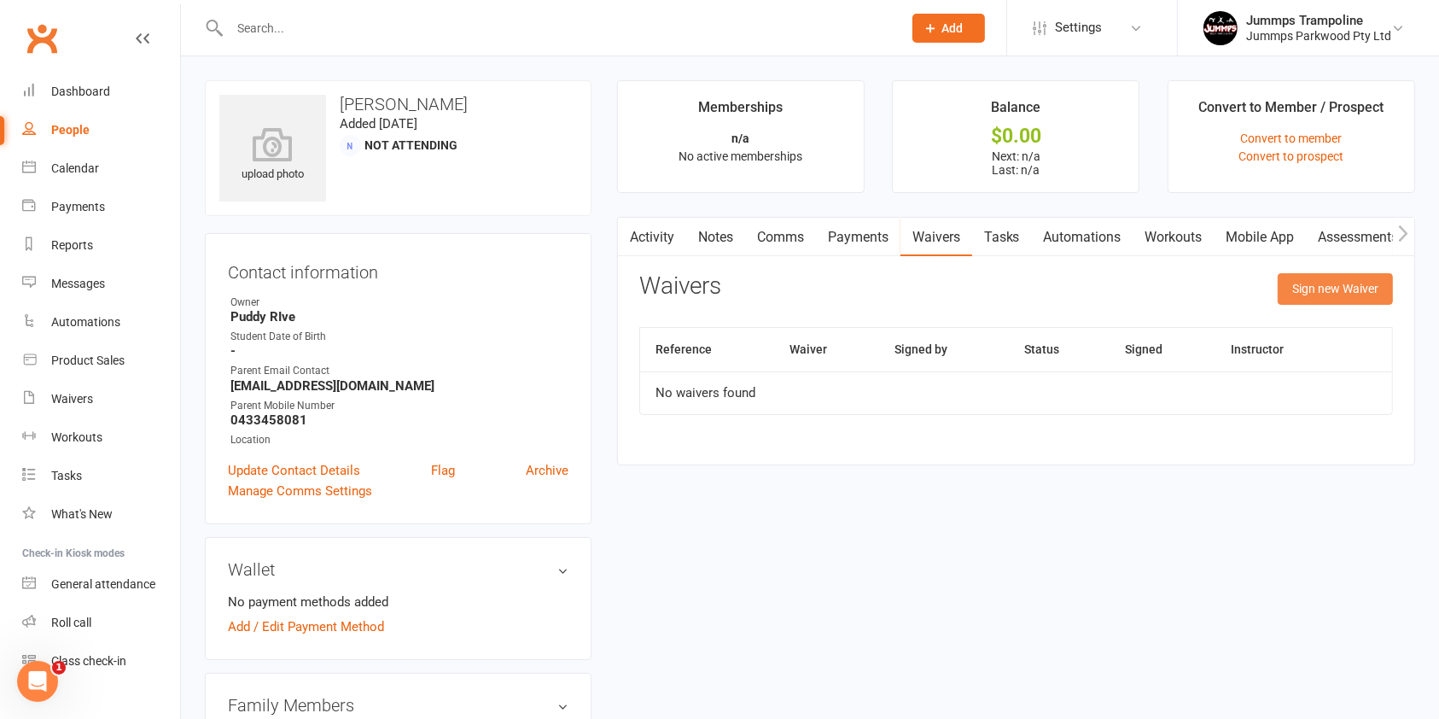
click at [1333, 283] on button "Sign new Waiver" at bounding box center [1335, 288] width 115 height 31
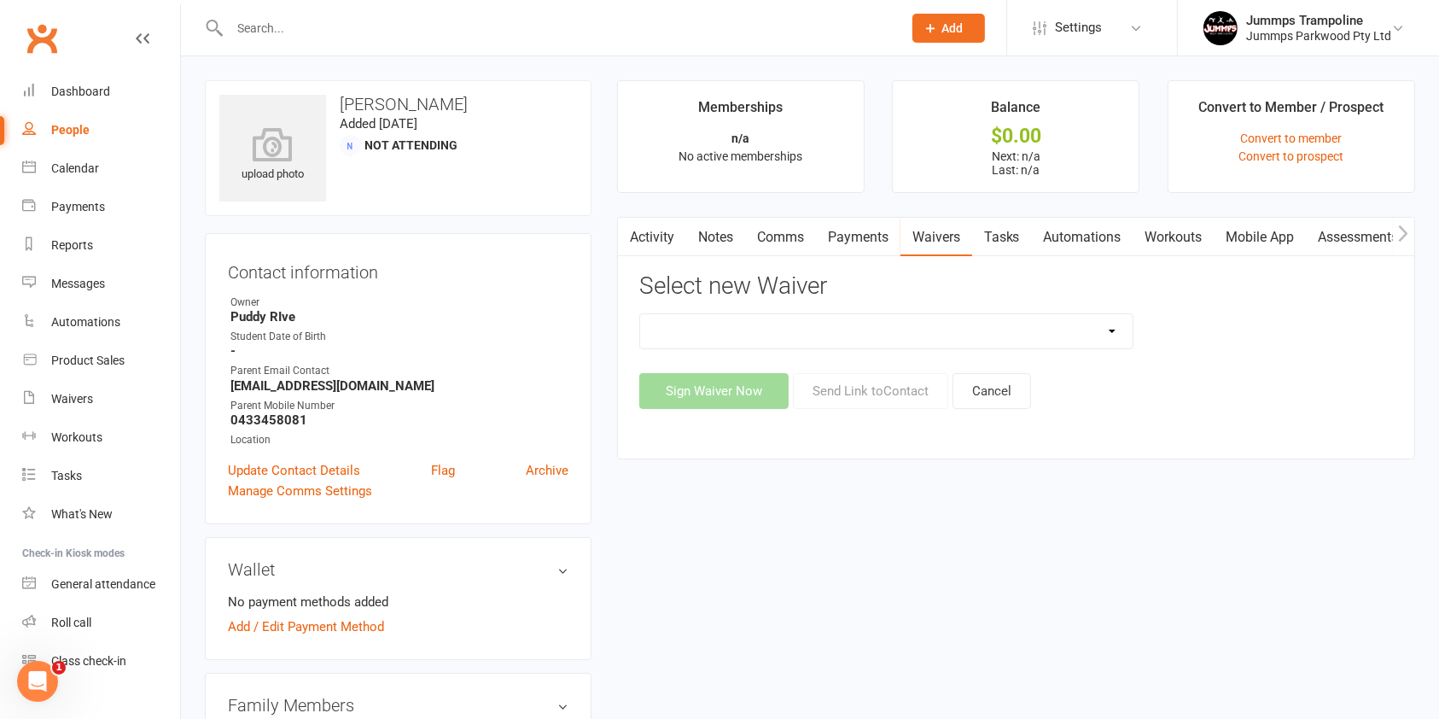
click at [1110, 339] on select "1. UPFRONT TUMBLE FEES 2. DIRECT DEBIT WEEKLY Jummps Connection - Groups T&C's …" at bounding box center [886, 331] width 493 height 34
select select "14460"
click at [640, 314] on select "1. UPFRONT TUMBLE FEES 2. DIRECT DEBIT WEEKLY Jummps Connection - Groups T&C's …" at bounding box center [886, 331] width 493 height 34
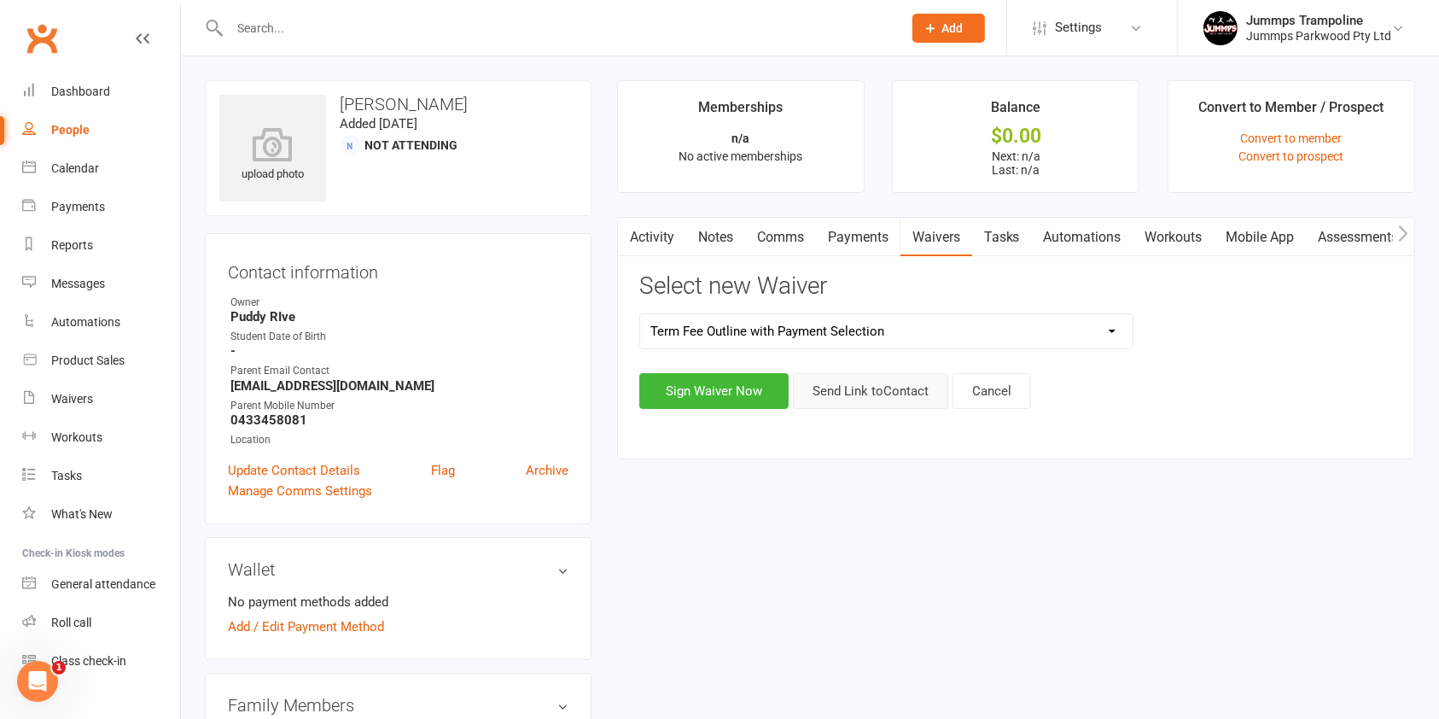
click at [889, 373] on button "Send Link to Contact" at bounding box center [870, 391] width 155 height 36
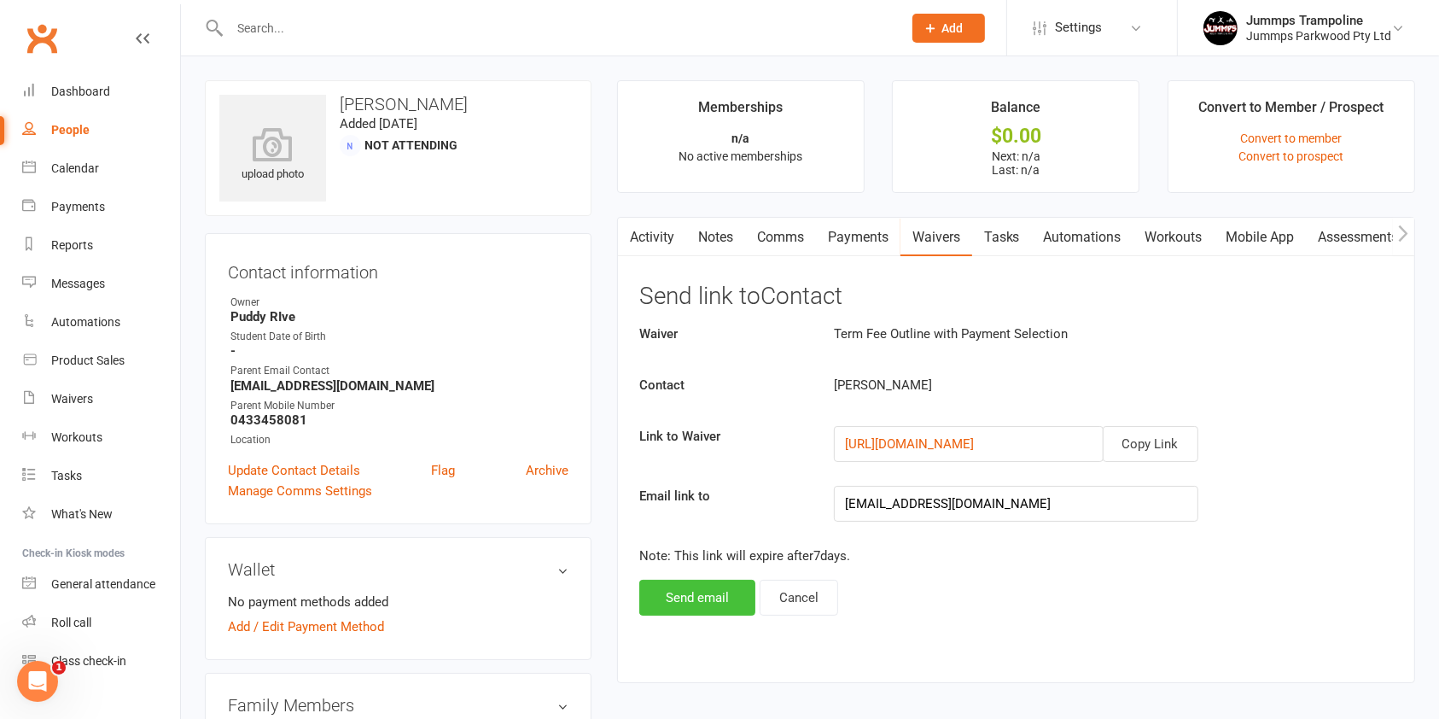
click at [685, 595] on button "Send email" at bounding box center [697, 598] width 116 height 36
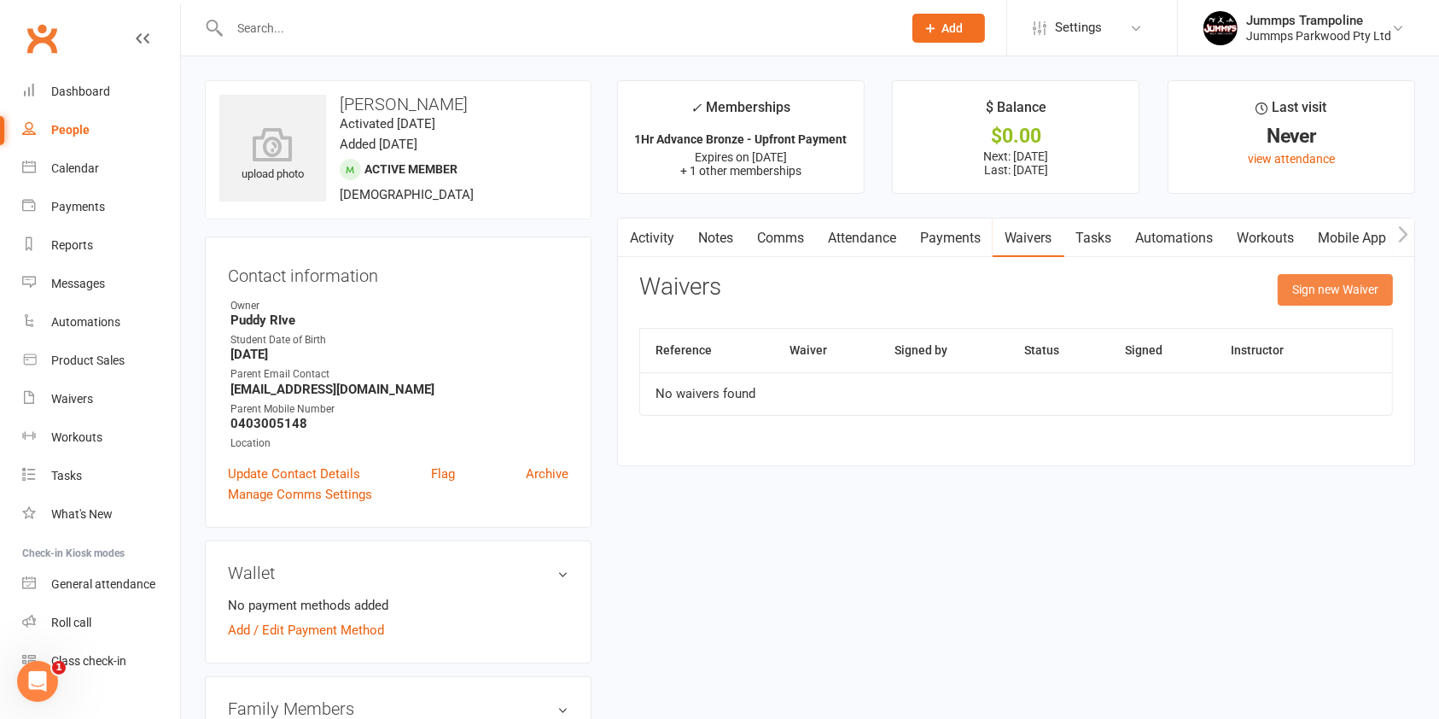
click at [1359, 288] on button "Sign new Waiver" at bounding box center [1335, 289] width 115 height 31
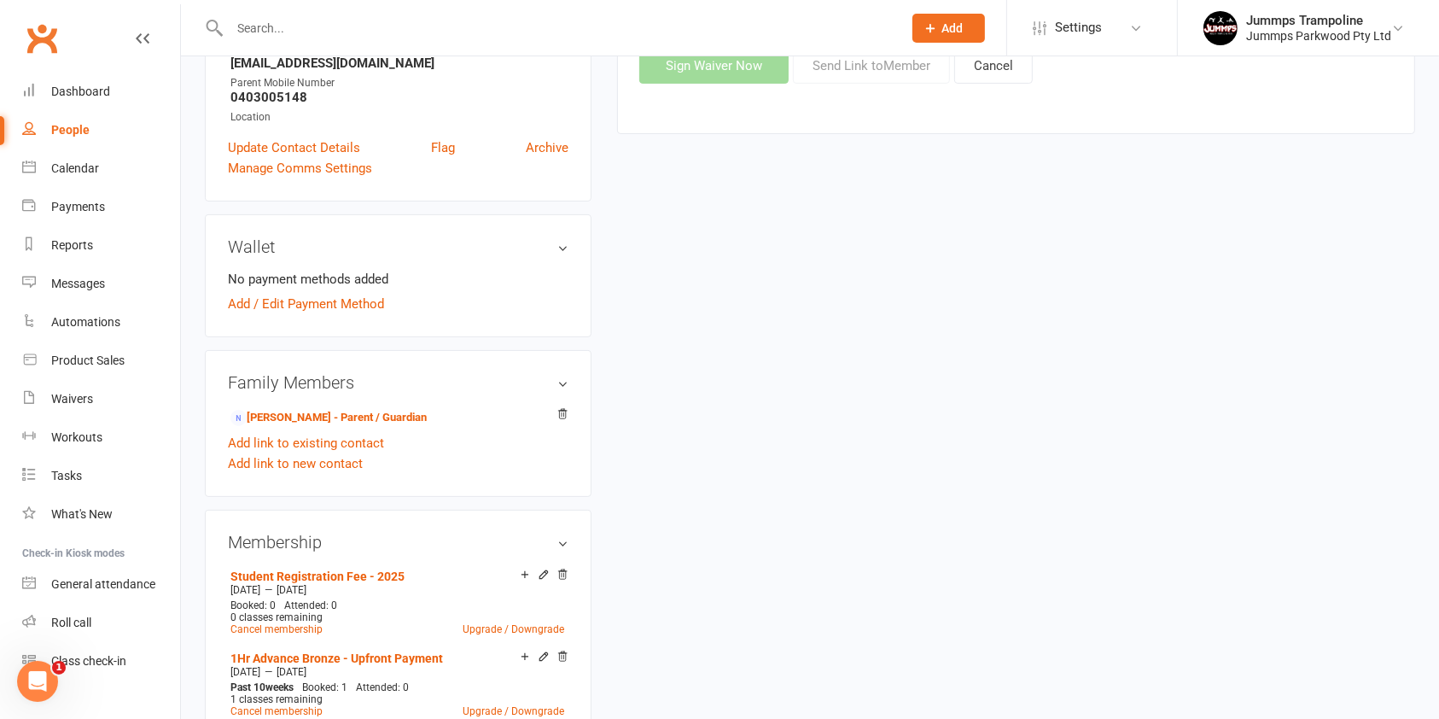
scroll to position [324, 0]
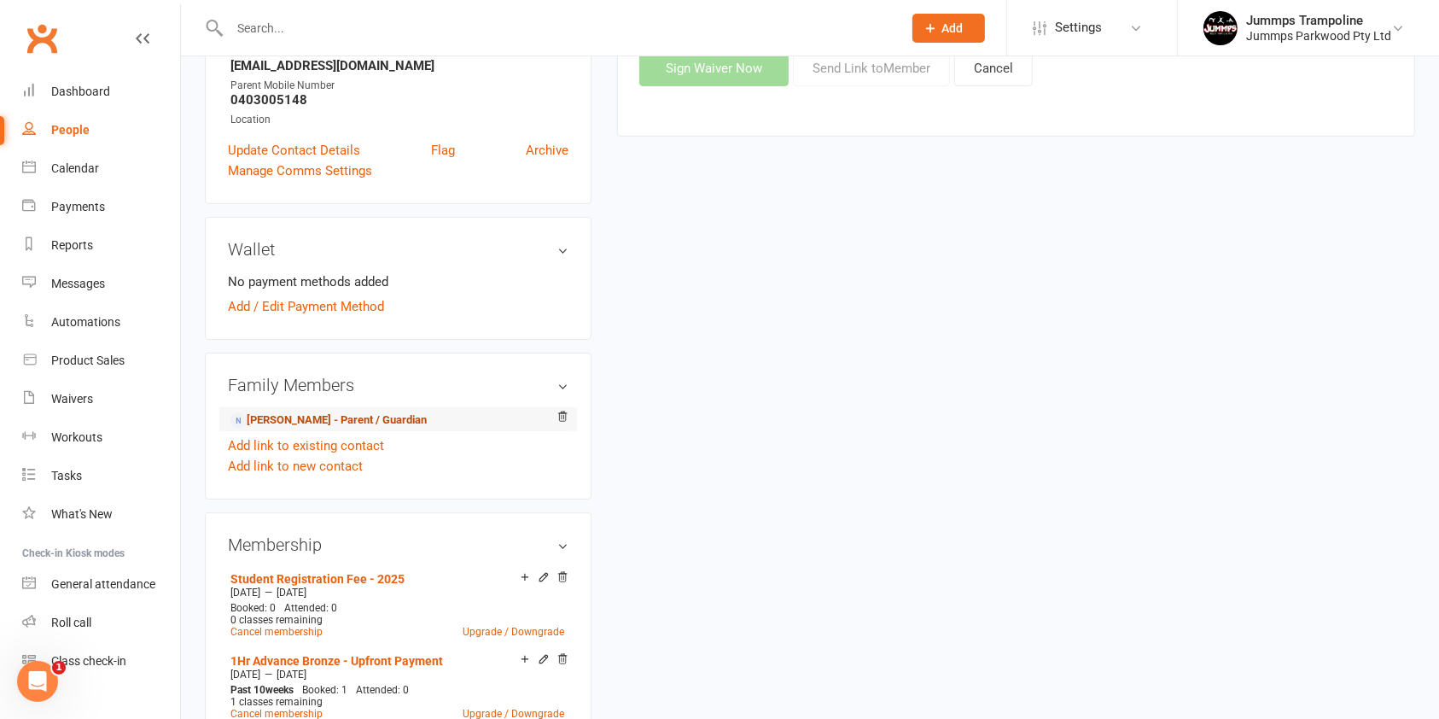
click at [389, 414] on link "[PERSON_NAME] - Parent / Guardian" at bounding box center [328, 420] width 196 height 18
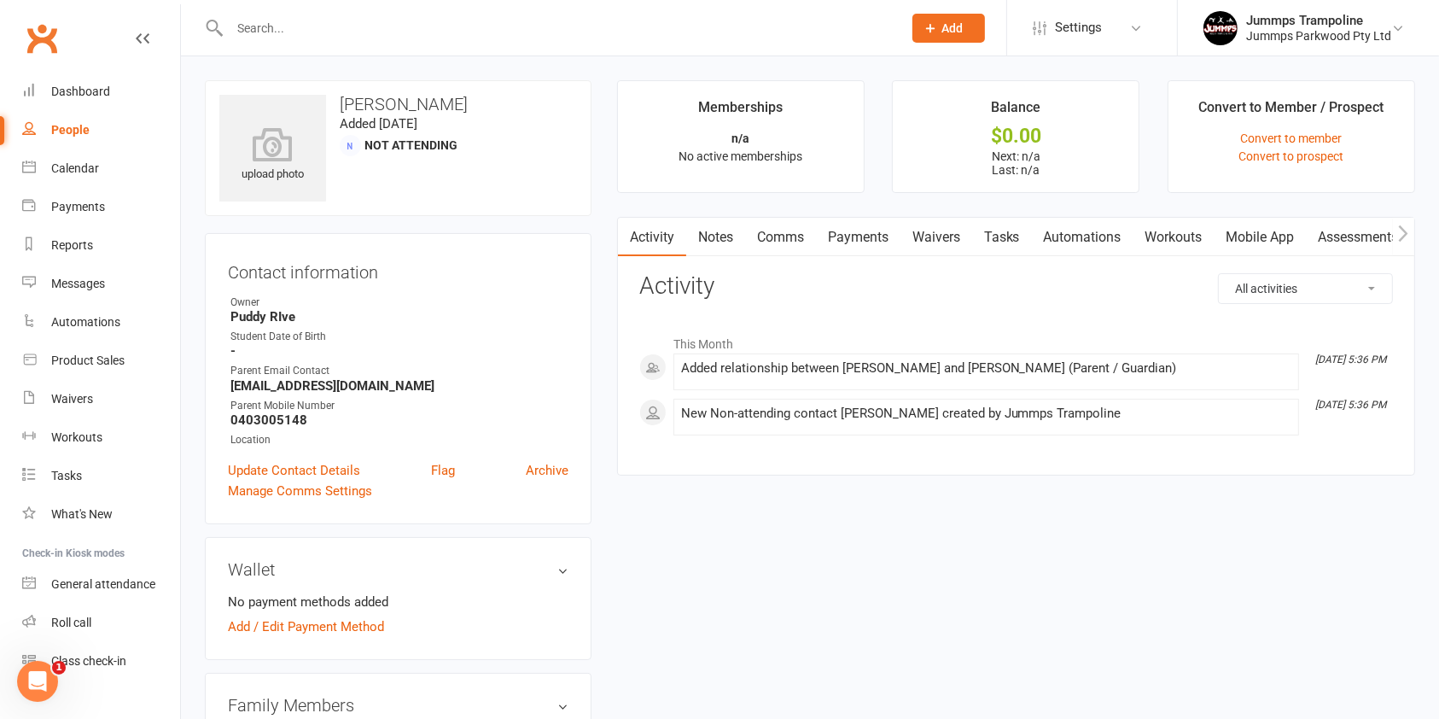
click at [941, 238] on link "Waivers" at bounding box center [937, 237] width 72 height 39
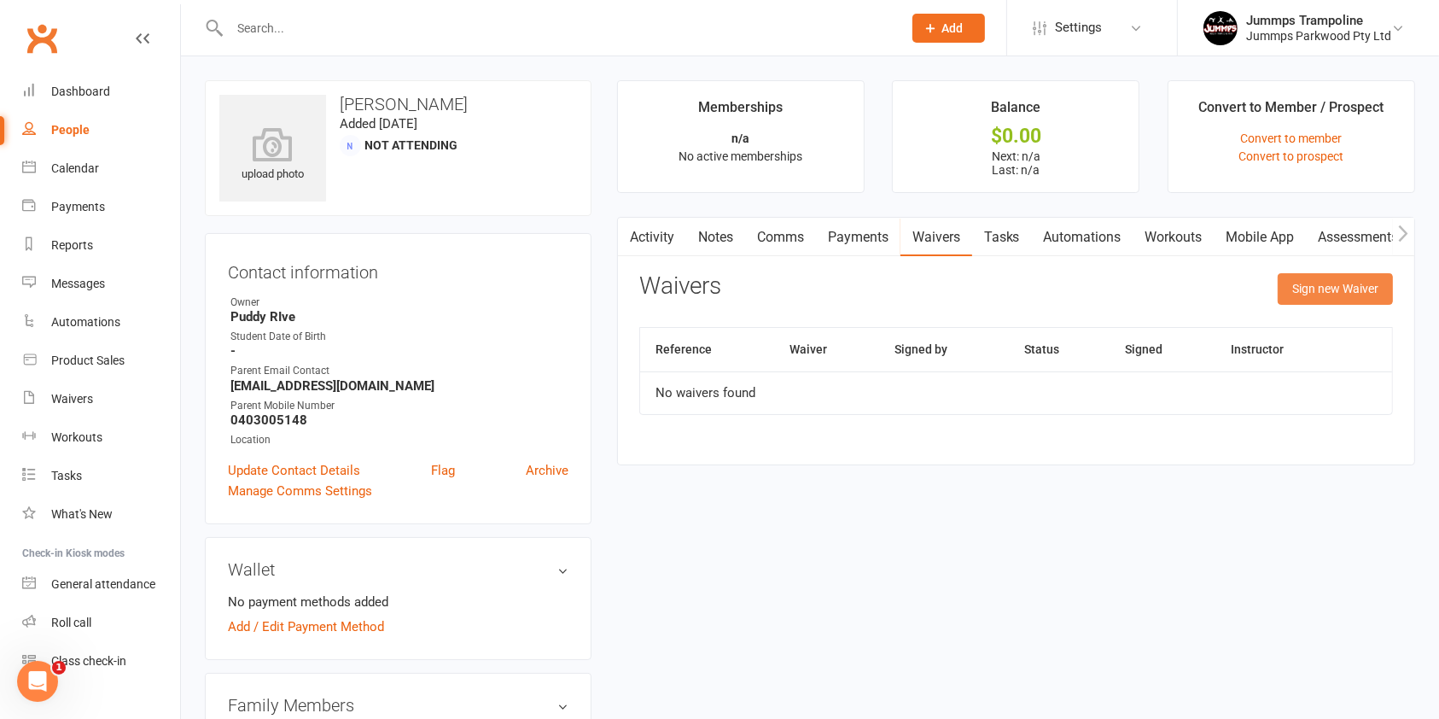
click at [1356, 288] on button "Sign new Waiver" at bounding box center [1335, 288] width 115 height 31
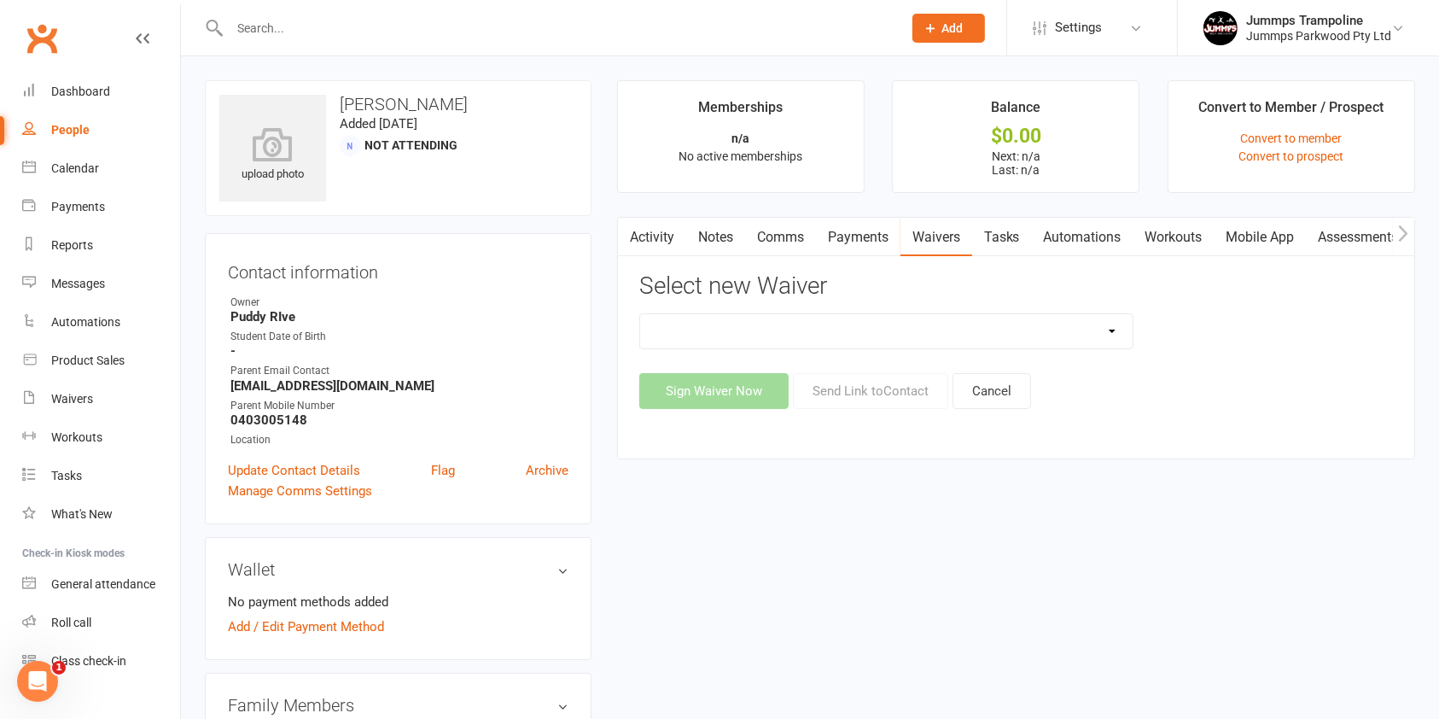
click at [1101, 318] on select "1. UPFRONT TUMBLE FEES 2. DIRECT DEBIT WEEKLY Jummps Connection - Groups T&C's …" at bounding box center [886, 331] width 493 height 34
select select "14460"
click at [640, 314] on select "1. UPFRONT TUMBLE FEES 2. DIRECT DEBIT WEEKLY Jummps Connection - Groups T&C's …" at bounding box center [886, 331] width 493 height 34
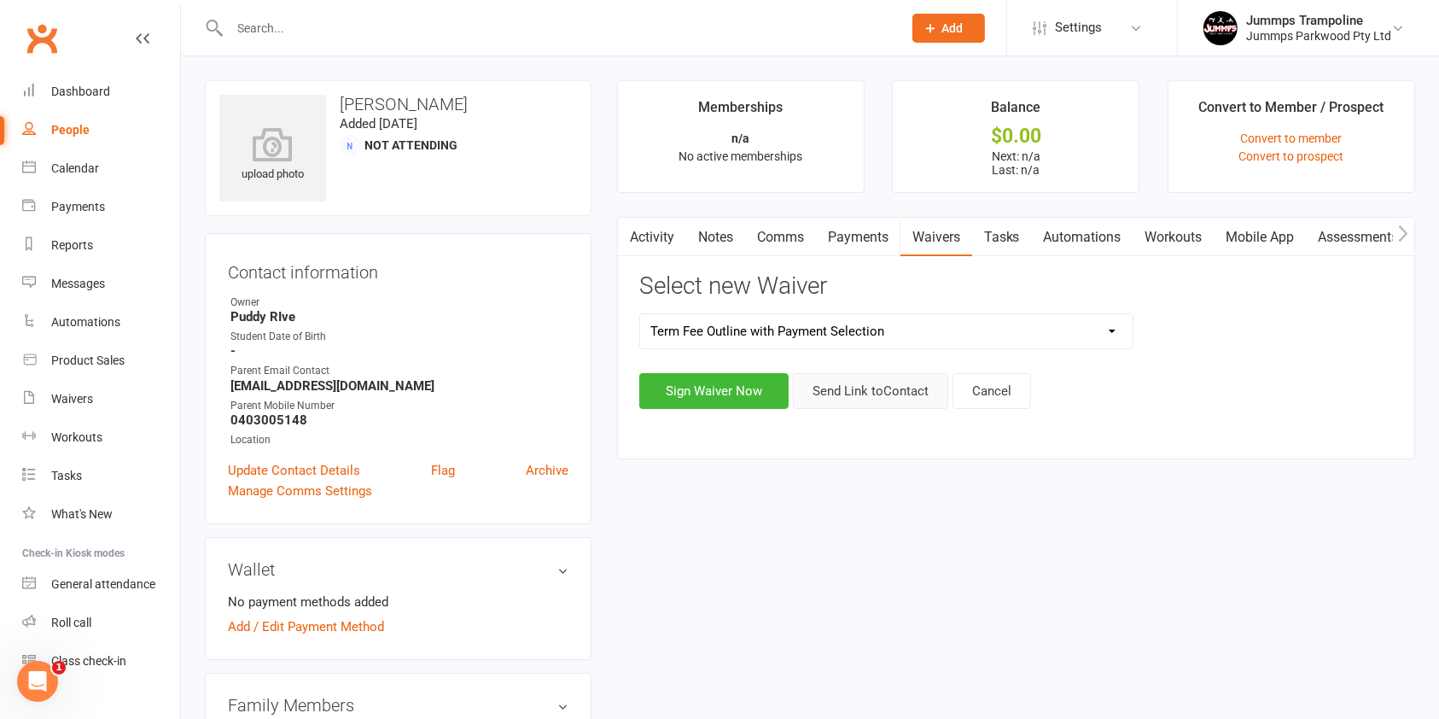
click at [889, 382] on button "Send Link to Contact" at bounding box center [870, 391] width 155 height 36
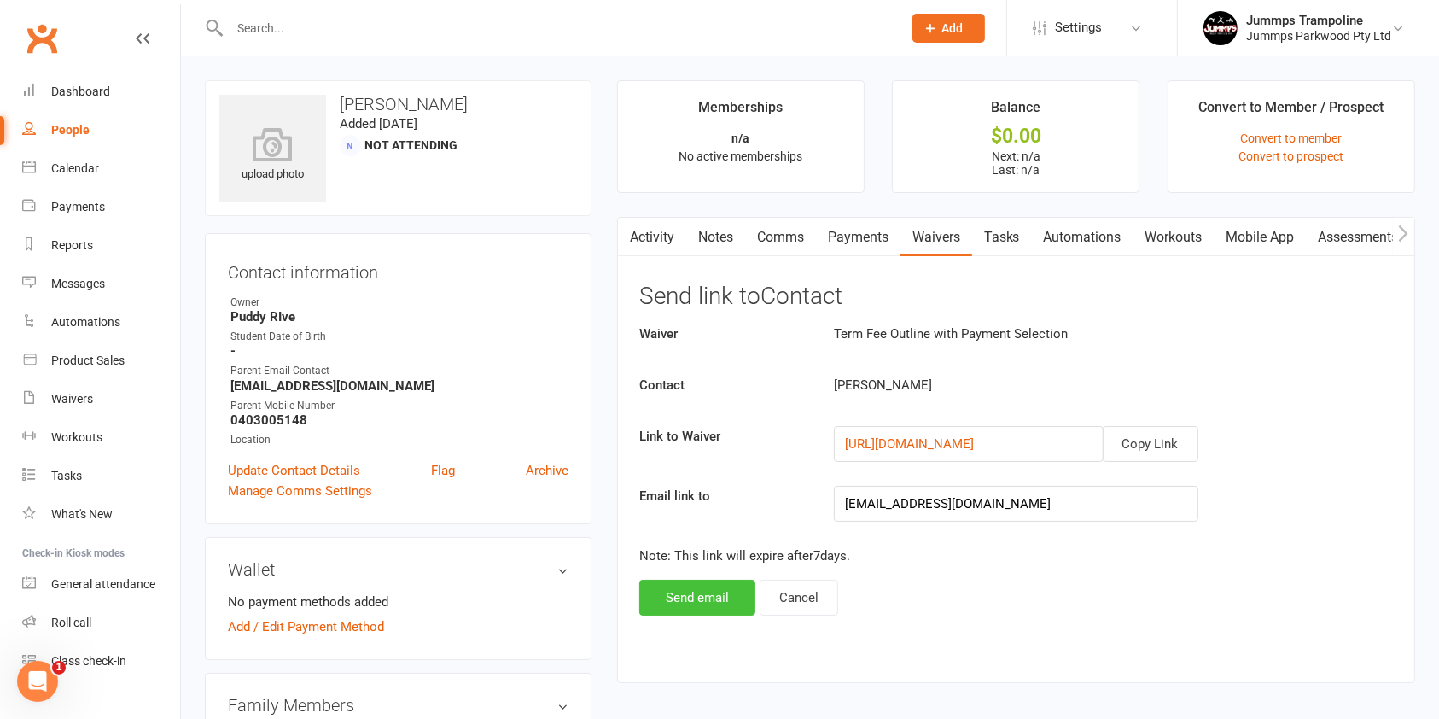
click at [695, 594] on button "Send email" at bounding box center [697, 598] width 116 height 36
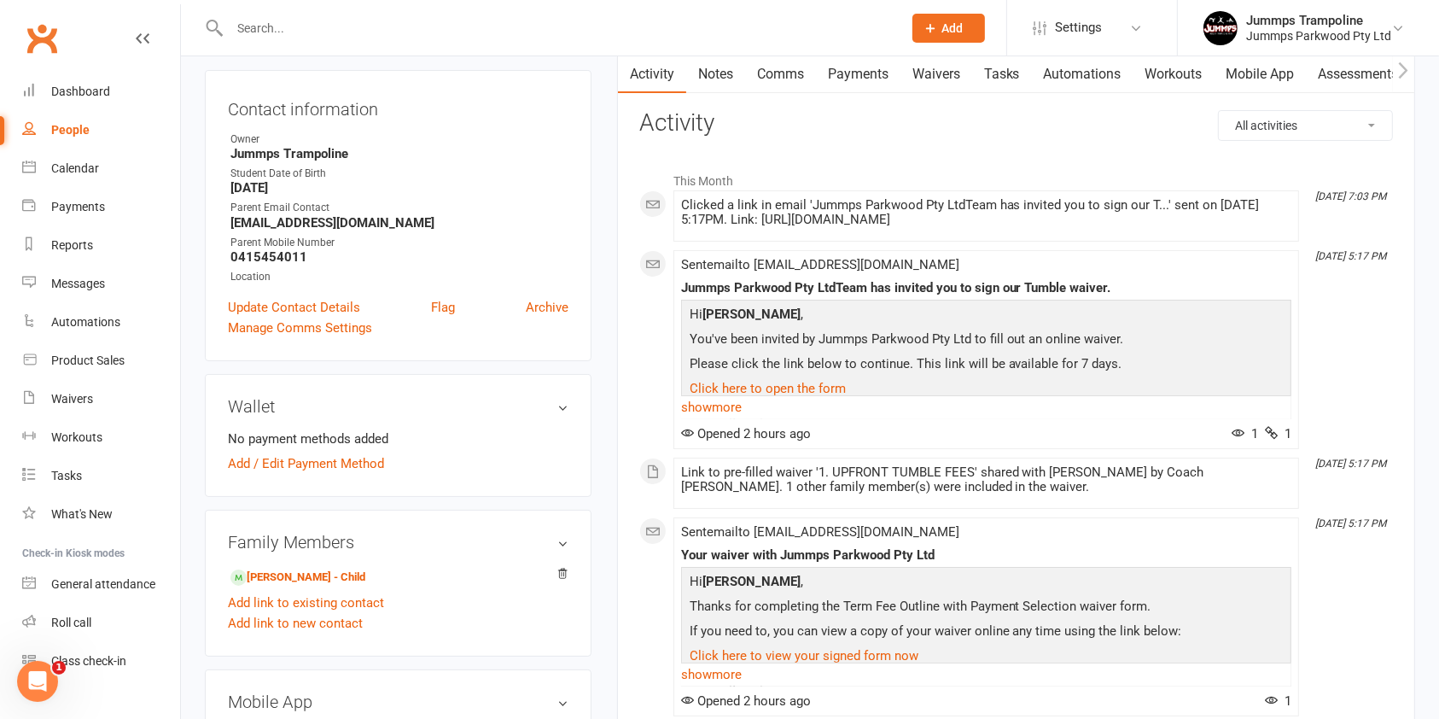
scroll to position [455, 0]
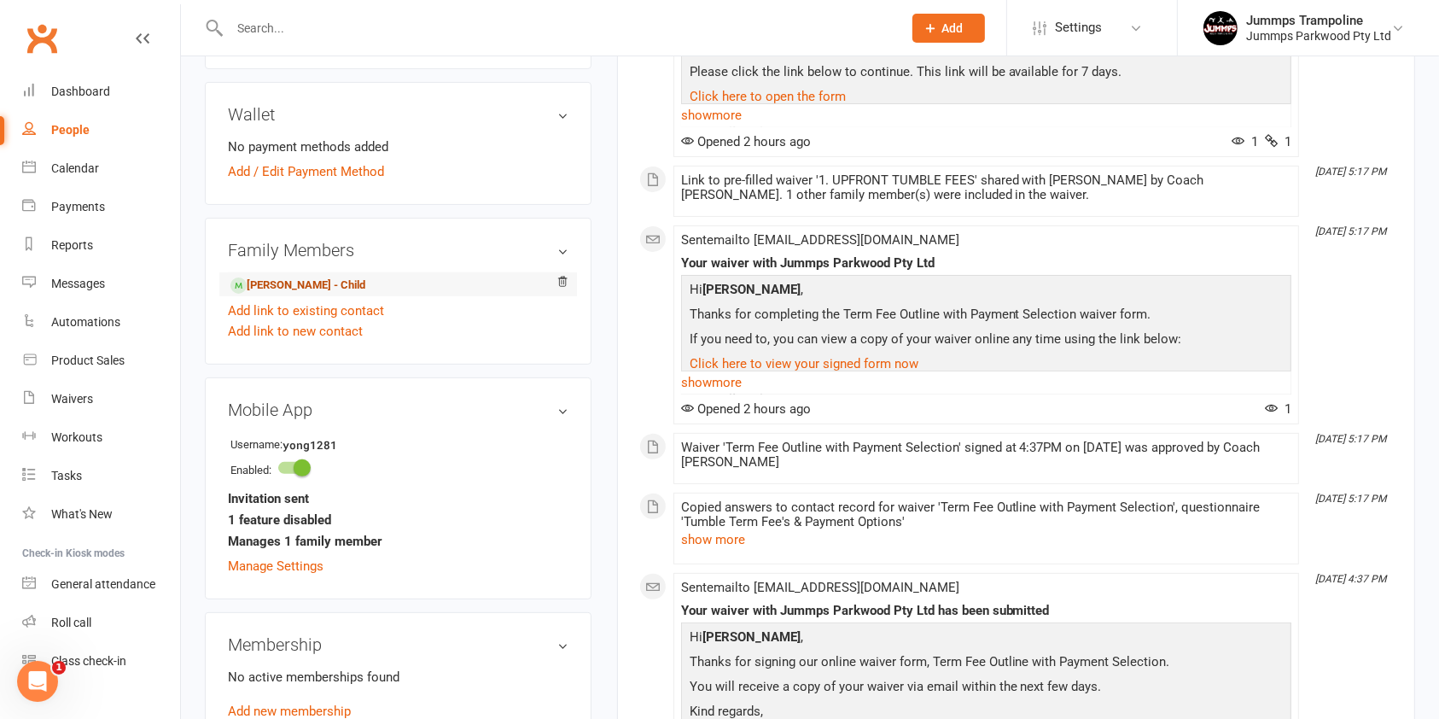
click at [267, 277] on link "[PERSON_NAME] - Child" at bounding box center [297, 286] width 135 height 18
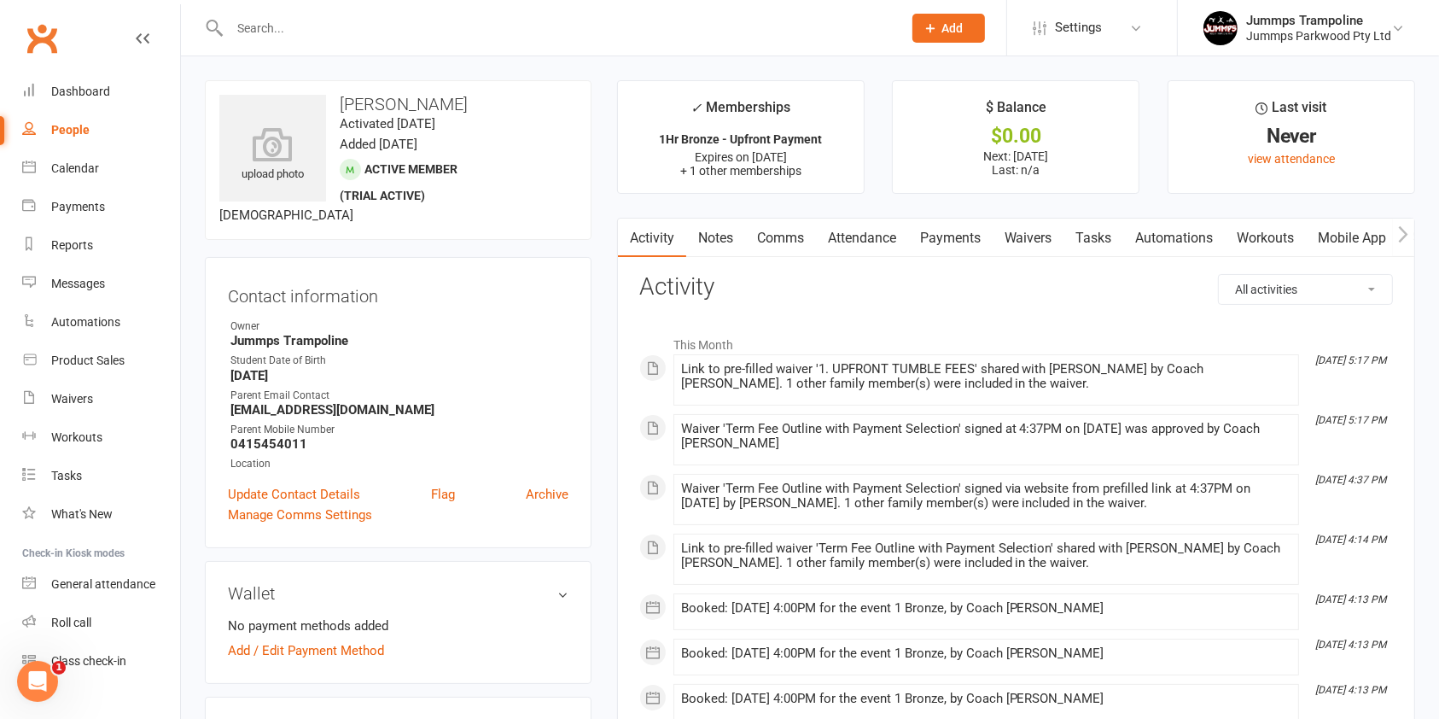
click at [1040, 240] on link "Waivers" at bounding box center [1029, 238] width 72 height 39
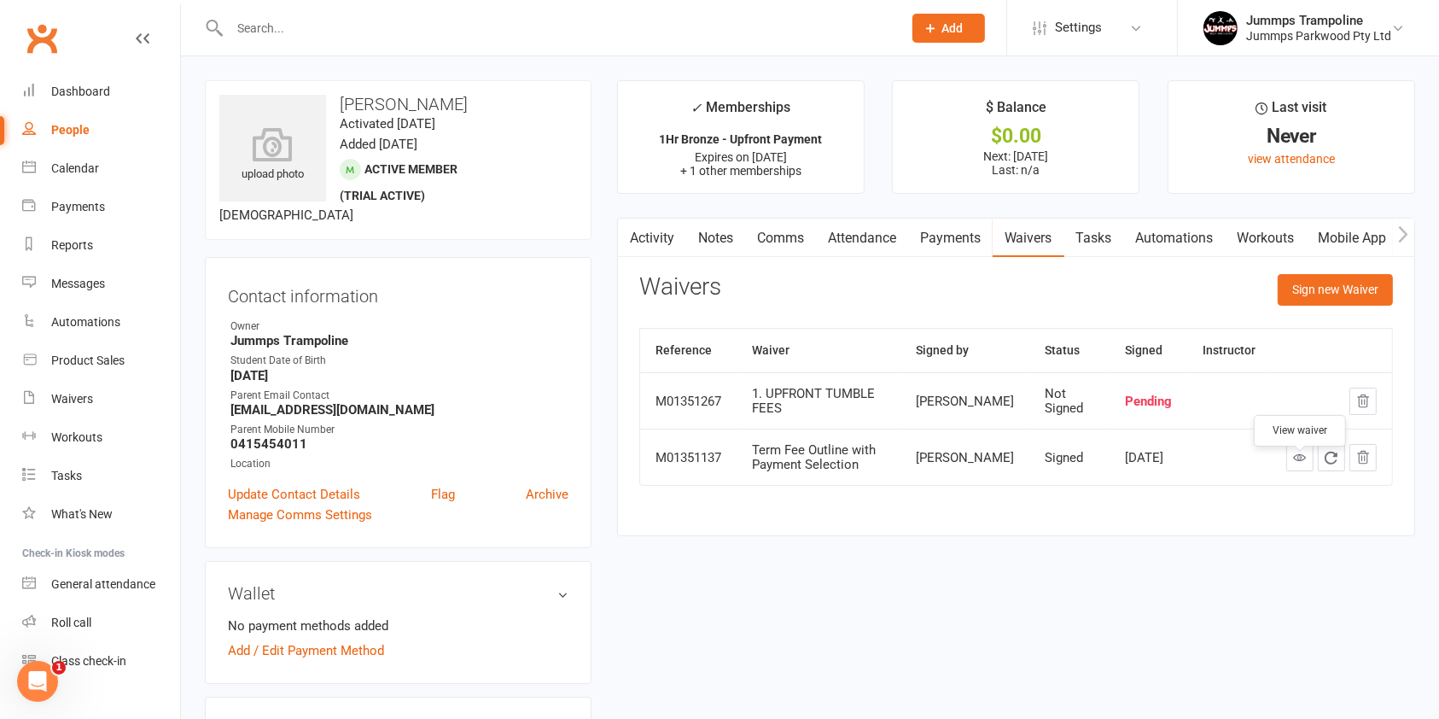
click at [1304, 464] on icon at bounding box center [1299, 457] width 13 height 13
drag, startPoint x: 859, startPoint y: 410, endPoint x: 515, endPoint y: 424, distance: 344.3
click at [814, 415] on div "1. UPFRONT TUMBLE FEES" at bounding box center [819, 401] width 134 height 28
click at [1245, 425] on td at bounding box center [1229, 400] width 84 height 56
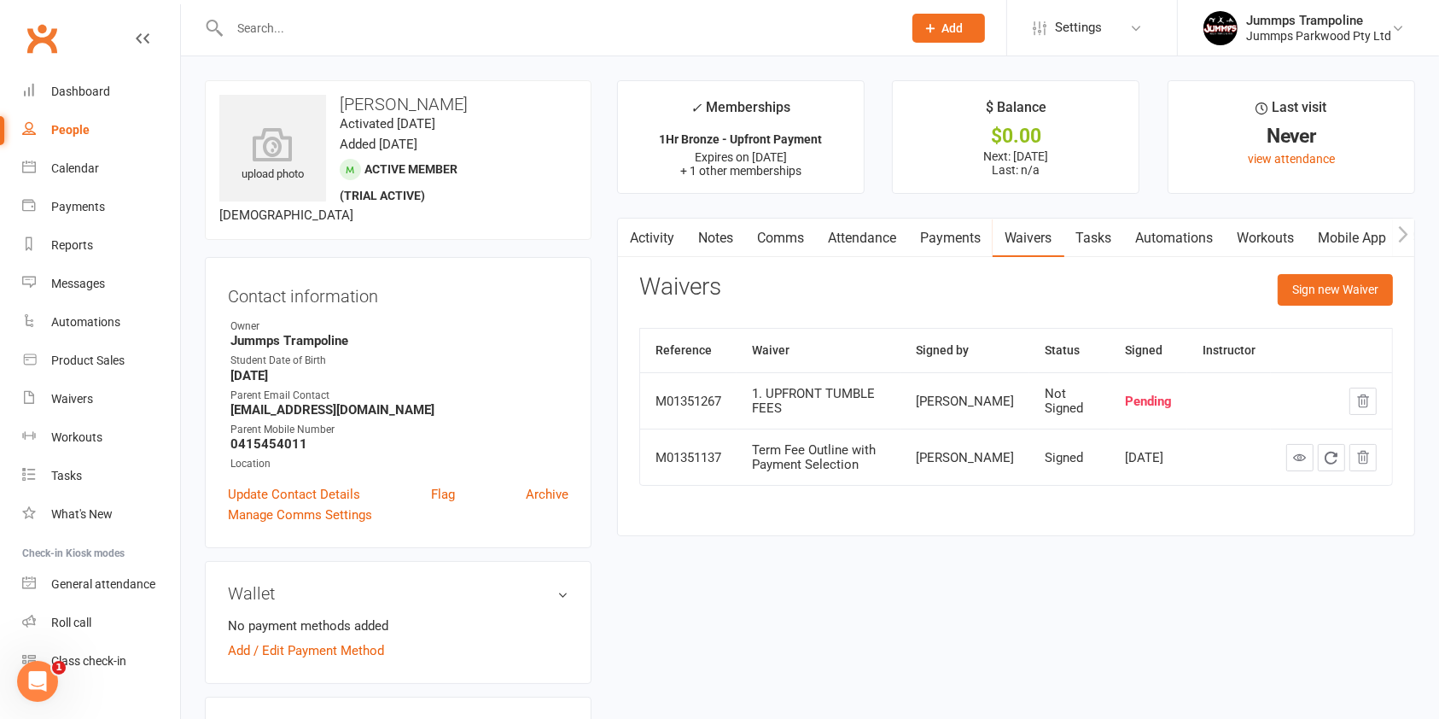
click at [792, 224] on link "Comms" at bounding box center [780, 238] width 71 height 39
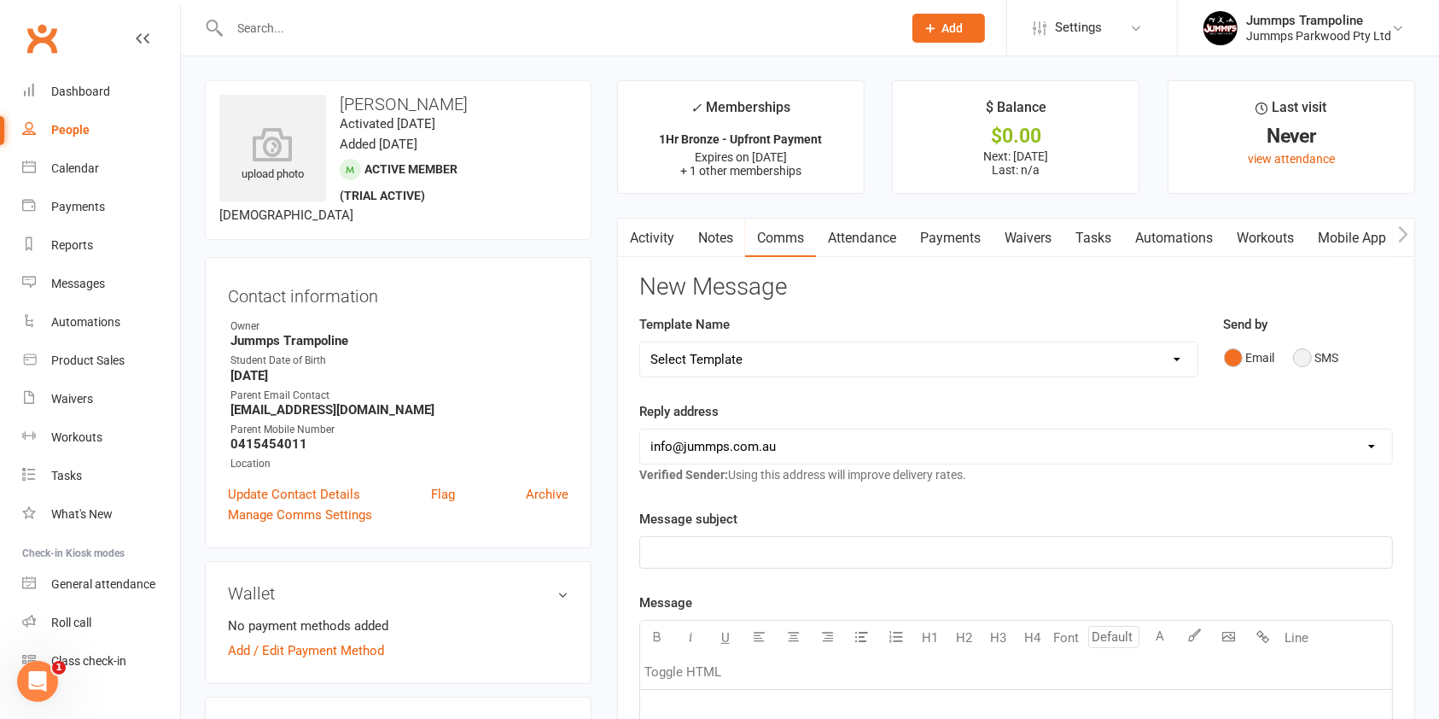
drag, startPoint x: 1306, startPoint y: 355, endPoint x: 861, endPoint y: 392, distance: 446.3
click at [1298, 355] on button "SMS" at bounding box center [1316, 357] width 46 height 32
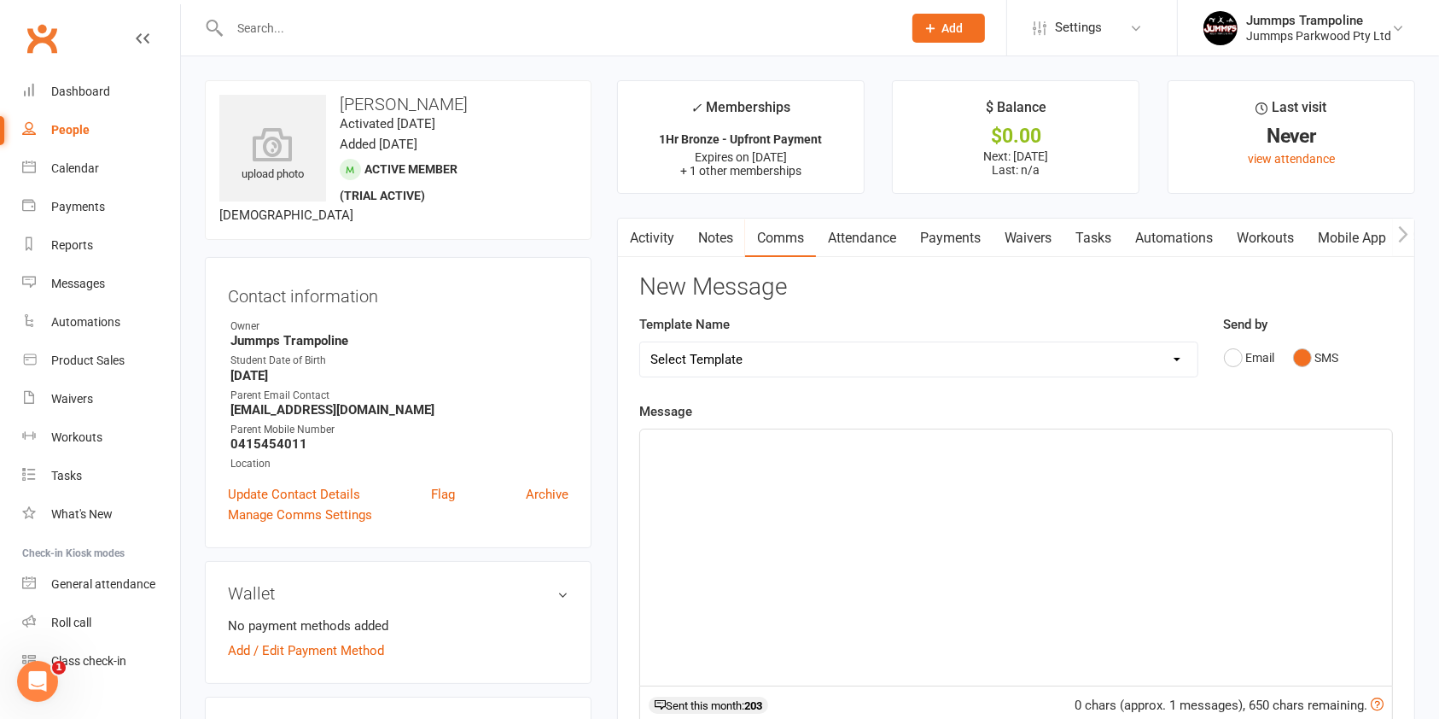
click at [1011, 353] on select "Select Template [Email] JUMMPS 1:1 Private Lesson Waiver Comms [SMS] Tumble Stu…" at bounding box center [918, 359] width 557 height 34
select select "12"
click at [640, 342] on select "Select Template [Email] JUMMPS 1:1 Private Lesson Waiver Comms [SMS] Tumble Stu…" at bounding box center [918, 359] width 557 height 34
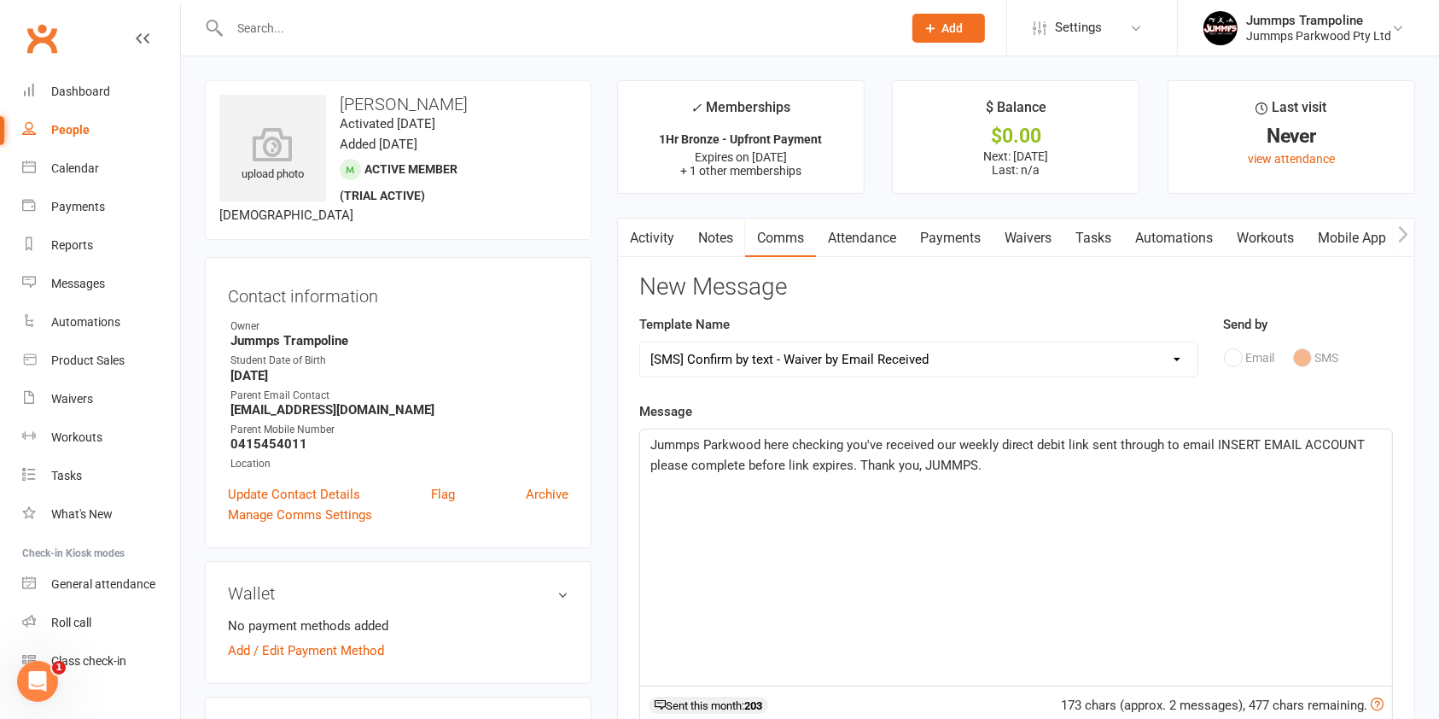
click at [831, 439] on span "Jummps Parkwood here checking you've received our weekly direct debit link sent…" at bounding box center [1009, 455] width 719 height 36
click at [833, 439] on span "Jummps Parkwood here checking you've received our weekly direct debit link sent…" at bounding box center [1009, 455] width 719 height 36
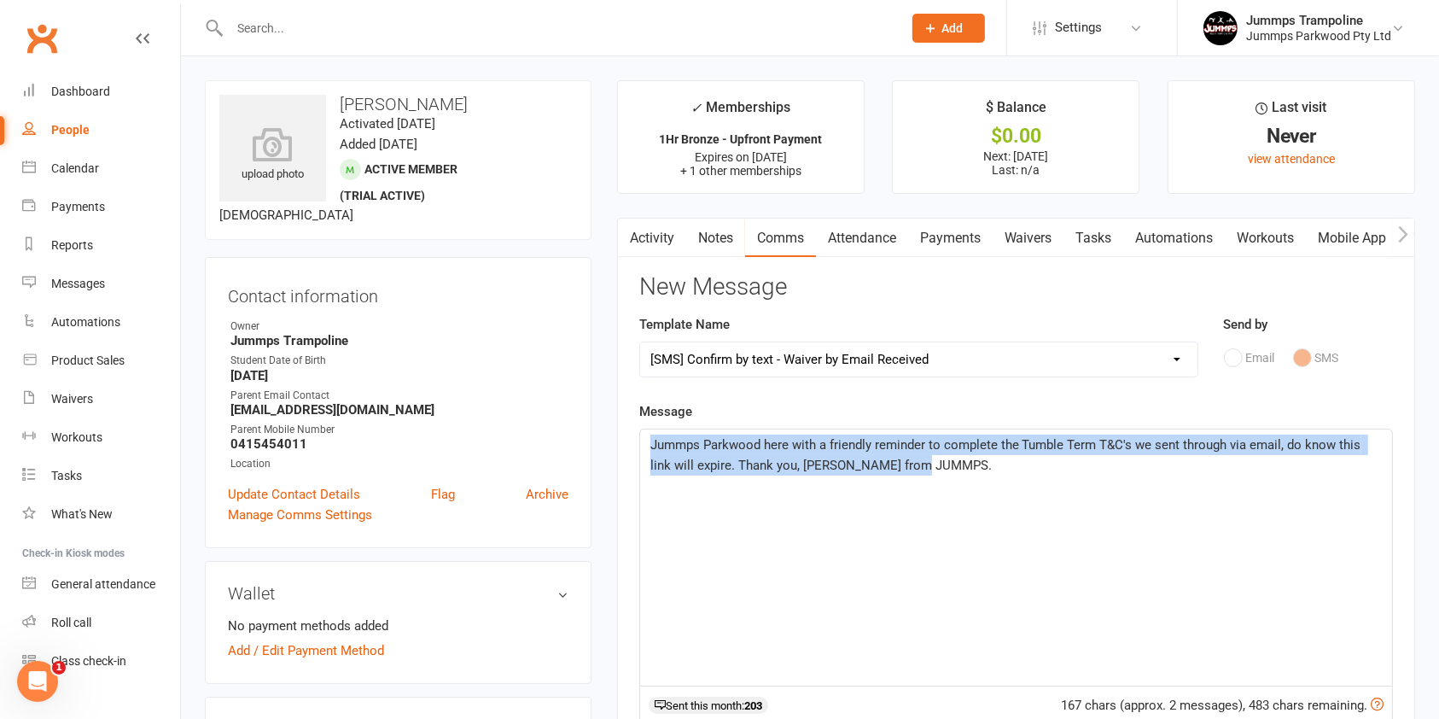
copy span "Jummps Parkwood here with a friendly reminder to complete the Tumble Term T&C's…"
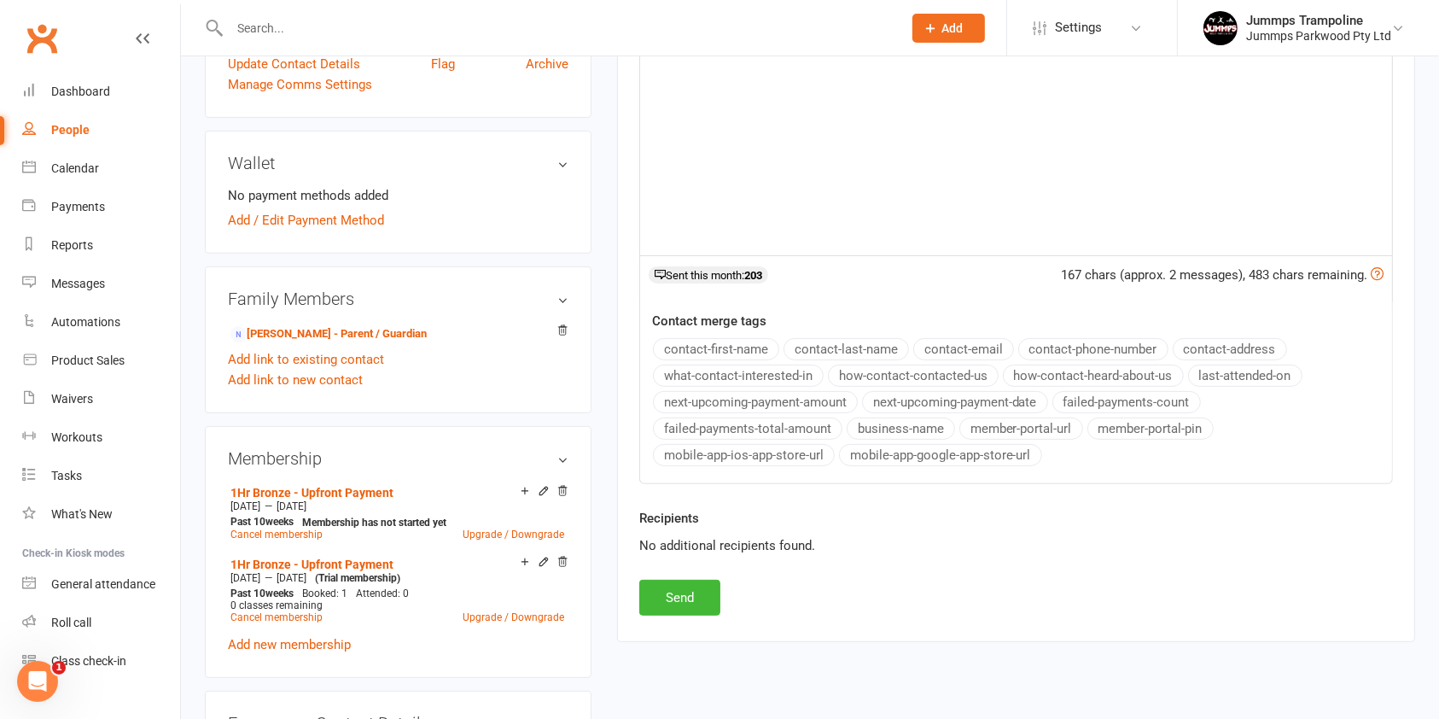
scroll to position [444, 0]
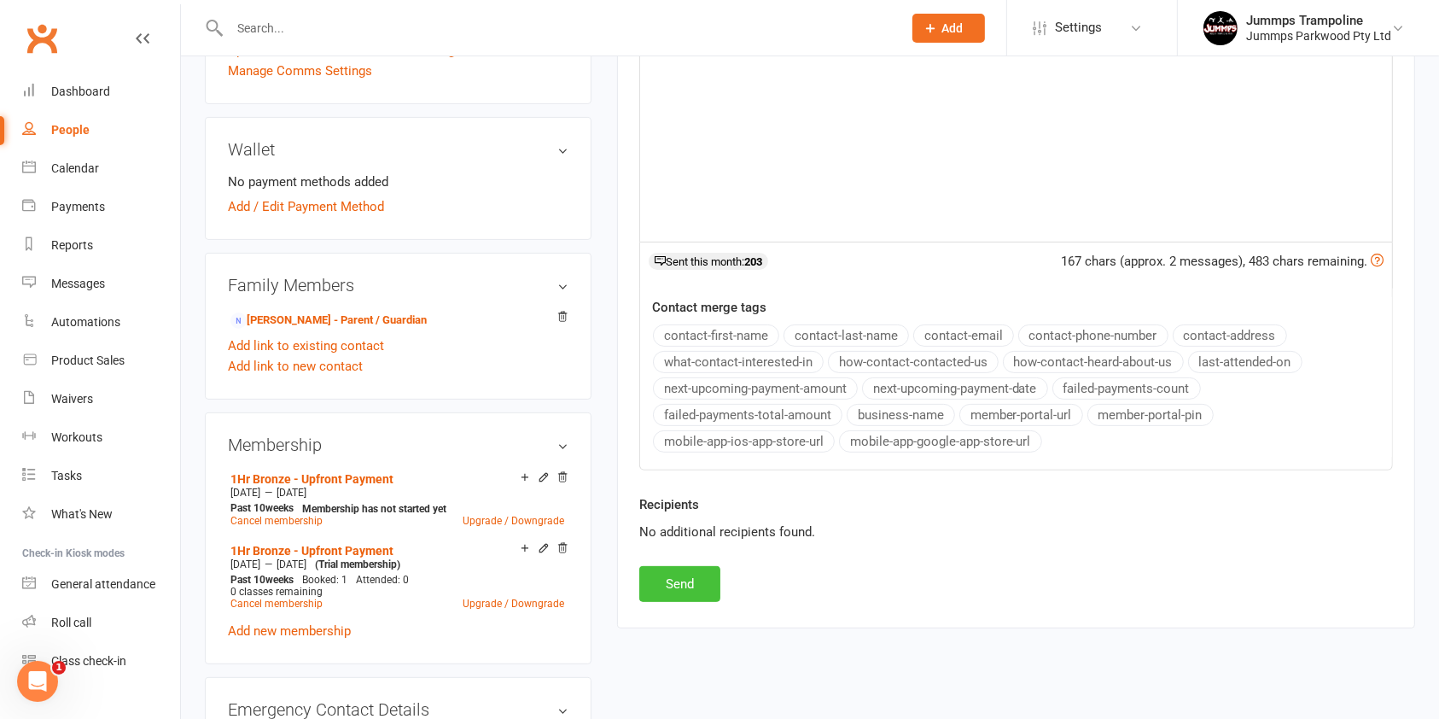
click at [705, 598] on button "Send" at bounding box center [679, 584] width 81 height 36
select select
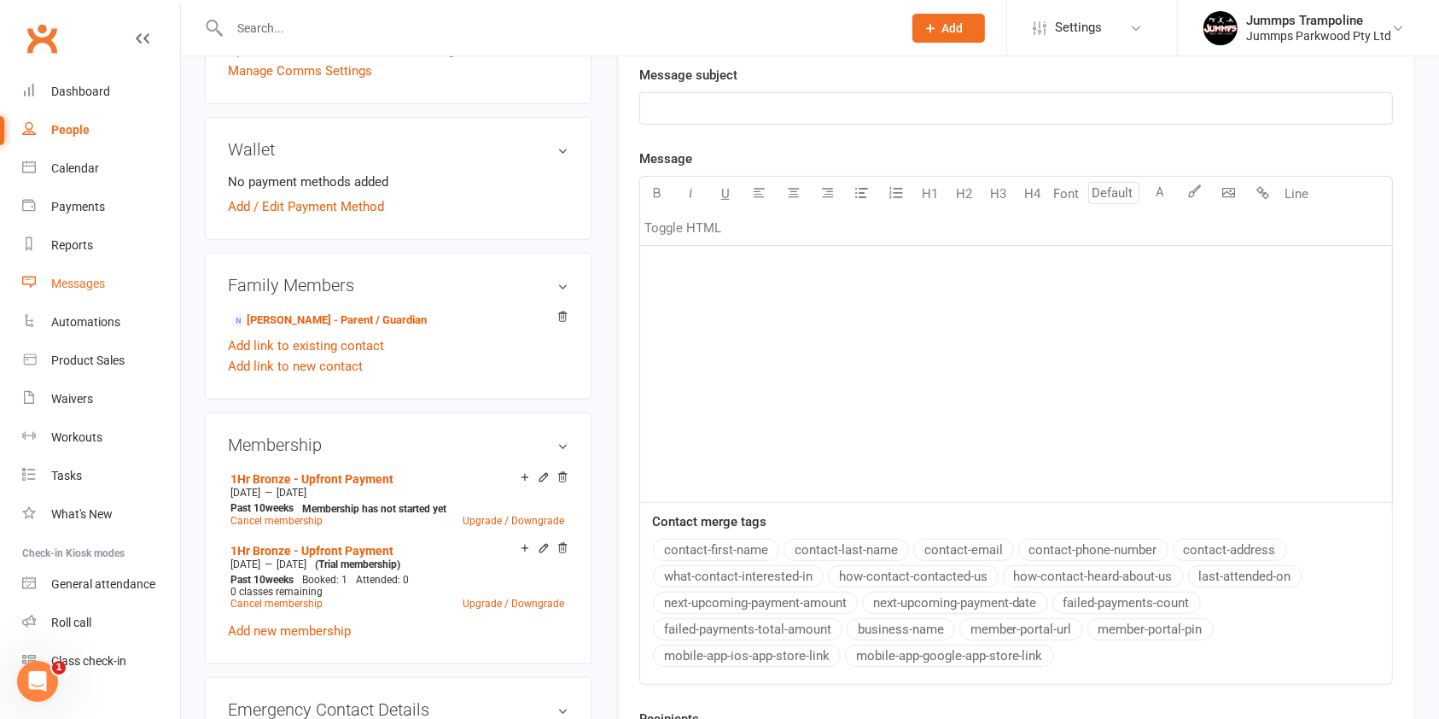
click at [67, 283] on div "Messages" at bounding box center [78, 284] width 54 height 14
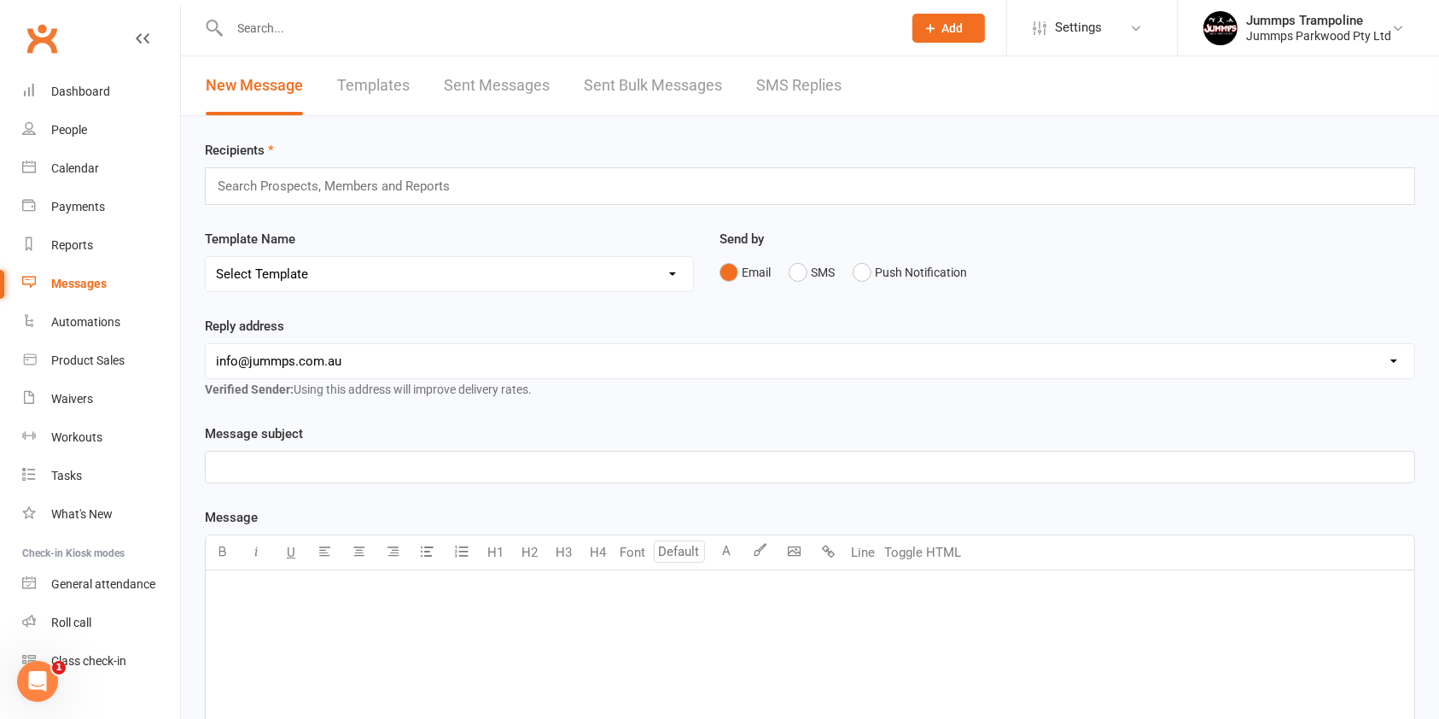
click at [388, 80] on link "Templates" at bounding box center [373, 85] width 73 height 59
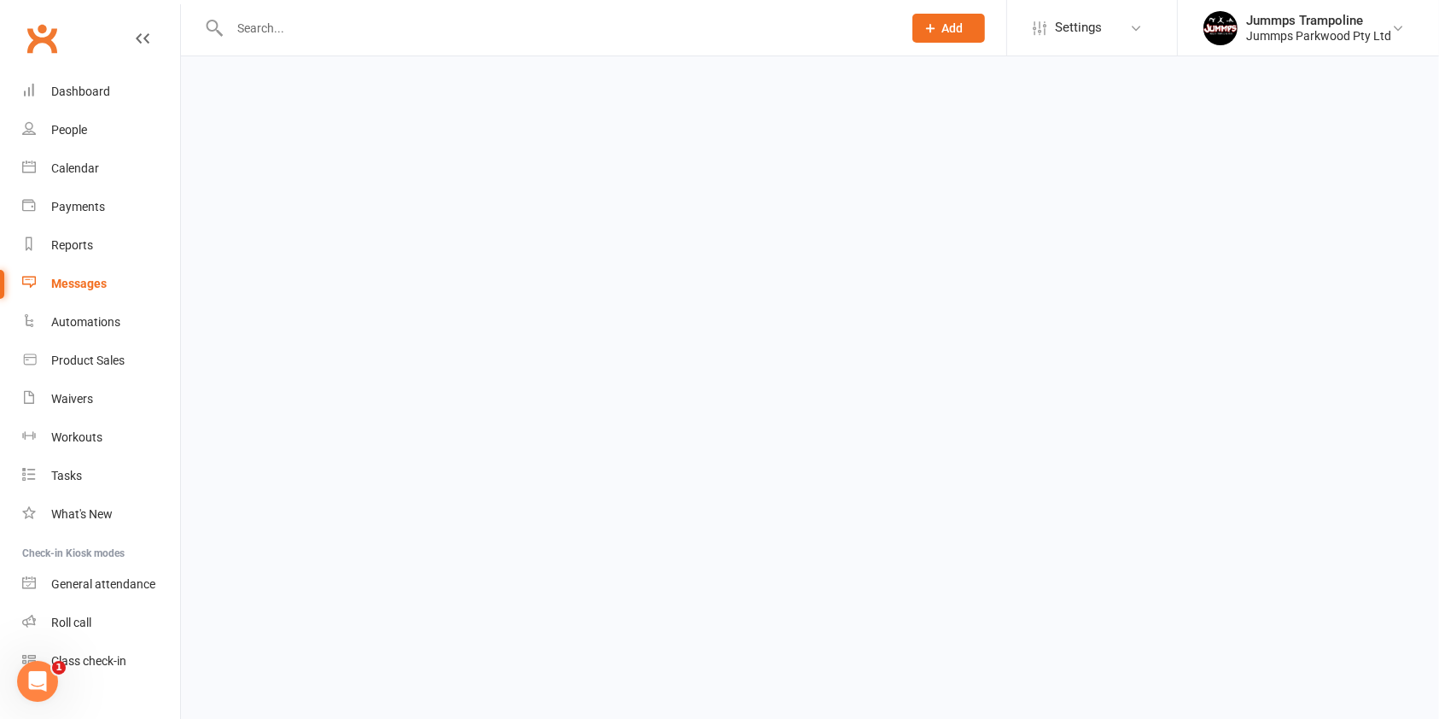
select select "added_on-desc"
select select "grid"
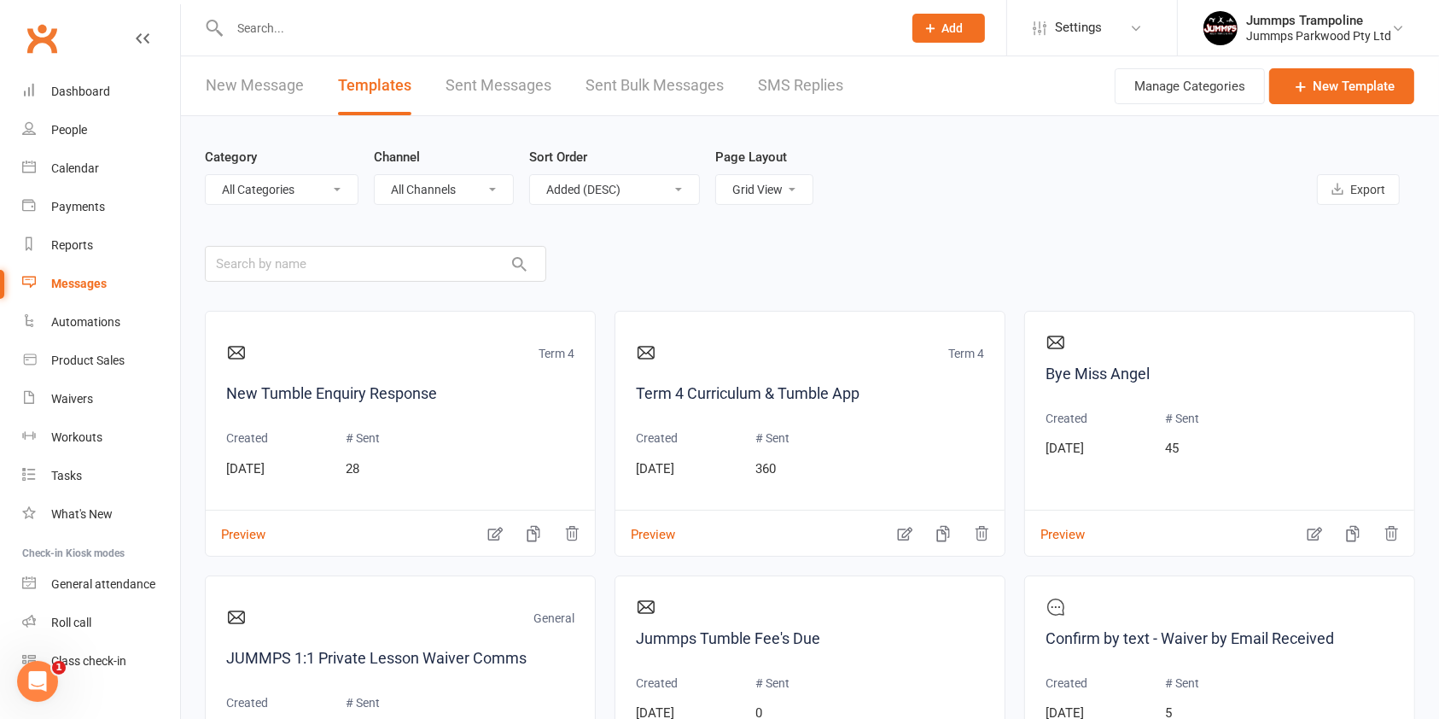
click at [319, 189] on select "All Categories (No category) Clubworx App General Term 4 Tumble Term & Fee's" at bounding box center [282, 189] width 152 height 29
click at [206, 175] on select "All Categories (No category) Clubworx App General Term 4 Tumble Term & Fee's" at bounding box center [282, 189] width 152 height 29
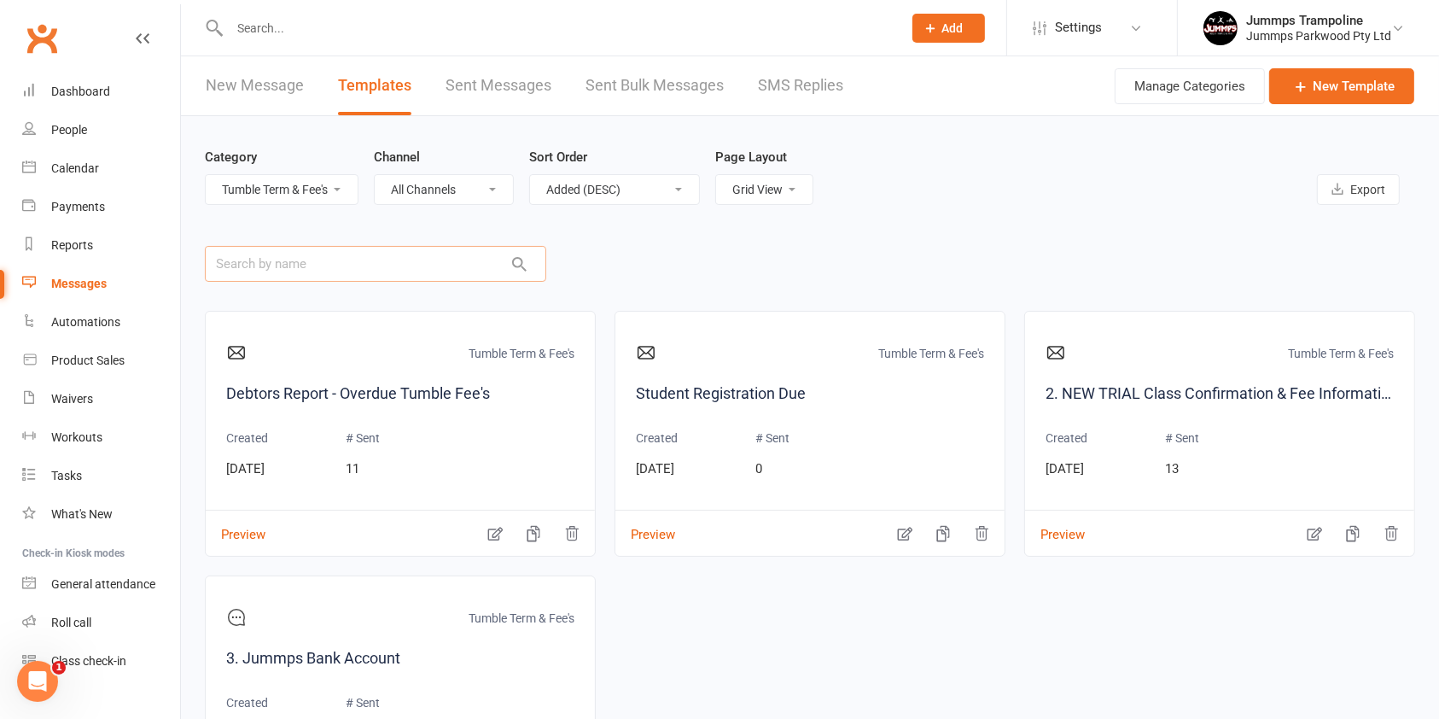
click at [321, 259] on input "text" at bounding box center [375, 264] width 341 height 36
click at [310, 190] on select "All Categories (No category) Clubworx App General Term 4 Tumble Term & Fee's" at bounding box center [282, 189] width 152 height 29
click at [206, 175] on select "All Categories (No category) Clubworx App General Term 4 Tumble Term & Fee's" at bounding box center [282, 189] width 152 height 29
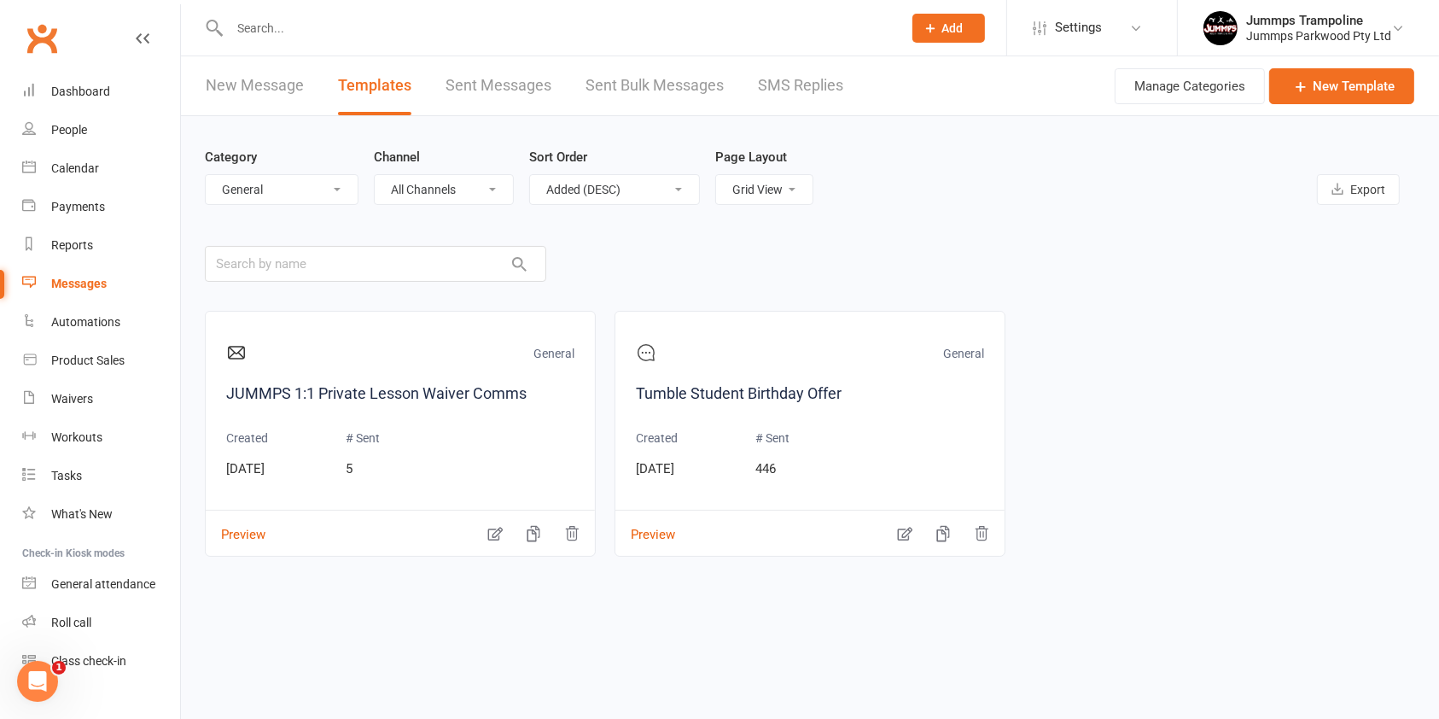
click at [301, 183] on select "All Categories (No category) Clubworx App General Term 4 Tumble Term & Fee's" at bounding box center [282, 189] width 152 height 29
select select "-1"
click at [206, 175] on select "All Categories (No category) Clubworx App General Term 4 Tumble Term & Fee's" at bounding box center [282, 189] width 152 height 29
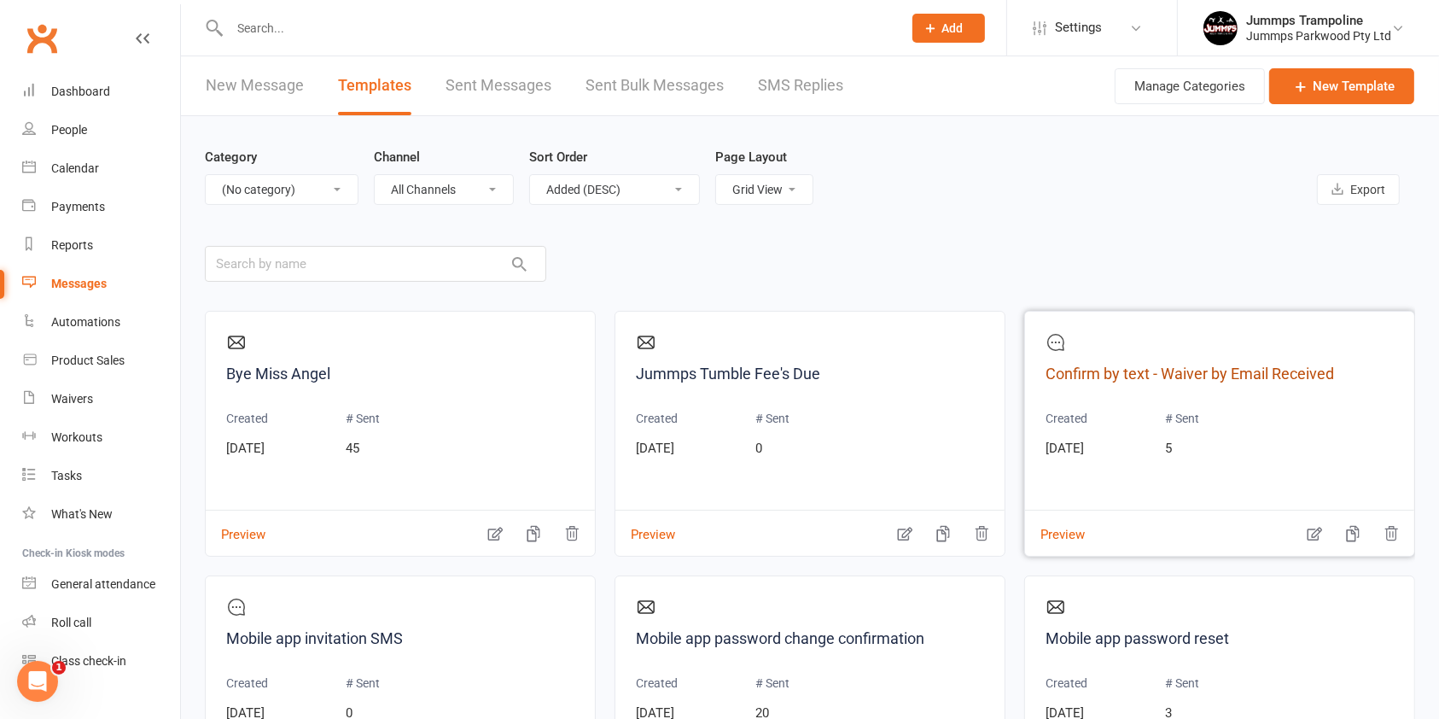
click at [1284, 370] on link "Confirm by text - Waiver by Email Received" at bounding box center [1220, 374] width 348 height 25
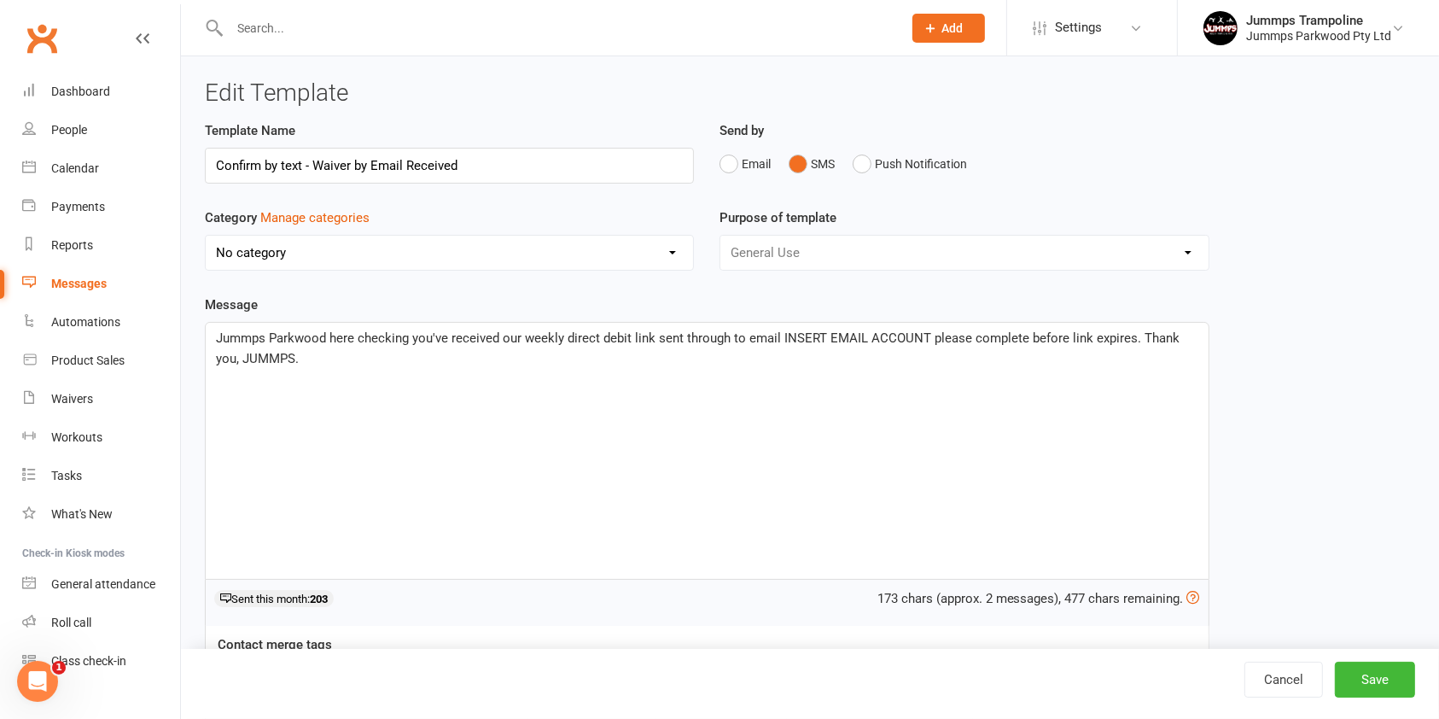
click at [981, 471] on div "Jummps Parkwood here checking you've received our weekly direct debit link sent…" at bounding box center [707, 451] width 1003 height 256
click at [1375, 676] on button "Save" at bounding box center [1375, 680] width 80 height 36
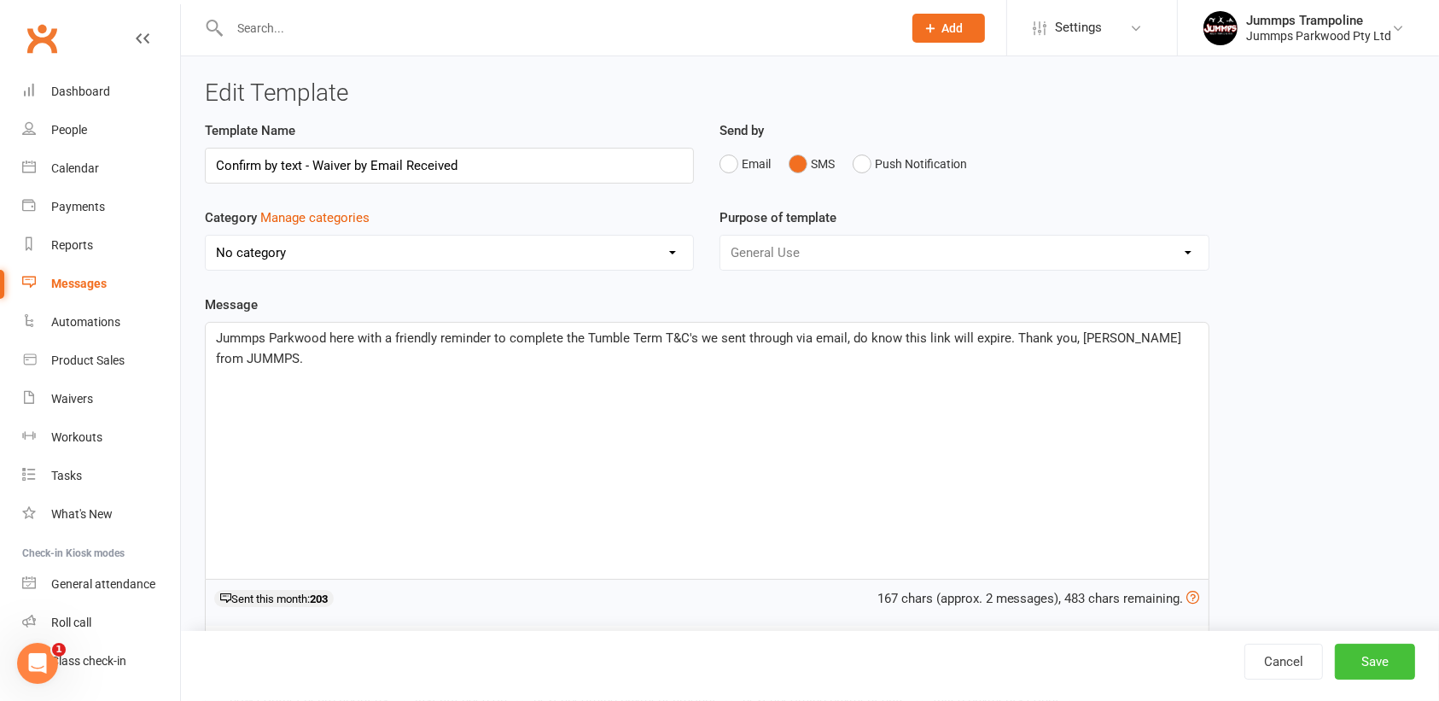
select select "added_on-desc"
select select "grid"
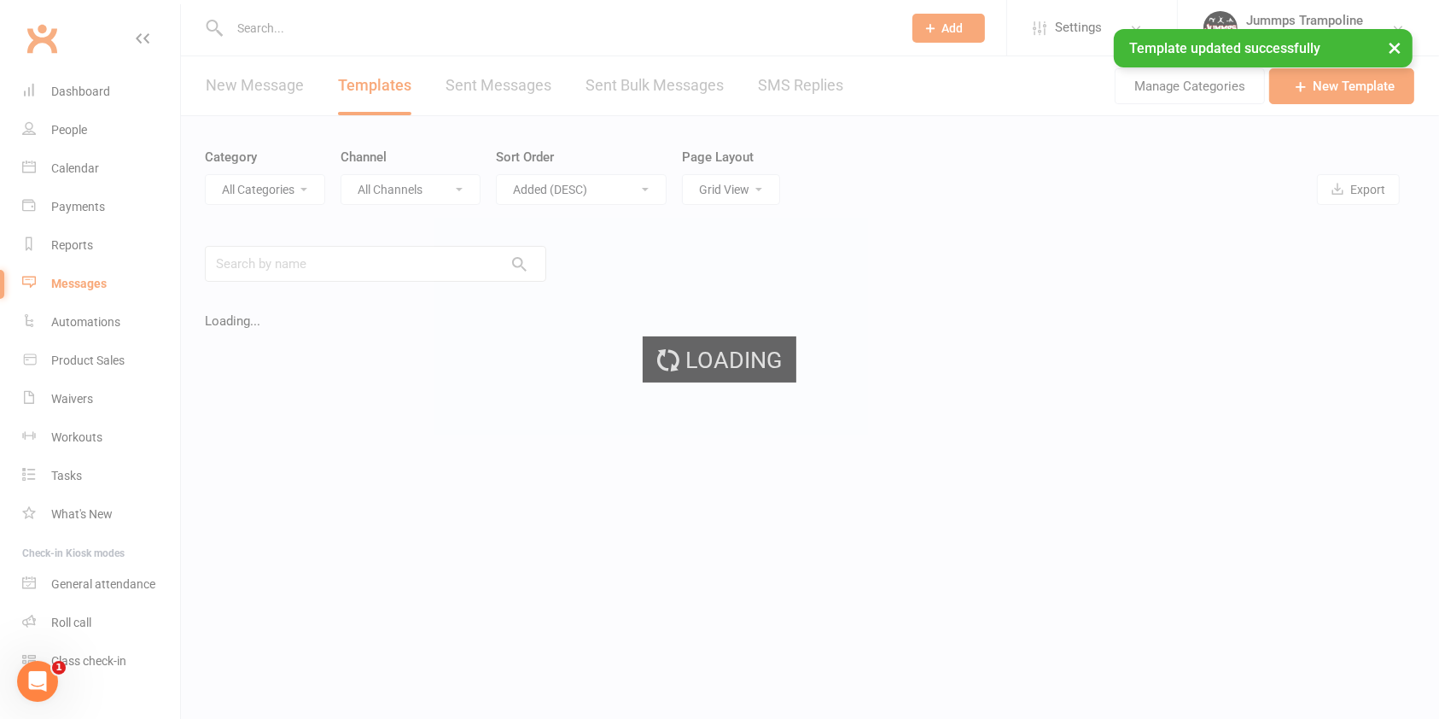
select select "-1"
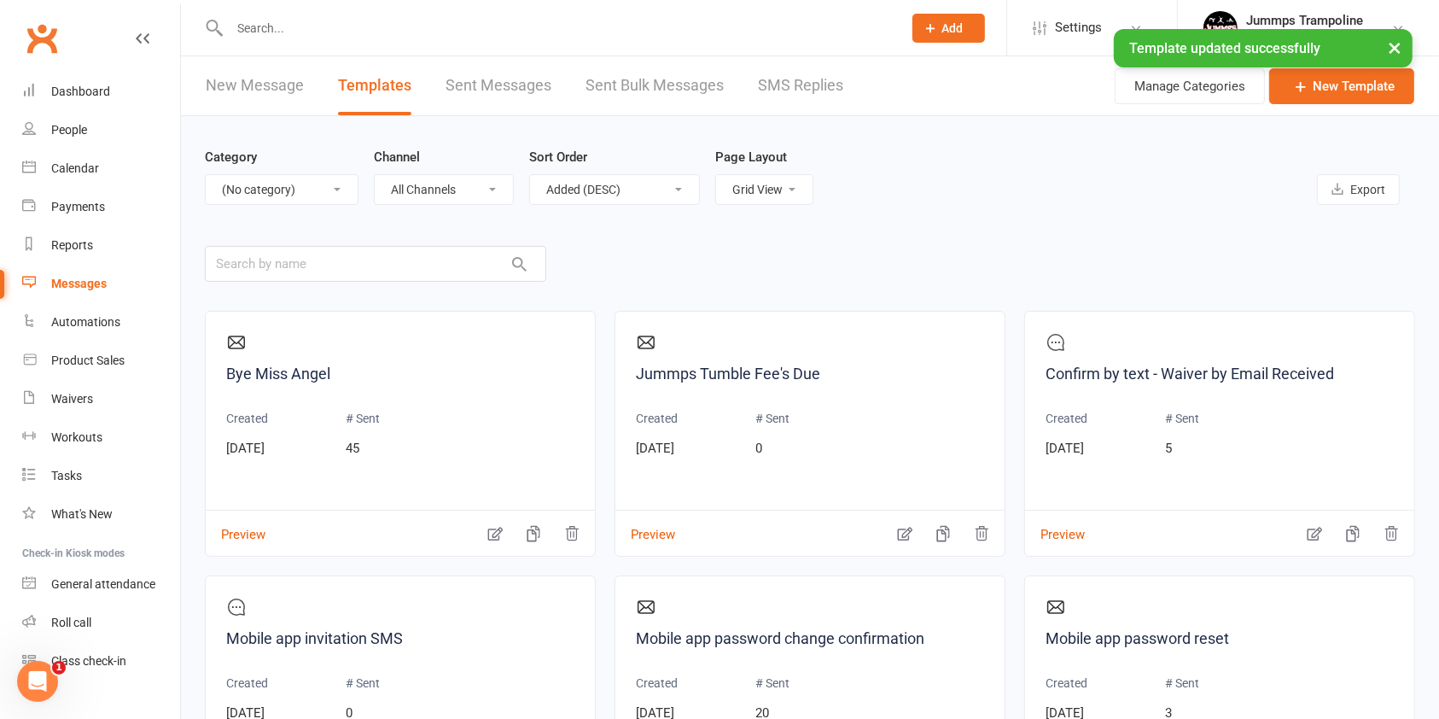
click at [98, 85] on div "Dashboard" at bounding box center [80, 92] width 59 height 14
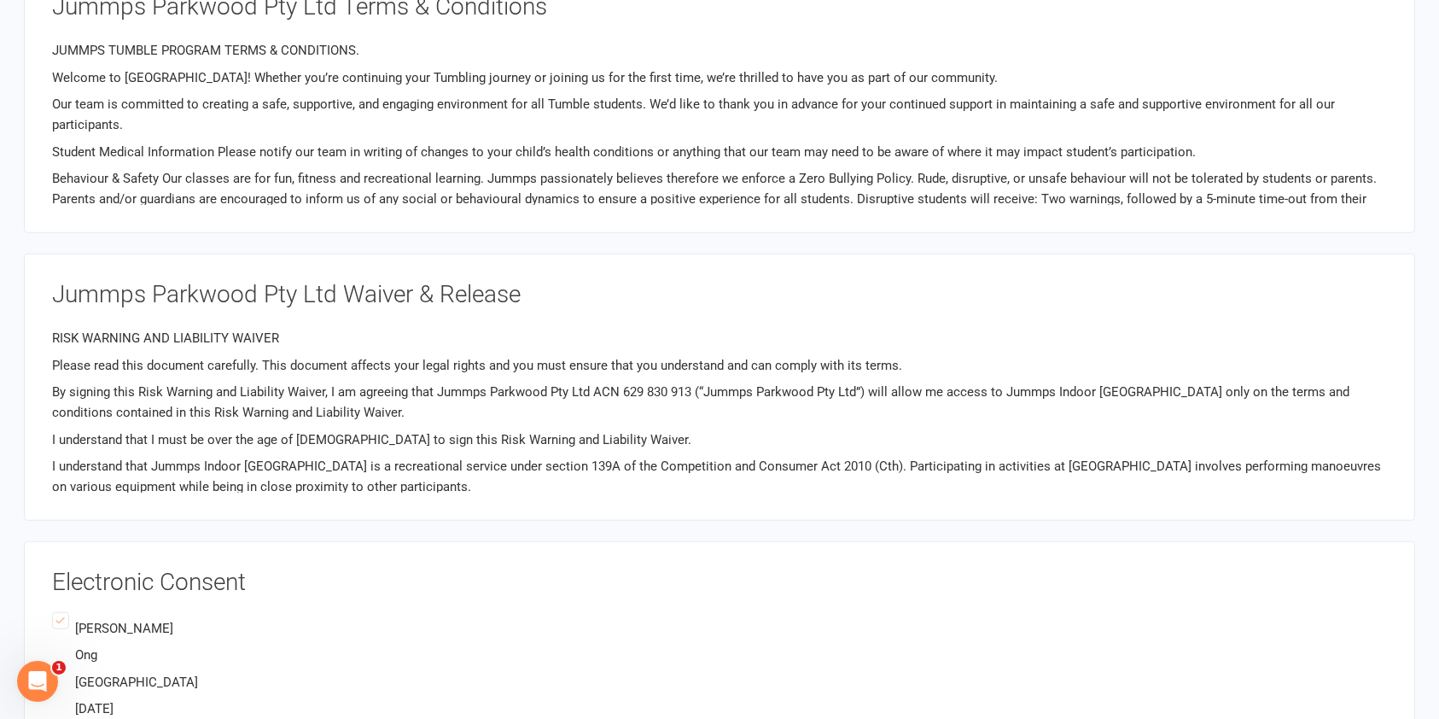
scroll to position [1024, 0]
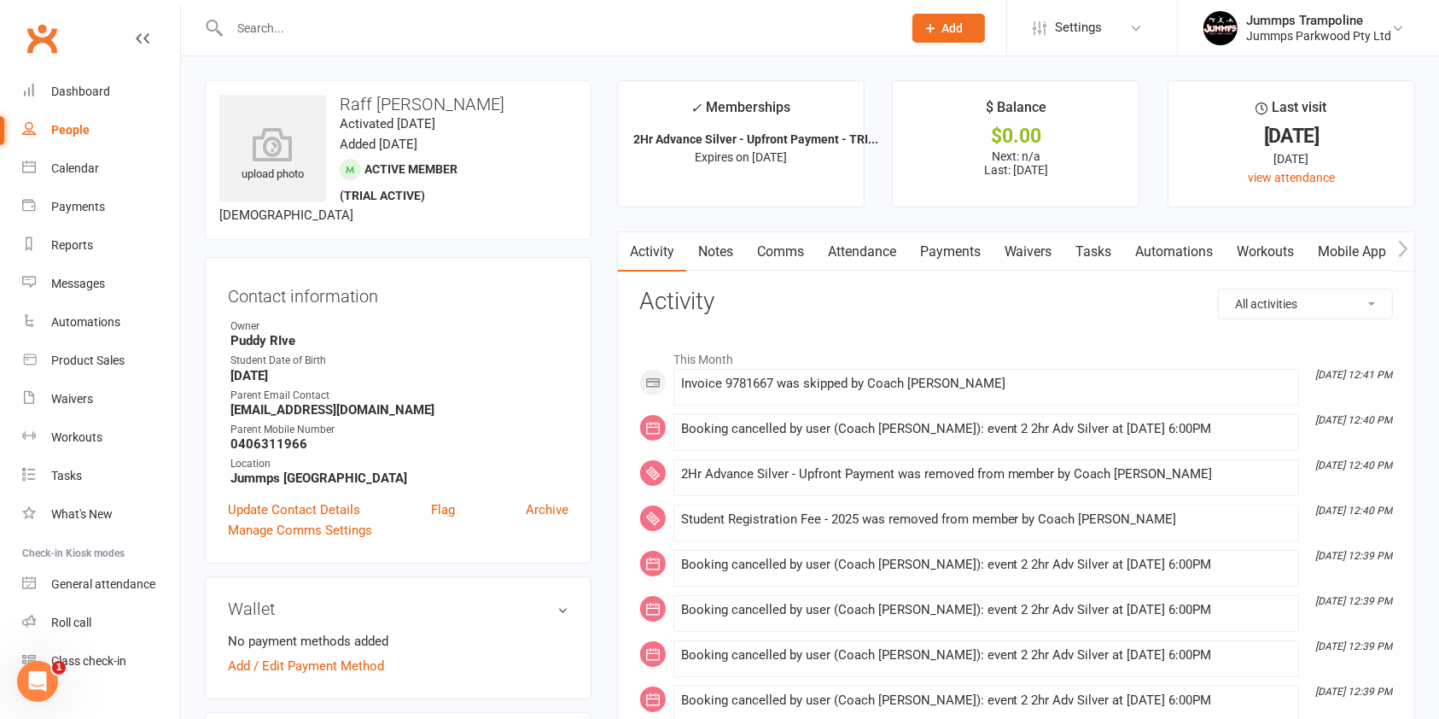
click at [870, 242] on link "Attendance" at bounding box center [862, 251] width 92 height 39
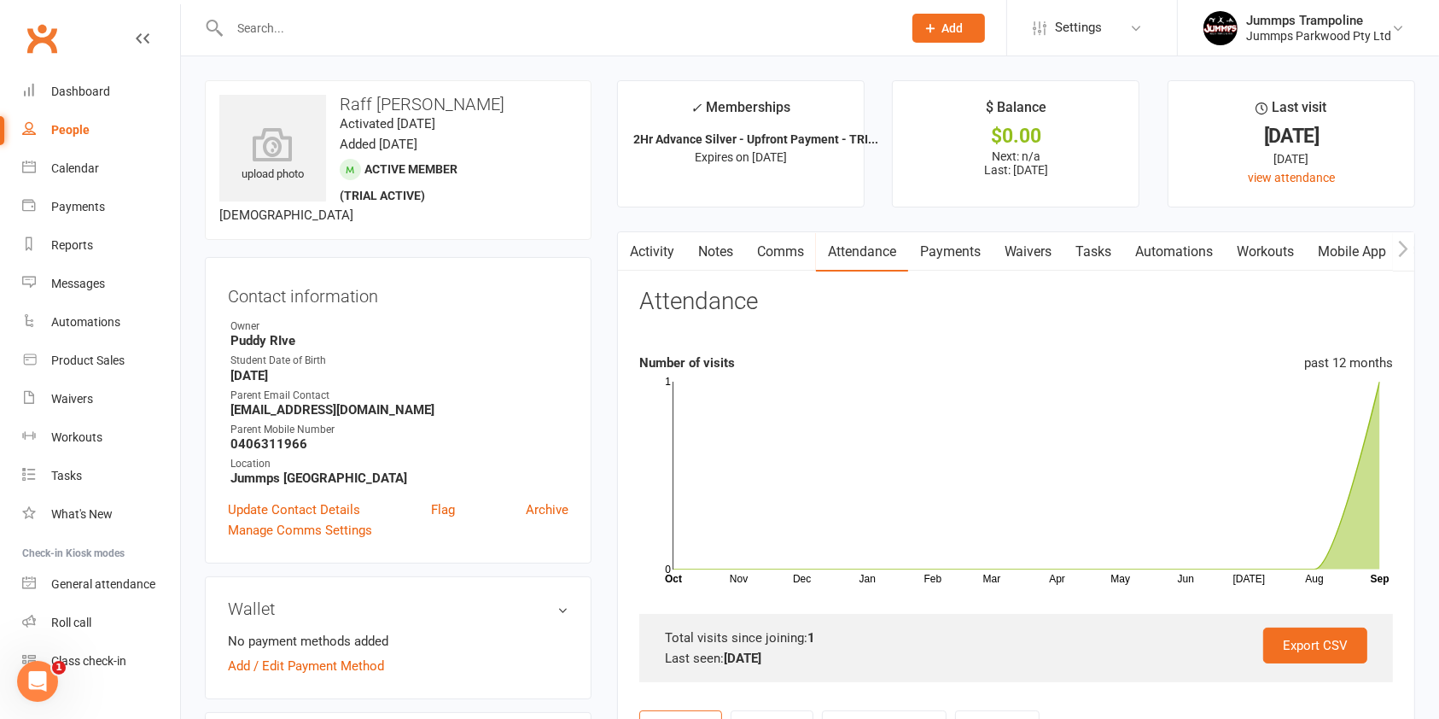
scroll to position [341, 0]
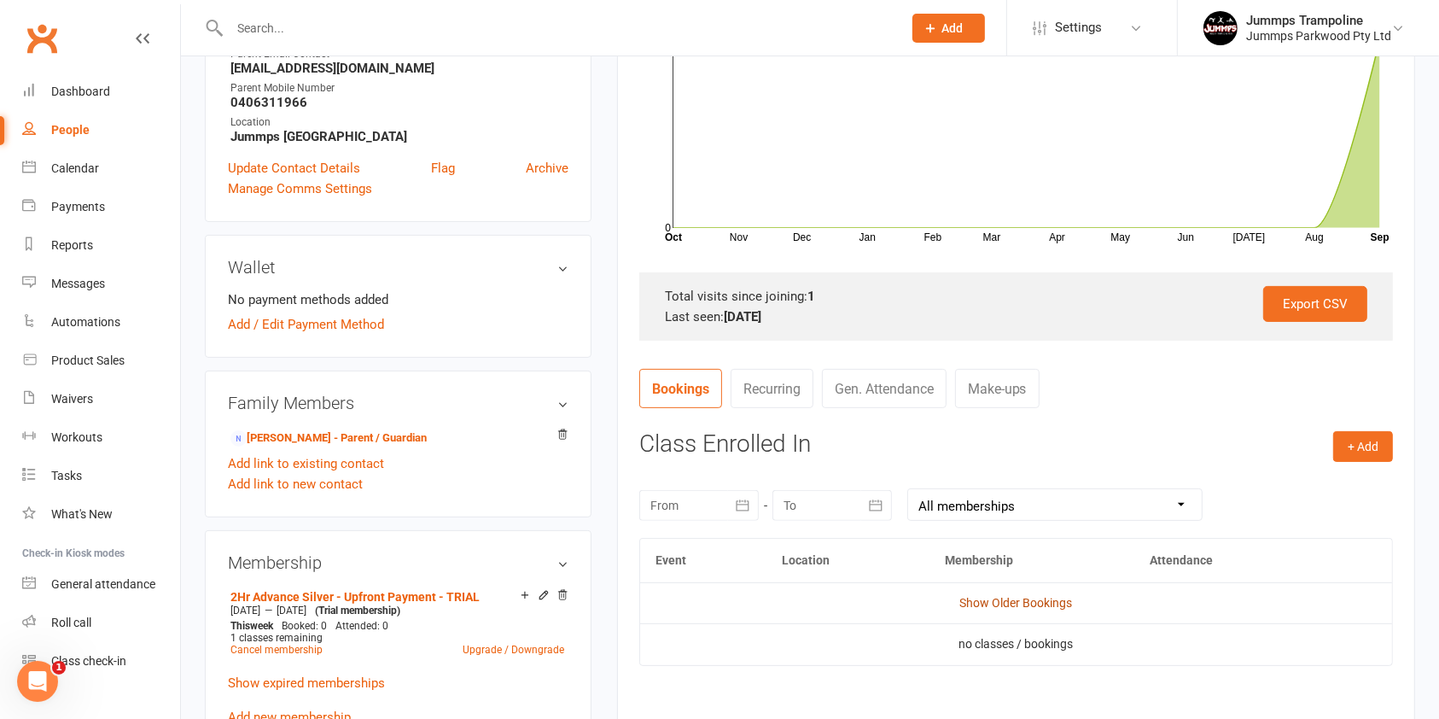
click at [1042, 597] on link "Show Older Bookings" at bounding box center [1015, 603] width 113 height 14
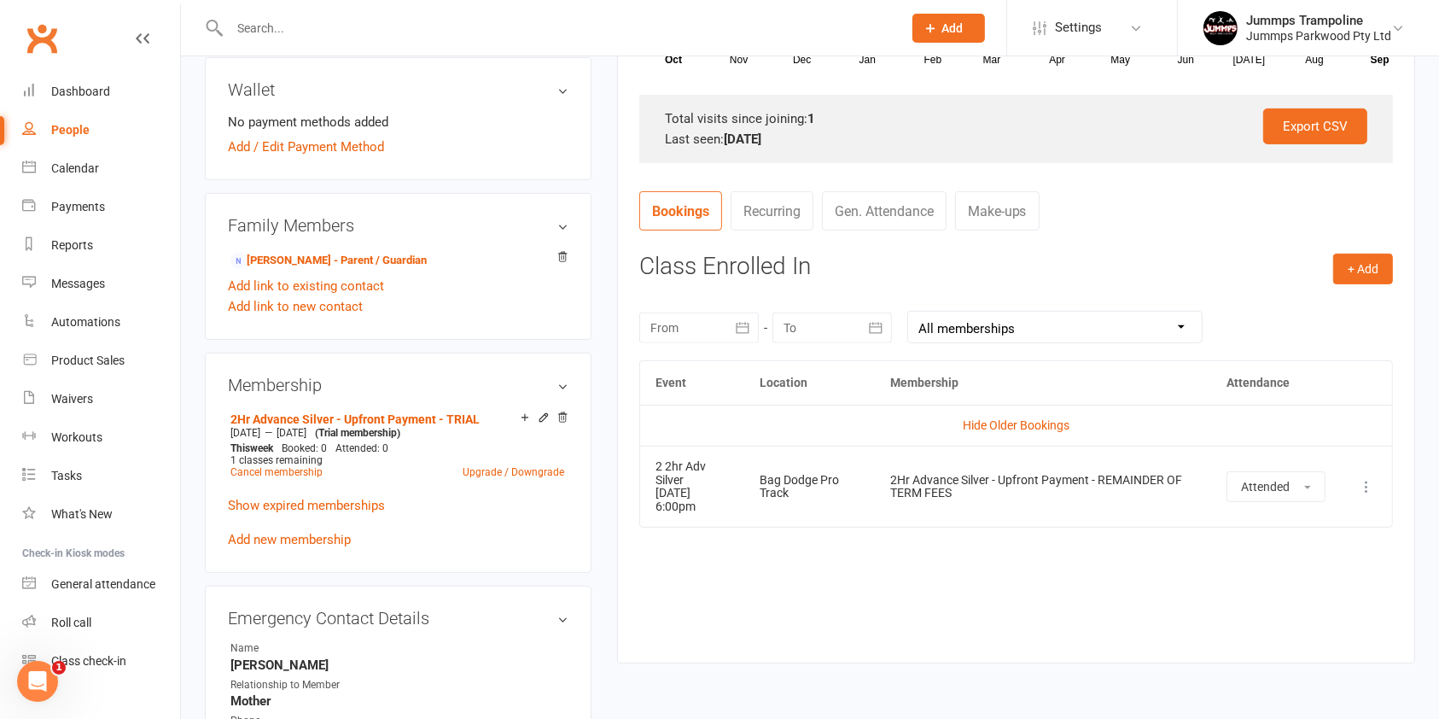
scroll to position [796, 0]
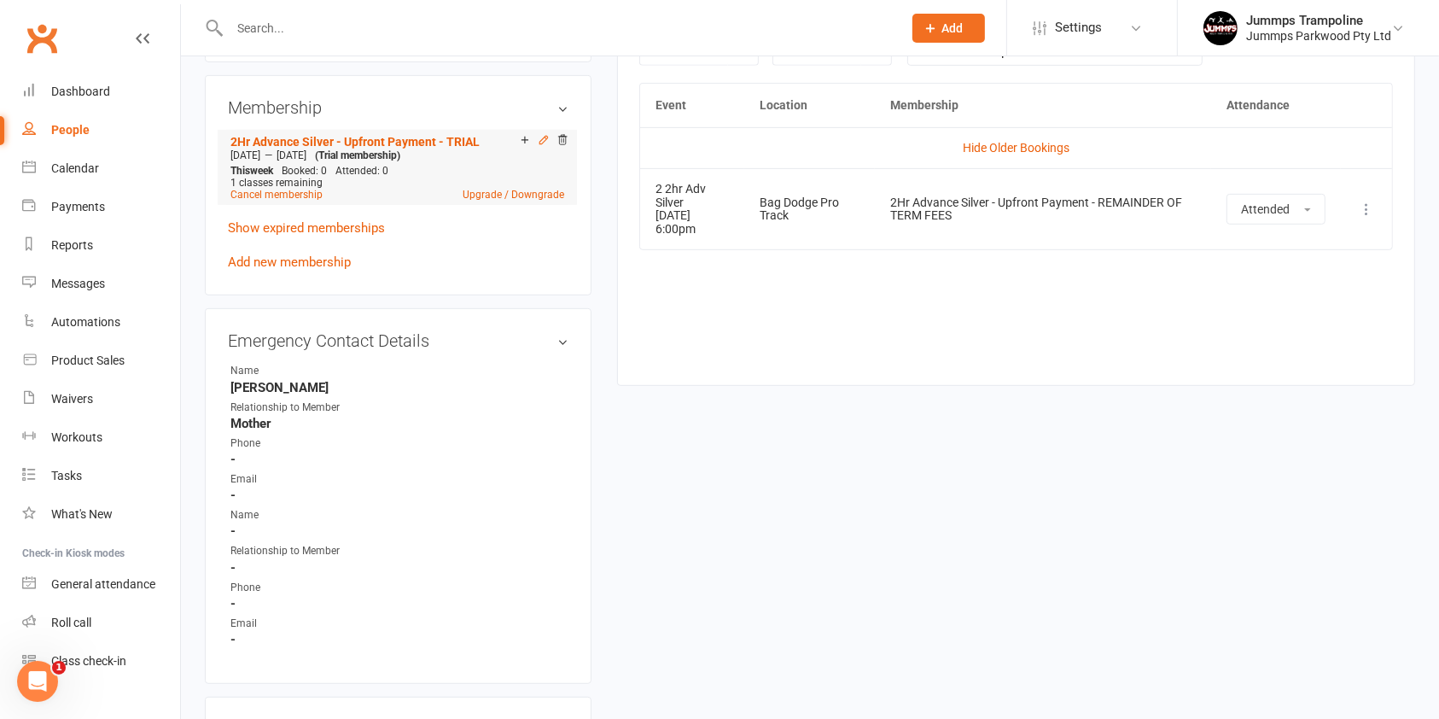
click at [543, 140] on icon at bounding box center [544, 140] width 8 height 8
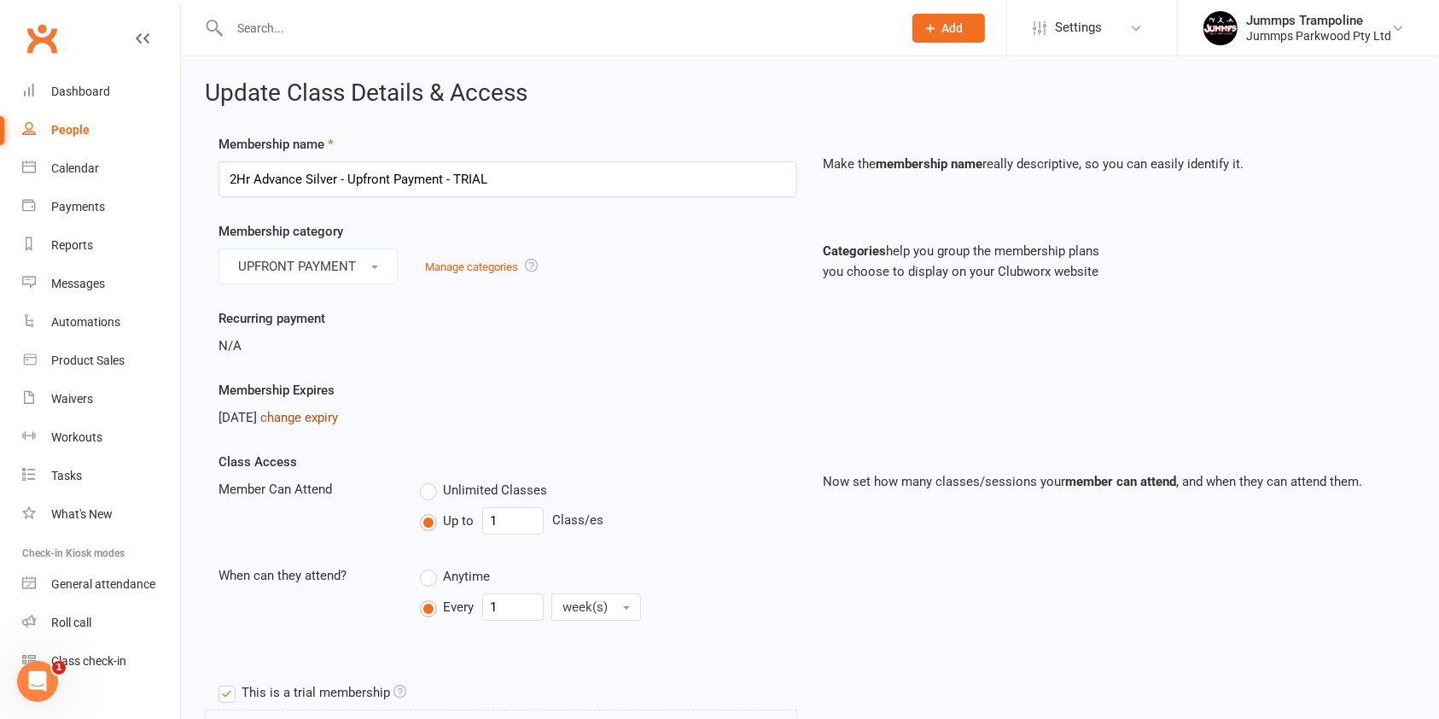
click at [325, 411] on link "change expiry" at bounding box center [299, 417] width 78 height 15
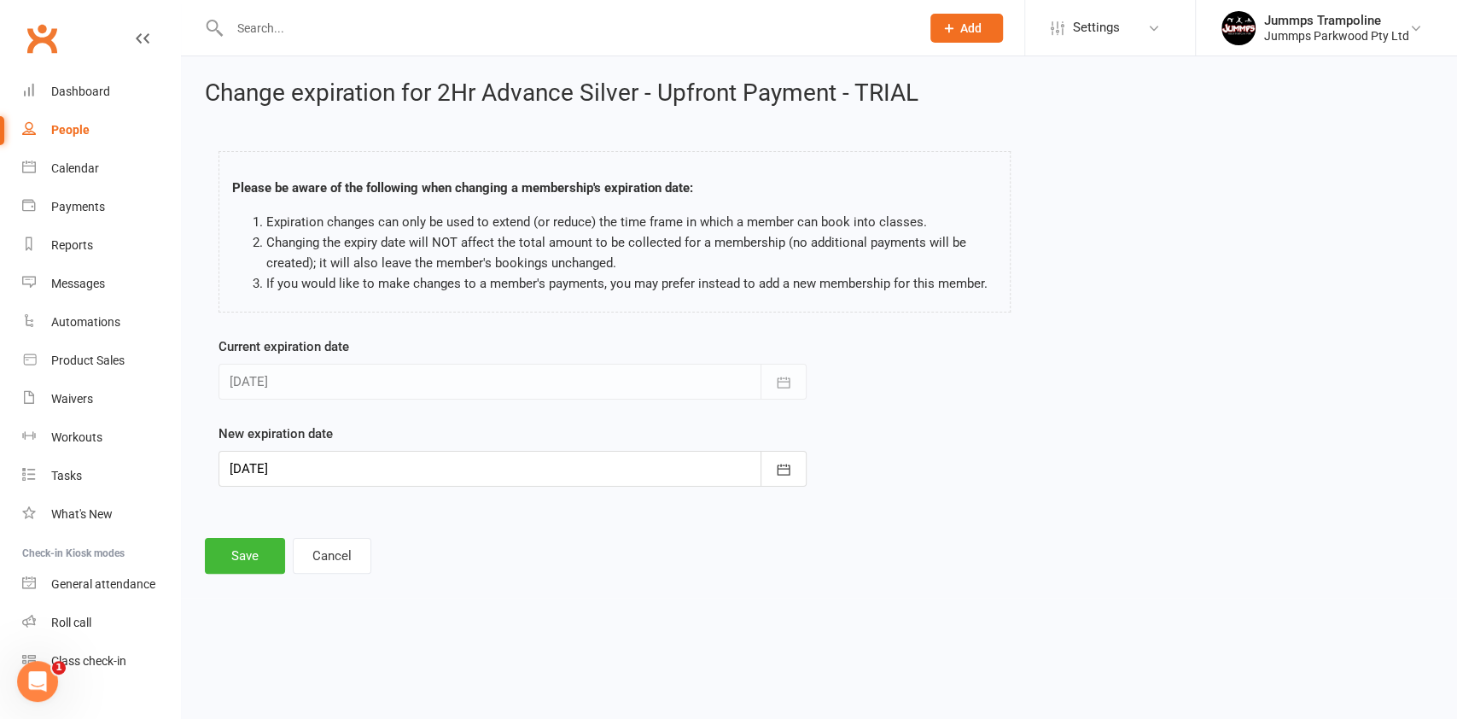
click at [314, 465] on div at bounding box center [513, 469] width 588 height 36
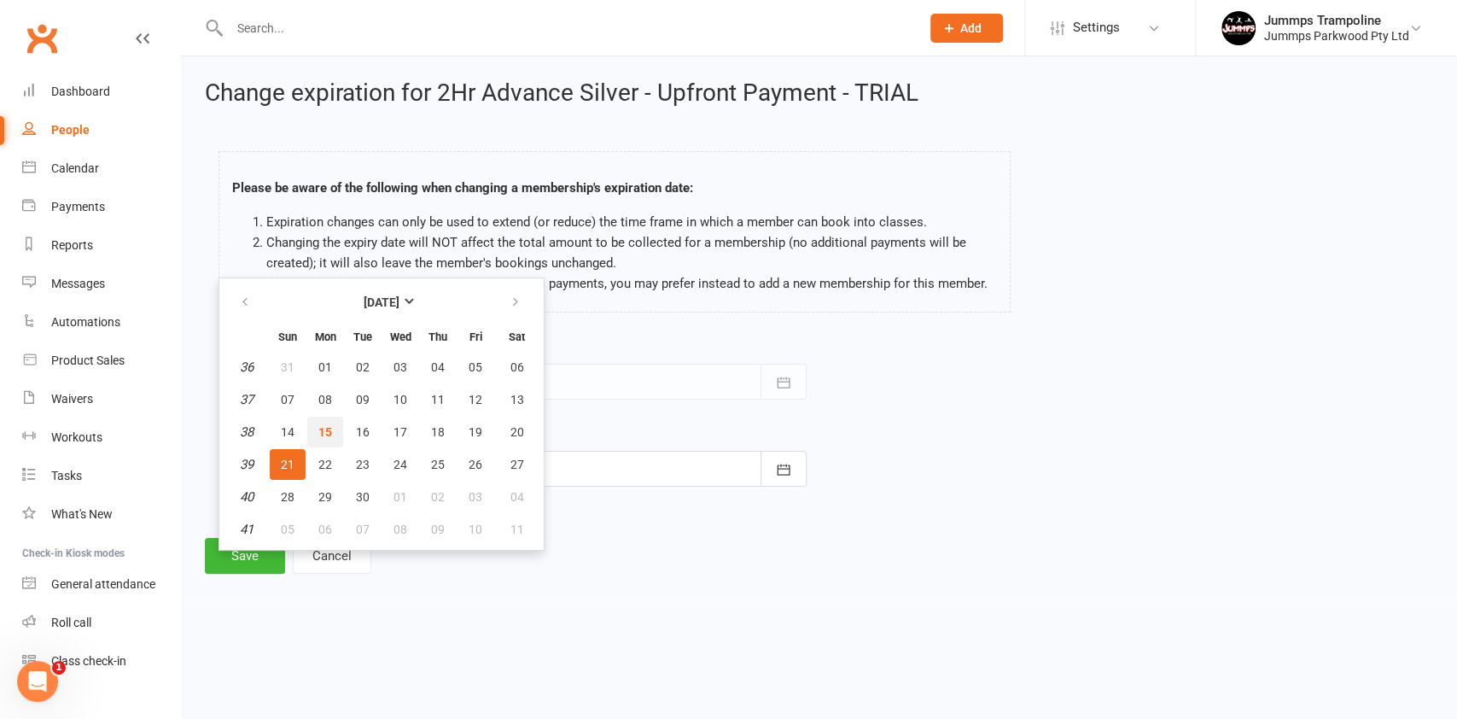
click at [325, 429] on span "15" at bounding box center [325, 432] width 14 height 14
type input "[DATE]"
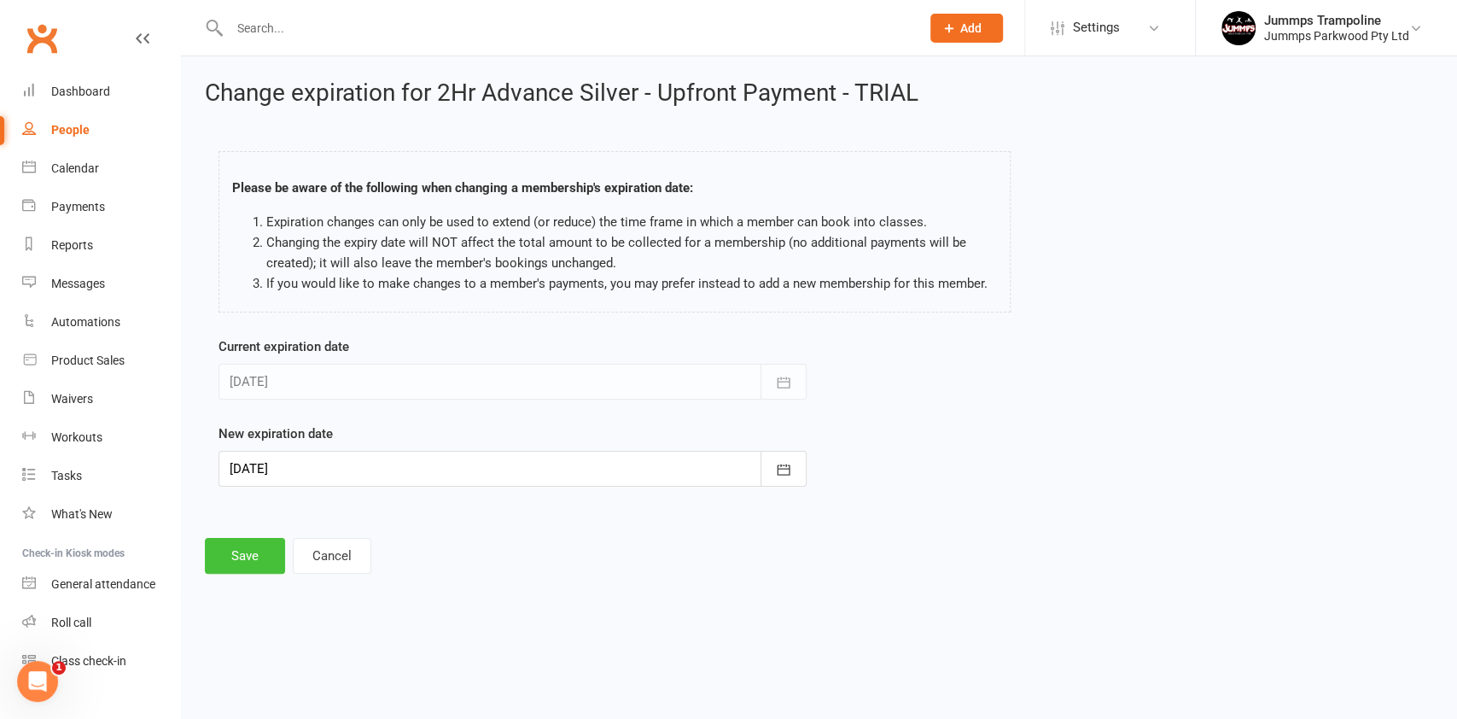
click at [236, 538] on button "Save" at bounding box center [245, 556] width 80 height 36
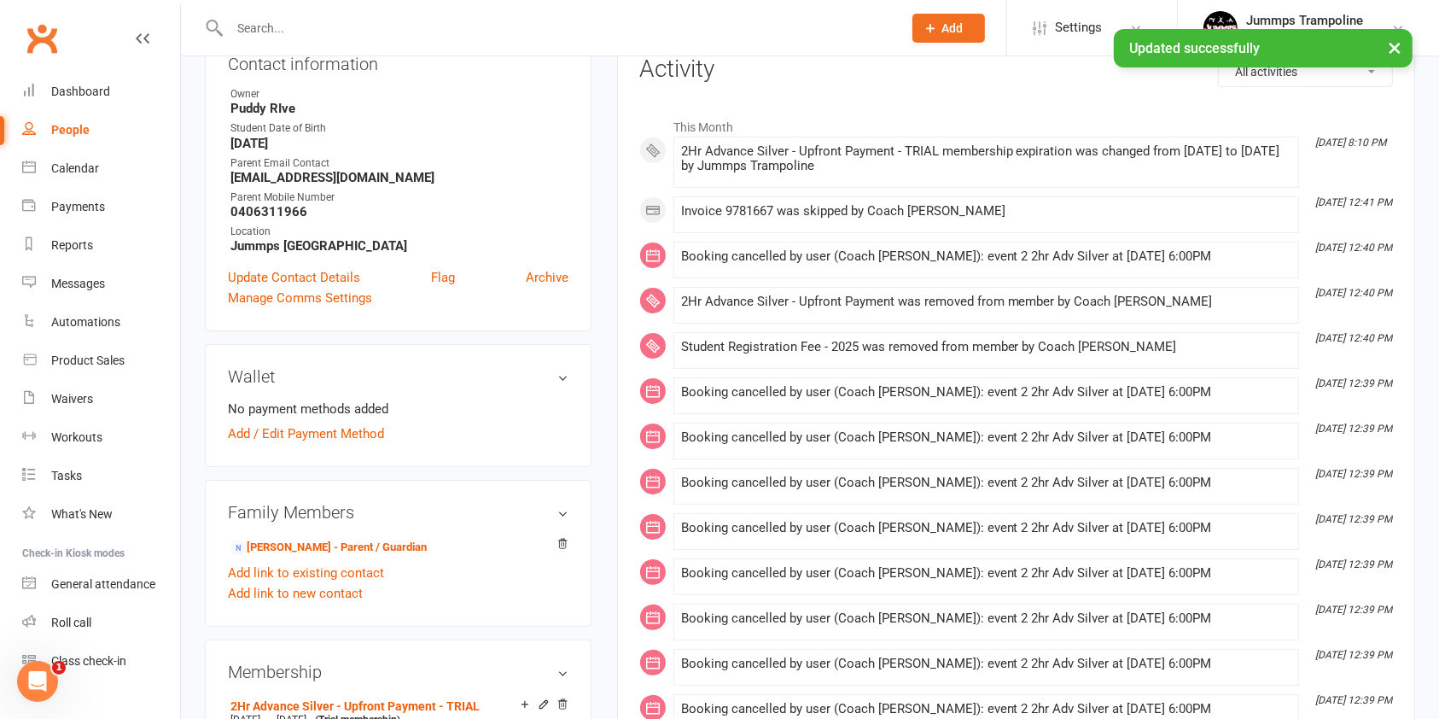
scroll to position [114, 0]
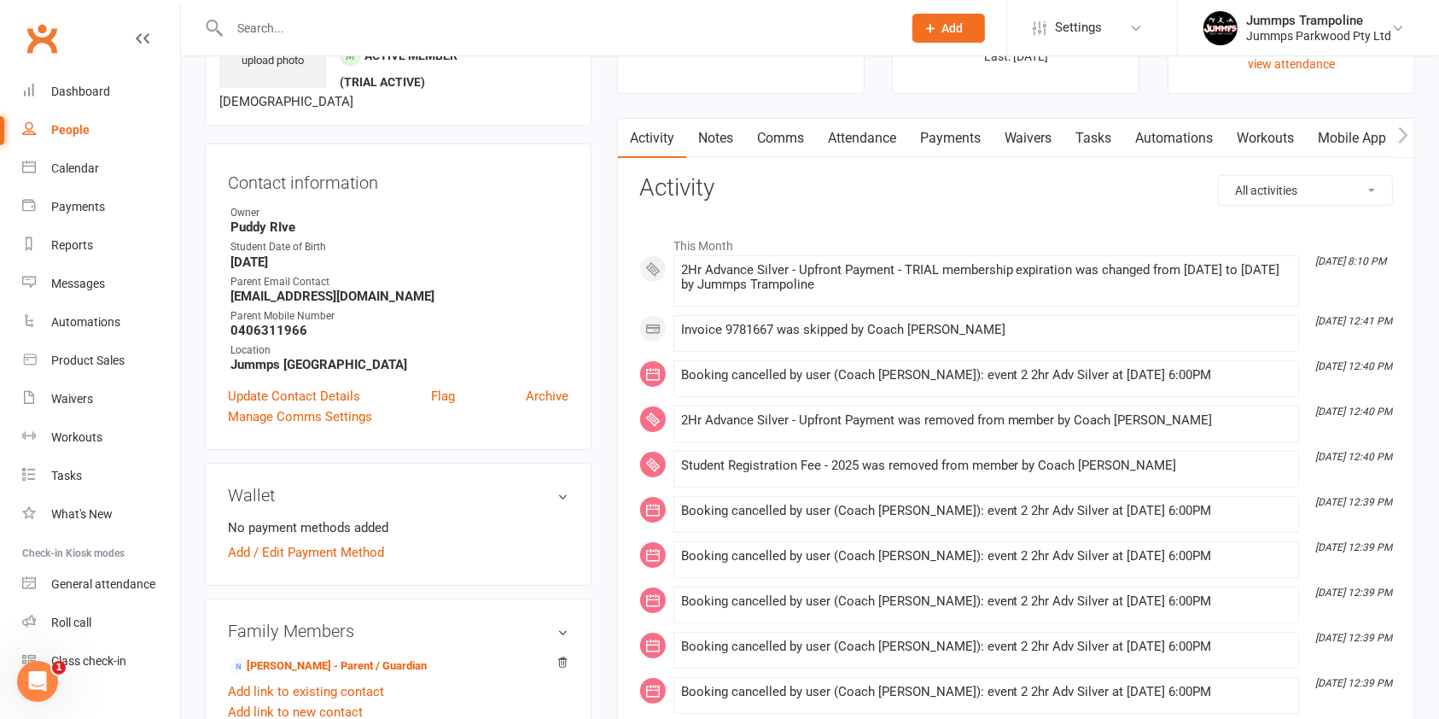
click at [953, 142] on link "Payments" at bounding box center [950, 138] width 85 height 39
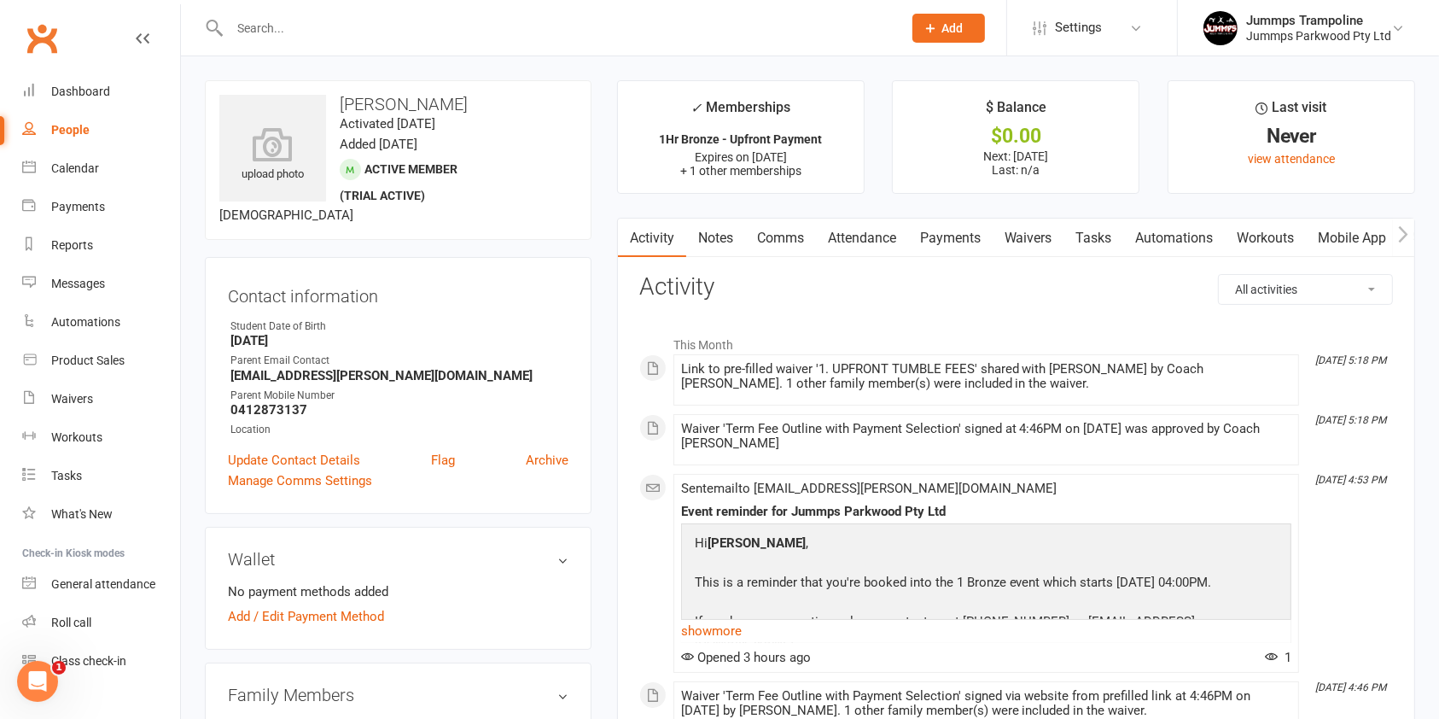
click at [1042, 242] on link "Waivers" at bounding box center [1029, 238] width 72 height 39
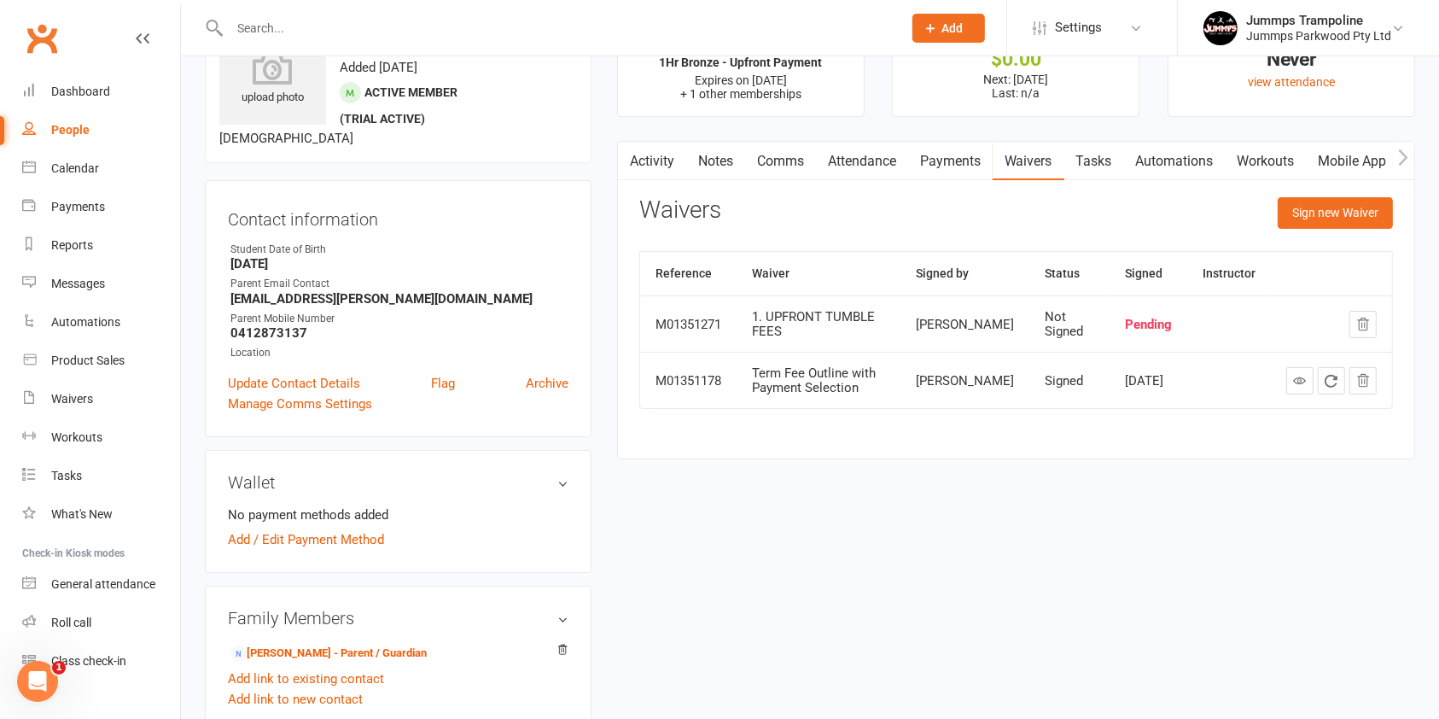
scroll to position [341, 0]
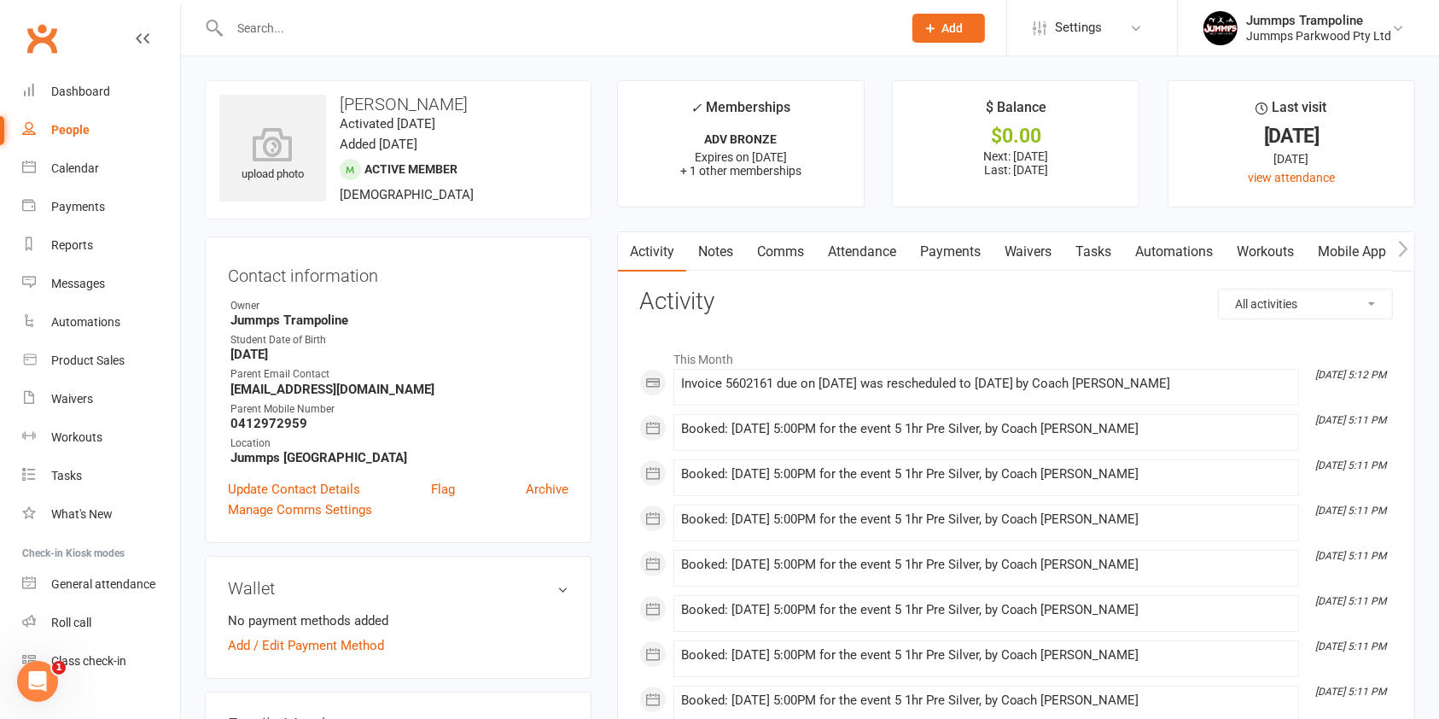
click at [1058, 256] on link "Waivers" at bounding box center [1029, 251] width 72 height 39
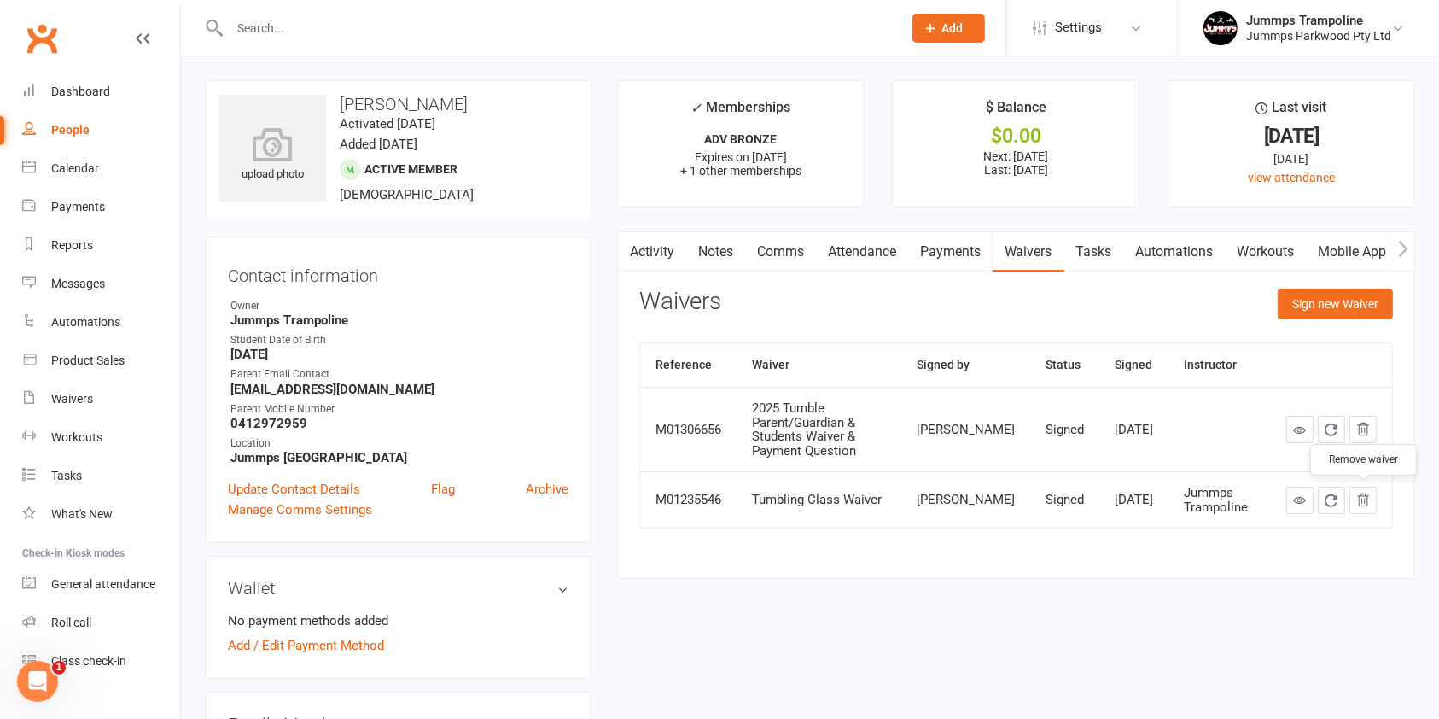
click at [1367, 496] on icon "button" at bounding box center [1363, 500] width 15 height 15
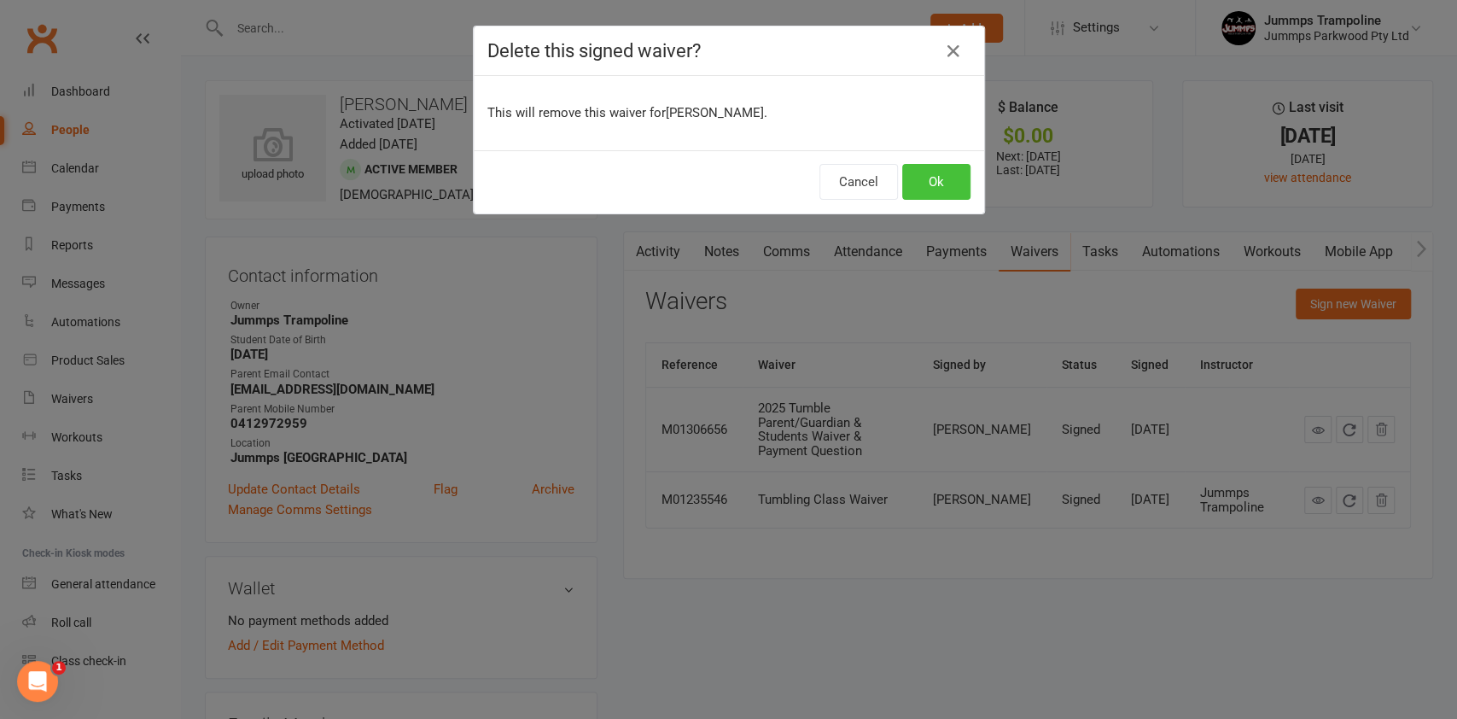
click at [936, 172] on button "Ok" at bounding box center [936, 182] width 68 height 36
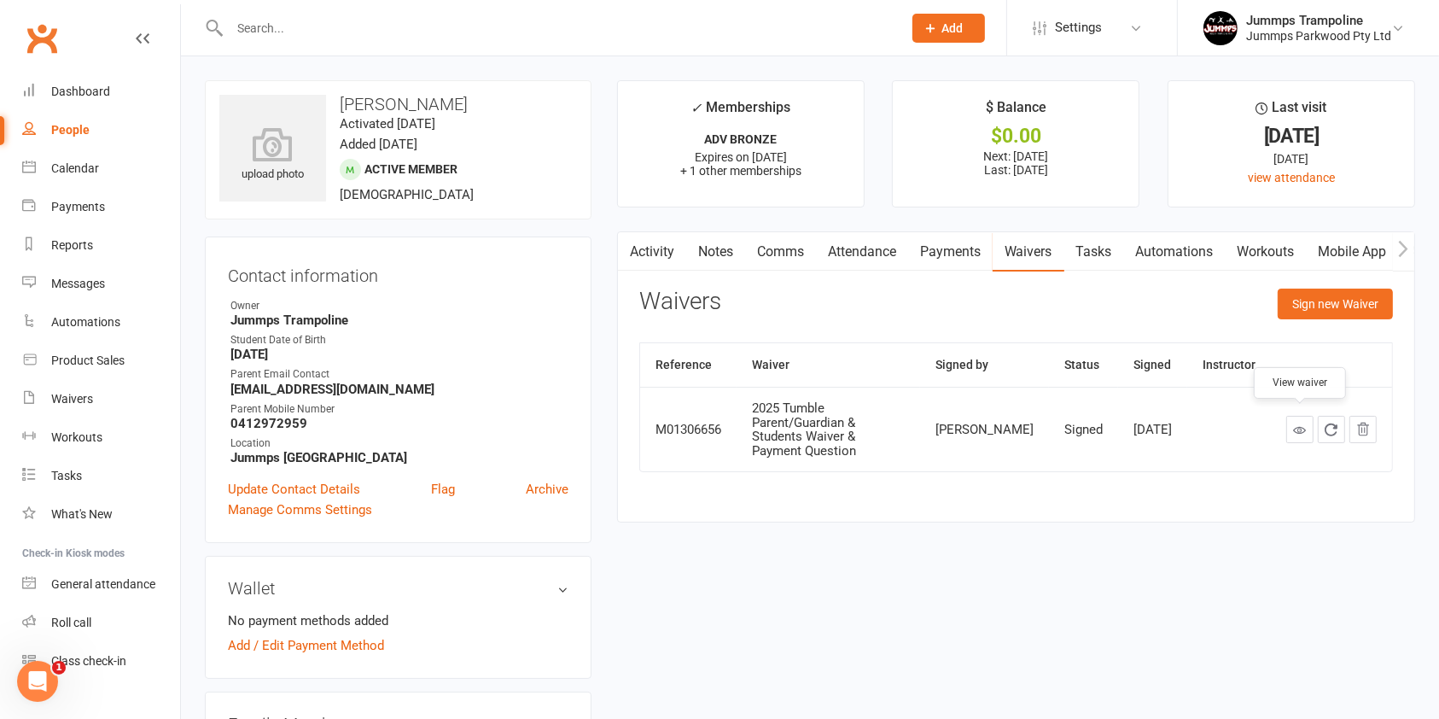
click at [1298, 425] on icon at bounding box center [1299, 429] width 13 height 13
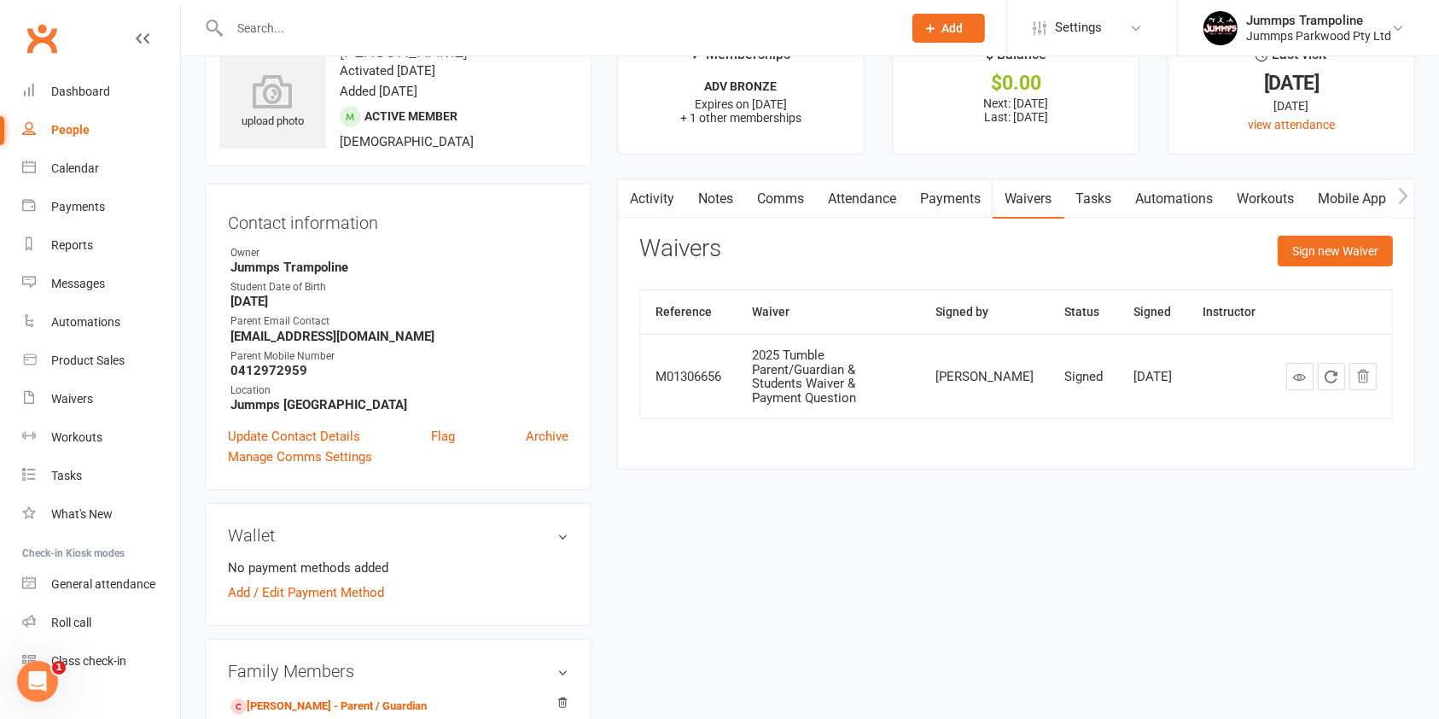
scroll to position [227, 0]
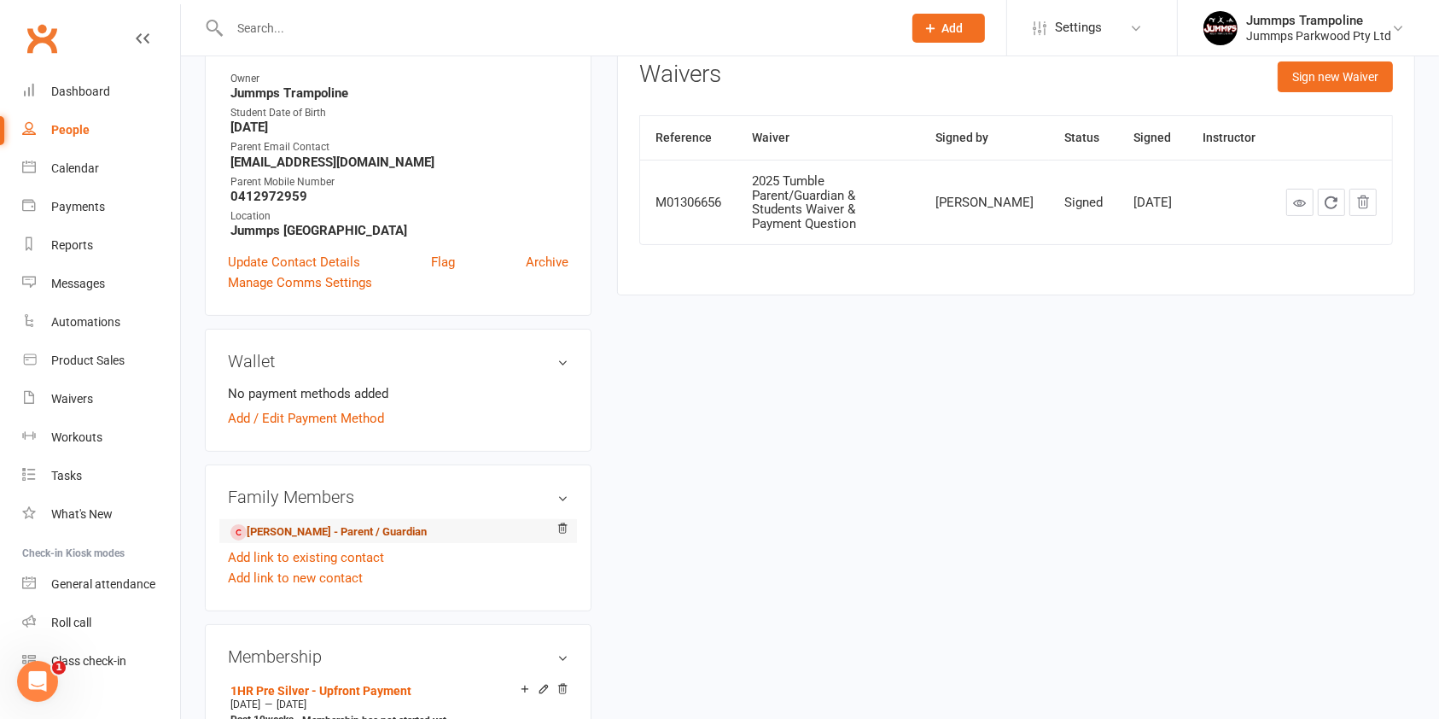
click at [355, 528] on link "Stephanie McNamara - Parent / Guardian" at bounding box center [328, 532] width 196 height 18
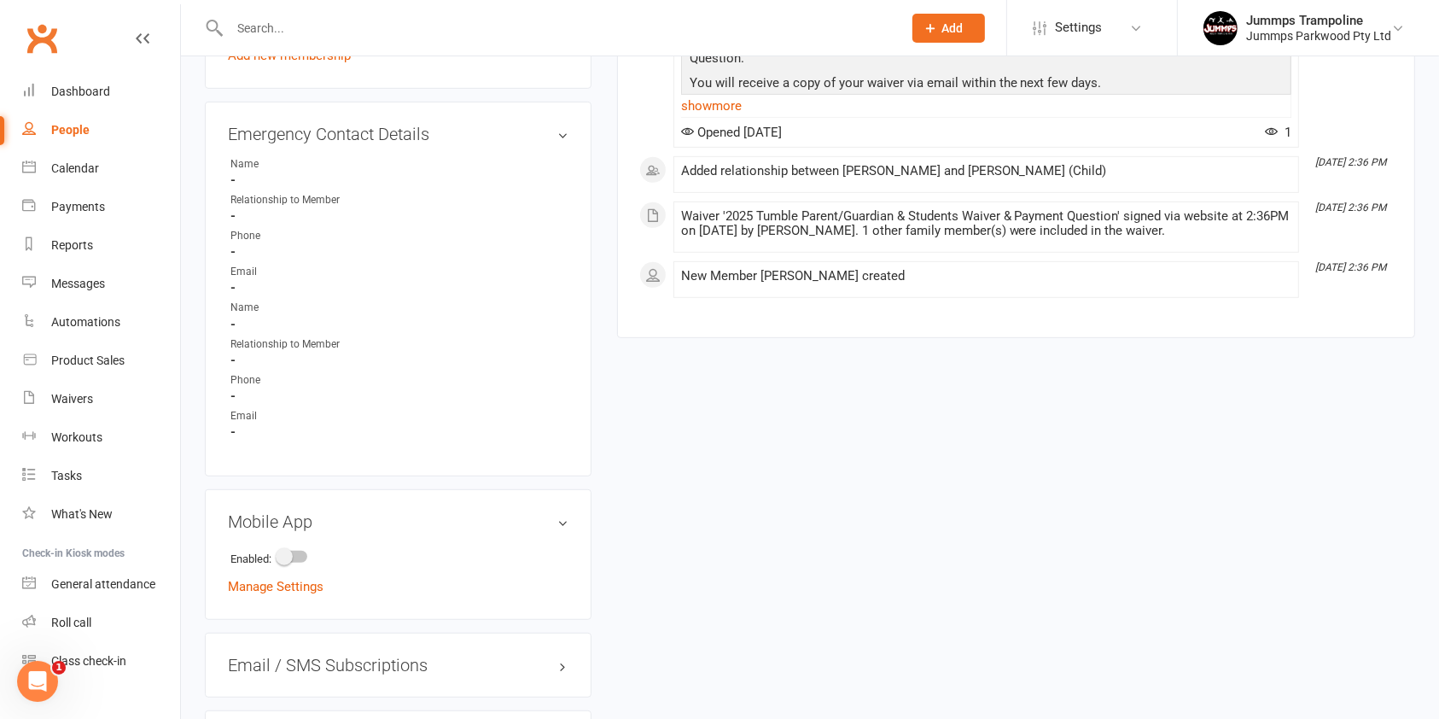
scroll to position [1170, 0]
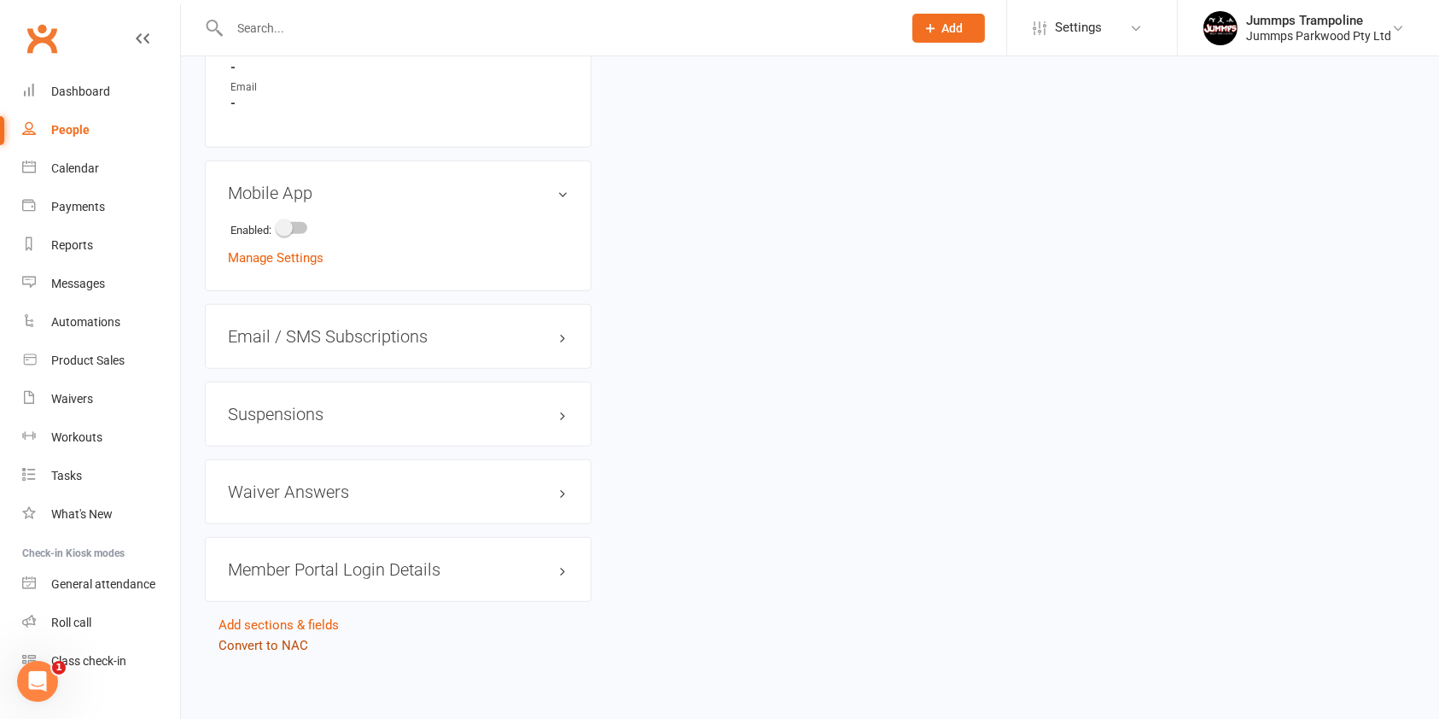
click at [273, 638] on link "Convert to NAC" at bounding box center [264, 645] width 90 height 15
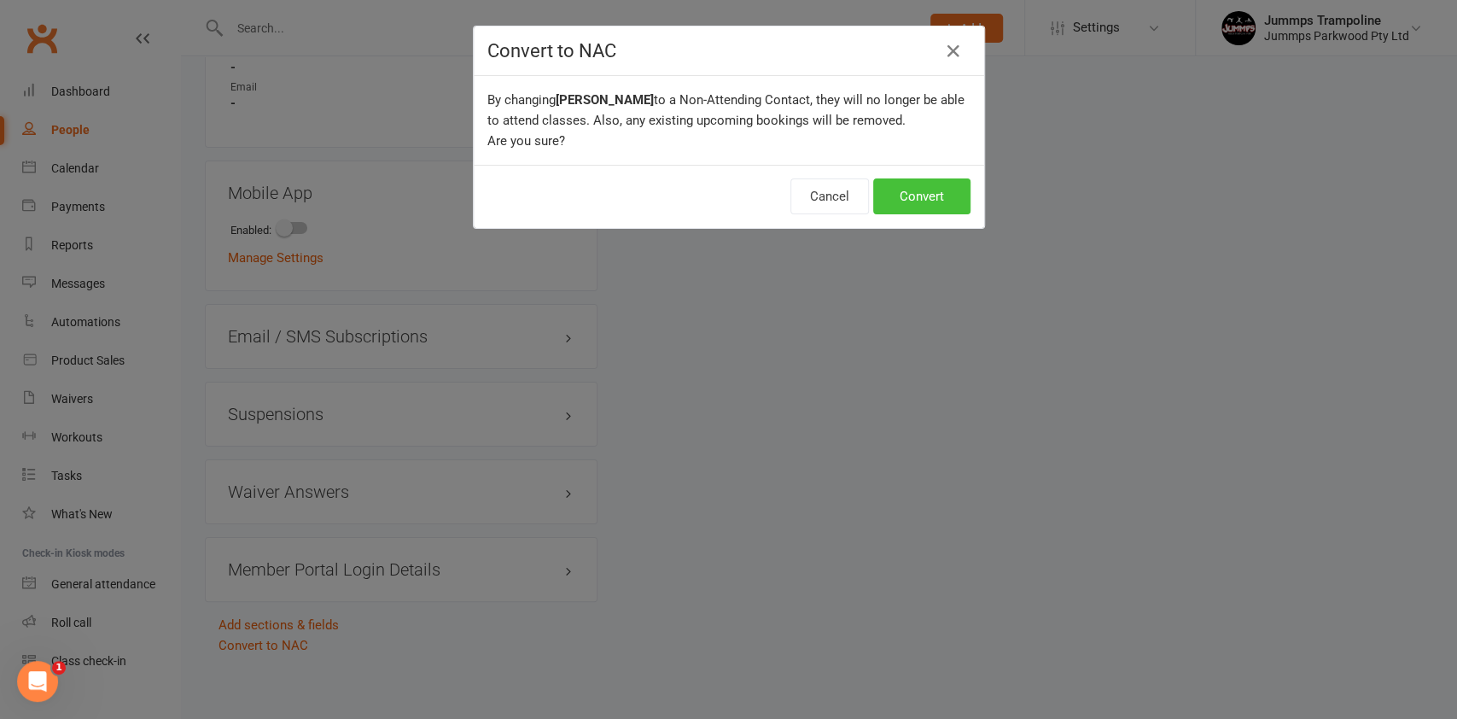
click at [910, 198] on button "Convert" at bounding box center [921, 196] width 97 height 36
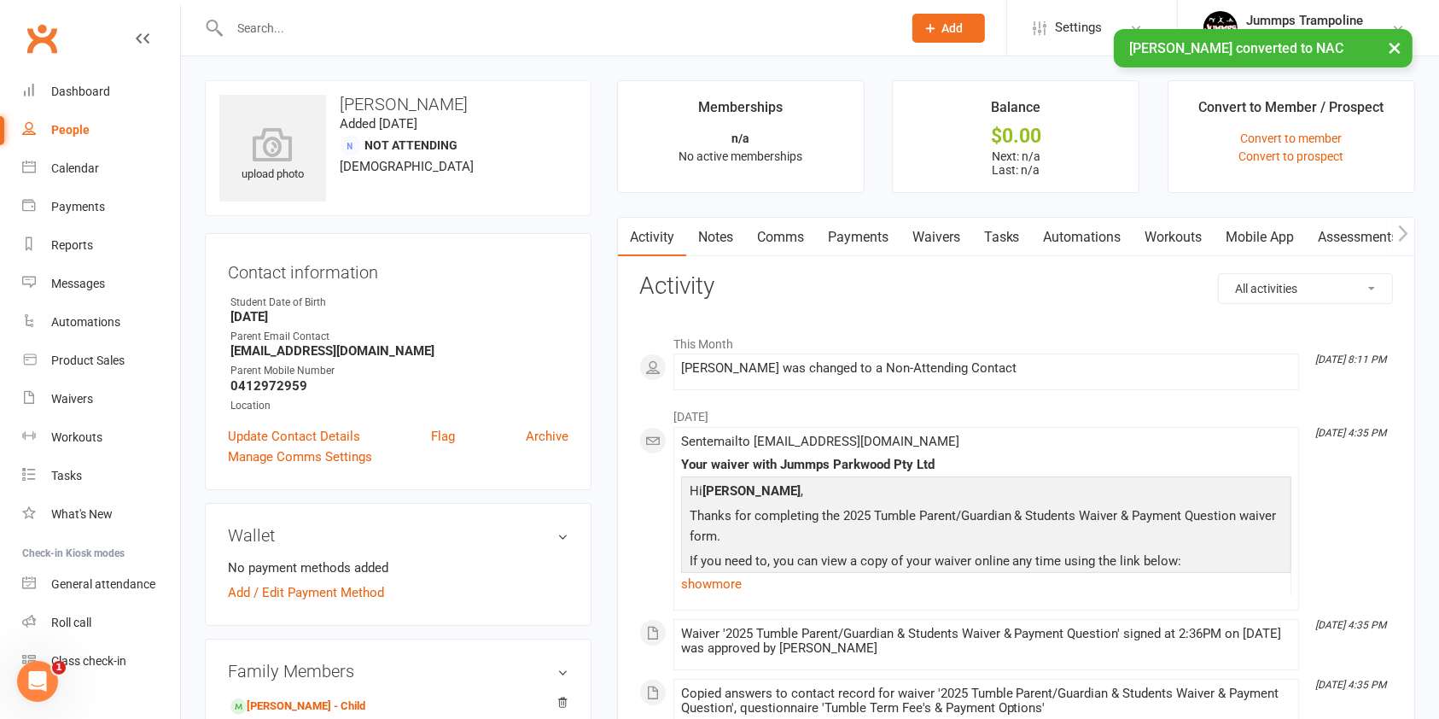
click at [936, 235] on link "Waivers" at bounding box center [937, 237] width 72 height 39
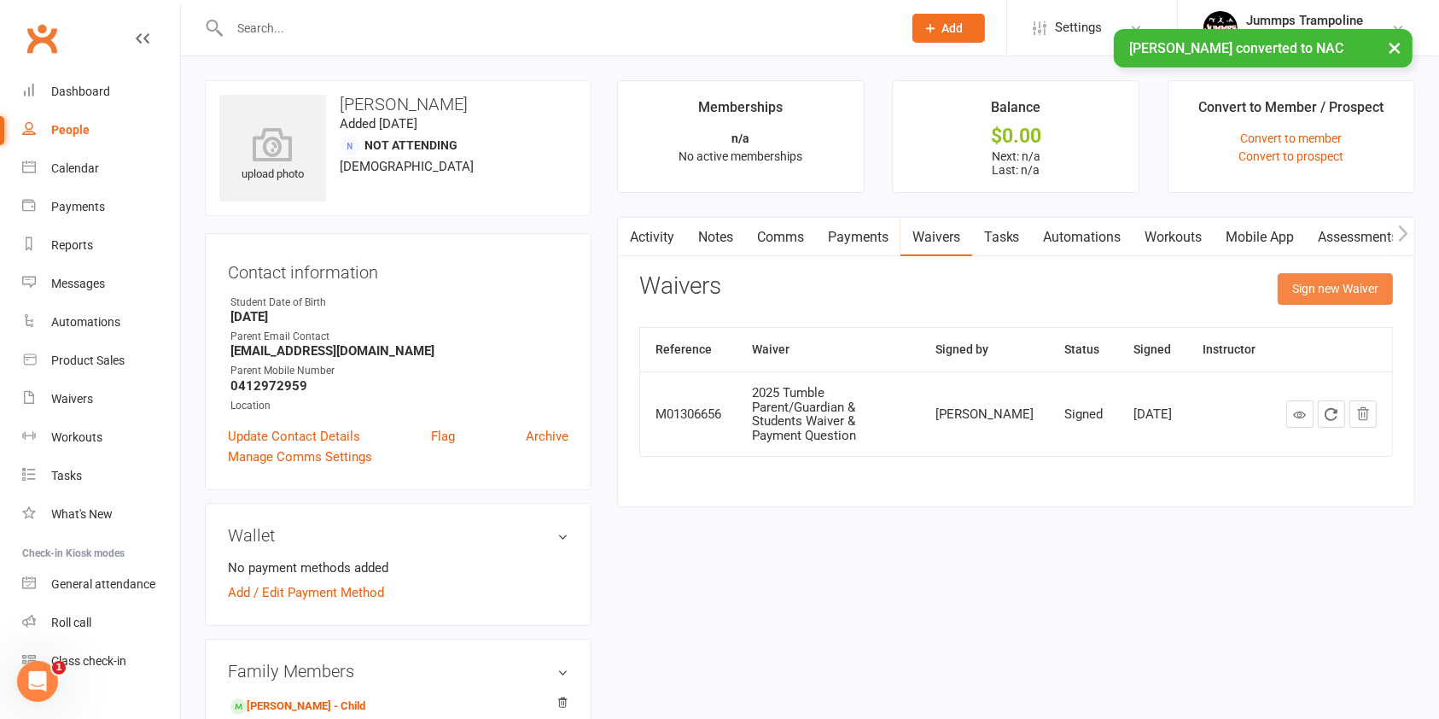
click at [1337, 290] on button "Sign new Waiver" at bounding box center [1335, 288] width 115 height 31
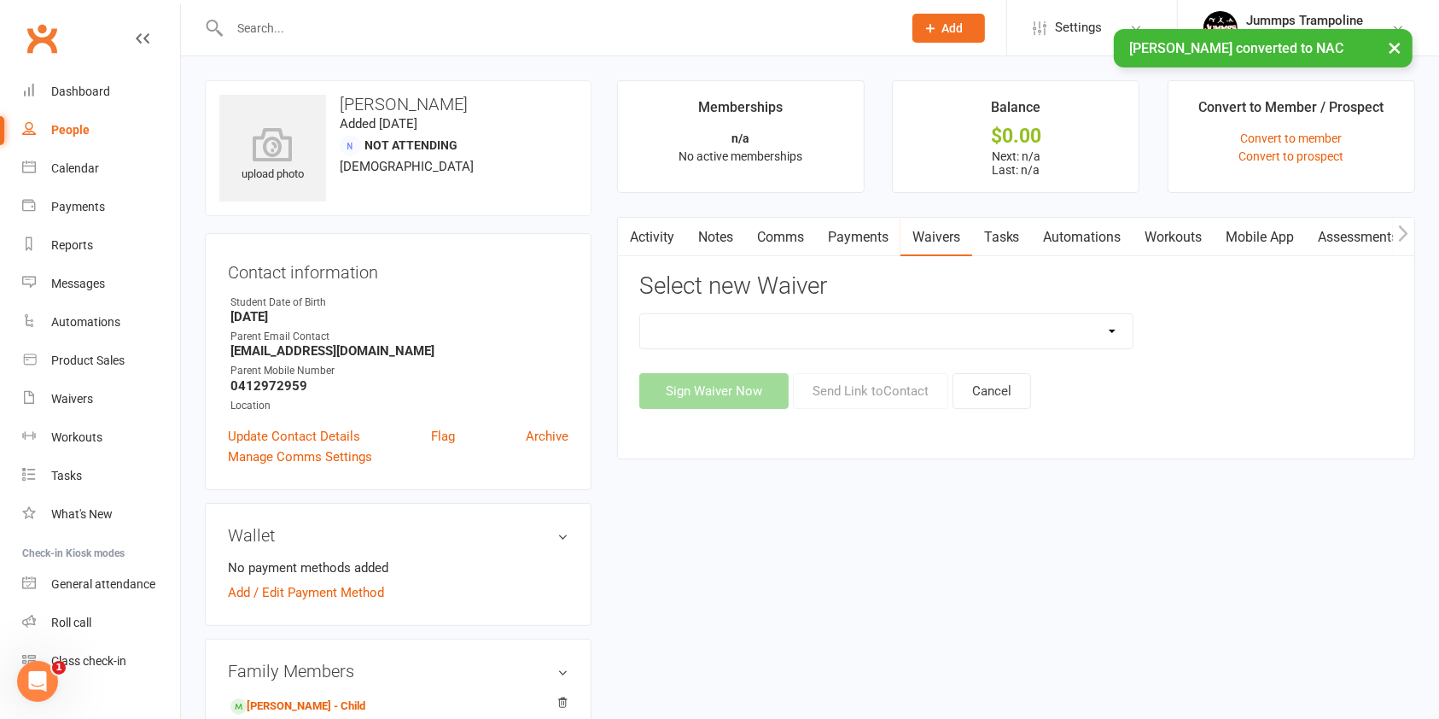
click at [861, 326] on select "1. UPFRONT TUMBLE FEES 2. DIRECT DEBIT WEEKLY Jummps Connection - Groups T&C's …" at bounding box center [886, 331] width 493 height 34
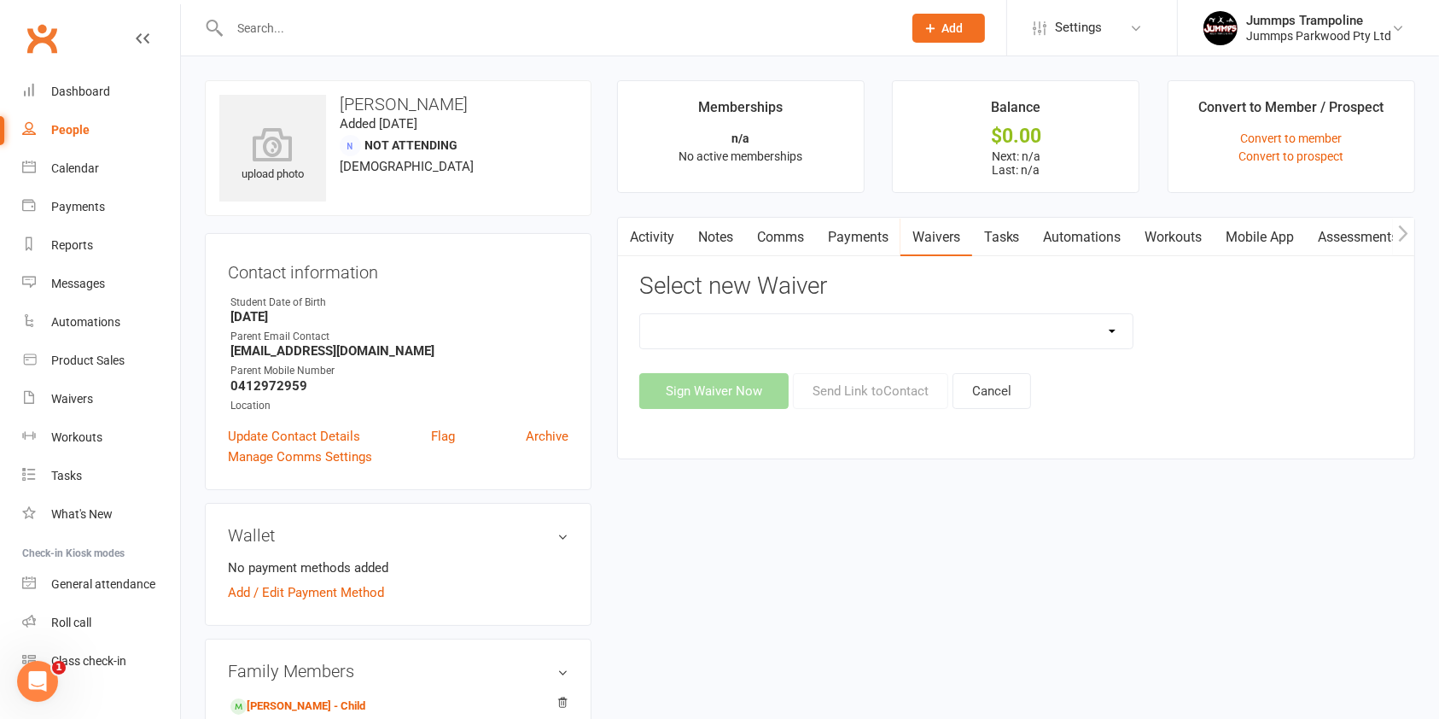
select select "14411"
click at [640, 314] on select "1. UPFRONT TUMBLE FEES 2. DIRECT DEBIT WEEKLY Jummps Connection - Groups T&C's …" at bounding box center [886, 331] width 493 height 34
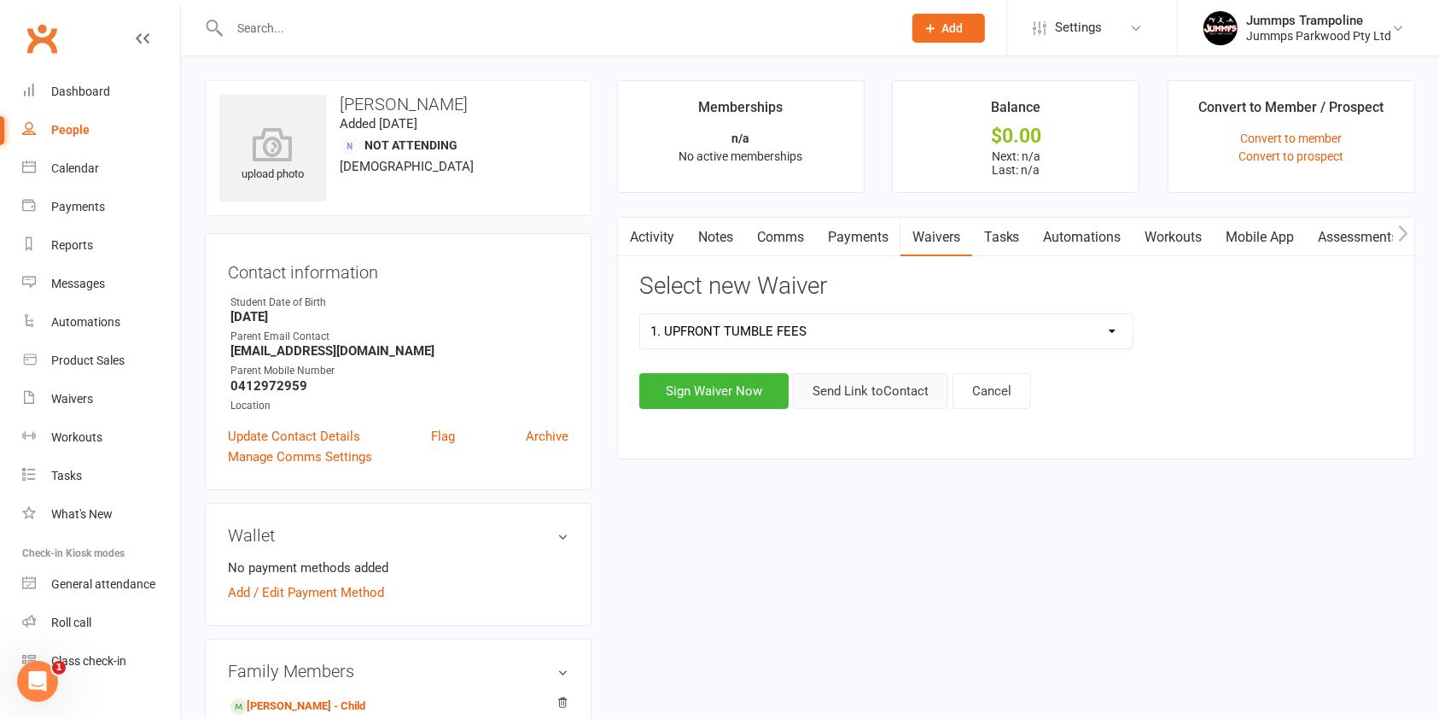
click at [901, 386] on button "Send Link to Contact" at bounding box center [870, 391] width 155 height 36
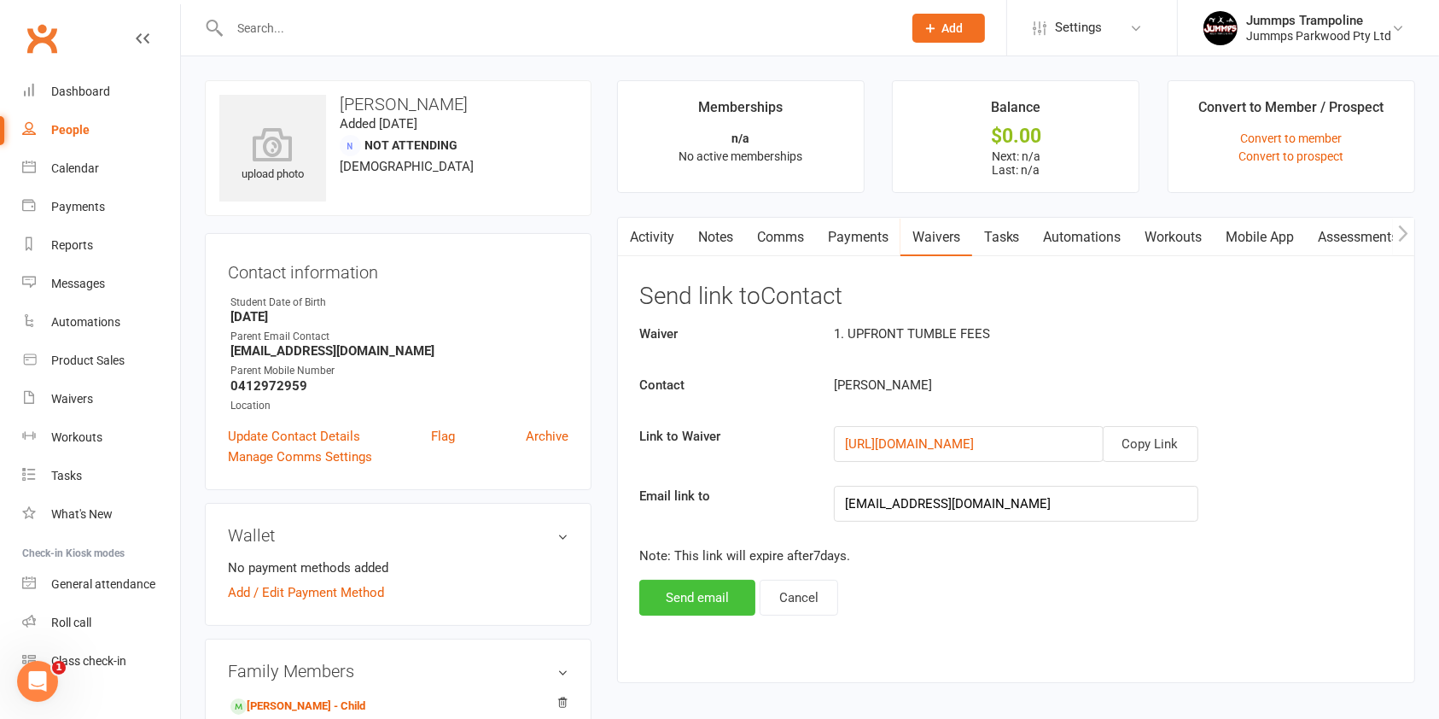
click at [691, 591] on button "Send email" at bounding box center [697, 598] width 116 height 36
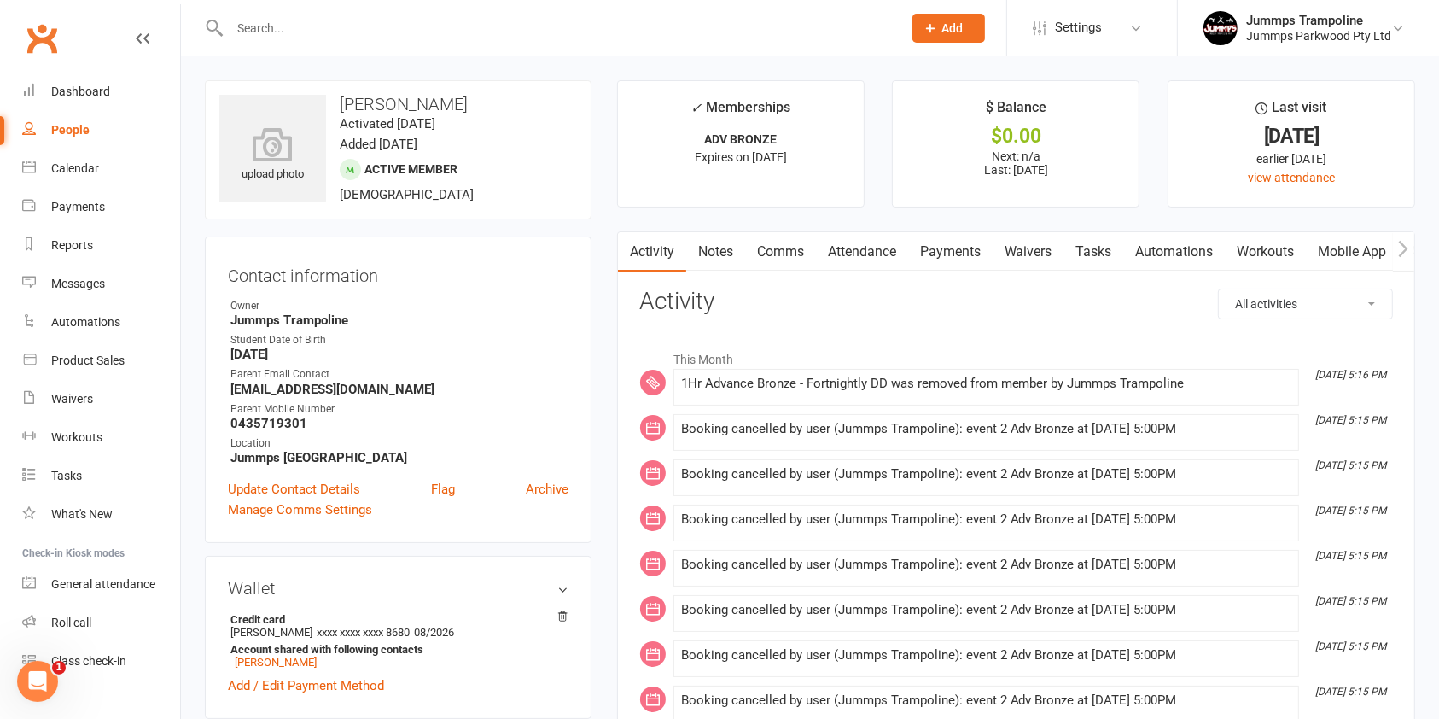
click at [958, 249] on link "Payments" at bounding box center [950, 251] width 85 height 39
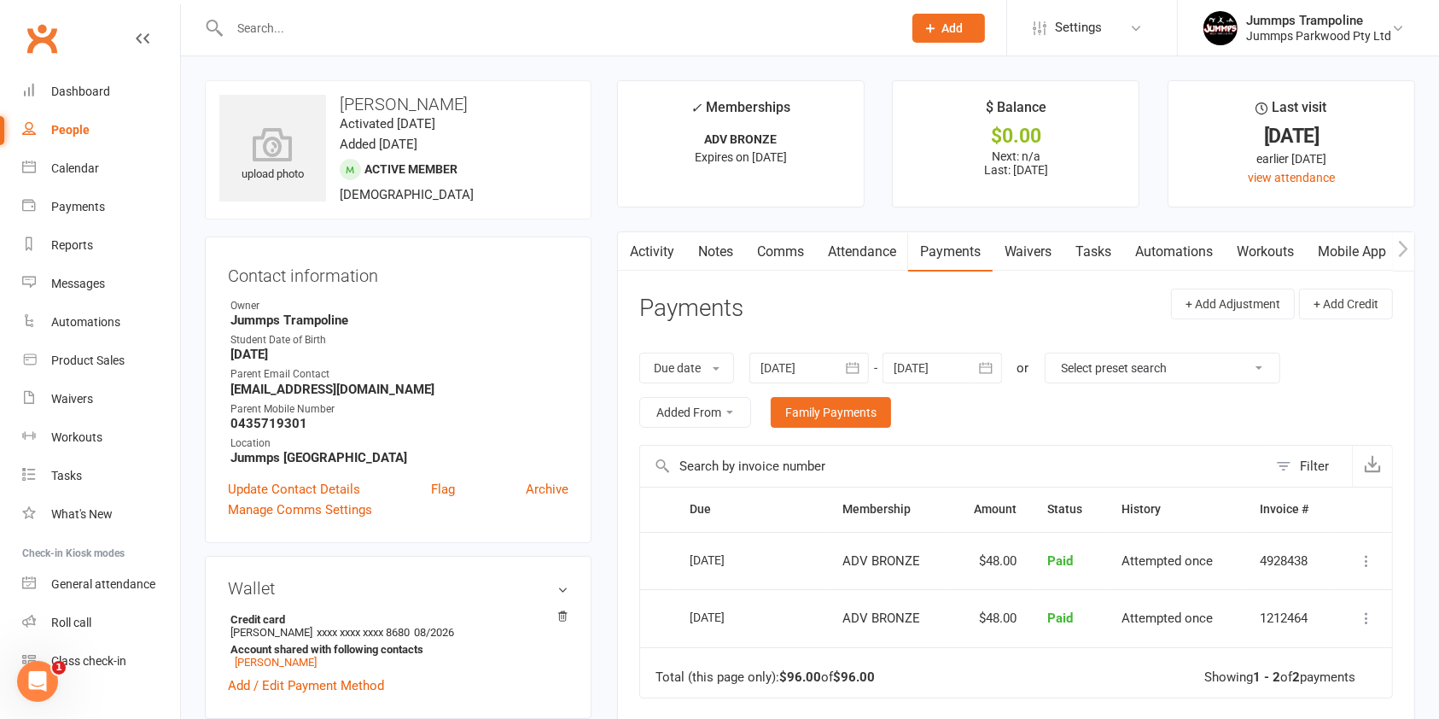
click at [872, 251] on link "Attendance" at bounding box center [862, 251] width 92 height 39
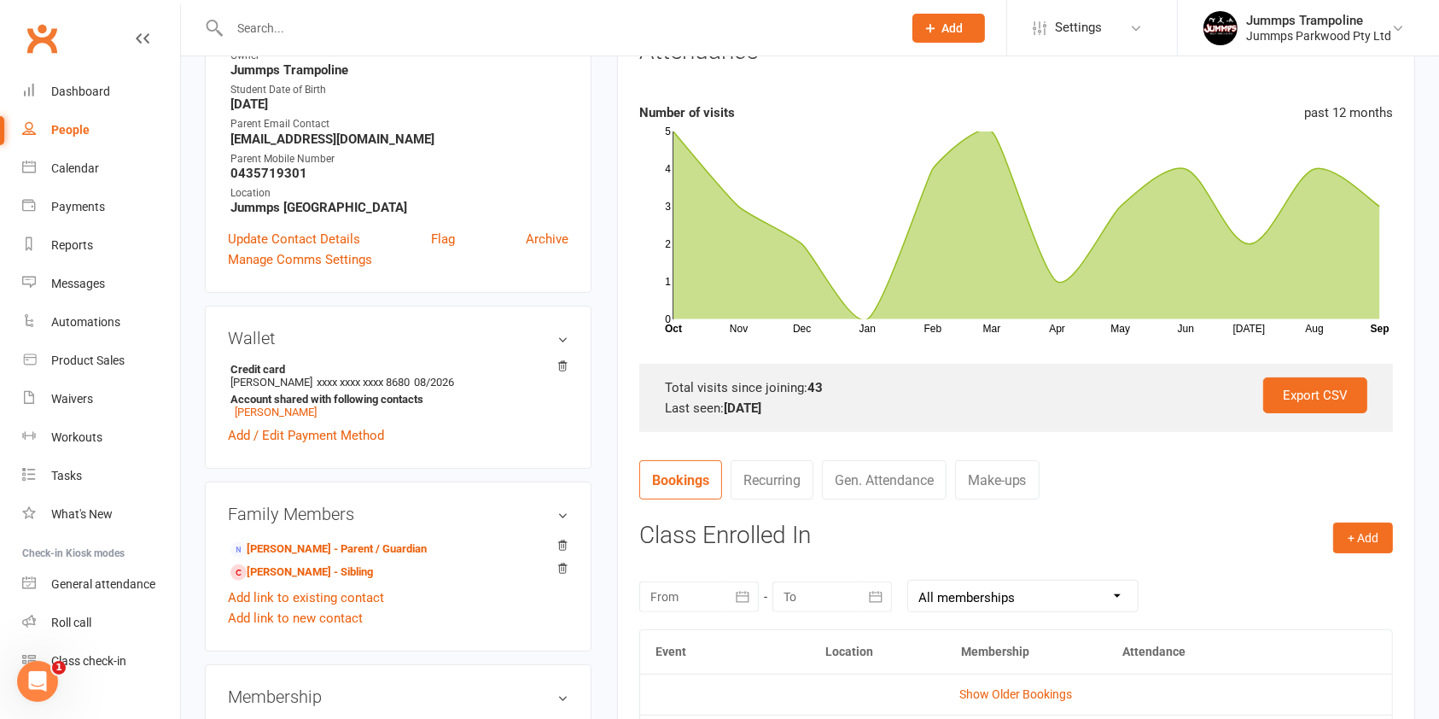
scroll to position [455, 0]
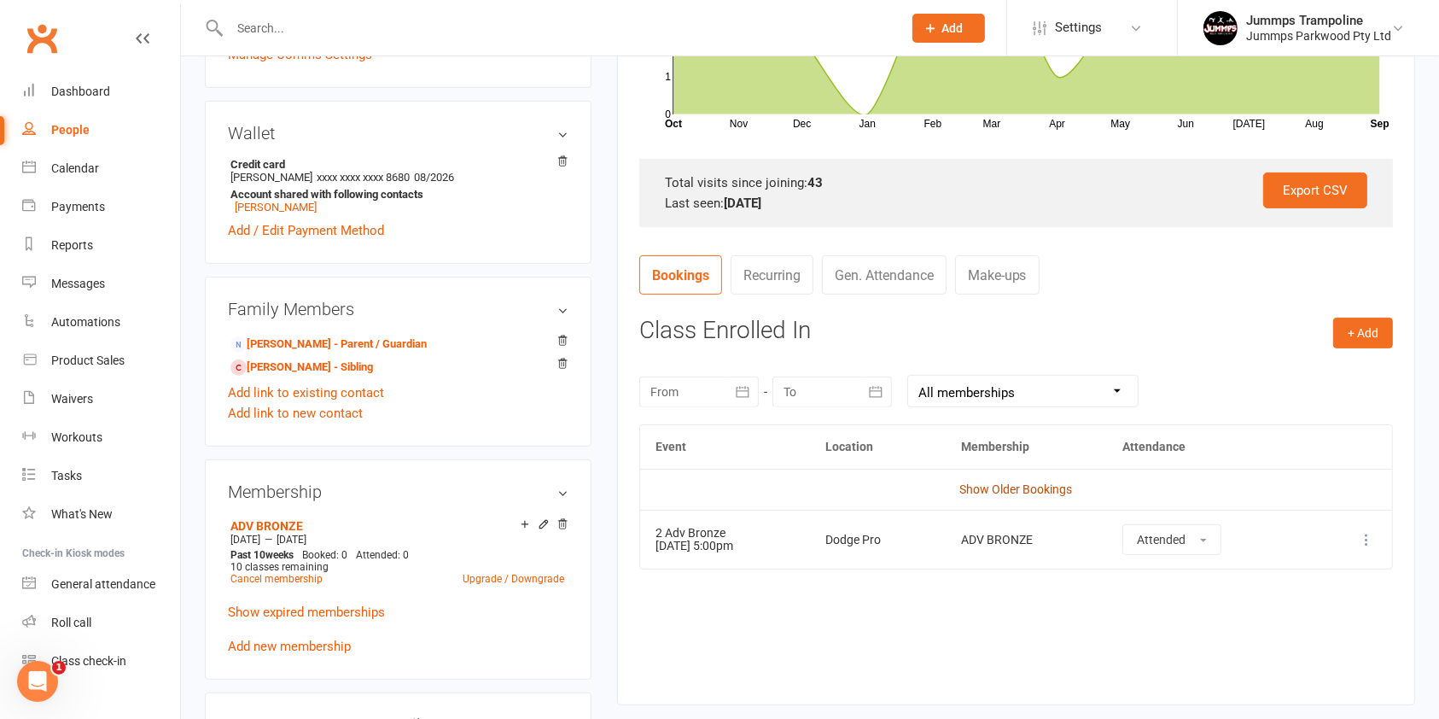
click at [1052, 488] on link "Show Older Bookings" at bounding box center [1015, 489] width 113 height 14
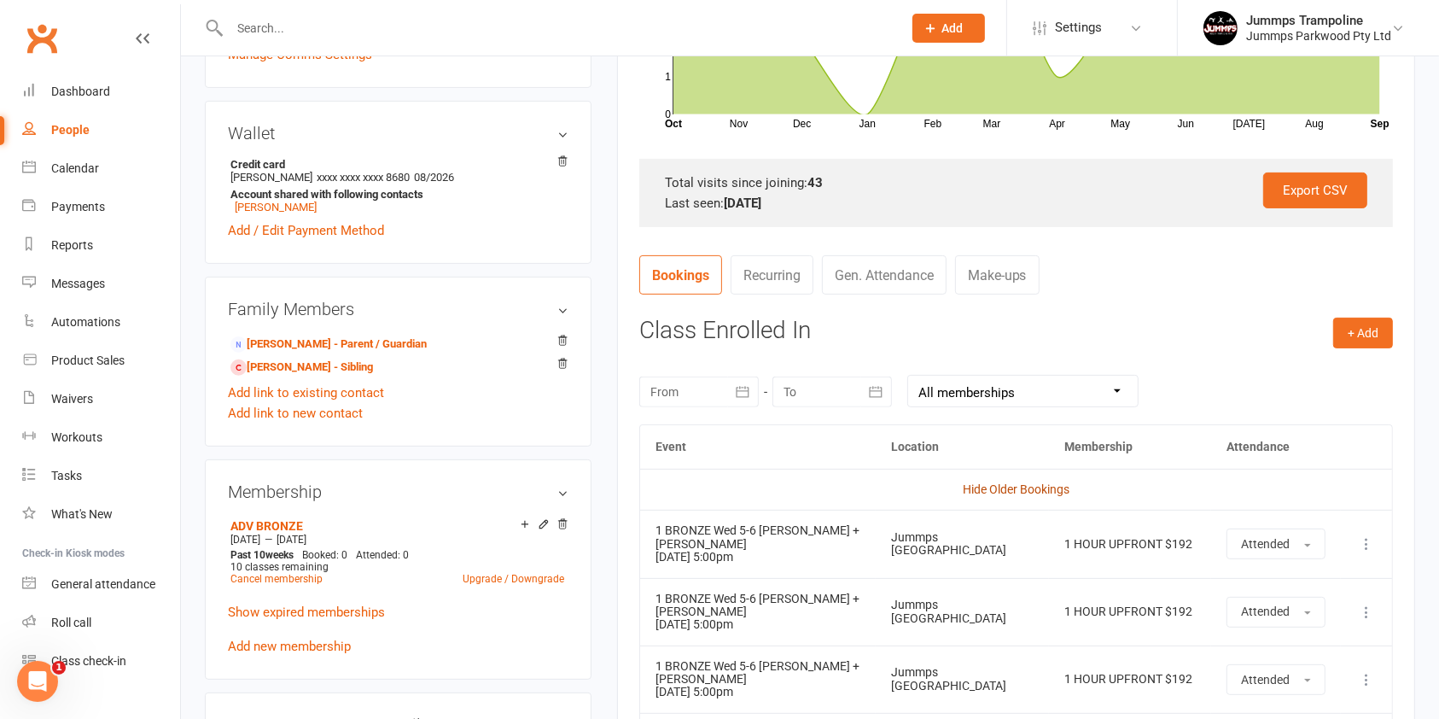
click at [1052, 488] on link "Hide Older Bookings" at bounding box center [1016, 489] width 107 height 14
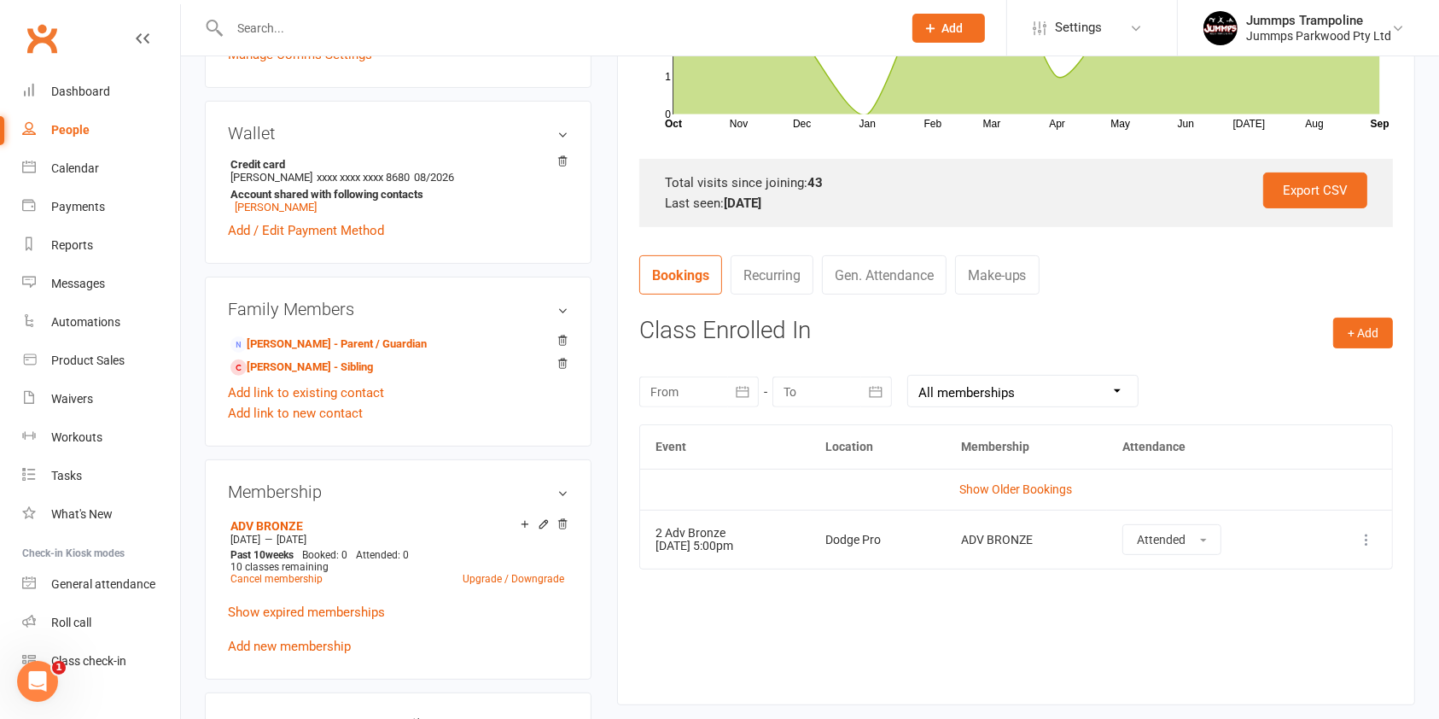
scroll to position [114, 0]
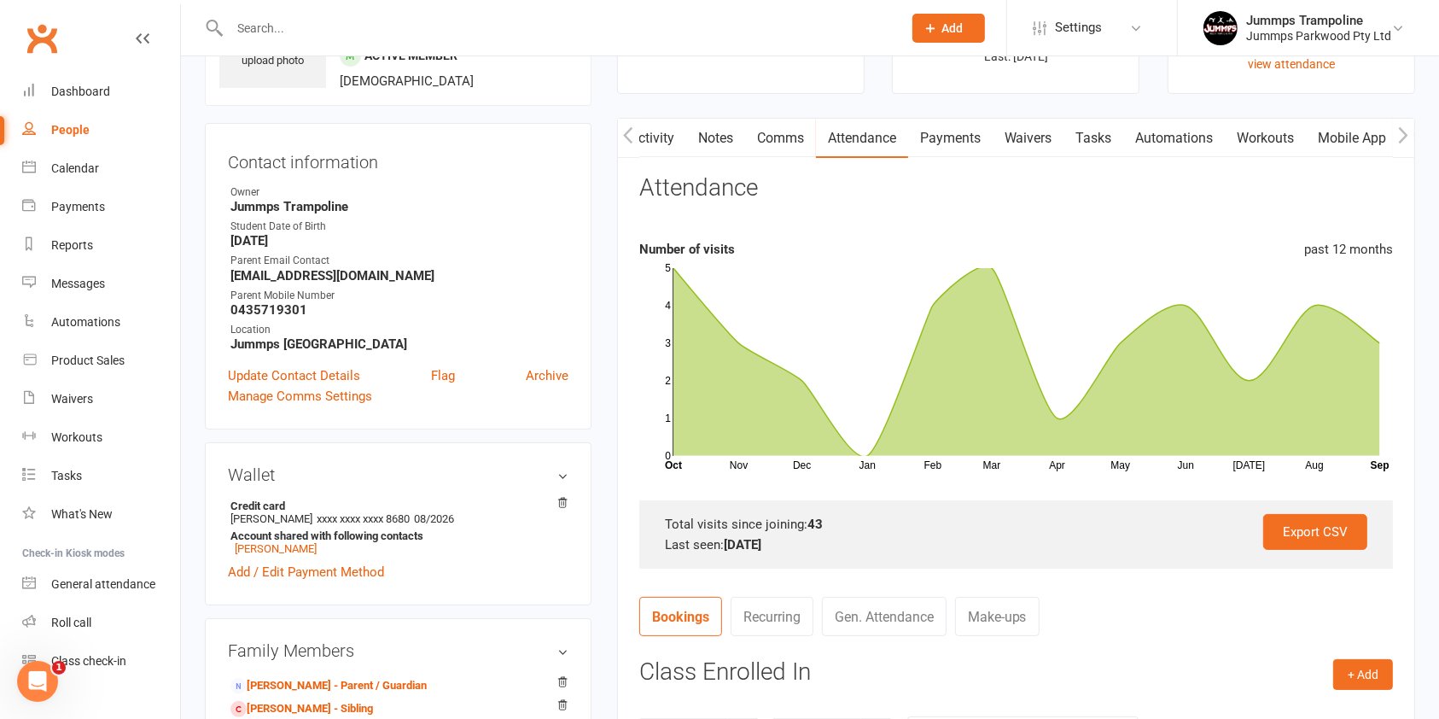
click at [955, 133] on link "Payments" at bounding box center [950, 138] width 85 height 39
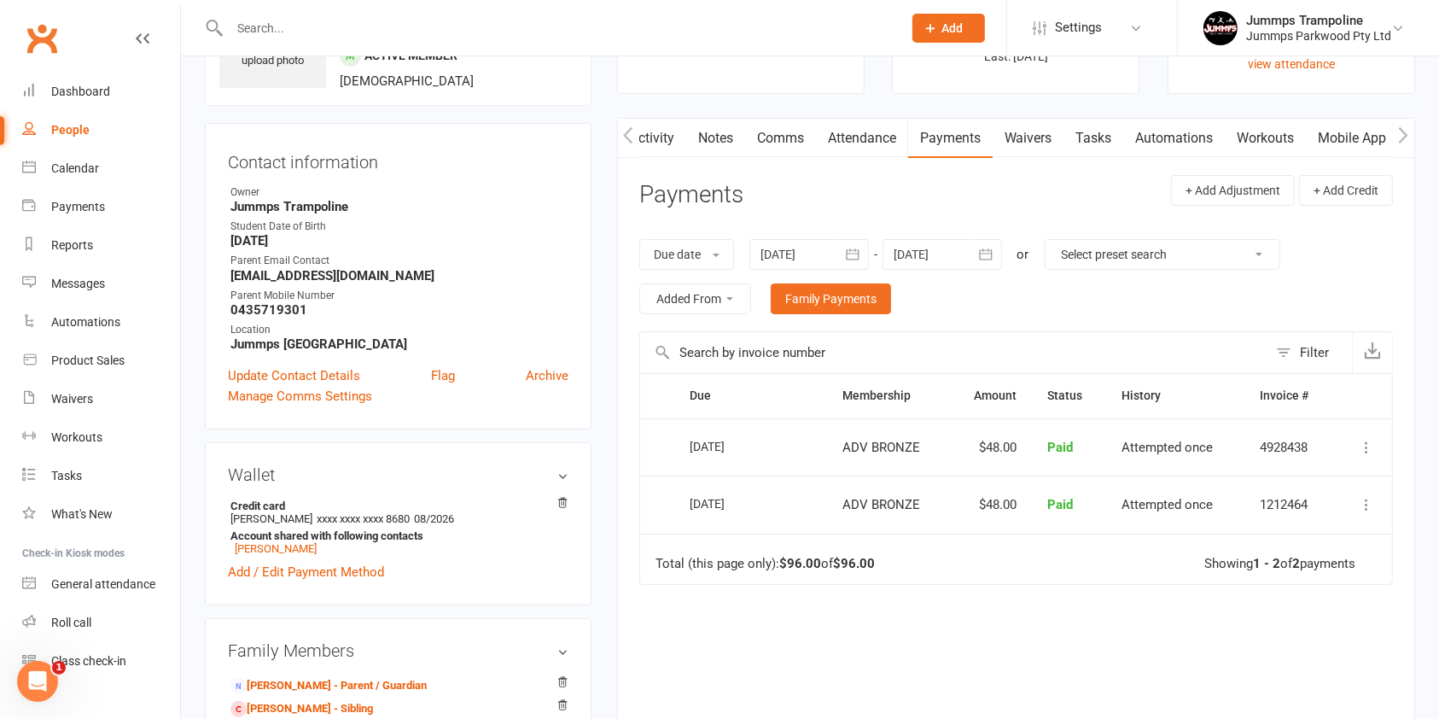
click at [1045, 133] on link "Waivers" at bounding box center [1029, 138] width 72 height 39
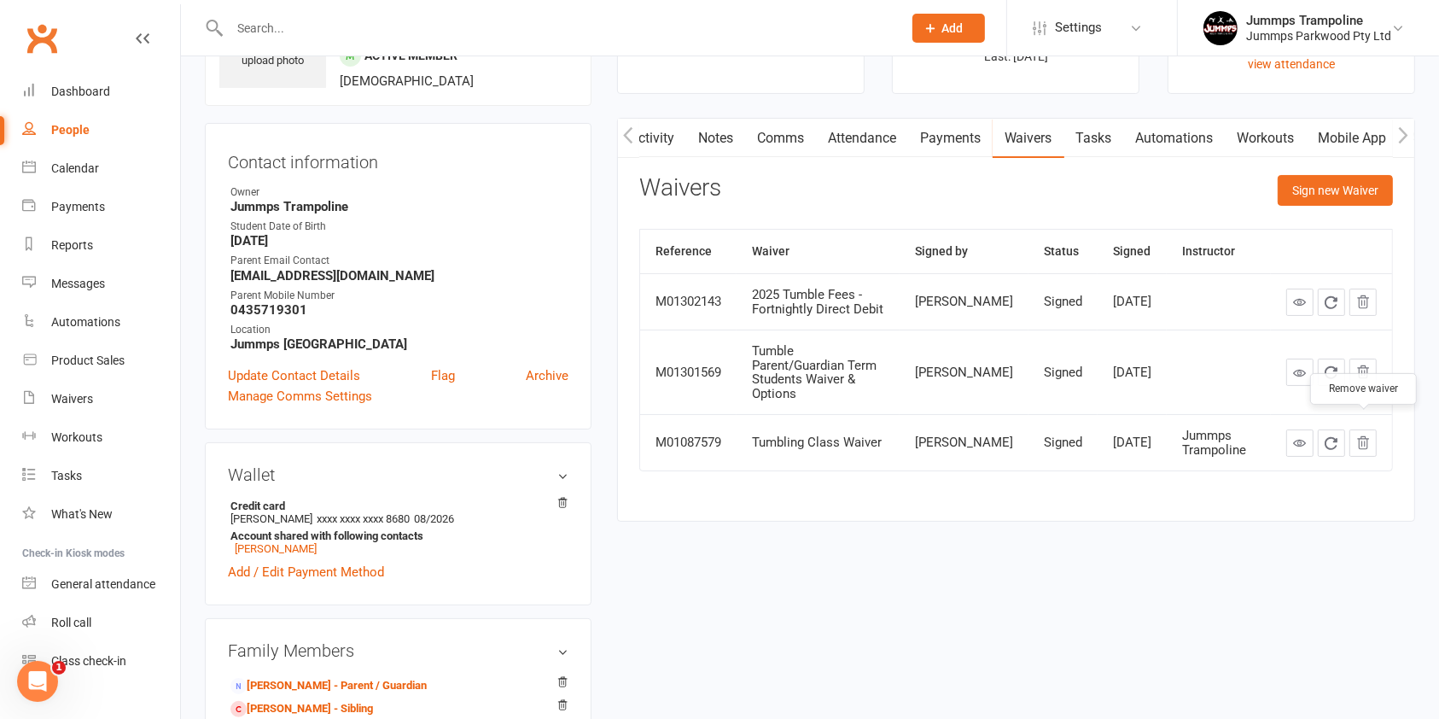
click at [1362, 435] on icon "button" at bounding box center [1363, 442] width 15 height 15
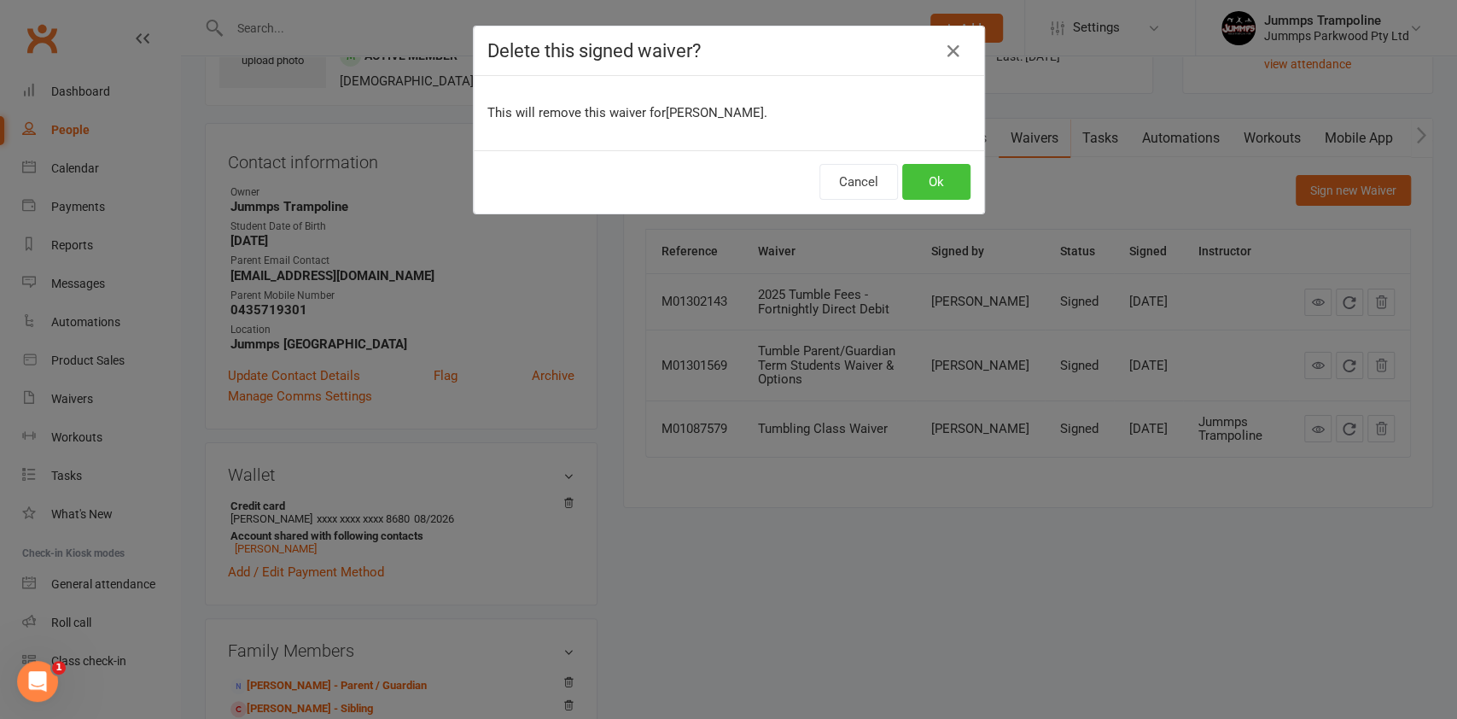
click at [938, 176] on button "Ok" at bounding box center [936, 182] width 68 height 36
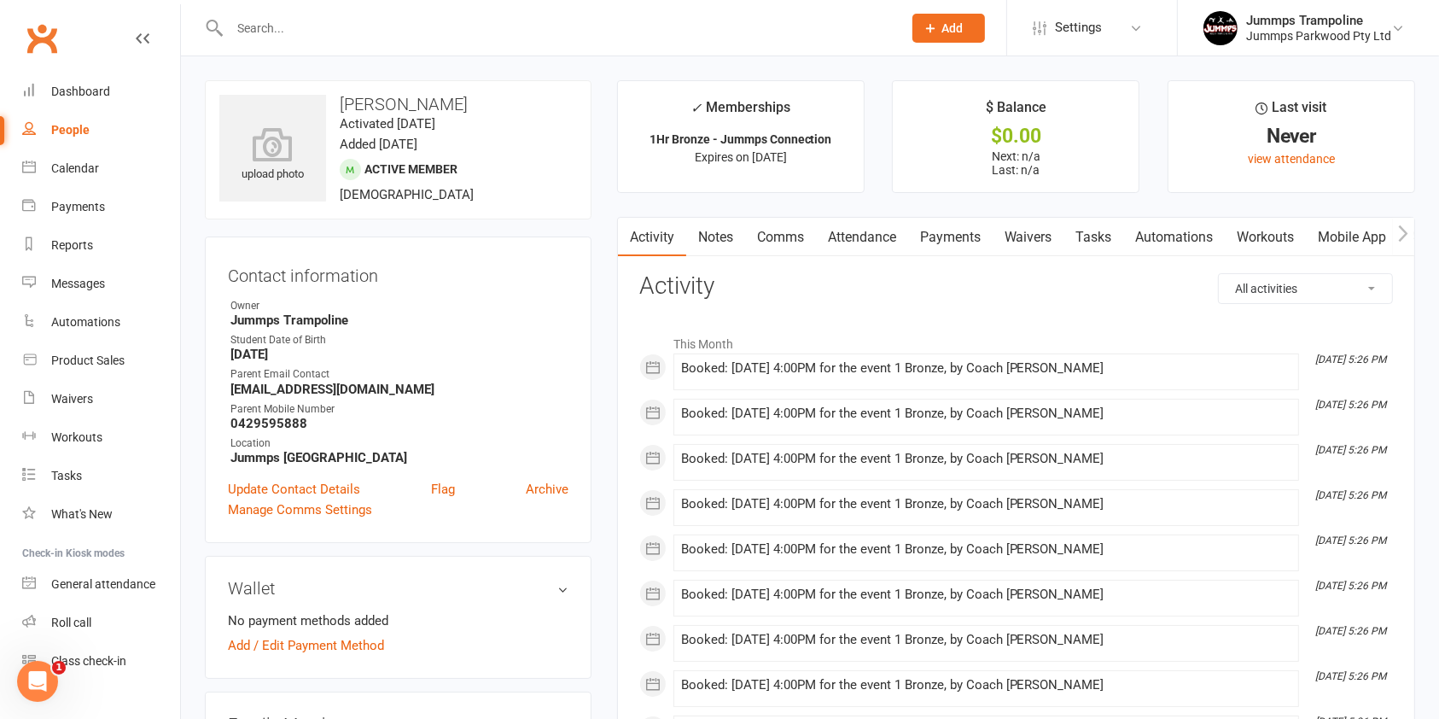
click at [1034, 242] on link "Waivers" at bounding box center [1029, 237] width 72 height 39
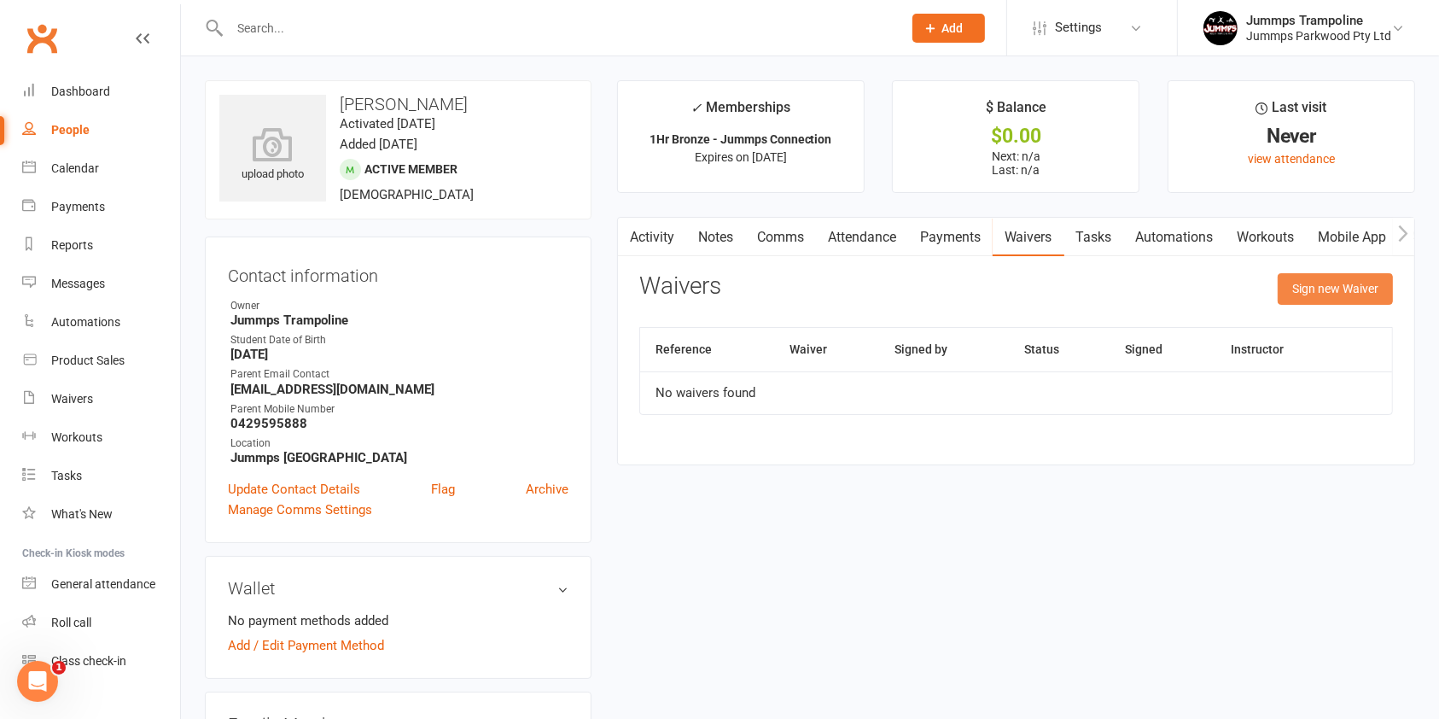
click at [1348, 285] on button "Sign new Waiver" at bounding box center [1335, 288] width 115 height 31
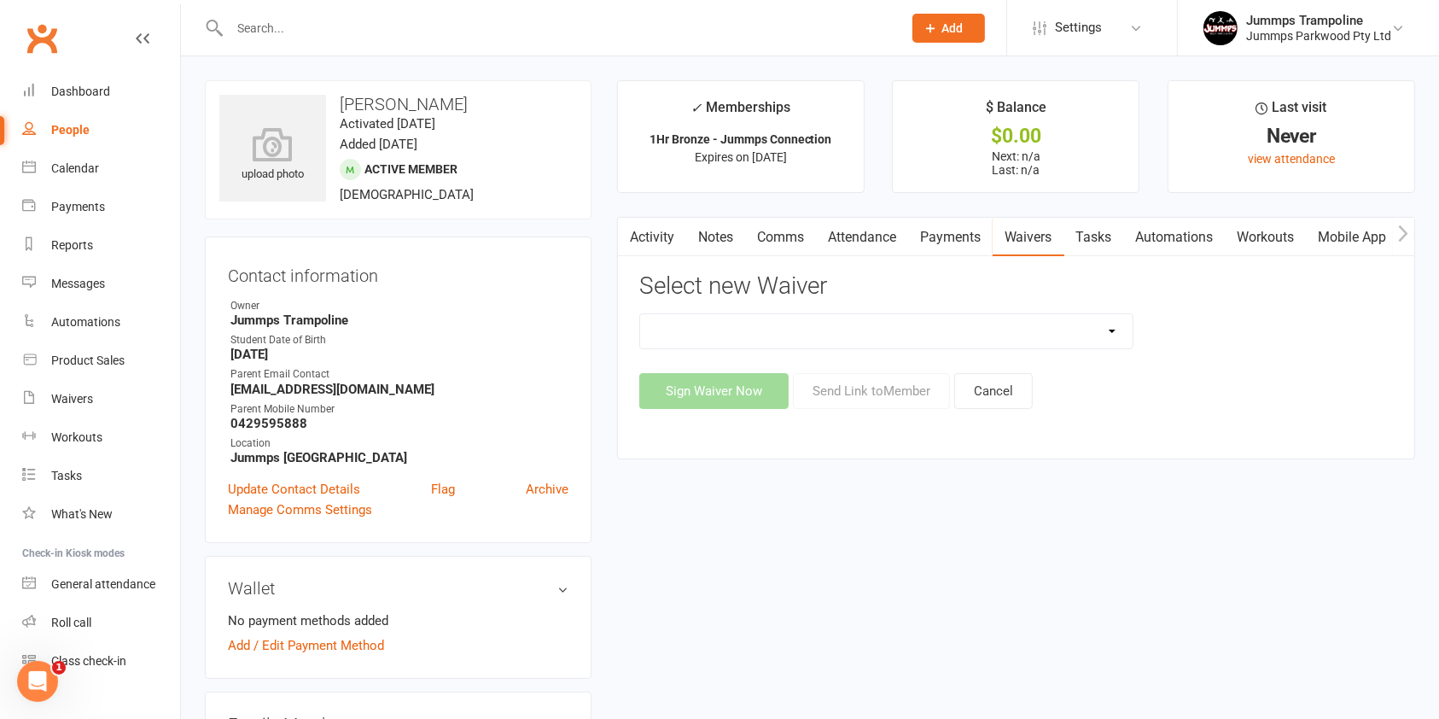
click at [840, 345] on select "1. UPFRONT TUMBLE FEES 2. DIRECT DEBIT WEEKLY Jummps Connection - Groups T&C's …" at bounding box center [886, 331] width 493 height 34
select select "14412"
click at [640, 314] on select "1. UPFRONT TUMBLE FEES 2. DIRECT DEBIT WEEKLY Jummps Connection - Groups T&C's …" at bounding box center [886, 331] width 493 height 34
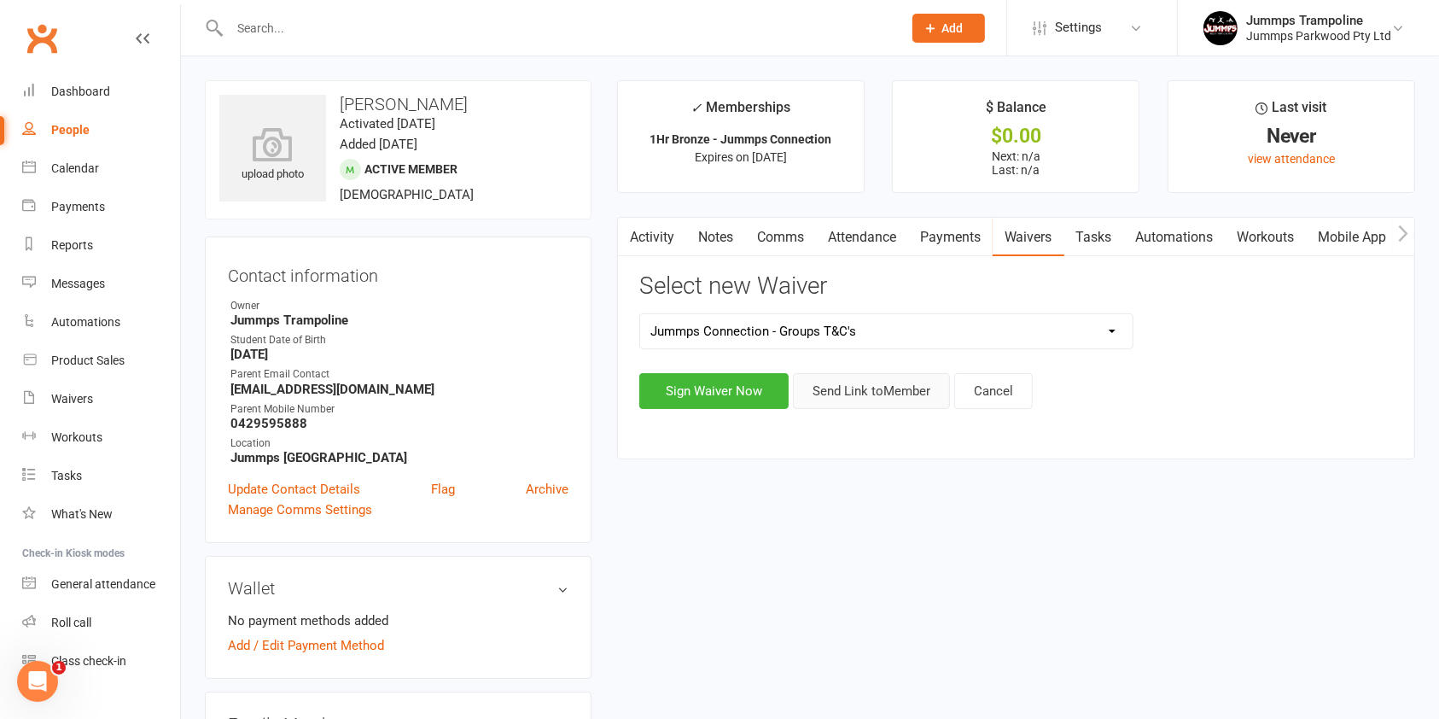
click at [878, 400] on button "Send Link to Member" at bounding box center [871, 391] width 157 height 36
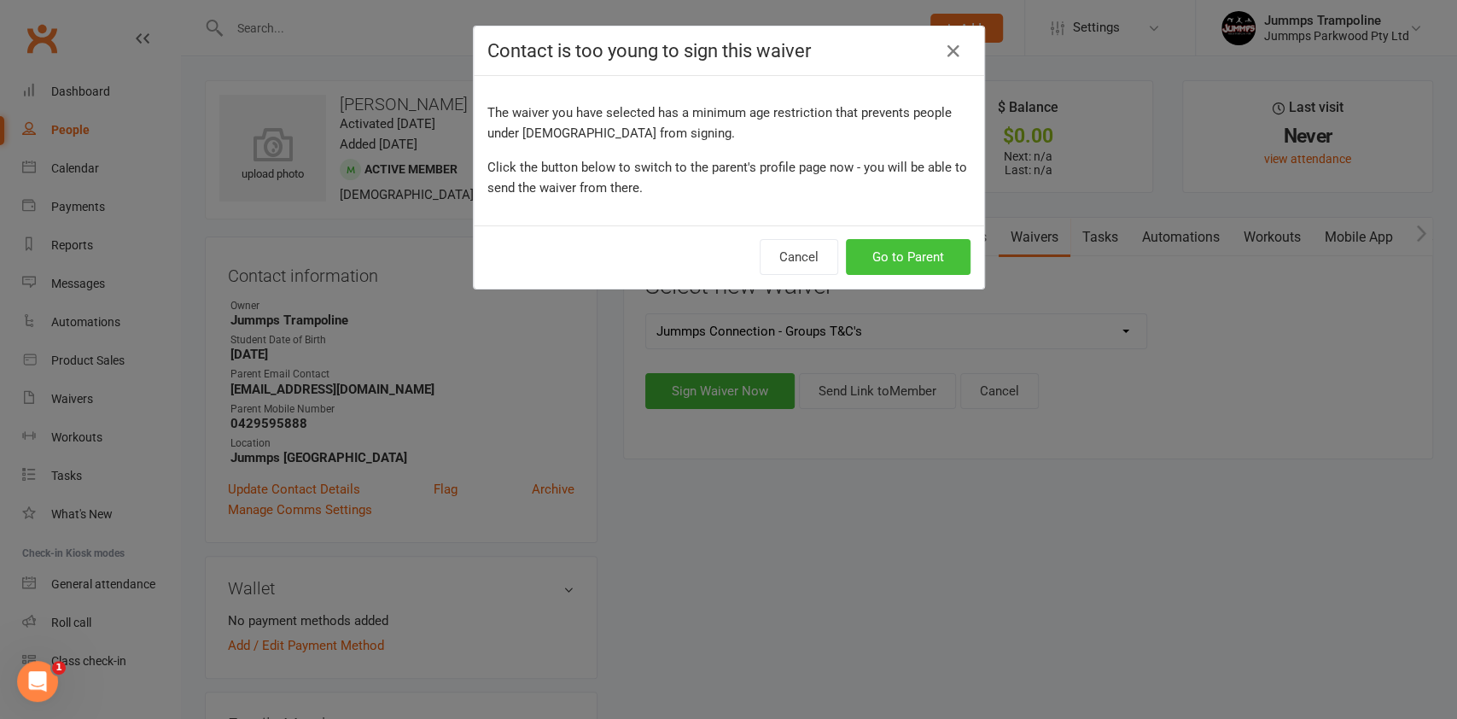
click at [883, 256] on button "Go to Parent" at bounding box center [908, 257] width 125 height 36
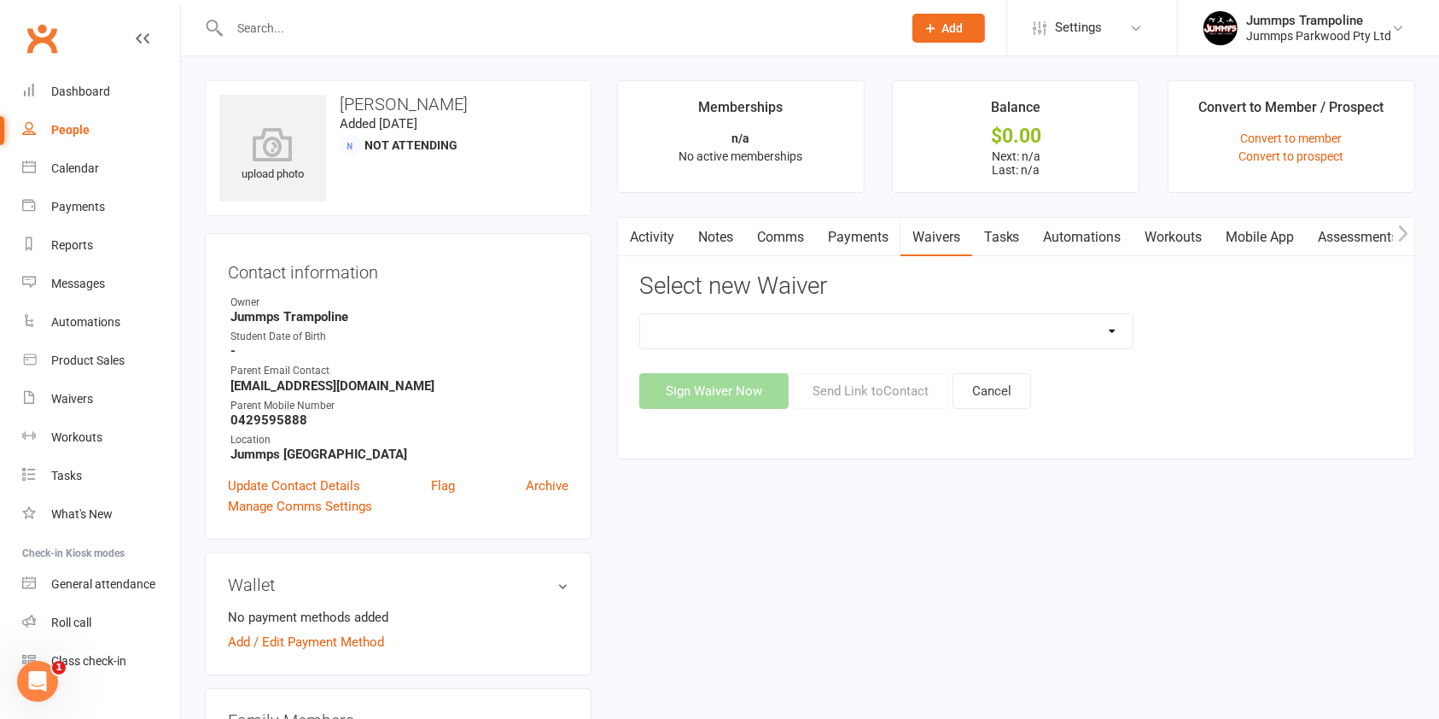
click at [1044, 325] on select "1. UPFRONT TUMBLE FEES 2. DIRECT DEBIT WEEKLY Jummps Connection - Groups T&C's …" at bounding box center [886, 331] width 493 height 34
select select "14412"
click at [640, 314] on select "1. UPFRONT TUMBLE FEES 2. DIRECT DEBIT WEEKLY Jummps Connection - Groups T&C's …" at bounding box center [886, 331] width 493 height 34
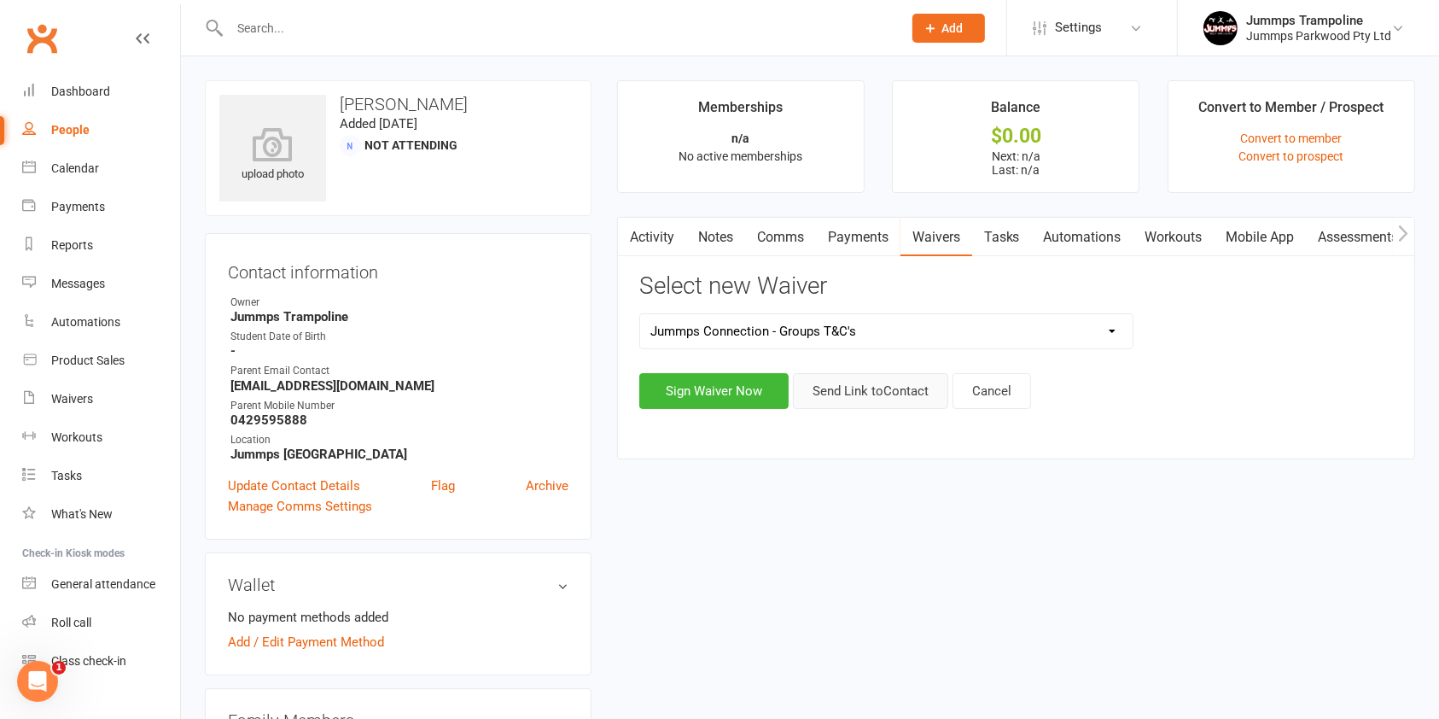
click at [856, 395] on button "Send Link to Contact" at bounding box center [870, 391] width 155 height 36
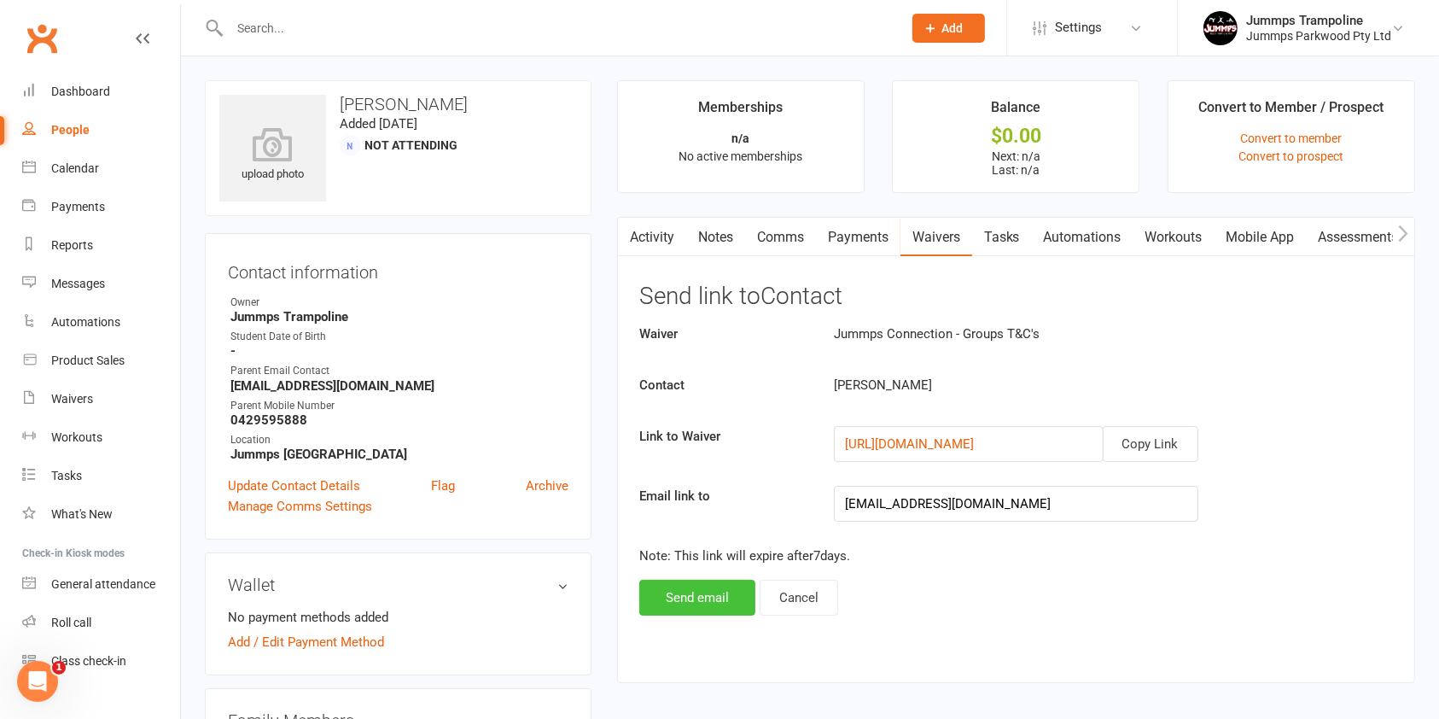
click at [683, 604] on button "Send email" at bounding box center [697, 598] width 116 height 36
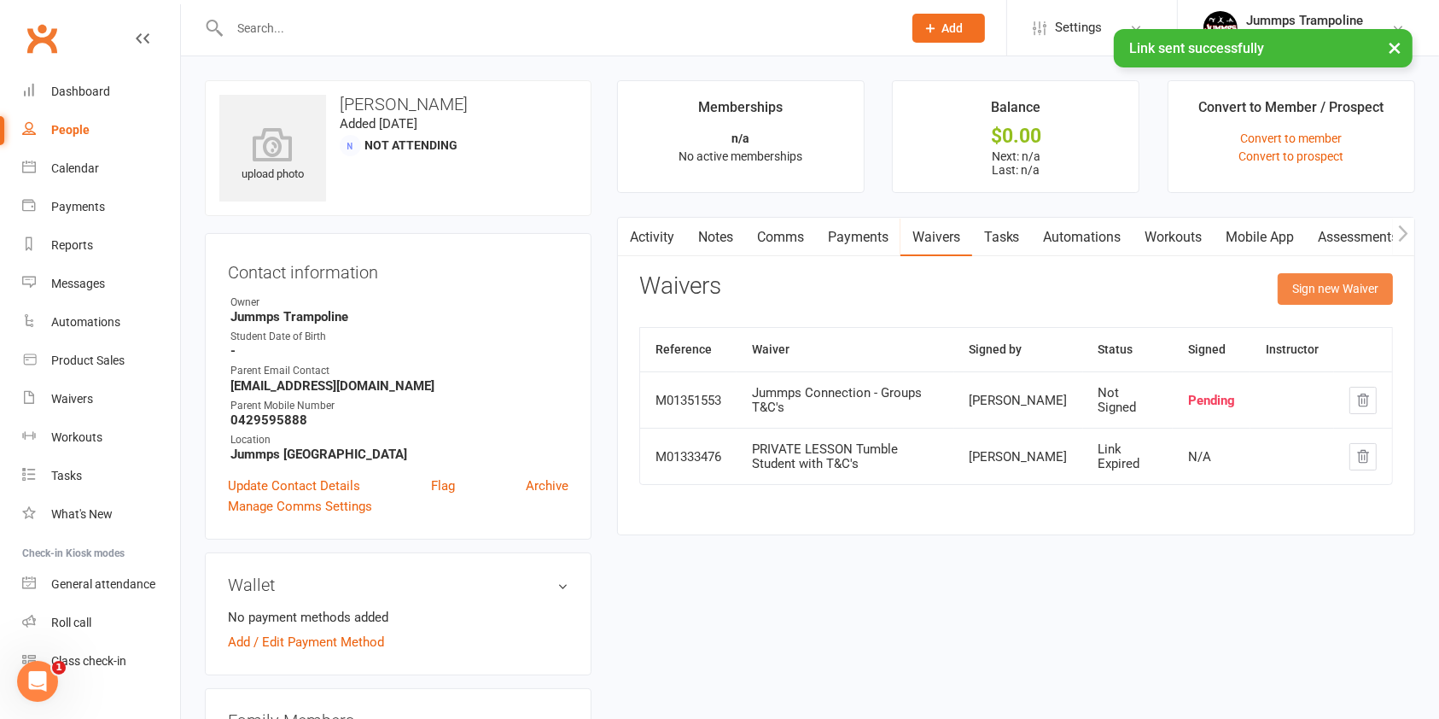
drag, startPoint x: 1313, startPoint y: 287, endPoint x: 1307, endPoint y: 304, distance: 18.1
click at [1313, 289] on button "Sign new Waiver" at bounding box center [1335, 288] width 115 height 31
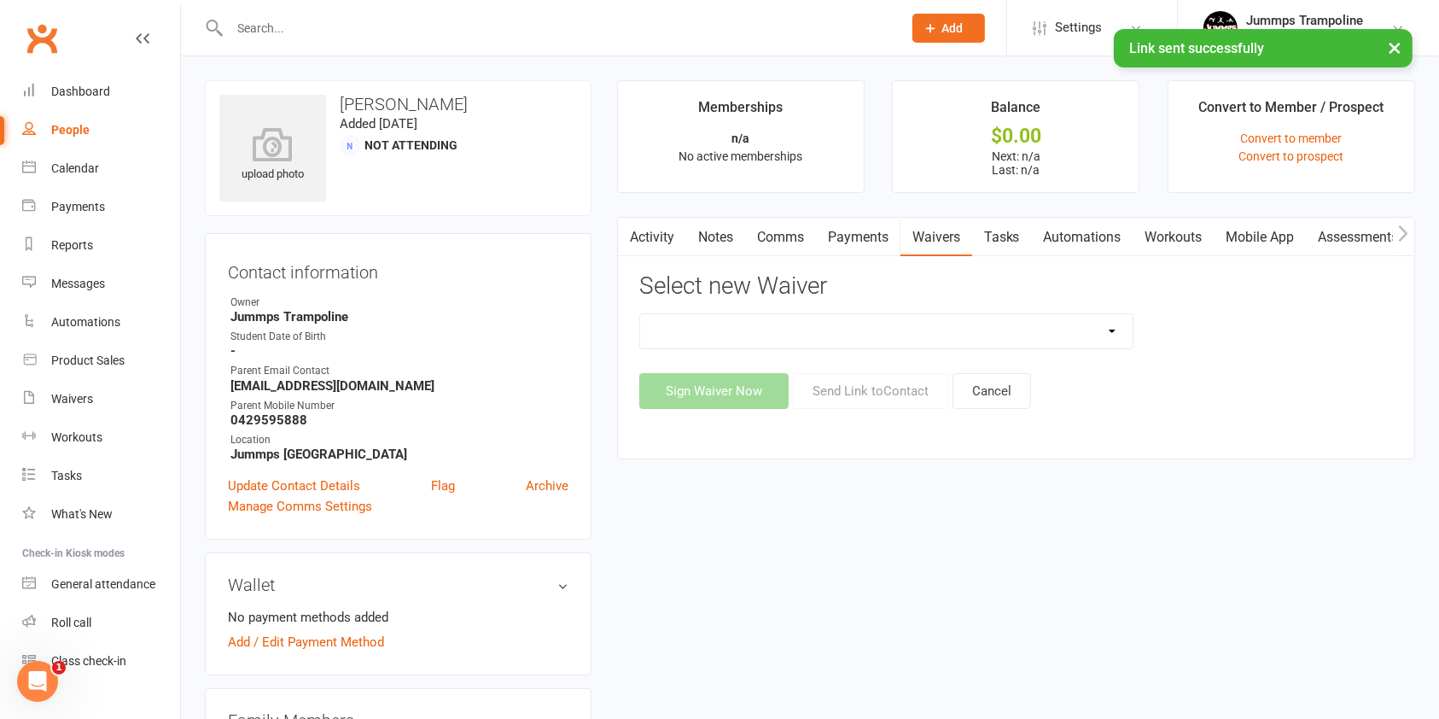
click at [924, 240] on link "Waivers" at bounding box center [937, 237] width 72 height 39
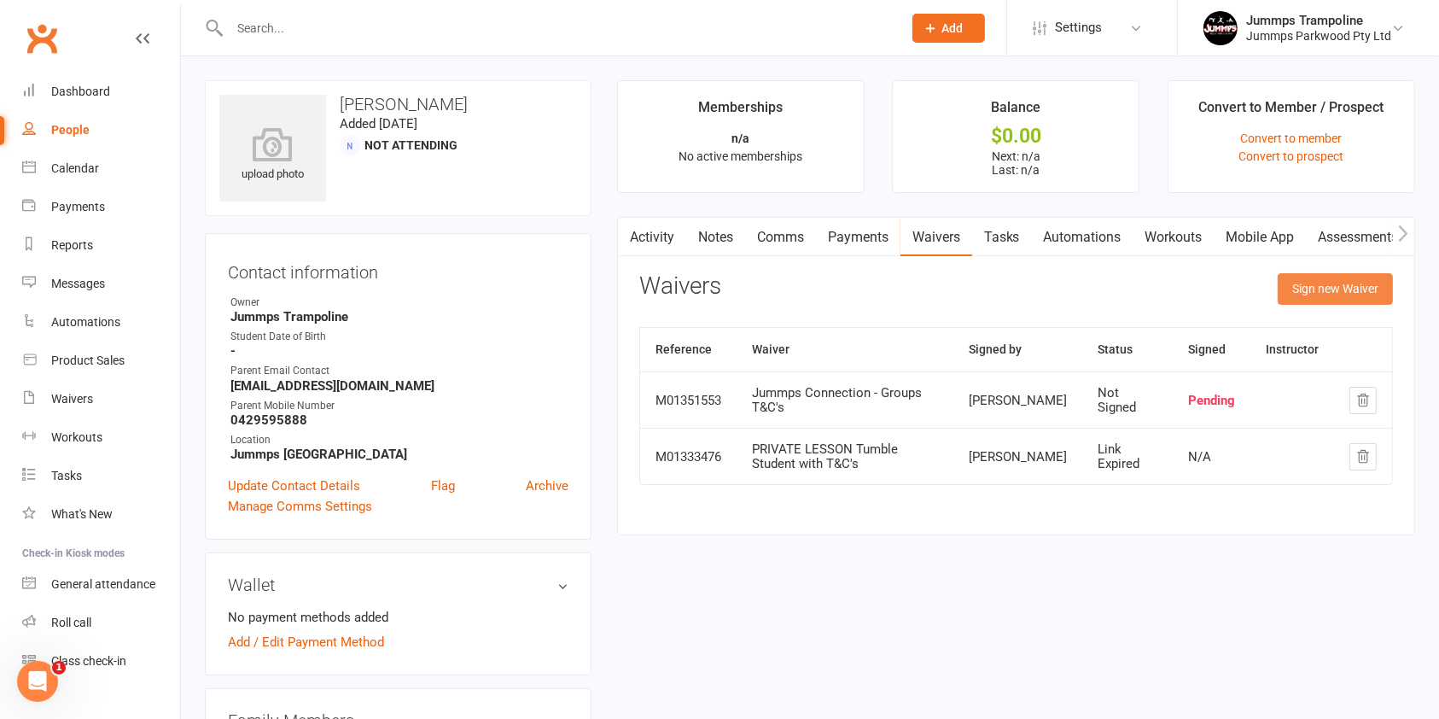
click at [1319, 292] on button "Sign new Waiver" at bounding box center [1335, 288] width 115 height 31
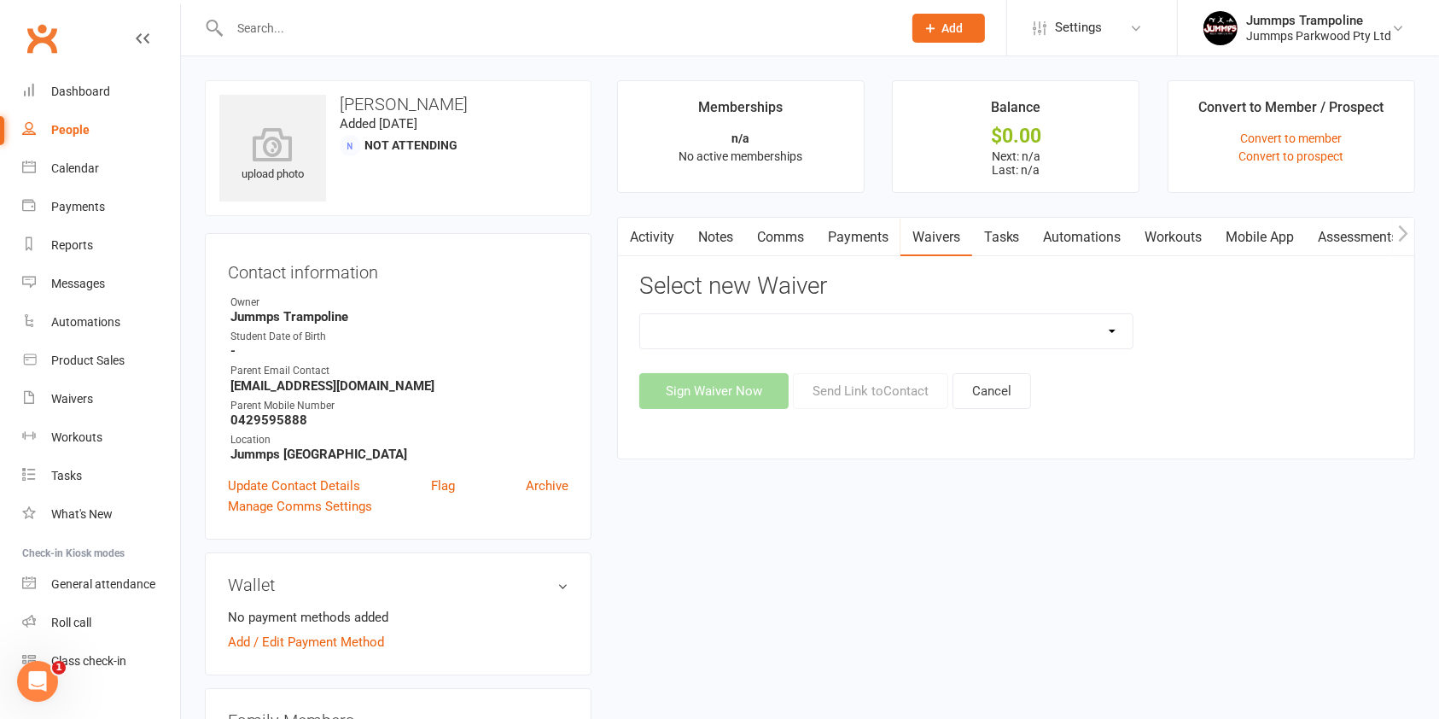
click at [929, 358] on div "1. UPFRONT TUMBLE FEES 2. DIRECT DEBIT WEEKLY Jummps Connection - Groups T&C's …" at bounding box center [1016, 361] width 754 height 96
click at [917, 344] on select "1. UPFRONT TUMBLE FEES 2. DIRECT DEBIT WEEKLY Jummps Connection - Groups T&C's …" at bounding box center [886, 331] width 493 height 34
select select "14460"
click at [640, 314] on select "1. UPFRONT TUMBLE FEES 2. DIRECT DEBIT WEEKLY Jummps Connection - Groups T&C's …" at bounding box center [886, 331] width 493 height 34
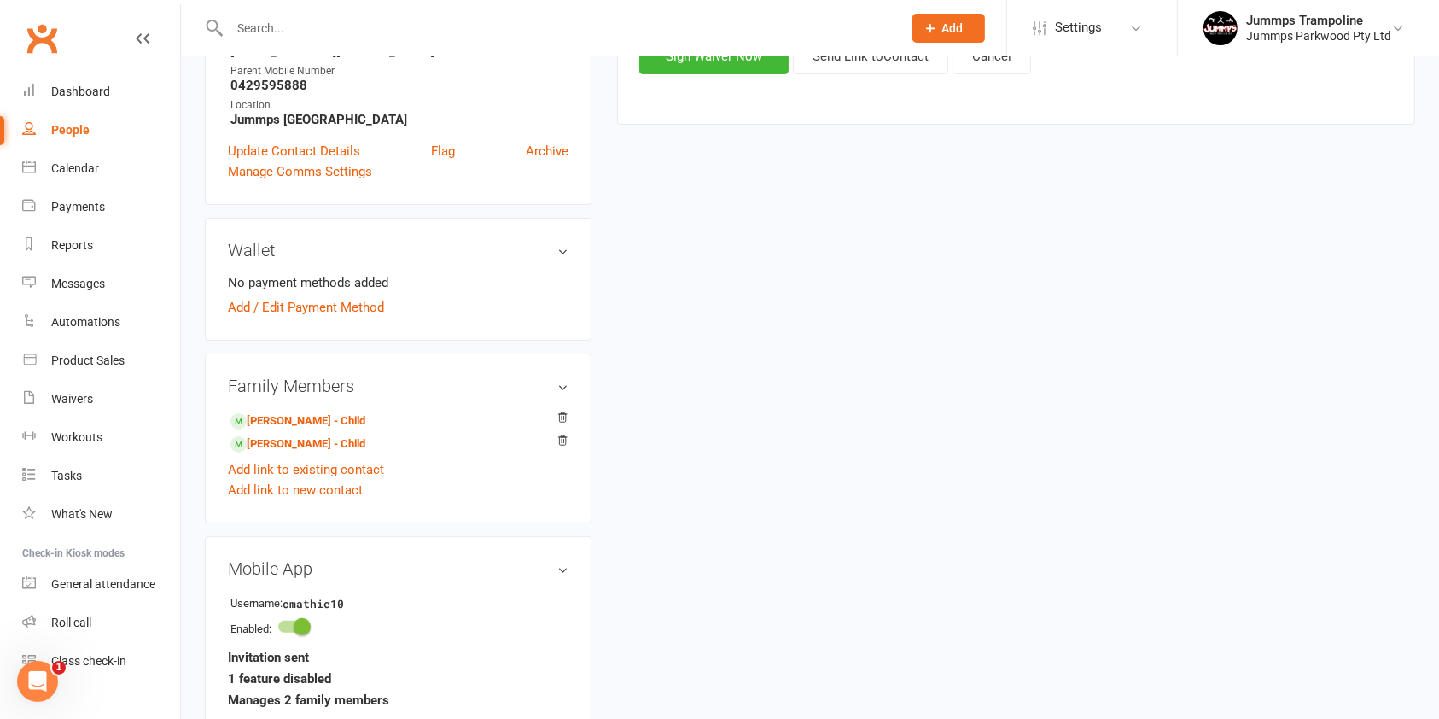
scroll to position [341, 0]
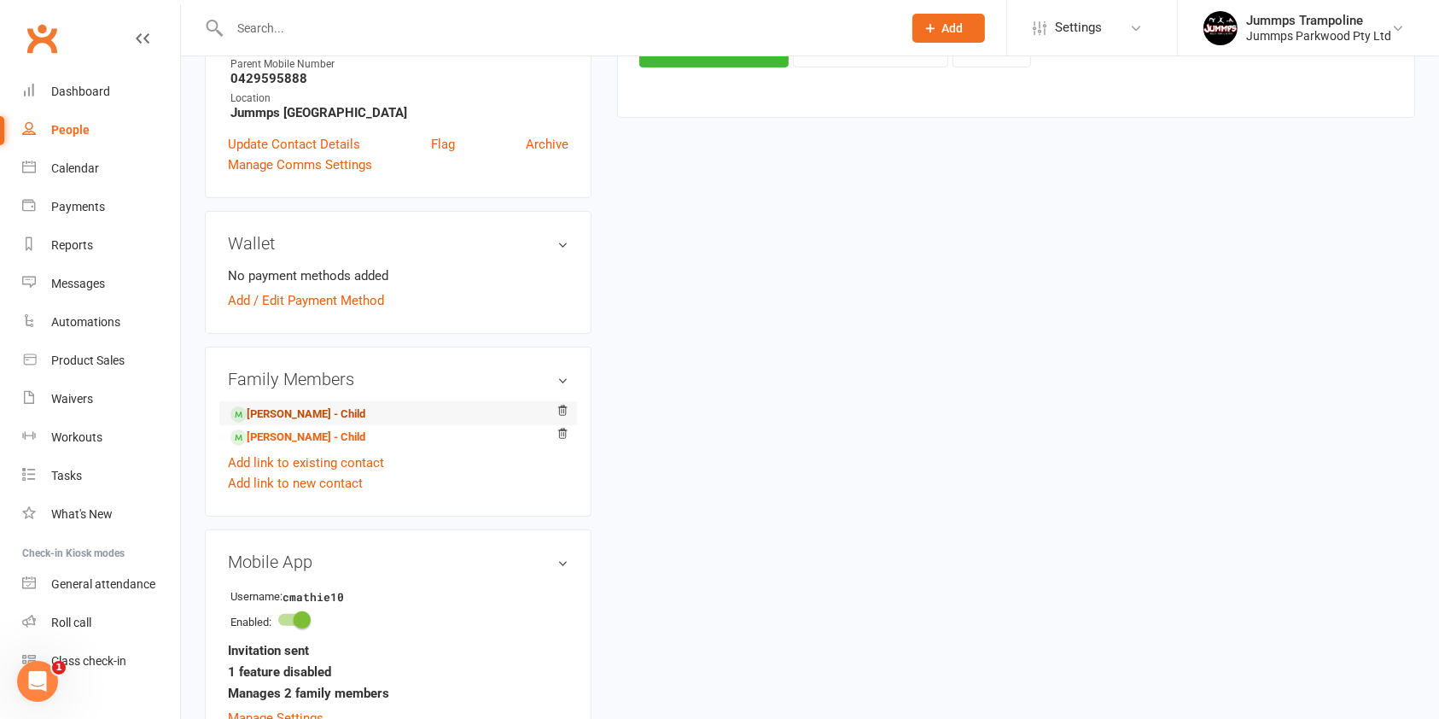
click at [297, 408] on link "Blake Mathie - Child" at bounding box center [297, 414] width 135 height 18
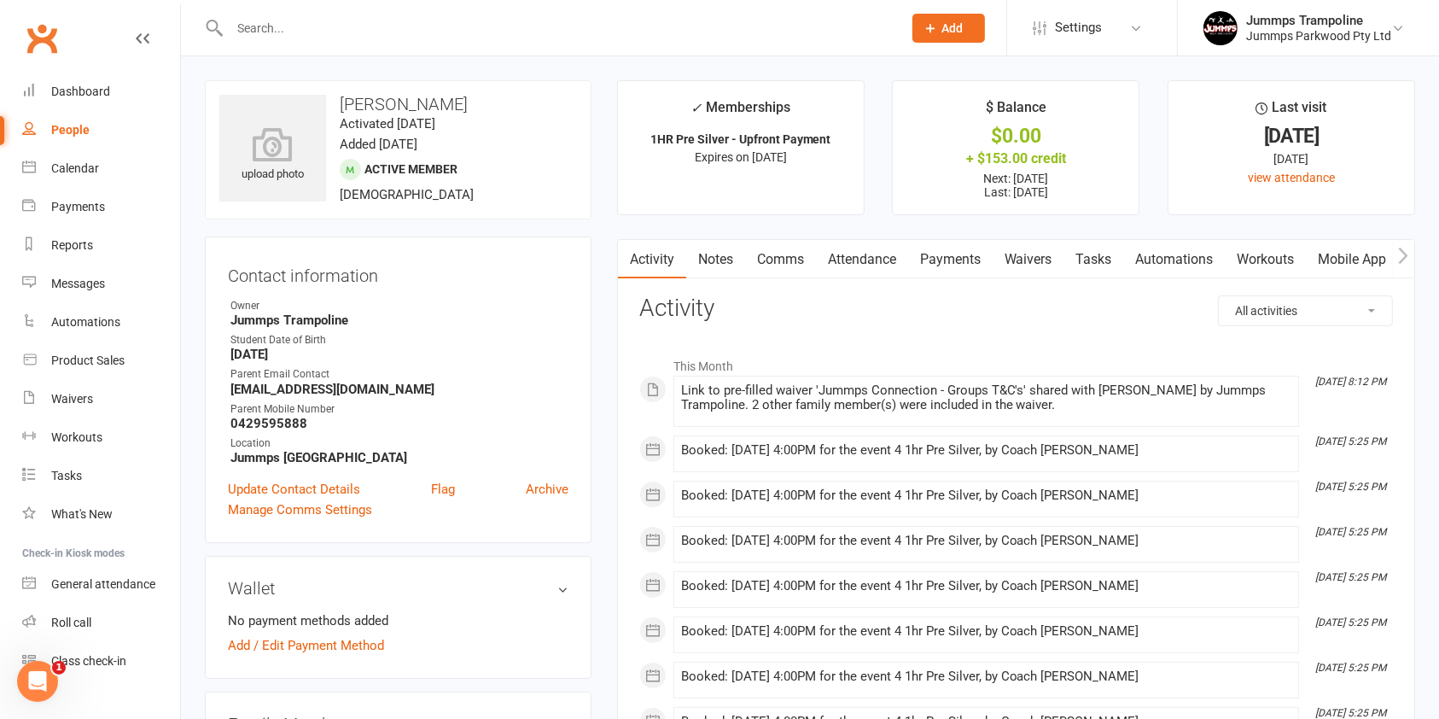
click at [1025, 266] on link "Waivers" at bounding box center [1029, 259] width 72 height 39
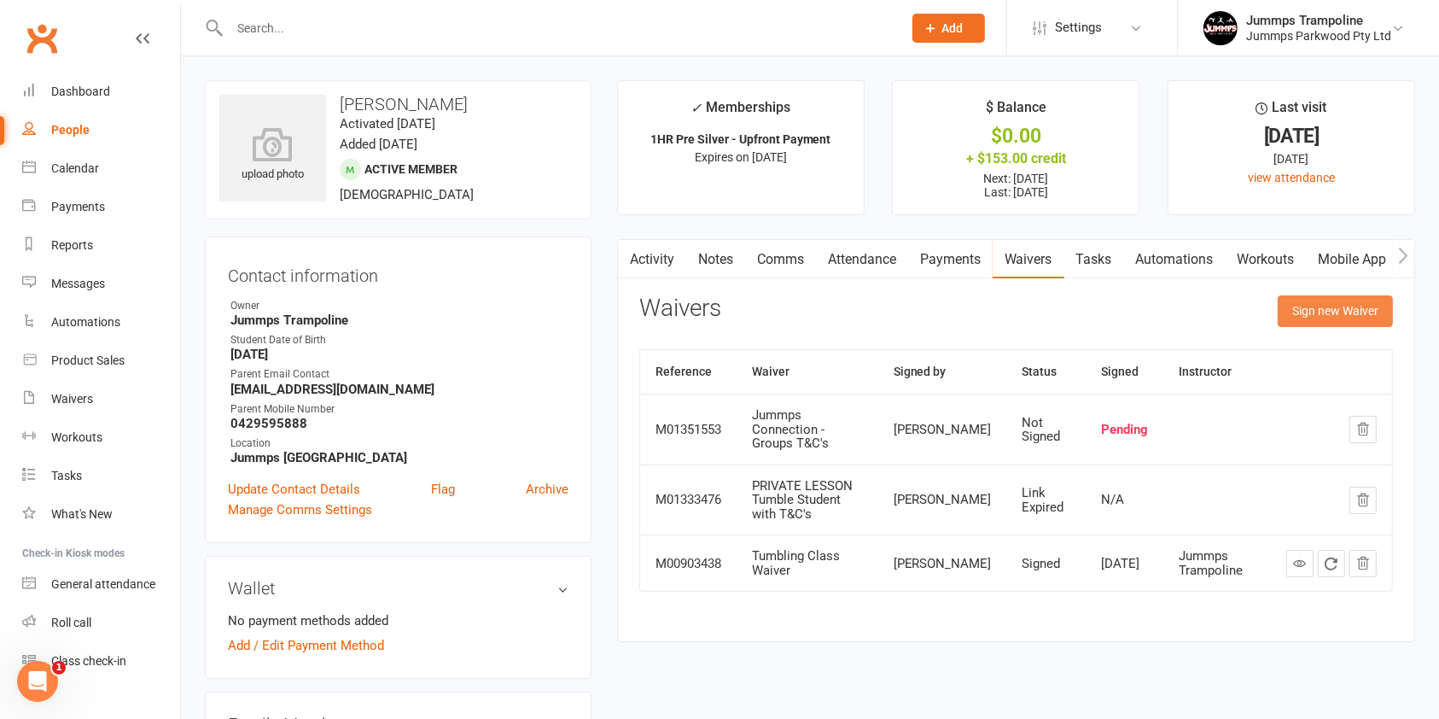
click at [1327, 312] on button "Sign new Waiver" at bounding box center [1335, 310] width 115 height 31
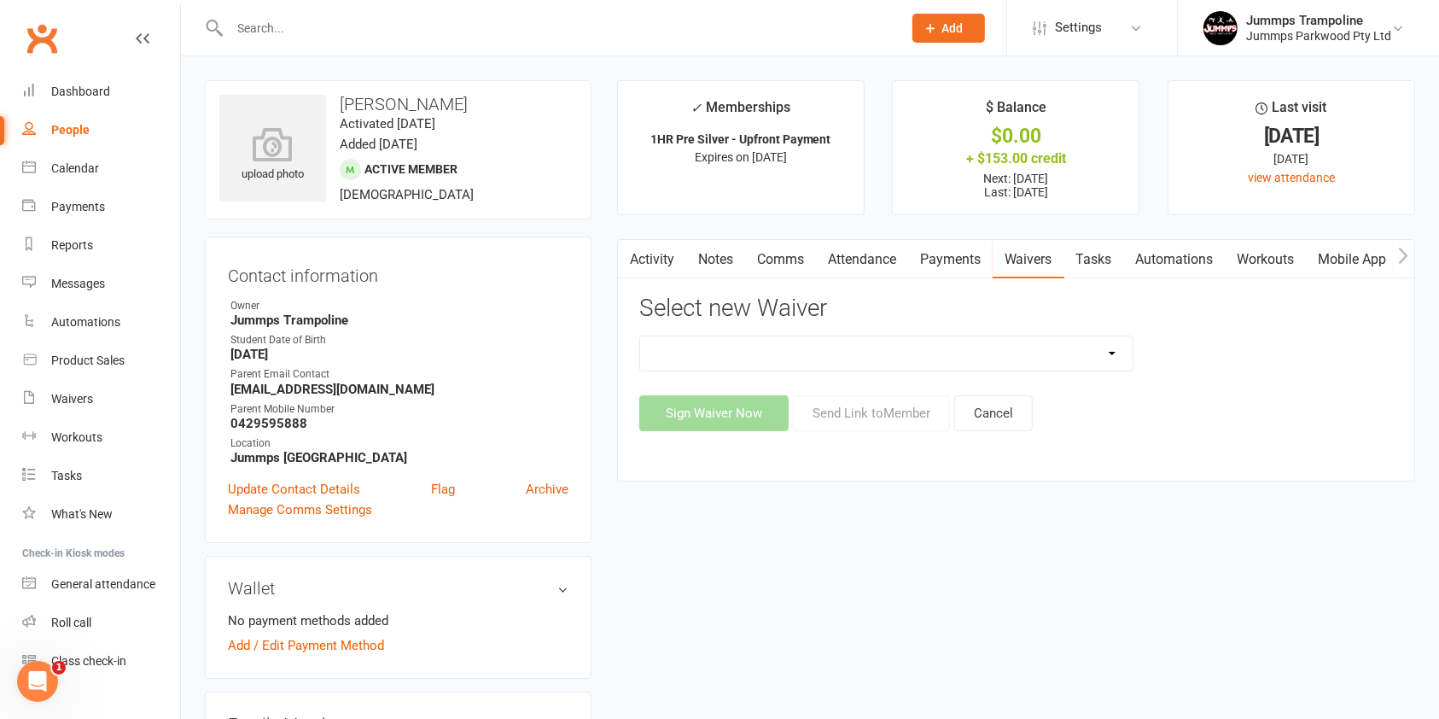
drag, startPoint x: 934, startPoint y: 354, endPoint x: 923, endPoint y: 355, distance: 11.1
click at [933, 354] on select "1. UPFRONT TUMBLE FEES 2. DIRECT DEBIT WEEKLY Jummps Connection - Groups T&C's …" at bounding box center [886, 353] width 493 height 34
select select "14460"
click at [640, 336] on select "1. UPFRONT TUMBLE FEES 2. DIRECT DEBIT WEEKLY Jummps Connection - Groups T&C's …" at bounding box center [886, 353] width 493 height 34
click at [833, 411] on button "Send Link to Member" at bounding box center [871, 413] width 157 height 36
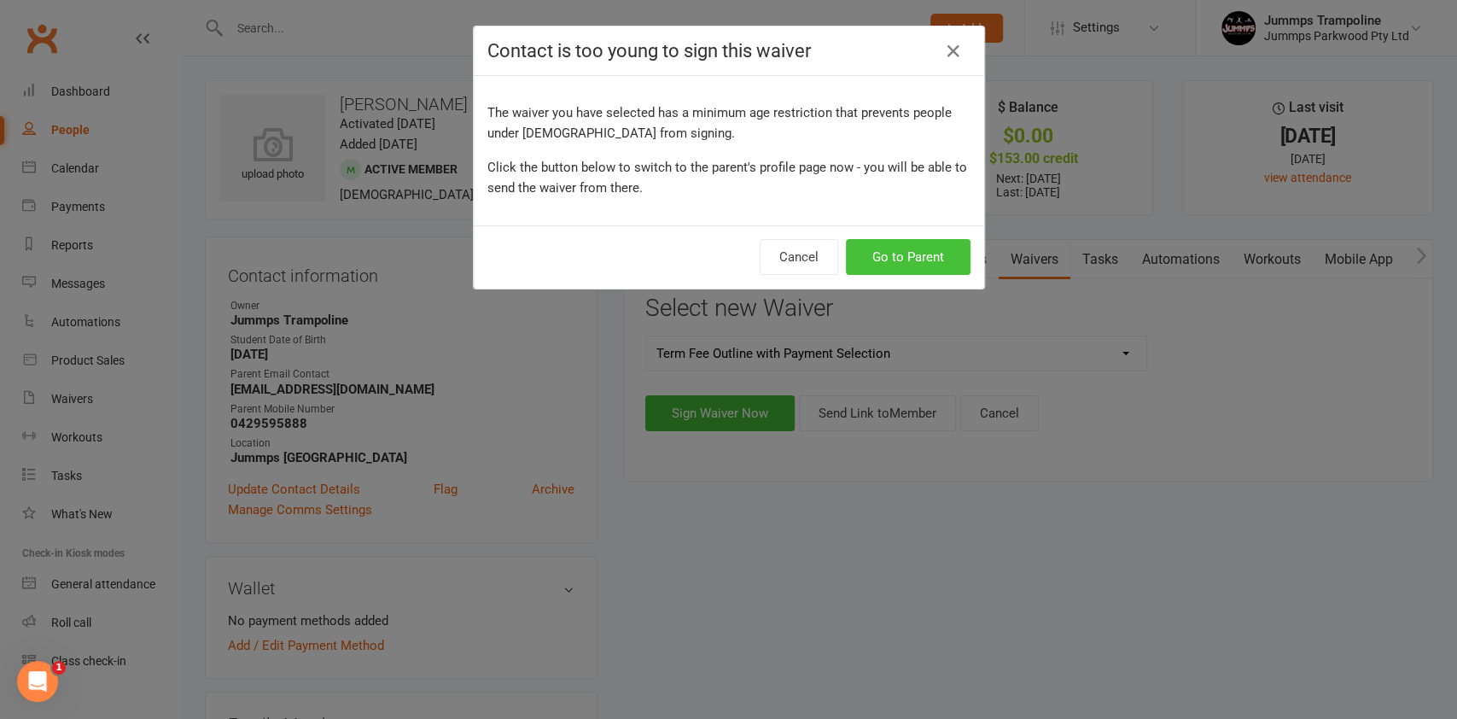
click at [908, 250] on button "Go to Parent" at bounding box center [908, 257] width 125 height 36
